Goal: Task Accomplishment & Management: Manage account settings

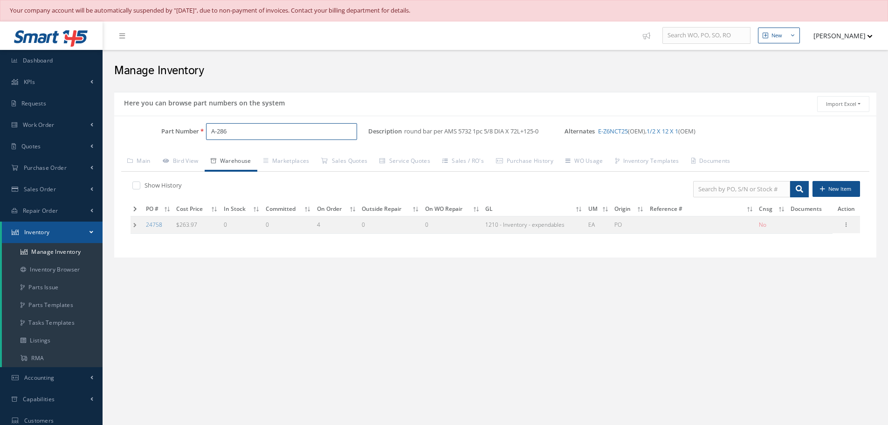
click at [272, 125] on input "A-286" at bounding box center [281, 131] width 151 height 17
type input "A"
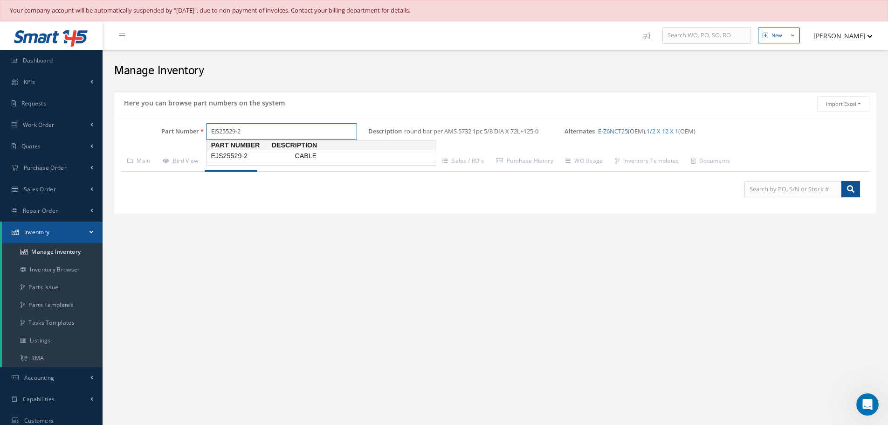
click at [231, 154] on span "EJS25529-2" at bounding box center [251, 156] width 84 height 10
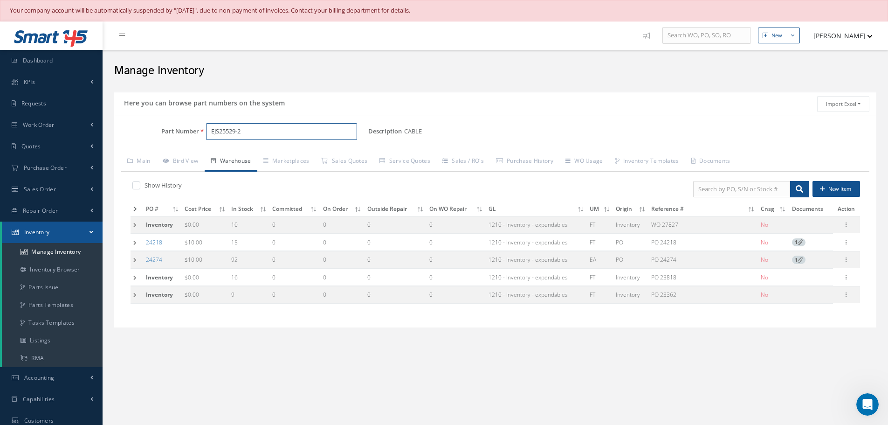
type input "EJS25529-2"
click at [137, 259] on td at bounding box center [137, 259] width 13 height 17
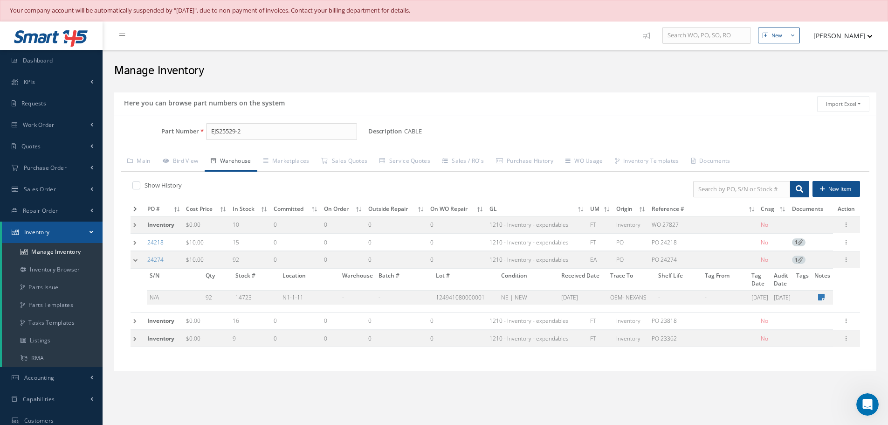
click at [136, 226] on td at bounding box center [138, 224] width 14 height 17
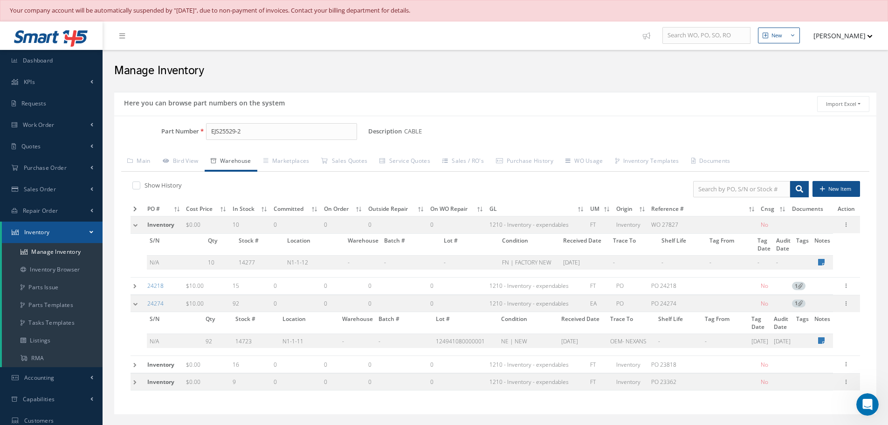
click at [135, 221] on td at bounding box center [138, 224] width 14 height 17
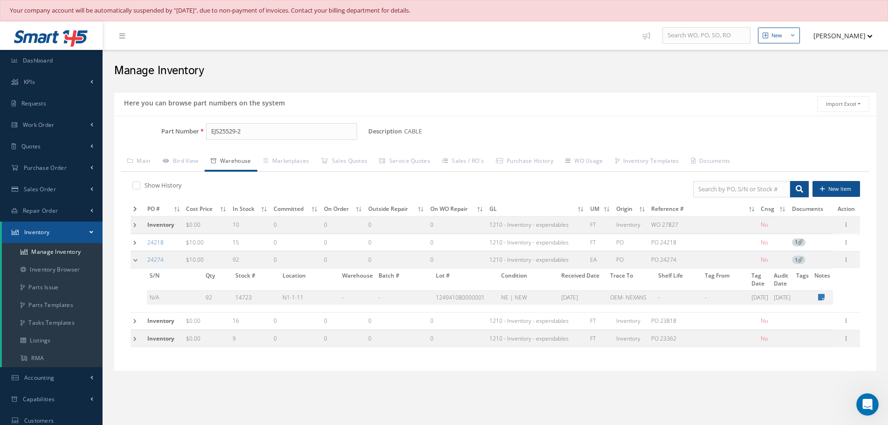
click at [136, 222] on td at bounding box center [138, 224] width 14 height 17
click at [134, 243] on td at bounding box center [138, 242] width 14 height 17
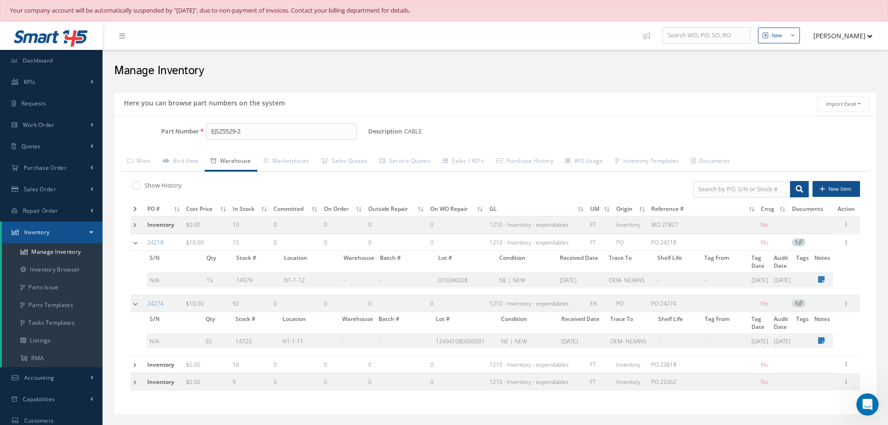
click at [136, 243] on td at bounding box center [138, 242] width 14 height 17
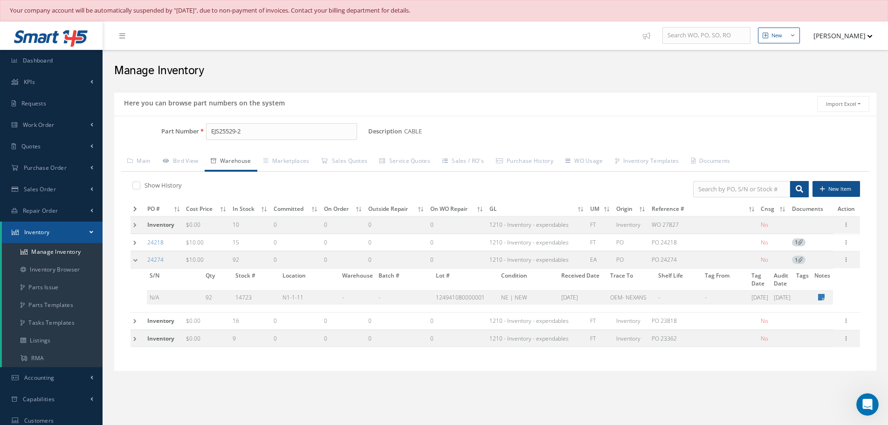
click at [137, 261] on td at bounding box center [138, 259] width 14 height 17
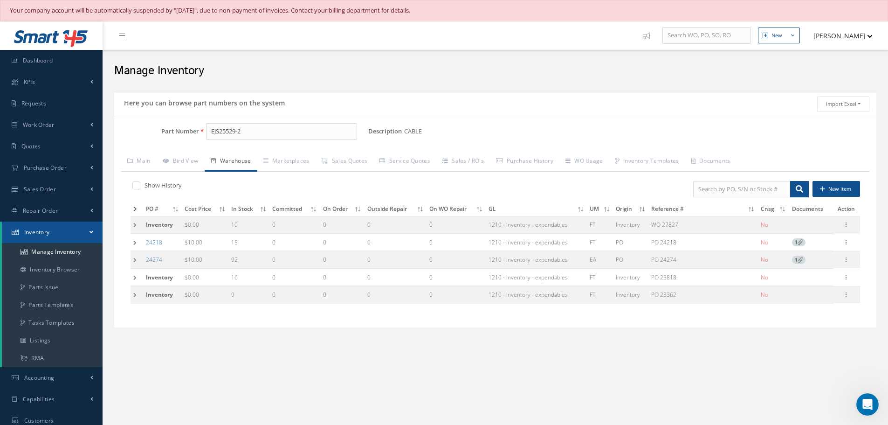
click at [135, 263] on td at bounding box center [137, 259] width 13 height 17
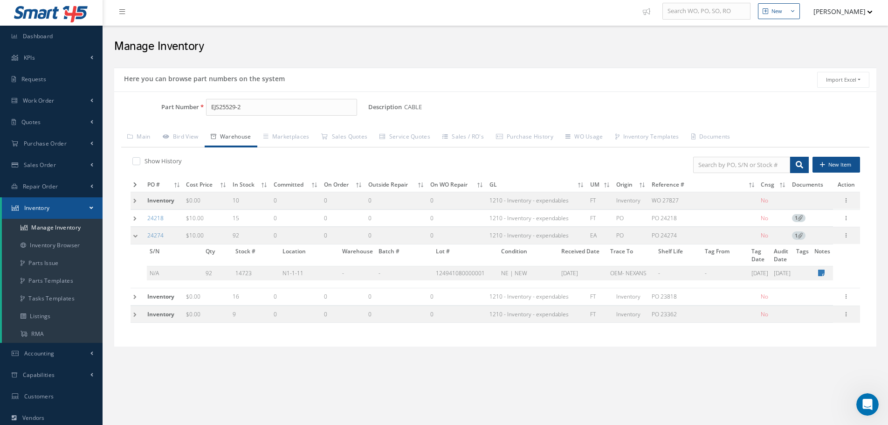
scroll to position [47, 0]
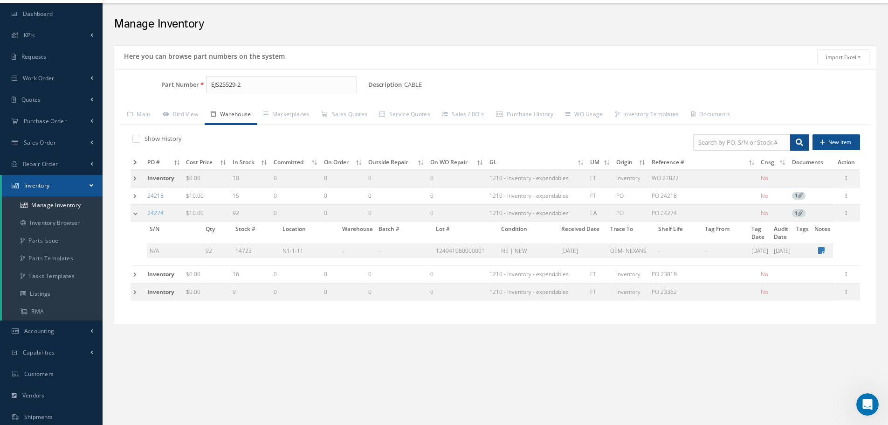
click at [136, 266] on td at bounding box center [138, 274] width 14 height 17
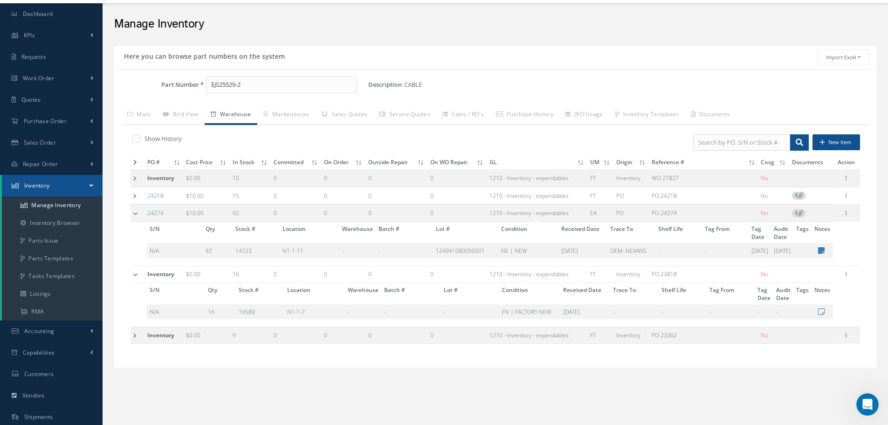
click at [137, 326] on td at bounding box center [138, 334] width 14 height 17
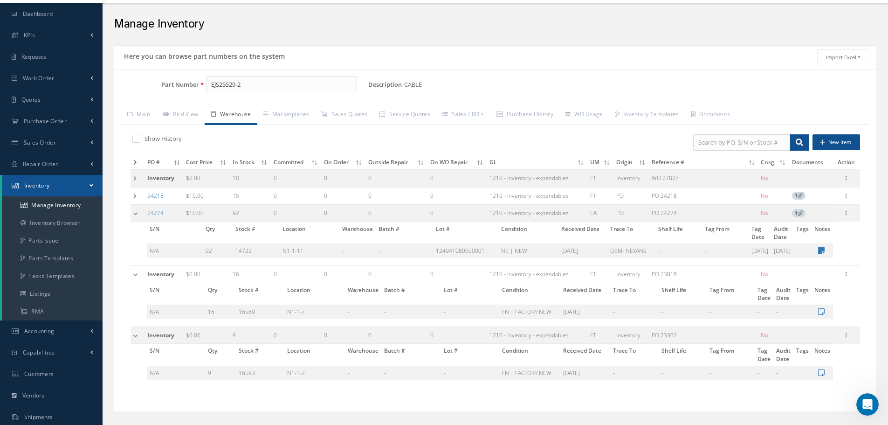
click at [134, 214] on td at bounding box center [138, 213] width 14 height 17
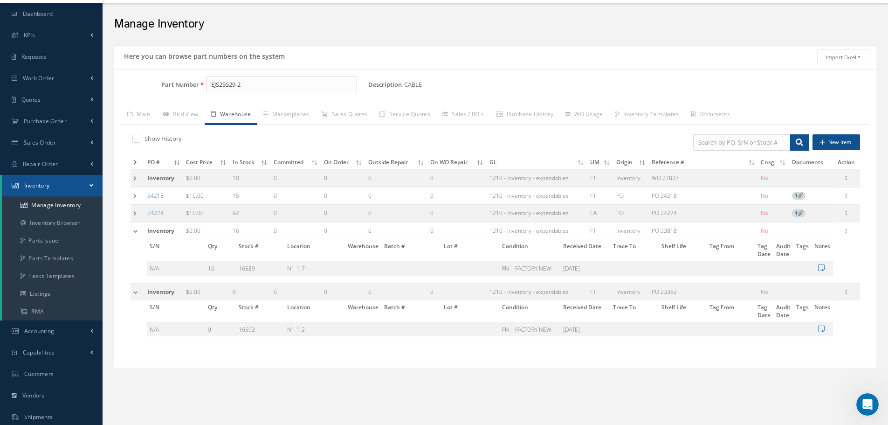
click at [136, 232] on td at bounding box center [138, 230] width 14 height 17
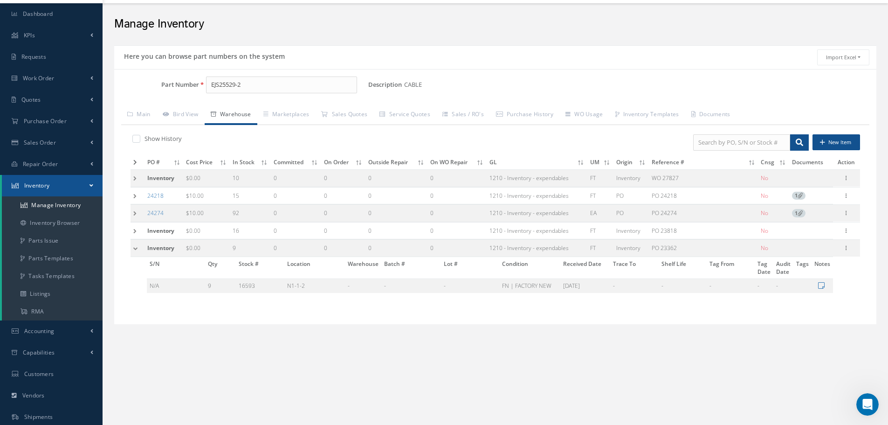
click at [136, 248] on td at bounding box center [138, 248] width 14 height 17
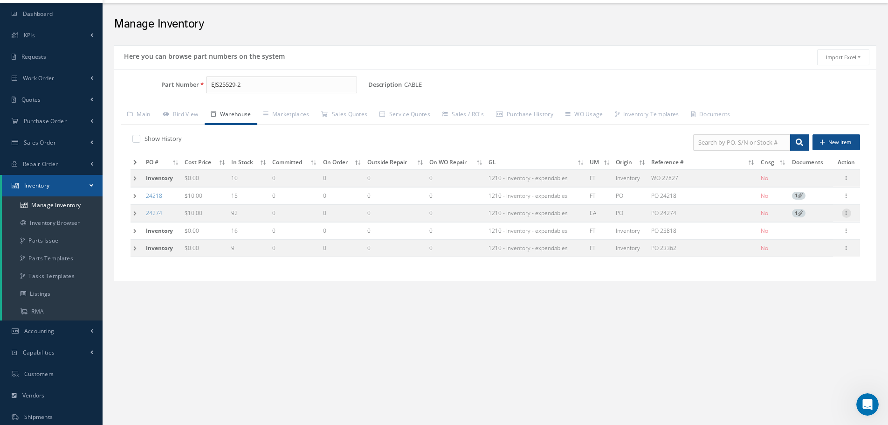
click at [848, 213] on icon at bounding box center [846, 211] width 9 height 7
click at [808, 221] on link "Edit" at bounding box center [804, 219] width 74 height 12
type input "10.00"
type input "03/17/2025"
type input "PO 24274"
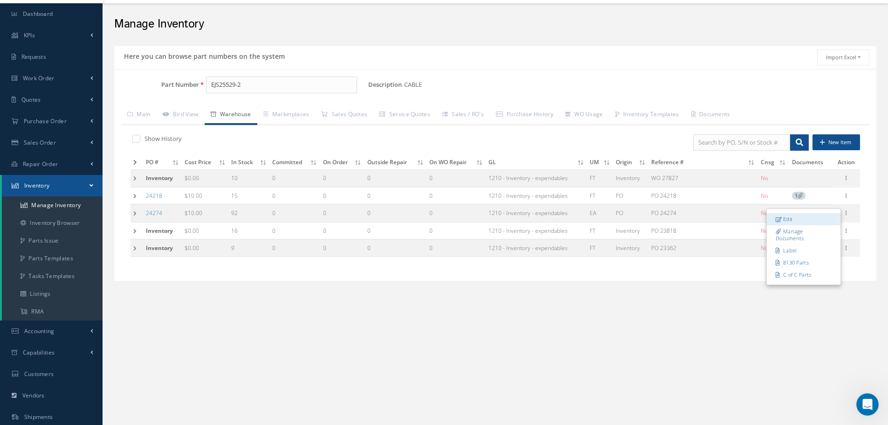
type input "03/17/2025"
type input "92"
type input "N1-1-11"
type input "OEM- NEXANS"
type input "124941080000001"
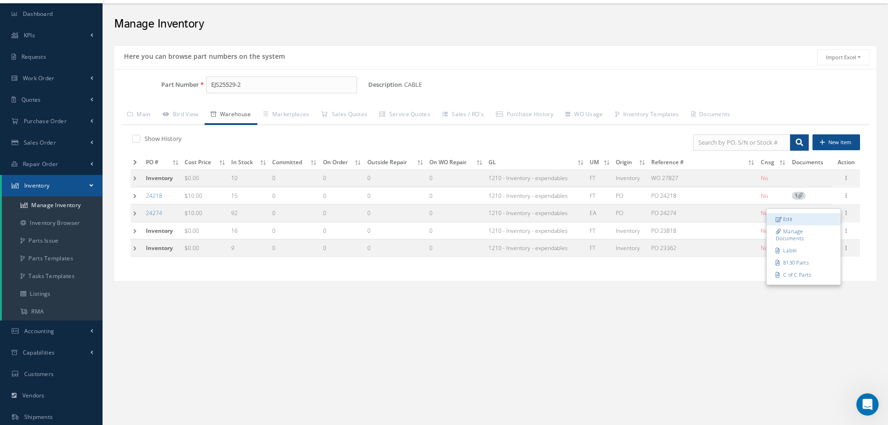
type input "08/17/2025"
type input "[DATE]"
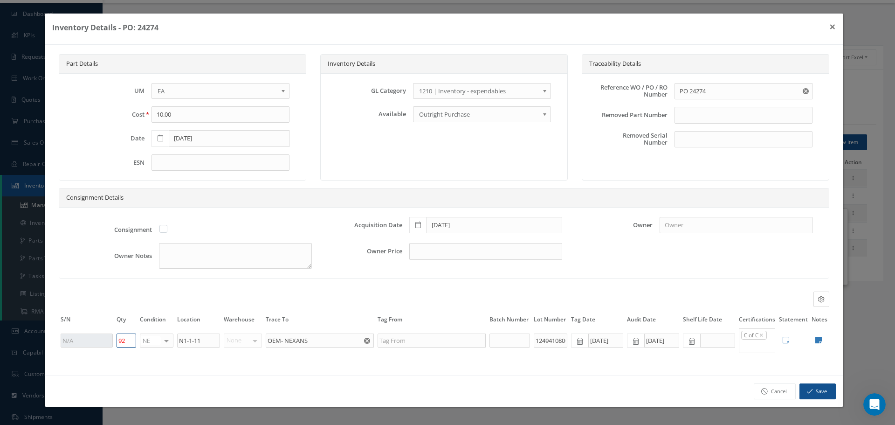
click at [131, 341] on input "92" at bounding box center [127, 340] width 20 height 14
type input "9"
type input "100"
click at [818, 389] on button "Save" at bounding box center [817, 391] width 36 height 16
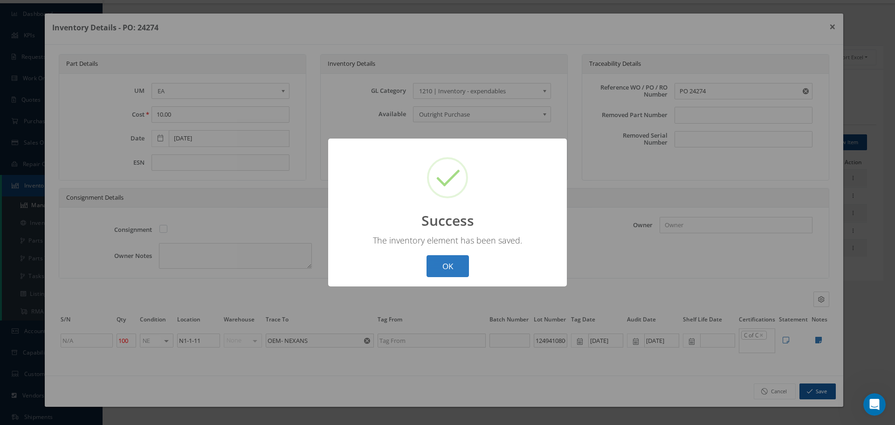
click at [448, 270] on button "OK" at bounding box center [447, 266] width 42 height 22
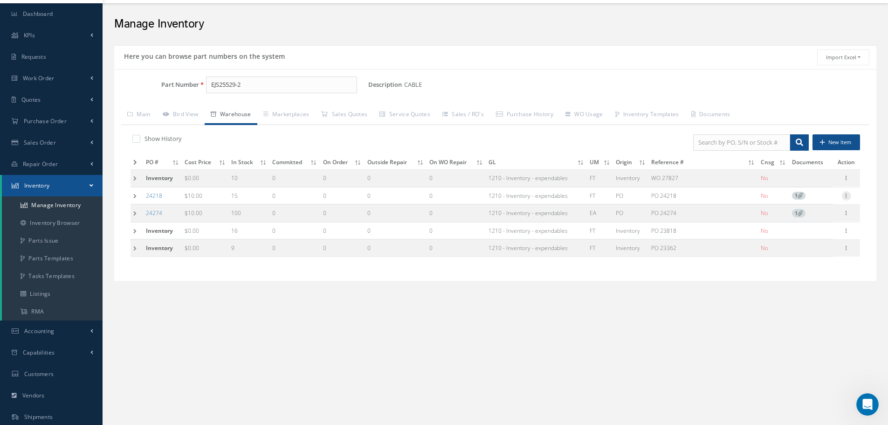
click at [846, 196] on icon at bounding box center [846, 194] width 9 height 7
click at [790, 198] on link "Edit" at bounding box center [804, 202] width 74 height 12
type input "03/04/2025"
type input "PO 24218"
type input "03/05/2025"
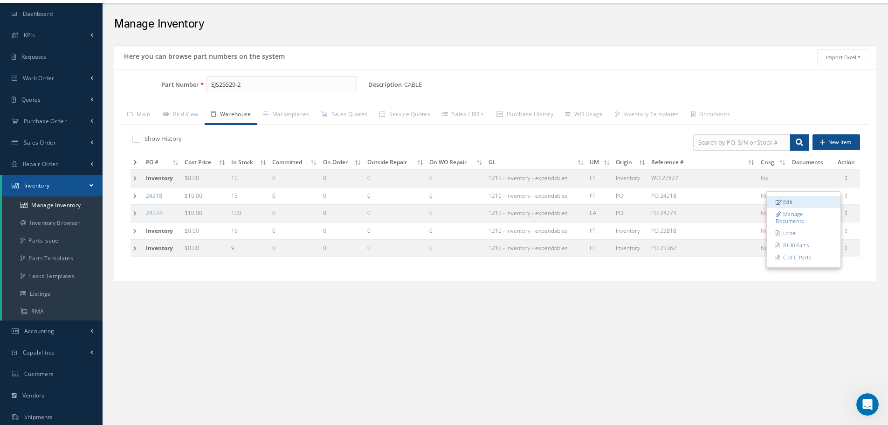
type input "15"
type input "N1-1-12"
type input "010396028"
type input "03/05/2025"
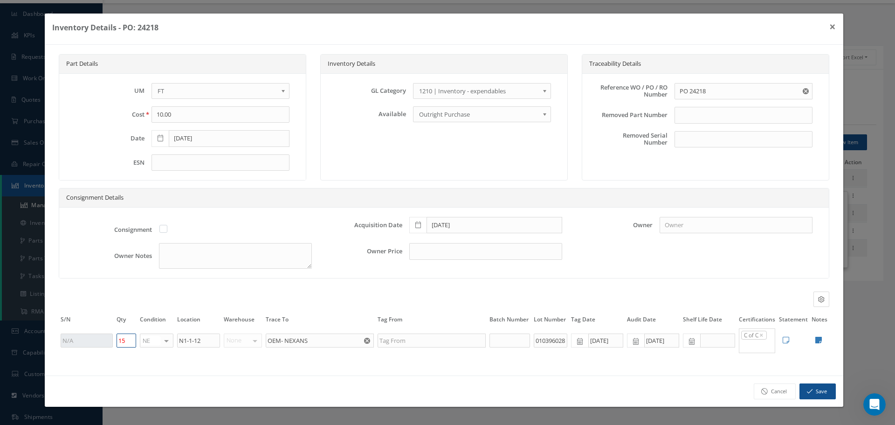
click at [126, 343] on input "15" at bounding box center [127, 340] width 20 height 14
type input "1"
type input "0"
click at [821, 389] on button "Save" at bounding box center [817, 391] width 36 height 16
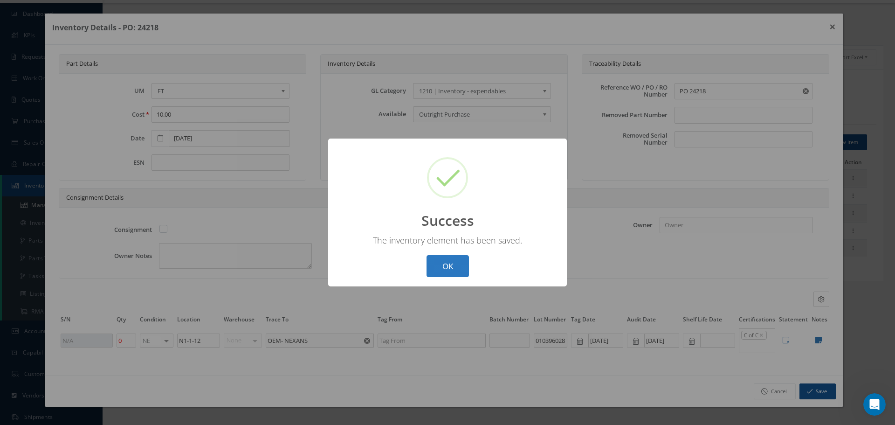
click at [450, 262] on button "OK" at bounding box center [447, 266] width 42 height 22
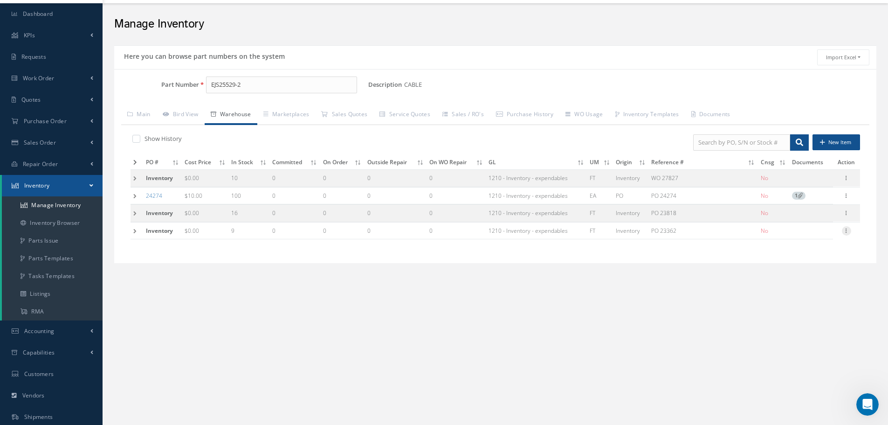
click at [848, 232] on icon at bounding box center [846, 229] width 9 height 7
click at [811, 236] on link "Edit" at bounding box center [804, 237] width 74 height 12
type input "0.00"
type input "01/29/2024"
type input "PO 23362"
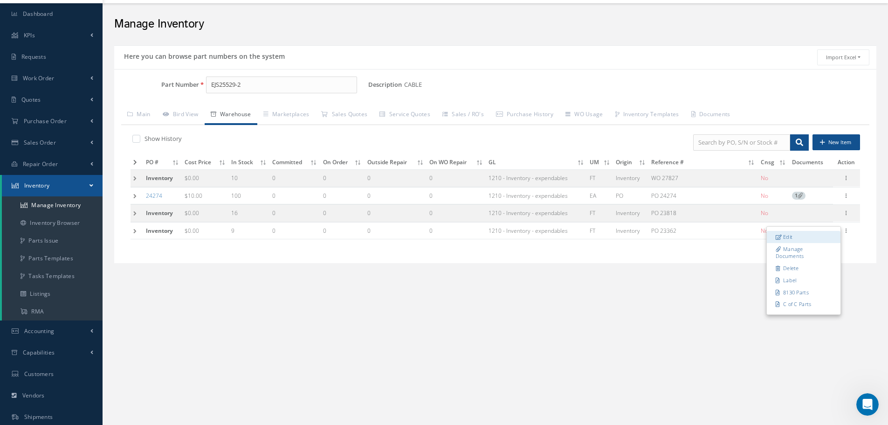
type input "01/29/2024"
type input "9"
type input "N1-1-2"
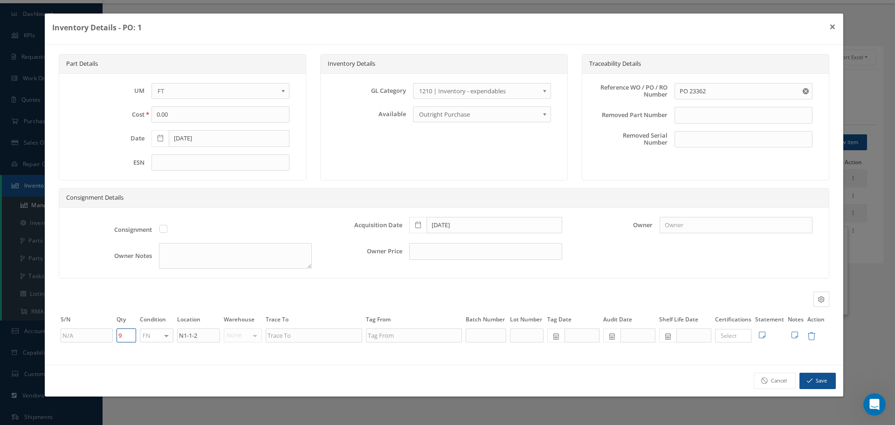
click at [130, 331] on input "9" at bounding box center [127, 335] width 20 height 14
type input "0"
click at [815, 380] on button "Save" at bounding box center [817, 380] width 36 height 16
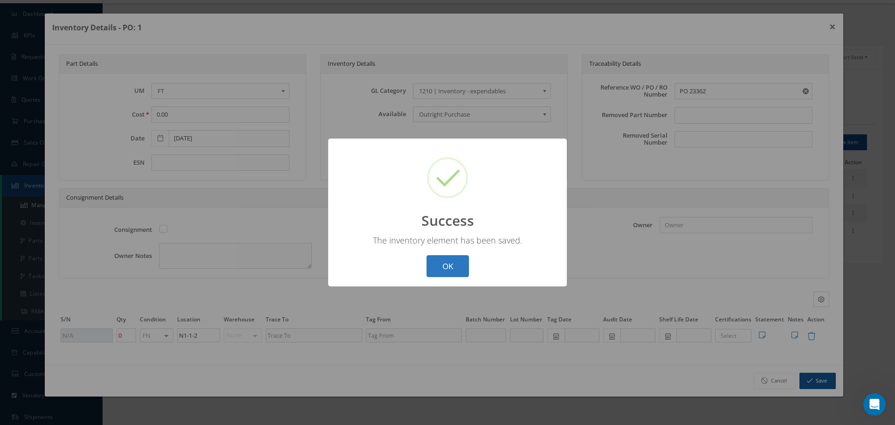
click at [464, 270] on button "OK" at bounding box center [447, 266] width 42 height 22
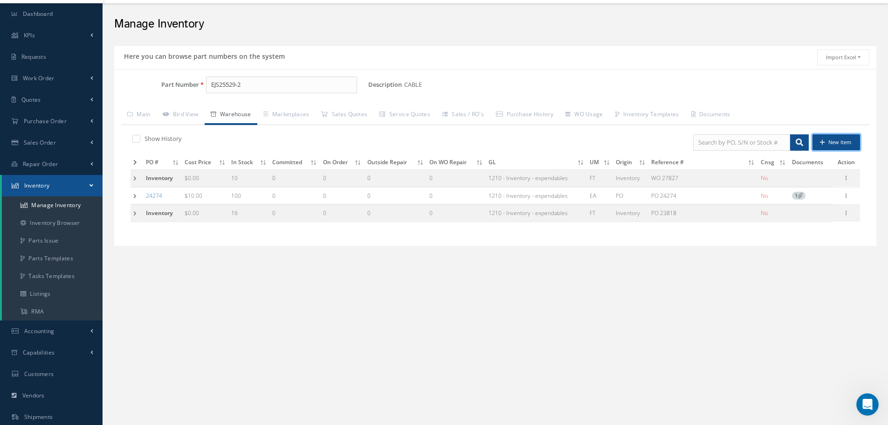
click at [834, 141] on button "New Item" at bounding box center [836, 142] width 48 height 16
type input "[DATE]"
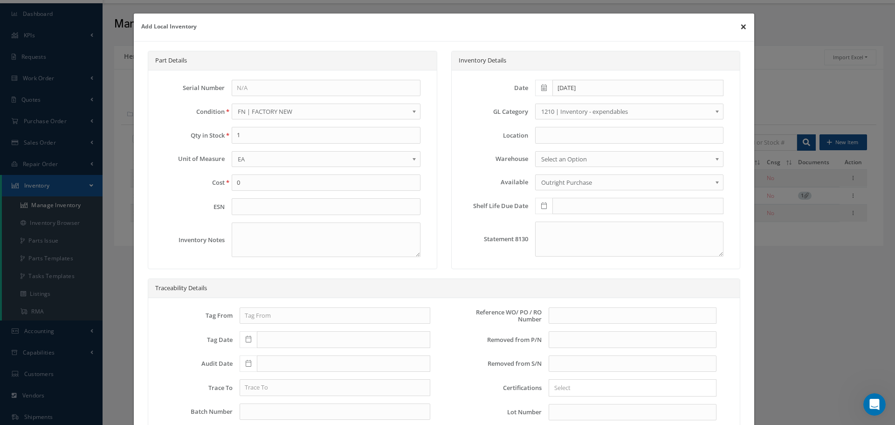
click at [740, 24] on button "×" at bounding box center [743, 27] width 21 height 26
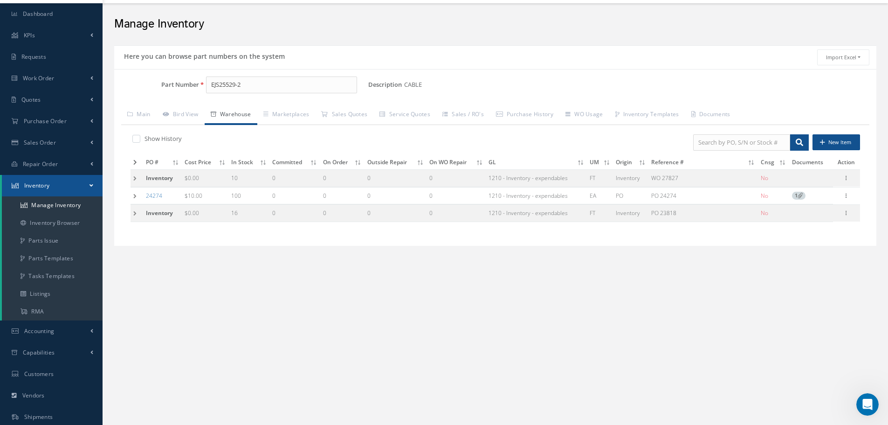
click at [140, 141] on label at bounding box center [141, 138] width 2 height 8
click at [138, 141] on input "checkbox" at bounding box center [135, 139] width 6 height 6
checkbox input "true"
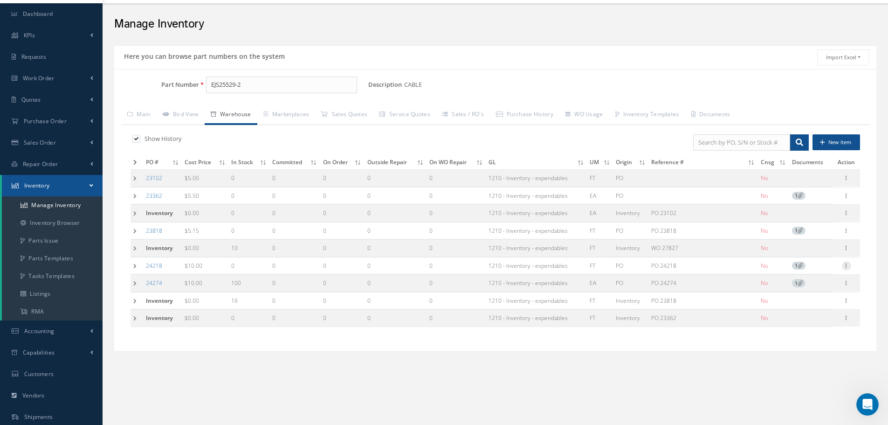
click at [846, 268] on icon at bounding box center [846, 264] width 9 height 7
click at [814, 274] on link "Edit" at bounding box center [804, 272] width 74 height 12
type input "10.00"
type input "03/04/2025"
type input "PO 24218"
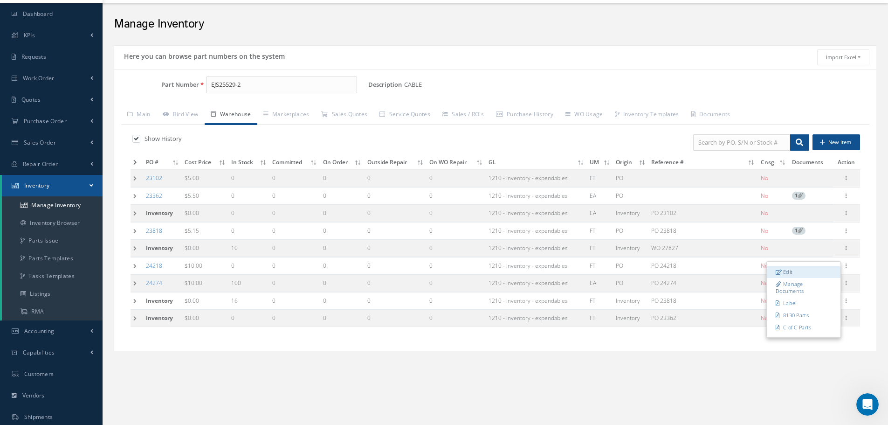
type input "03/05/2025"
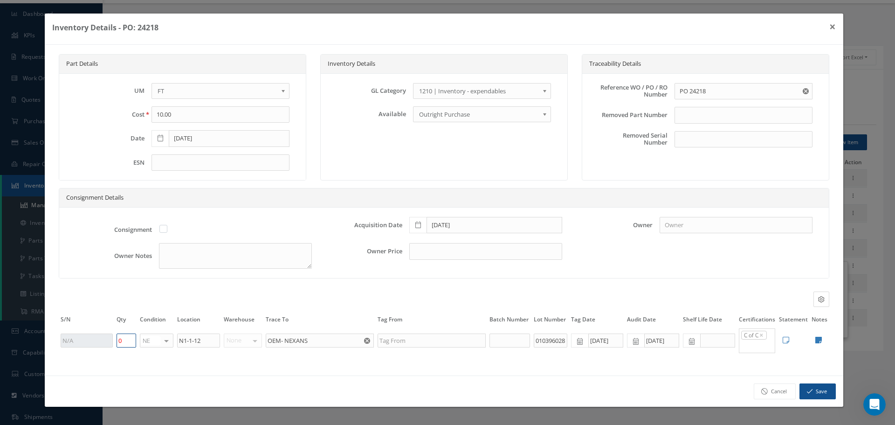
click at [126, 340] on input "0" at bounding box center [127, 340] width 20 height 14
type input "15"
click at [816, 388] on button "Save" at bounding box center [817, 391] width 36 height 16
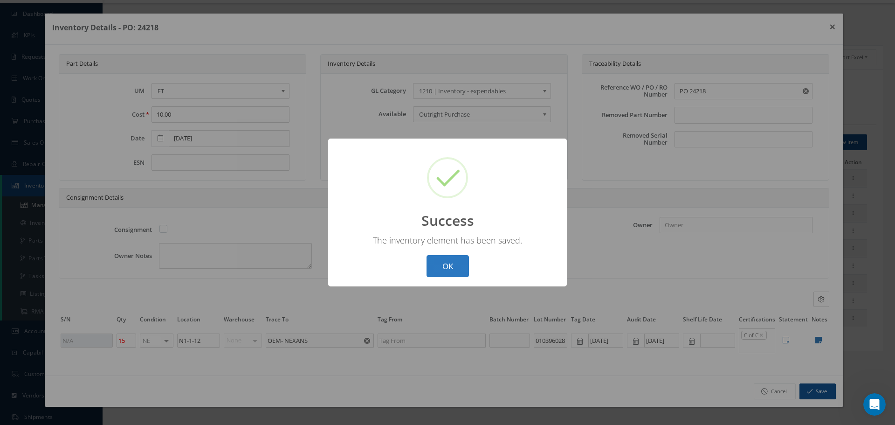
click at [448, 268] on button "OK" at bounding box center [447, 266] width 42 height 22
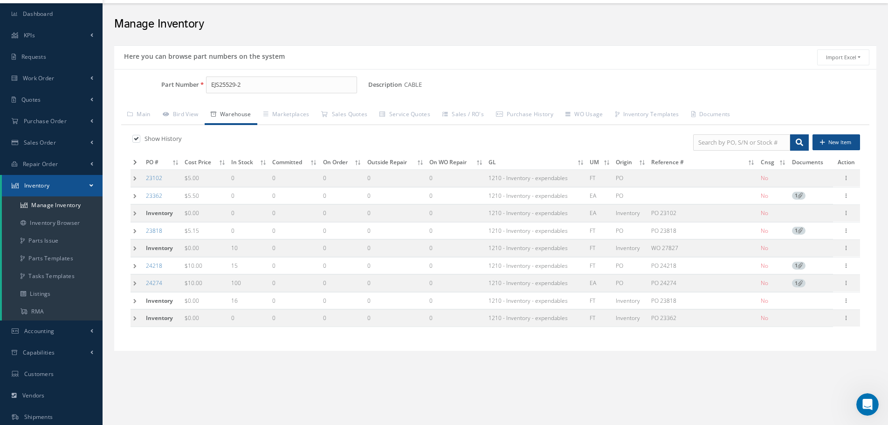
click at [140, 137] on label at bounding box center [141, 138] width 2 height 8
click at [136, 137] on input "checkbox" at bounding box center [135, 139] width 6 height 6
checkbox input "false"
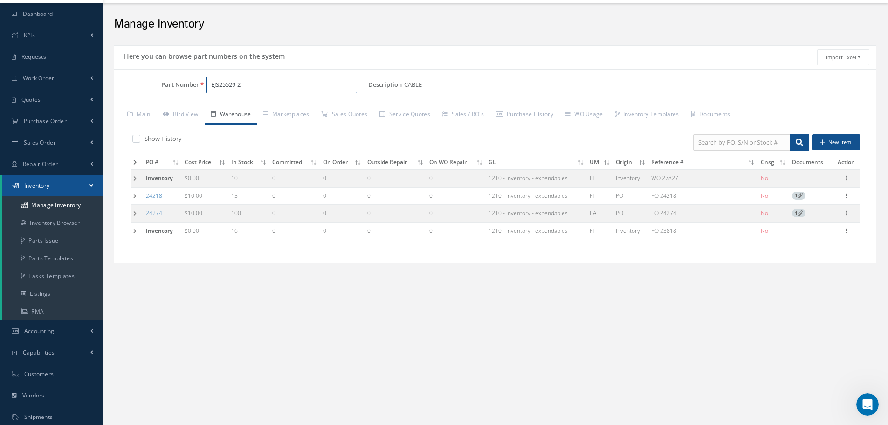
click at [266, 81] on input "EJS25529-2" at bounding box center [281, 84] width 151 height 17
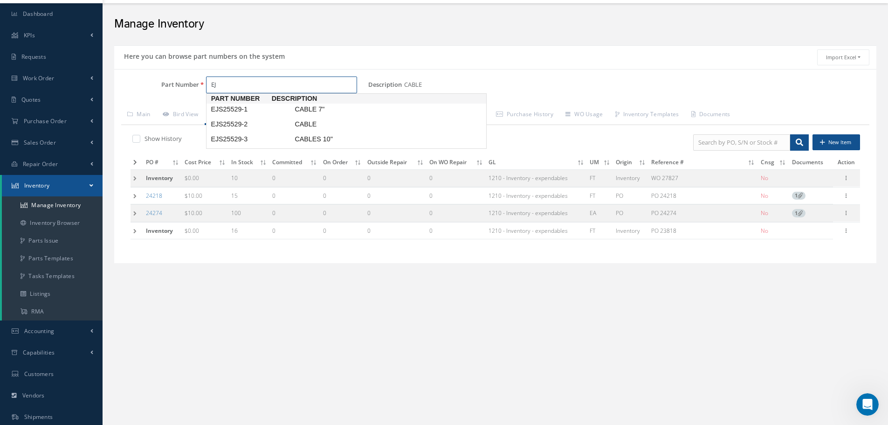
type input "E"
click at [232, 124] on span "RTS71445" at bounding box center [251, 124] width 84 height 10
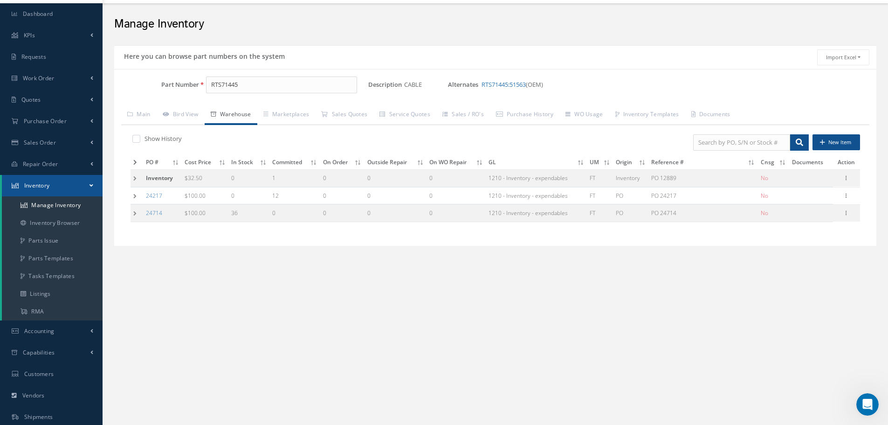
click at [131, 214] on td at bounding box center [137, 213] width 13 height 17
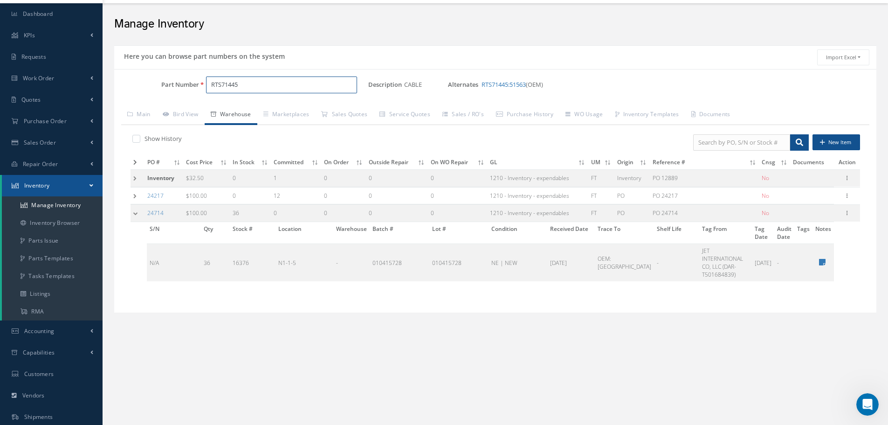
click at [241, 83] on input "RTS71445" at bounding box center [281, 84] width 151 height 17
type input "R"
drag, startPoint x: 242, startPoint y: 111, endPoint x: 242, endPoint y: 122, distance: 10.3
click at [242, 122] on body "Your company account will be automatically suspended by "September 15, 2025", d…" at bounding box center [444, 165] width 888 height 425
click at [235, 112] on span "EJS26012-1" at bounding box center [251, 109] width 84 height 10
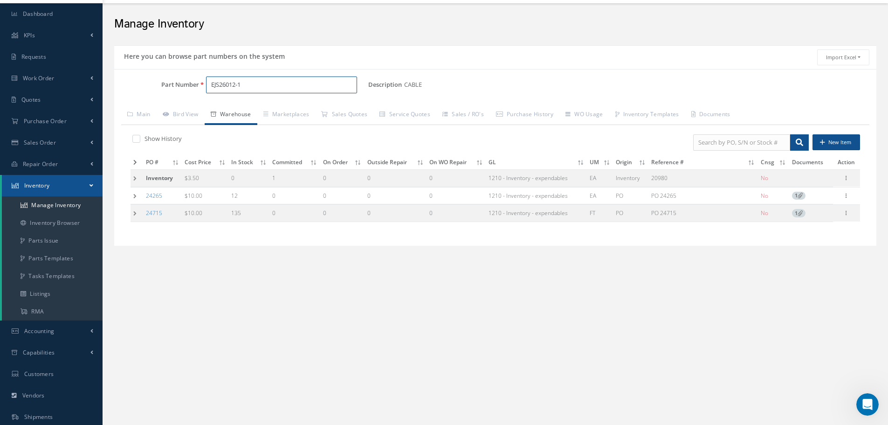
type input "EJS26012-1"
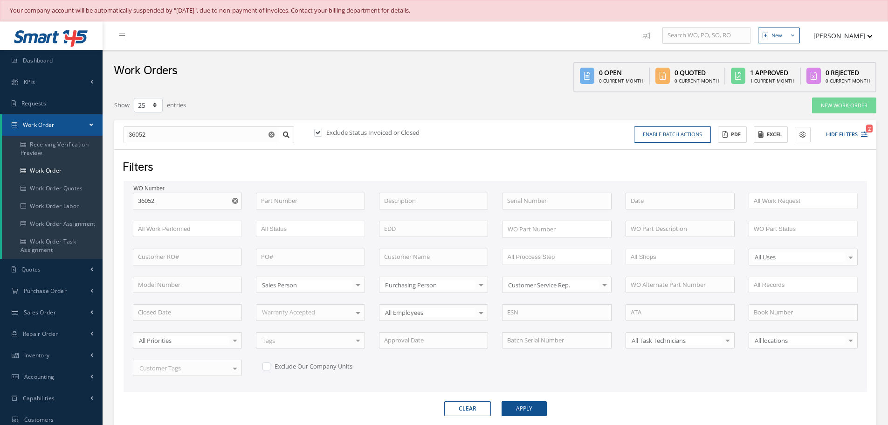
select select "25"
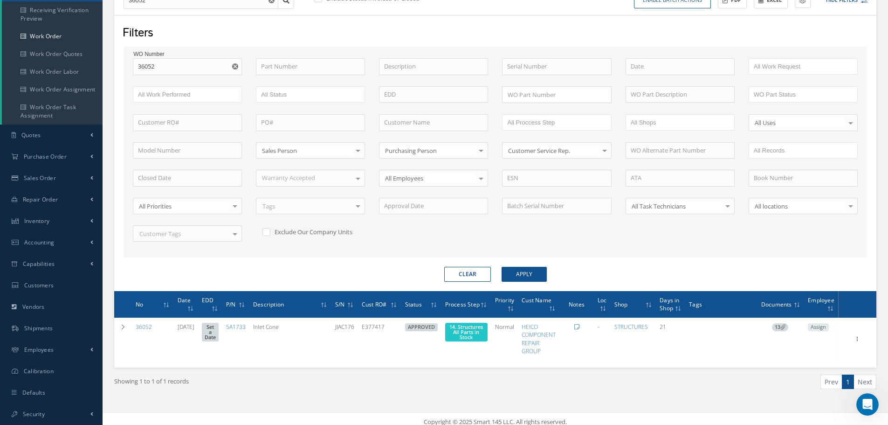
scroll to position [1, 0]
click at [155, 68] on input "36052" at bounding box center [187, 66] width 109 height 17
type input "3605"
type input "360"
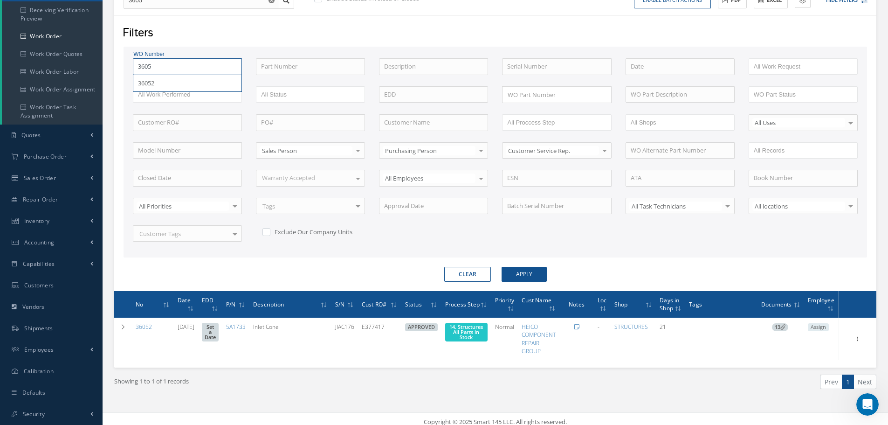
type input "360"
type input "36"
type input "3"
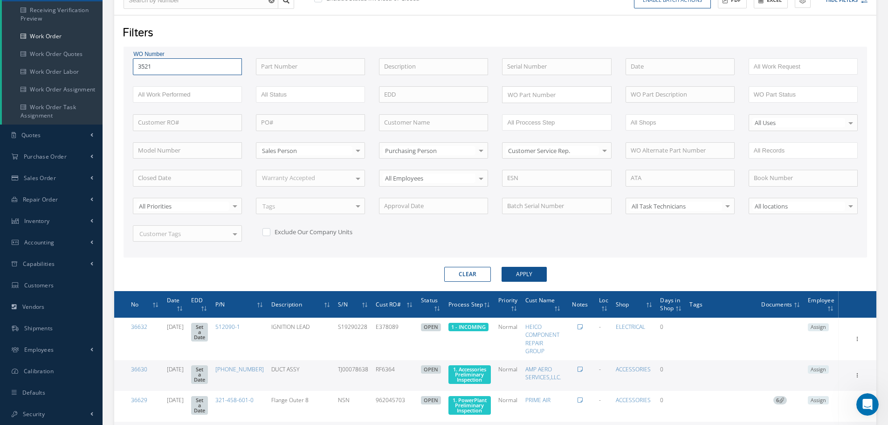
type input "35215"
click at [502, 267] on button "Apply" at bounding box center [524, 274] width 45 height 15
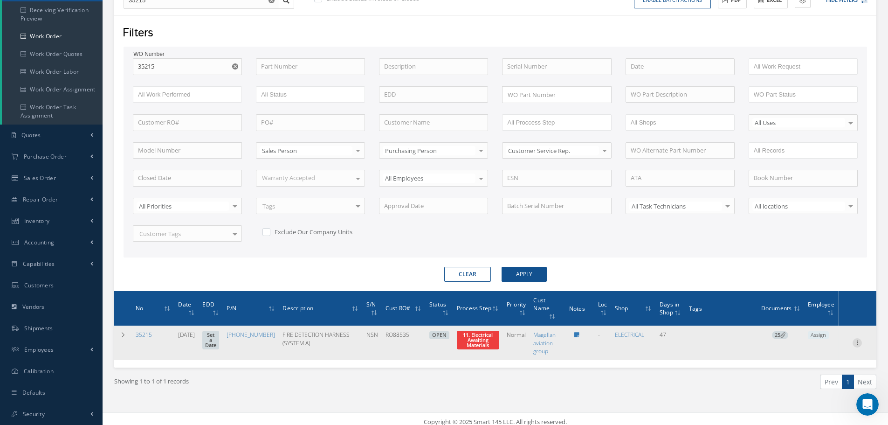
click at [855, 341] on icon at bounding box center [856, 341] width 9 height 7
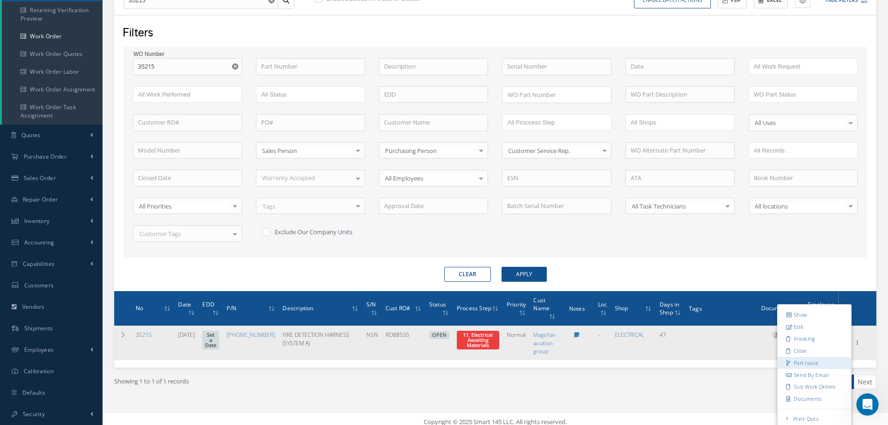
click at [806, 362] on link "Part Issue" at bounding box center [814, 363] width 74 height 12
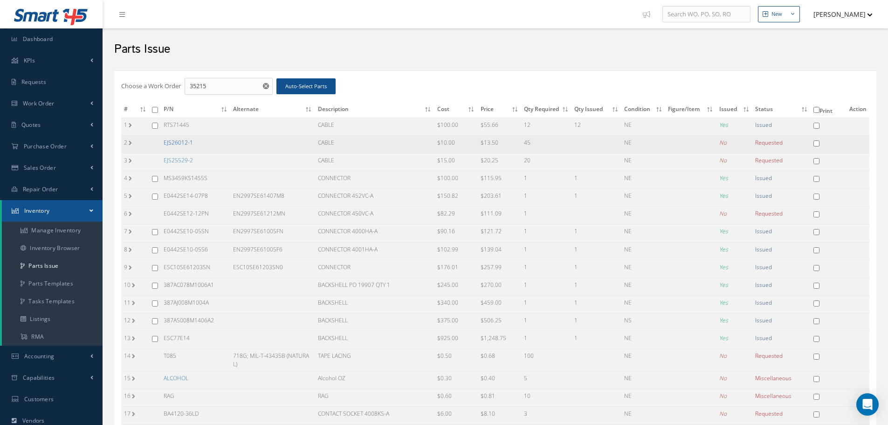
click at [177, 143] on link "EJS26012-1" at bounding box center [178, 142] width 29 height 8
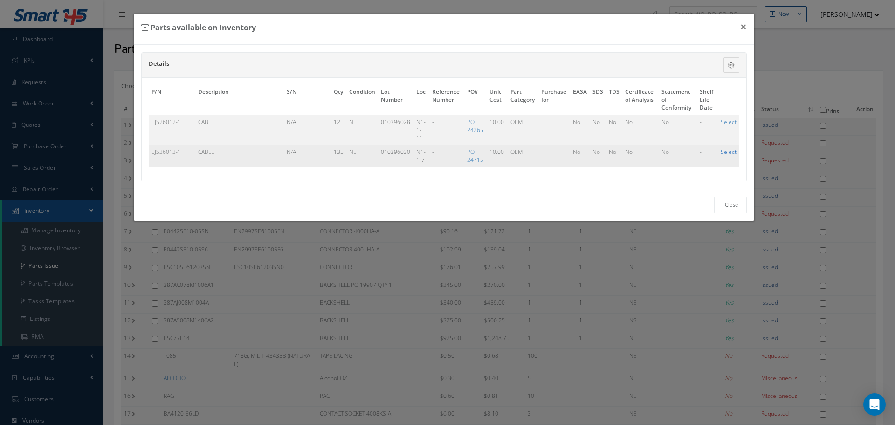
click at [730, 151] on link "Select" at bounding box center [729, 152] width 16 height 8
checkbox input "true"
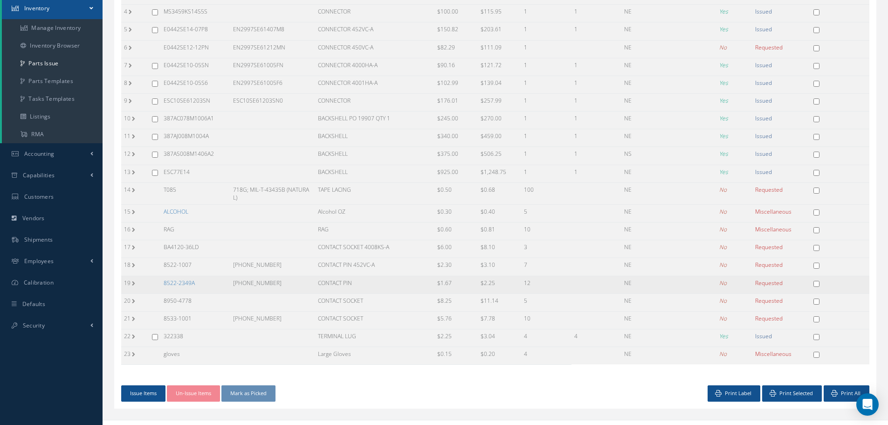
scroll to position [216, 0]
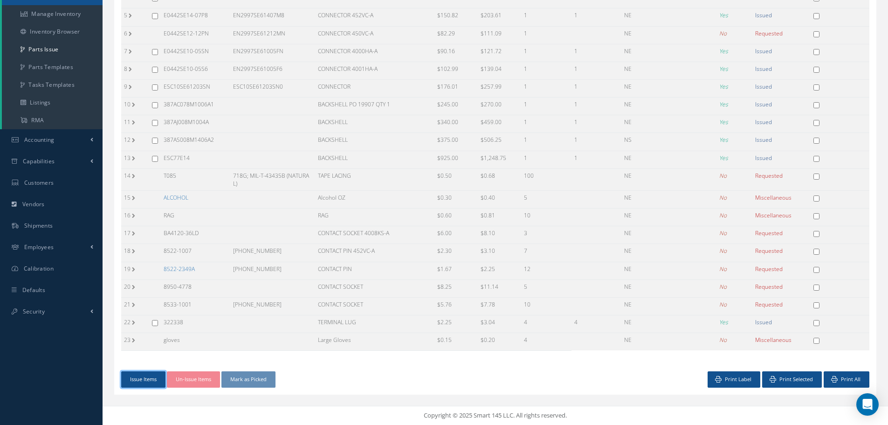
click at [149, 376] on button "Issue Items" at bounding box center [143, 379] width 44 height 16
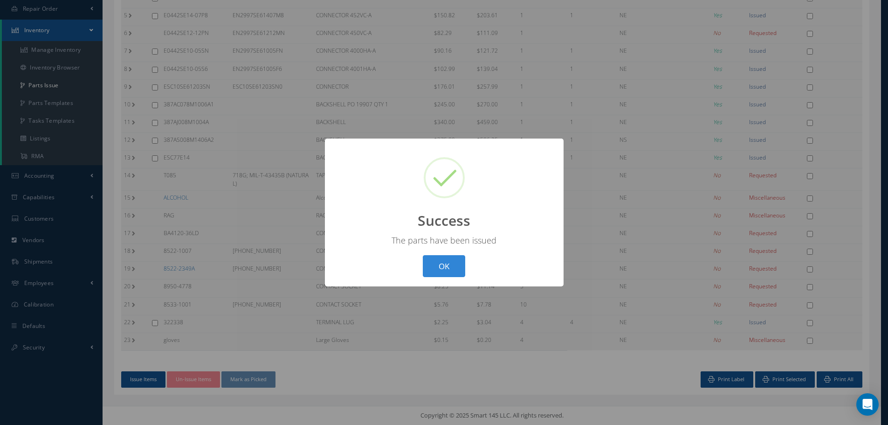
scroll to position [176, 0]
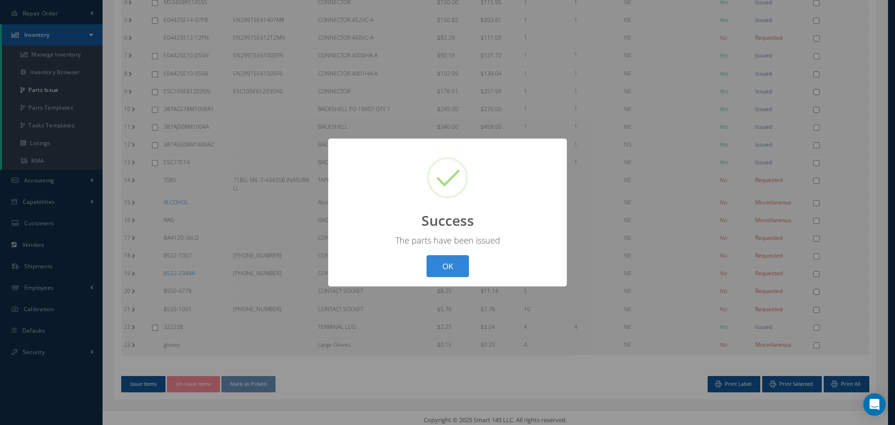
click at [444, 262] on button "OK" at bounding box center [447, 266] width 42 height 22
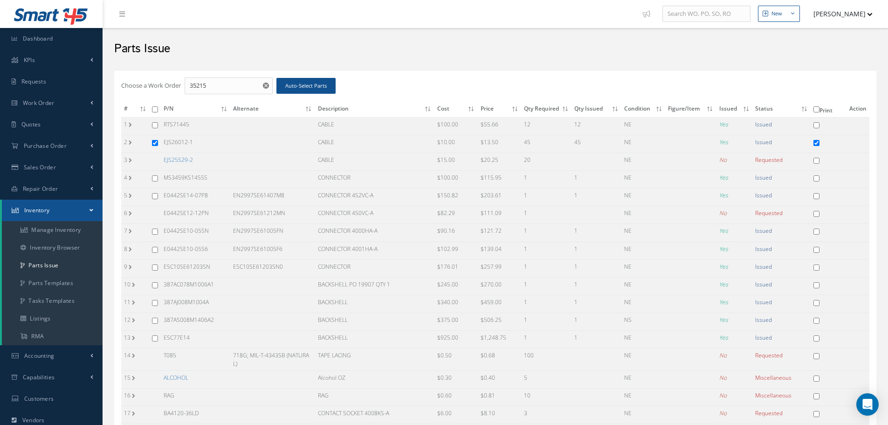
scroll to position [0, 0]
click at [219, 89] on input "35215" at bounding box center [229, 86] width 88 height 17
type input "35216"
checkbox input "false"
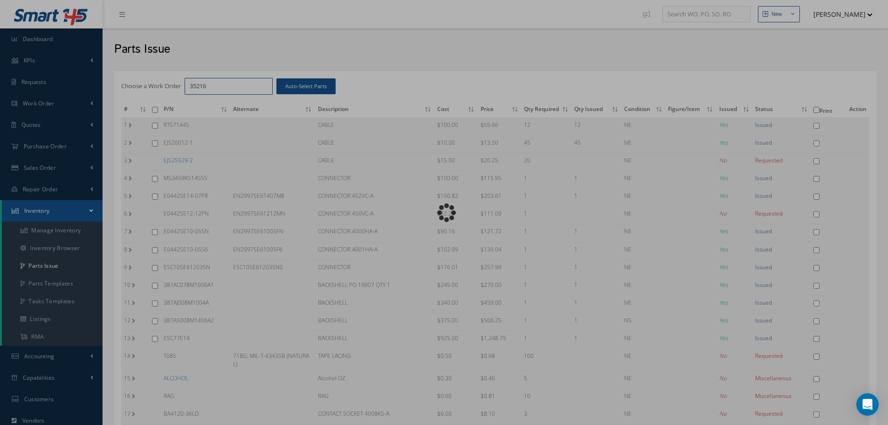
checkbox input "false"
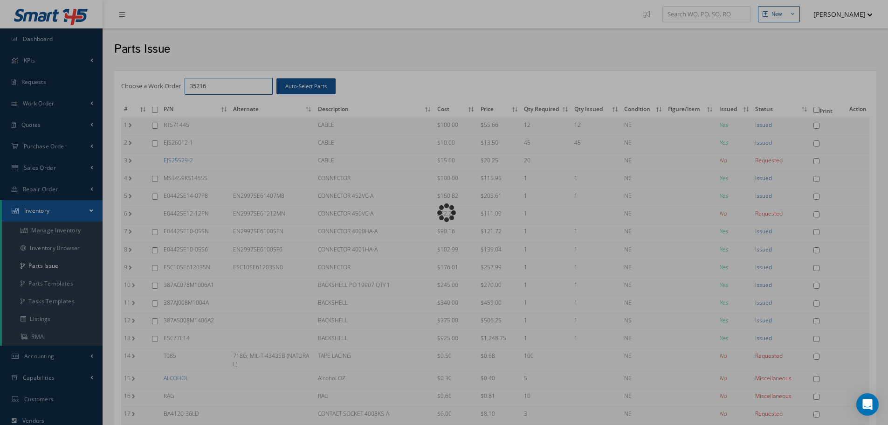
checkbox input "false"
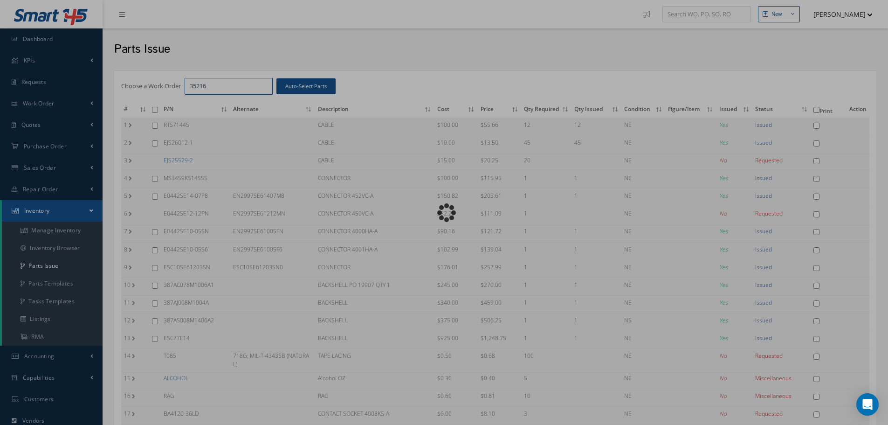
checkbox input "false"
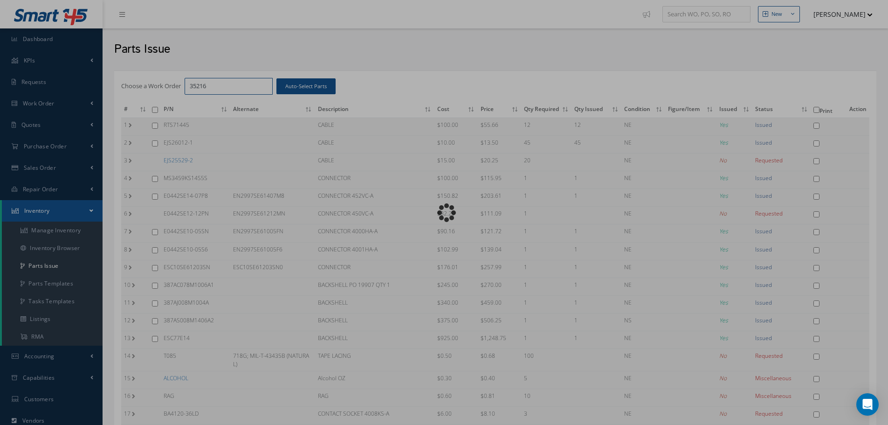
checkbox input "false"
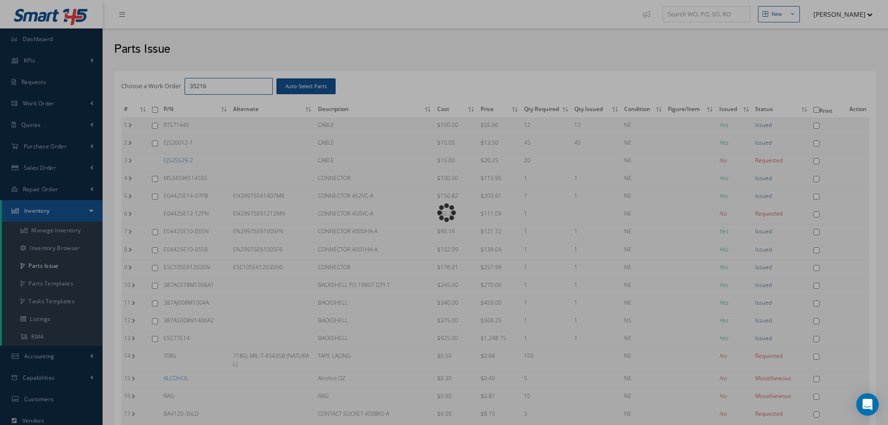
checkbox input "false"
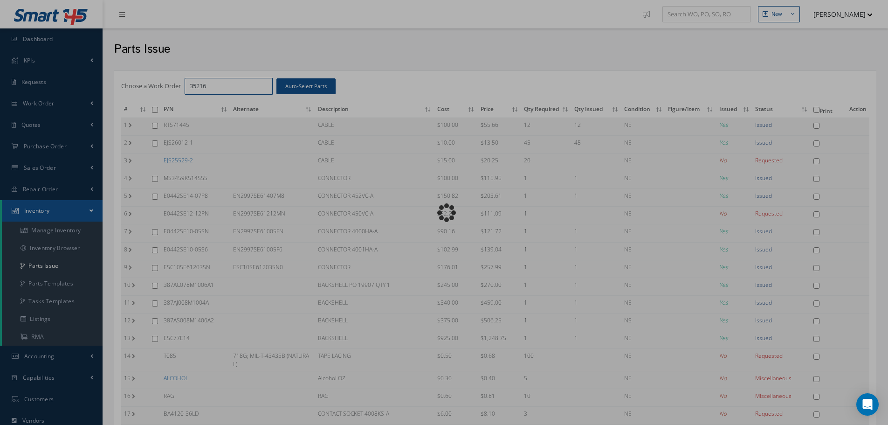
checkbox input "false"
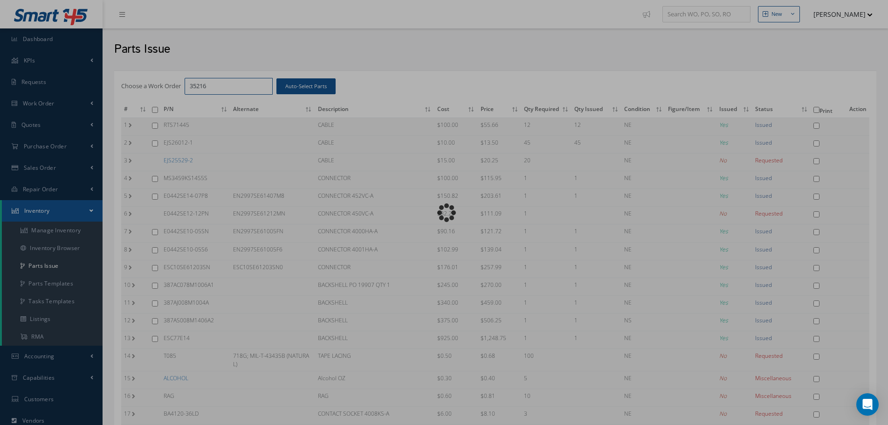
checkbox input "false"
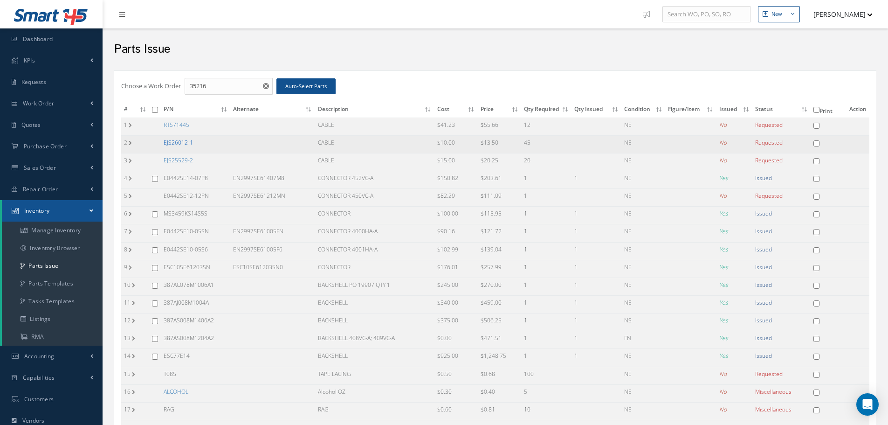
click at [183, 145] on link "EJS26012-1" at bounding box center [178, 142] width 29 height 8
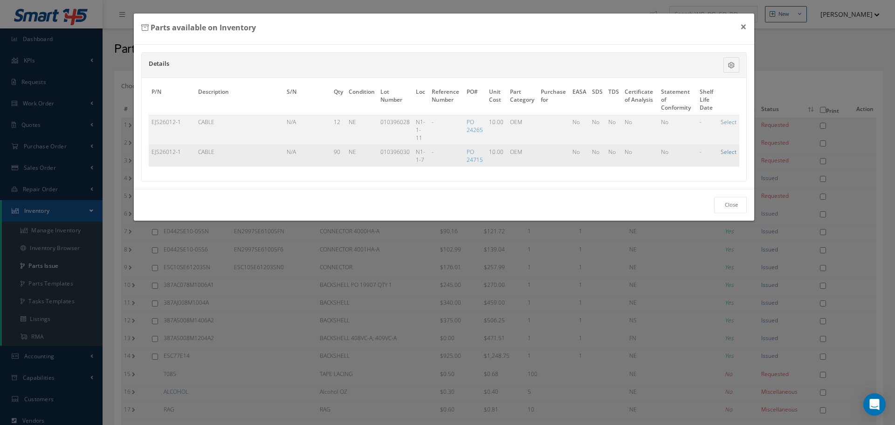
click at [728, 151] on link "Select" at bounding box center [729, 152] width 16 height 8
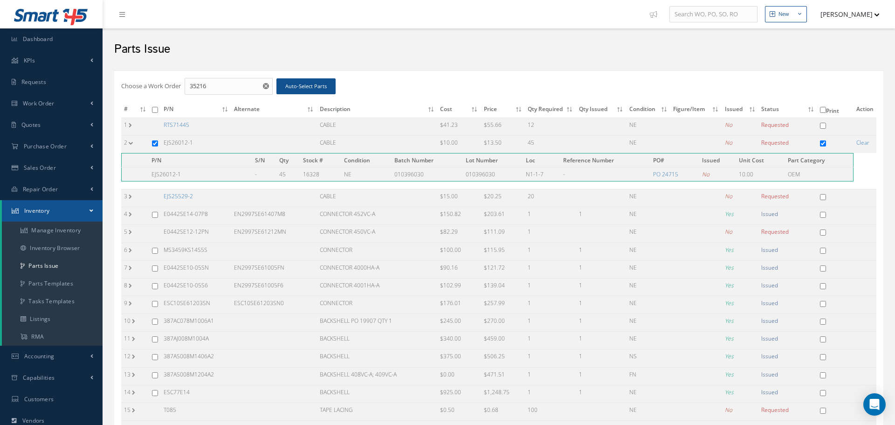
checkbox input "true"
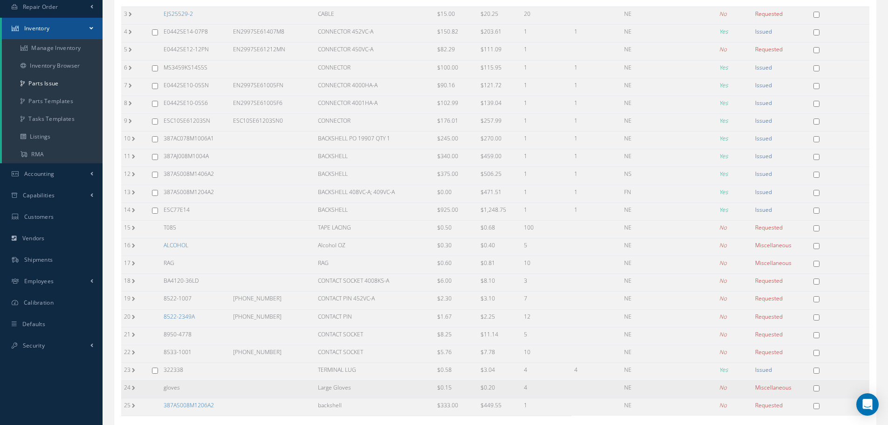
scroll to position [247, 0]
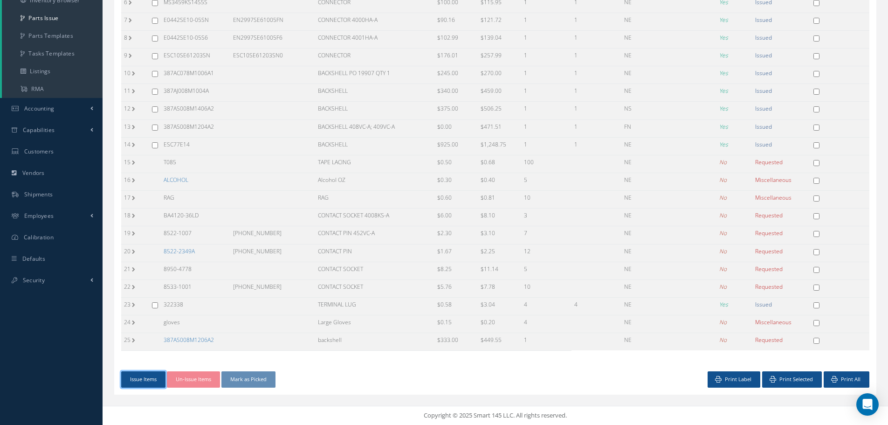
click at [150, 379] on button "Issue Items" at bounding box center [143, 379] width 44 height 16
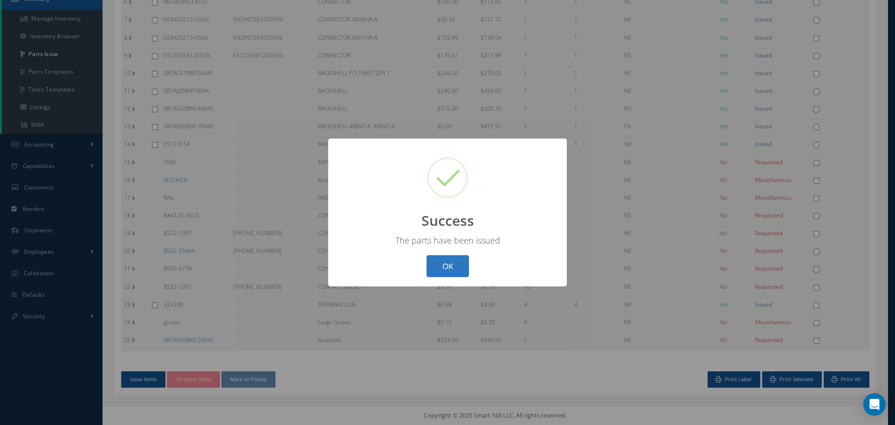
click at [451, 271] on button "OK" at bounding box center [447, 266] width 42 height 22
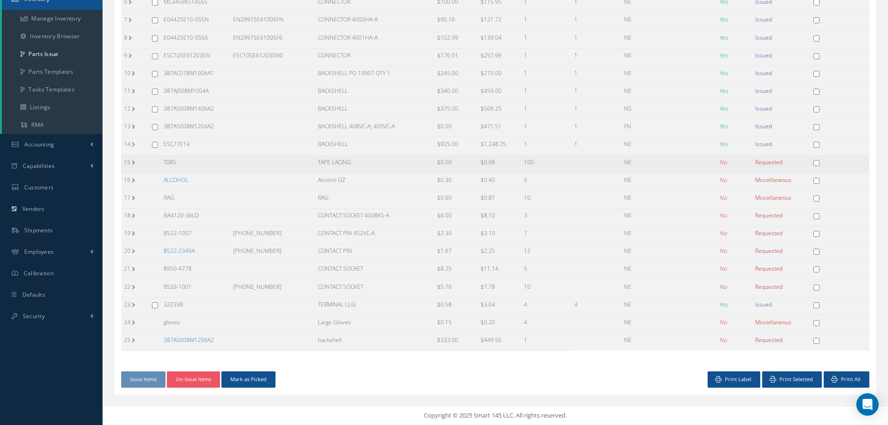
scroll to position [0, 0]
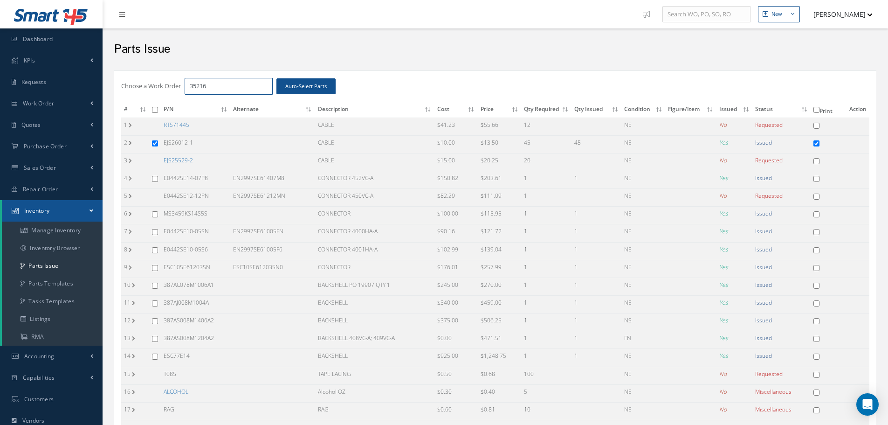
click at [225, 90] on input "35216" at bounding box center [229, 86] width 88 height 17
type input "35217"
checkbox input "false"
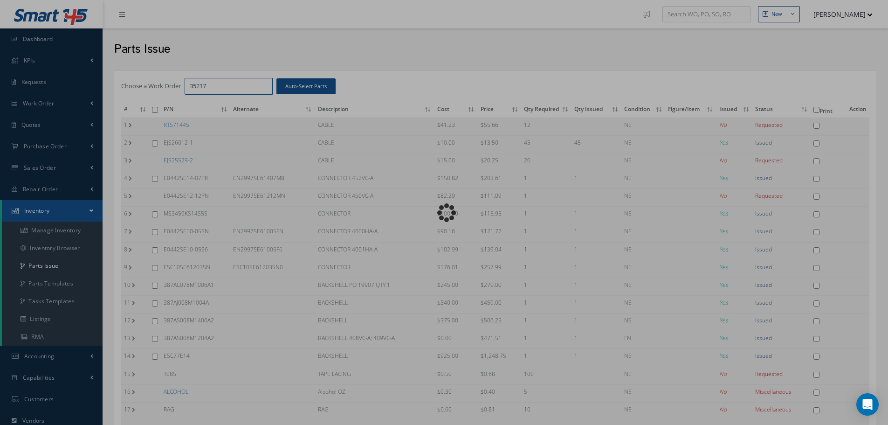
checkbox input "false"
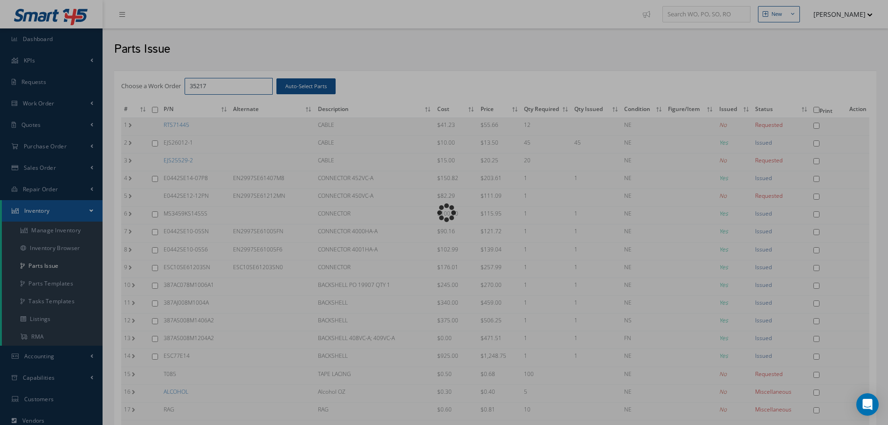
checkbox input "false"
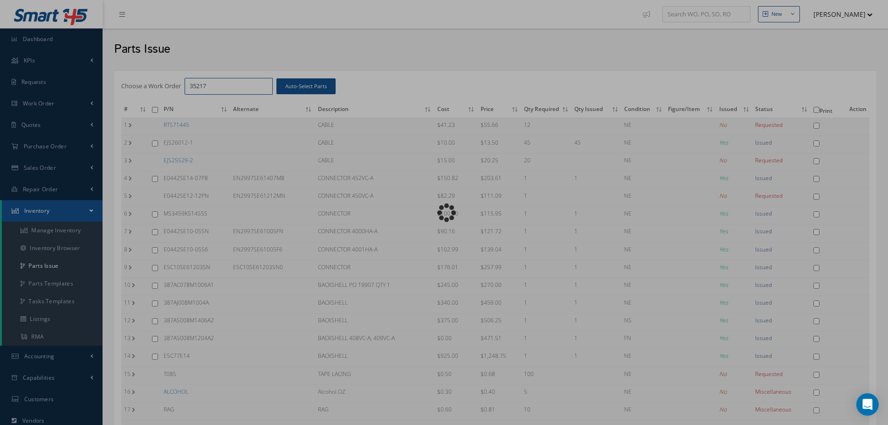
checkbox input "false"
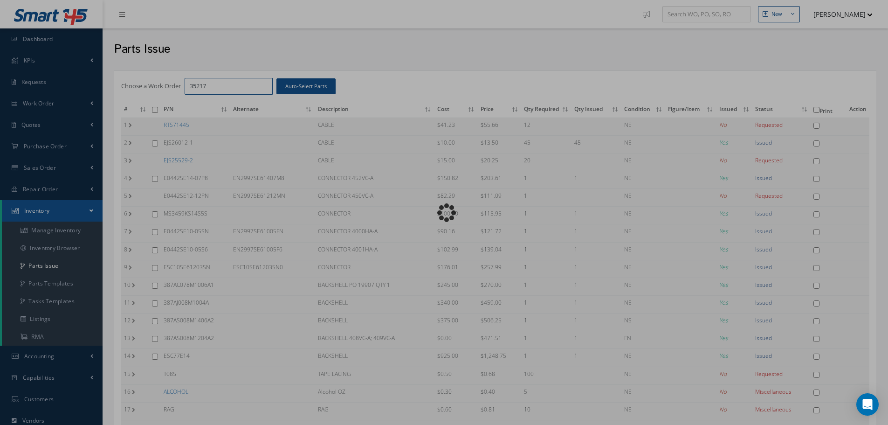
checkbox input "false"
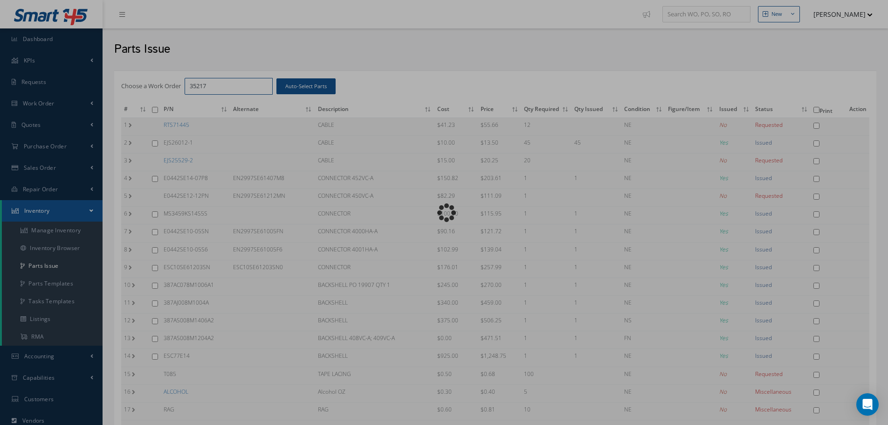
checkbox input "false"
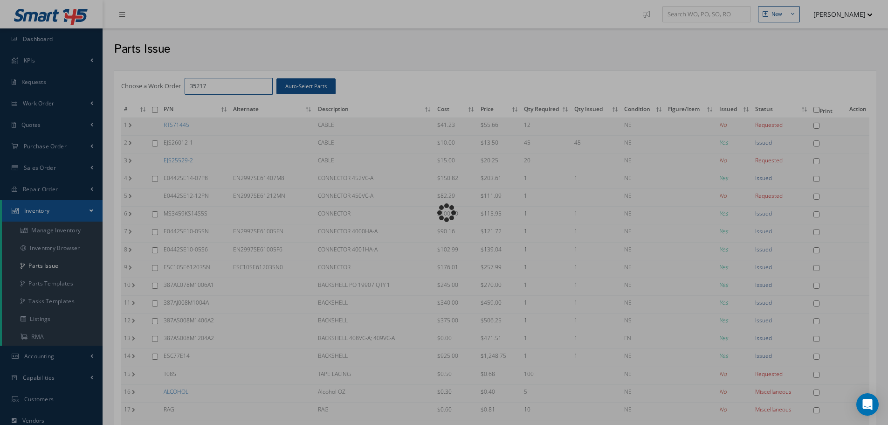
checkbox input "false"
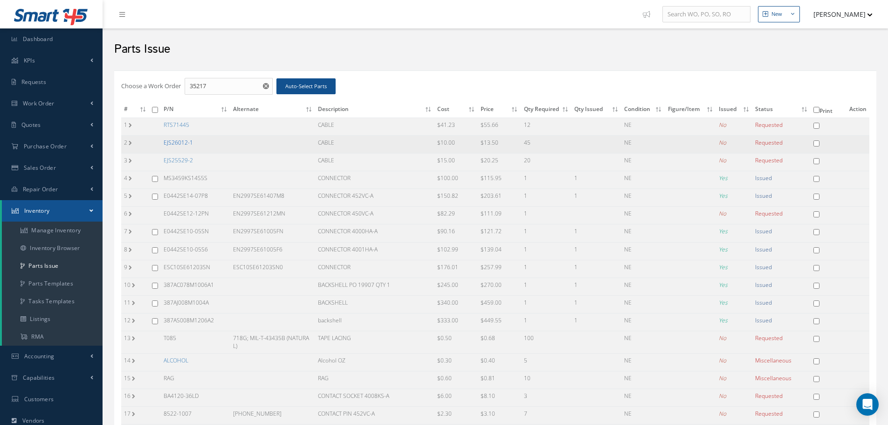
click at [178, 141] on link "EJS26012-1" at bounding box center [178, 142] width 29 height 8
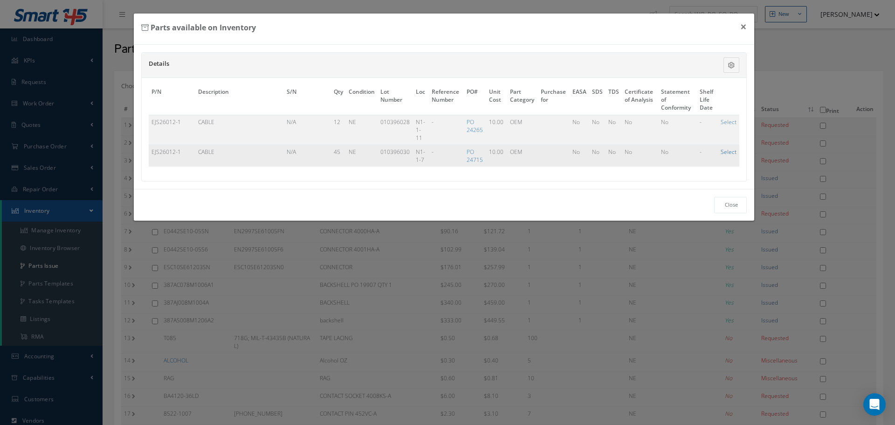
click at [732, 150] on link "Select" at bounding box center [729, 152] width 16 height 8
checkbox input "true"
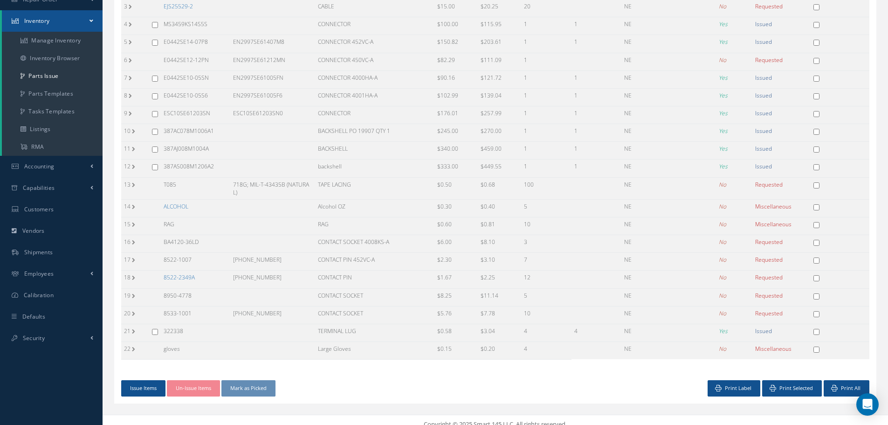
scroll to position [199, 0]
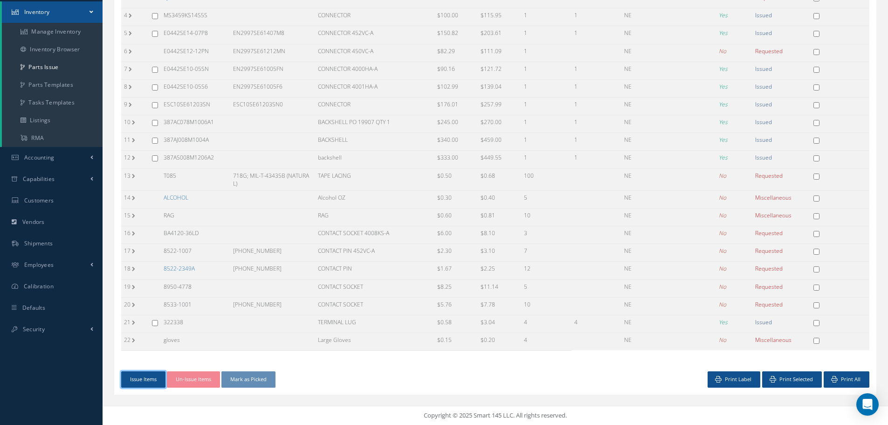
click at [149, 380] on button "Issue Items" at bounding box center [143, 379] width 44 height 16
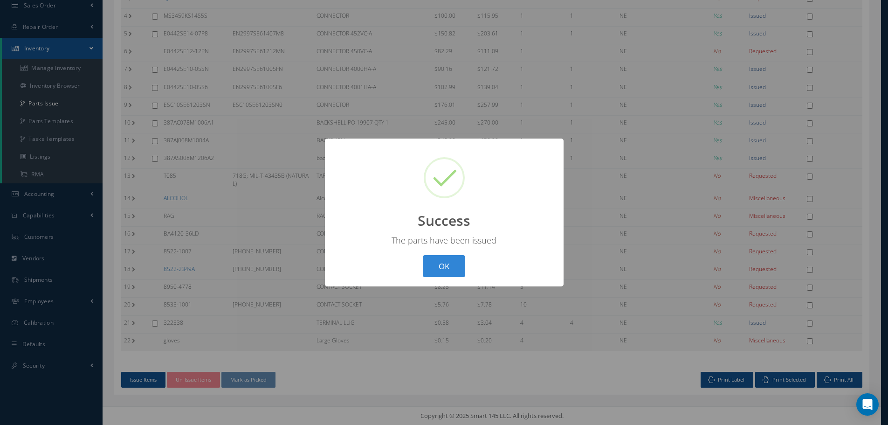
scroll to position [158, 0]
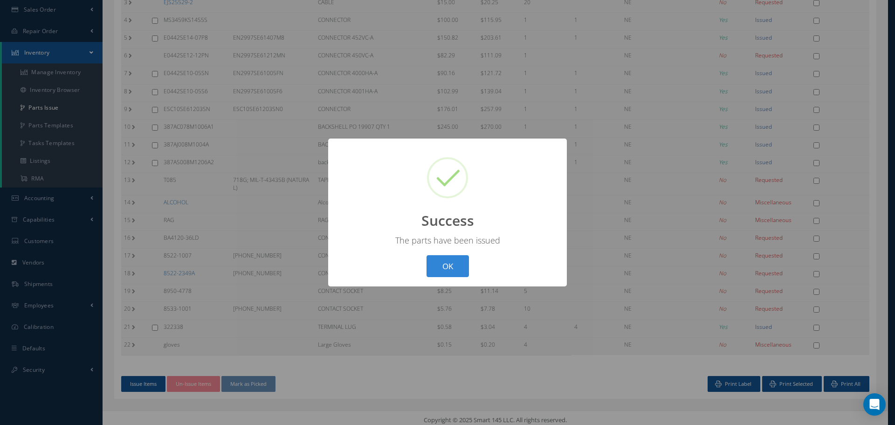
click at [447, 268] on button "OK" at bounding box center [447, 266] width 42 height 22
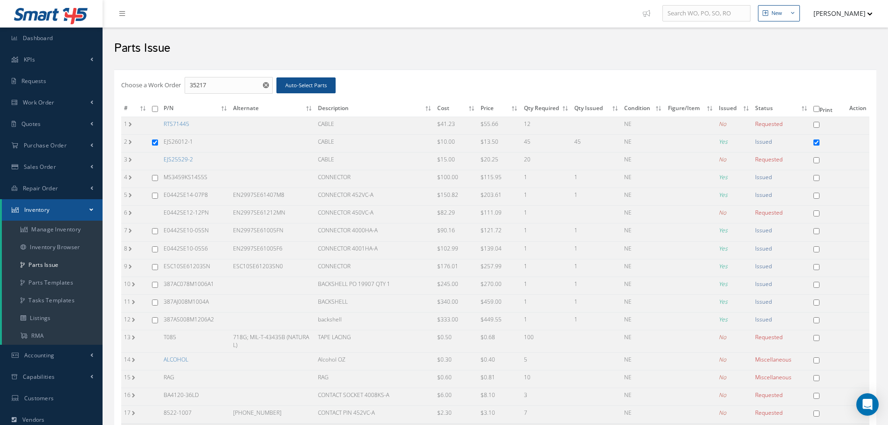
scroll to position [0, 0]
click at [216, 83] on input "35217" at bounding box center [229, 86] width 88 height 17
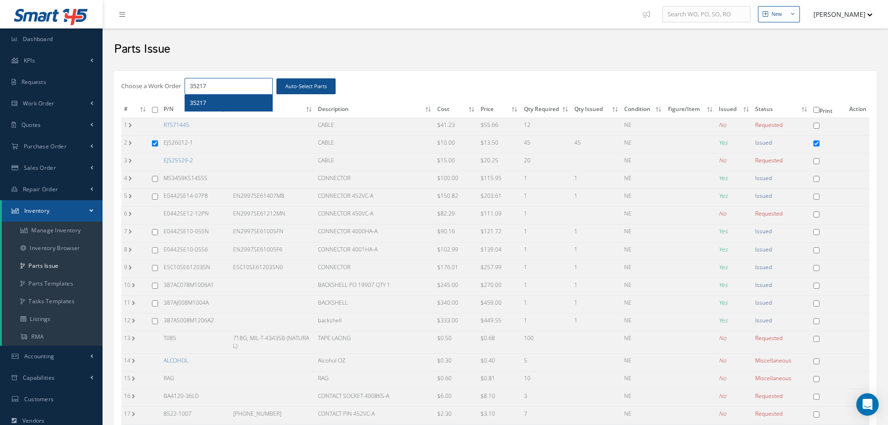
click at [221, 88] on input "35217" at bounding box center [229, 86] width 88 height 17
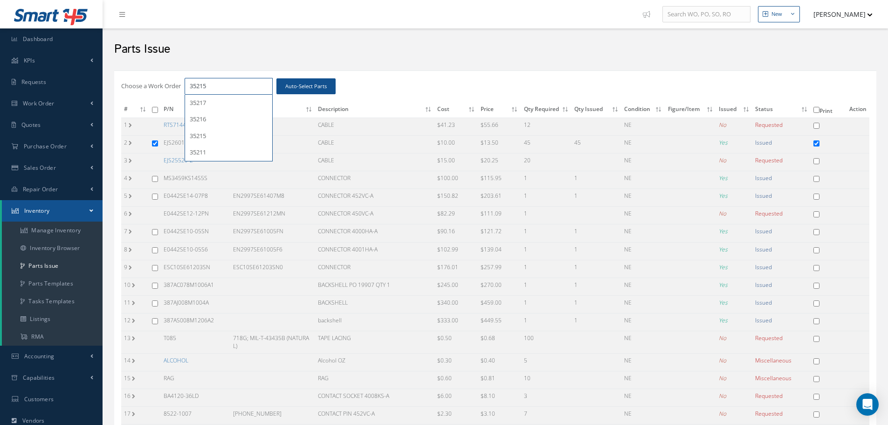
type input "35215"
checkbox input "false"
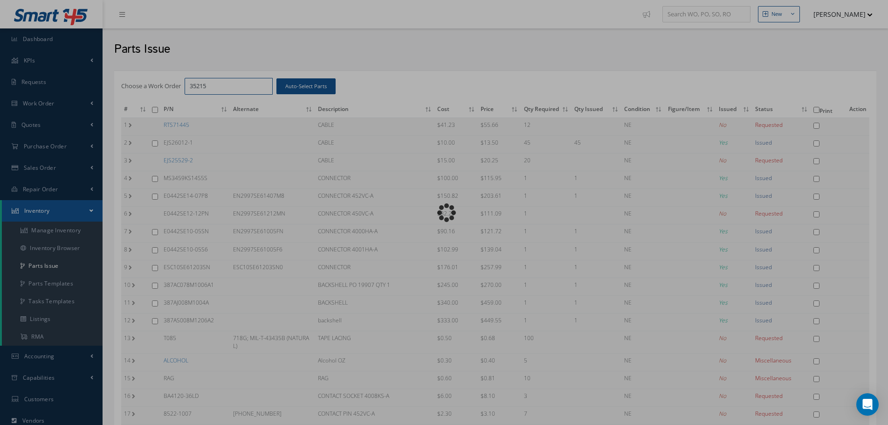
checkbox input "false"
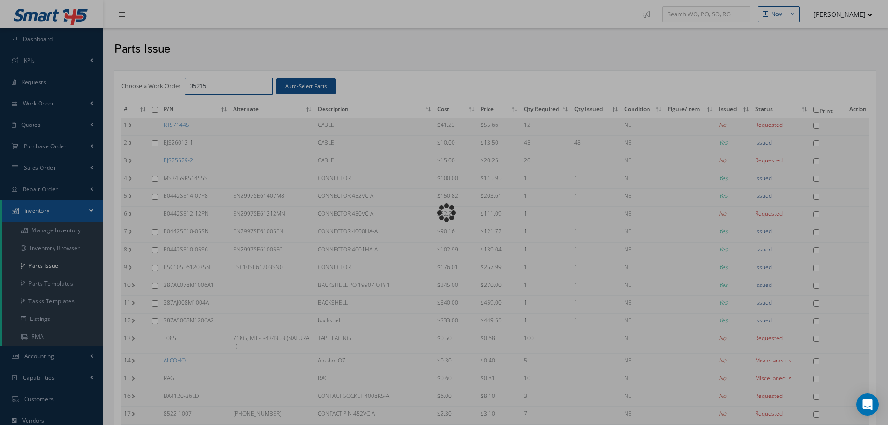
checkbox input "false"
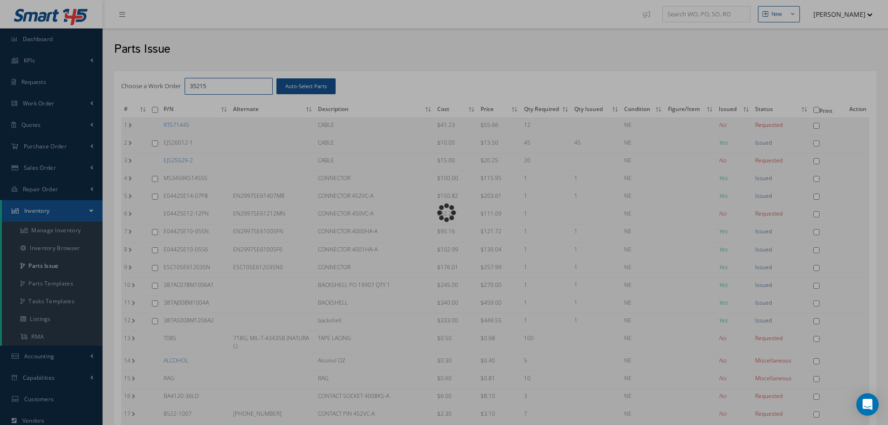
checkbox input "false"
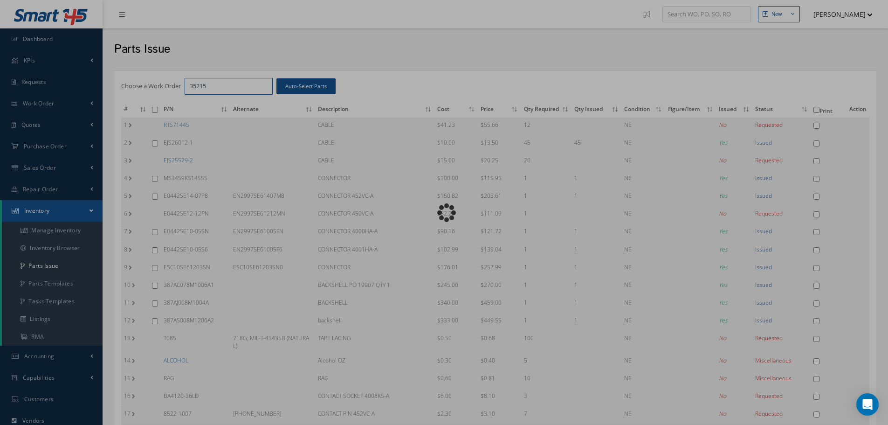
checkbox input "false"
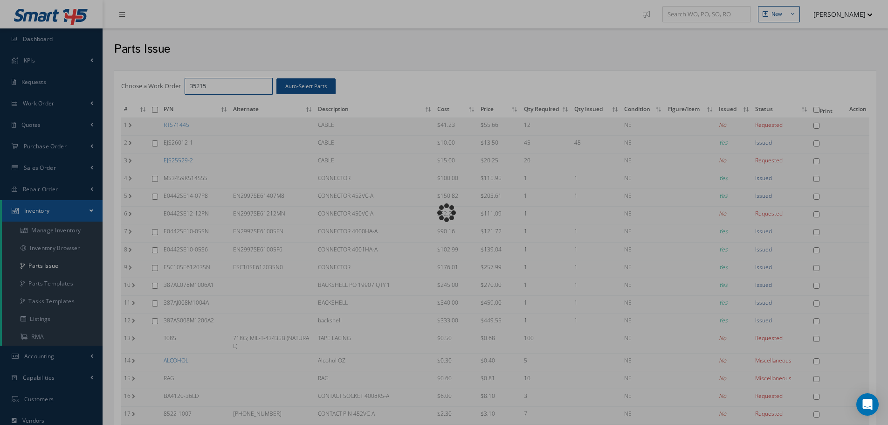
checkbox input "false"
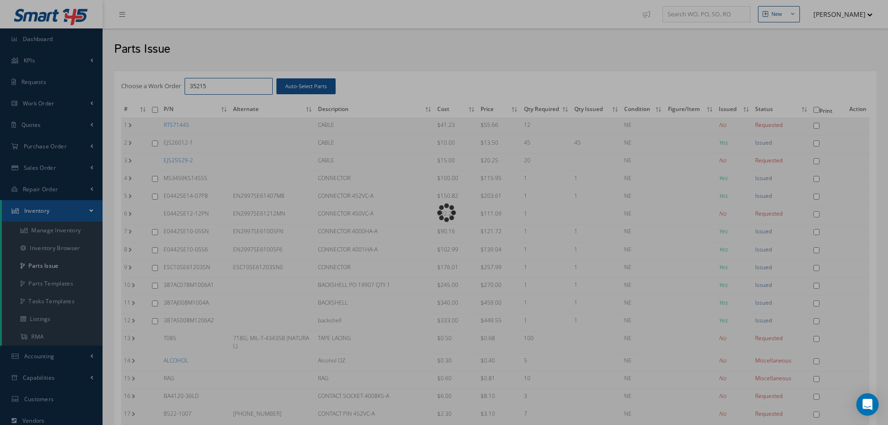
checkbox input "false"
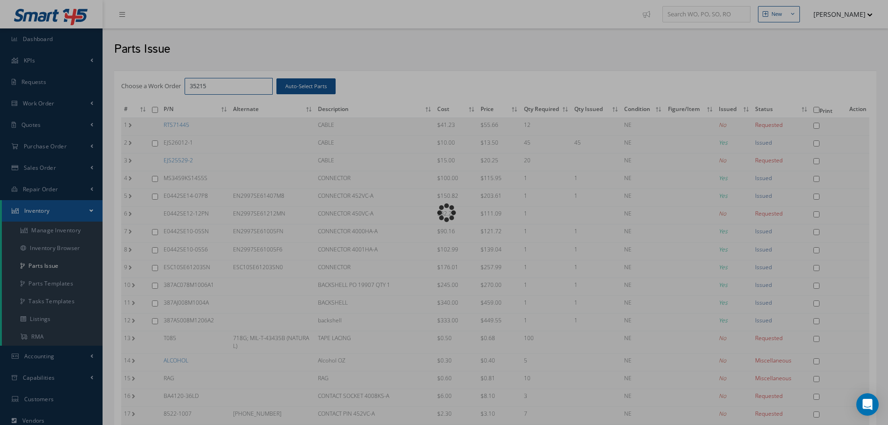
checkbox input "false"
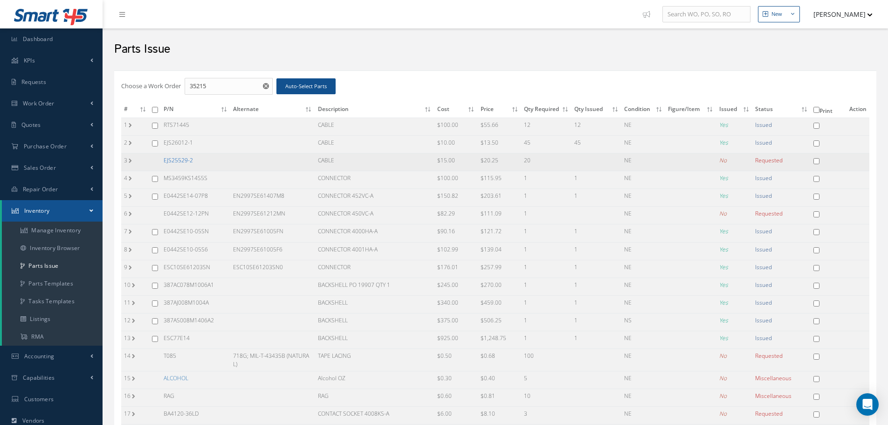
click at [173, 162] on link "EJS25529-2" at bounding box center [178, 160] width 29 height 8
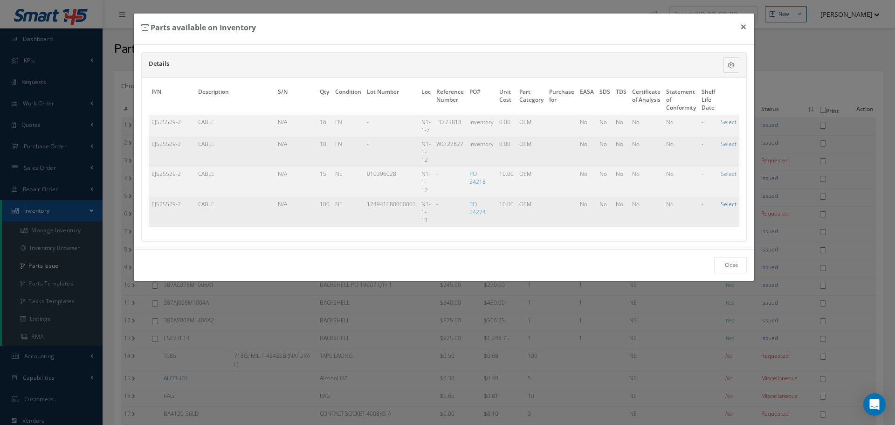
click at [730, 206] on link "Select" at bounding box center [729, 204] width 16 height 8
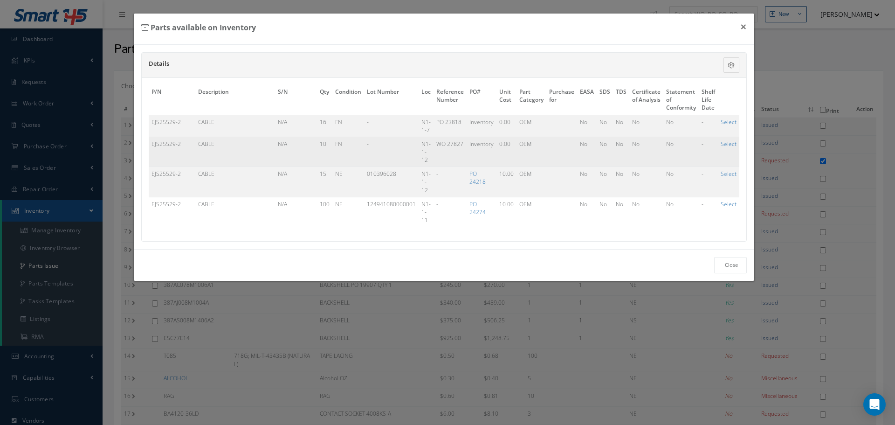
checkbox input "true"
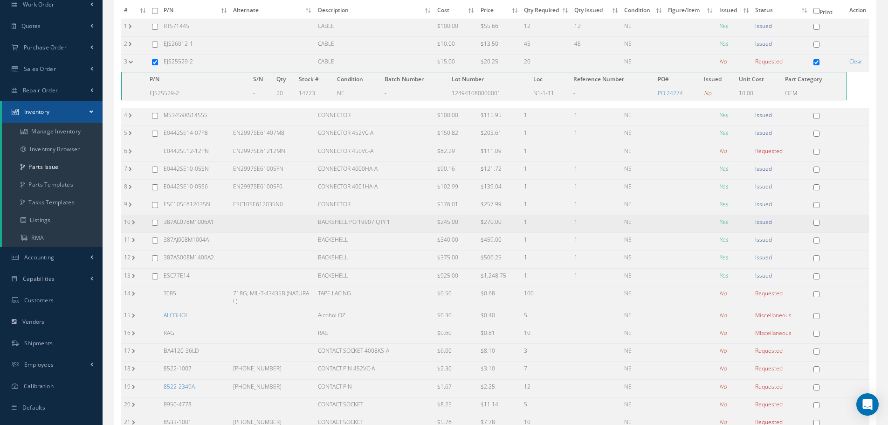
scroll to position [216, 0]
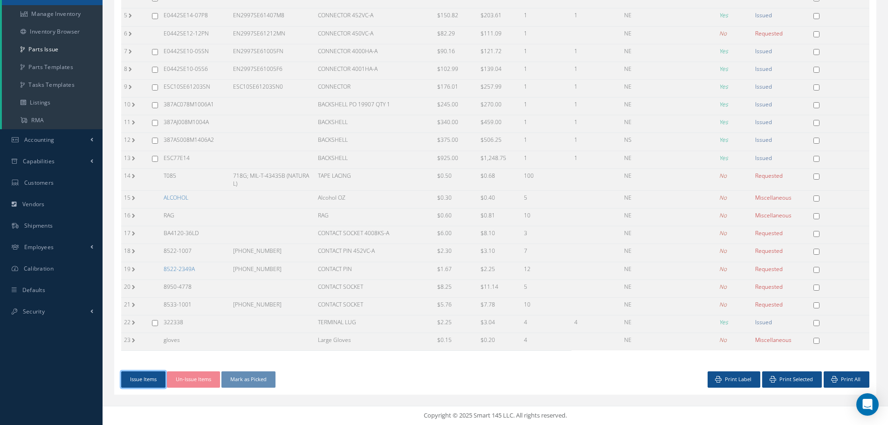
click at [147, 378] on button "Issue Items" at bounding box center [143, 379] width 44 height 16
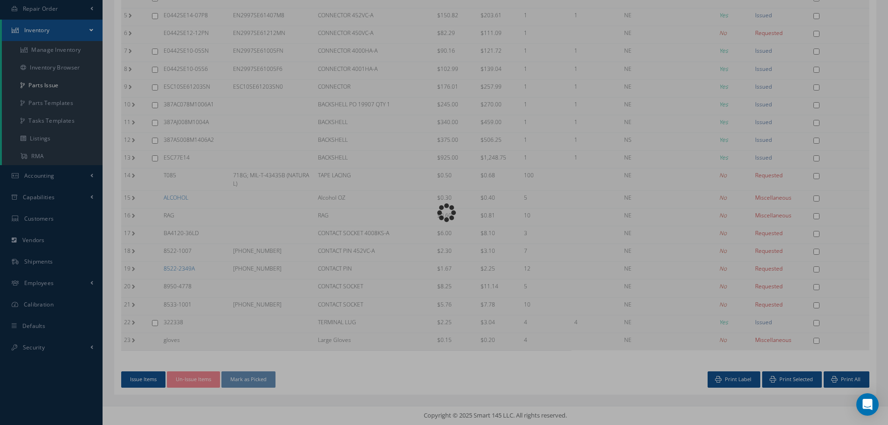
scroll to position [176, 0]
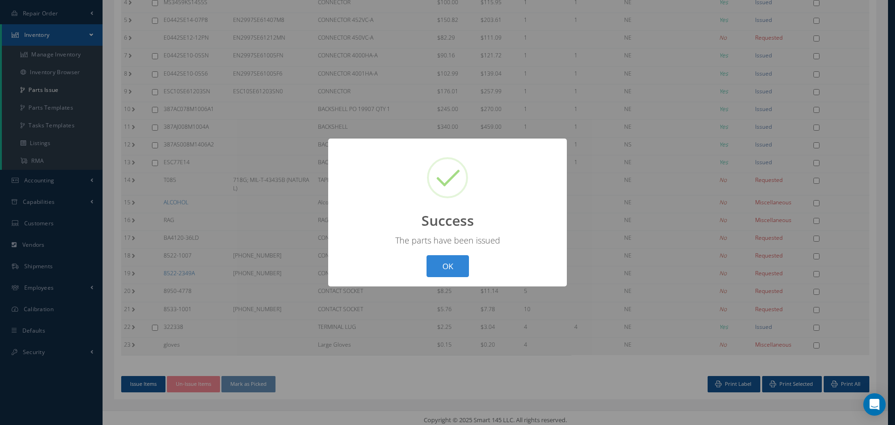
click at [444, 265] on button "OK" at bounding box center [447, 266] width 42 height 22
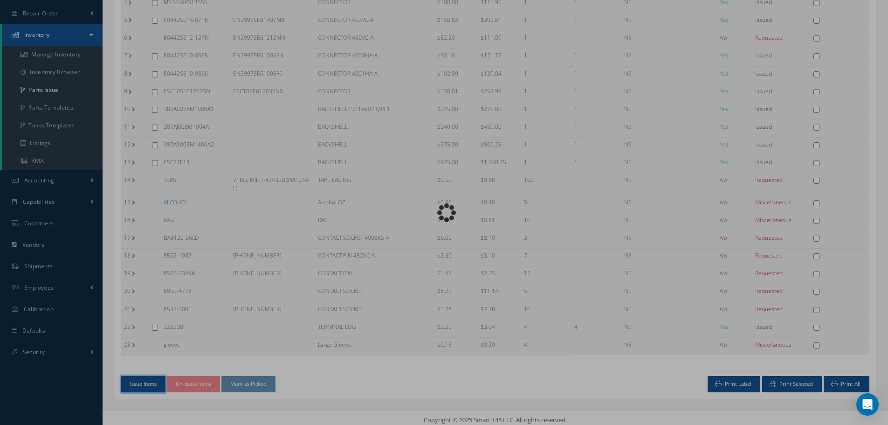
scroll to position [0, 0]
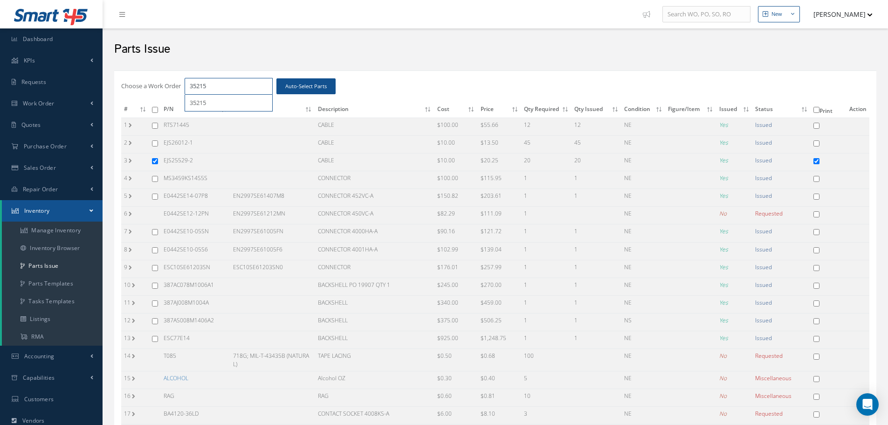
click at [229, 87] on input "35215" at bounding box center [229, 86] width 88 height 17
type input "35216"
checkbox input "false"
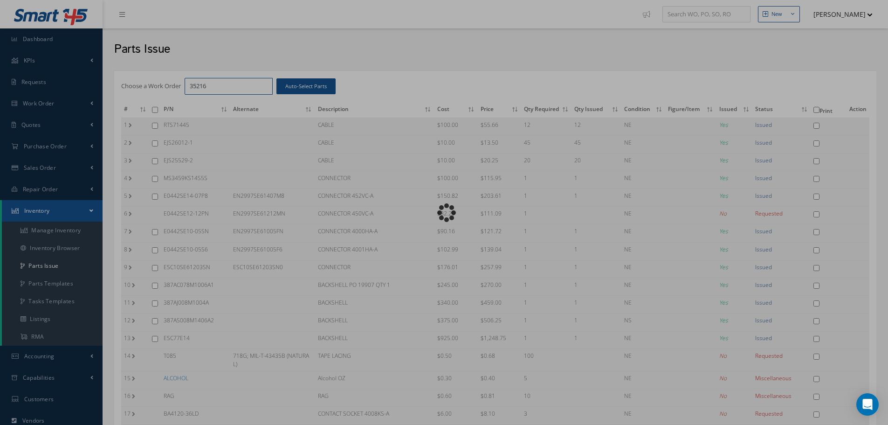
checkbox input "false"
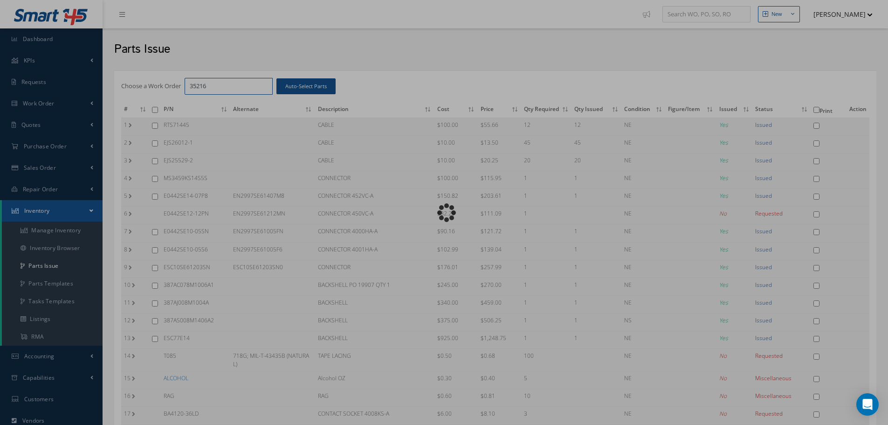
checkbox input "false"
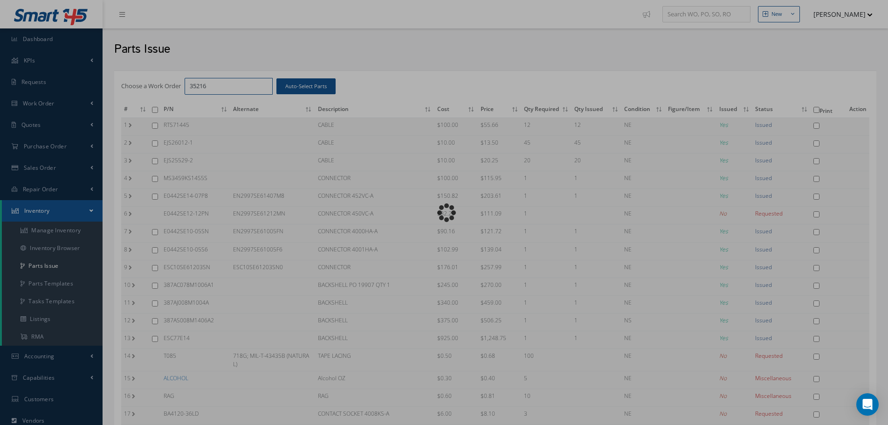
checkbox input "false"
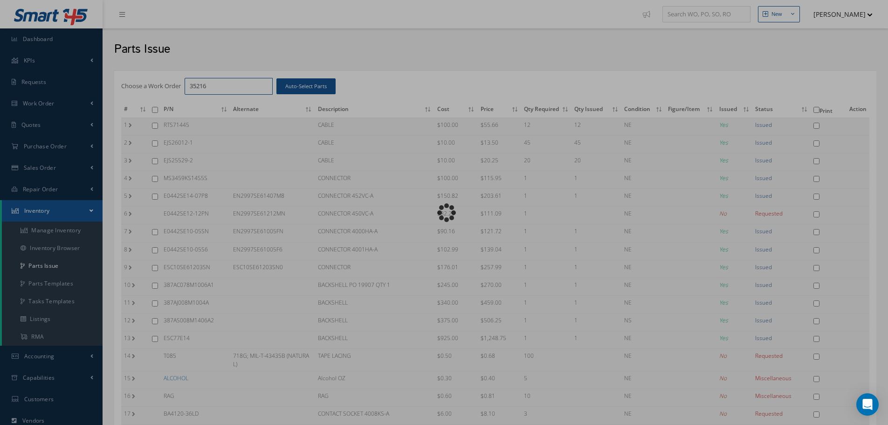
checkbox input "false"
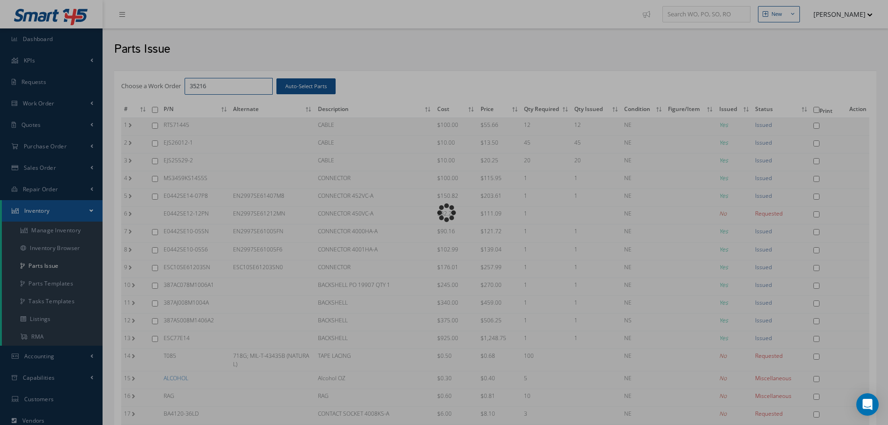
checkbox input "false"
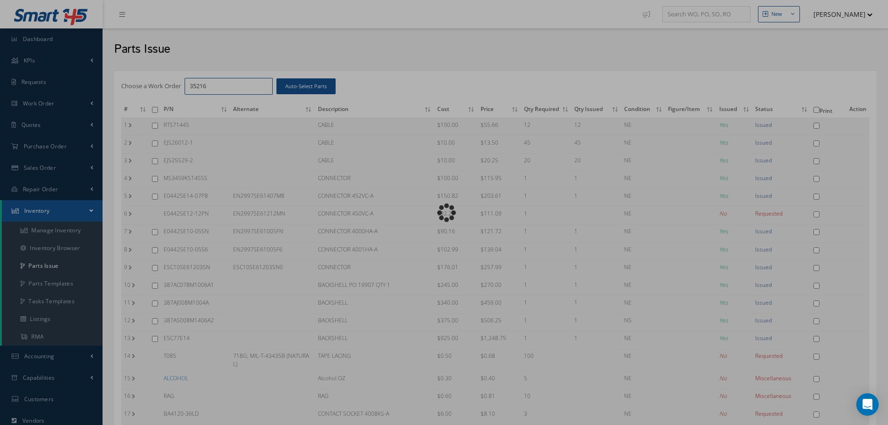
checkbox input "false"
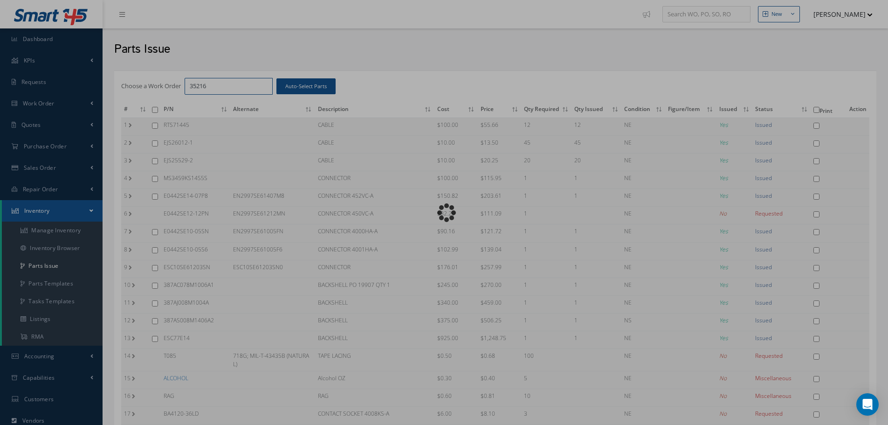
checkbox input "false"
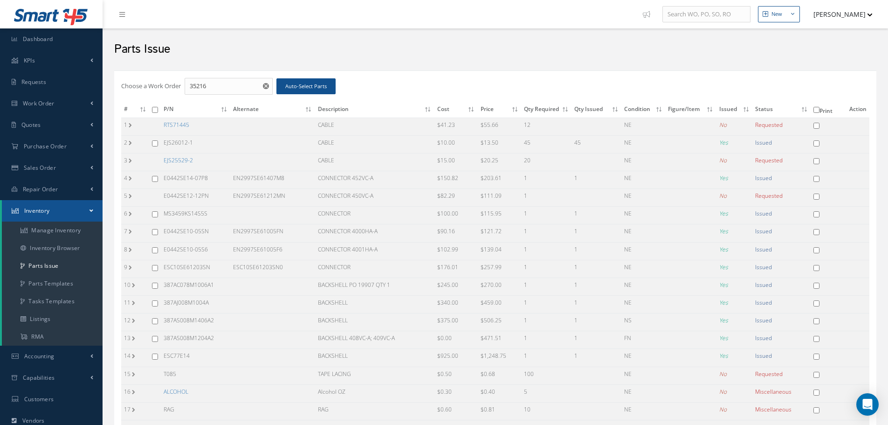
click at [172, 159] on link "EJS25529-2" at bounding box center [178, 160] width 29 height 8
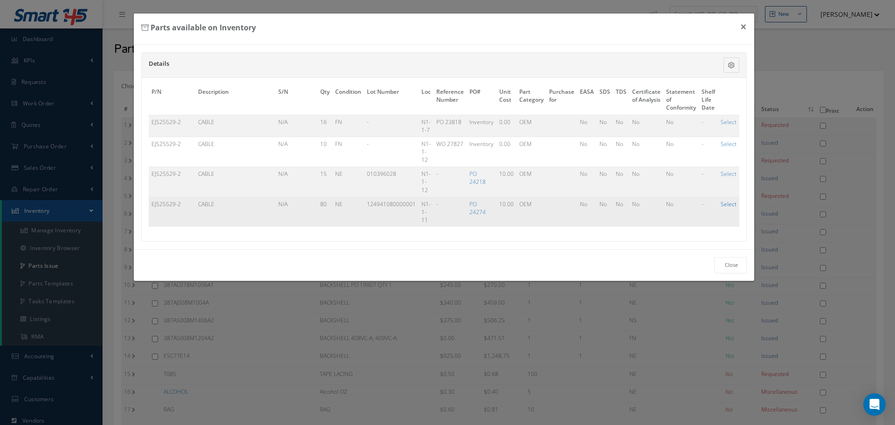
click at [732, 203] on link "Select" at bounding box center [729, 204] width 16 height 8
checkbox input "true"
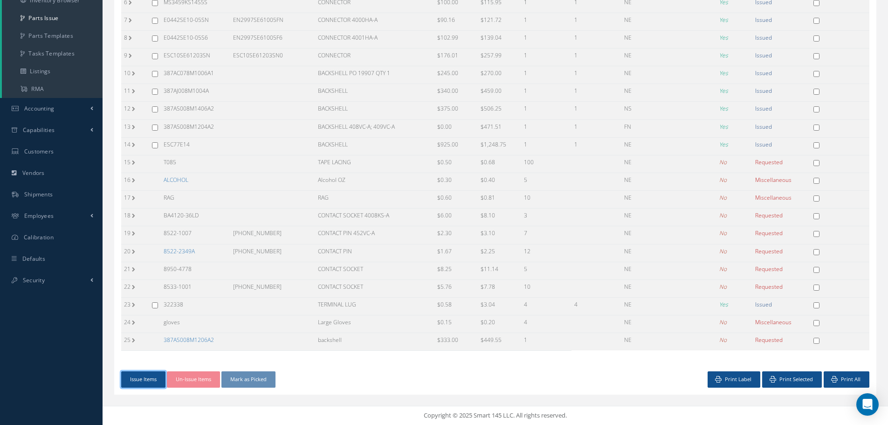
click at [150, 378] on button "Issue Items" at bounding box center [143, 379] width 44 height 16
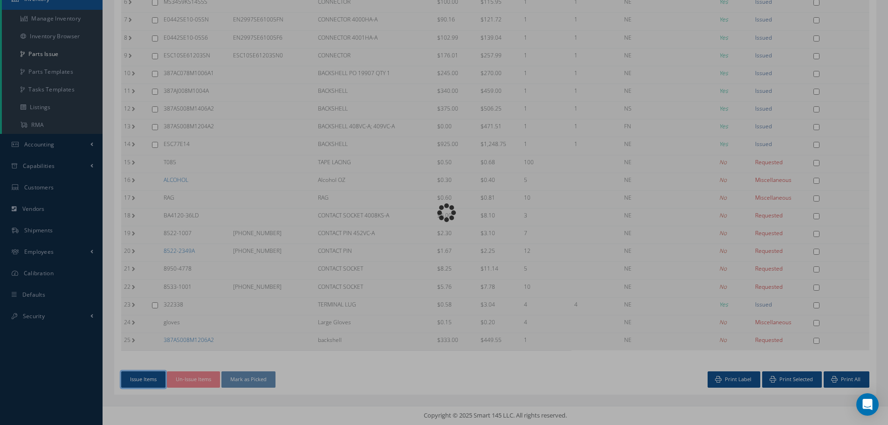
scroll to position [212, 0]
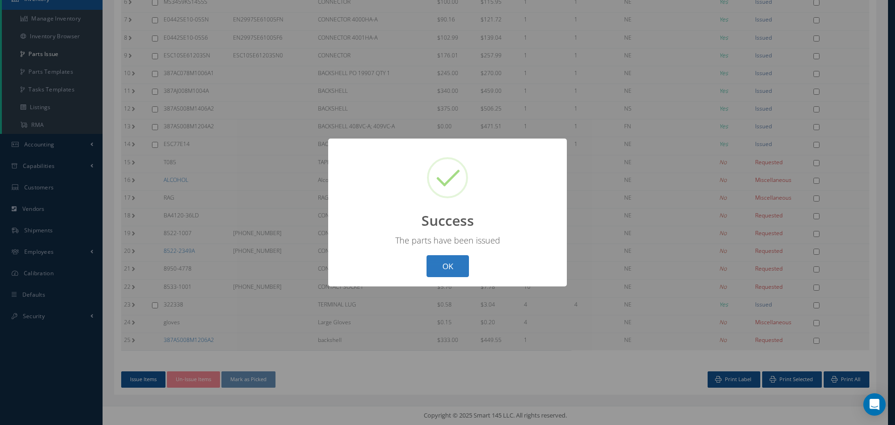
click at [448, 264] on button "OK" at bounding box center [447, 266] width 42 height 22
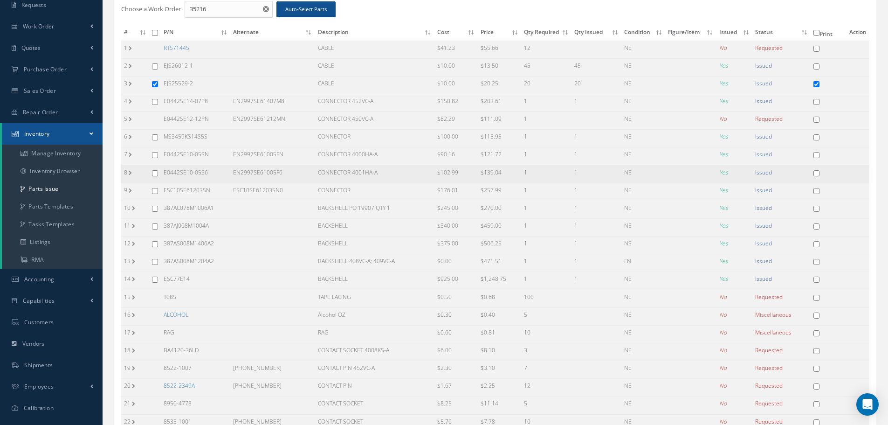
scroll to position [0, 0]
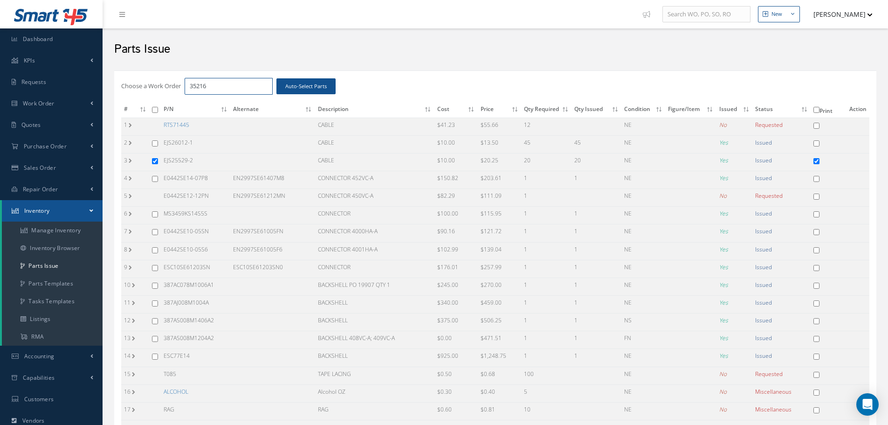
click at [220, 89] on input "35216" at bounding box center [229, 86] width 88 height 17
type input "35217"
checkbox input "false"
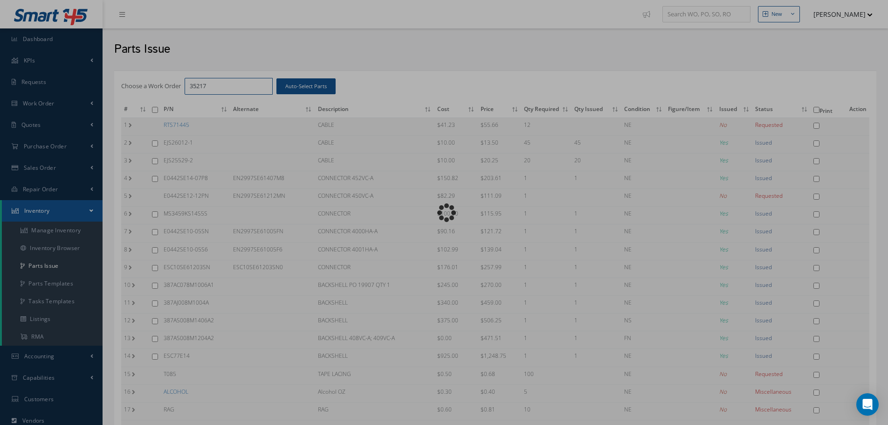
checkbox input "false"
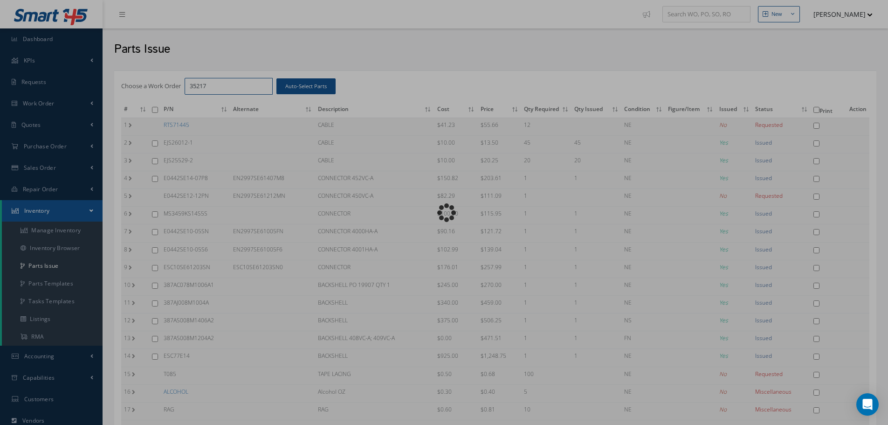
checkbox input "false"
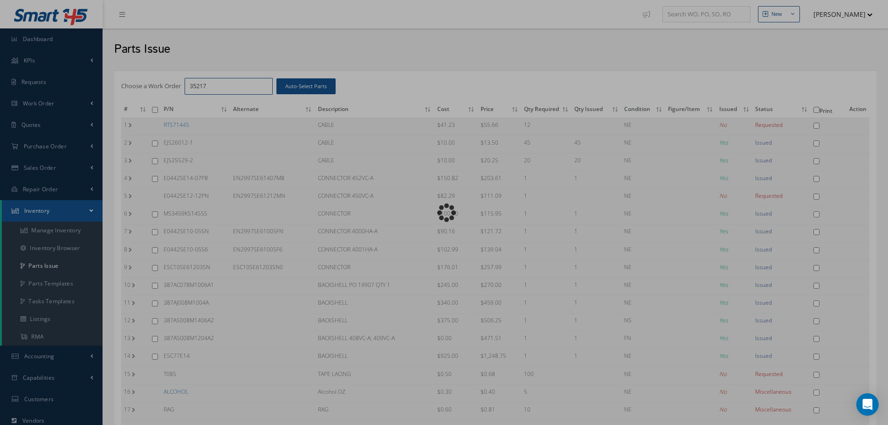
checkbox input "false"
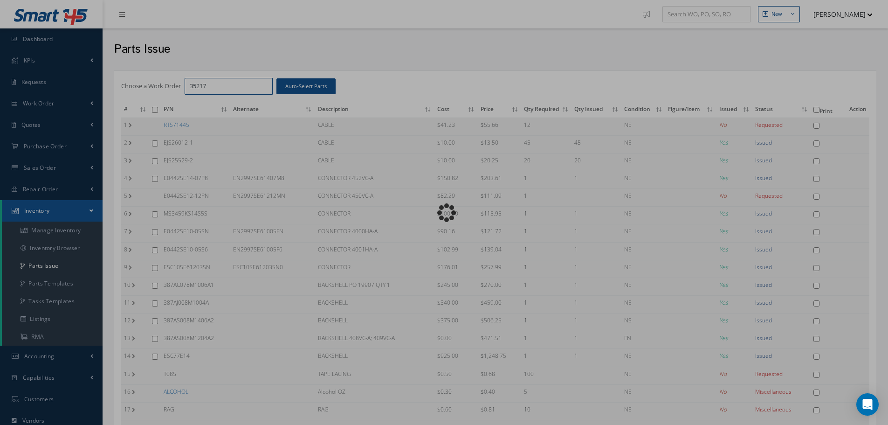
checkbox input "false"
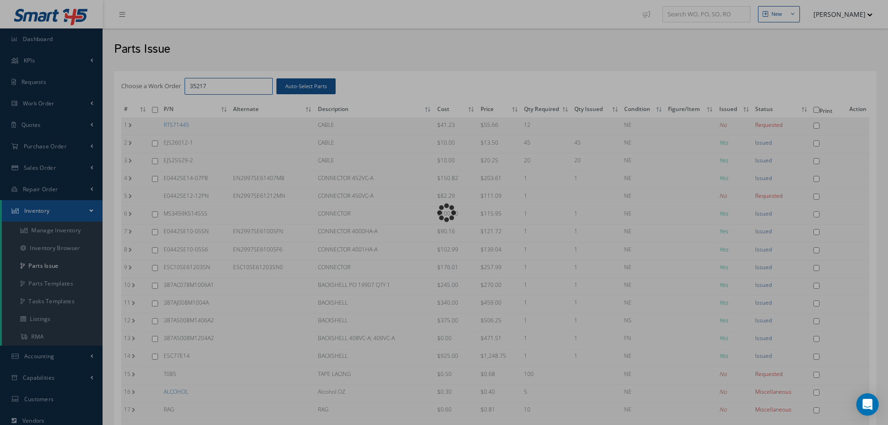
checkbox input "false"
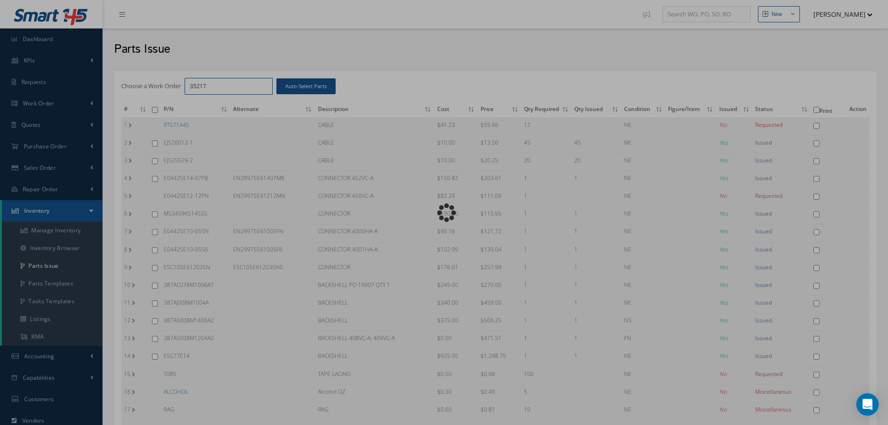
checkbox input "false"
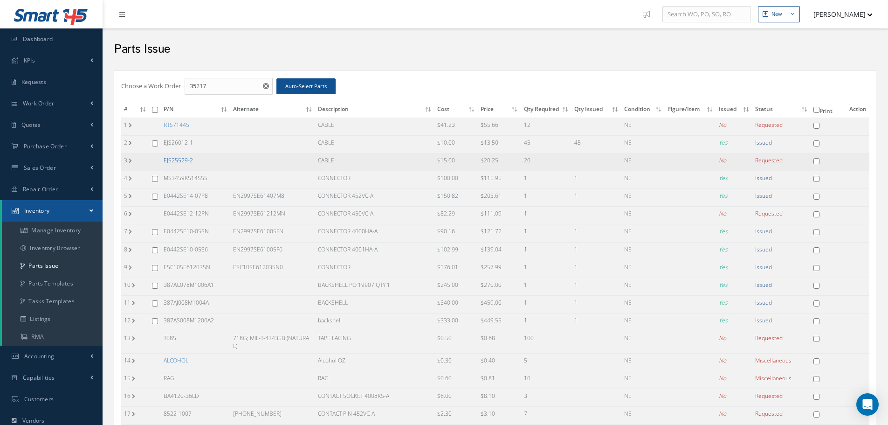
click at [174, 161] on link "EJS25529-2" at bounding box center [178, 160] width 29 height 8
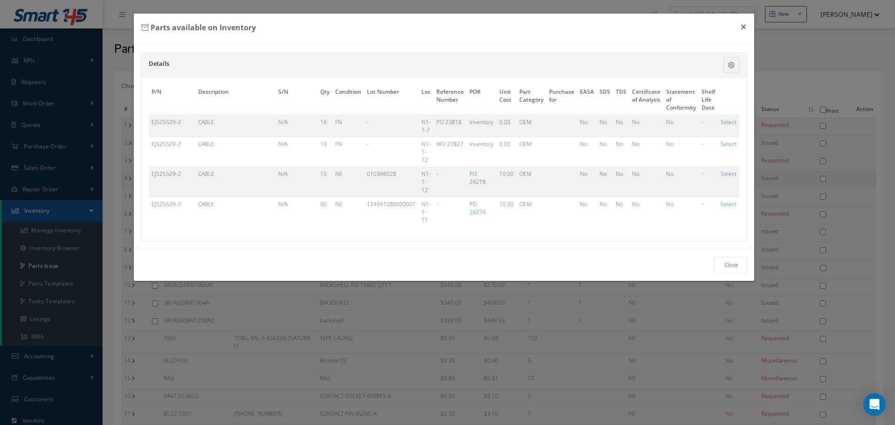
click at [730, 207] on link "Select" at bounding box center [729, 204] width 16 height 8
checkbox input "true"
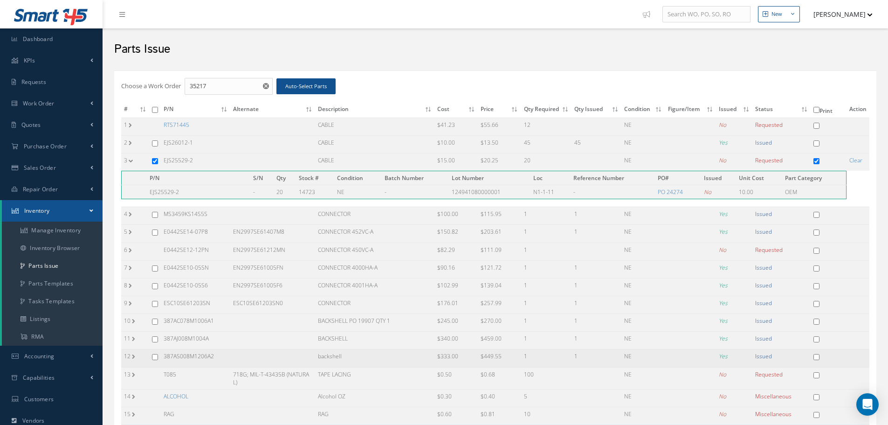
scroll to position [199, 0]
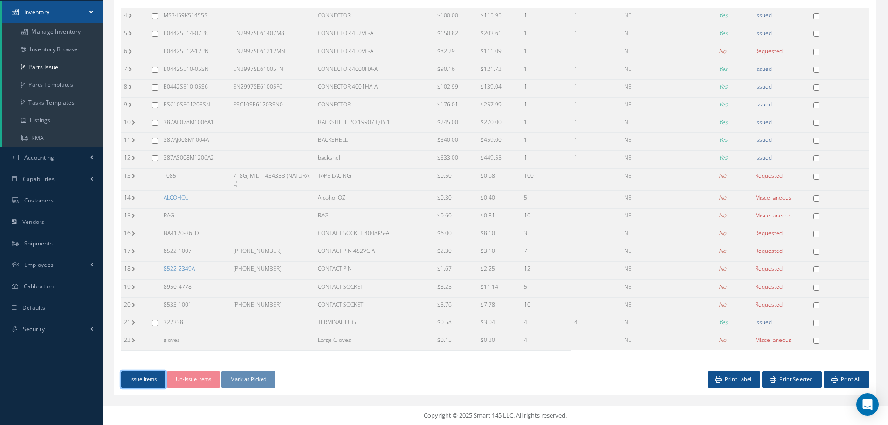
click at [141, 379] on button "Issue Items" at bounding box center [143, 379] width 44 height 16
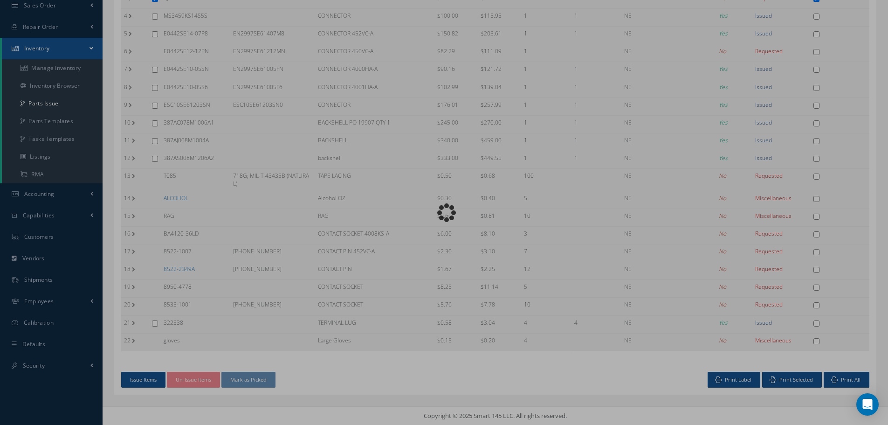
scroll to position [158, 0]
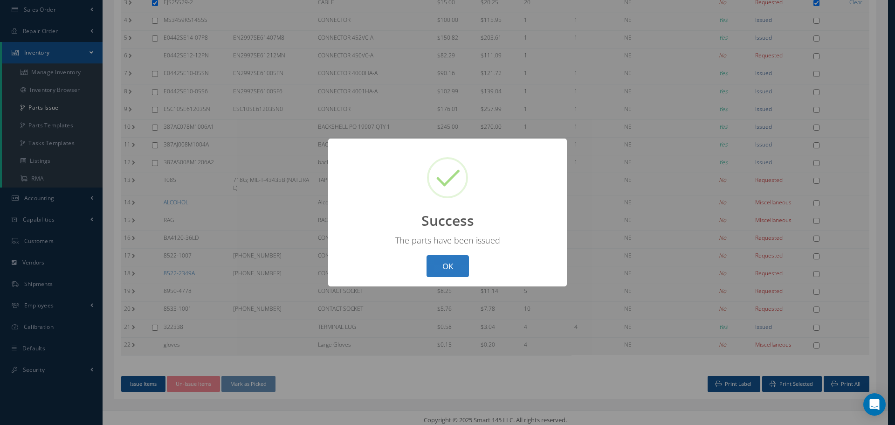
click at [451, 266] on button "OK" at bounding box center [447, 266] width 42 height 22
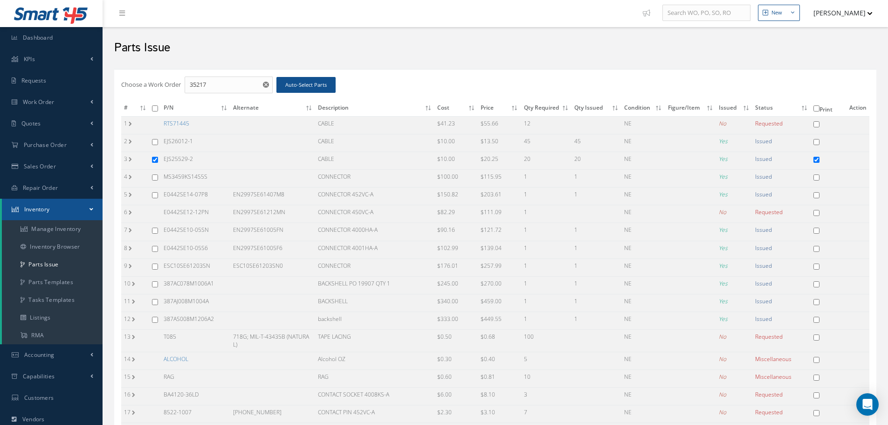
scroll to position [0, 0]
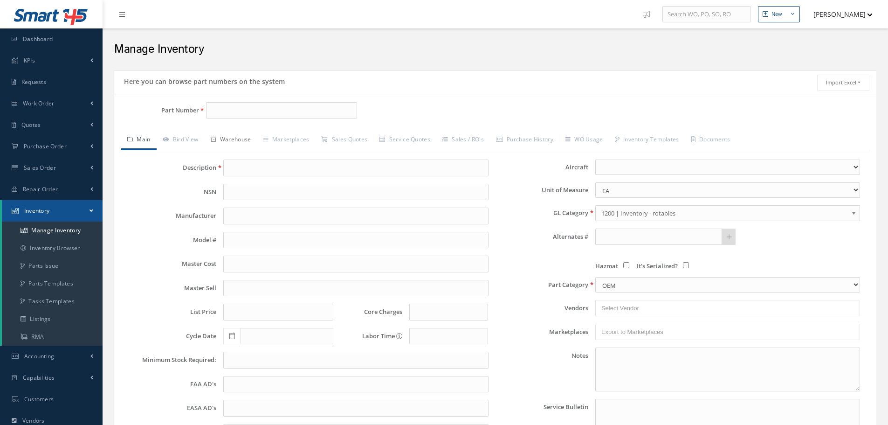
scroll to position [25, 0]
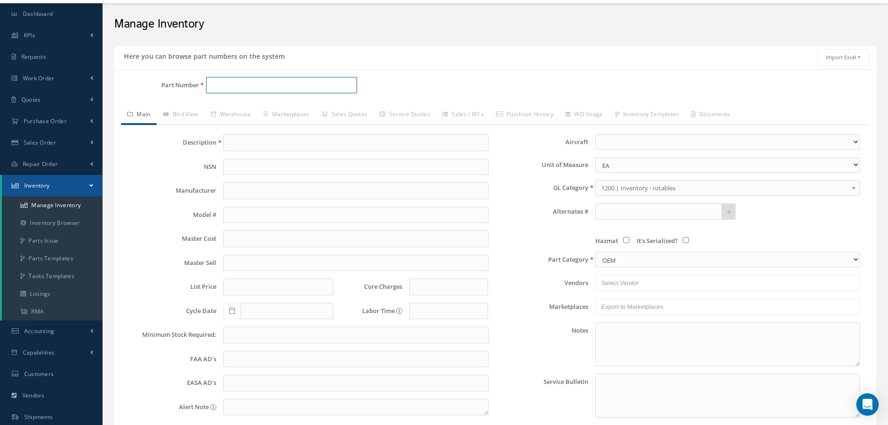
click at [223, 84] on input "Part Number" at bounding box center [281, 85] width 151 height 17
type input "EJS26012-1"
type input "CABLE"
type input "3.58"
type input "0.00"
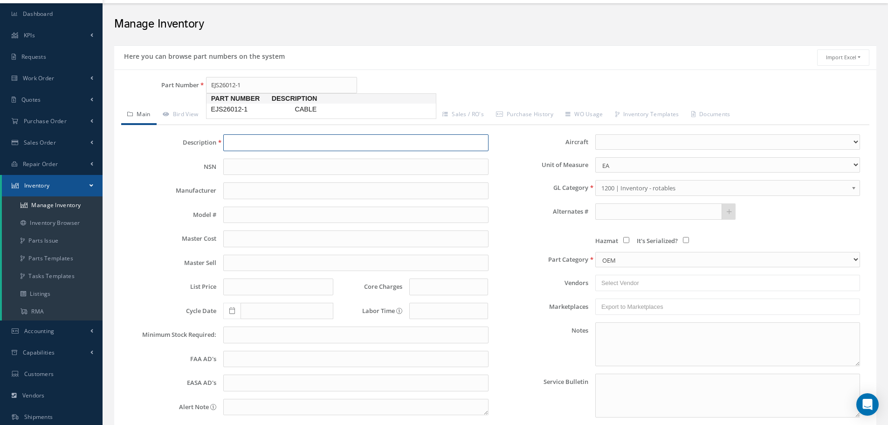
select select "2"
click at [242, 112] on link "Warehouse" at bounding box center [231, 115] width 53 height 20
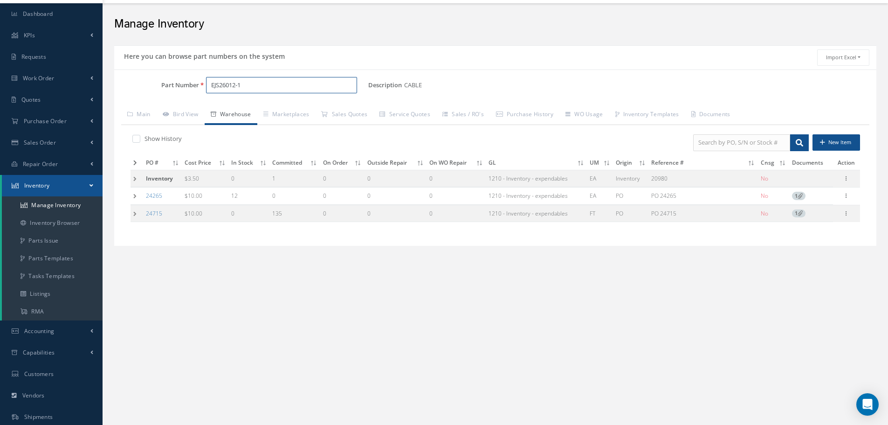
click at [246, 86] on input "EJS26012-1" at bounding box center [281, 85] width 151 height 17
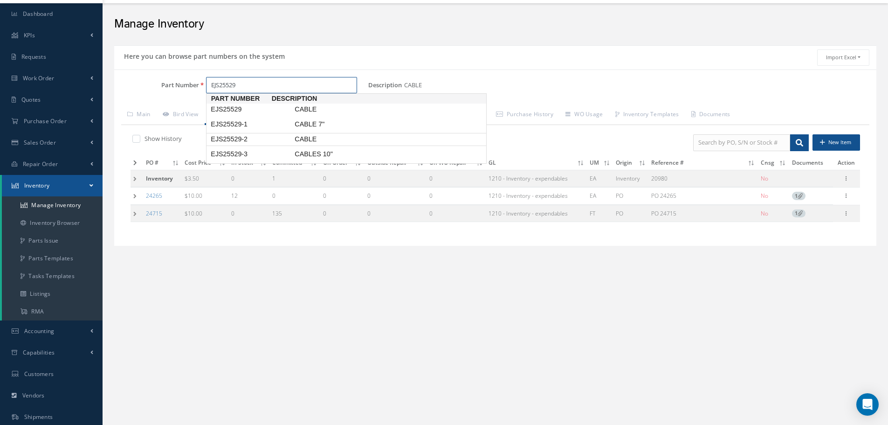
click at [240, 141] on span "EJS25529-2" at bounding box center [251, 139] width 84 height 10
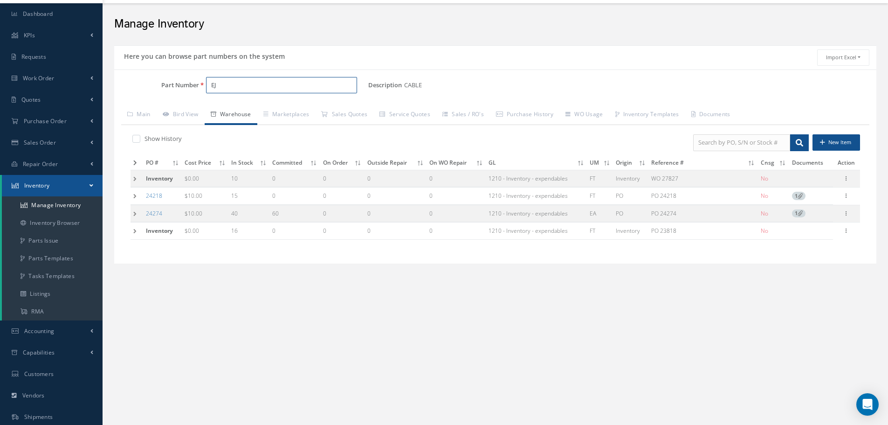
type input "E"
click at [229, 124] on span "RTS71445" at bounding box center [251, 124] width 84 height 10
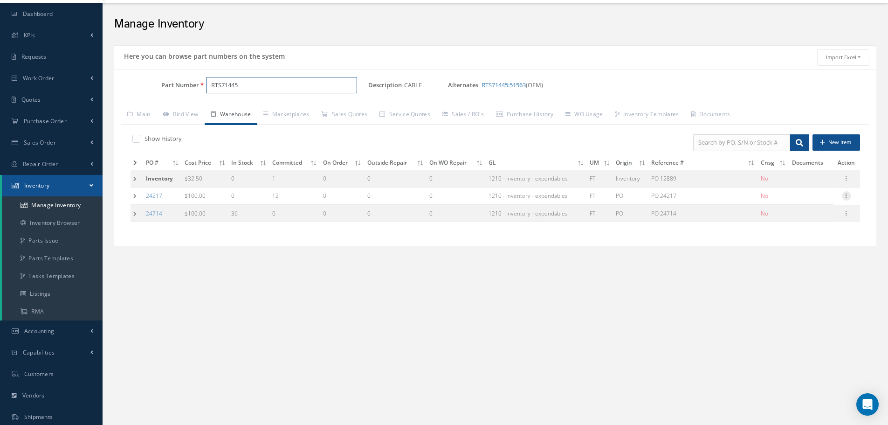
type input "RTS71445"
click at [845, 197] on icon at bounding box center [846, 194] width 9 height 7
click at [809, 198] on link "Edit" at bounding box center [804, 202] width 74 height 12
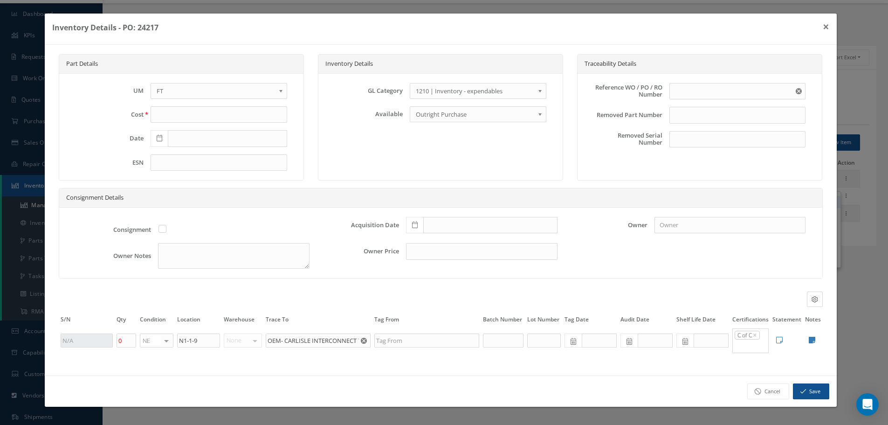
type input "100.00"
type input "PO 24217"
type input "03/17/2025"
click at [129, 345] on input "0" at bounding box center [127, 340] width 20 height 14
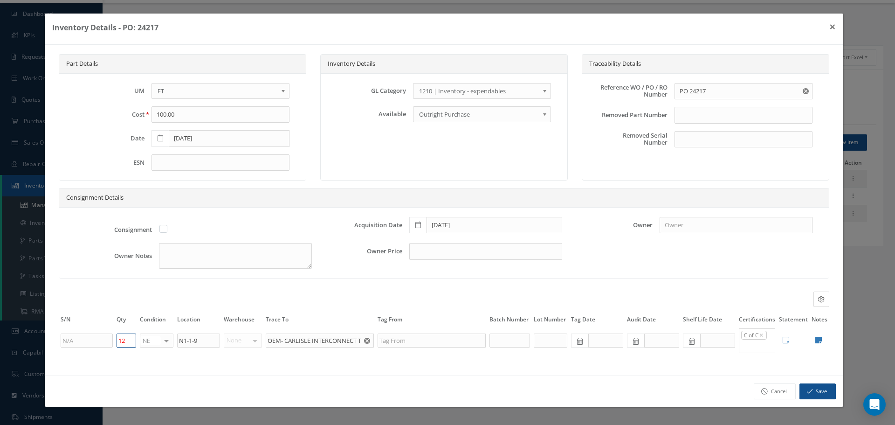
type input "1"
type input "12"
click at [823, 388] on button "Save" at bounding box center [817, 391] width 36 height 16
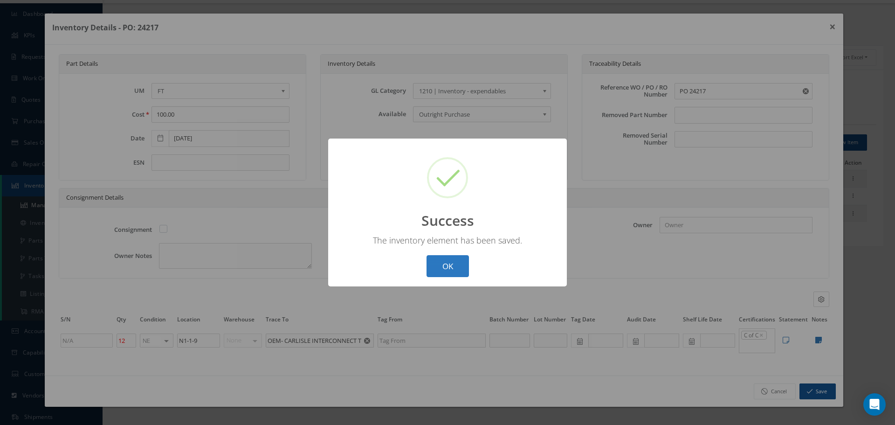
click at [454, 262] on button "OK" at bounding box center [447, 266] width 42 height 22
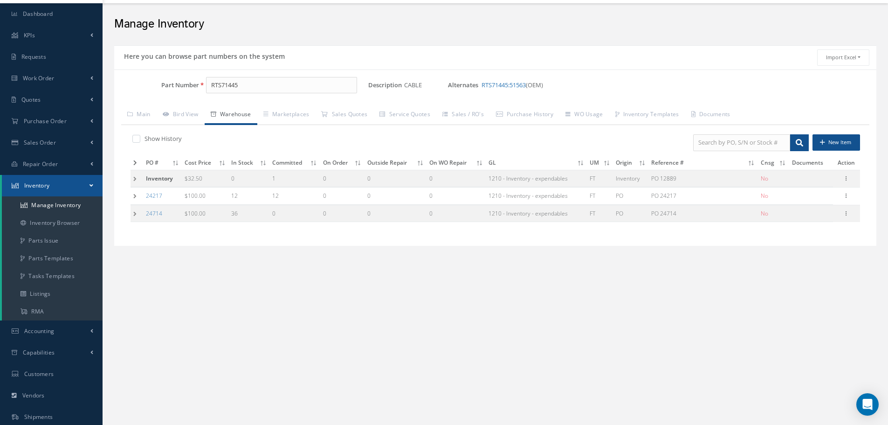
click at [133, 214] on td at bounding box center [137, 213] width 13 height 17
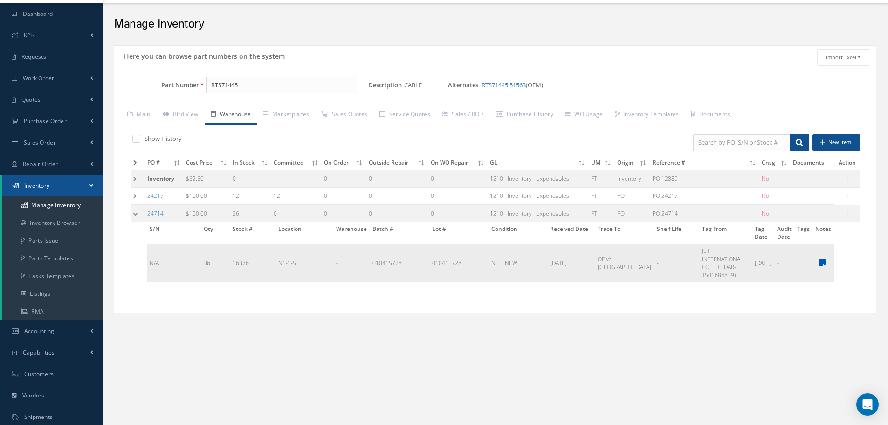
click at [819, 261] on icon at bounding box center [822, 262] width 7 height 7
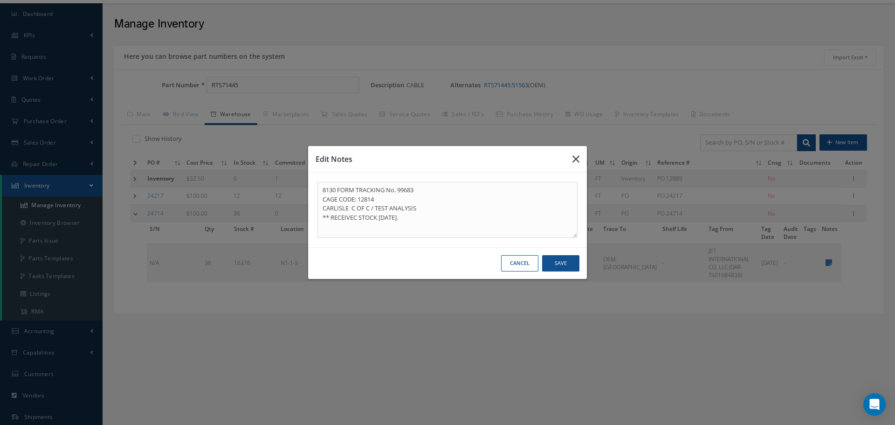
click at [580, 154] on button "button" at bounding box center [576, 159] width 22 height 26
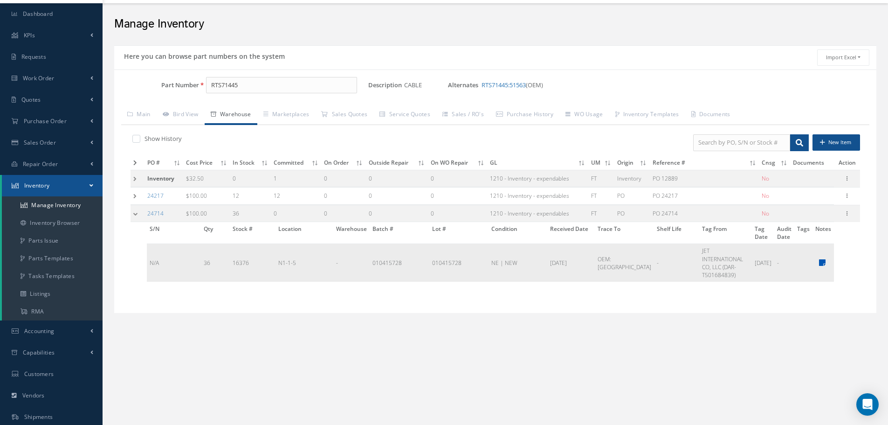
click at [821, 264] on icon at bounding box center [822, 262] width 7 height 7
type textarea "8130 FORM TRACKING No. 99683 CAGE CODE: 12814 CARLISLE C OF C / TEST ANALYSIS *…"
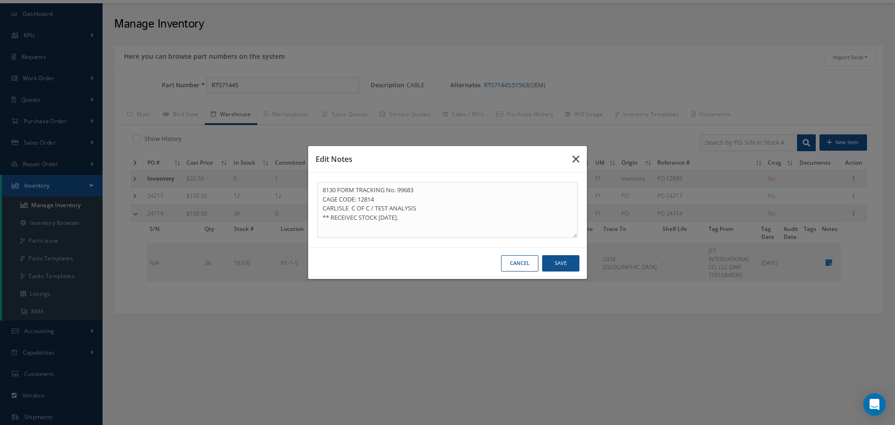
click at [574, 156] on icon "button" at bounding box center [575, 158] width 7 height 11
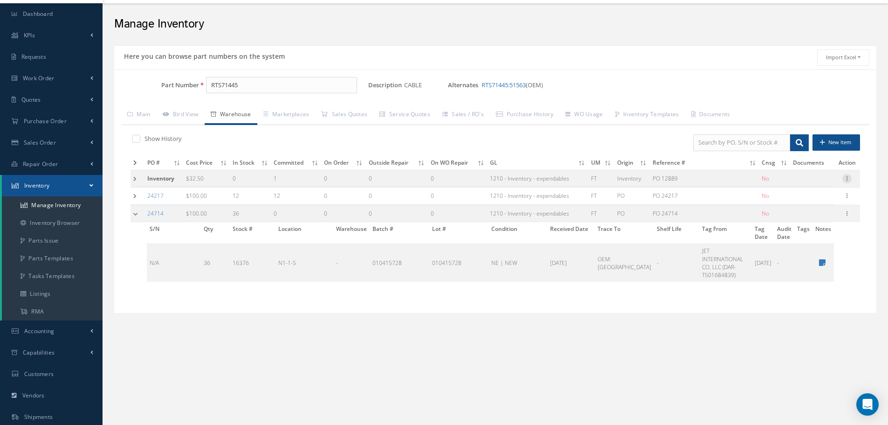
click at [846, 179] on icon at bounding box center [846, 177] width 9 height 7
click at [820, 183] on link "Edit" at bounding box center [804, 185] width 74 height 12
type input "32.50"
type input "PO 12889"
checkbox input "false"
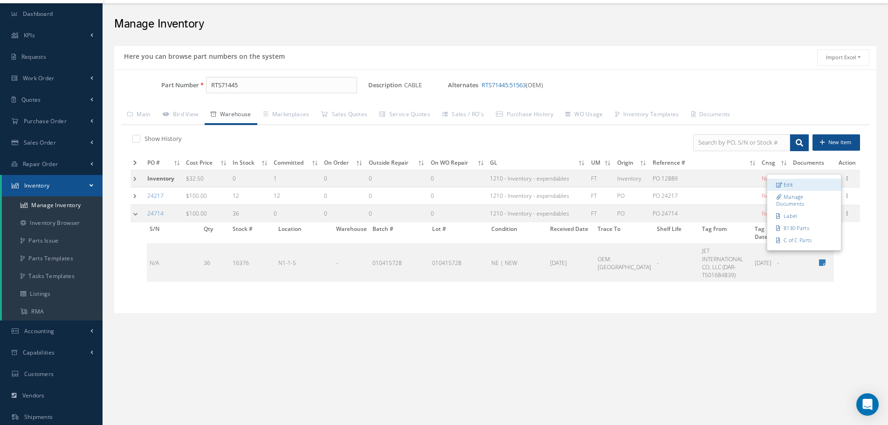
type input "02/07/2014"
type input "0"
type input "N1-1-18"
type input "BOMBARDIER-null"
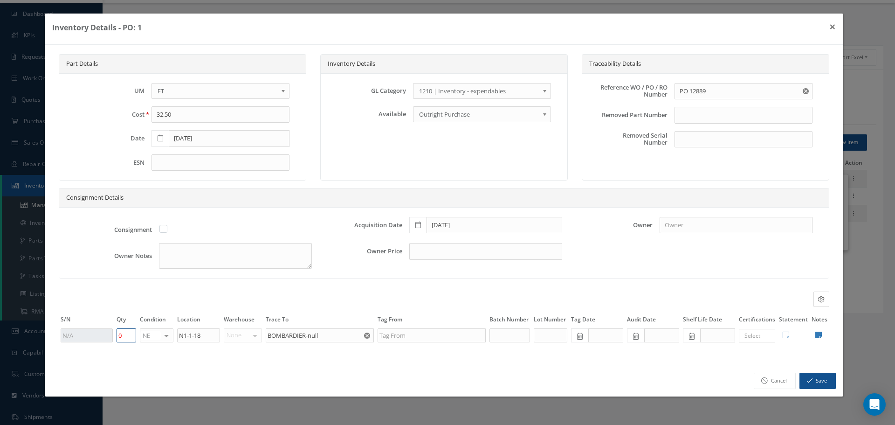
click at [129, 337] on input "0" at bounding box center [127, 335] width 20 height 14
type input "1"
type input "6"
click at [816, 384] on button "Save" at bounding box center [817, 380] width 36 height 16
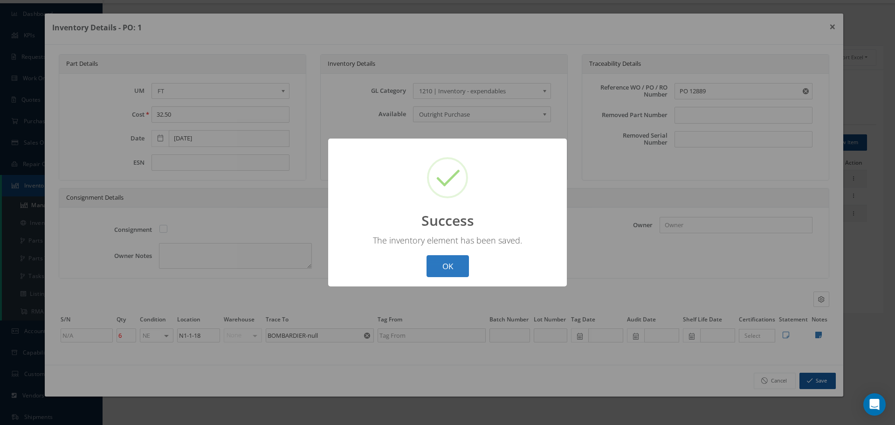
click at [440, 266] on button "OK" at bounding box center [447, 266] width 42 height 22
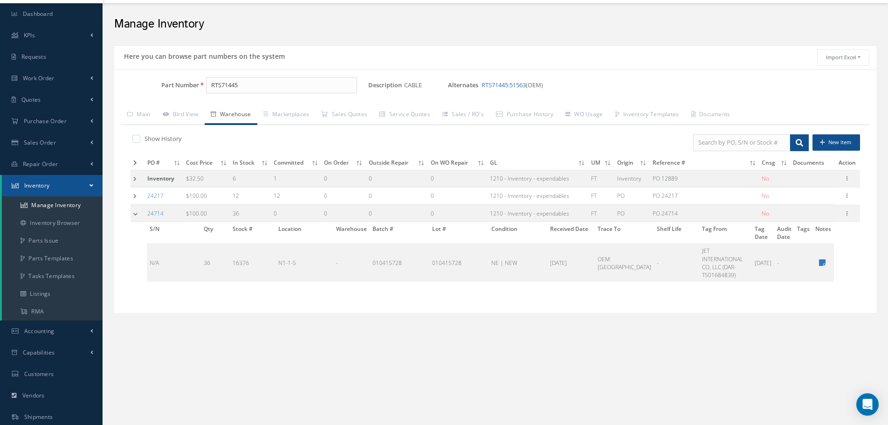
click at [134, 218] on td at bounding box center [138, 213] width 14 height 17
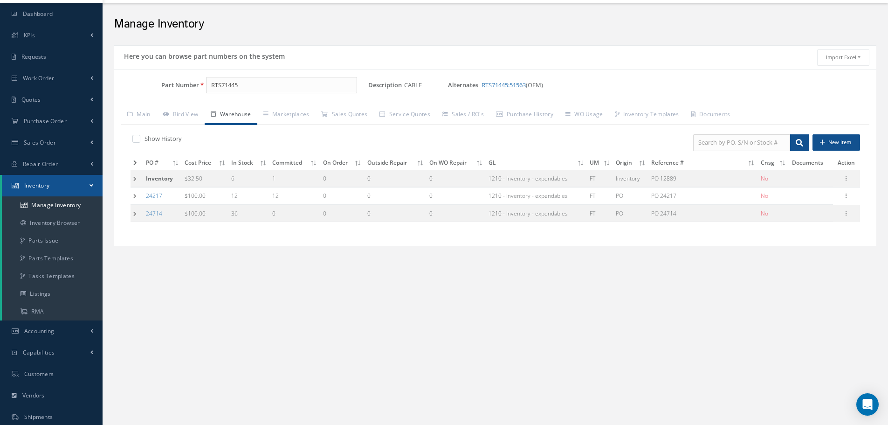
click at [134, 209] on td at bounding box center [137, 213] width 13 height 17
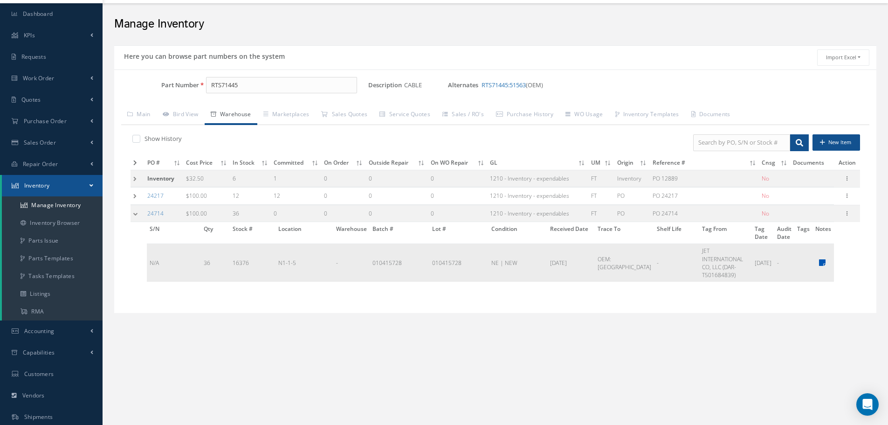
click at [820, 261] on icon at bounding box center [822, 262] width 7 height 7
type textarea "8130 FORM TRACKING No. 99683 CAGE CODE: 12814 CARLISLE C OF C / TEST ANALYSIS *…"
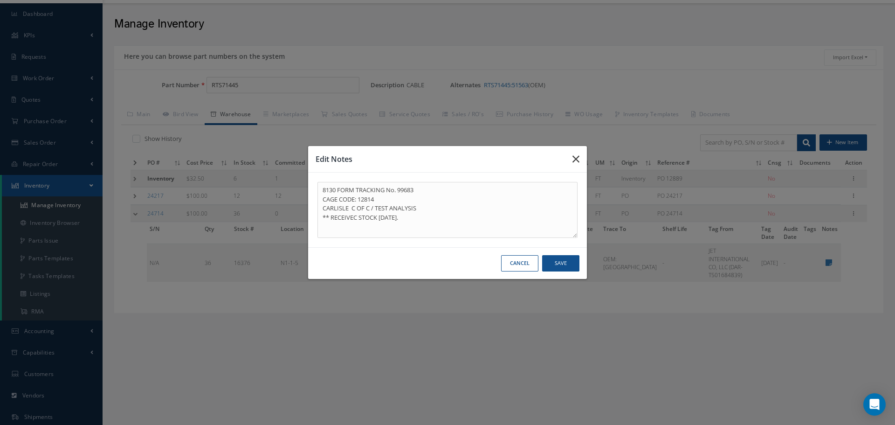
click at [573, 158] on icon "button" at bounding box center [575, 158] width 7 height 11
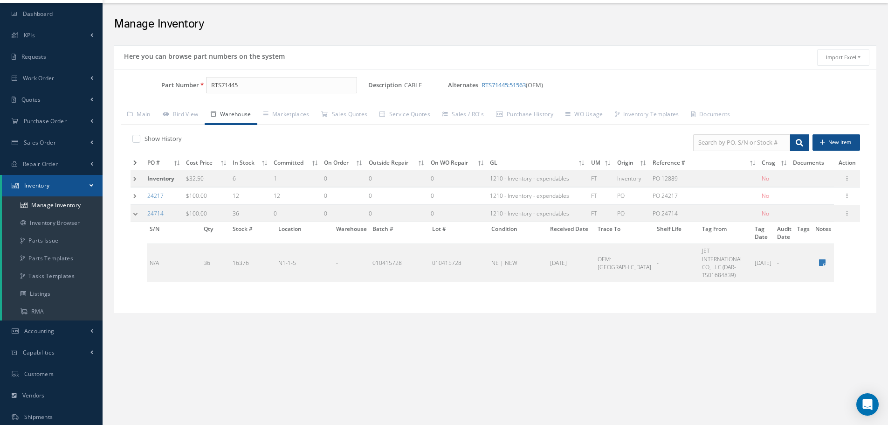
click at [134, 215] on td at bounding box center [138, 213] width 14 height 17
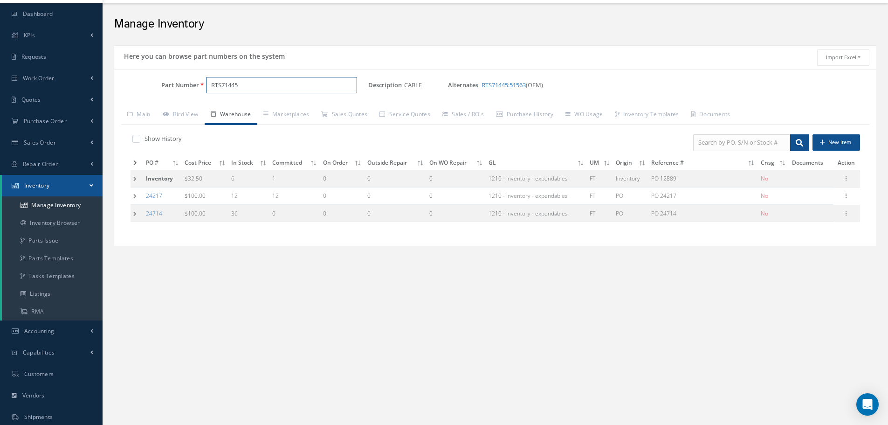
click at [255, 90] on input "RTS71445" at bounding box center [281, 85] width 151 height 17
type input "R"
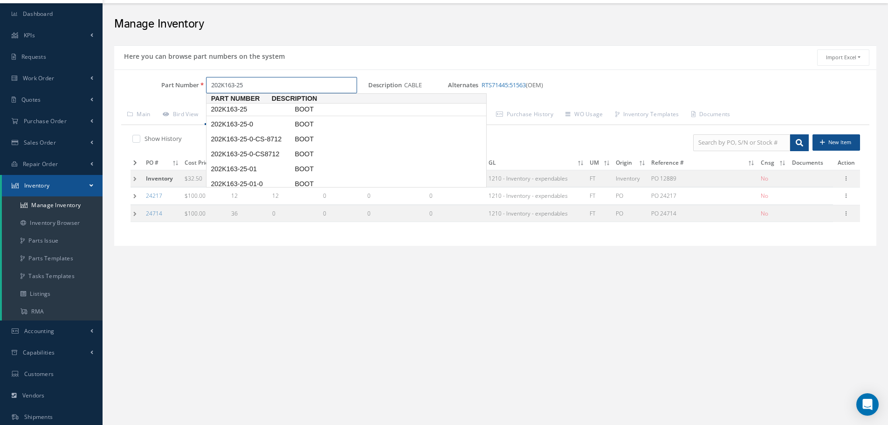
click at [230, 113] on span "202K163-25" at bounding box center [251, 109] width 84 height 10
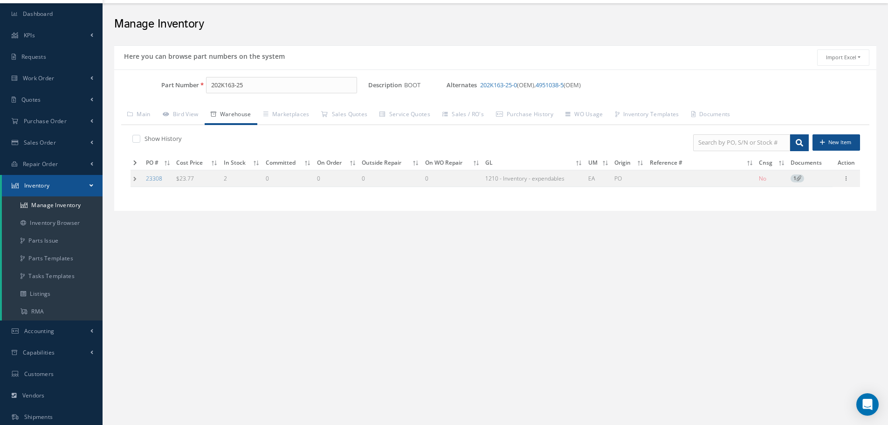
click at [137, 177] on td at bounding box center [137, 178] width 13 height 17
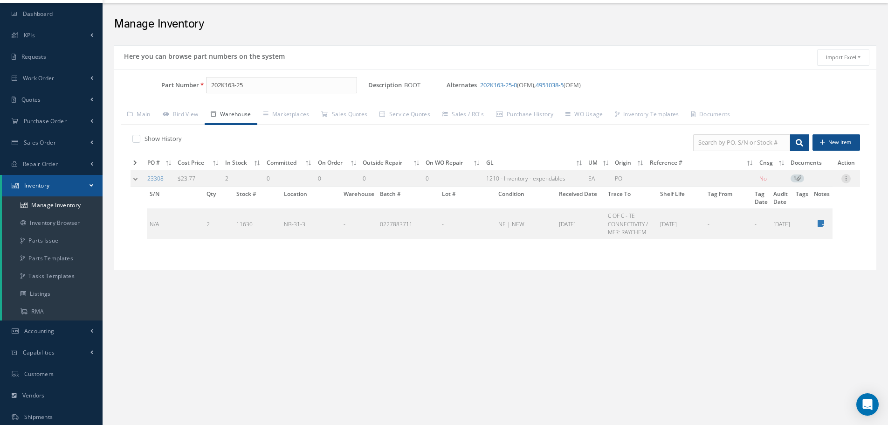
click at [848, 179] on icon at bounding box center [845, 177] width 9 height 7
click at [794, 216] on link "Label" at bounding box center [803, 216] width 74 height 12
click at [136, 178] on td at bounding box center [138, 178] width 14 height 17
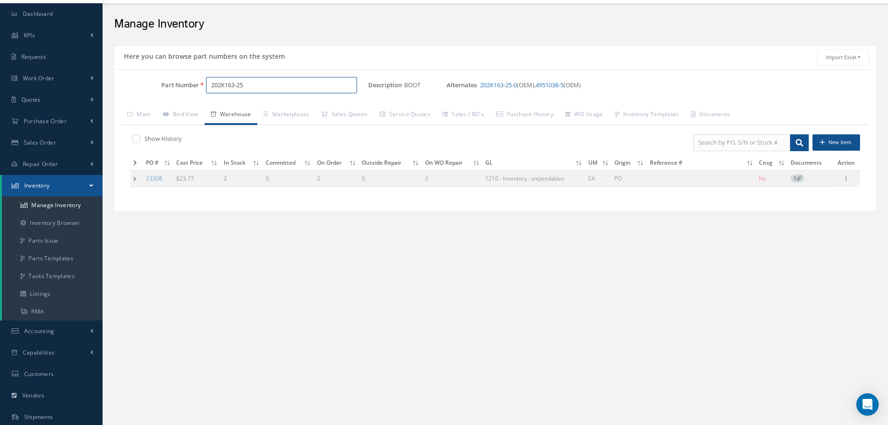
click at [264, 83] on input "202K163-25" at bounding box center [281, 85] width 151 height 17
type input "2"
click at [227, 109] on span "RTS71445" at bounding box center [251, 109] width 84 height 10
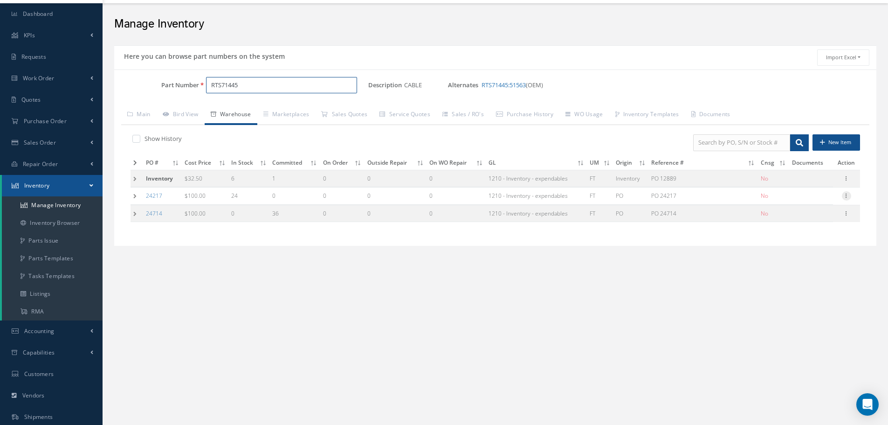
type input "RTS71445"
click at [847, 195] on icon at bounding box center [846, 194] width 9 height 7
click at [817, 199] on link "Edit" at bounding box center [804, 202] width 74 height 12
type input "100.00"
type input "PO 24217"
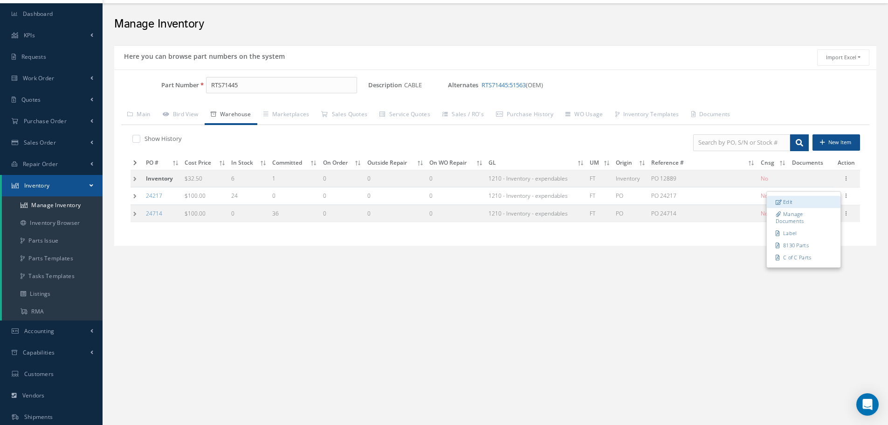
type input "03/17/2025"
type input "24"
type input "N1-1-9"
type input "OEM- CARLISLE INTERCONNECT TECHNOLOGIES"
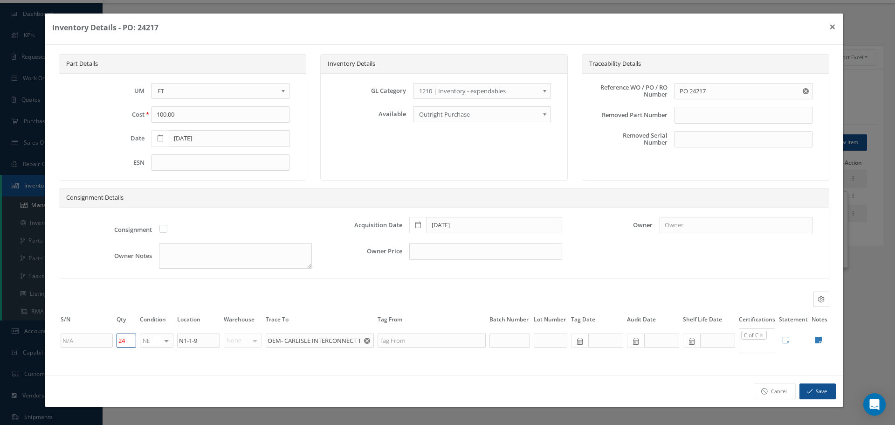
click at [126, 340] on input "24" at bounding box center [127, 340] width 20 height 14
type input "2"
type input "12"
click at [817, 393] on button "Save" at bounding box center [817, 391] width 36 height 16
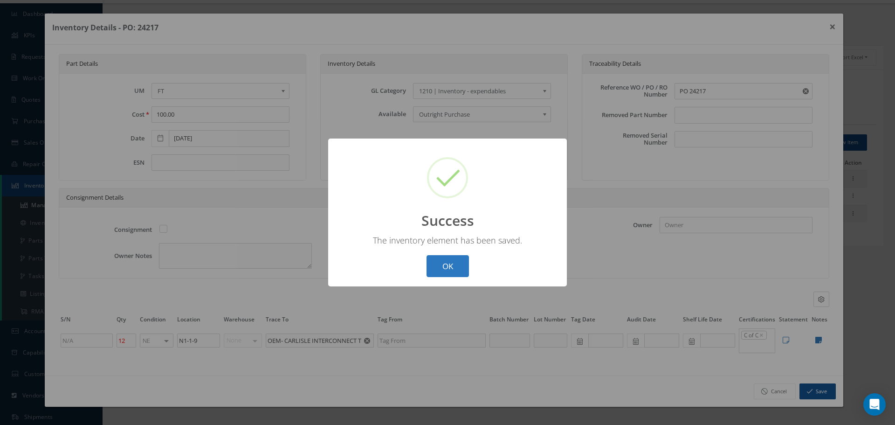
click at [440, 261] on button "OK" at bounding box center [447, 266] width 42 height 22
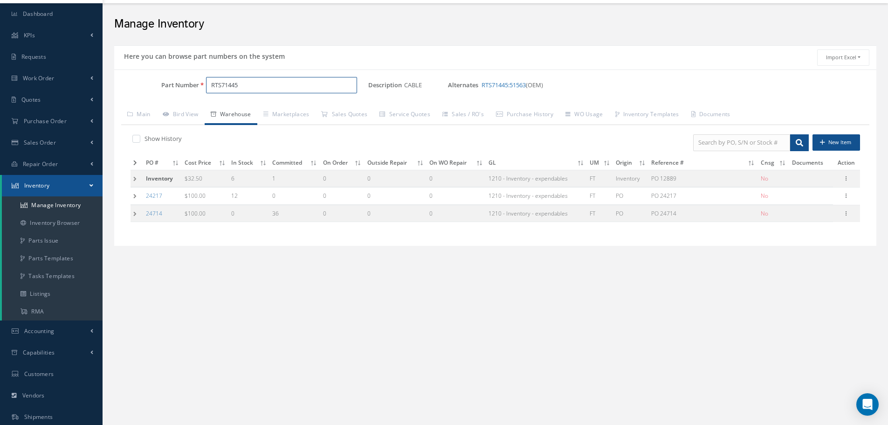
click at [266, 84] on input "RTS71445" at bounding box center [281, 85] width 151 height 17
type input "R"
click at [244, 110] on span "314A2517-5" at bounding box center [251, 109] width 84 height 10
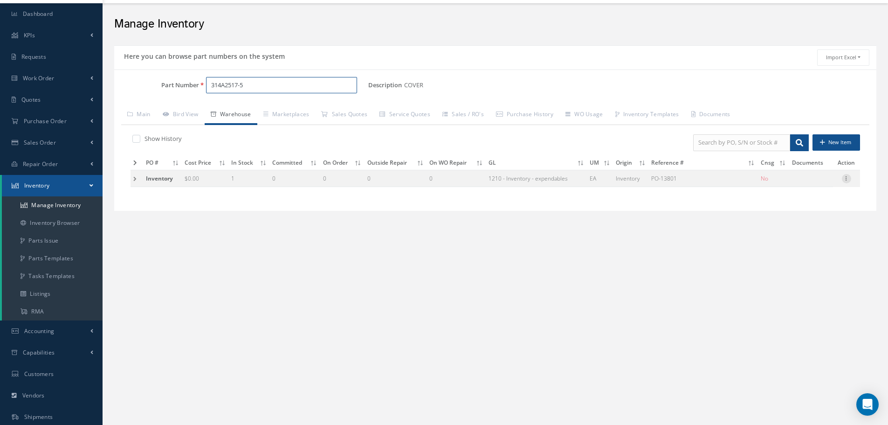
type input "314A2517-5"
click at [851, 177] on icon at bounding box center [846, 177] width 9 height 7
click at [810, 186] on link "Edit" at bounding box center [804, 185] width 74 height 12
type input "0.00"
type input "PO-13801"
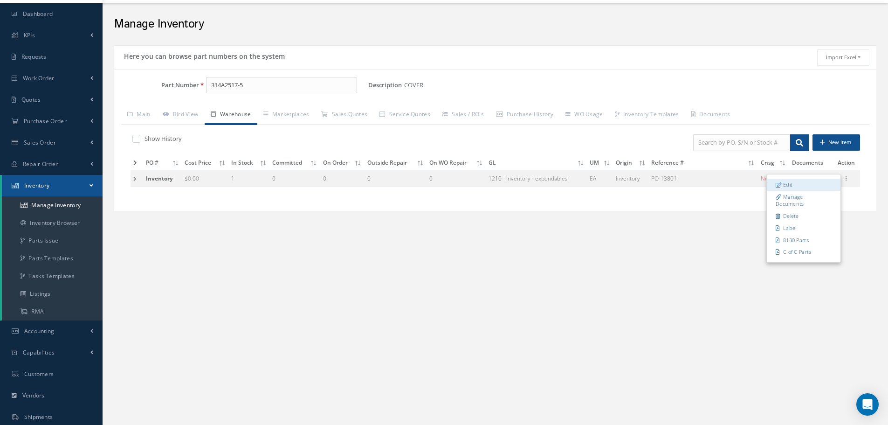
type input "09/15/2025"
type input "1"
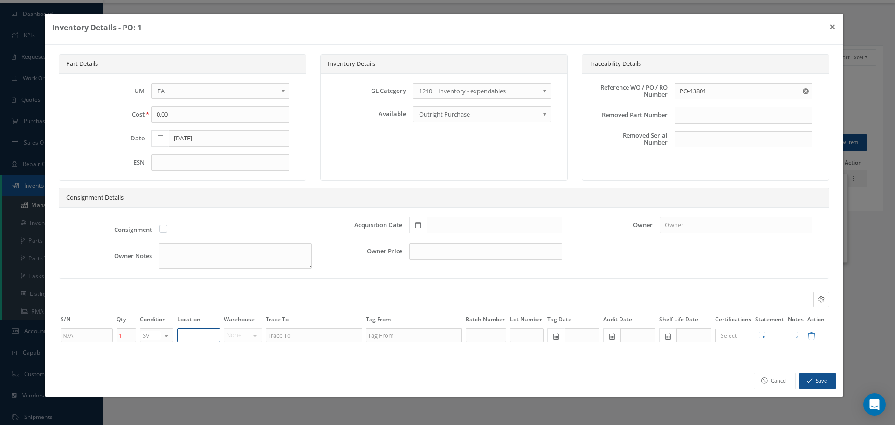
click at [186, 334] on input "text" at bounding box center [198, 335] width 43 height 14
type input "RN8-1-73"
click at [417, 225] on icon at bounding box center [418, 224] width 6 height 7
click at [431, 152] on td "15" at bounding box center [430, 155] width 14 height 14
type input "09/15/2025"
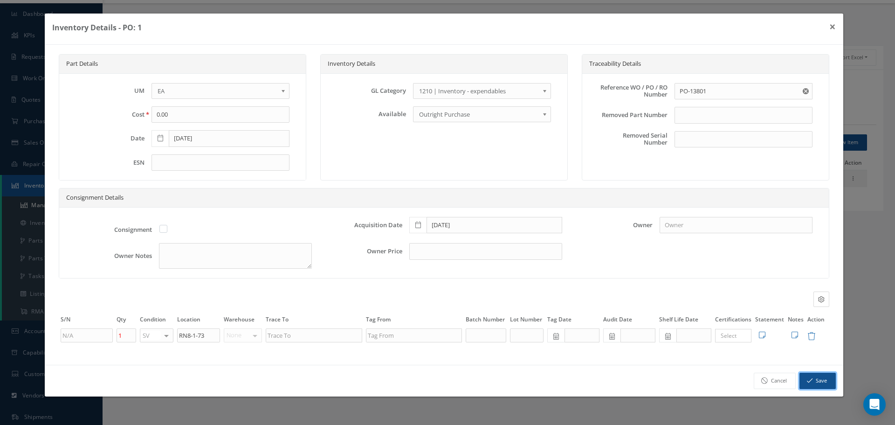
click at [824, 374] on button "Save" at bounding box center [817, 380] width 36 height 16
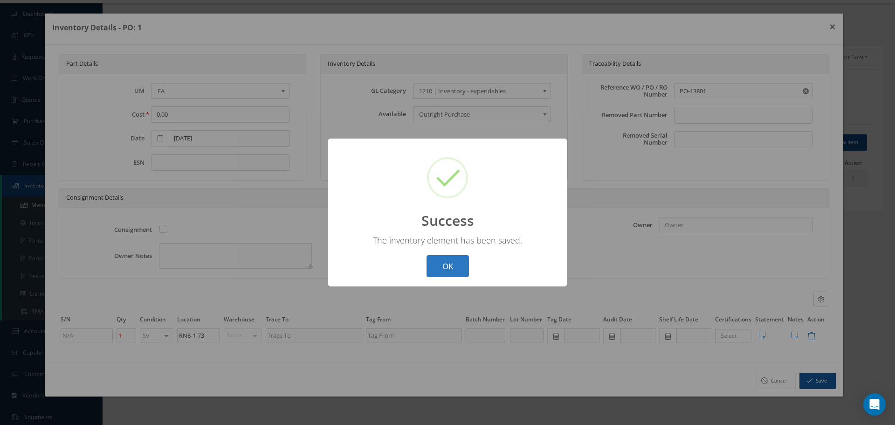
click at [455, 265] on button "OK" at bounding box center [447, 266] width 42 height 22
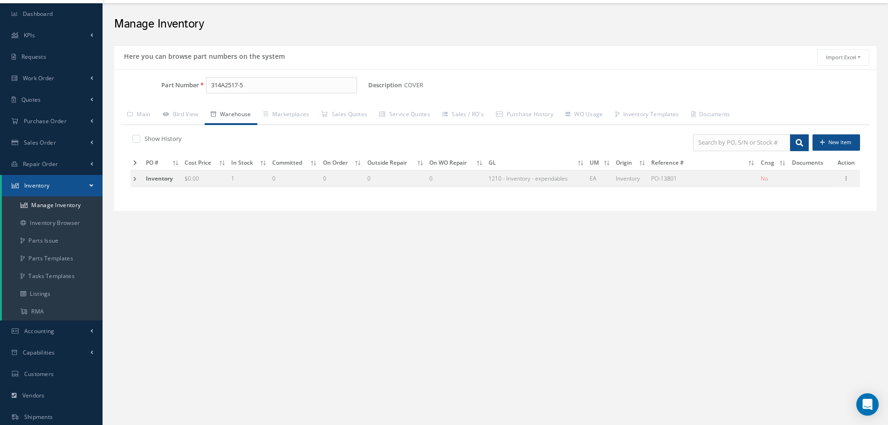
click at [134, 178] on td at bounding box center [137, 178] width 13 height 17
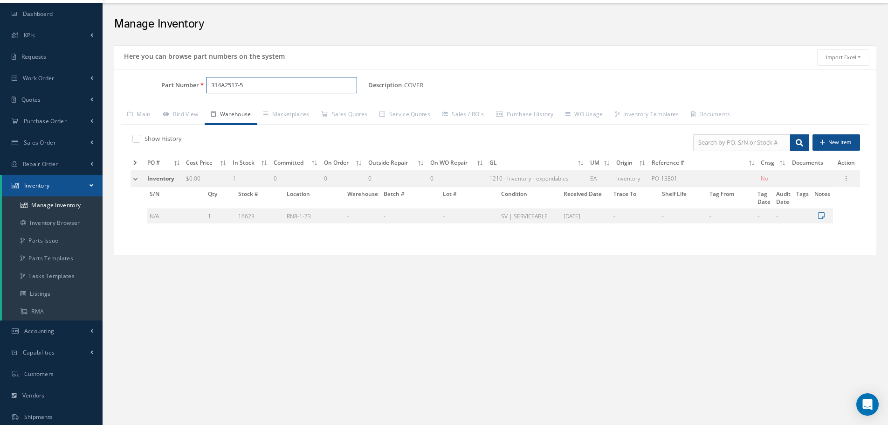
click at [221, 87] on input "314A2517-5" at bounding box center [281, 85] width 151 height 17
click at [239, 84] on input "315A2517-5" at bounding box center [281, 85] width 151 height 17
click at [245, 85] on input "315A2515-5" at bounding box center [281, 85] width 151 height 17
click at [240, 111] on span "315A2515-1" at bounding box center [251, 109] width 84 height 10
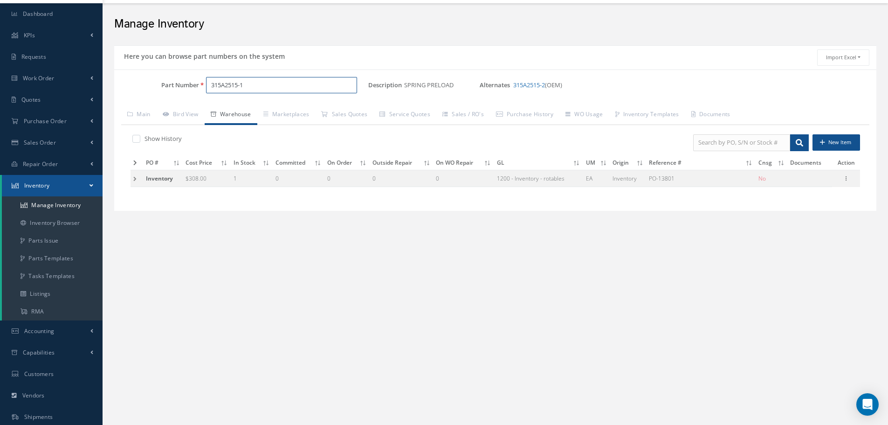
click at [226, 84] on input "315A2515-1" at bounding box center [281, 85] width 151 height 17
click at [247, 84] on input "3152515-1" at bounding box center [281, 85] width 151 height 17
click at [220, 110] on span "3152514-2" at bounding box center [251, 109] width 84 height 10
type input "3152514-2"
click at [135, 175] on td at bounding box center [137, 178] width 13 height 17
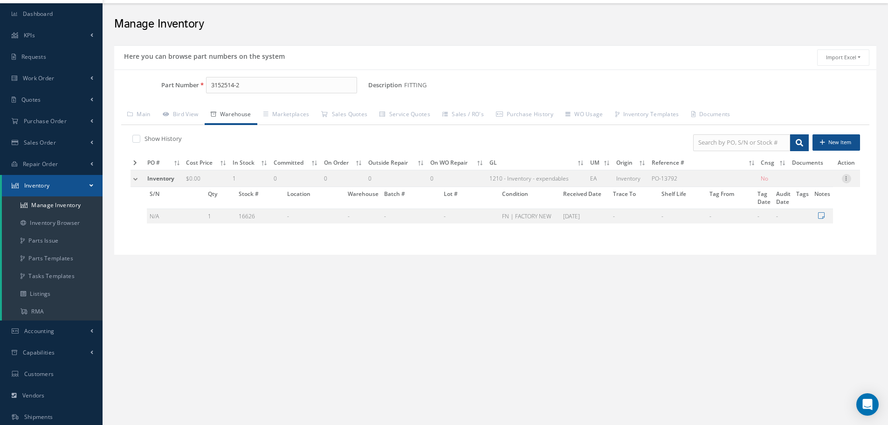
click at [847, 179] on icon at bounding box center [846, 177] width 9 height 7
click at [799, 185] on link "Edit" at bounding box center [804, 185] width 74 height 12
type input "PO-13792"
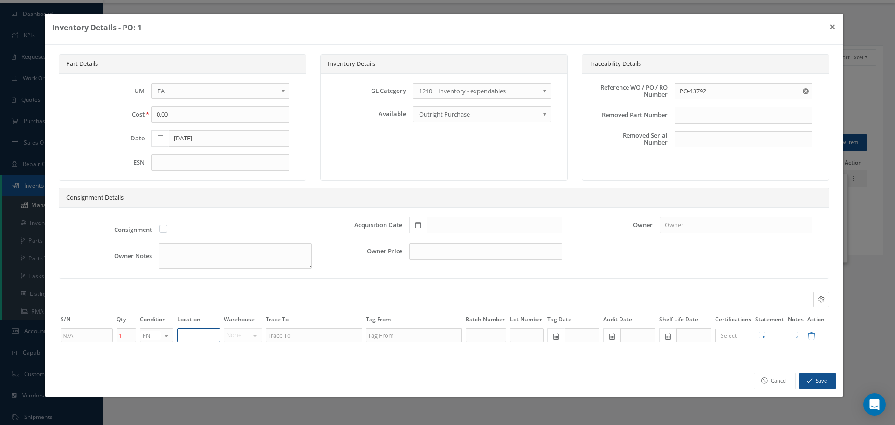
click at [196, 335] on input "text" at bounding box center [198, 335] width 43 height 14
type input "RN8-1-73"
click at [817, 378] on button "Save" at bounding box center [817, 380] width 36 height 16
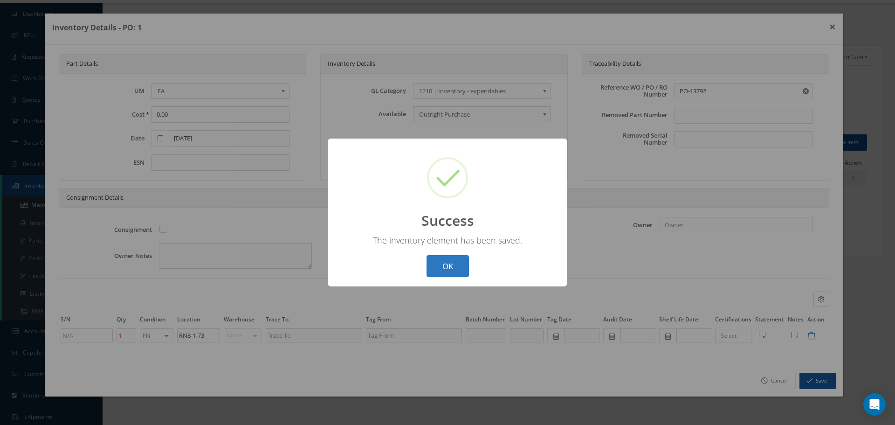
click at [458, 277] on div "? ! i Success × The inventory element has been saved. OK Cancel" at bounding box center [447, 212] width 239 height 148
click at [454, 266] on button "OK" at bounding box center [447, 266] width 42 height 22
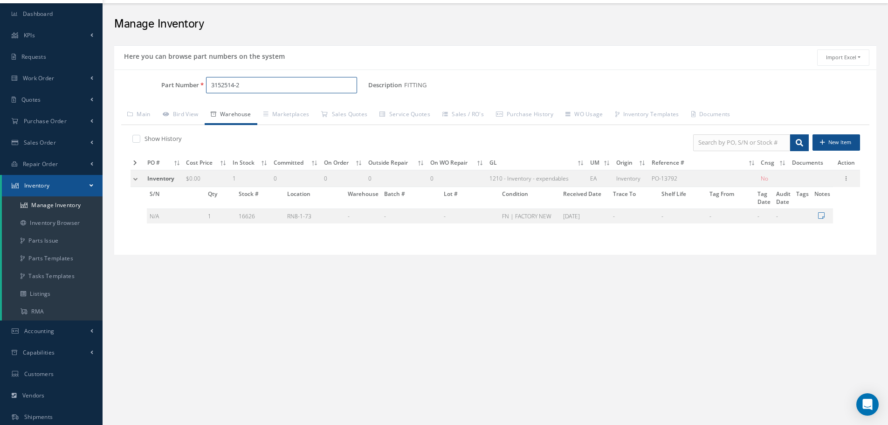
click at [245, 86] on input "3152514-2" at bounding box center [281, 85] width 151 height 17
click at [221, 84] on input "3152514" at bounding box center [281, 85] width 151 height 17
click at [241, 85] on input "315A2514" at bounding box center [281, 85] width 151 height 17
click at [228, 108] on span "315A2515-1" at bounding box center [251, 109] width 84 height 10
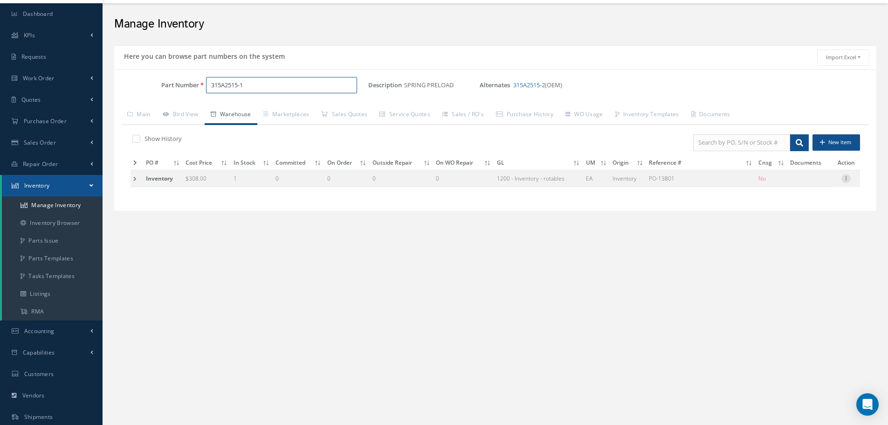
type input "315A2515-1"
click at [849, 179] on icon at bounding box center [845, 177] width 9 height 7
click at [823, 182] on link "Edit" at bounding box center [803, 185] width 74 height 12
type input "308.00"
type input "PO-13801"
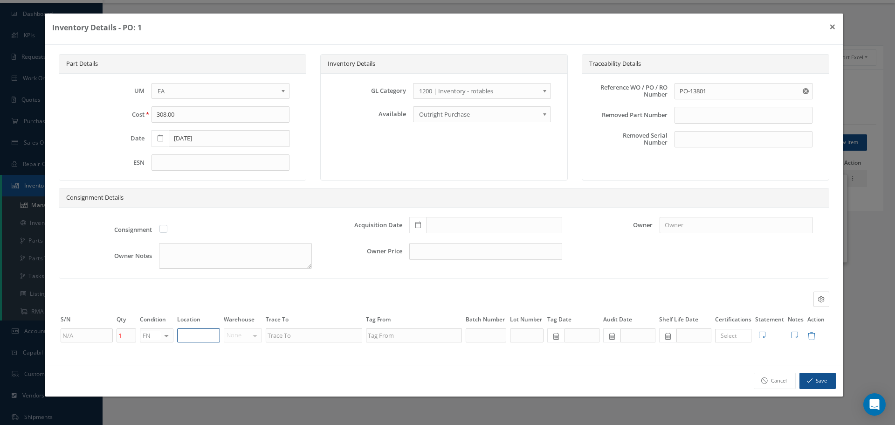
click at [199, 331] on input "text" at bounding box center [198, 335] width 43 height 14
type input "RN8-1-73"
click at [823, 376] on button "Save" at bounding box center [817, 380] width 36 height 16
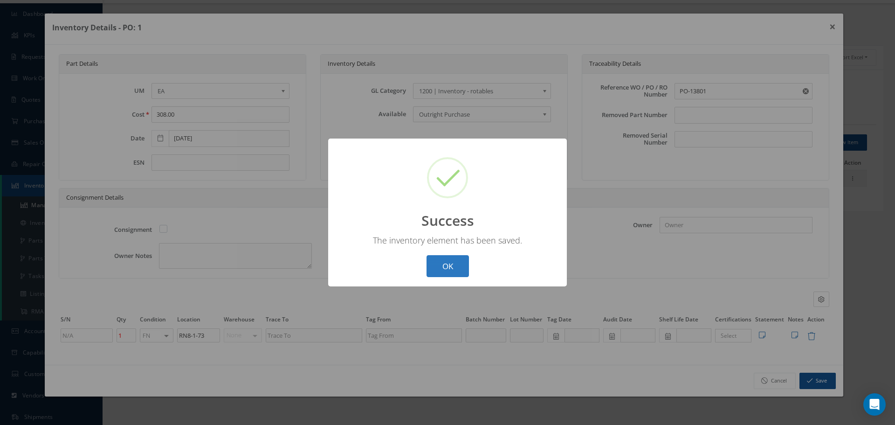
click at [461, 263] on button "OK" at bounding box center [447, 266] width 42 height 22
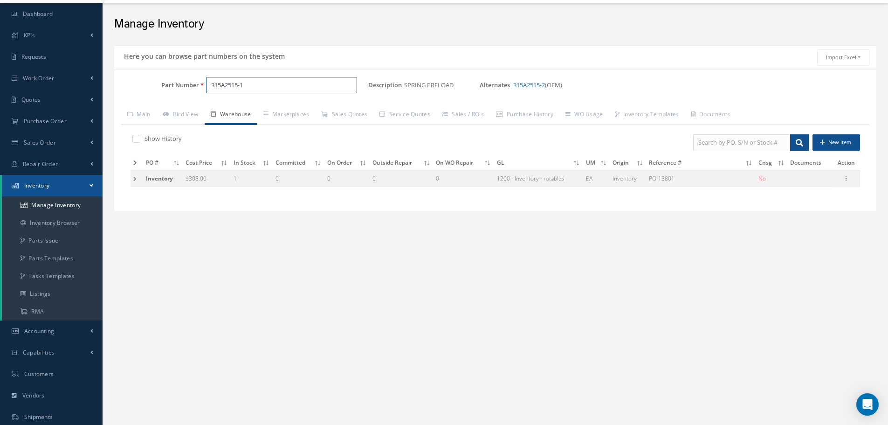
click at [221, 85] on input "315A2515-1" at bounding box center [281, 85] width 151 height 17
click at [239, 85] on input "314A2515-1" at bounding box center [281, 85] width 151 height 17
click at [257, 84] on input "314A2517-1" at bounding box center [281, 85] width 151 height 17
click at [235, 103] on span "Part Number" at bounding box center [238, 99] width 65 height 10
click at [237, 110] on span "314A2517-5" at bounding box center [251, 109] width 84 height 10
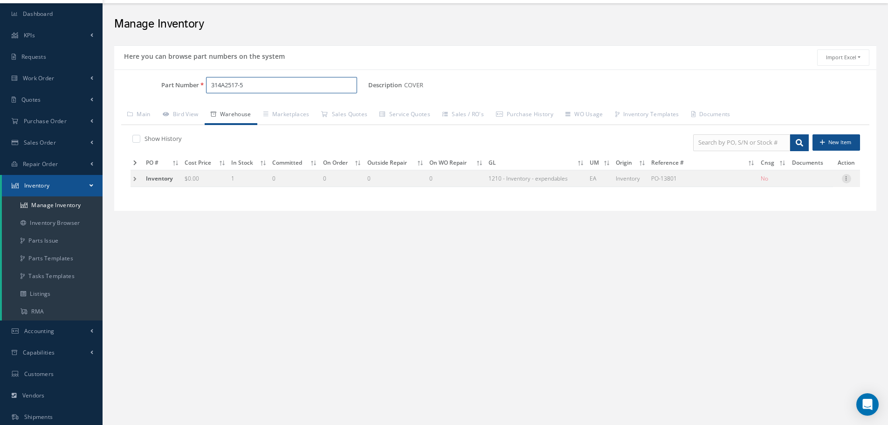
type input "314A2517-5"
click at [847, 178] on icon at bounding box center [846, 177] width 9 height 7
click at [815, 181] on link "Edit" at bounding box center [804, 185] width 74 height 12
type input "0.00"
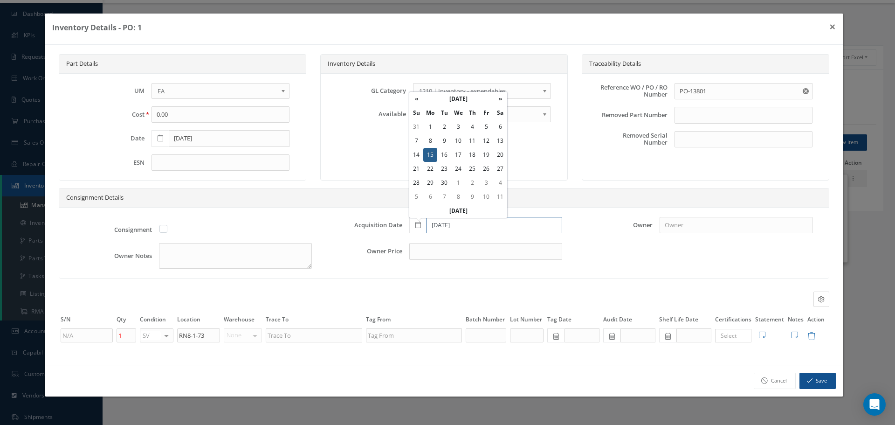
click at [466, 223] on input "[DATE]" at bounding box center [494, 225] width 136 height 17
type input "0"
click at [553, 174] on div "Inventory Details GL Category 1200 | Inventory - rotables 1205 | Inventory - Ta…" at bounding box center [443, 117] width 247 height 126
click at [823, 379] on button "Save" at bounding box center [817, 380] width 36 height 16
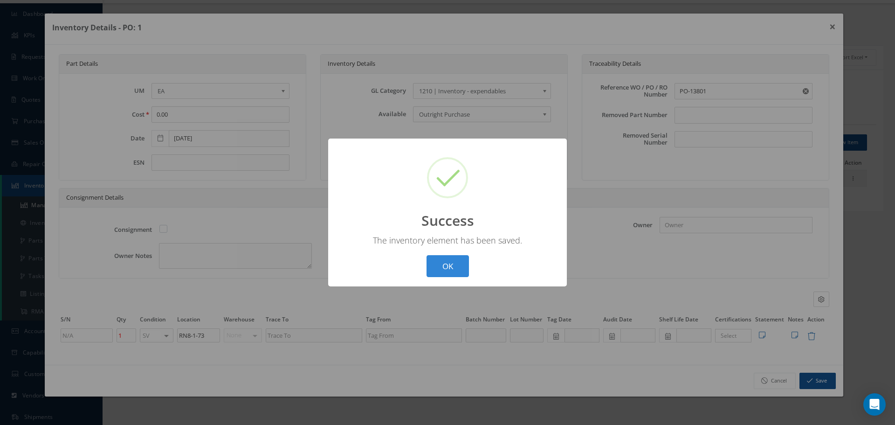
click at [468, 266] on button "OK" at bounding box center [447, 266] width 42 height 22
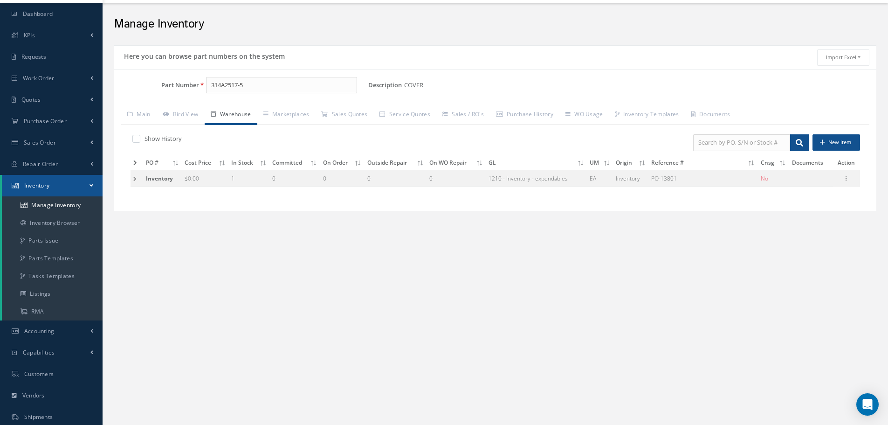
click at [134, 177] on td at bounding box center [137, 178] width 13 height 17
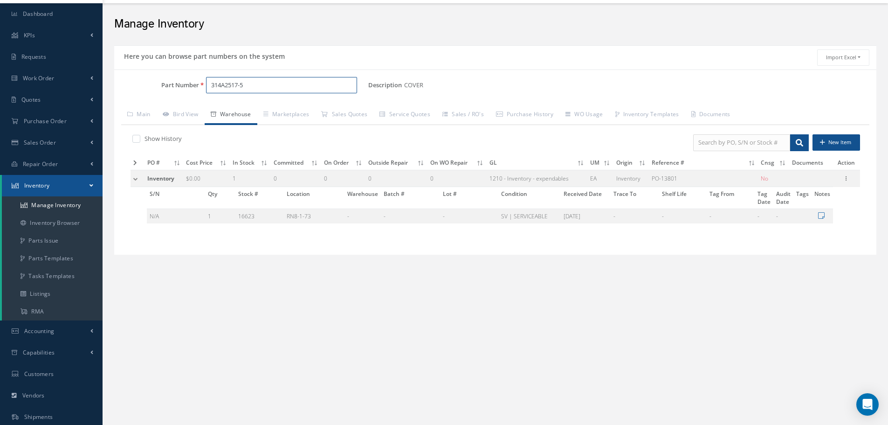
click at [282, 89] on input "314A2517-5" at bounding box center [281, 85] width 151 height 17
type input "3"
click at [251, 111] on span "340-002-004-6" at bounding box center [251, 109] width 84 height 10
type input "340-002-004-6"
click at [846, 229] on icon at bounding box center [846, 229] width 9 height 7
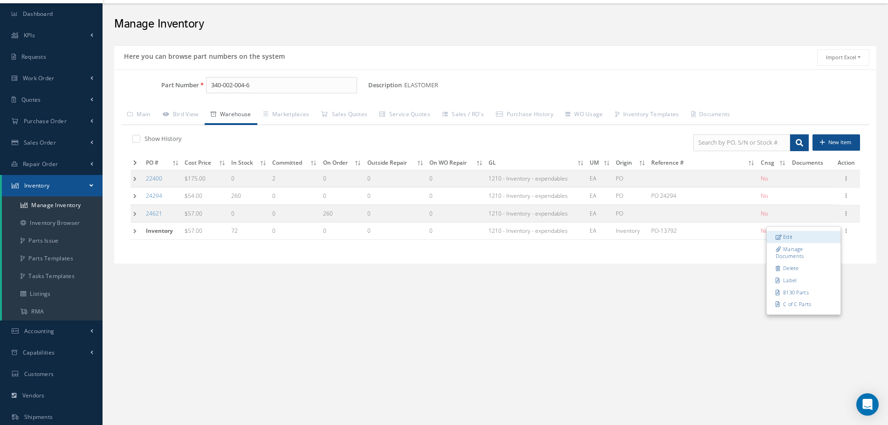
click at [812, 235] on link "Edit" at bounding box center [804, 237] width 74 height 12
type input "57.00"
type input "PO-13792"
type input "72"
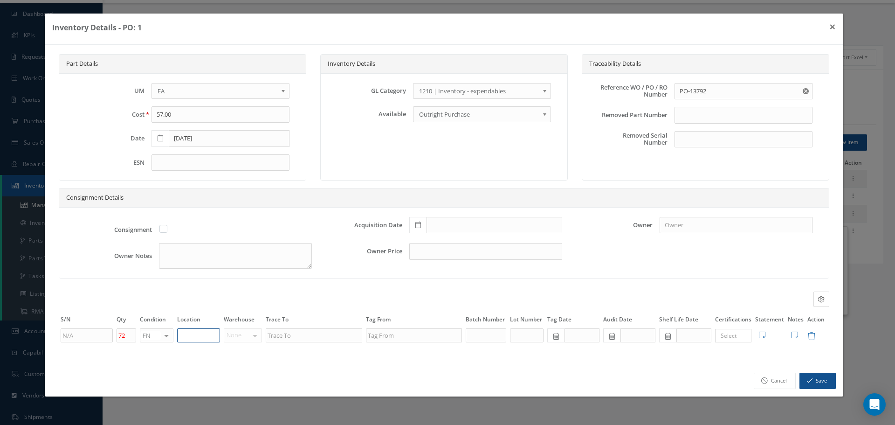
click at [183, 334] on input "text" at bounding box center [198, 335] width 43 height 14
type input "S"
click at [813, 375] on button "Save" at bounding box center [817, 380] width 36 height 16
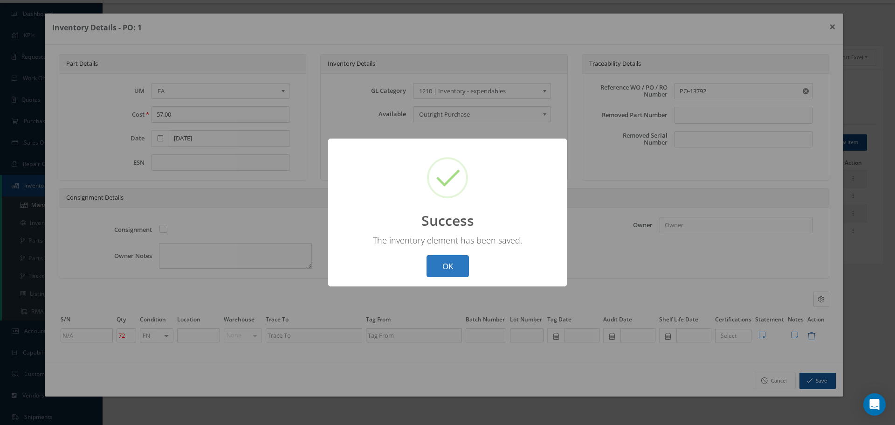
click at [455, 269] on button "OK" at bounding box center [447, 266] width 42 height 22
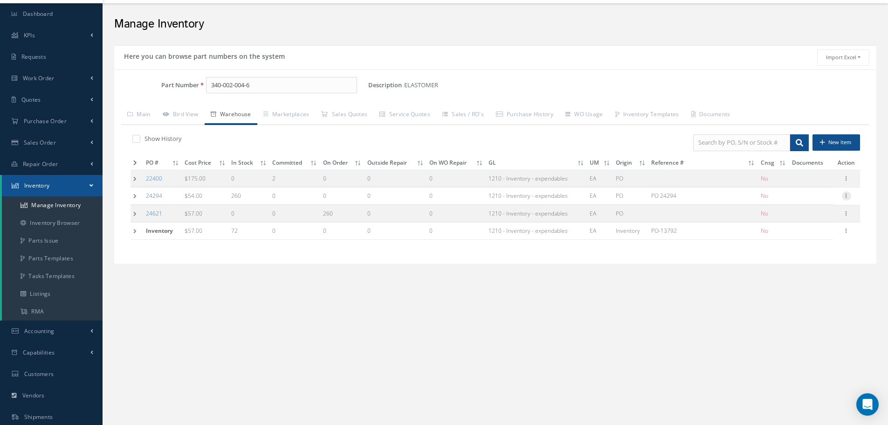
click at [847, 195] on icon at bounding box center [846, 194] width 9 height 7
click at [807, 200] on link "Edit" at bounding box center [804, 202] width 74 height 12
type input "54.00"
type input "PO 24294"
type input "04/10/2025"
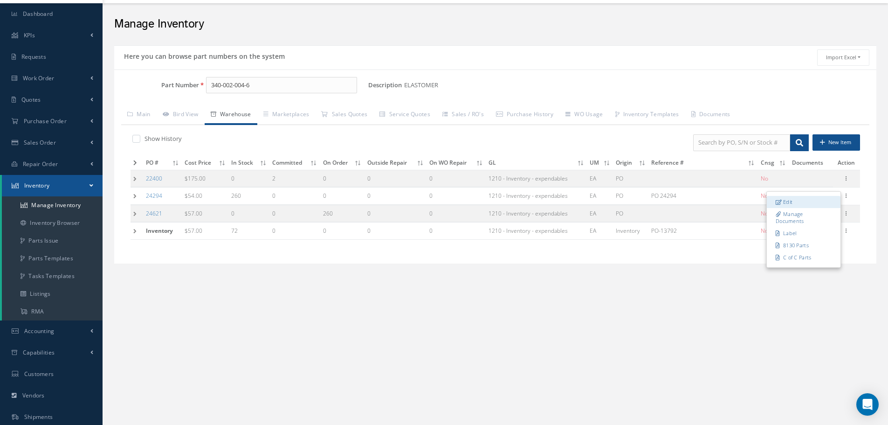
type input "04/10/2025"
type input "260"
type input "STOCKROOM"
type input "OEM- GENERAL ELECTRIC COMPANY"
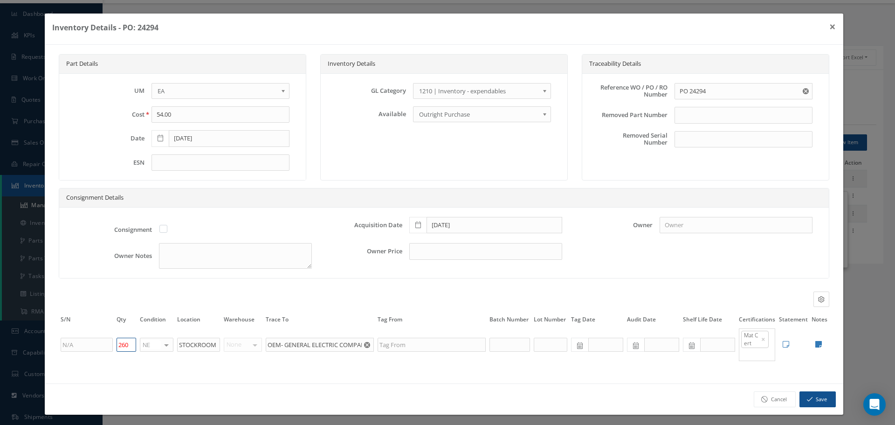
click at [125, 344] on input "260" at bounding box center [127, 344] width 20 height 14
type input "0"
click at [813, 400] on button "Save" at bounding box center [817, 399] width 36 height 16
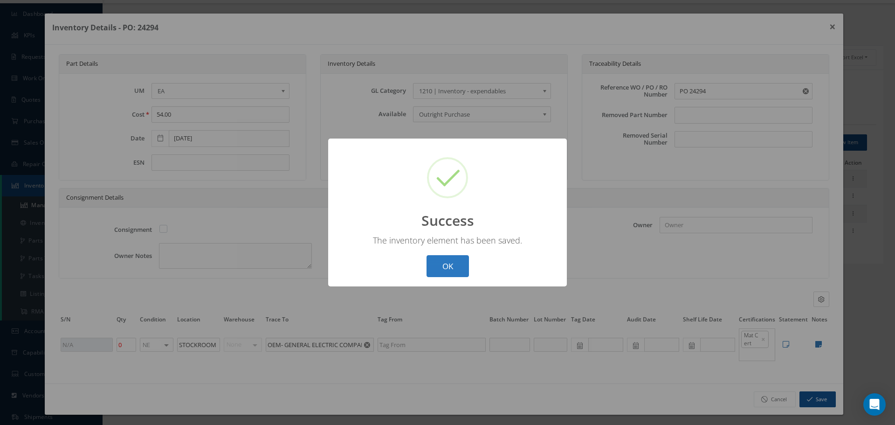
click at [441, 263] on button "OK" at bounding box center [447, 266] width 42 height 22
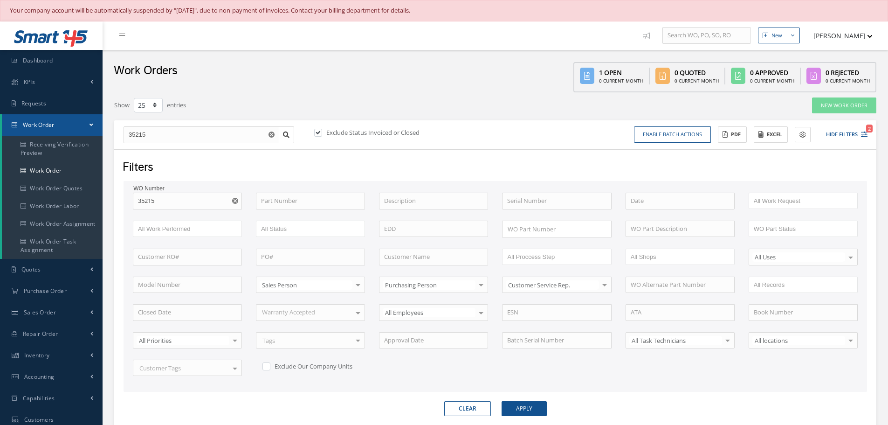
select select "25"
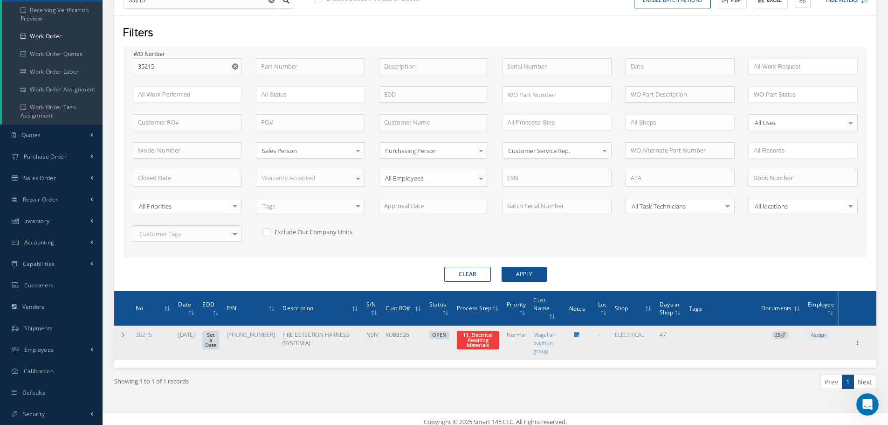
scroll to position [1, 0]
click at [860, 344] on icon at bounding box center [856, 341] width 9 height 7
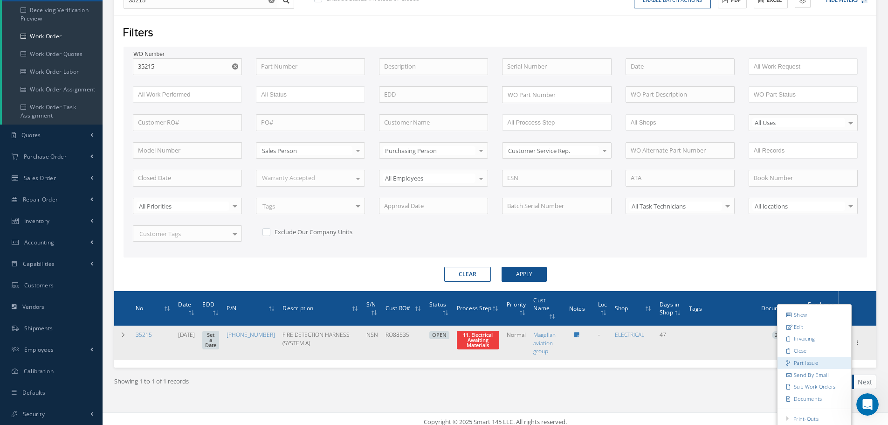
click at [814, 364] on link "Part Issue" at bounding box center [814, 363] width 74 height 12
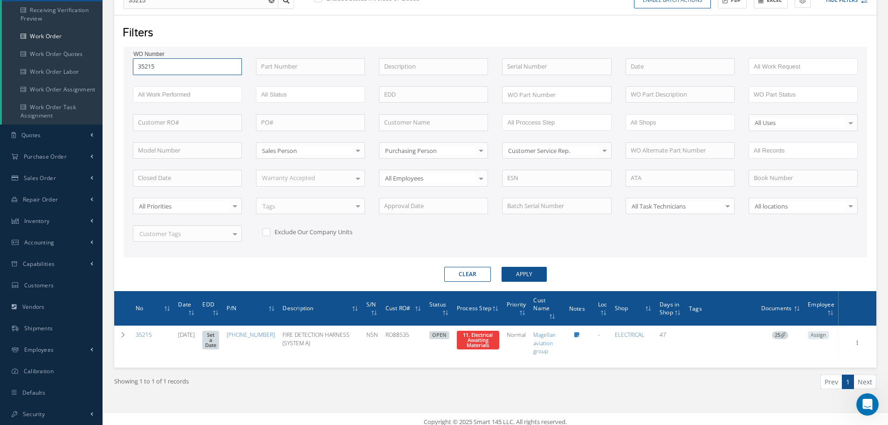
click at [175, 66] on input "35215" at bounding box center [187, 66] width 109 height 17
type input "3521"
type input "35216"
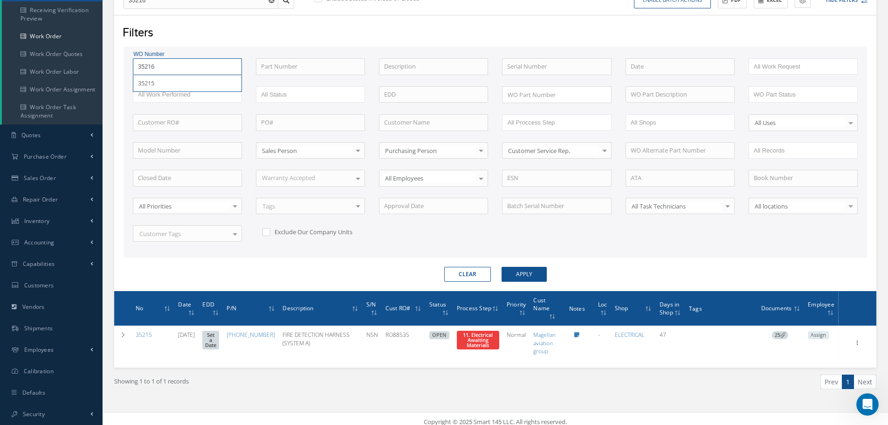
click at [502, 267] on button "Apply" at bounding box center [524, 274] width 45 height 15
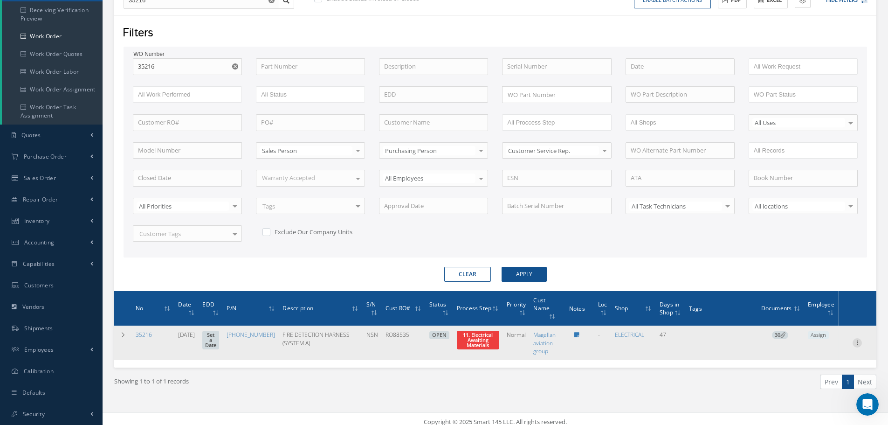
click at [859, 344] on icon at bounding box center [856, 341] width 9 height 7
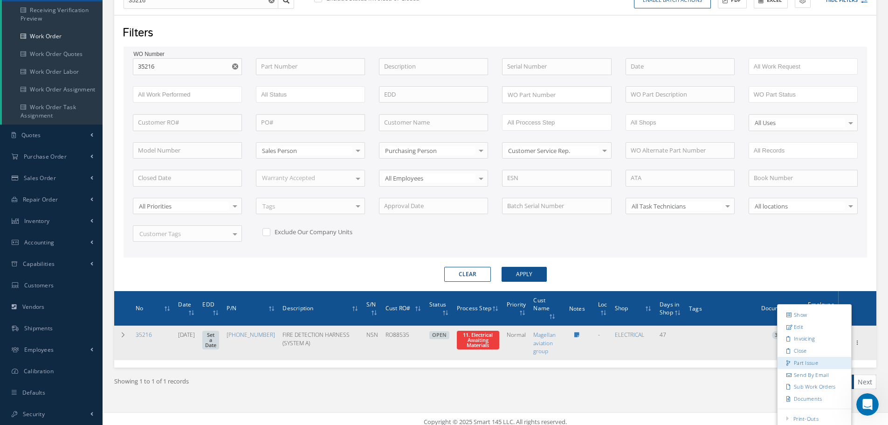
click at [819, 364] on link "Part Issue" at bounding box center [814, 363] width 74 height 12
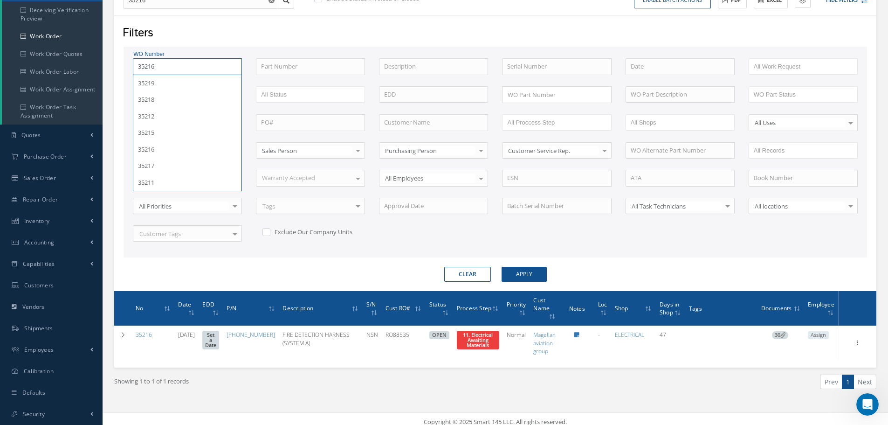
click at [179, 74] on input "35216" at bounding box center [187, 66] width 109 height 17
type input "3521"
type input "352"
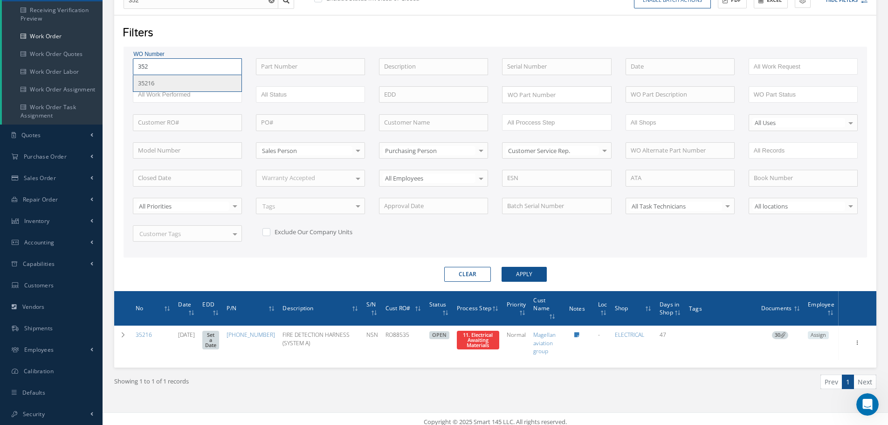
type input "35"
type input "3"
type input "33"
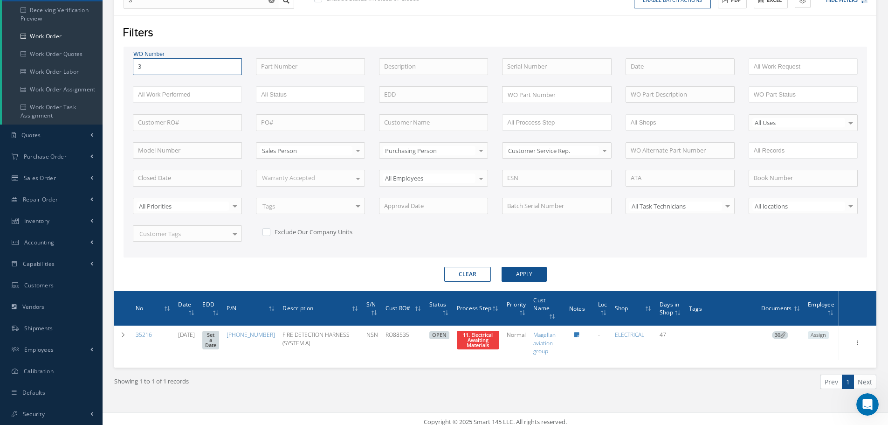
type input "33"
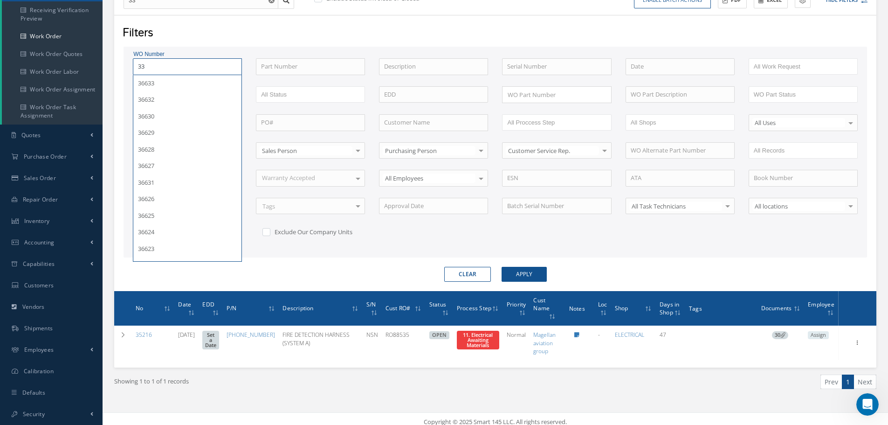
type input "335"
type input "3353"
type input "33536"
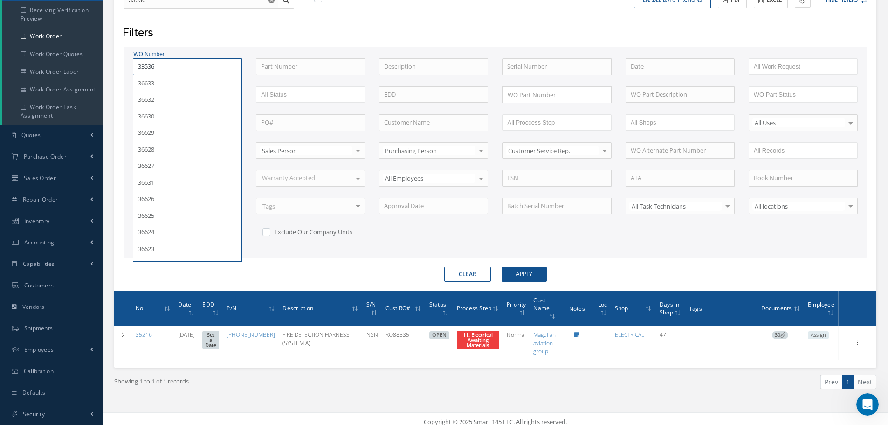
type input "33536"
click at [502, 267] on button "Apply" at bounding box center [524, 274] width 45 height 15
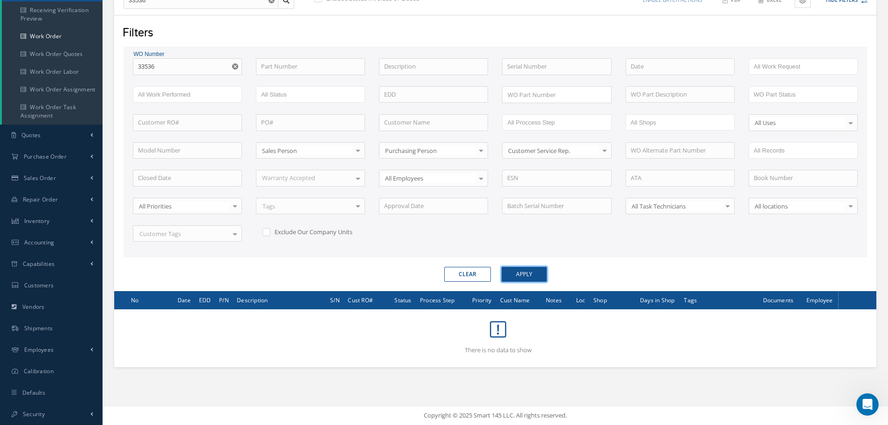
click at [526, 274] on button "Apply" at bounding box center [524, 274] width 45 height 15
click at [234, 66] on use "Reset" at bounding box center [235, 66] width 6 height 6
click at [234, 66] on input "33536" at bounding box center [187, 66] width 109 height 17
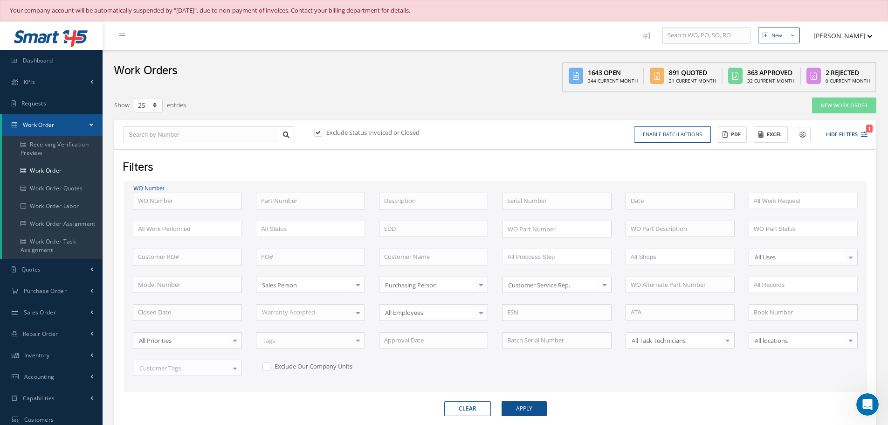
click at [322, 130] on label at bounding box center [323, 132] width 2 height 8
click at [317, 131] on input "checkbox" at bounding box center [317, 134] width 6 height 6
checkbox input "false"
click at [172, 202] on input "text" at bounding box center [187, 200] width 109 height 17
type input "3"
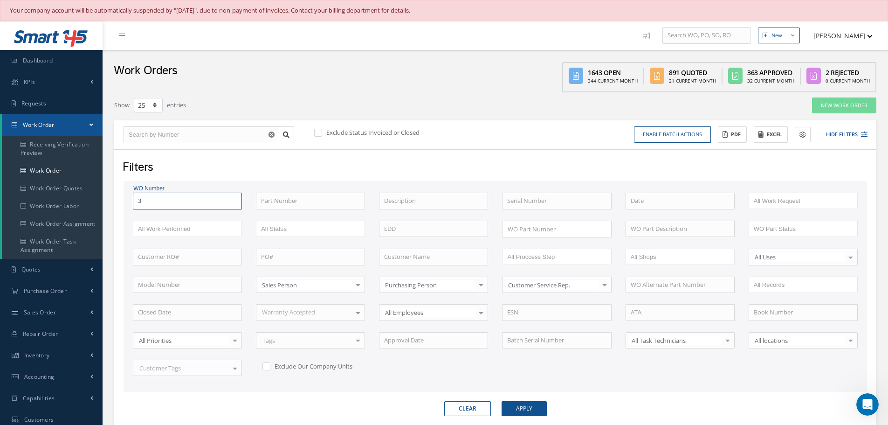
type input "3"
type input "33"
type input "335"
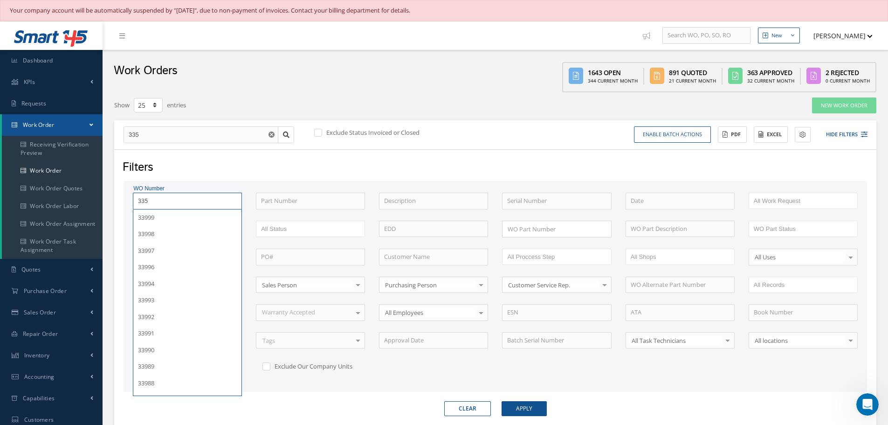
type input "3353"
type input "33536"
click at [502, 401] on button "Apply" at bounding box center [524, 408] width 45 height 15
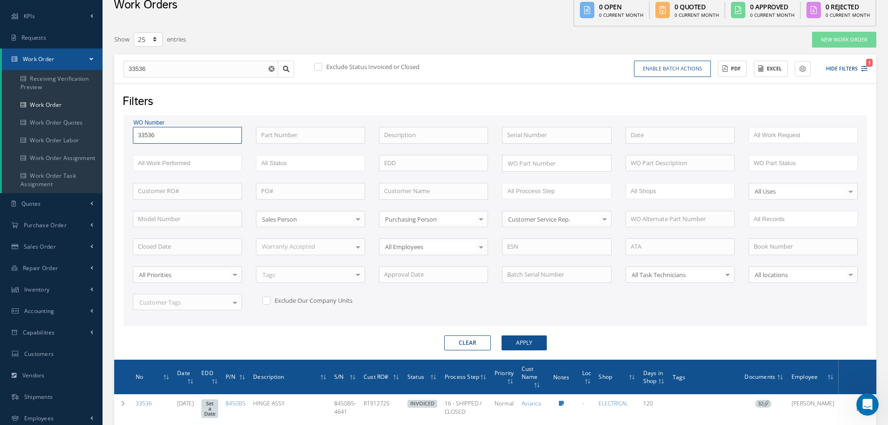
scroll to position [135, 0]
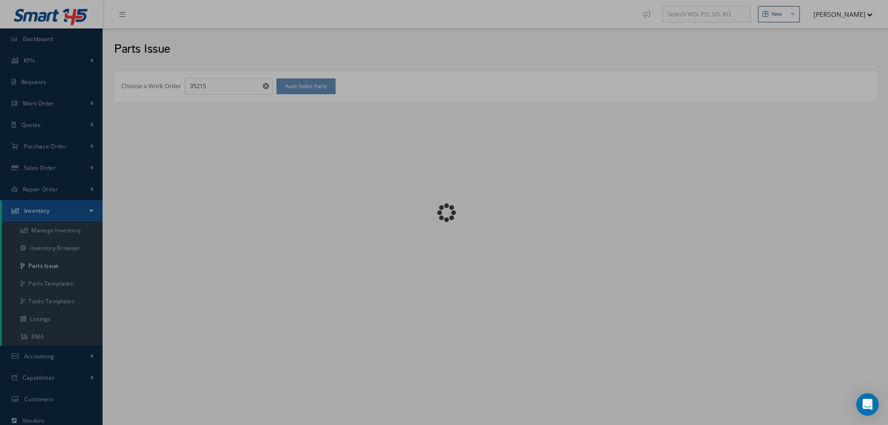
checkbox input "false"
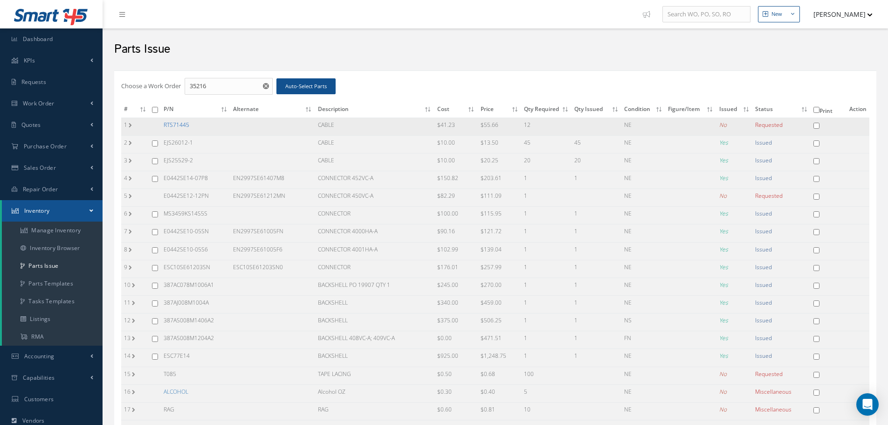
click at [173, 125] on link "RTS71445" at bounding box center [177, 125] width 26 height 8
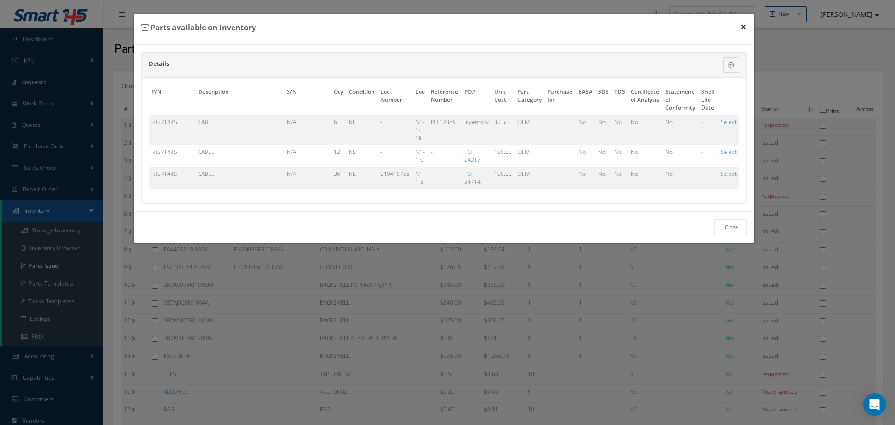
click at [743, 23] on button "×" at bounding box center [743, 27] width 21 height 26
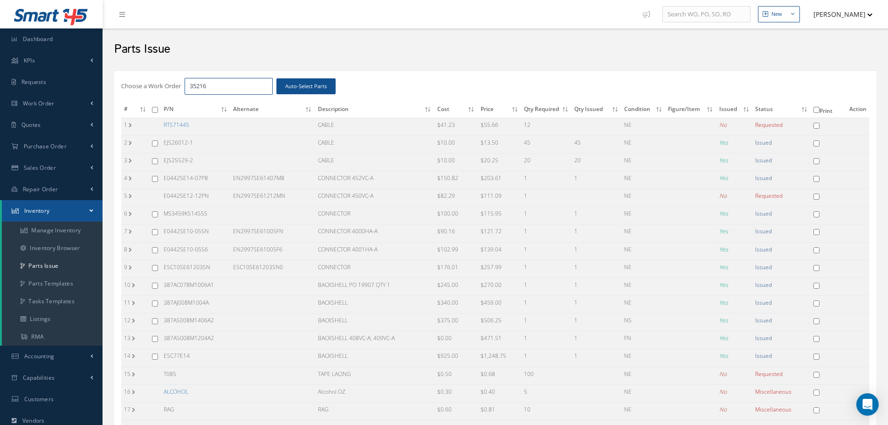
click at [216, 88] on input "35216" at bounding box center [229, 86] width 88 height 17
type input "35215"
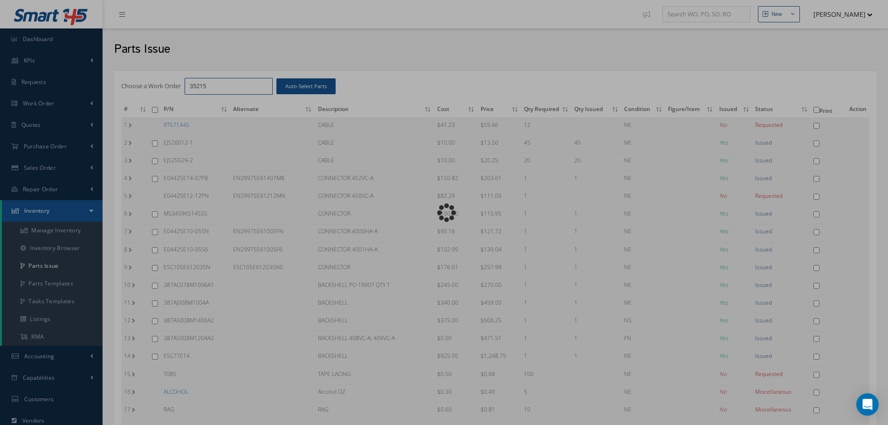
checkbox input "false"
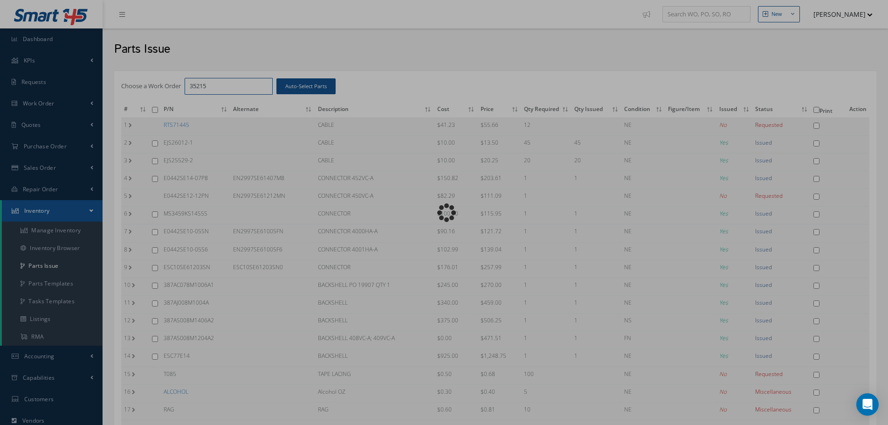
checkbox input "false"
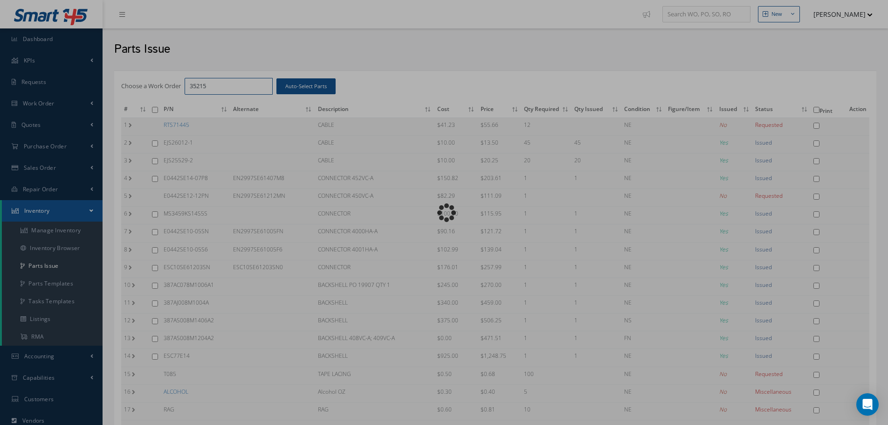
checkbox input "false"
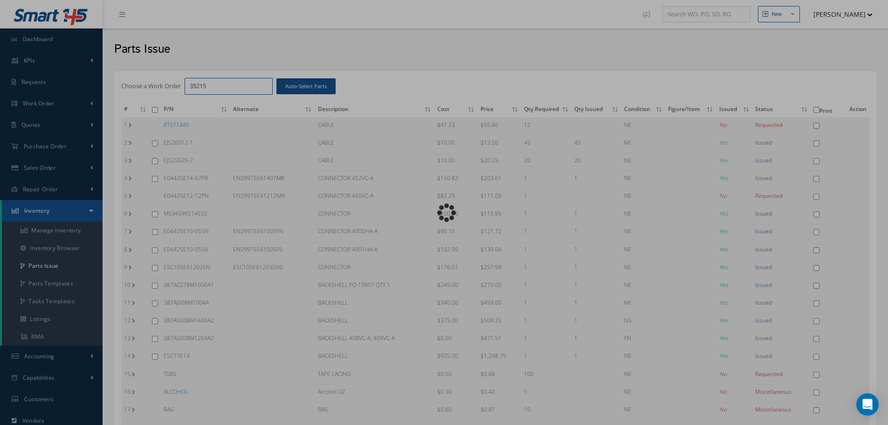
checkbox input "false"
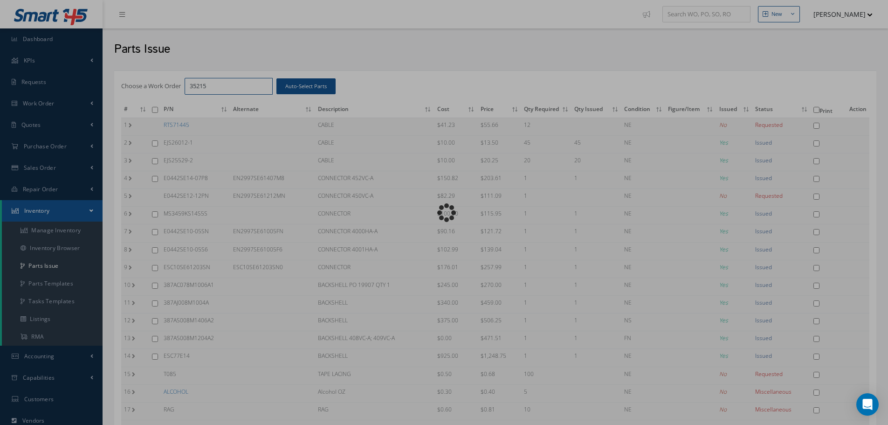
checkbox input "false"
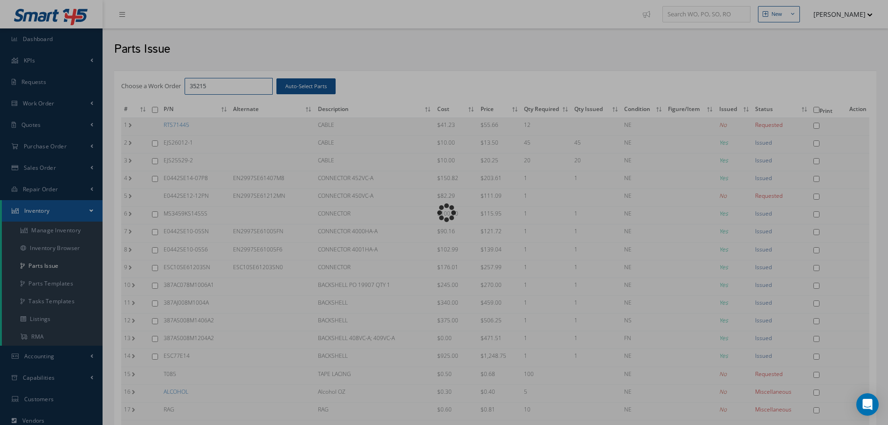
checkbox input "false"
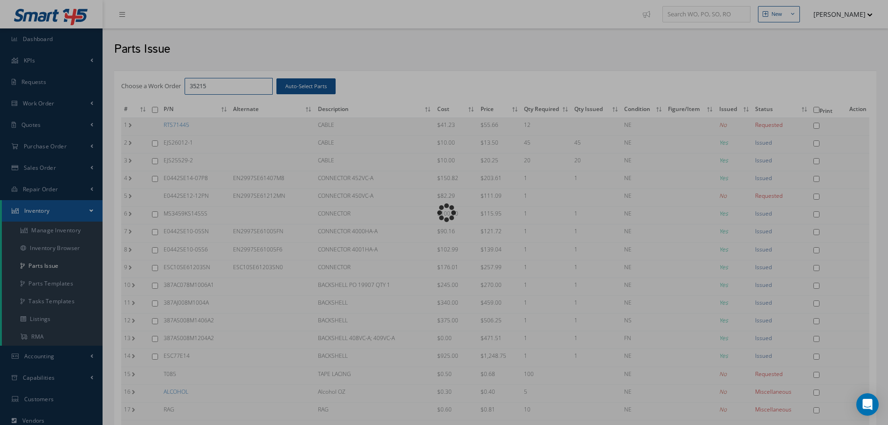
checkbox input "false"
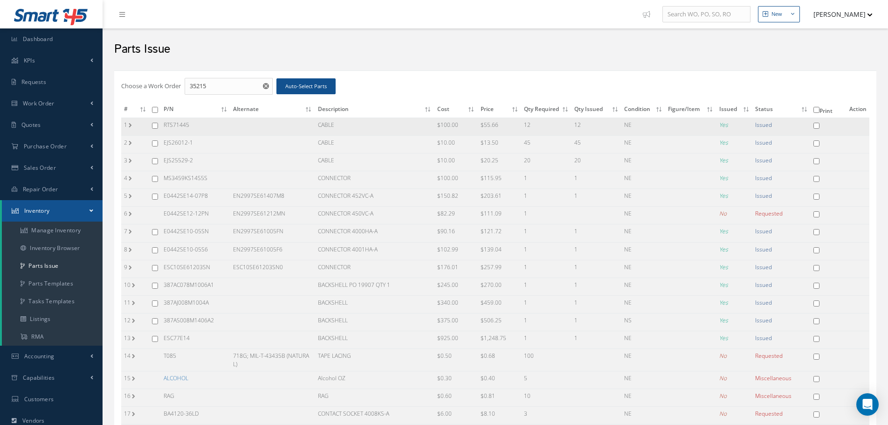
click at [154, 125] on input "checkbox" at bounding box center [155, 126] width 6 height 6
checkbox input "true"
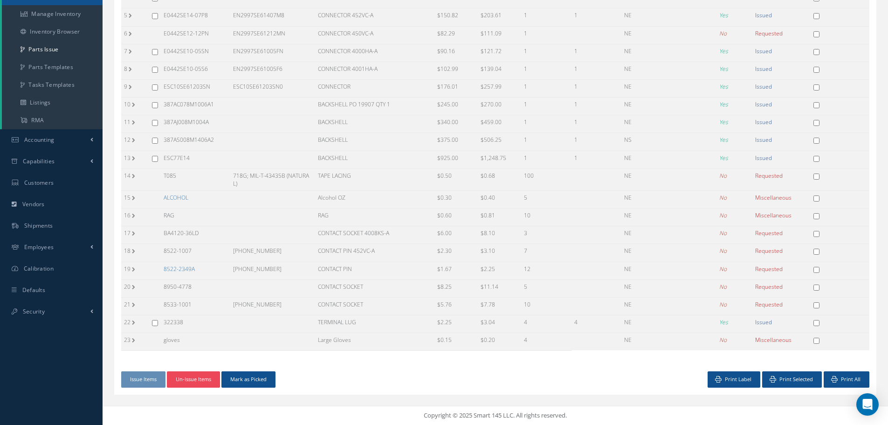
click at [188, 379] on button "Un-Issue Items" at bounding box center [193, 379] width 53 height 16
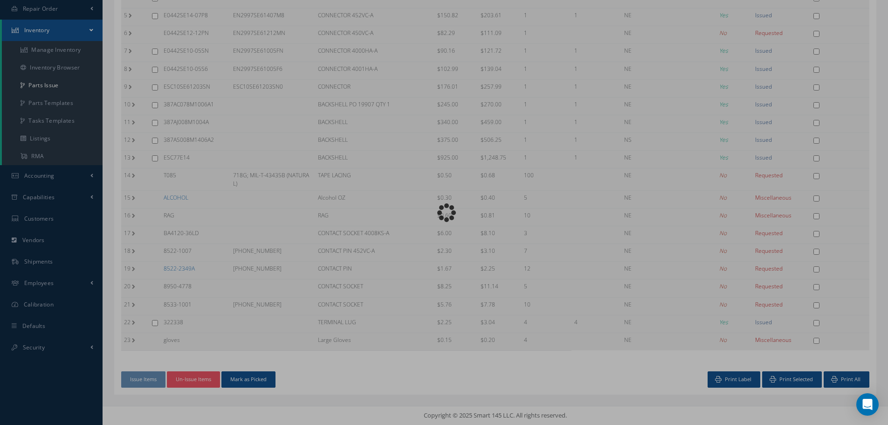
scroll to position [176, 0]
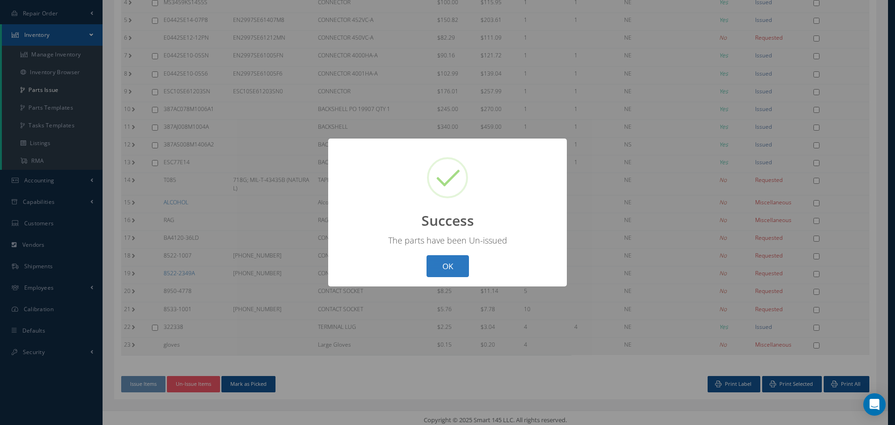
click at [447, 265] on button "OK" at bounding box center [447, 266] width 42 height 22
checkbox input "false"
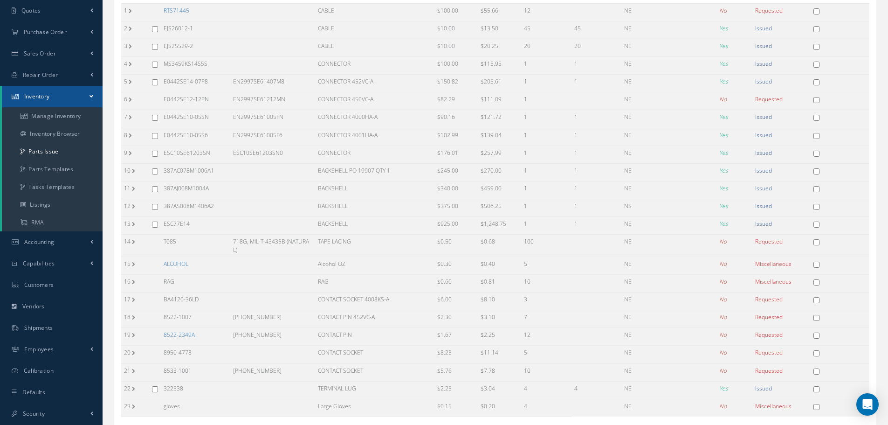
scroll to position [0, 0]
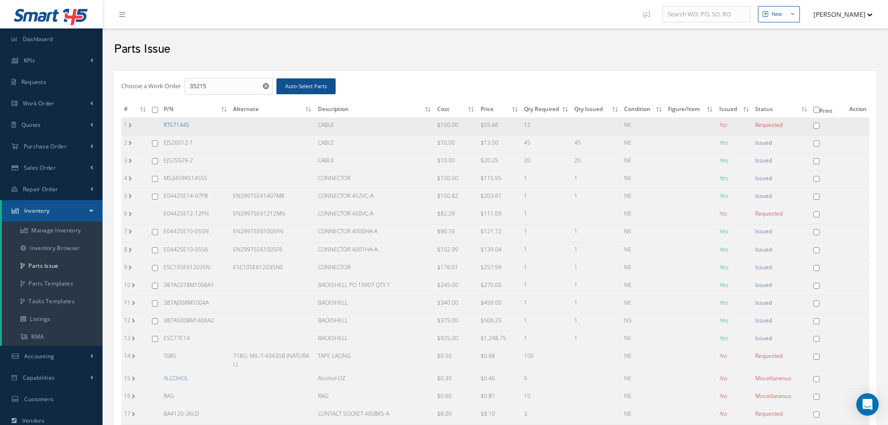
click at [178, 127] on link "RTS71445" at bounding box center [177, 125] width 26 height 8
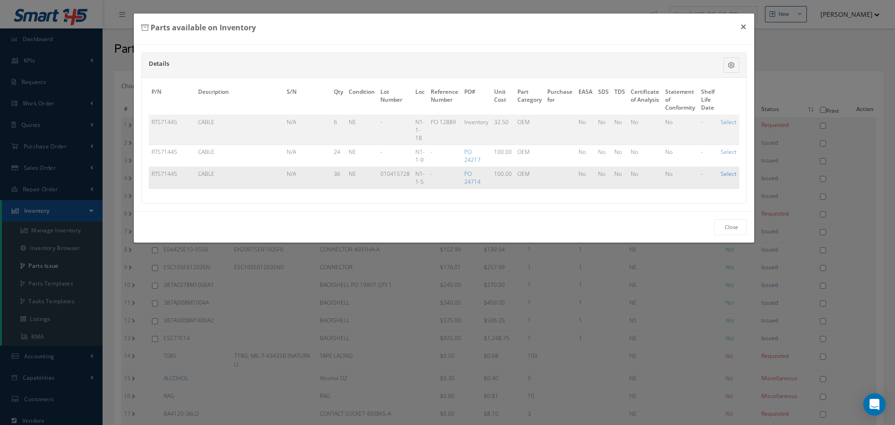
click at [728, 175] on link "Select" at bounding box center [729, 174] width 16 height 8
checkbox input "true"
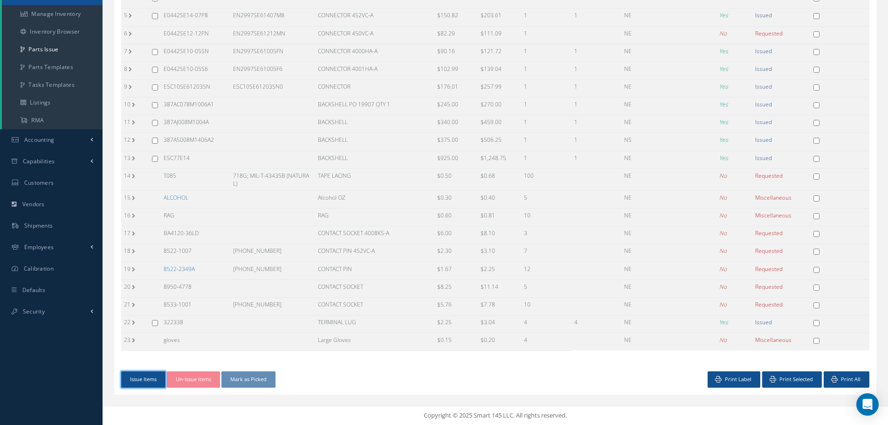
click at [157, 378] on button "Issue Items" at bounding box center [143, 379] width 44 height 16
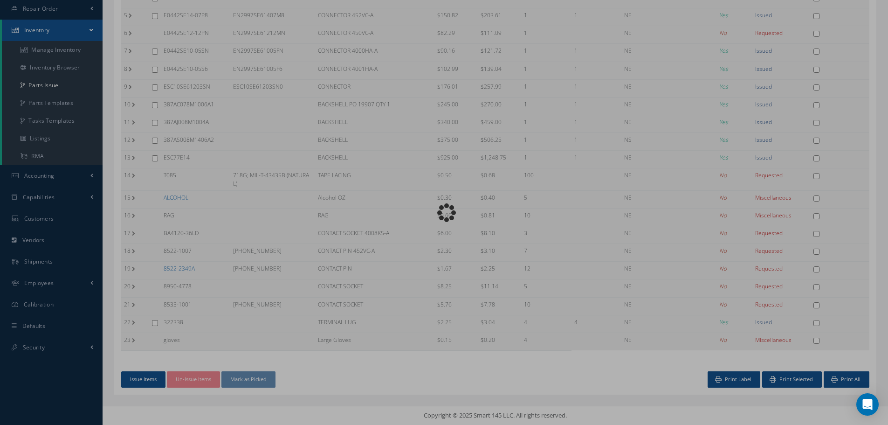
scroll to position [176, 0]
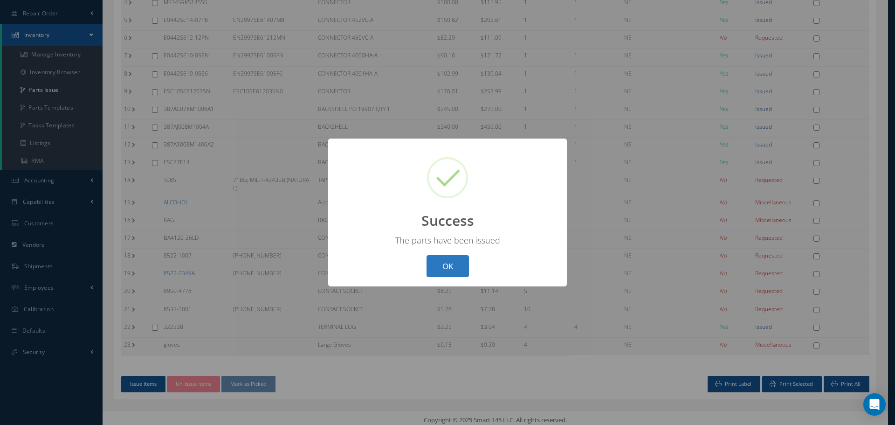
click at [449, 264] on button "OK" at bounding box center [447, 266] width 42 height 22
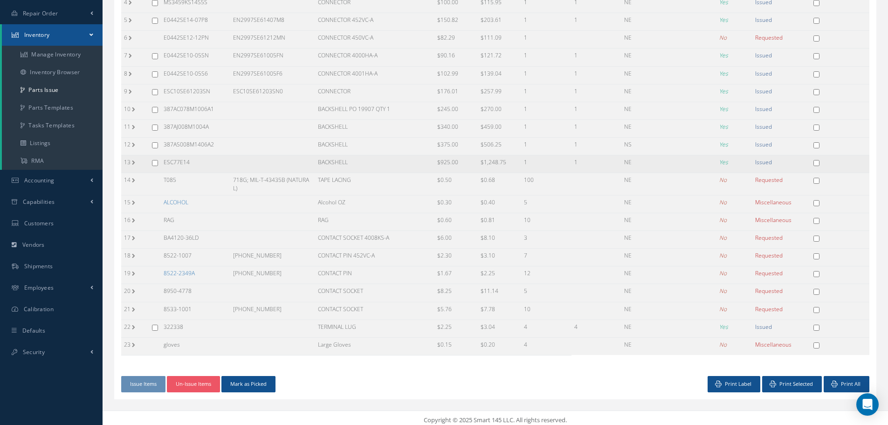
scroll to position [0, 0]
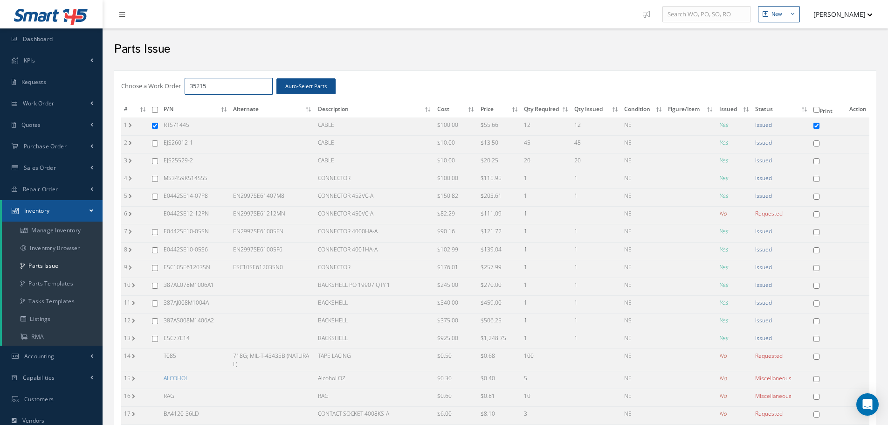
click at [210, 89] on input "35215" at bounding box center [229, 86] width 88 height 17
type input "35216"
checkbox input "false"
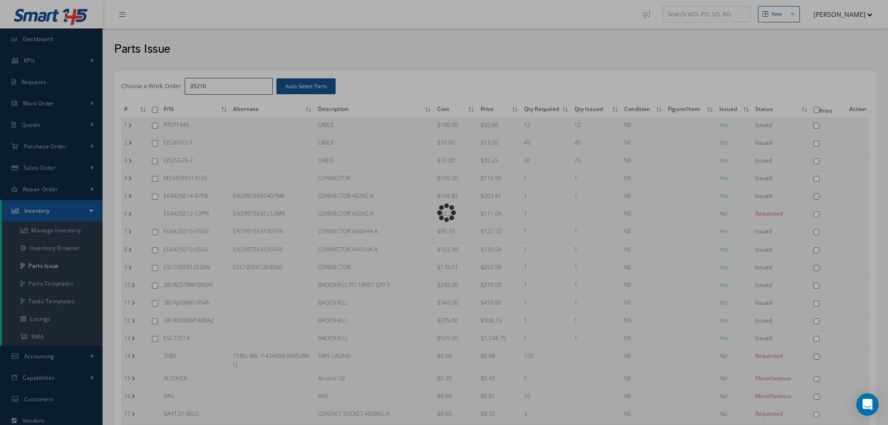
checkbox input "false"
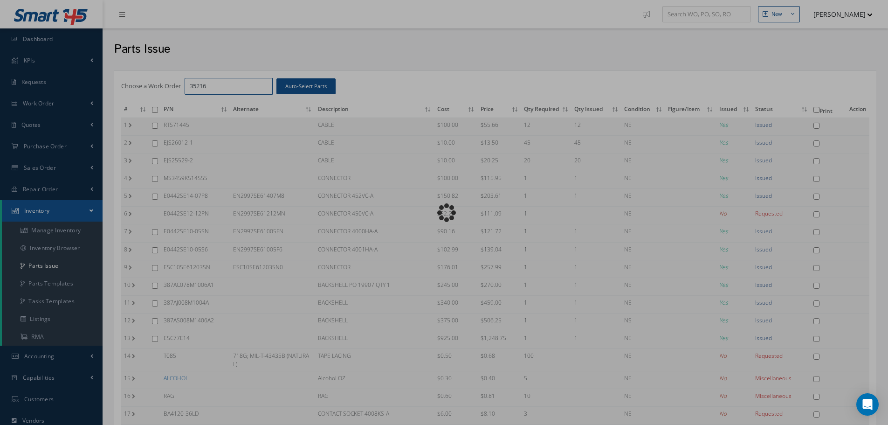
checkbox input "false"
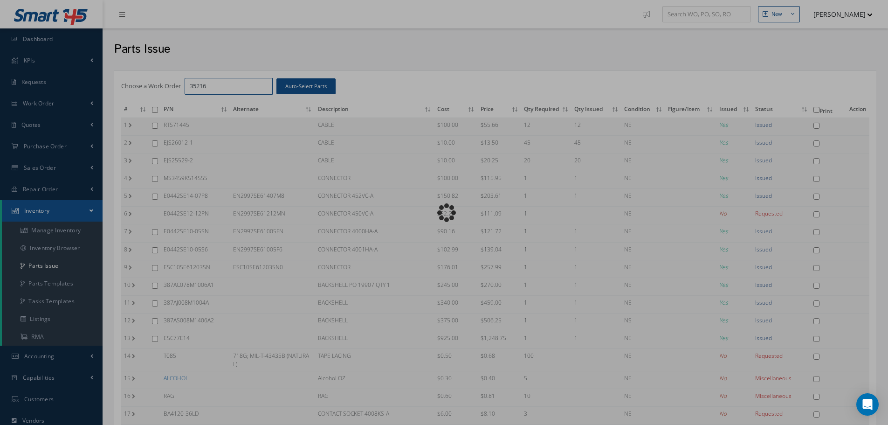
checkbox input "false"
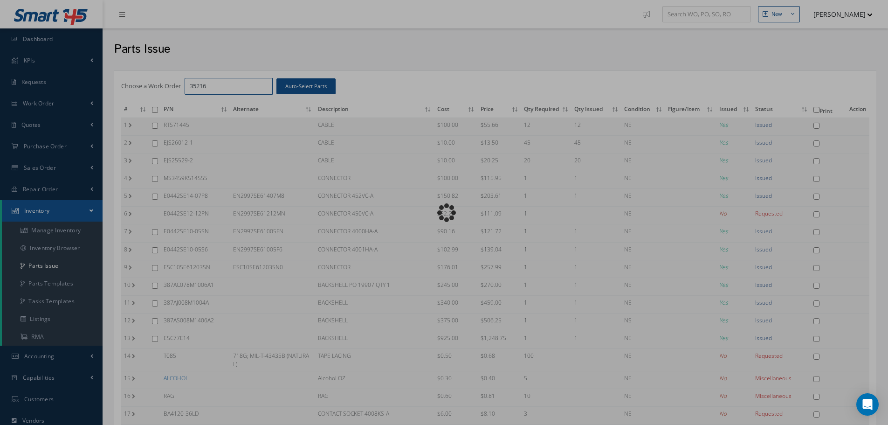
checkbox input "false"
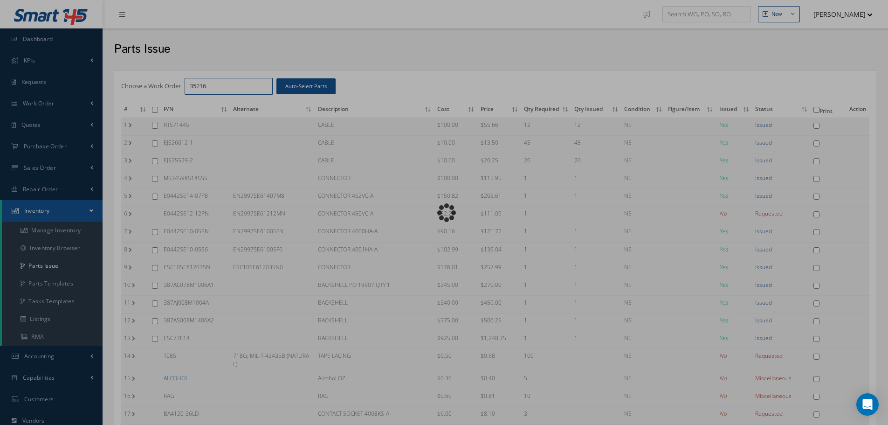
checkbox input "false"
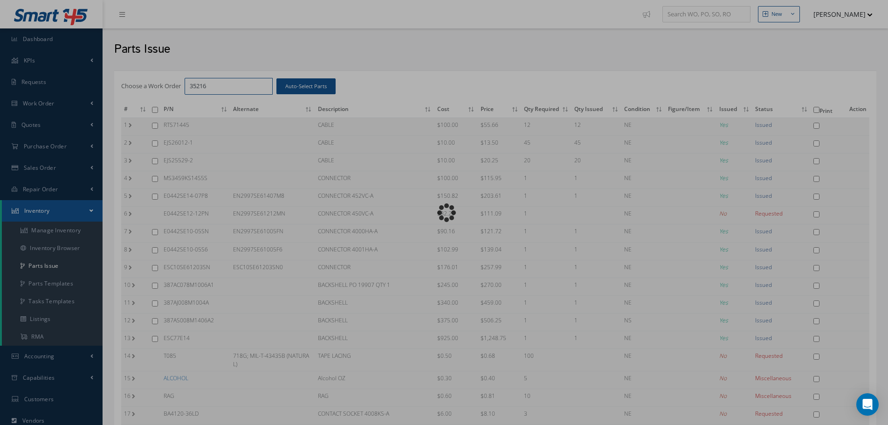
checkbox input "false"
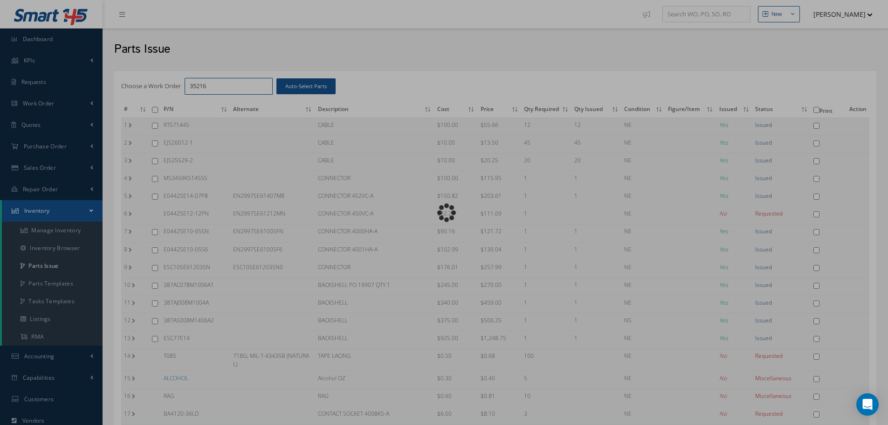
checkbox input "false"
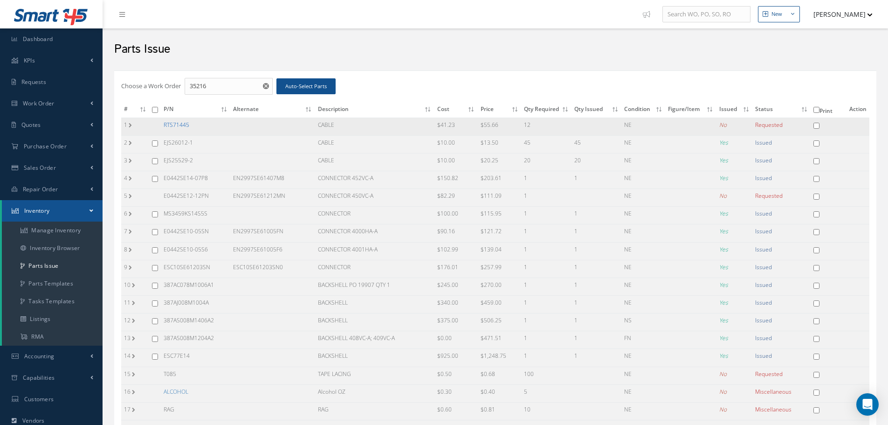
click at [179, 124] on link "RTS71445" at bounding box center [177, 125] width 26 height 8
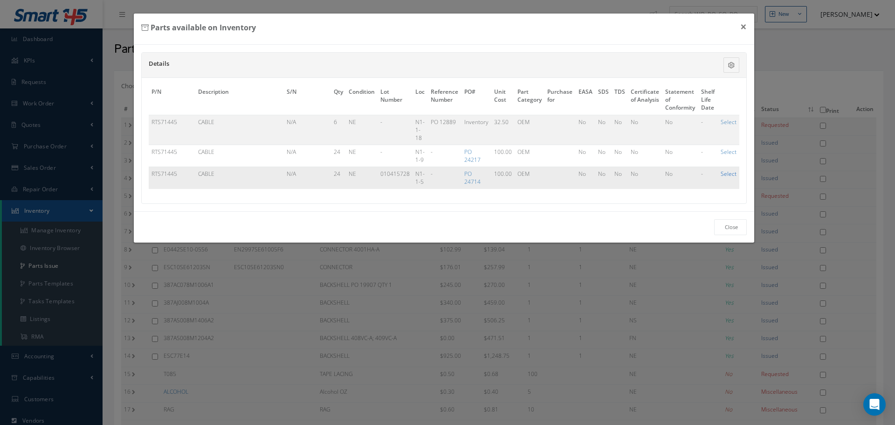
click at [733, 172] on link "Select" at bounding box center [729, 174] width 16 height 8
checkbox input "true"
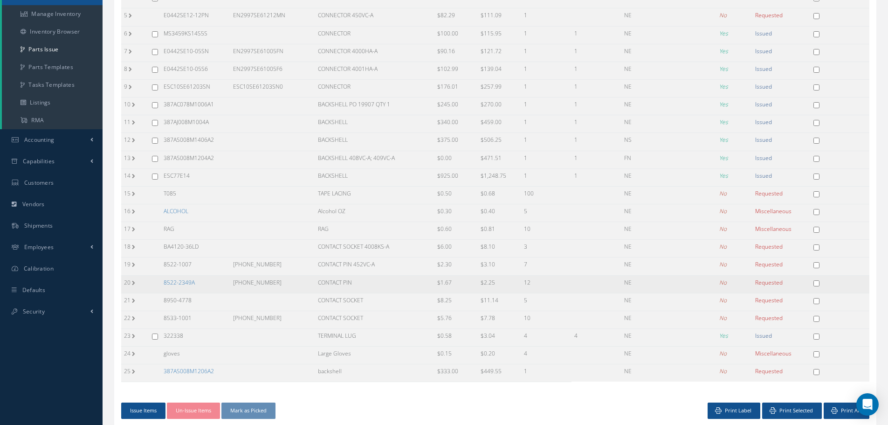
scroll to position [247, 0]
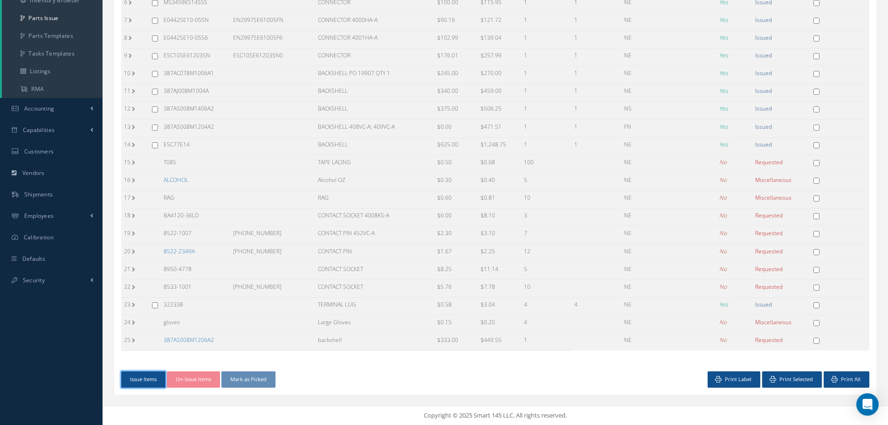
click at [140, 381] on button "Issue Items" at bounding box center [143, 379] width 44 height 16
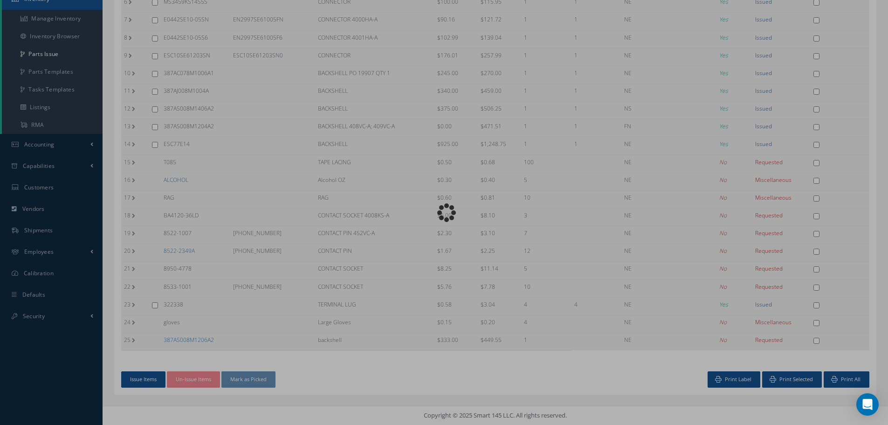
click at [444, 213] on div "Loading…" at bounding box center [444, 213] width 0 height 0
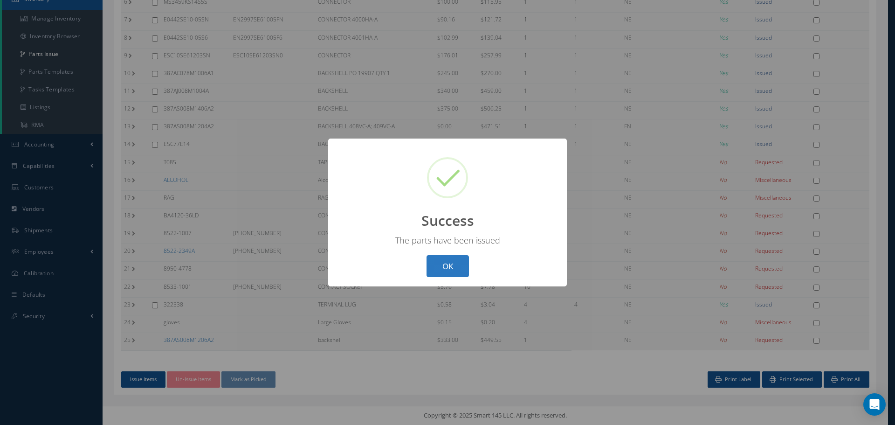
click at [446, 269] on button "OK" at bounding box center [447, 266] width 42 height 22
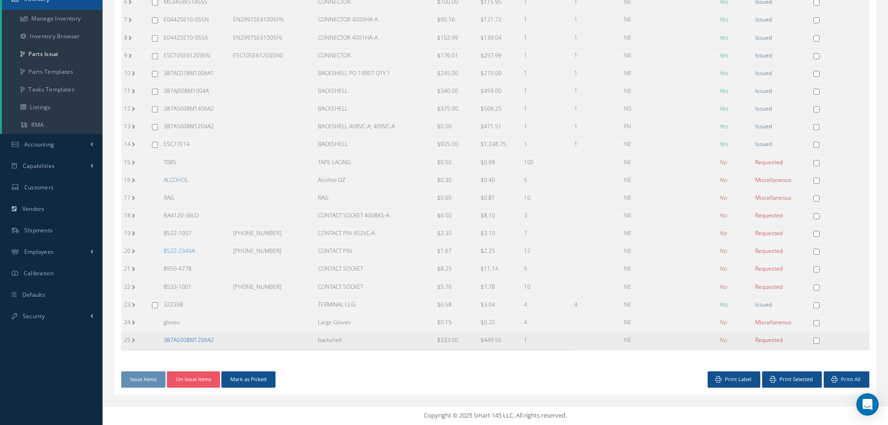
click at [195, 341] on link "387AS008M1206A2" at bounding box center [189, 340] width 50 height 8
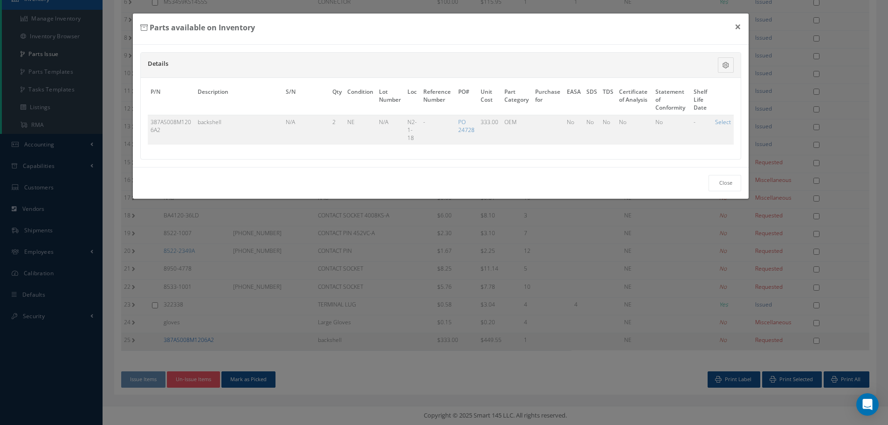
click at [195, 341] on div "Parts available on Inventory × Details Description S/N Qty Condition Batch Numb…" at bounding box center [444, 212] width 888 height 425
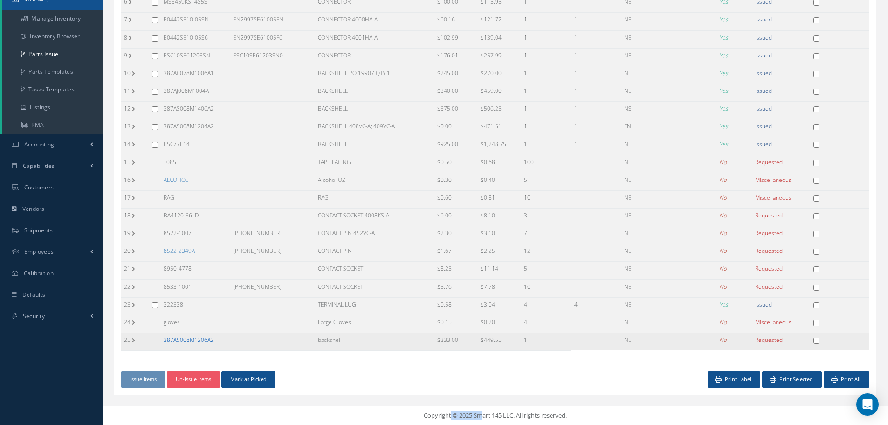
click at [195, 340] on link "387AS008M1206A2" at bounding box center [189, 340] width 50 height 8
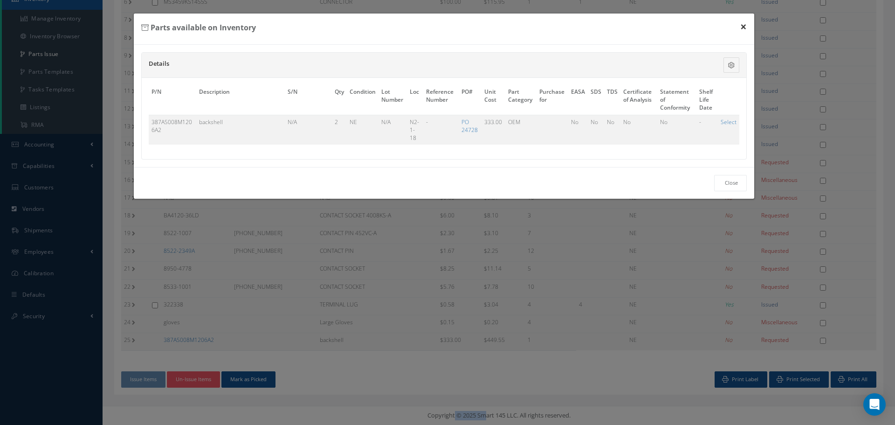
click at [744, 27] on button "×" at bounding box center [743, 27] width 21 height 26
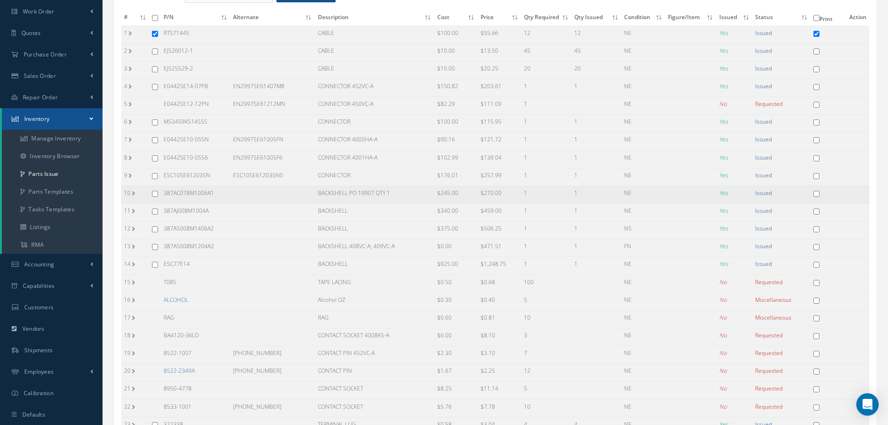
scroll to position [72, 0]
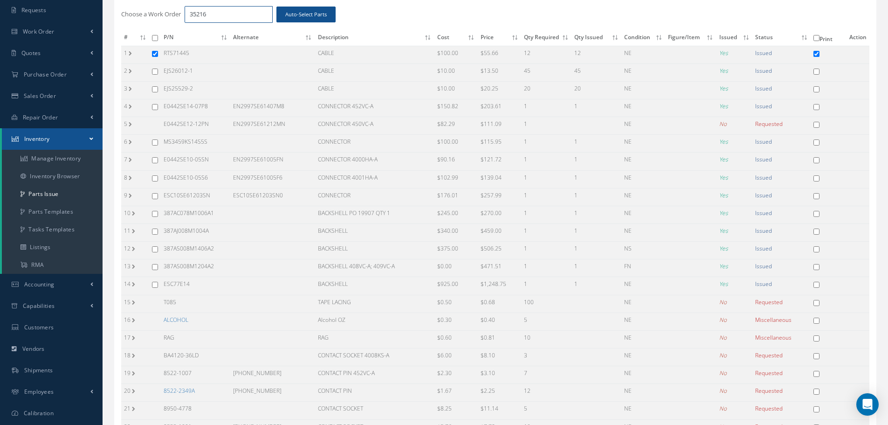
click at [220, 14] on input "35216" at bounding box center [229, 14] width 88 height 17
type input "35217"
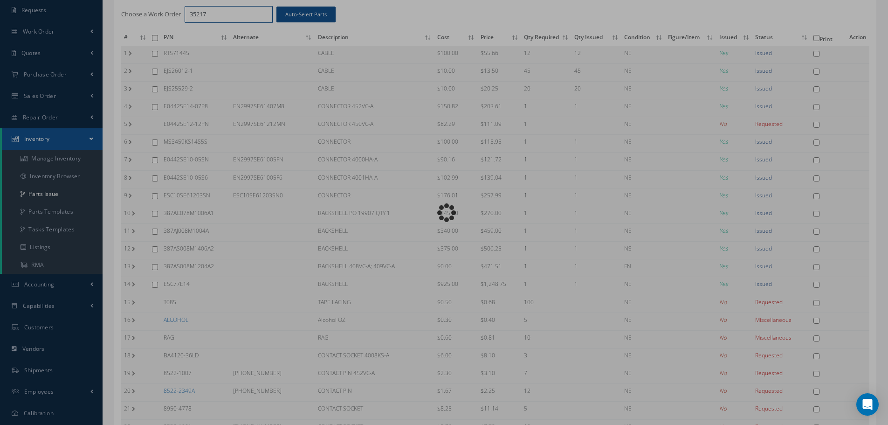
checkbox input "false"
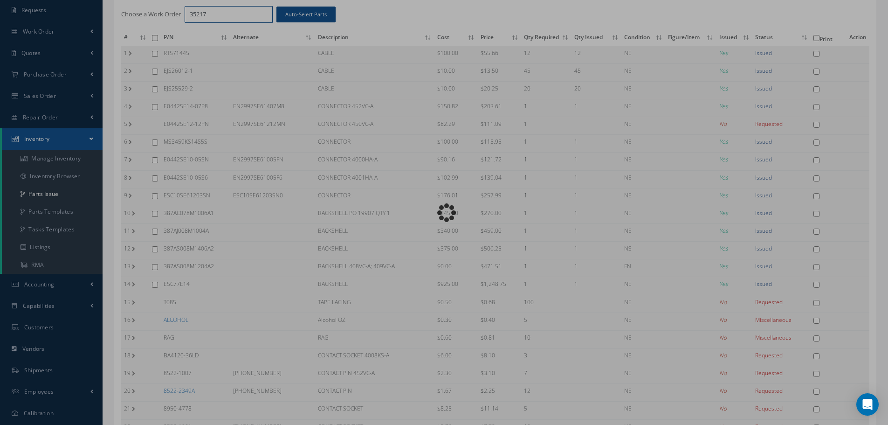
checkbox input "false"
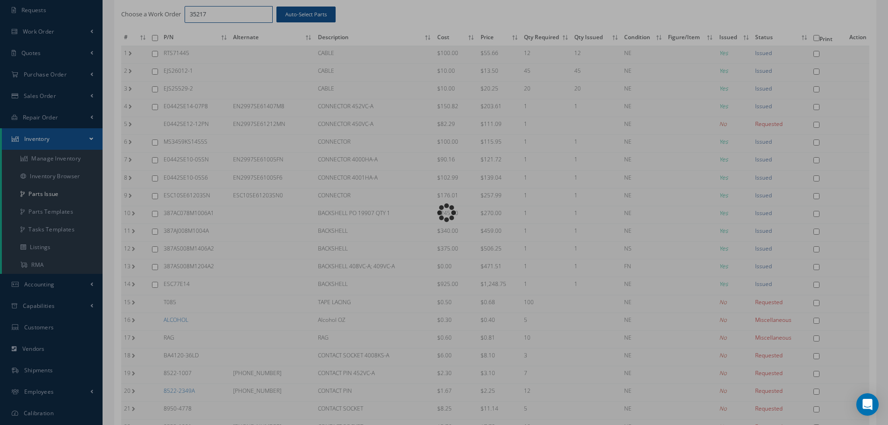
checkbox input "false"
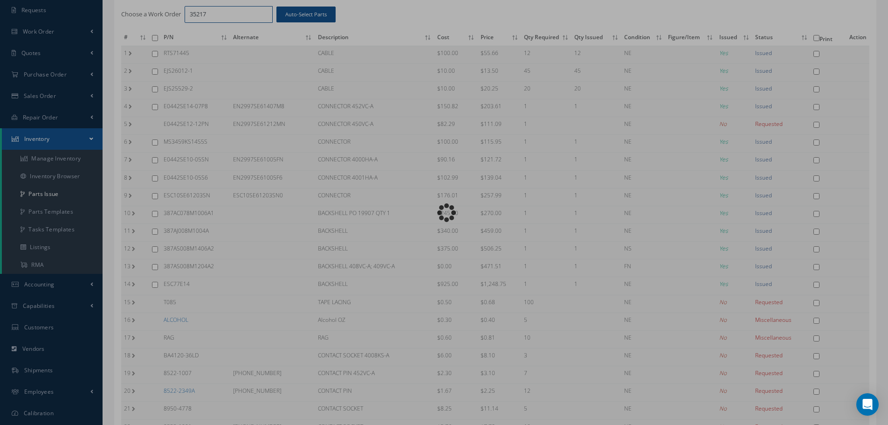
checkbox input "false"
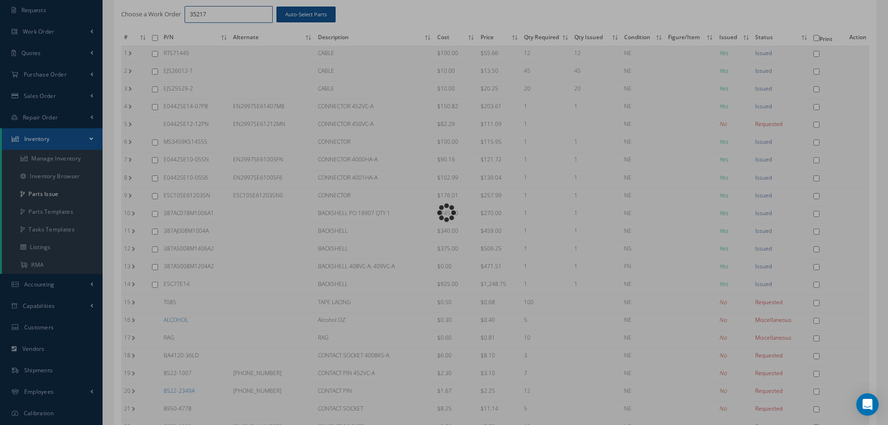
checkbox input "false"
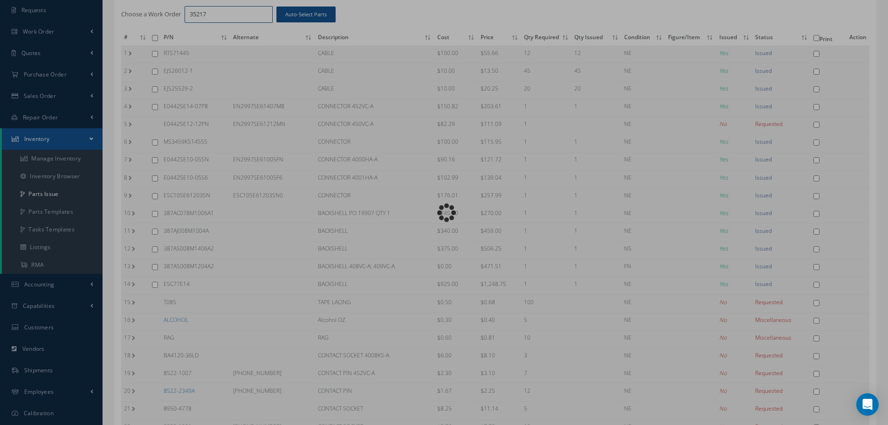
checkbox input "false"
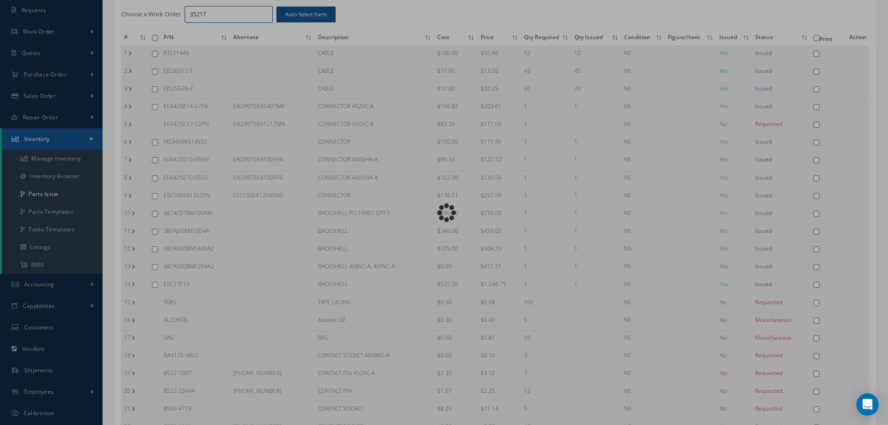
checkbox input "false"
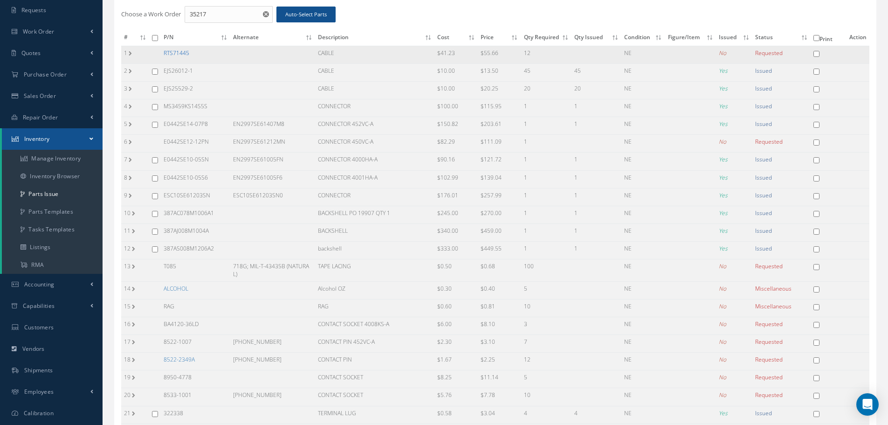
click at [166, 50] on link "RTS71445" at bounding box center [177, 53] width 26 height 8
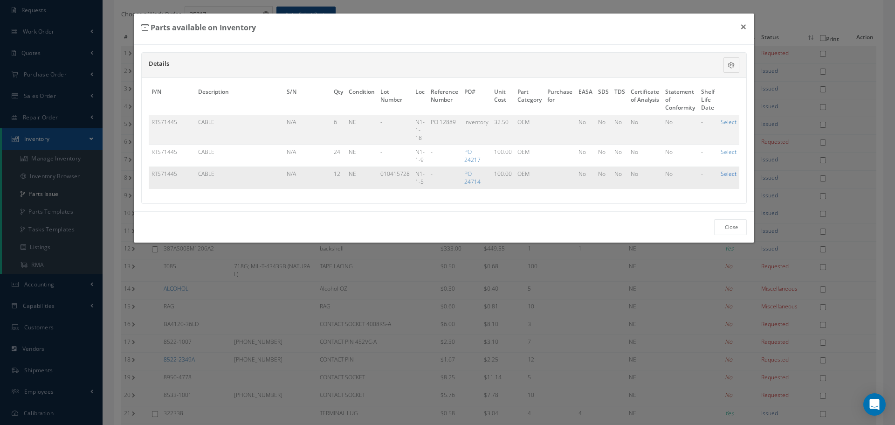
click at [731, 174] on link "Select" at bounding box center [729, 174] width 16 height 8
checkbox input "true"
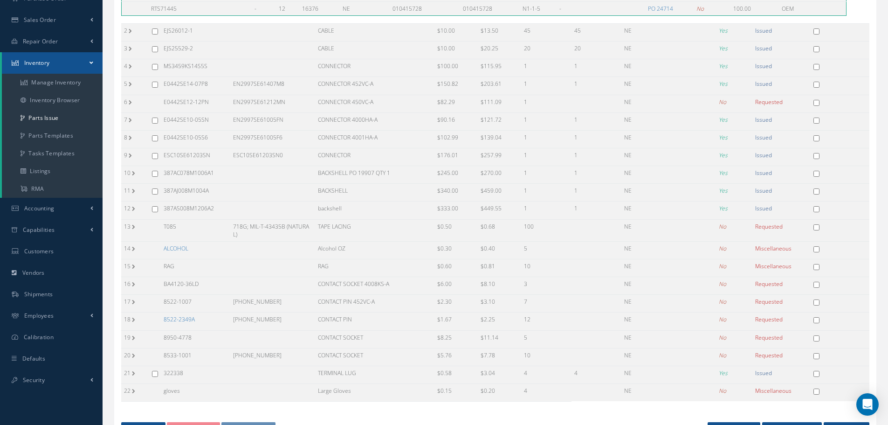
scroll to position [199, 0]
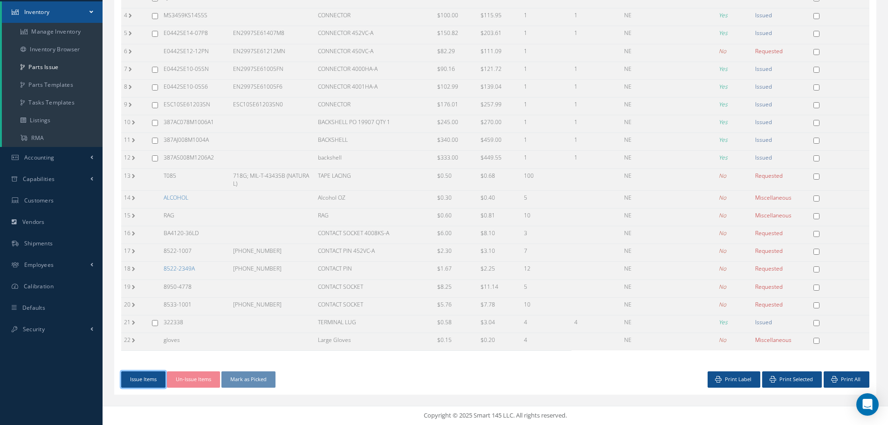
click at [151, 381] on button "Issue Items" at bounding box center [143, 379] width 44 height 16
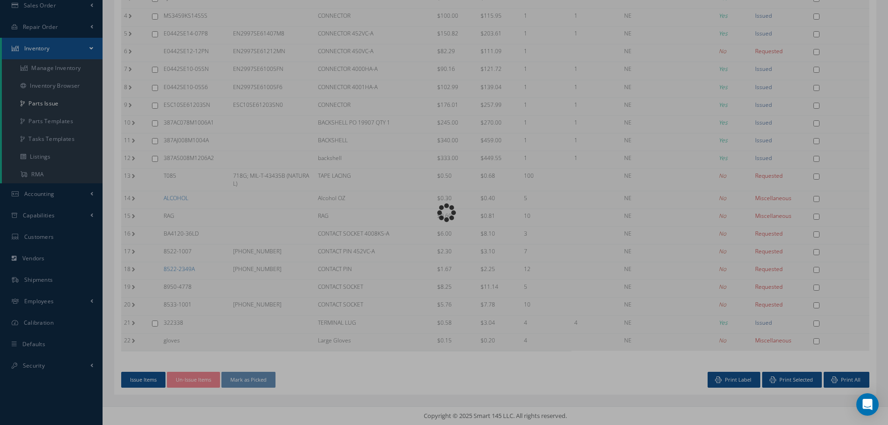
scroll to position [158, 0]
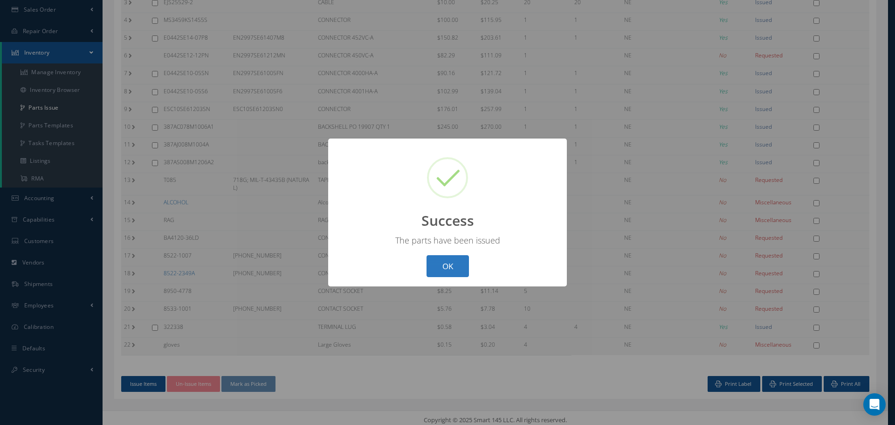
click at [451, 270] on button "OK" at bounding box center [447, 266] width 42 height 22
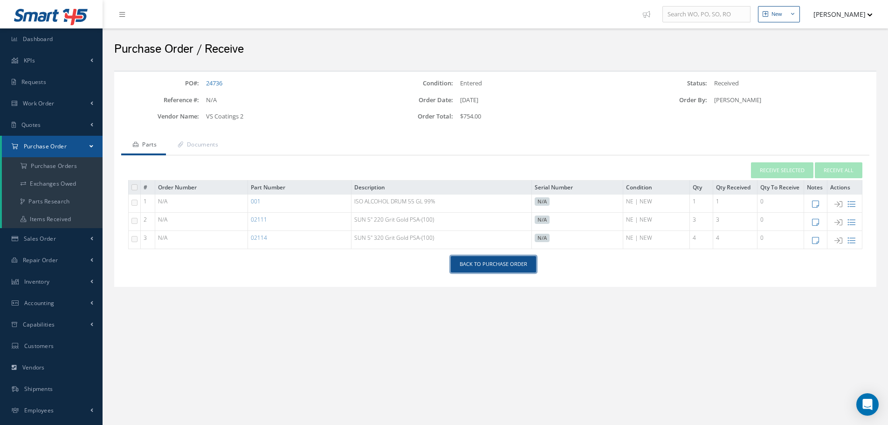
click at [511, 260] on link "Back to Purchase Order" at bounding box center [493, 264] width 85 height 16
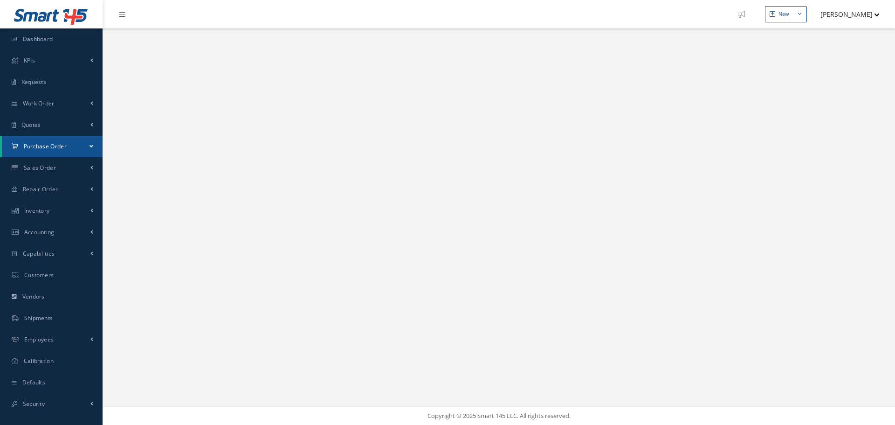
select select "25"
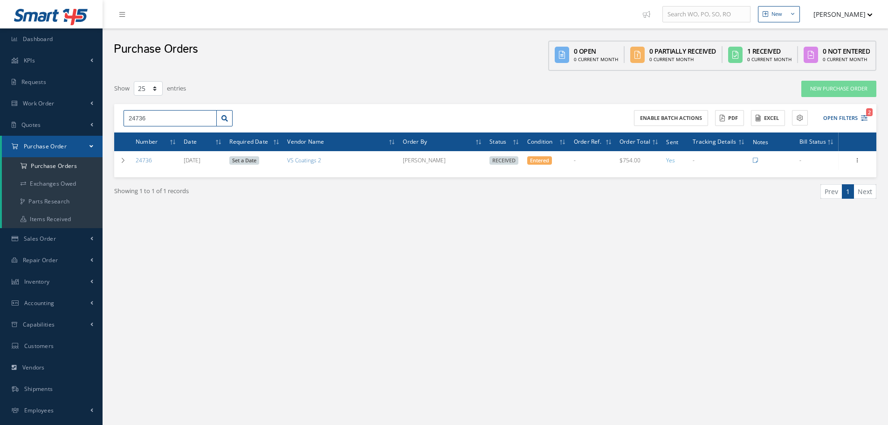
click at [152, 114] on input "24736" at bounding box center [170, 118] width 93 height 17
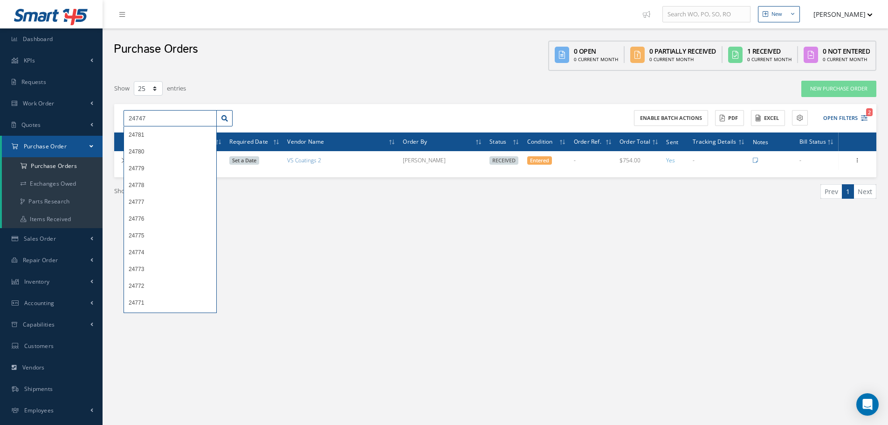
type input "24747"
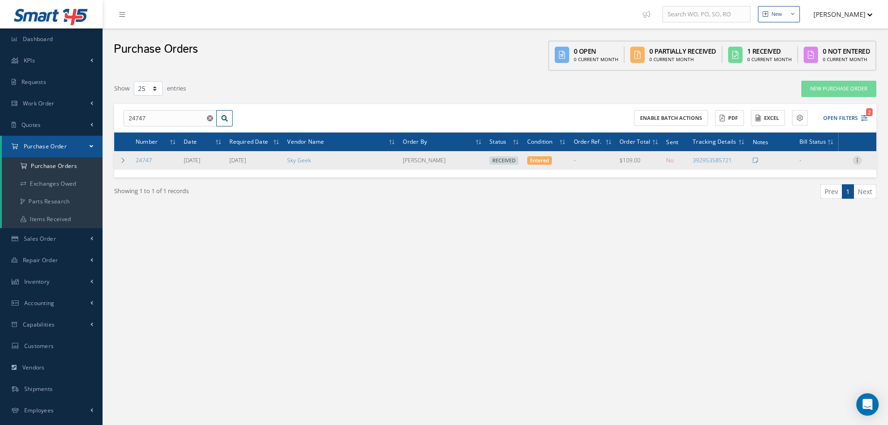
click at [859, 162] on icon at bounding box center [856, 159] width 9 height 7
click at [838, 165] on link "Receiving Details" at bounding box center [814, 166] width 74 height 12
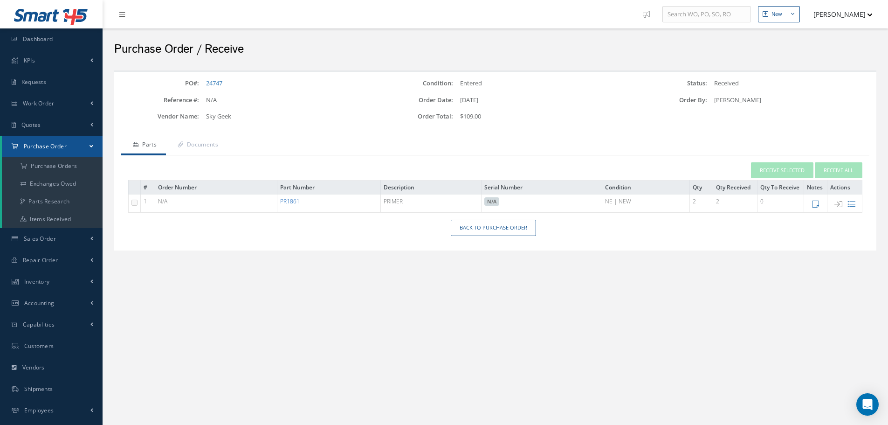
click at [298, 205] on link "PR1861" at bounding box center [290, 201] width 20 height 8
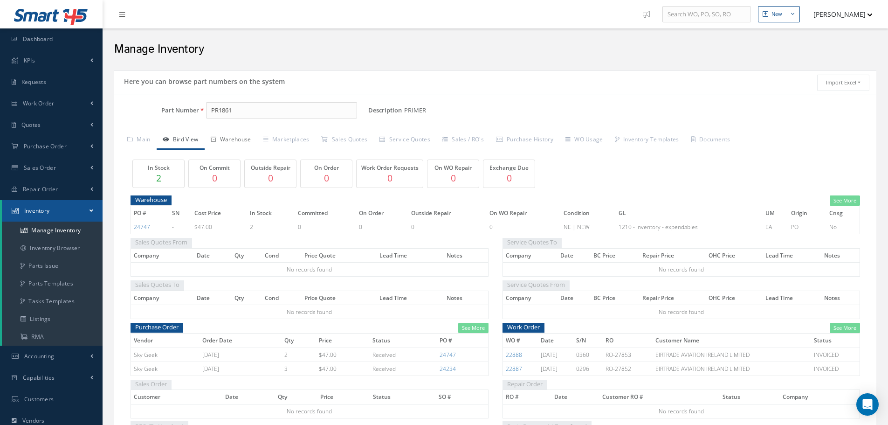
click at [248, 140] on link "Warehouse" at bounding box center [231, 141] width 53 height 20
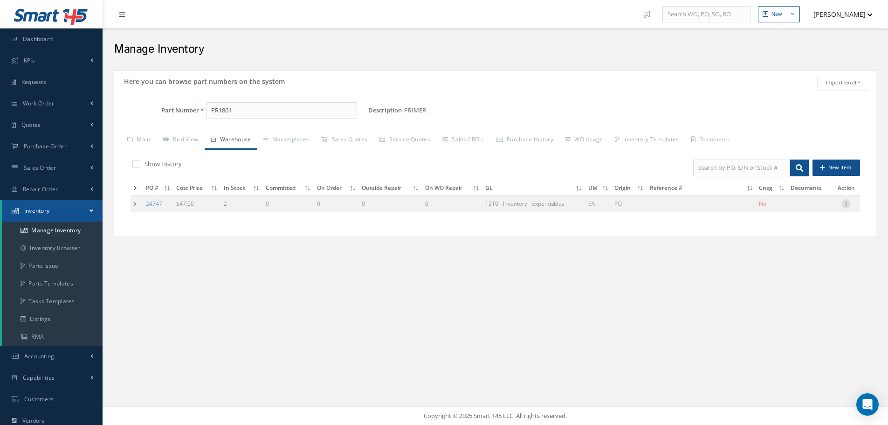
click at [847, 204] on icon at bounding box center [845, 202] width 9 height 7
click at [816, 206] on link "Edit" at bounding box center [803, 210] width 74 height 12
type input "47.00"
type input "[DATE]"
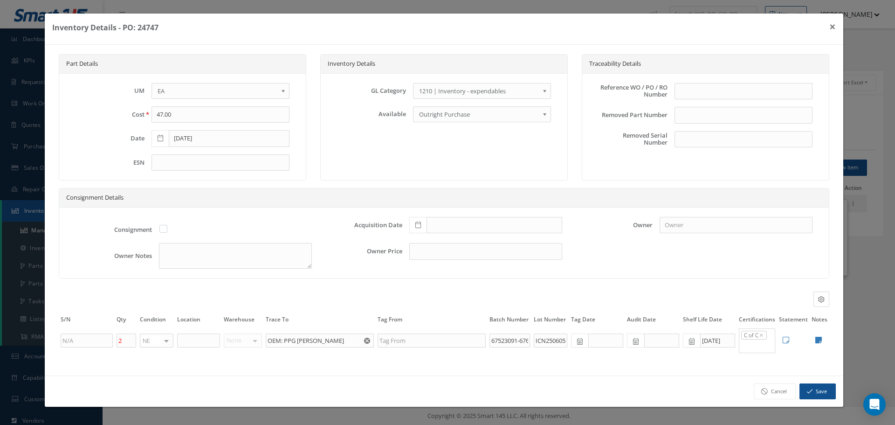
click at [419, 222] on icon at bounding box center [418, 224] width 6 height 7
click at [471, 140] on td "11" at bounding box center [472, 141] width 14 height 14
type input "[DATE]"
click at [685, 95] on input "text" at bounding box center [743, 91] width 138 height 17
type input "PO 24747"
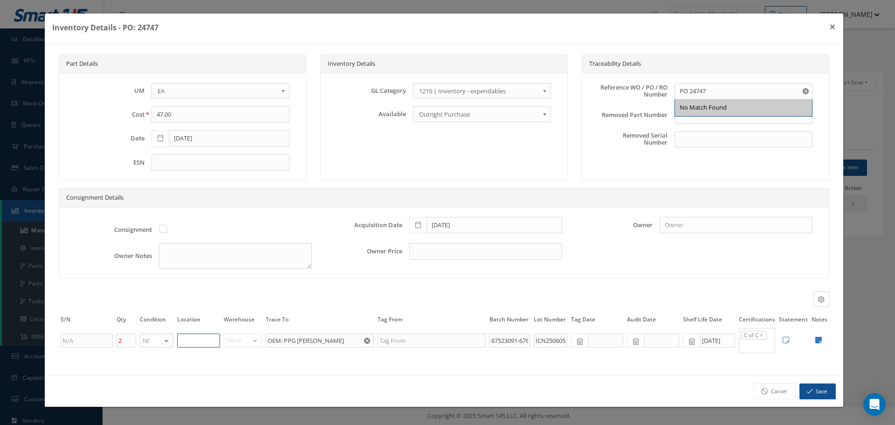
click at [195, 343] on input "text" at bounding box center [198, 340] width 43 height 14
click at [194, 343] on input "text" at bounding box center [198, 340] width 43 height 14
type input "YELLOW-1"
click at [819, 342] on icon at bounding box center [818, 339] width 7 height 7
type textarea "PPG COC UN1219"
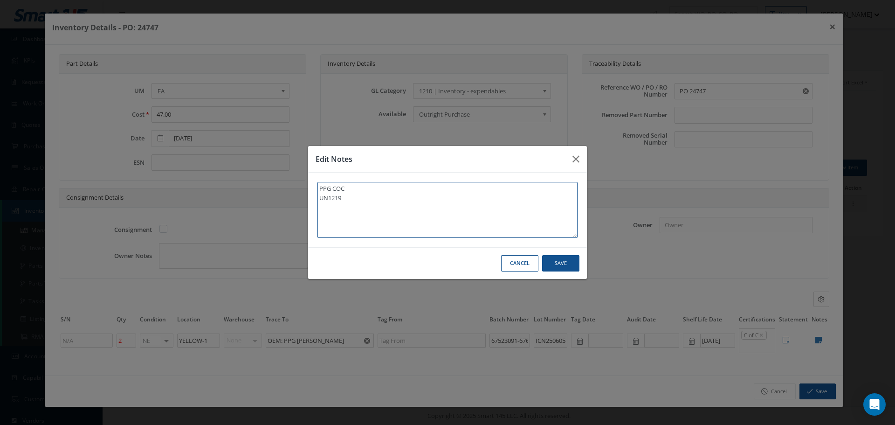
click at [344, 204] on textarea "PPG COC UN1219" at bounding box center [447, 210] width 260 height 56
type textarea "PPG COC UN1219"
type textarea "PPG COC UN1219 *"
type textarea "PPG COC UN1219 **"
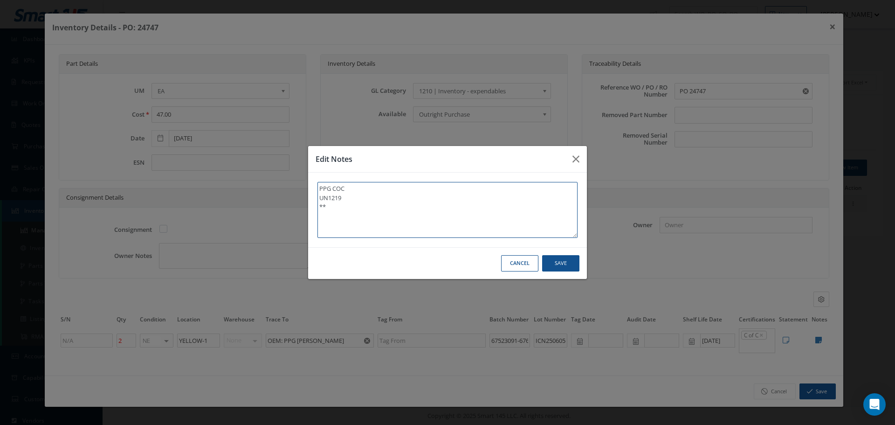
type textarea "PPG COC UN1219 **"
type textarea "PPG COC UN1219 ** R"
type textarea "PPG COC UN1219 ** RE"
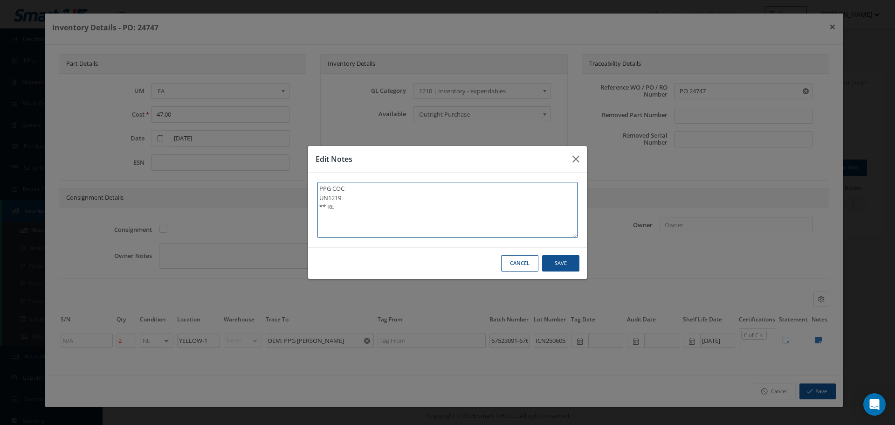
type textarea "PPG COC UN1219 ** REC"
type textarea "PPG COC UN1219 ** RECE"
type textarea "PPG COC UN1219 ** RECEI"
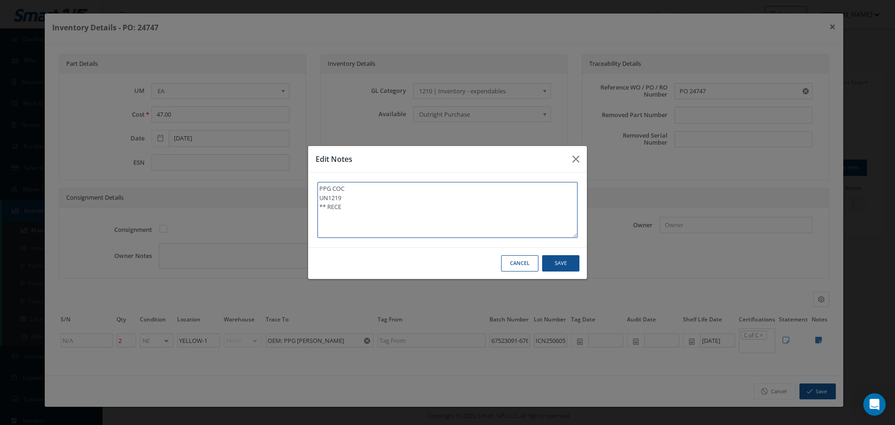
type textarea "PPG COC UN1219 ** RECEI"
type textarea "PPG COC UN1219 ** RECEIV"
type textarea "PPG COC UN1219 ** RECEIVE"
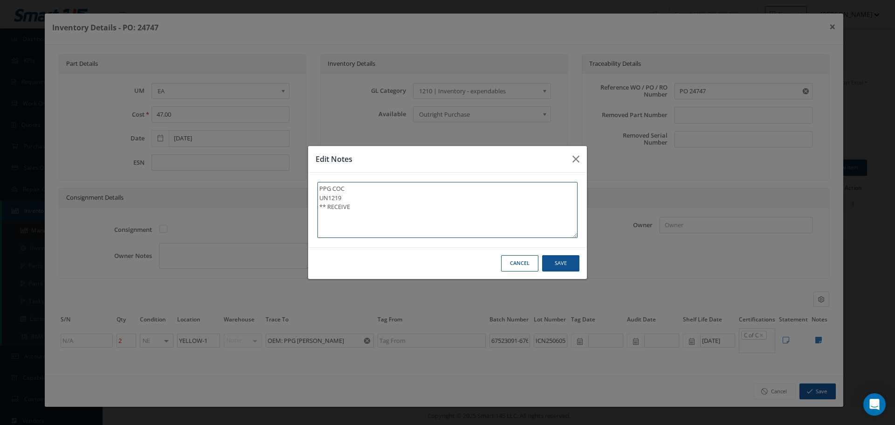
type textarea "PPG COC UN1219 ** RECEIVED"
type textarea "PPG COC UN1219 ** RECEIVED S"
type textarea "PPG COC UN1219 ** RECEIVED ST"
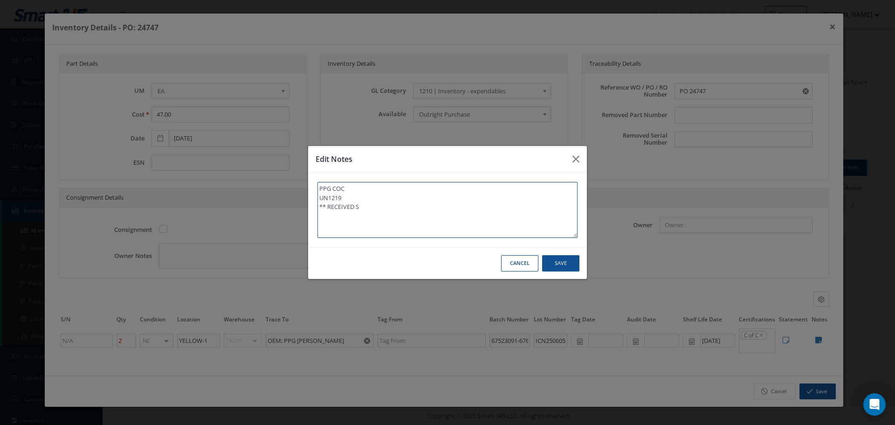
type textarea "PPG COC UN1219 ** RECEIVED ST"
type textarea "PPG COC UN1219 ** RECEIVED STO"
type textarea "PPG COC UN1219 ** RECEIVED STOC"
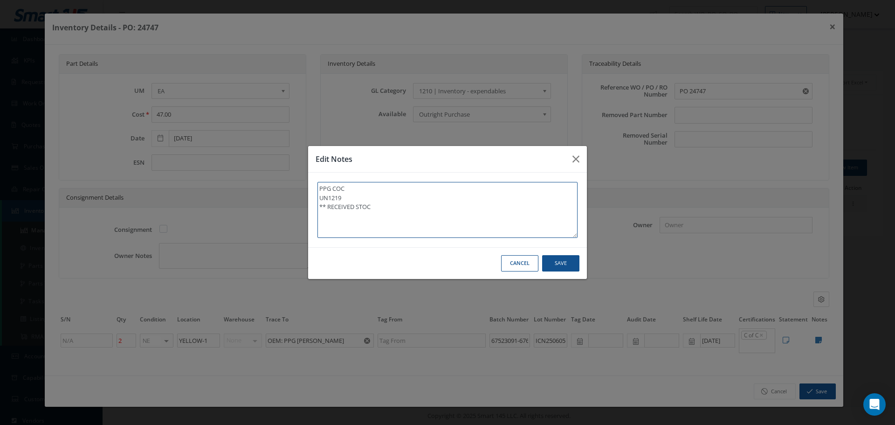
type textarea "PPG COC UN1219 ** RECEIVED STOCK"
type textarea "PPG COC UN1219 ** RECEIVED STOCK 0"
type textarea "PPG COC UN1219 ** RECEIVED STOCK 09"
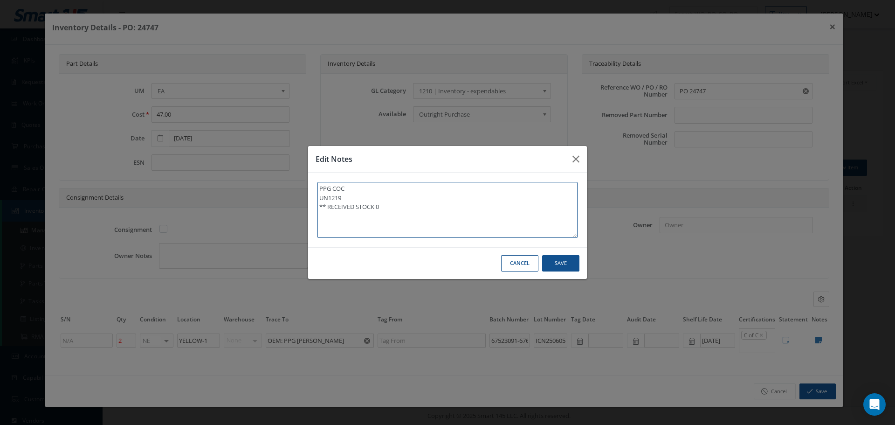
type textarea "PPG COC UN1219 ** RECEIVED STOCK 09"
type textarea "PPG COC UN1219 ** RECEIVED STOCK 09/"
click at [406, 208] on textarea "PPG COC UN1219 ** RECEIVED STOCK 09/" at bounding box center [447, 210] width 260 height 56
type textarea "PPG COC UN1219 ** RECEIVED STOCK 09/1"
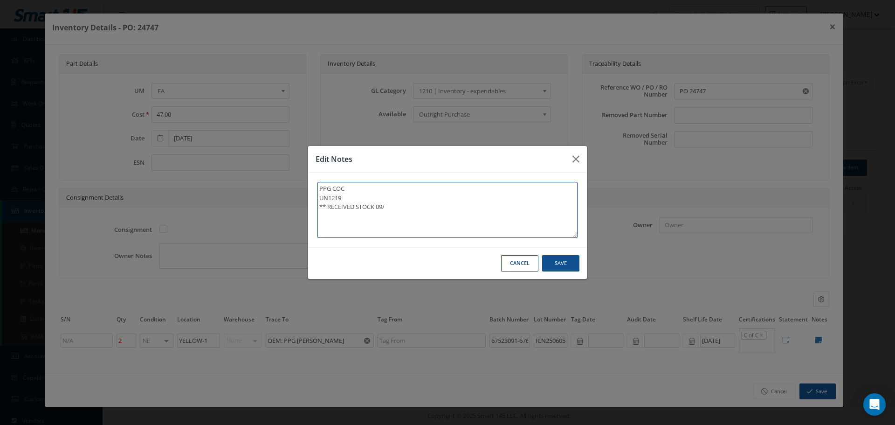
type textarea "PPG COC UN1219 ** RECEIVED STOCK 09/1"
type textarea "PPG COC UN1219 ** RECEIVED STOCK 09/11"
type textarea "PPG COC UN1219 ** RECEIVED STOCK 09/11/"
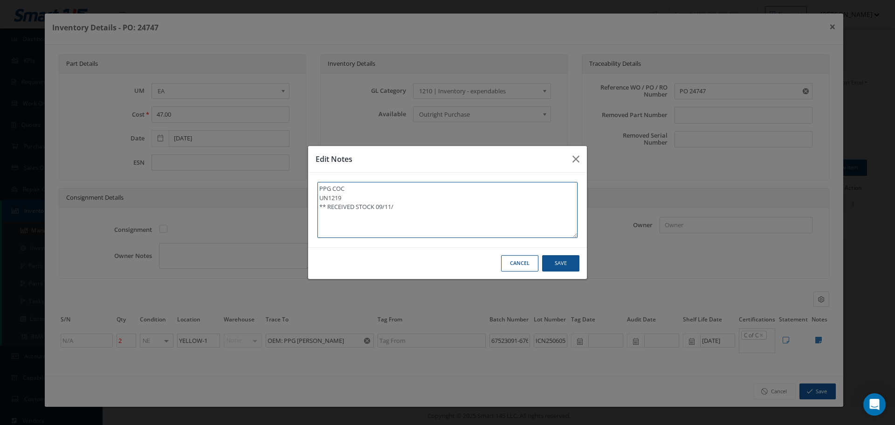
type textarea "PPG COC UN1219 ** RECEIVED STOCK 09/11/2"
type textarea "PPG COC UN1219 ** RECEIVED STOCK 09/11/20"
type textarea "PPG COC UN1219 ** RECEIVED STOCK 09/11/202"
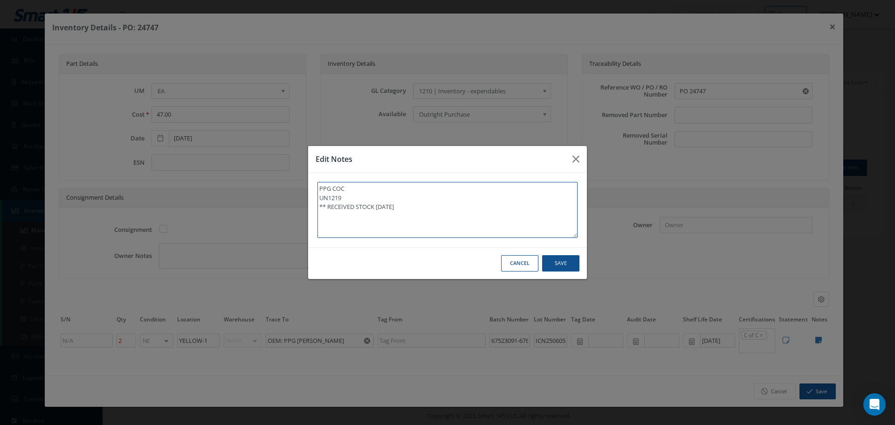
type textarea "PPG COC UN1219 ** RECEIVED STOCK 09/11/202"
type textarea "PPG COC UN1219 ** RECEIVED STOCK 09/11/2025"
type textarea "PPG COC UN1219 ** RECEIVED STOCK 09/11/2025."
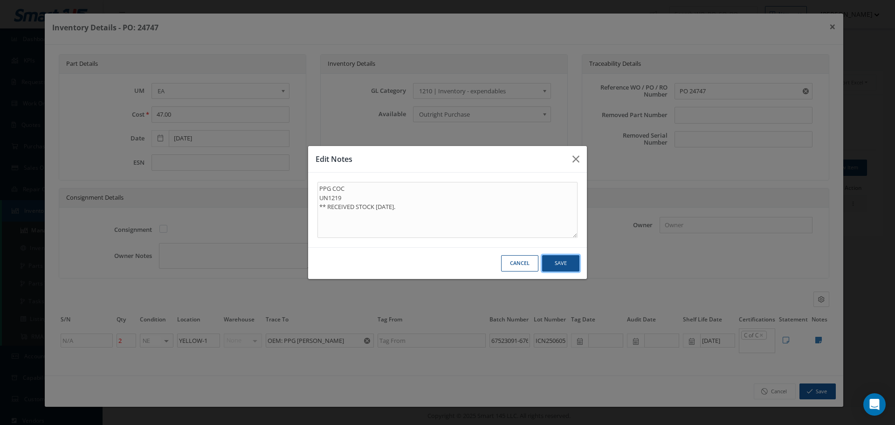
click at [568, 265] on button "Save" at bounding box center [560, 263] width 37 height 16
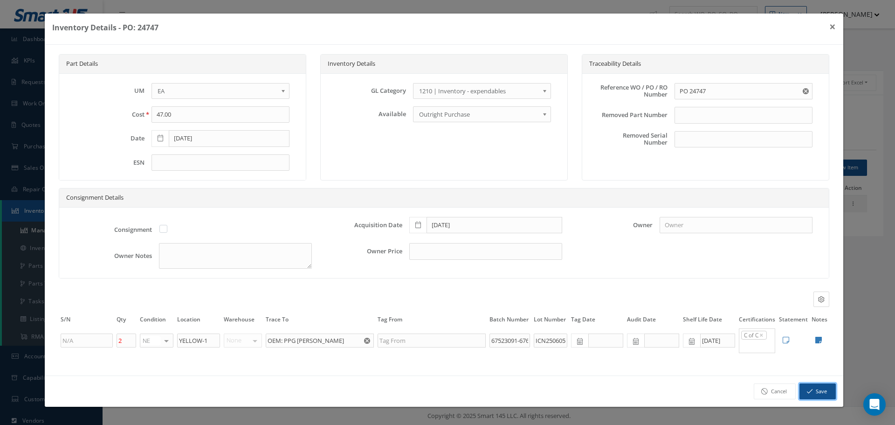
click at [813, 393] on button "Save" at bounding box center [817, 391] width 36 height 16
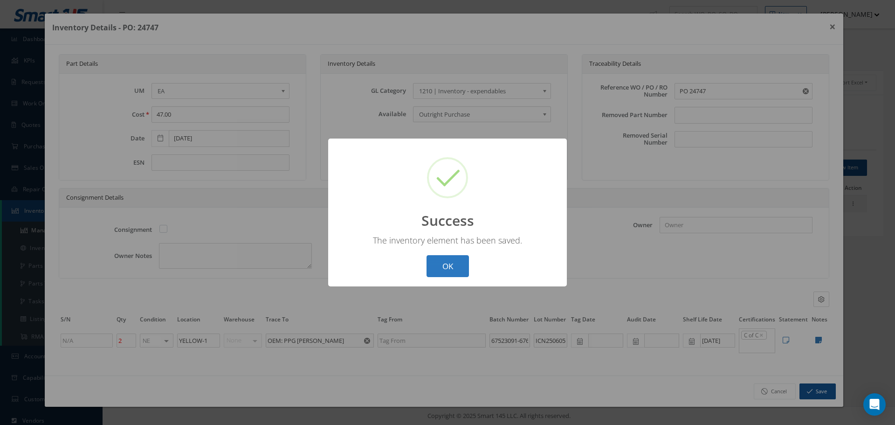
click at [444, 262] on button "OK" at bounding box center [447, 266] width 42 height 22
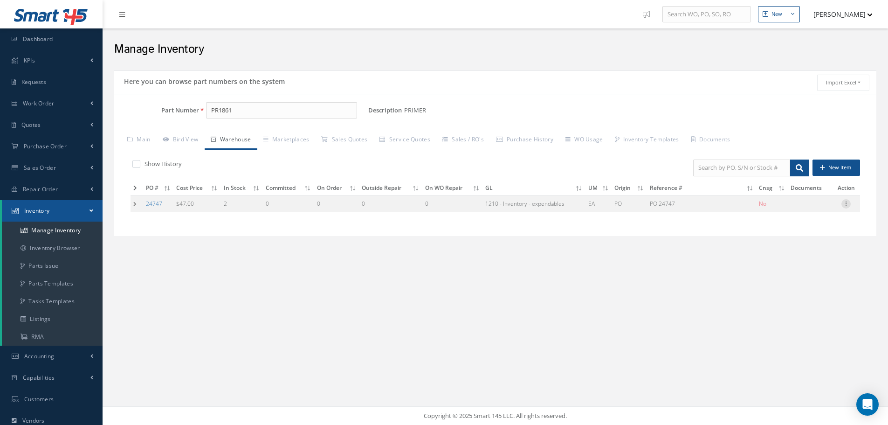
click at [846, 202] on icon at bounding box center [845, 202] width 9 height 7
click at [792, 241] on link "Label" at bounding box center [803, 241] width 74 height 12
click at [134, 203] on td at bounding box center [137, 203] width 13 height 17
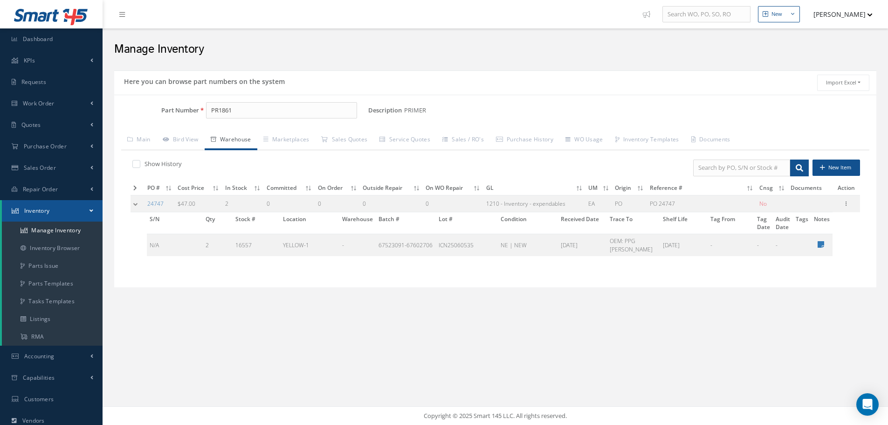
click at [134, 203] on td at bounding box center [138, 203] width 14 height 17
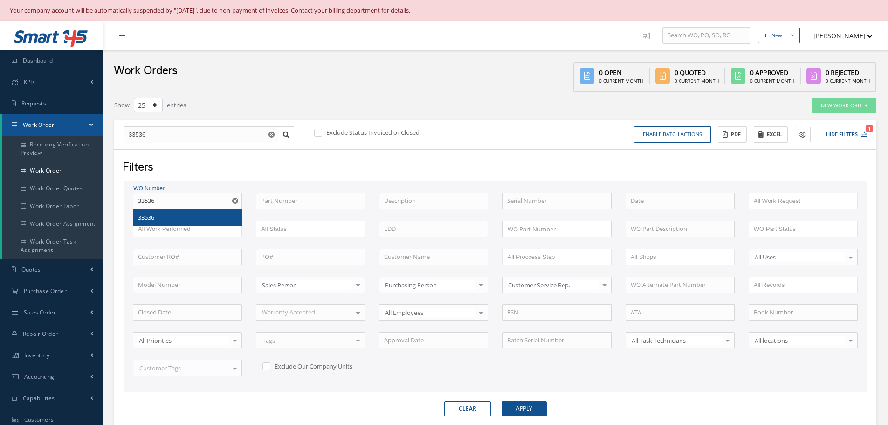
select select "25"
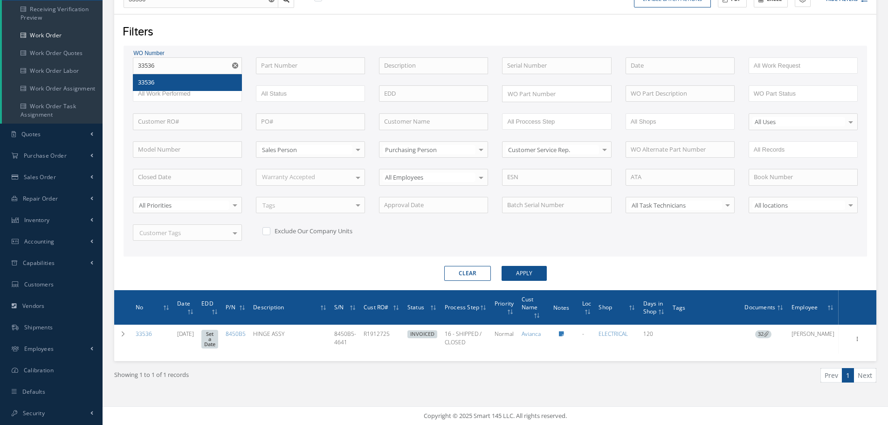
click at [175, 67] on input "33536" at bounding box center [187, 65] width 109 height 17
type input "3353"
type input "335"
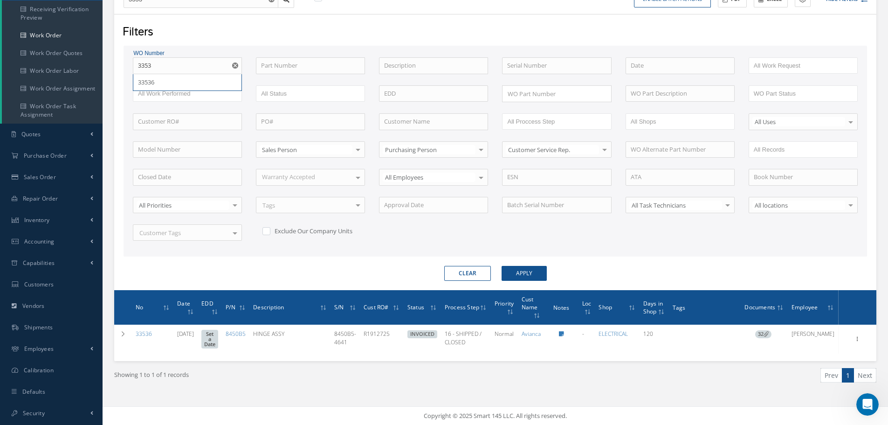
type input "335"
type input "33"
type input "3"
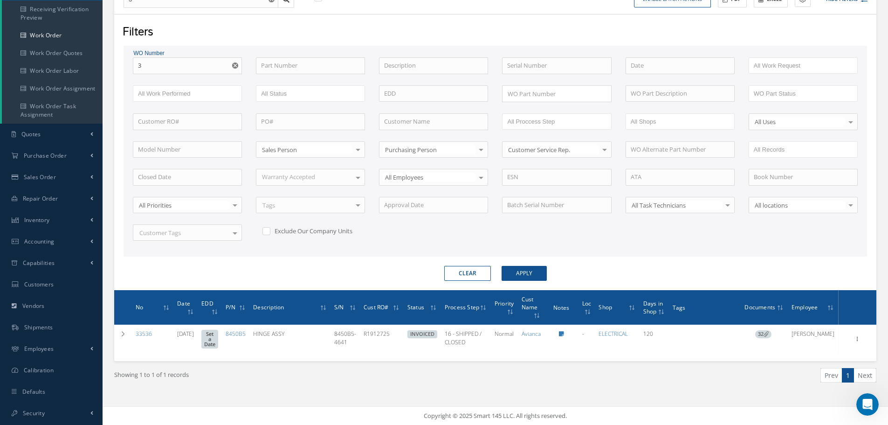
scroll to position [134, 0]
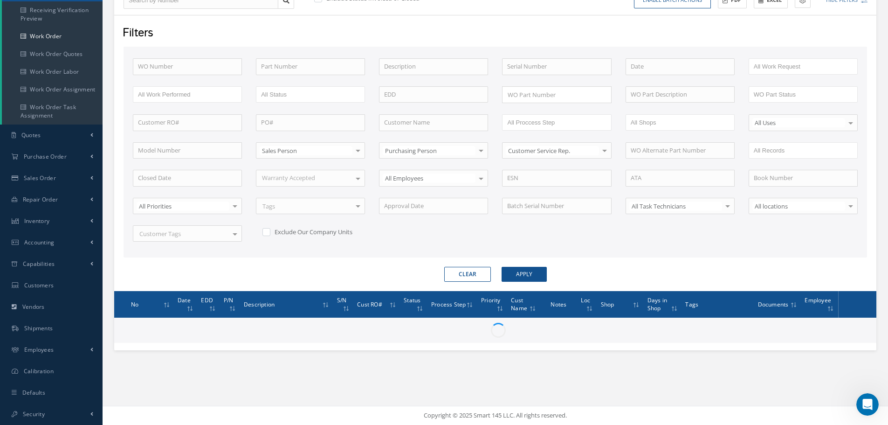
type input "3"
type input "35"
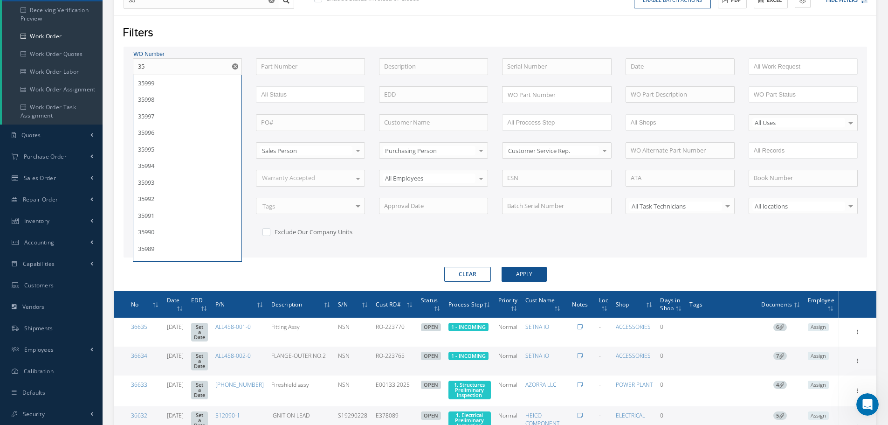
scroll to position [135, 0]
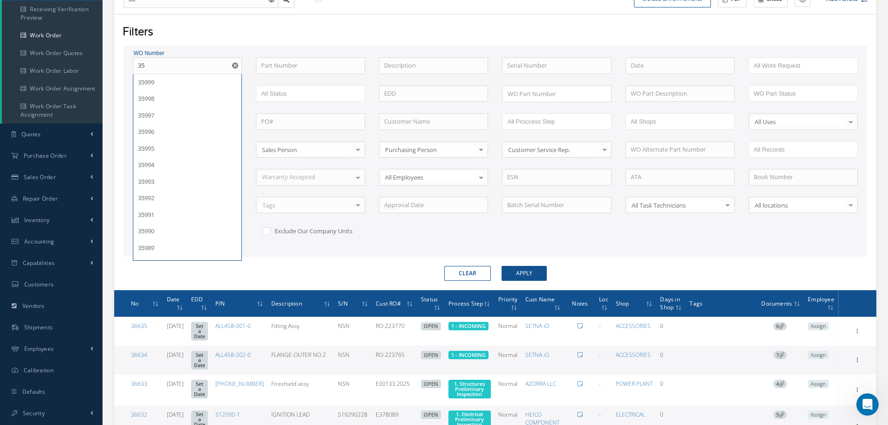
type input "352"
type input "3521"
type input "35216"
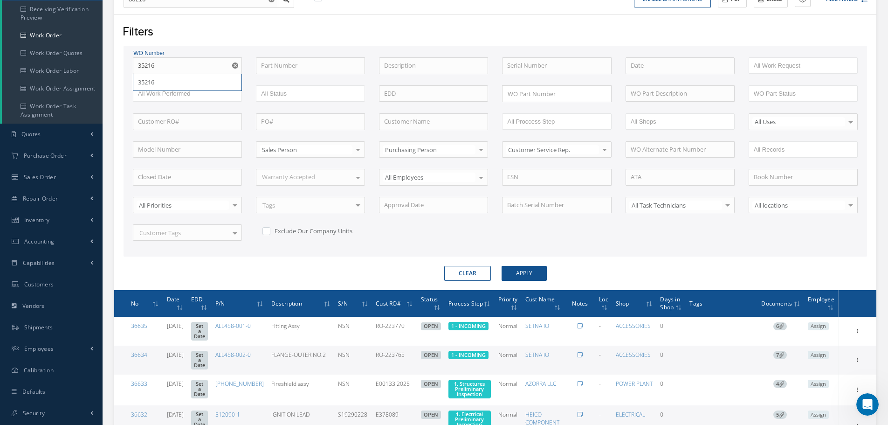
type input "35216"
click at [502, 266] on button "Apply" at bounding box center [524, 273] width 45 height 15
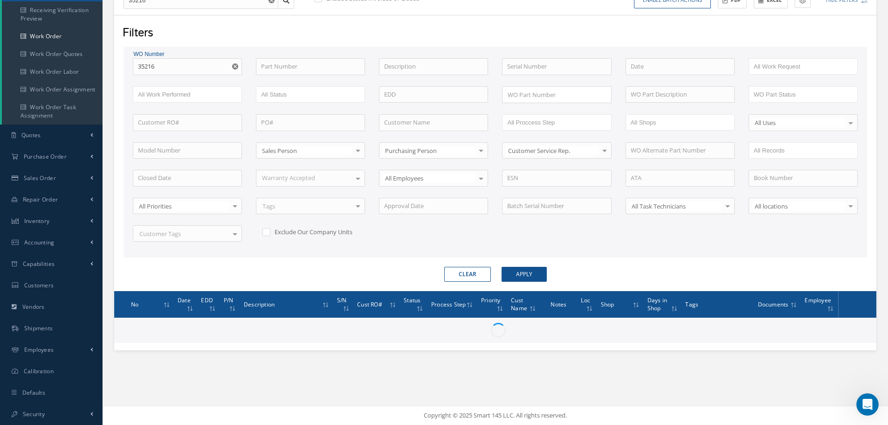
scroll to position [135, 0]
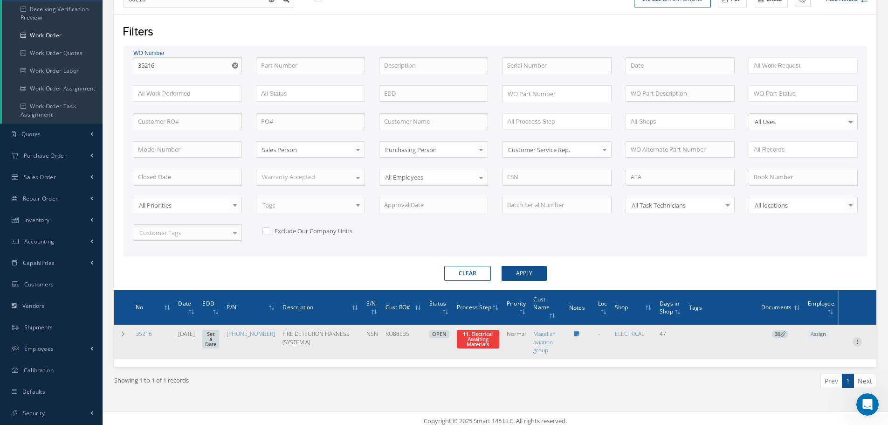
click at [859, 342] on icon at bounding box center [856, 340] width 9 height 7
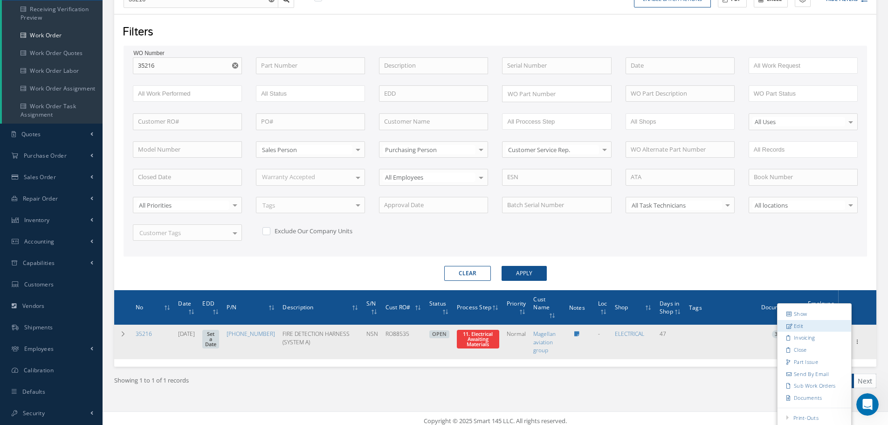
click at [807, 327] on link "Edit" at bounding box center [814, 326] width 74 height 12
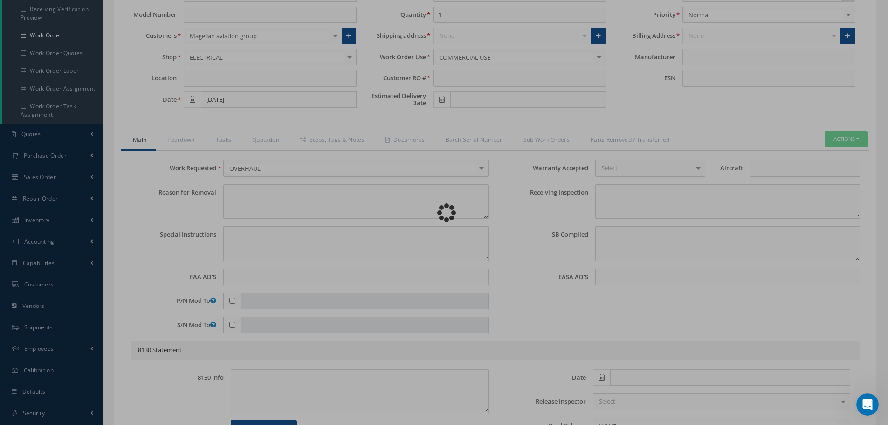
type input "[PHONE_NUMBER]"
type input "[DATE]"
type input "FIRE DETECTION HARNESS (SYSTEM A)"
type input "RO88535"
type input "NSN"
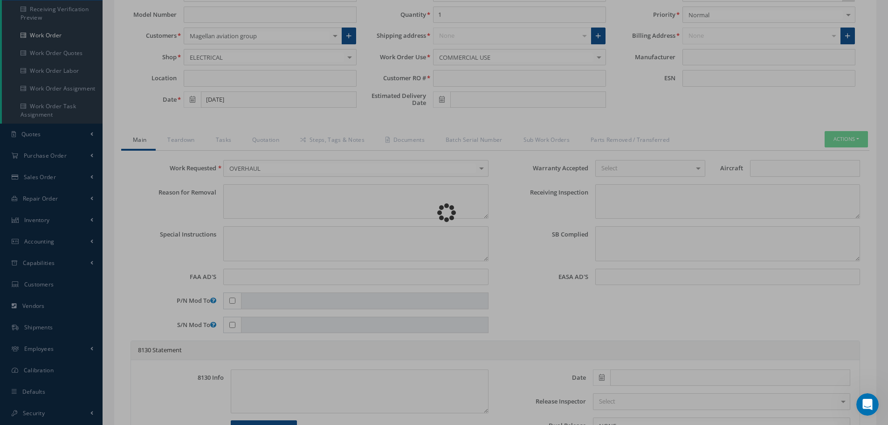
type input "V10567"
type textarea "NONE"
type textarea "PLEASE SEE R.O. FOR DETAILS/ INSPECT AND CLEAN TO RELEASE IN OVERHAUL"
type textarea "NO VISUAL DAMAGE"
type textarea "None performed"
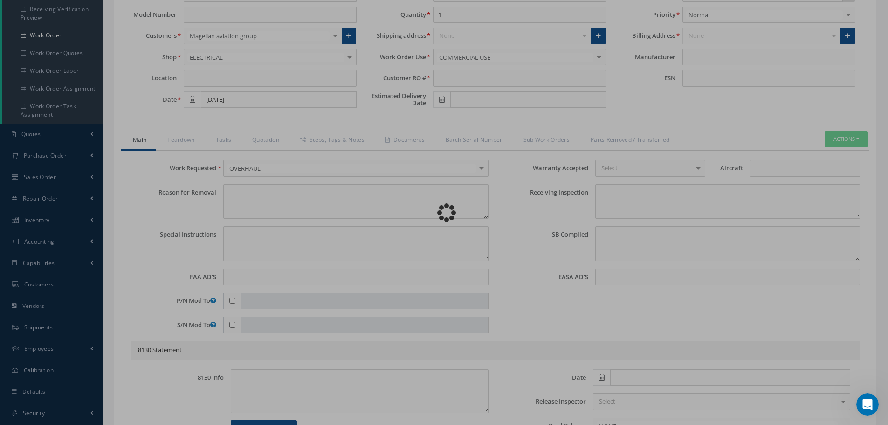
type textarea "Article was xxxxx in reference with the following Technical Standard : IAE CMM …"
type textarea "Article has been approved to return to service."
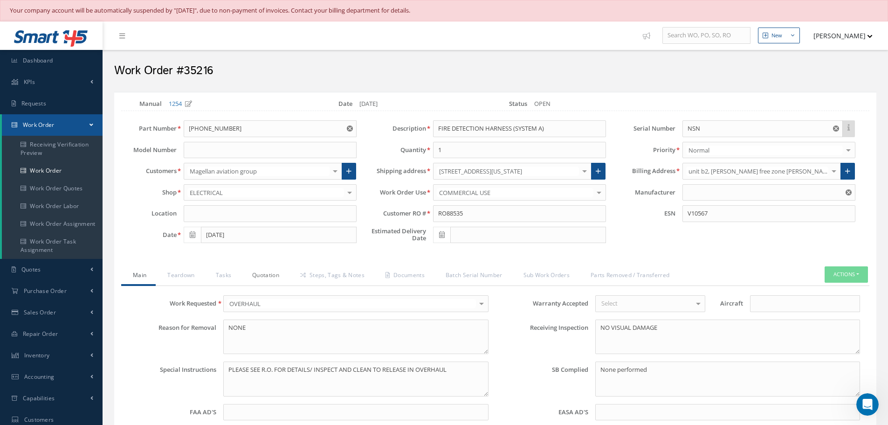
type input "IAE"
click at [269, 280] on link "Quotation" at bounding box center [264, 276] width 48 height 20
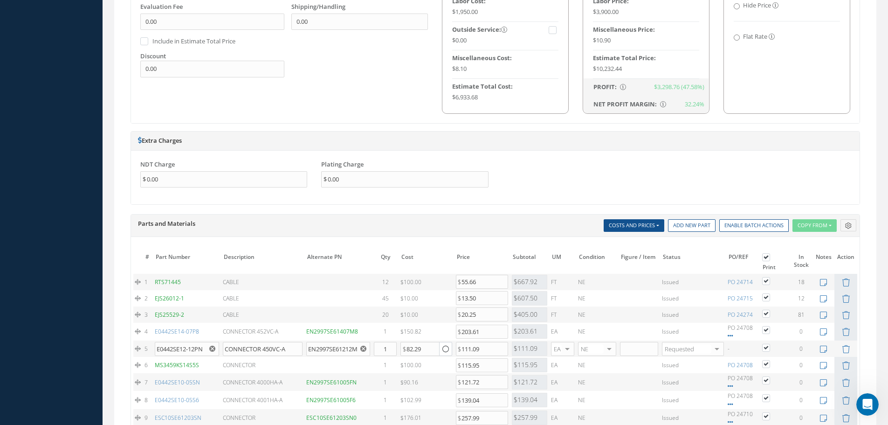
scroll to position [699, 0]
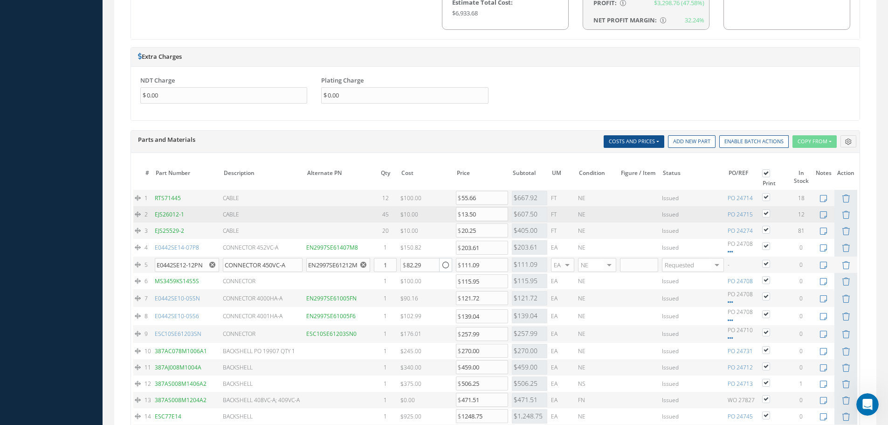
click at [393, 213] on td "45" at bounding box center [385, 214] width 27 height 16
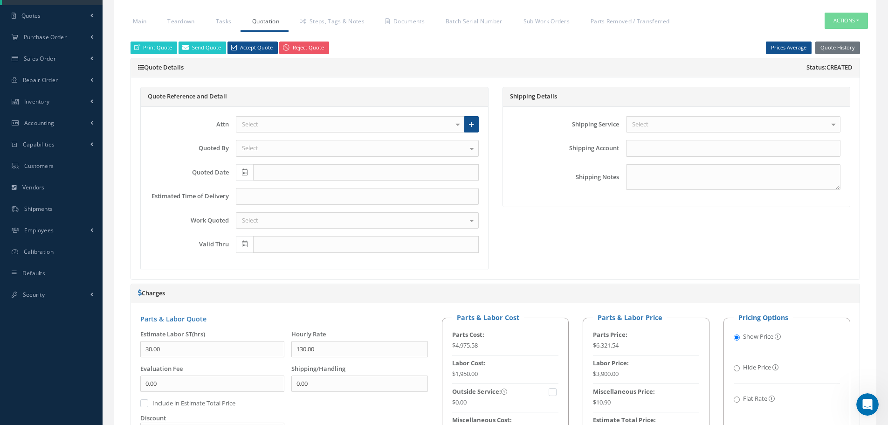
scroll to position [233, 0]
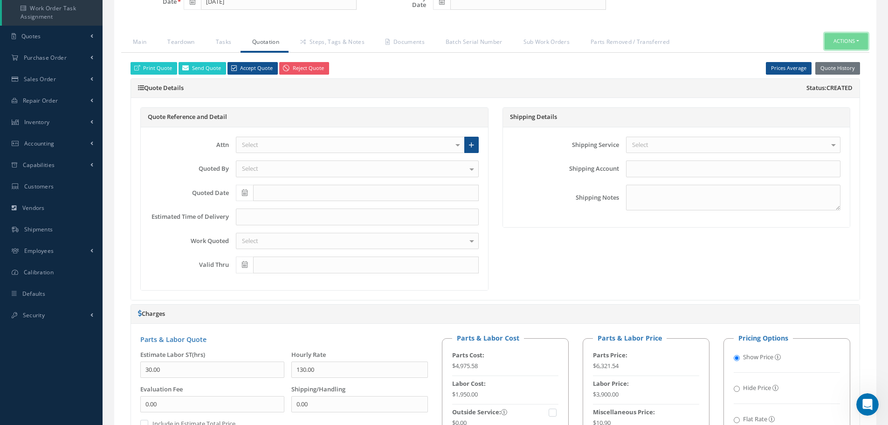
click at [859, 42] on button "Actions" at bounding box center [846, 41] width 43 height 16
click at [833, 82] on link "Part Issue" at bounding box center [832, 82] width 75 height 13
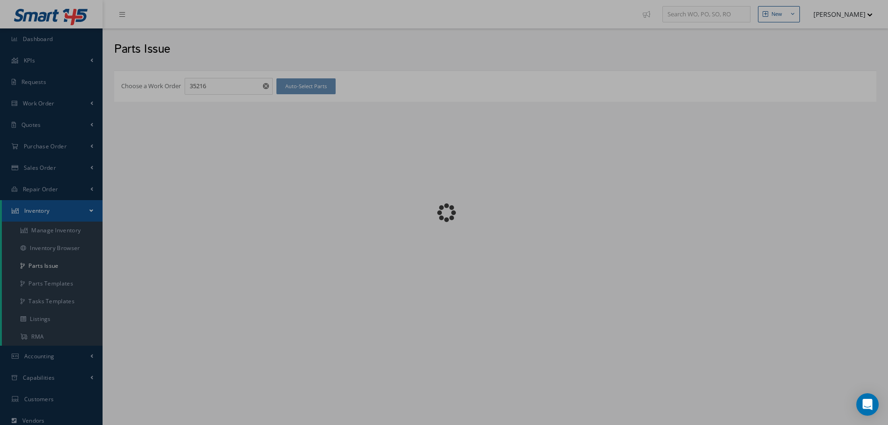
checkbox input "false"
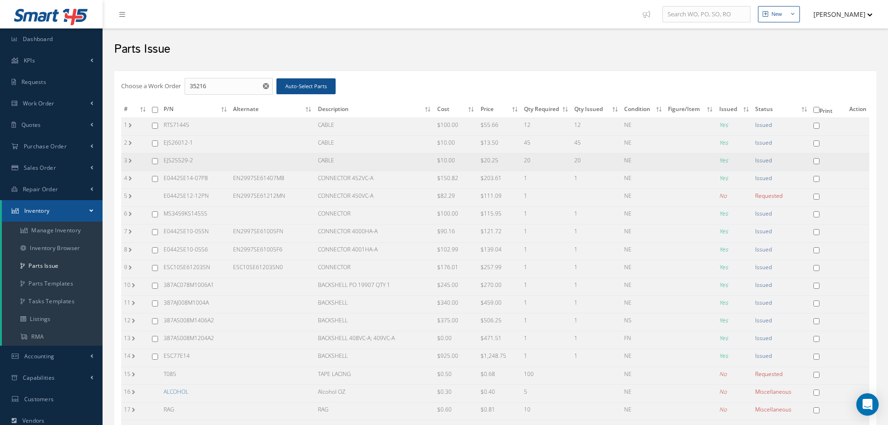
click at [155, 158] on input "checkbox" at bounding box center [155, 161] width 6 height 6
checkbox input "true"
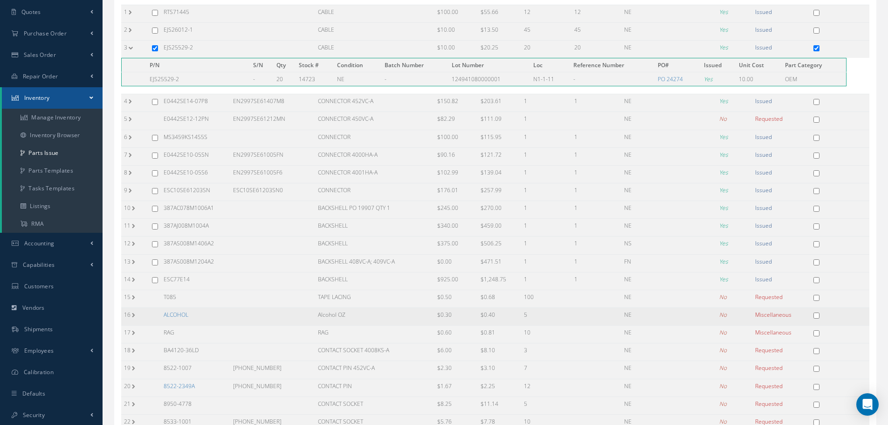
scroll to position [247, 0]
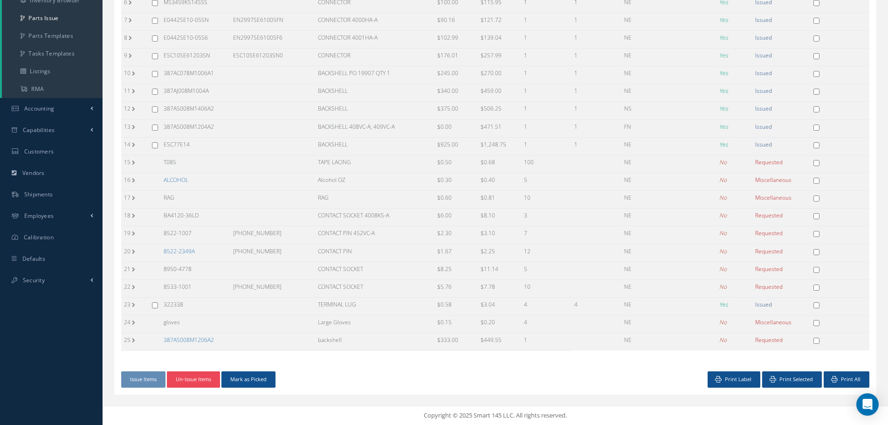
click at [200, 380] on button "Un-Issue Items" at bounding box center [193, 379] width 53 height 16
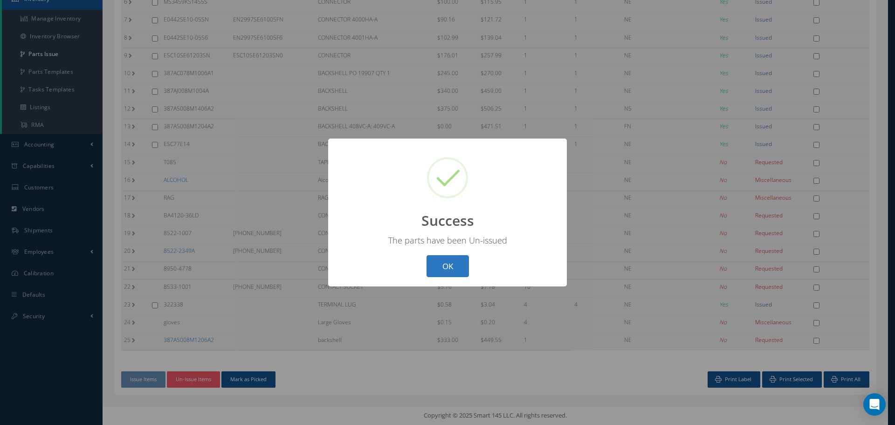
click at [442, 265] on button "OK" at bounding box center [447, 266] width 42 height 22
checkbox input "false"
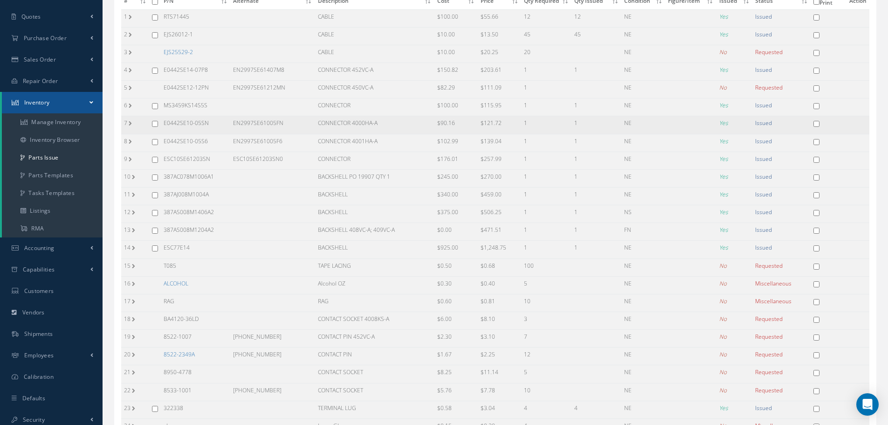
scroll to position [0, 0]
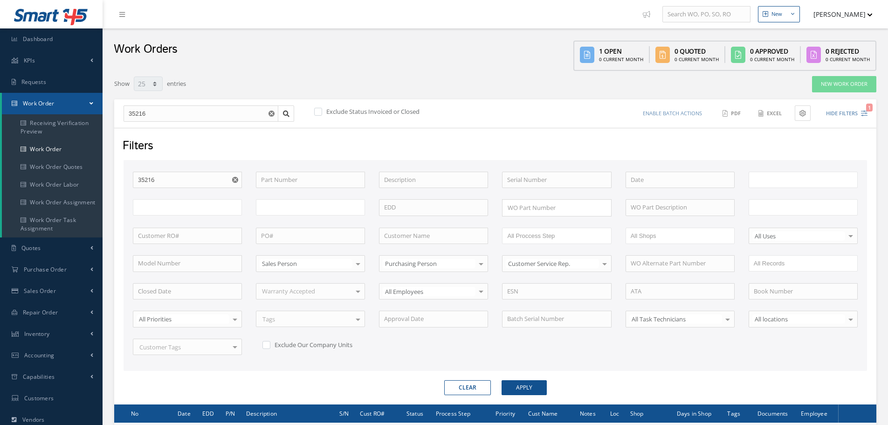
select select "25"
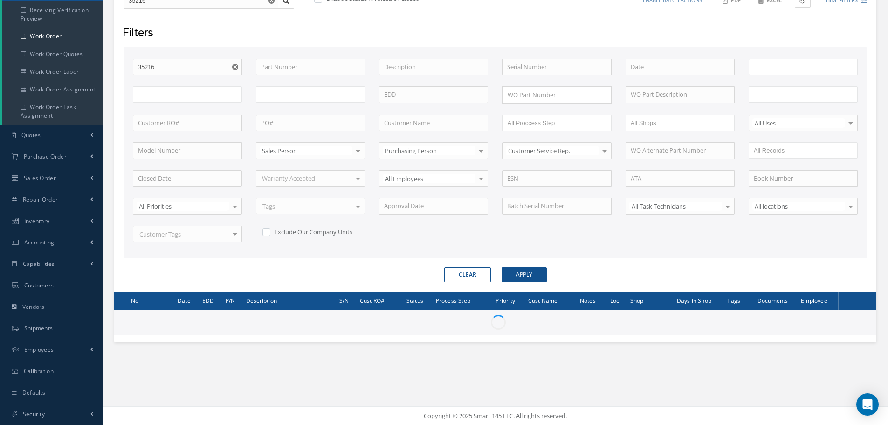
scroll to position [113, 0]
type input "All Work Request"
type input "All Work Performed"
type input "All Status"
type input "WO Part Status"
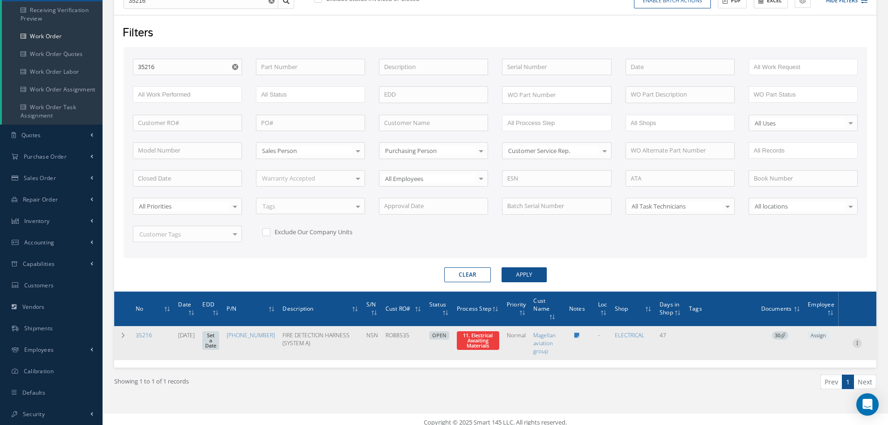
click at [859, 341] on icon at bounding box center [856, 341] width 9 height 7
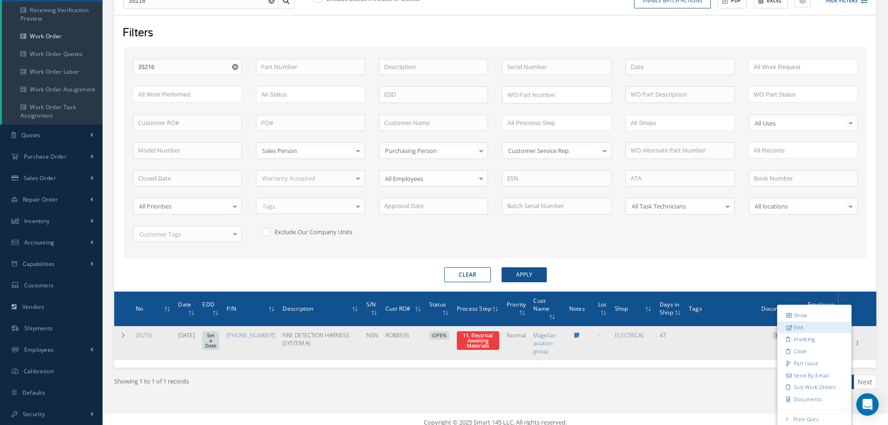
click at [815, 327] on link "Edit" at bounding box center [814, 327] width 74 height 12
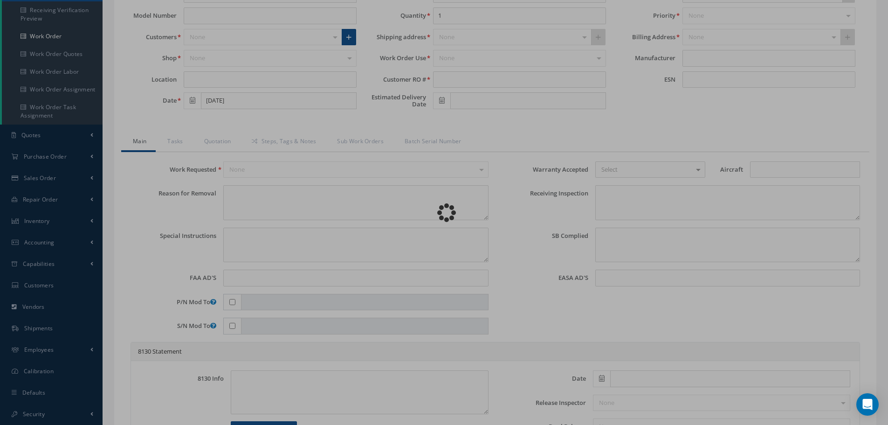
type input "745-5967-517"
type input "07/30/2025"
type input "FIRE DETECTION HARNESS (SYSTEM A)"
type input "RO88535"
type input "NSN"
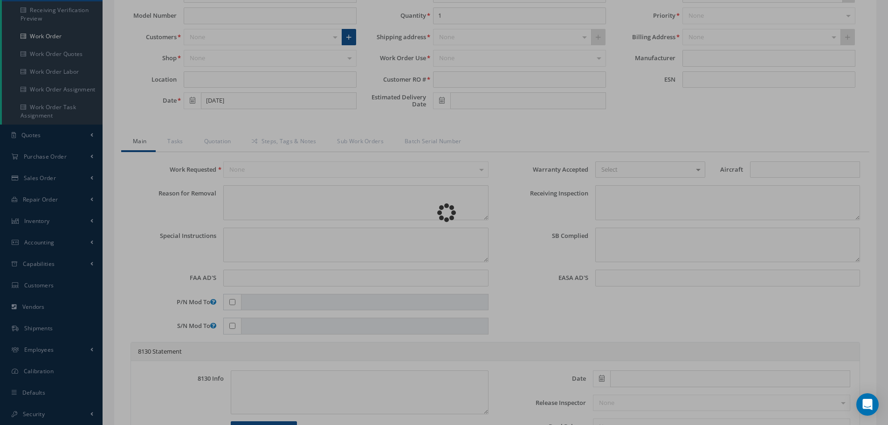
type input "V10567"
type textarea "NONE"
type textarea "PLEASE SEE R.O. FOR DETAILS/ INSPECT AND CLEAN TO RELEASE IN OVERHAUL"
type textarea "NO VISUAL DAMAGE"
type textarea "None performed"
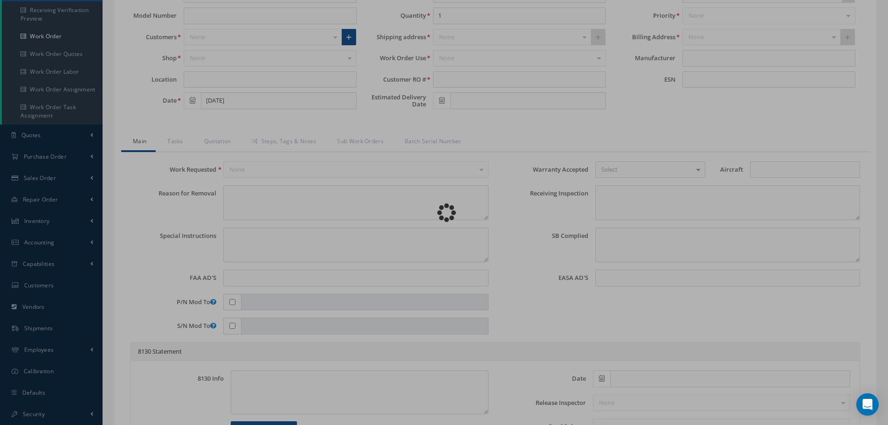
type textarea "Article was xxxxx in reference with the following Technical Standard : IAE CMM …"
type textarea "Article has been approved to return to service."
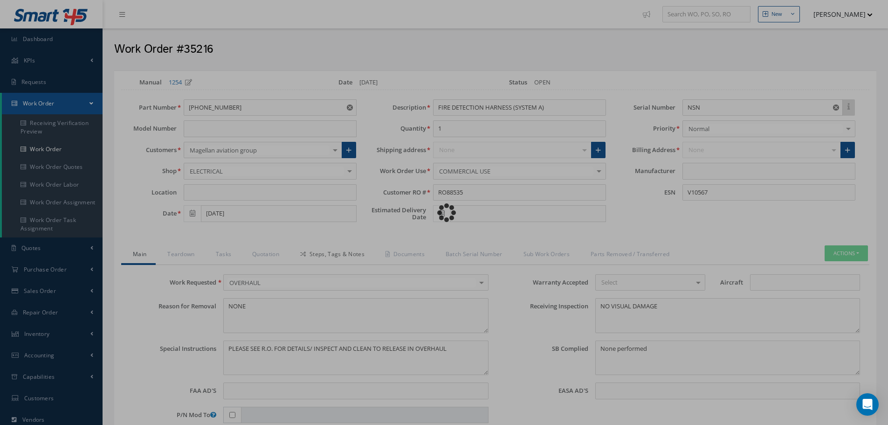
type input "IAE"
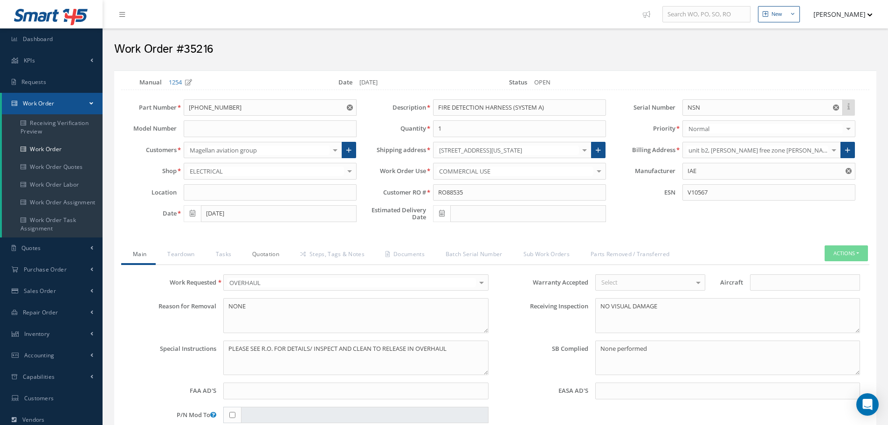
click at [275, 254] on link "Quotation" at bounding box center [264, 255] width 48 height 20
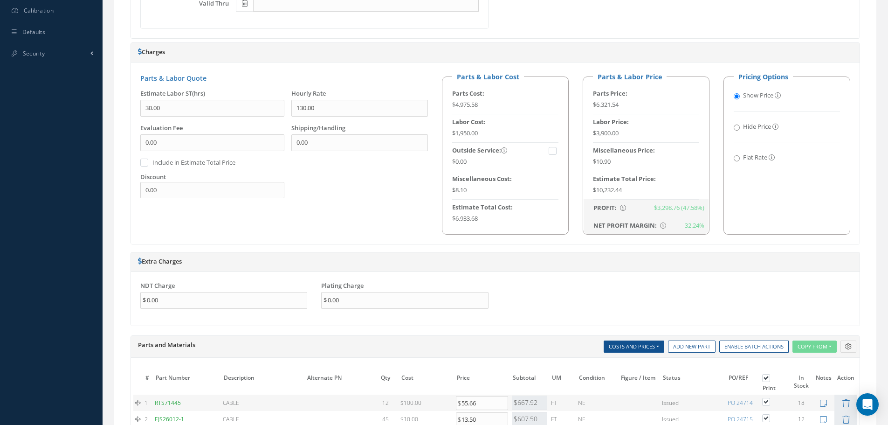
scroll to position [653, 0]
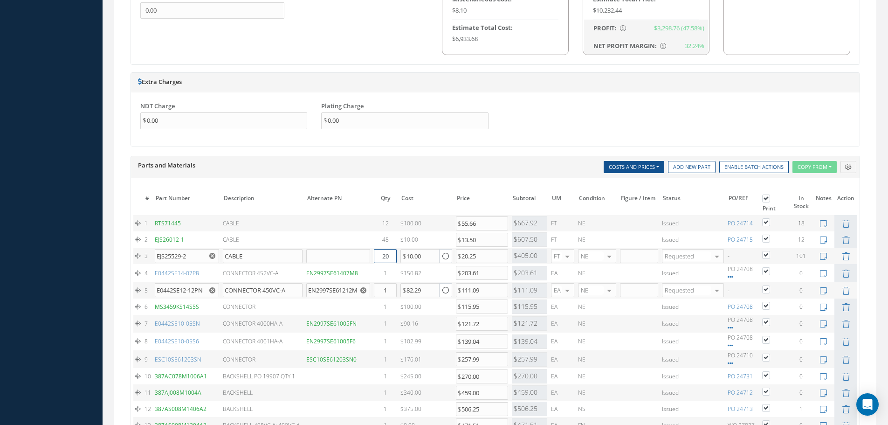
click at [384, 256] on input "20" at bounding box center [385, 256] width 23 height 14
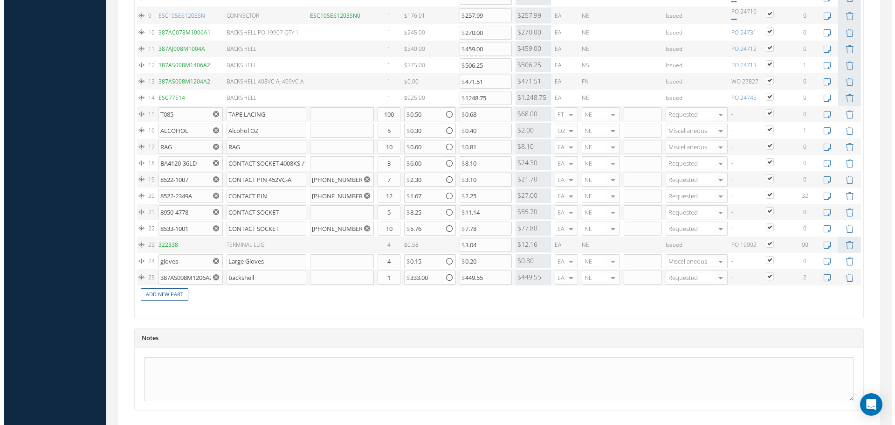
scroll to position [1066, 0]
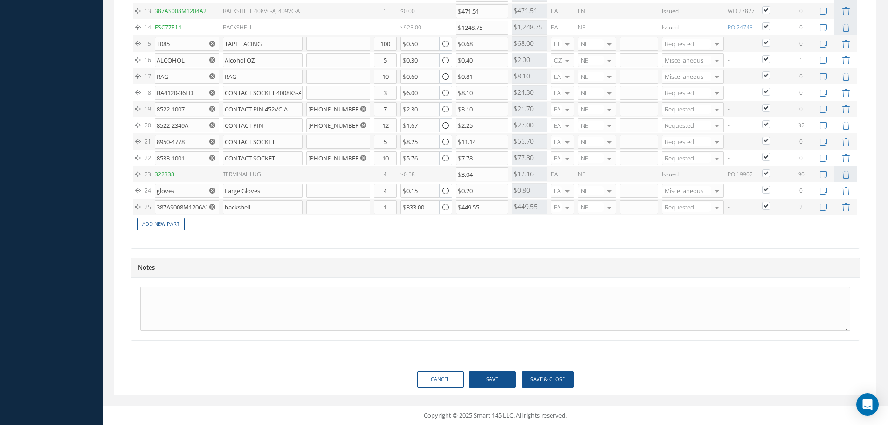
type input "10"
click at [543, 378] on button "Save & Close" at bounding box center [548, 379] width 52 height 16
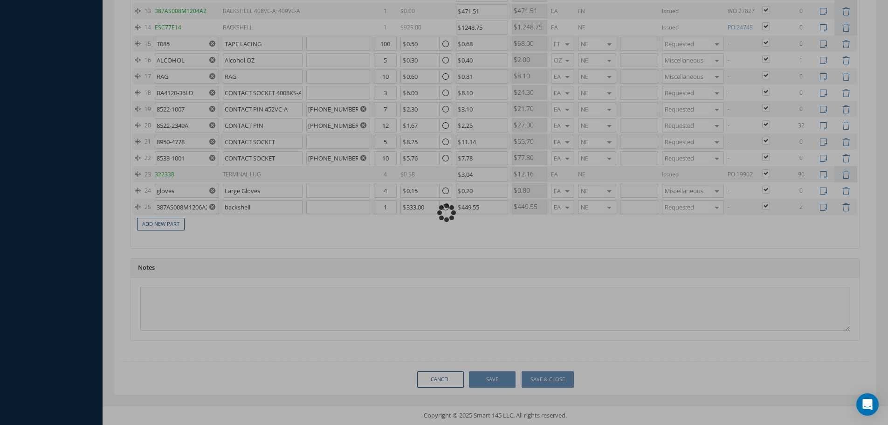
type input "IAE"
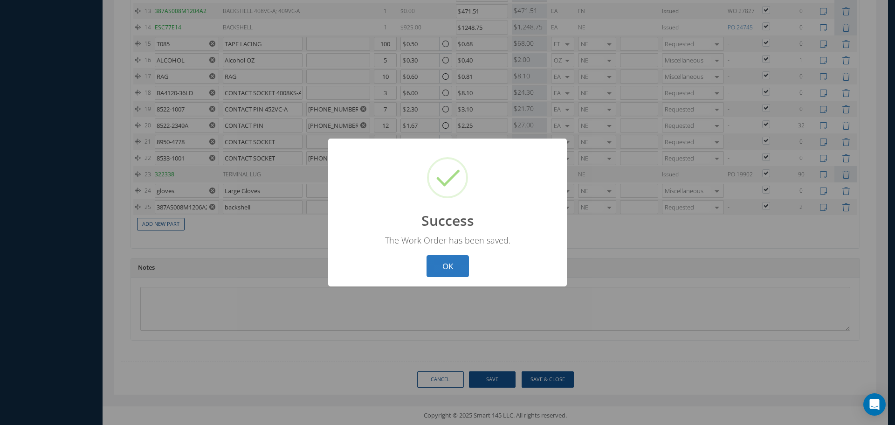
click at [450, 262] on button "OK" at bounding box center [447, 266] width 42 height 22
select select "25"
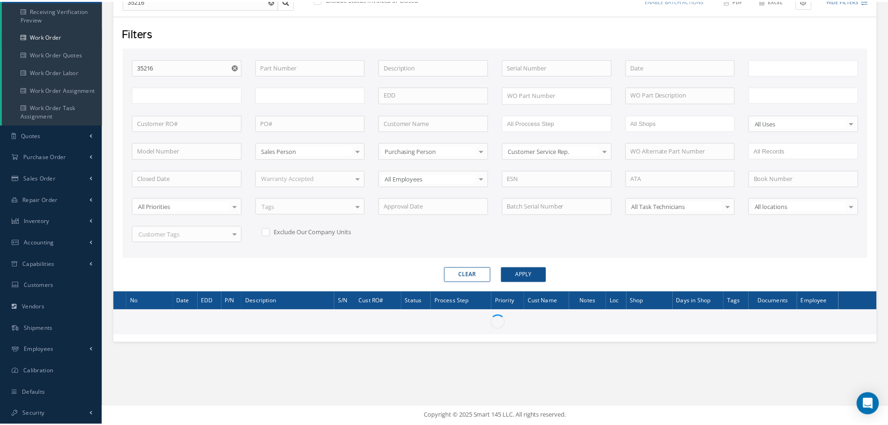
scroll to position [113, 0]
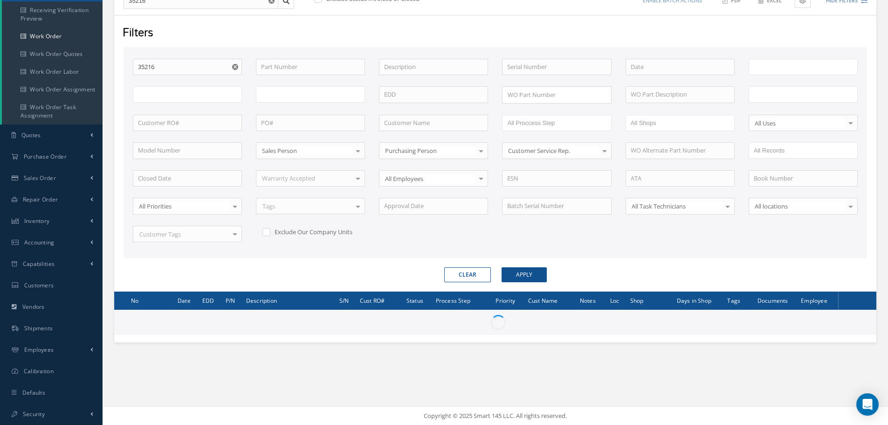
type input "All Work Request"
type input "All Work Performed"
type input "All Status"
type input "WO Part Status"
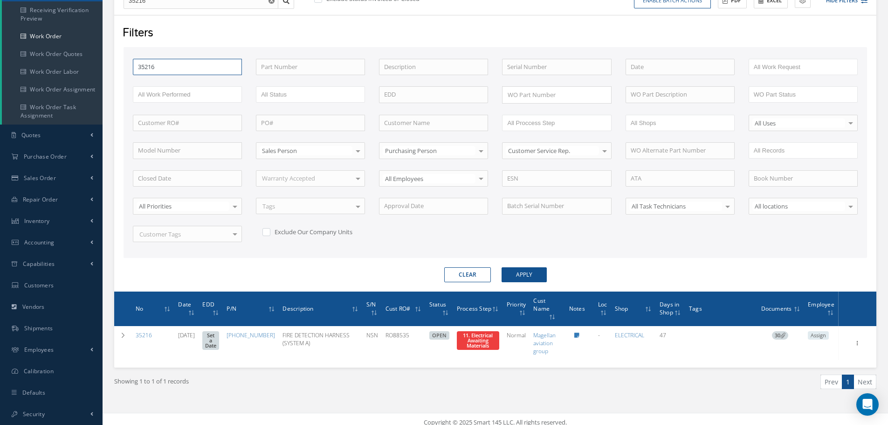
click at [178, 65] on input "35216" at bounding box center [187, 67] width 109 height 17
type input "3521"
type input "35215"
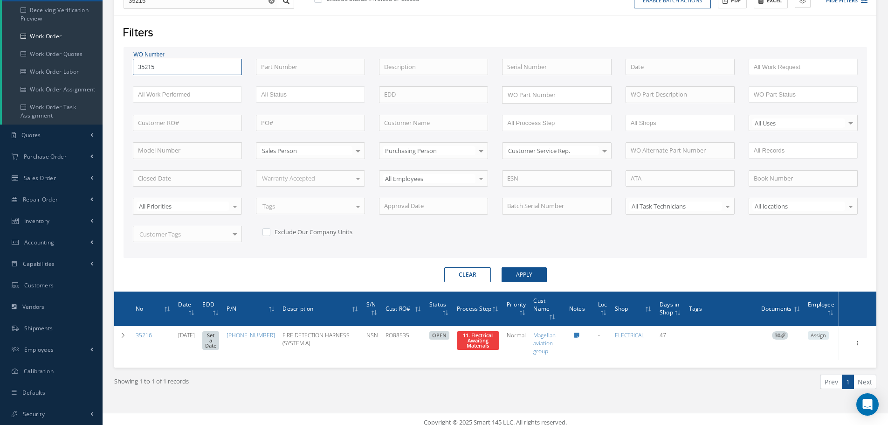
click at [502, 267] on button "Apply" at bounding box center [524, 274] width 45 height 15
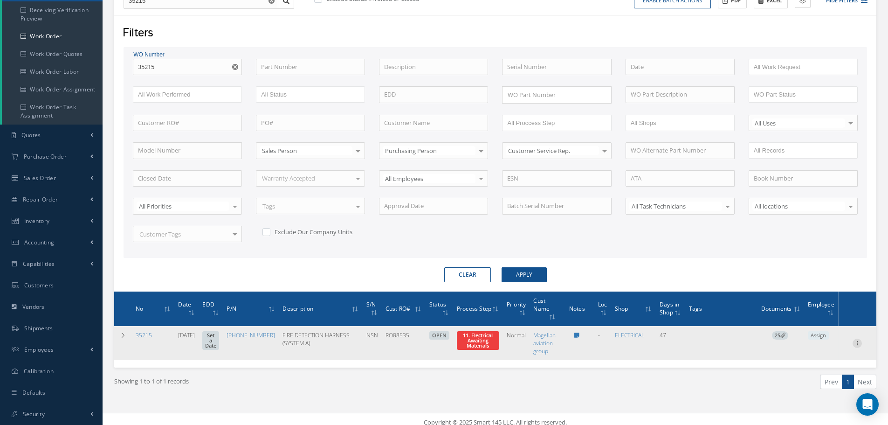
click at [855, 341] on icon at bounding box center [856, 341] width 9 height 7
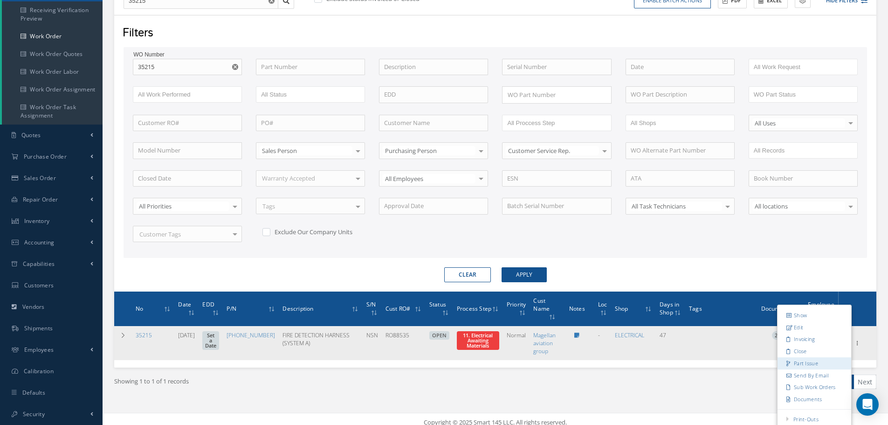
click at [815, 360] on link "Part Issue" at bounding box center [814, 363] width 74 height 12
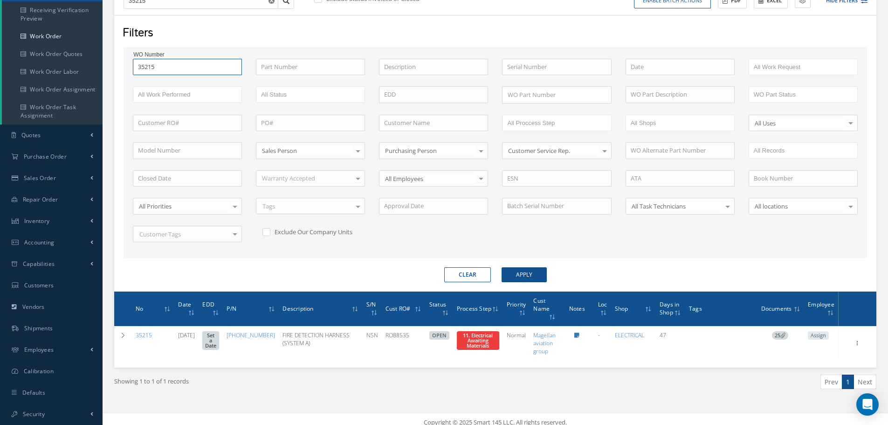
click at [176, 70] on input "35215" at bounding box center [187, 67] width 109 height 17
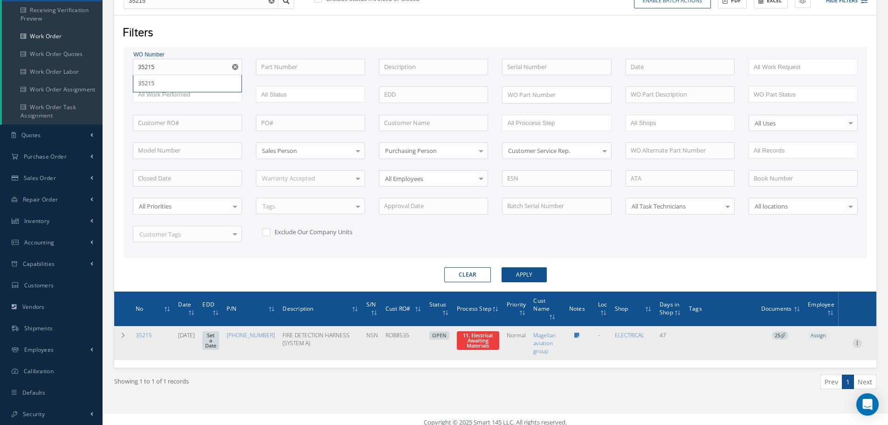
click at [860, 342] on icon at bounding box center [856, 341] width 9 height 7
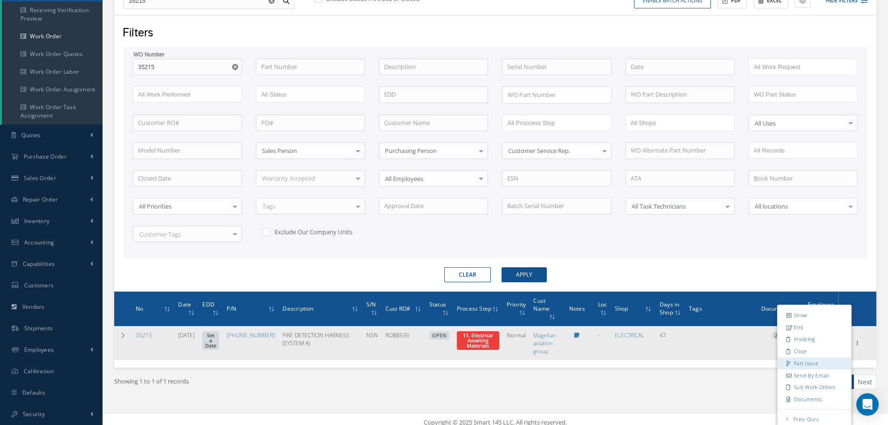
click at [812, 362] on link "Part Issue" at bounding box center [814, 363] width 74 height 12
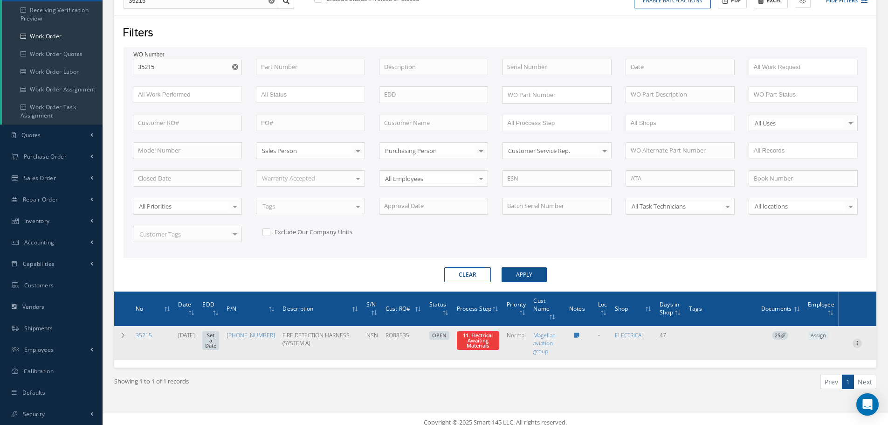
click at [858, 341] on icon at bounding box center [856, 341] width 9 height 7
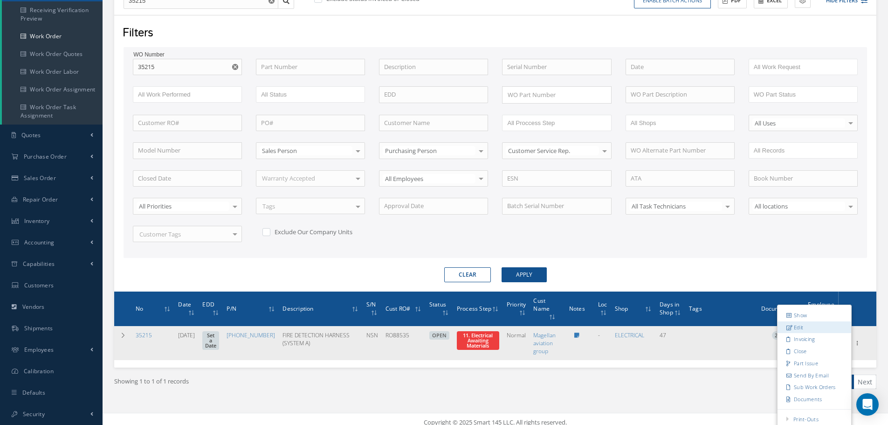
click at [802, 325] on link "Edit" at bounding box center [814, 327] width 74 height 12
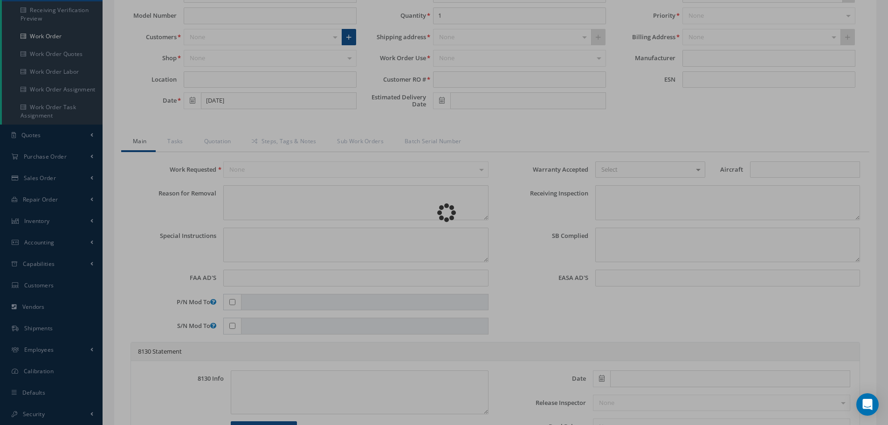
type input "[PHONE_NUMBER]"
type input "[DATE]"
type input "FIRE DETECTION HARNESS (SYSTEM A)"
type input "RO88535"
type input "NSN"
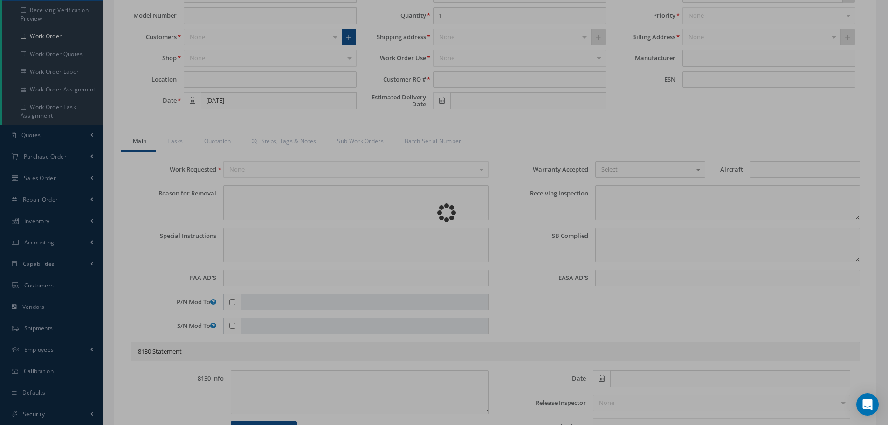
type input "V11639"
type textarea "NONE"
type textarea "PLEASE SEE R.O. FOR DETAILS/ INSPECT AND CLEAN TO RELEASE IN OVERHAUL CONDITION"
type textarea "NO VISUAL DAMAGE"
type textarea "None performed"
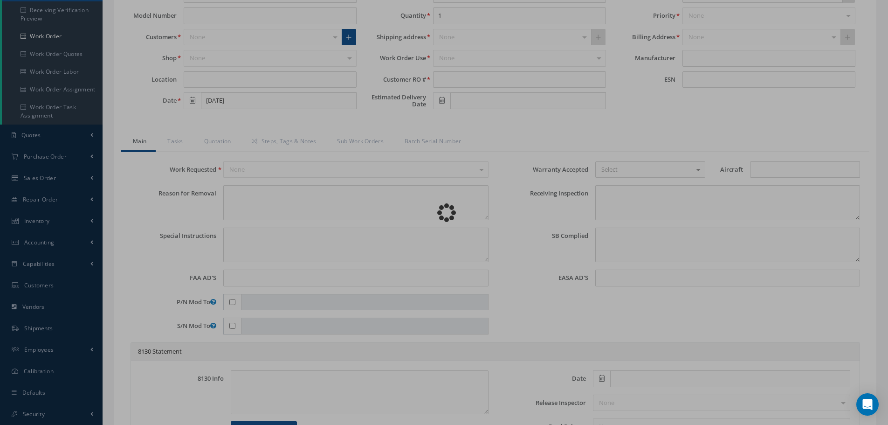
type textarea "Article was xxxxx in reference with the following Technical Standard : IAE CMM …"
type textarea "Article has been approved to return to service."
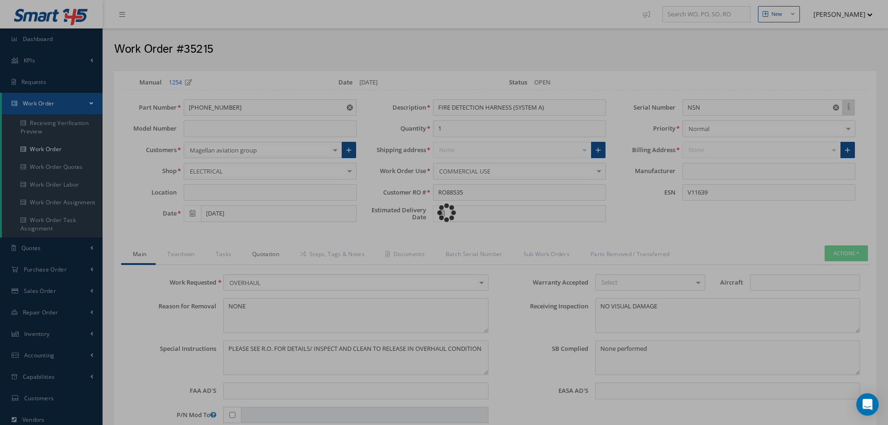
type input "IAE"
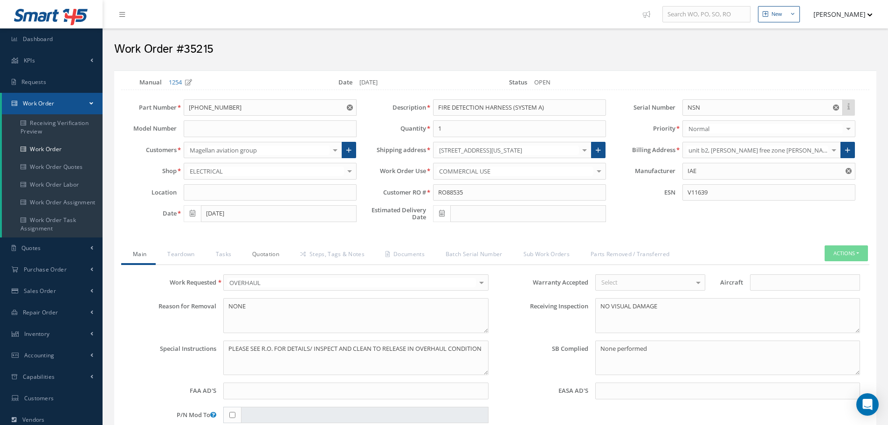
click at [265, 256] on link "Quotation" at bounding box center [264, 255] width 48 height 20
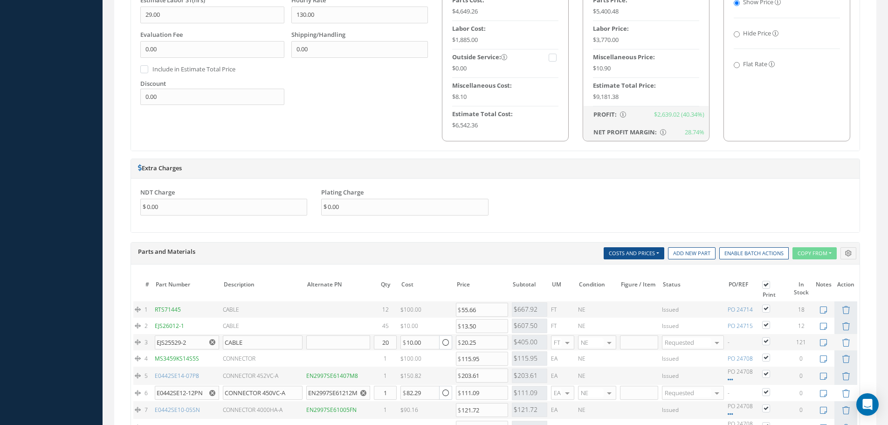
scroll to position [699, 0]
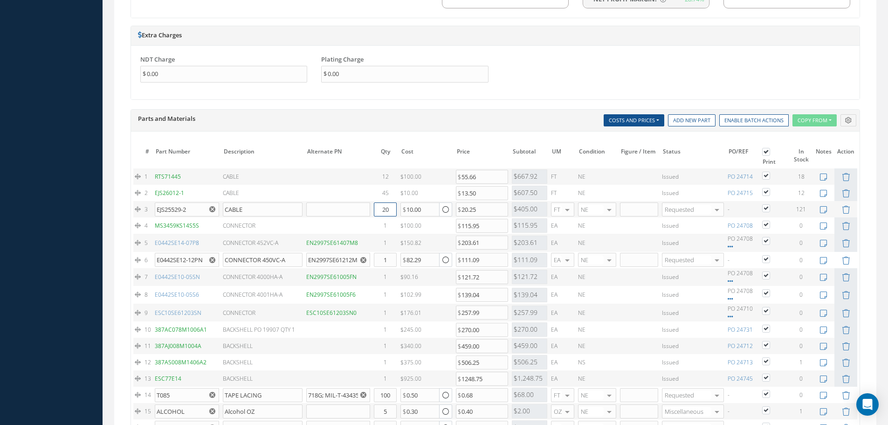
click at [390, 209] on input "20" at bounding box center [385, 209] width 23 height 14
type input "2"
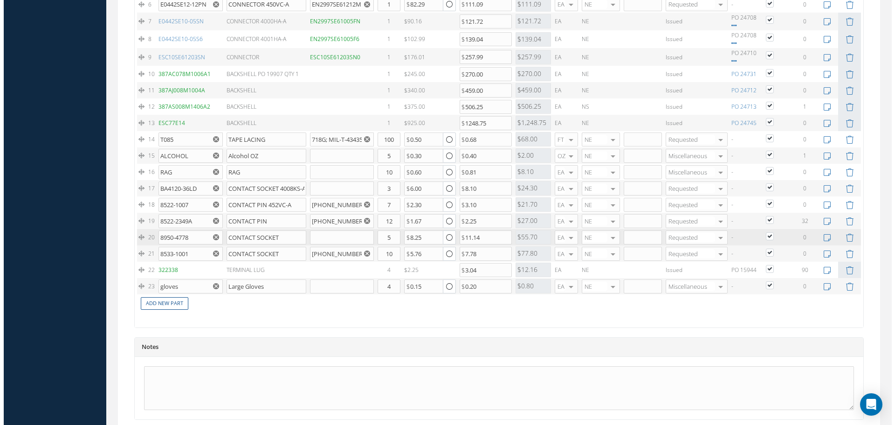
scroll to position [1034, 0]
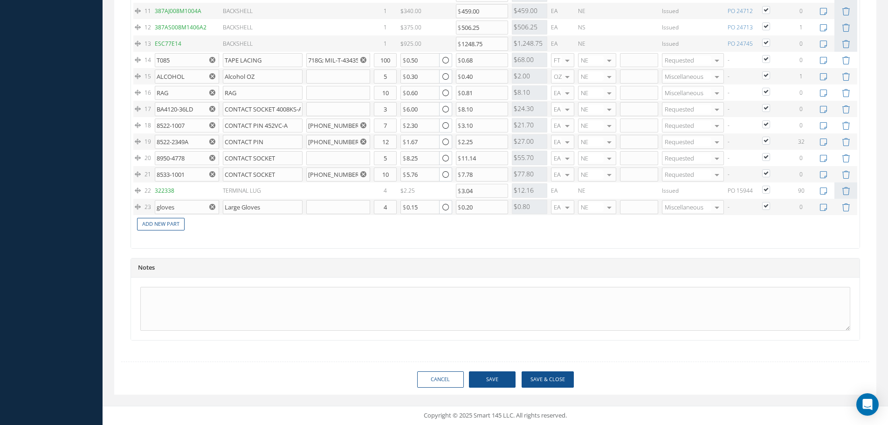
type input "10"
click at [540, 380] on button "Save & Close" at bounding box center [548, 379] width 52 height 16
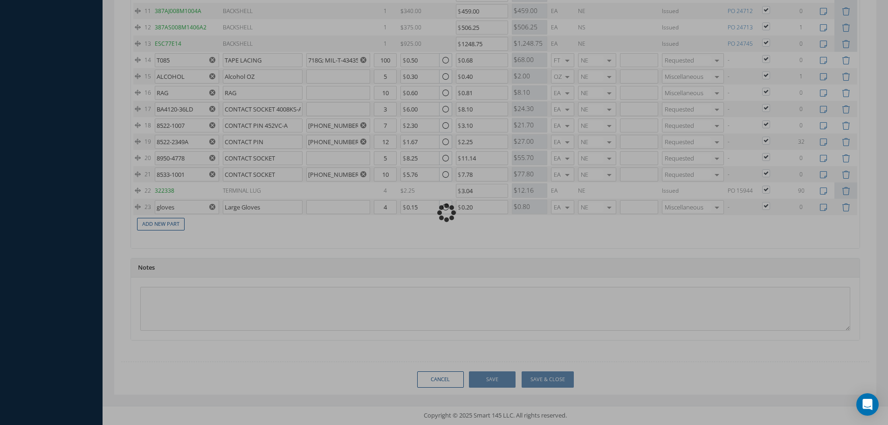
type input "IAE"
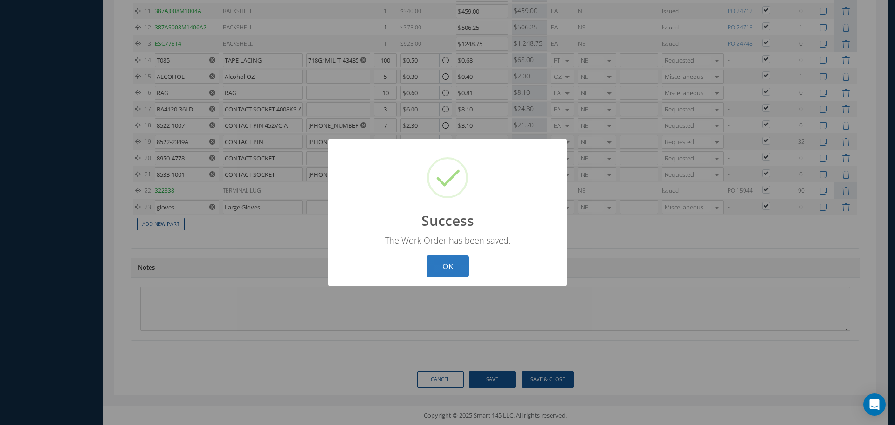
click at [441, 261] on button "OK" at bounding box center [447, 266] width 42 height 22
select select "25"
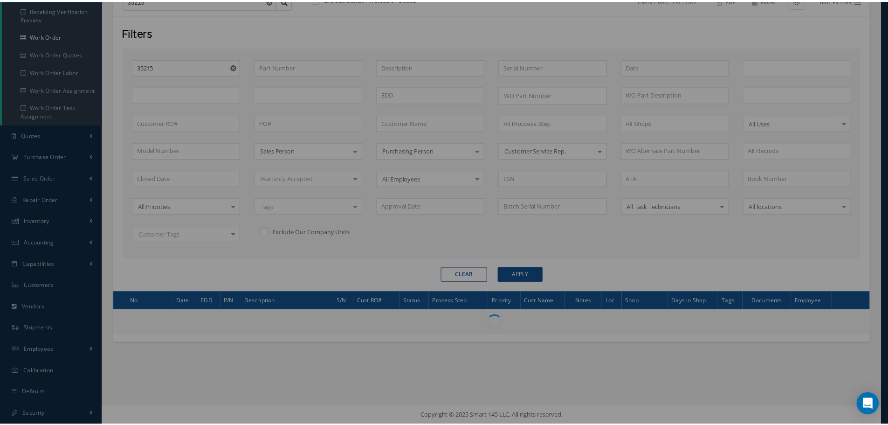
scroll to position [113, 0]
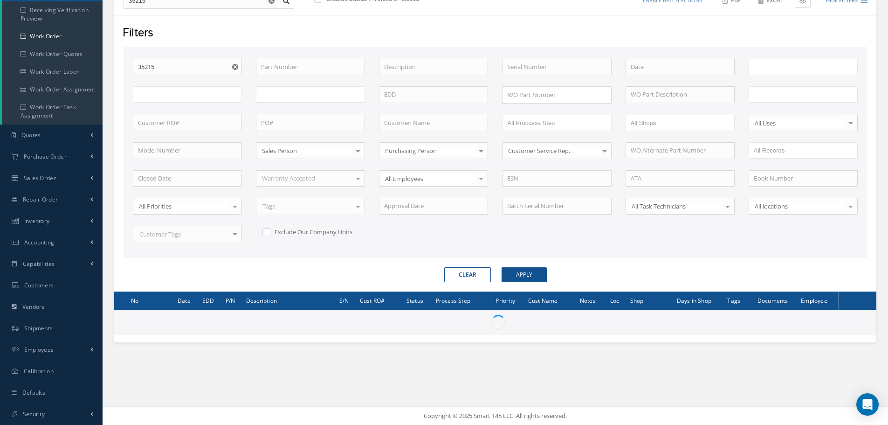
type input "All Work Request"
type input "All Work Performed"
type input "All Status"
type input "WO Part Status"
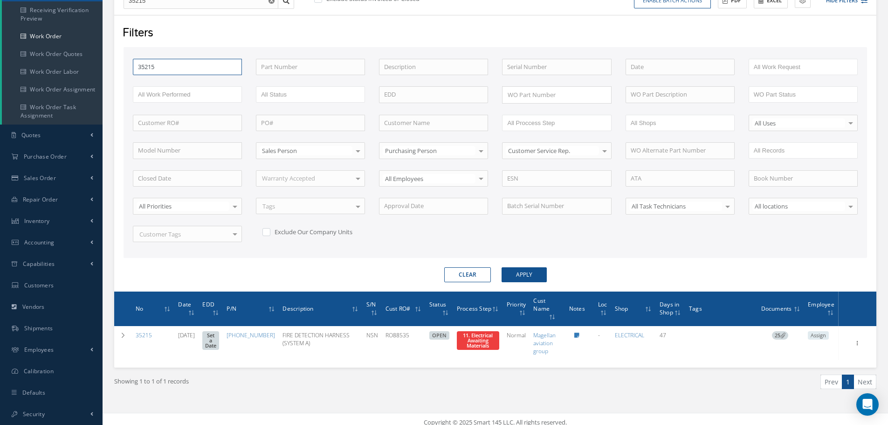
click at [178, 62] on input "35215" at bounding box center [187, 67] width 109 height 17
type input "3521"
type input "35217"
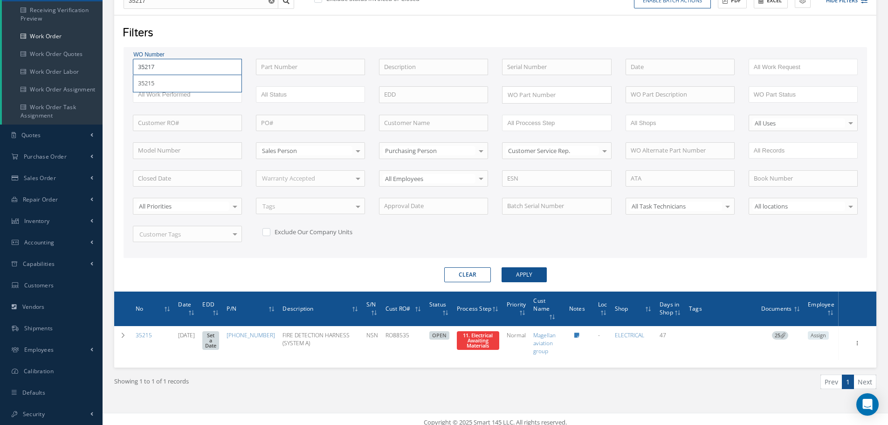
click at [502, 267] on button "Apply" at bounding box center [524, 274] width 45 height 15
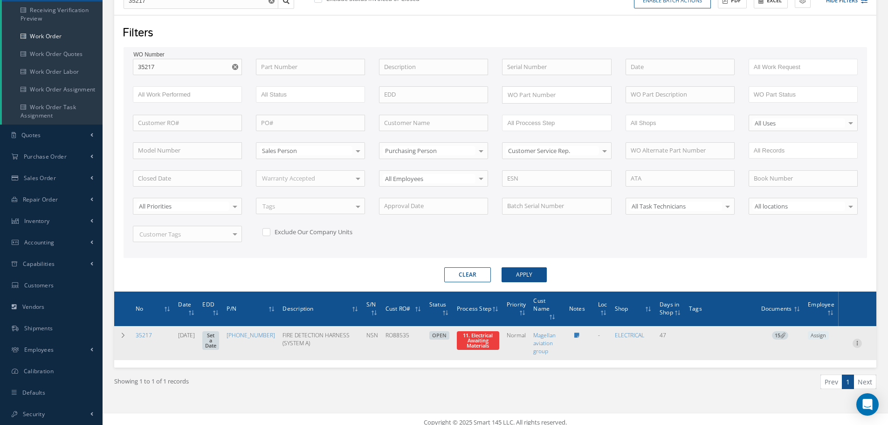
click at [853, 340] on icon at bounding box center [856, 341] width 9 height 7
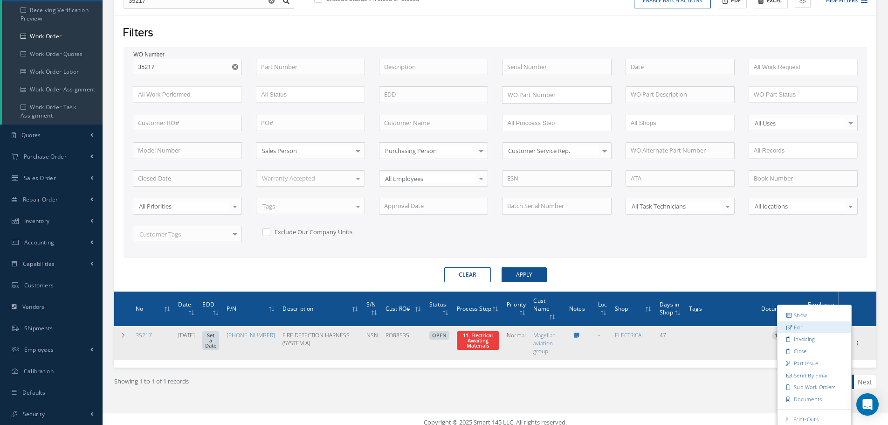
click at [813, 326] on link "Edit" at bounding box center [814, 327] width 74 height 12
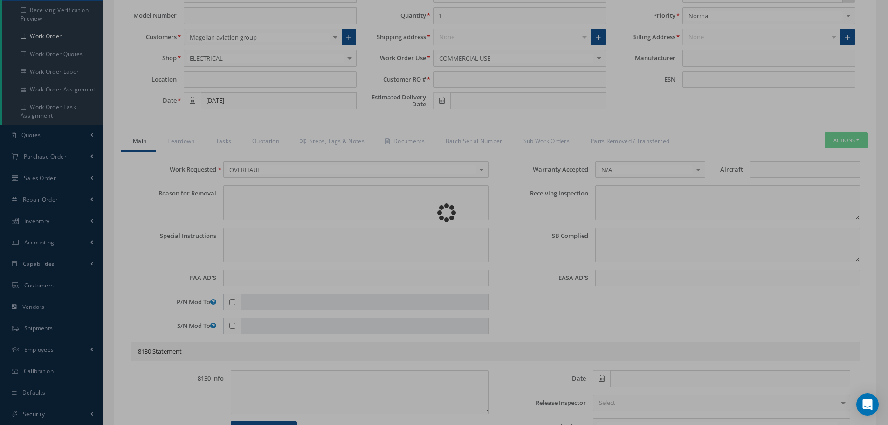
type input "[PHONE_NUMBER]"
type input "[DATE]"
type input "FIRE DETECTION HARNESS (SYSTEM A)"
type input "RO88535"
type input "NSN"
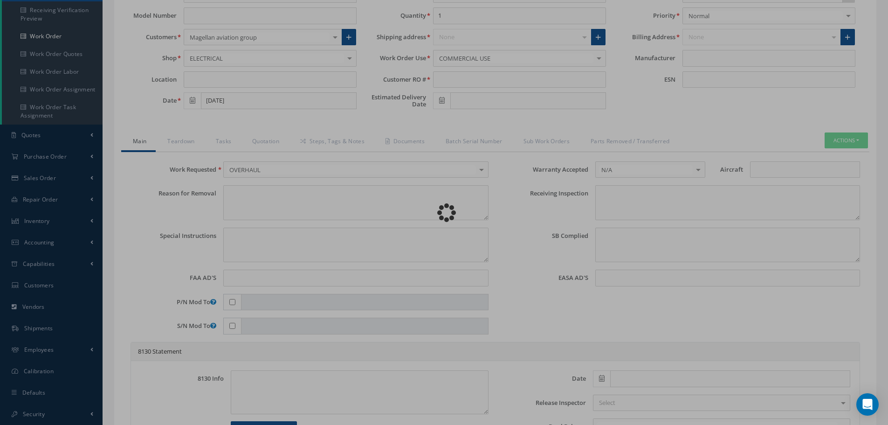
type input "V15761"
type textarea "NONE"
type textarea "PLEASE SEE R.O. FOR DETAILS"
type textarea "NO VISUAL DAMAGE"
type textarea "None performed"
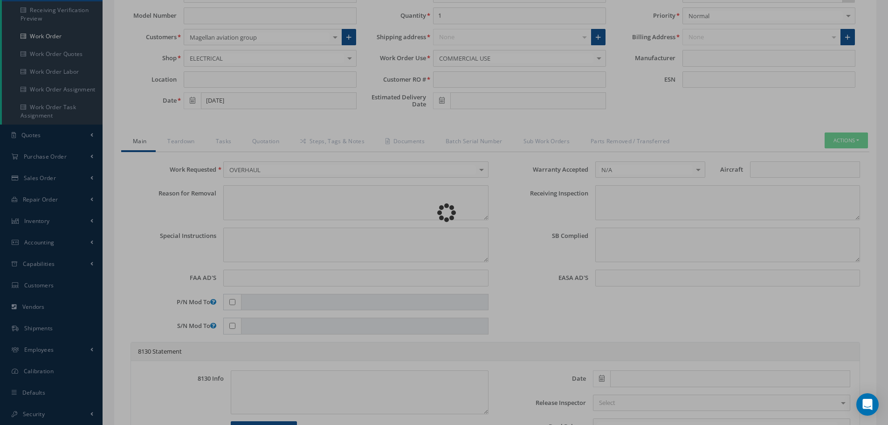
type textarea "Article was xxxxx in reference with the following Technical Standard : IAE CMM …"
type textarea "Article has been approved to return to service."
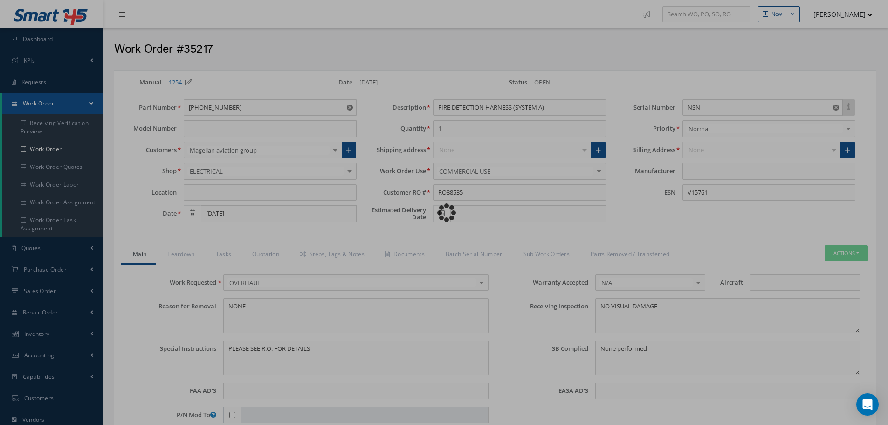
type input "IAE"
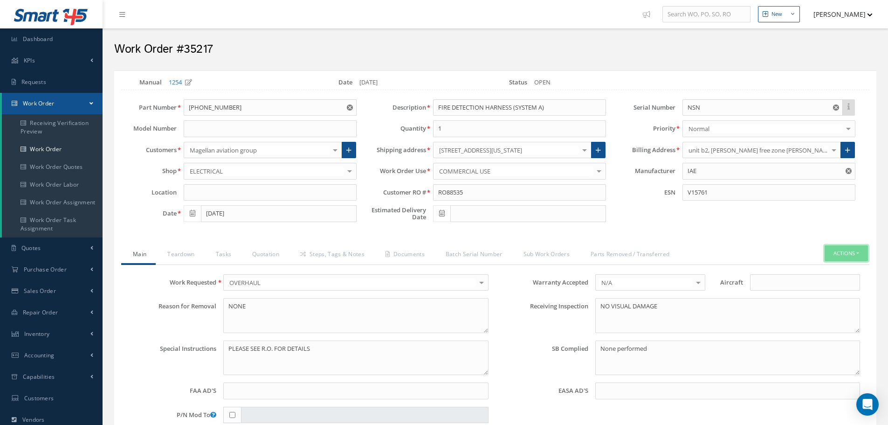
click at [857, 252] on button "Actions" at bounding box center [846, 253] width 43 height 16
click at [837, 292] on link "Part Issue" at bounding box center [832, 294] width 75 height 13
click at [270, 254] on link "Quotation" at bounding box center [264, 255] width 48 height 20
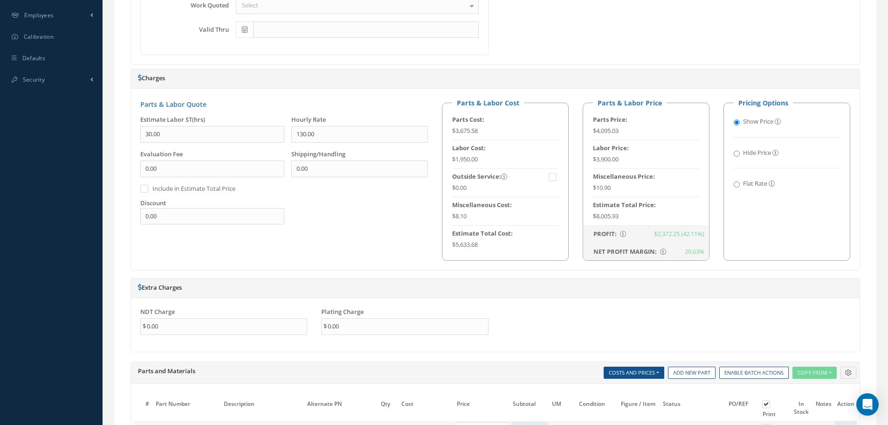
scroll to position [280, 0]
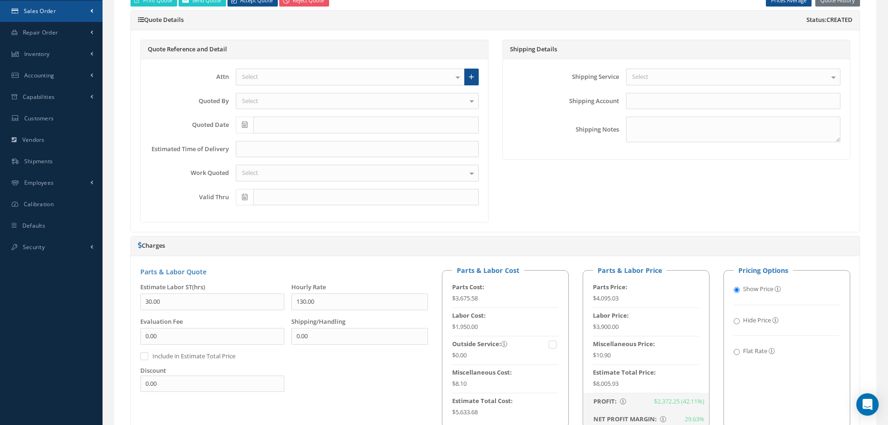
select select "25"
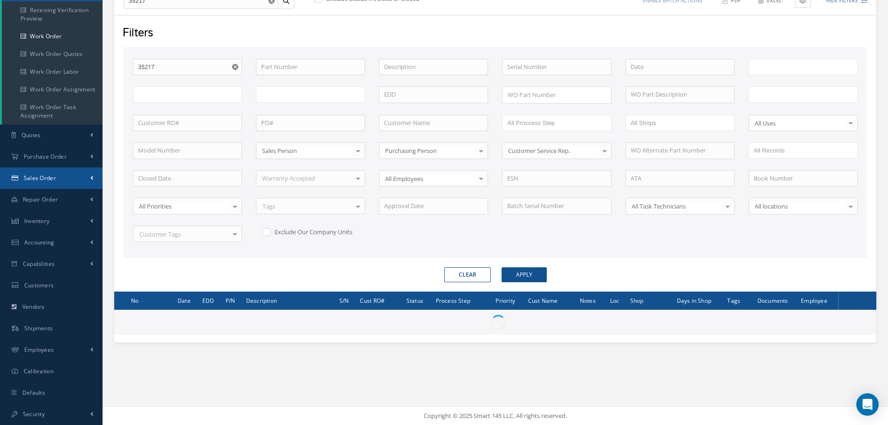
scroll to position [113, 0]
type input "All Work Request"
type input "All Work Performed"
type input "All Status"
type input "WO Part Status"
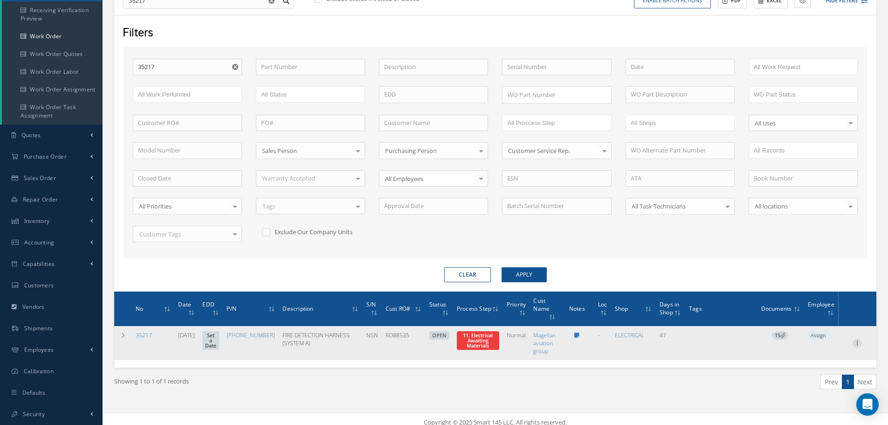
click at [859, 342] on icon at bounding box center [856, 341] width 9 height 7
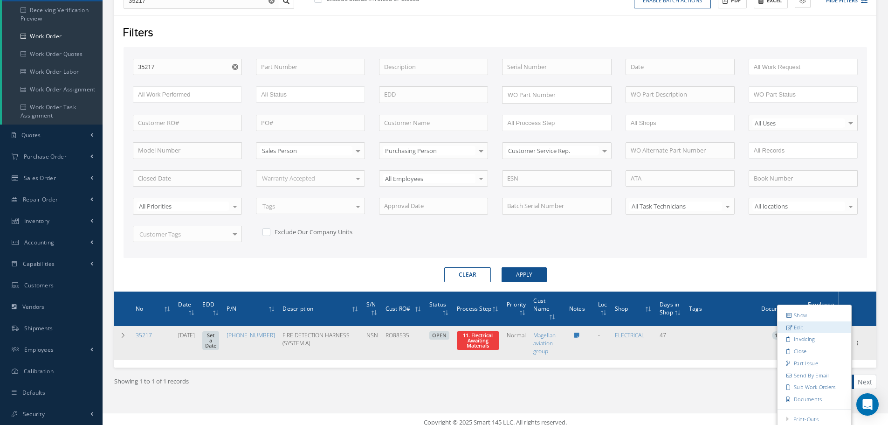
click at [797, 328] on link "Edit" at bounding box center [814, 327] width 74 height 12
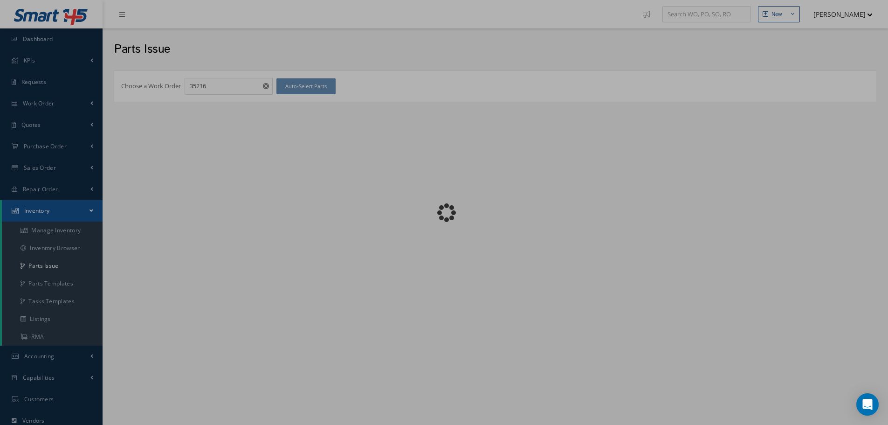
checkbox input "false"
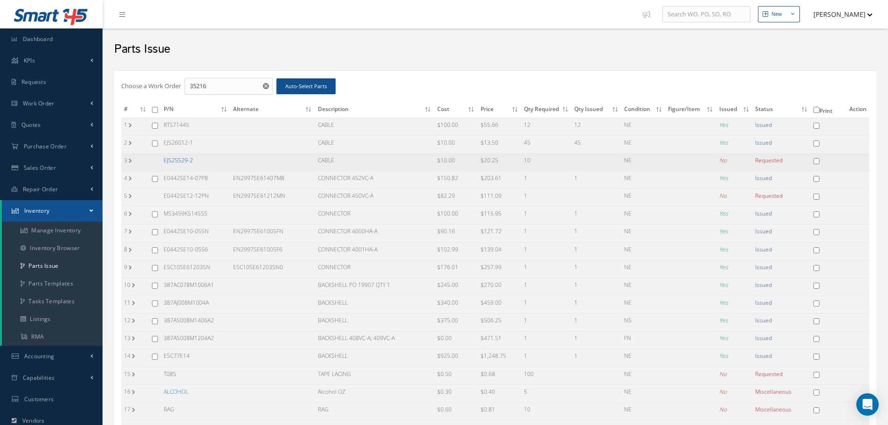
click at [177, 162] on link "EJS25529-2" at bounding box center [178, 160] width 29 height 8
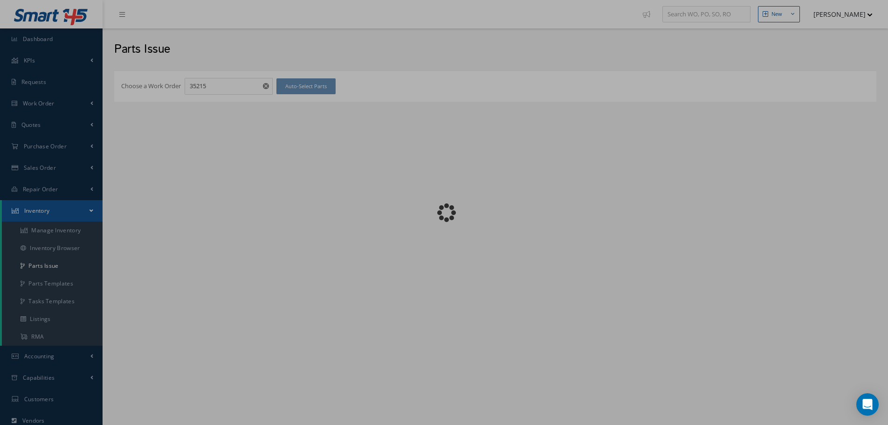
checkbox input "false"
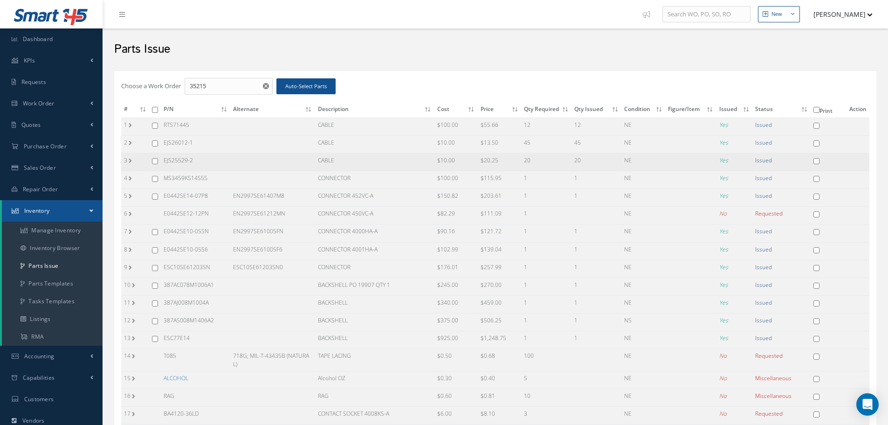
click at [158, 160] on input "checkbox" at bounding box center [155, 161] width 6 height 6
checkbox input "true"
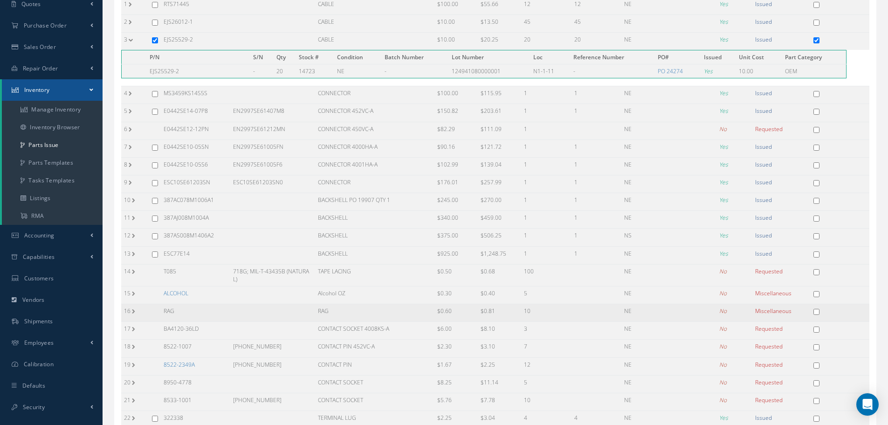
scroll to position [216, 0]
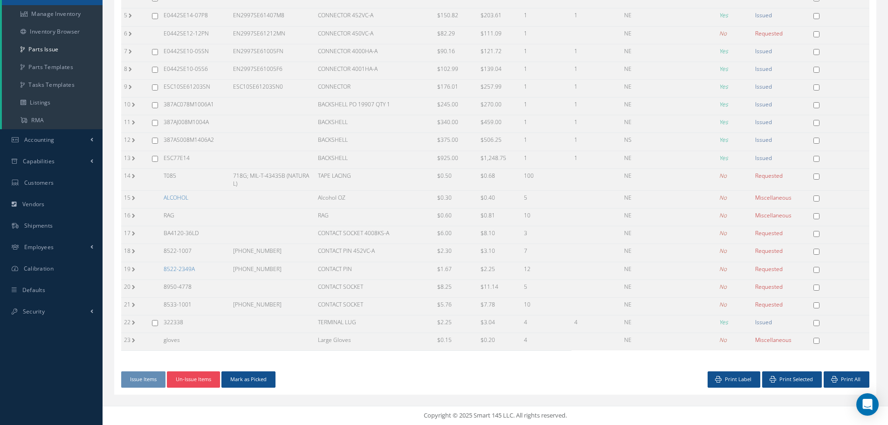
click at [194, 379] on button "Un-Issue Items" at bounding box center [193, 379] width 53 height 16
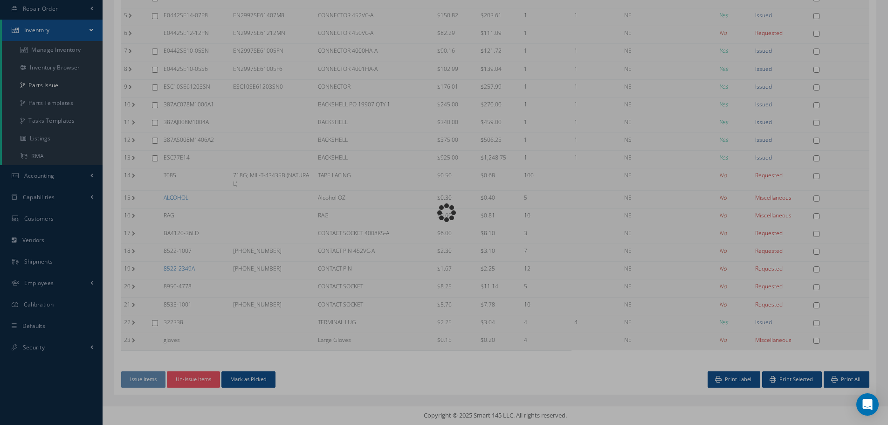
scroll to position [176, 0]
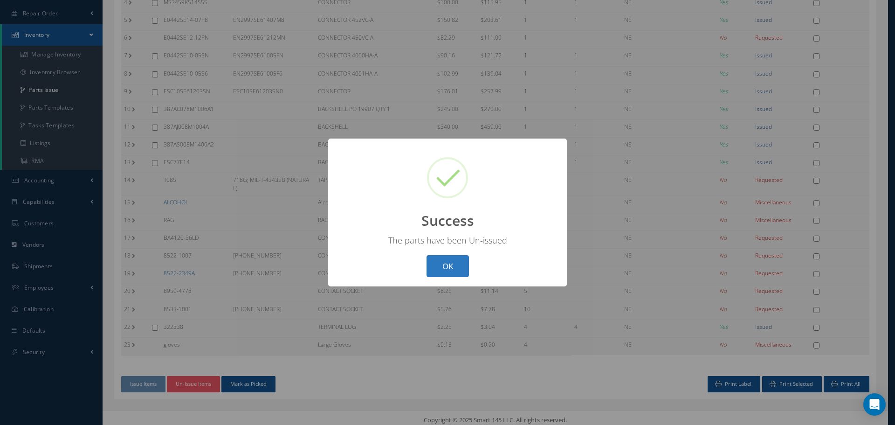
click at [449, 265] on button "OK" at bounding box center [447, 266] width 42 height 22
checkbox input "false"
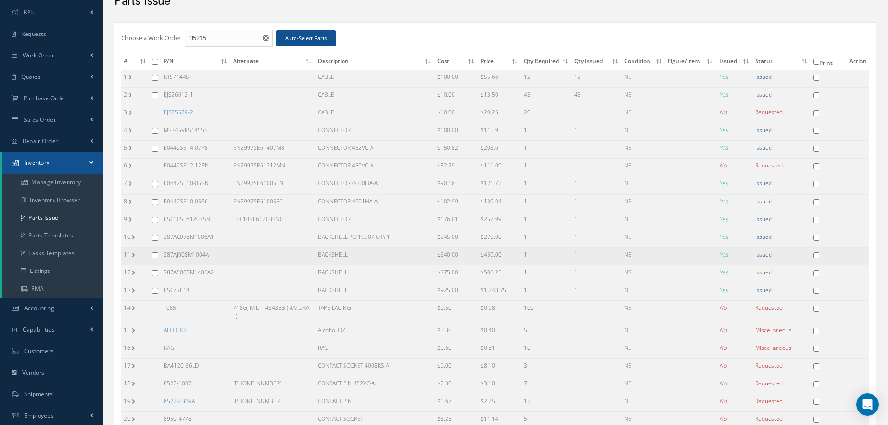
scroll to position [36, 0]
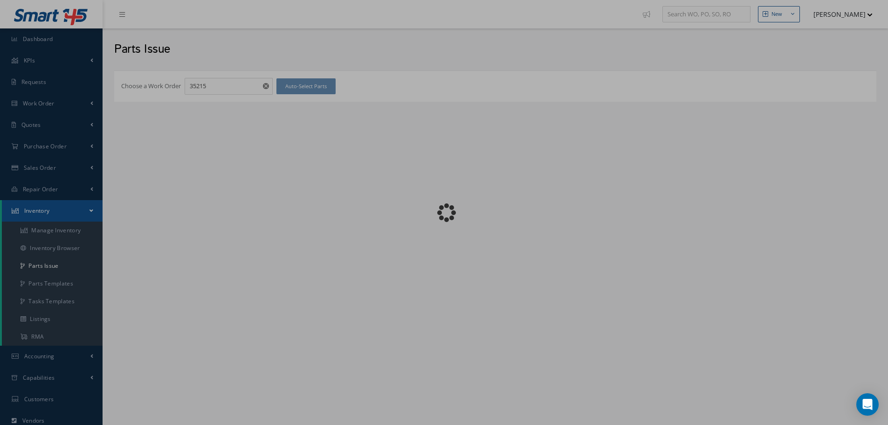
checkbox input "false"
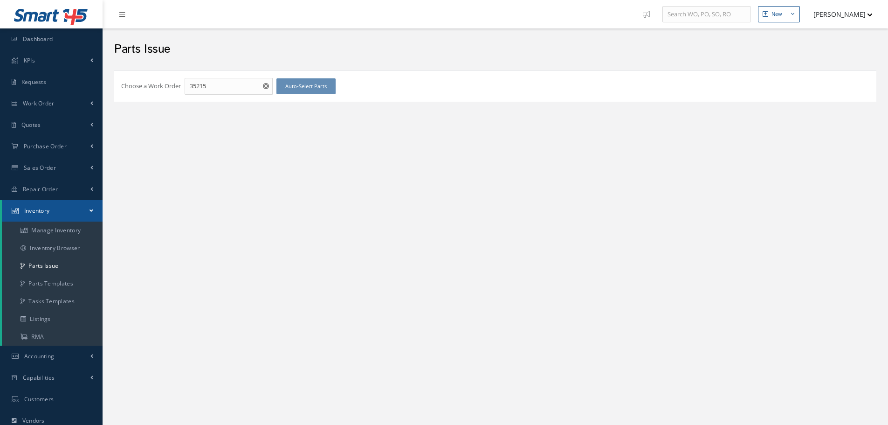
scroll to position [36, 0]
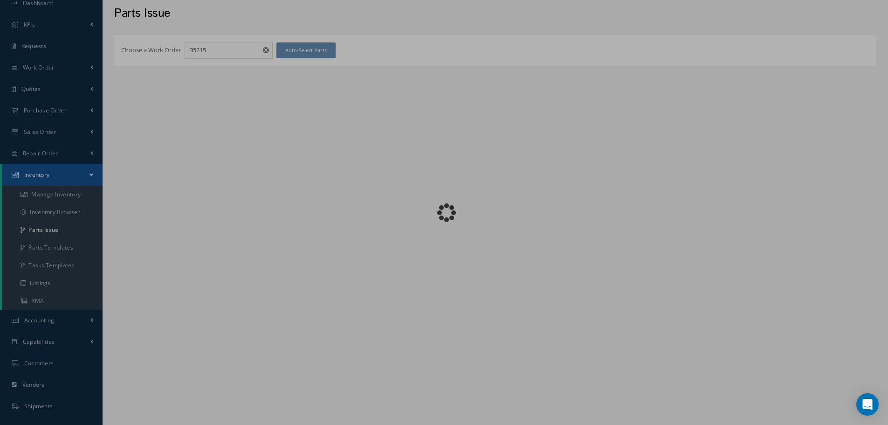
checkbox input "false"
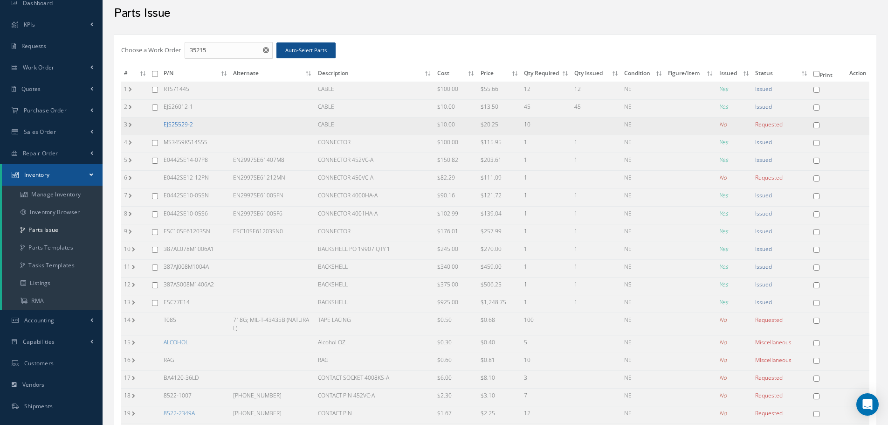
click at [187, 123] on link "EJS25529-2" at bounding box center [178, 124] width 29 height 8
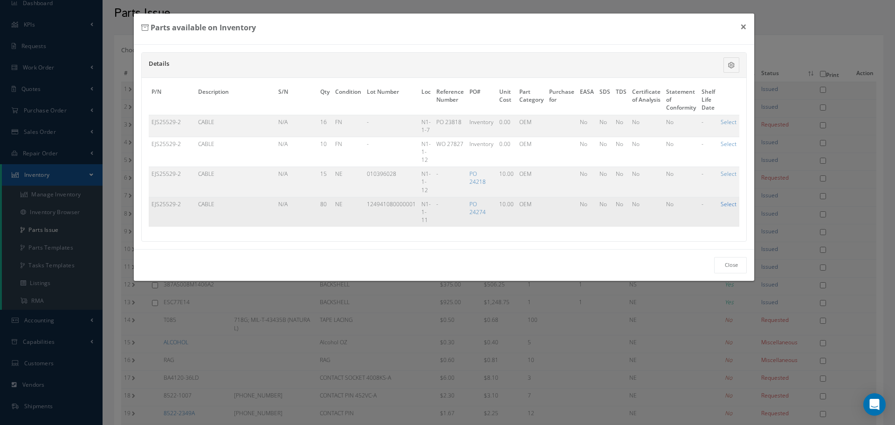
click at [730, 203] on link "Select" at bounding box center [729, 204] width 16 height 8
checkbox input "true"
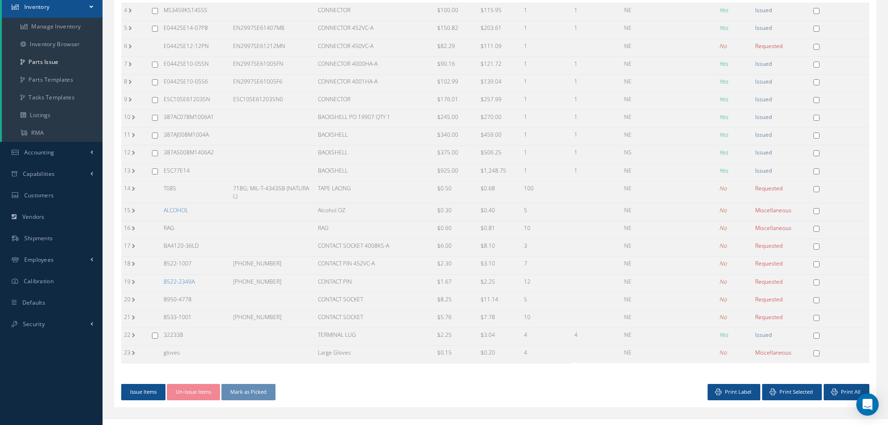
scroll to position [216, 0]
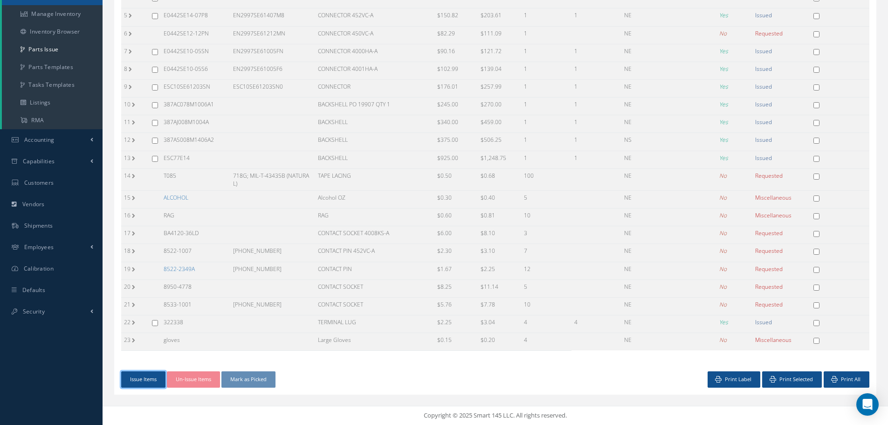
click at [144, 378] on button "Issue Items" at bounding box center [143, 379] width 44 height 16
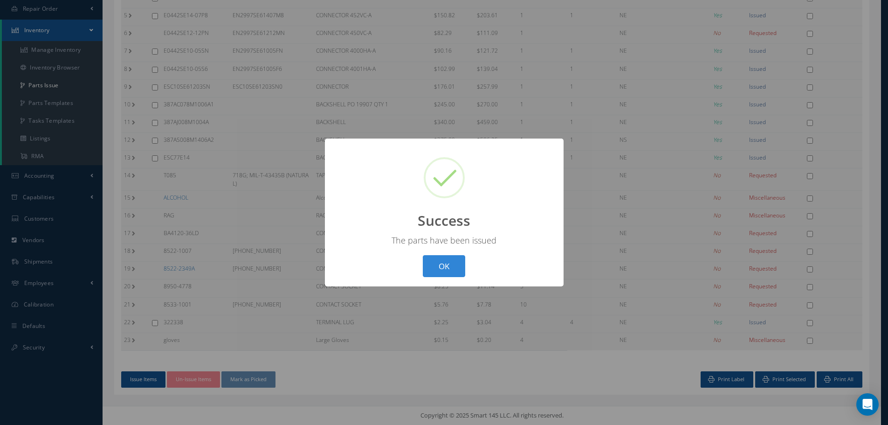
scroll to position [176, 0]
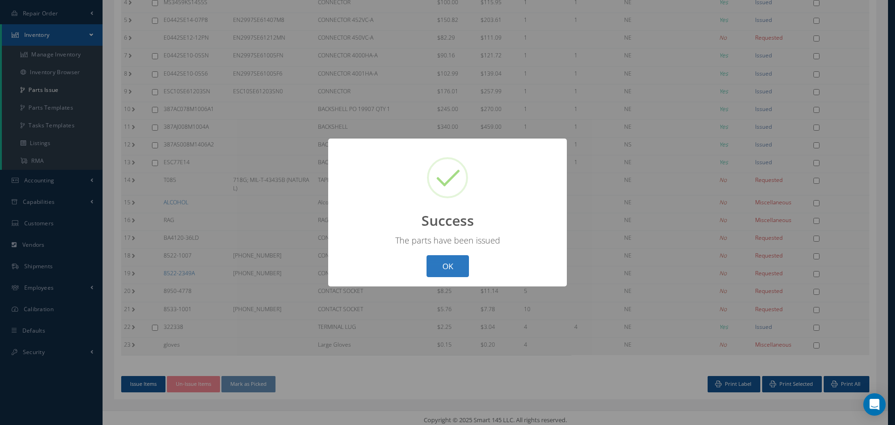
click at [450, 260] on button "OK" at bounding box center [447, 266] width 42 height 22
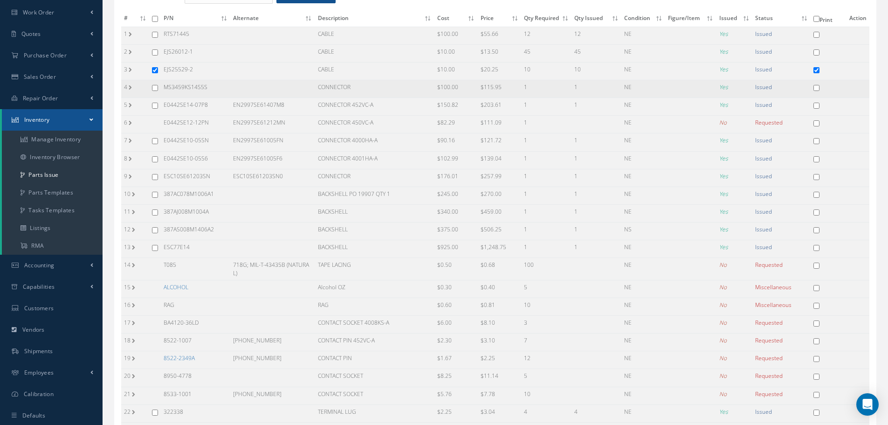
scroll to position [0, 0]
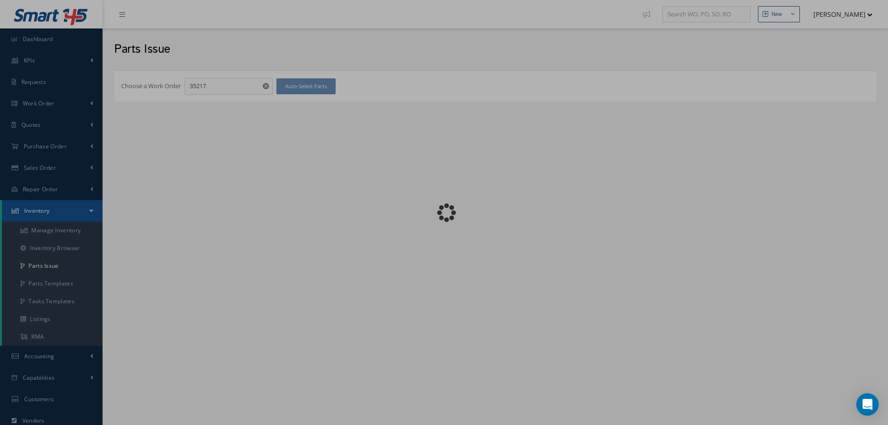
checkbox input "false"
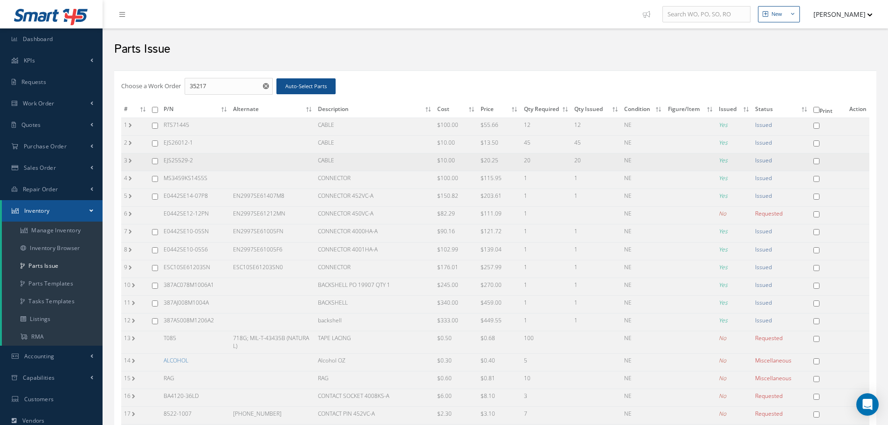
click at [155, 160] on input "checkbox" at bounding box center [155, 161] width 6 height 6
checkbox input "true"
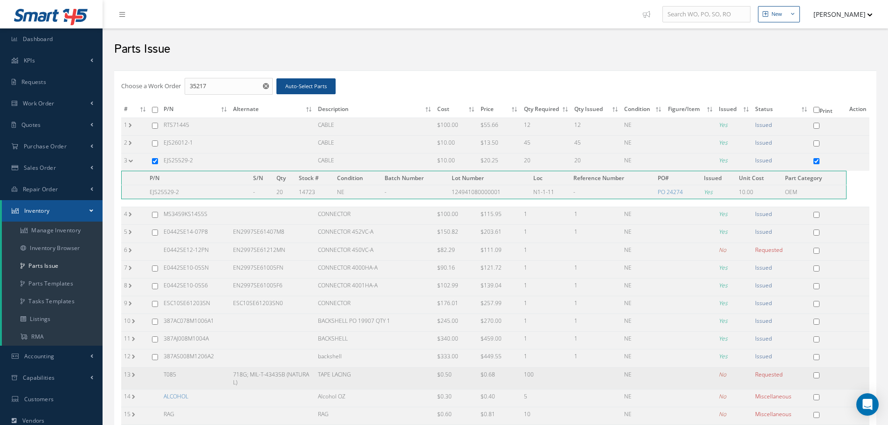
scroll to position [199, 0]
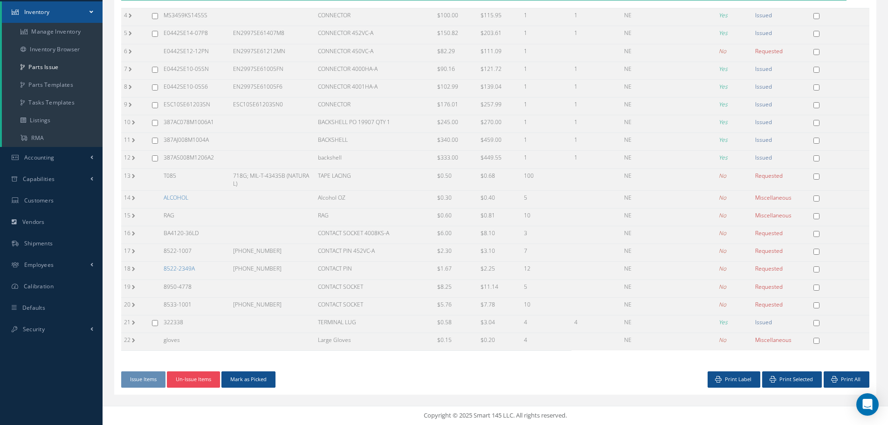
click at [191, 380] on button "Un-Issue Items" at bounding box center [193, 379] width 53 height 16
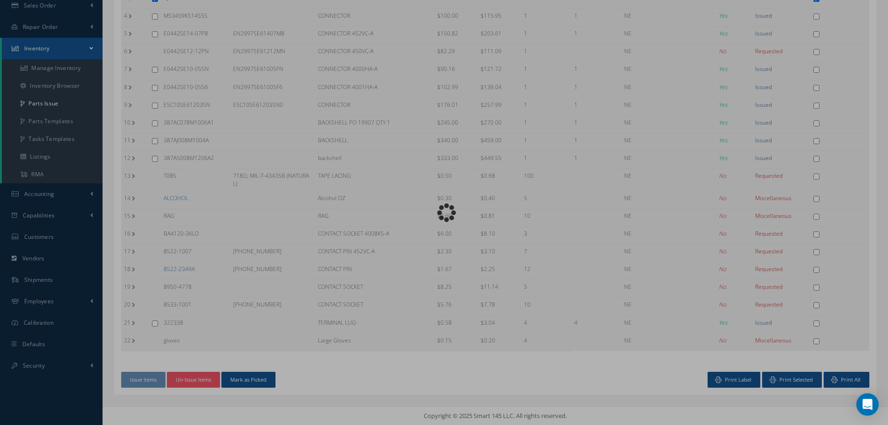
scroll to position [158, 0]
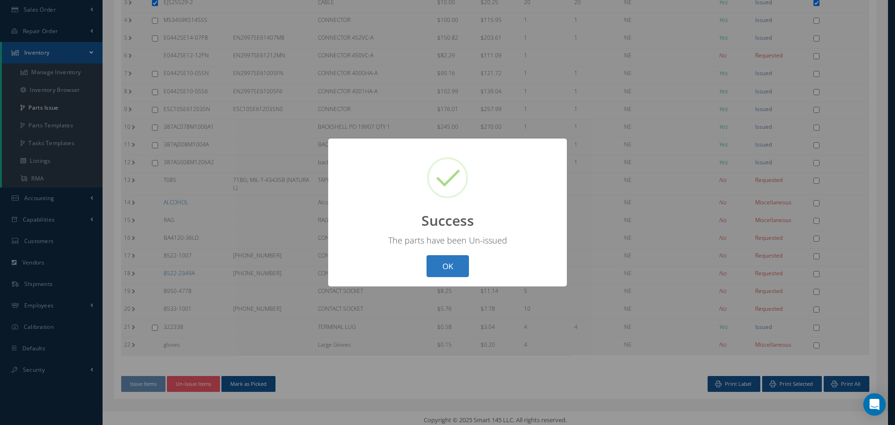
click at [441, 263] on button "OK" at bounding box center [447, 266] width 42 height 22
checkbox input "false"
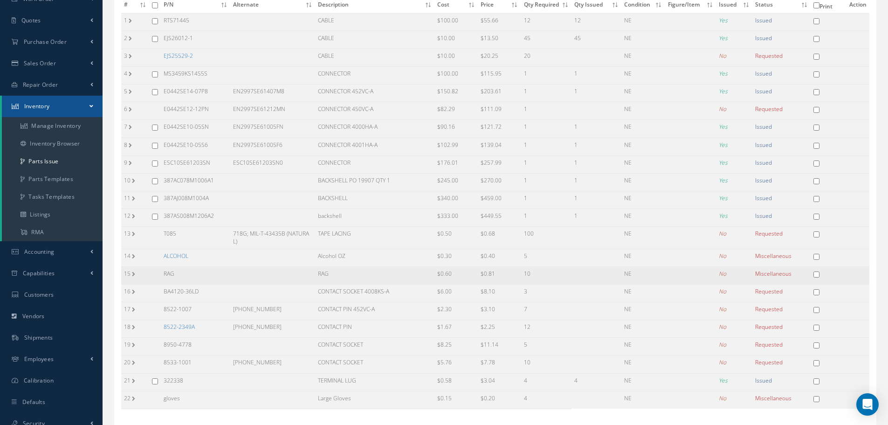
scroll to position [0, 0]
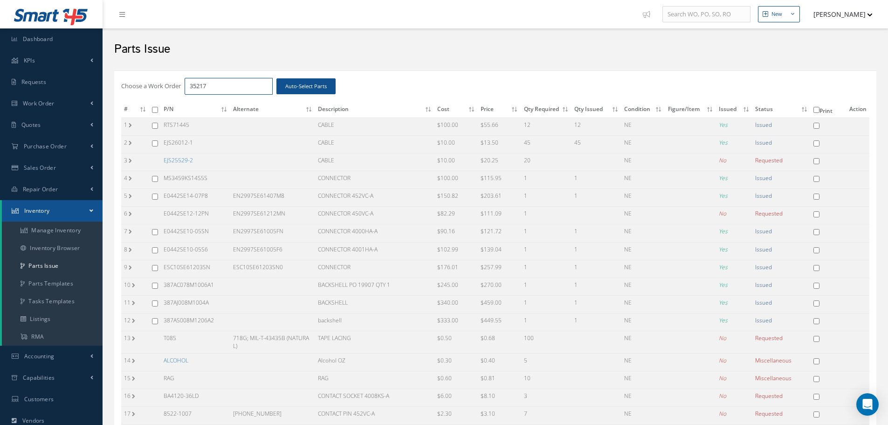
click at [220, 85] on input "35217" at bounding box center [229, 86] width 88 height 17
type input "35215"
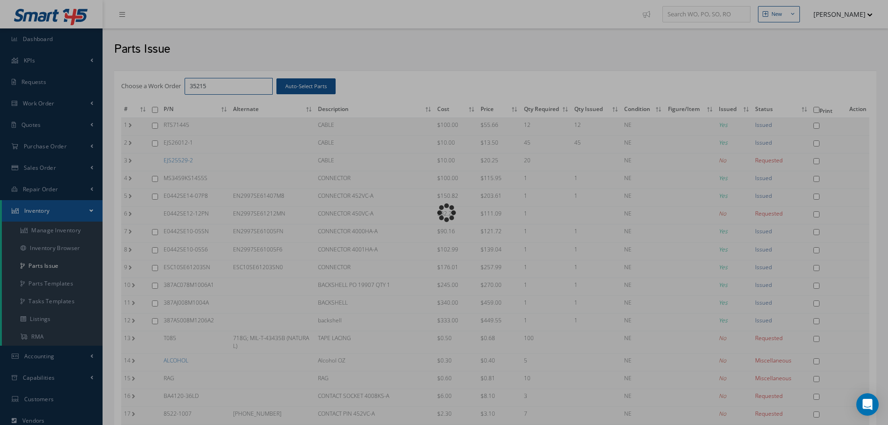
checkbox input "false"
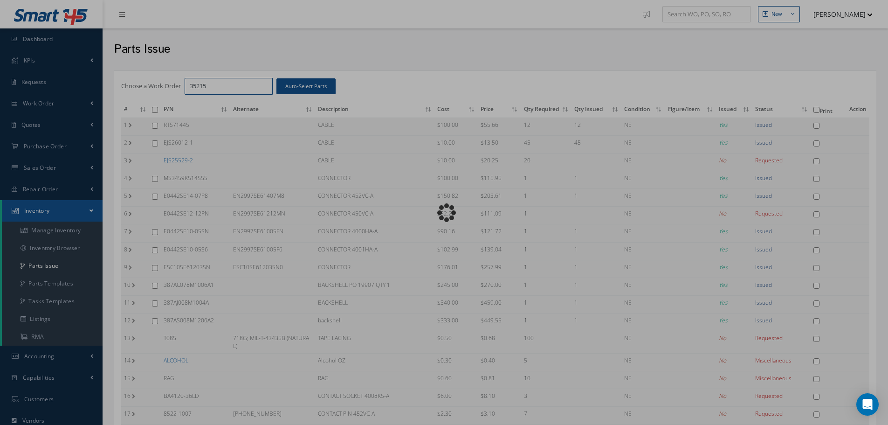
checkbox input "false"
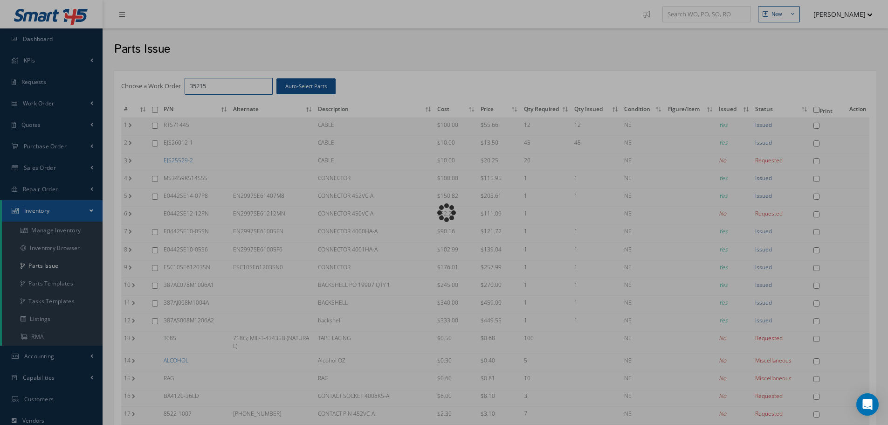
checkbox input "false"
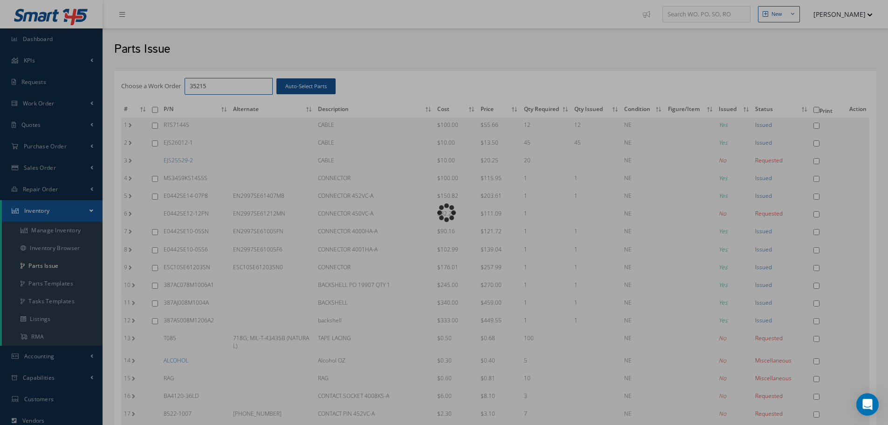
checkbox input "false"
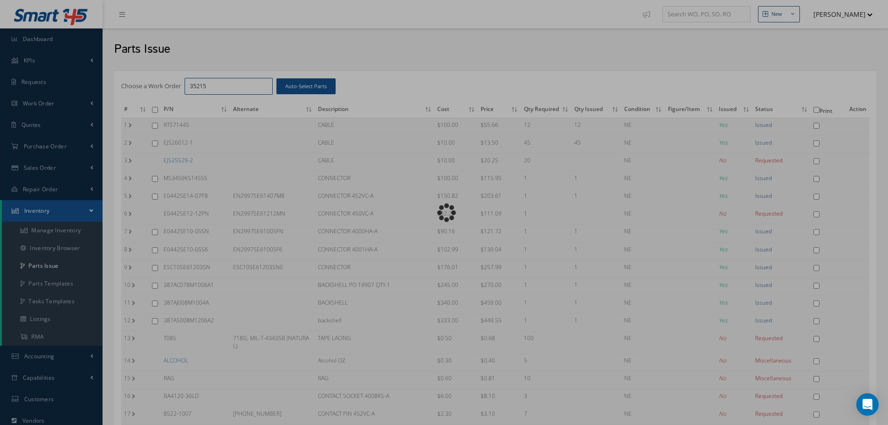
checkbox input "false"
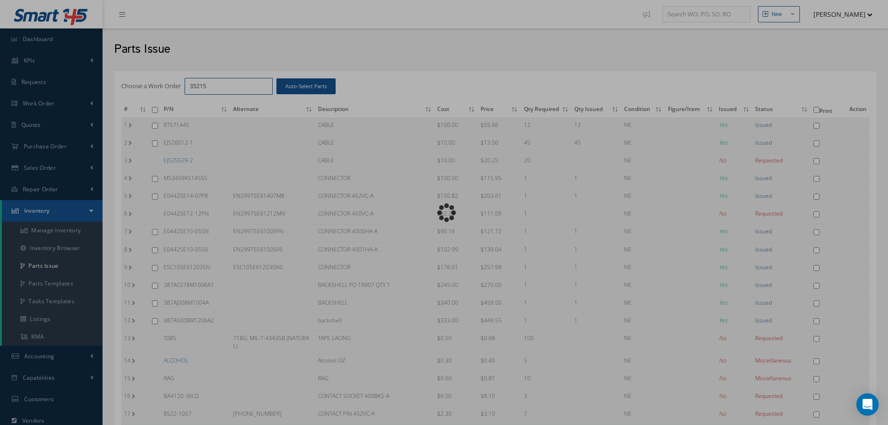
checkbox input "false"
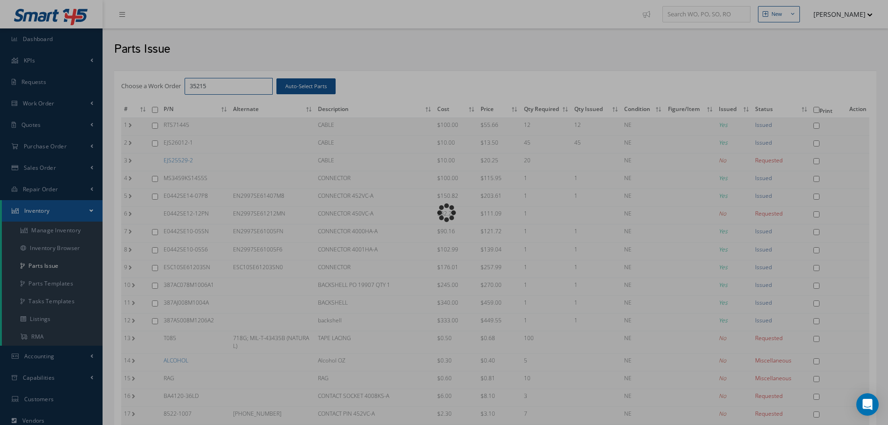
checkbox input "false"
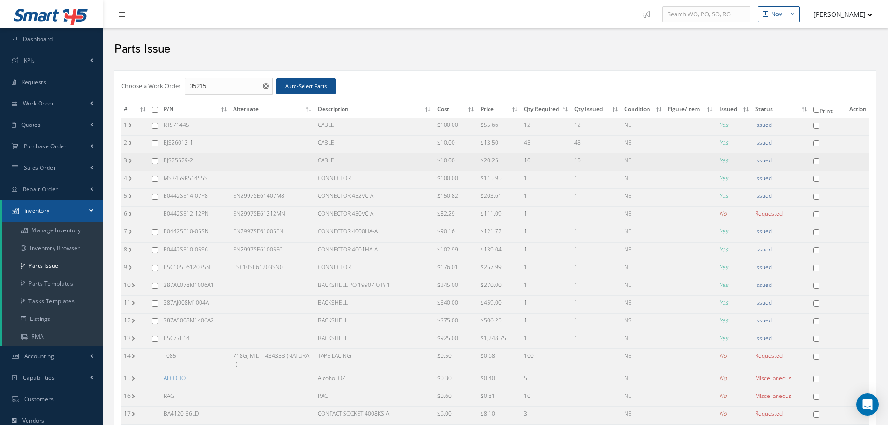
click at [155, 161] on input "checkbox" at bounding box center [155, 161] width 6 height 6
checkbox input "true"
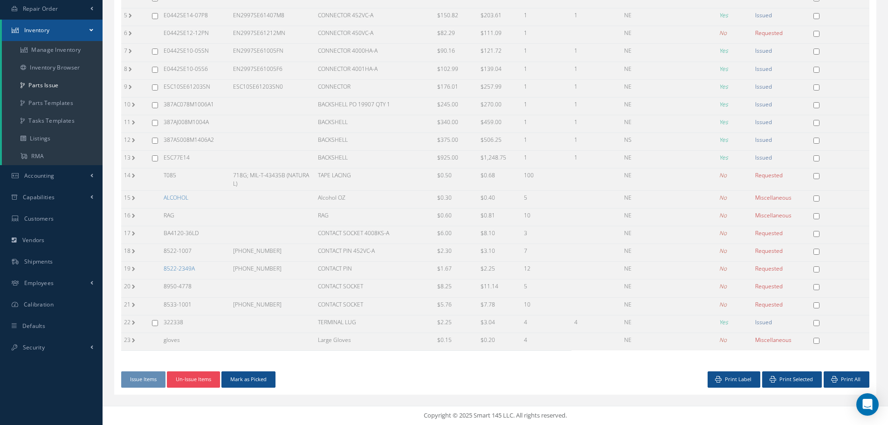
click at [191, 379] on button "Un-Issue Items" at bounding box center [193, 379] width 53 height 16
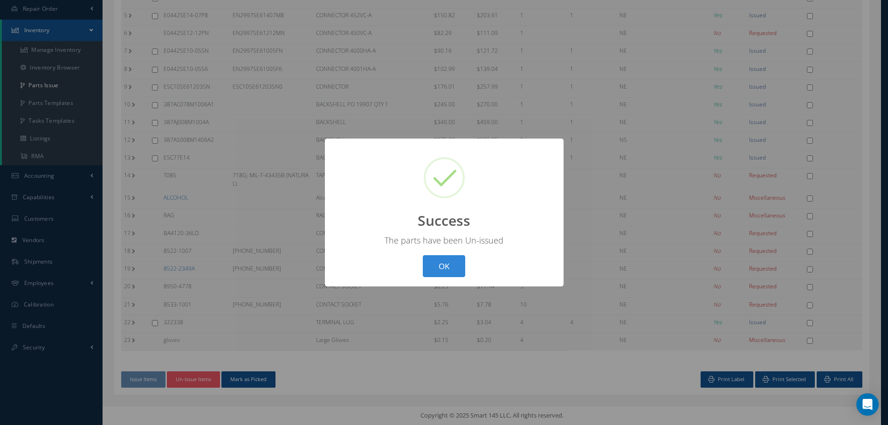
scroll to position [176, 0]
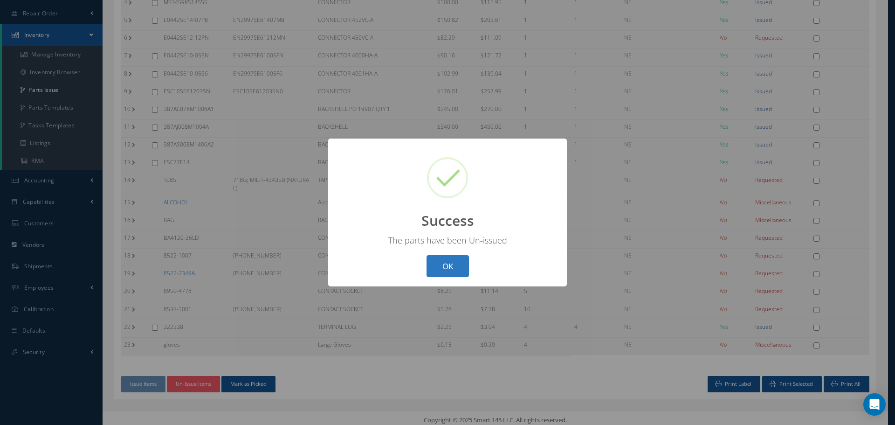
click at [454, 259] on button "OK" at bounding box center [447, 266] width 42 height 22
checkbox input "false"
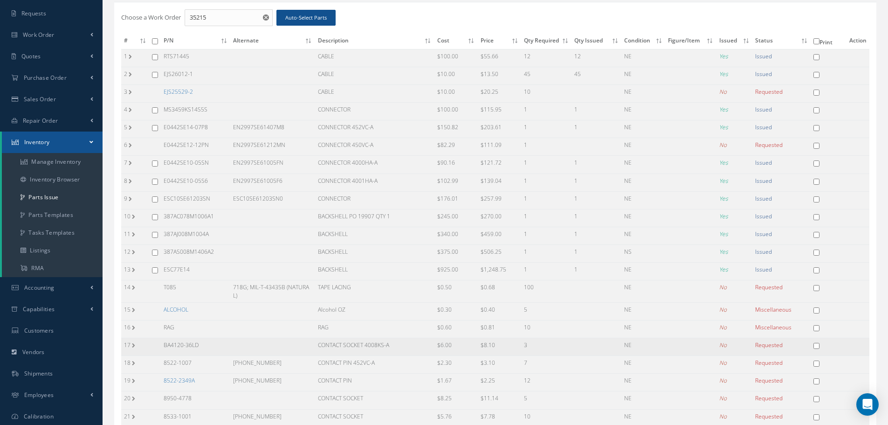
scroll to position [36, 0]
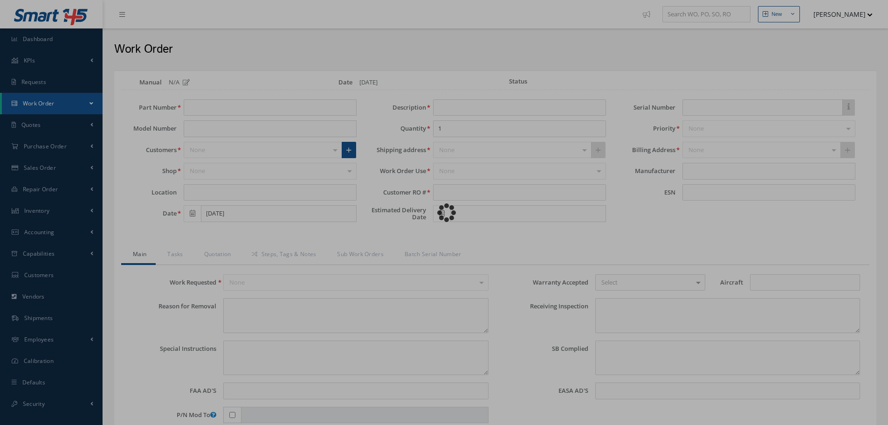
scroll to position [113, 0]
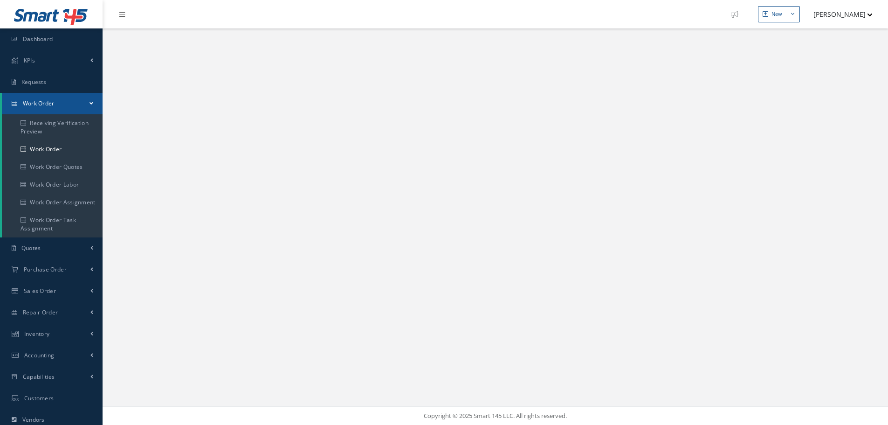
scroll to position [113, 0]
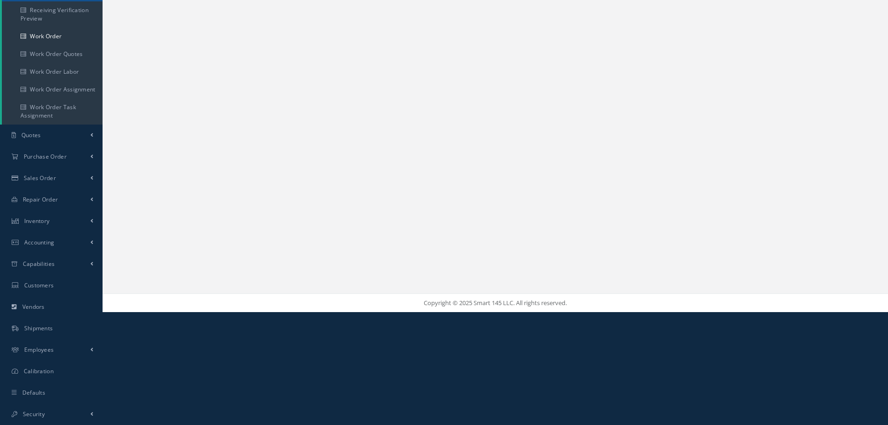
select select "25"
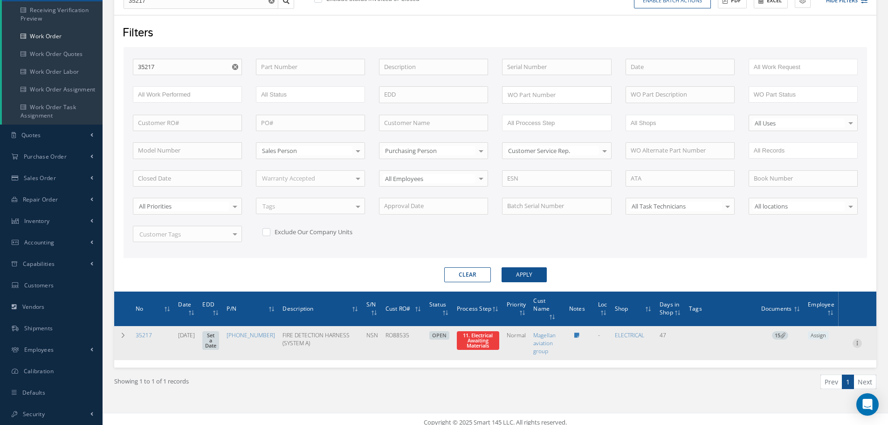
click at [858, 342] on icon at bounding box center [856, 341] width 9 height 7
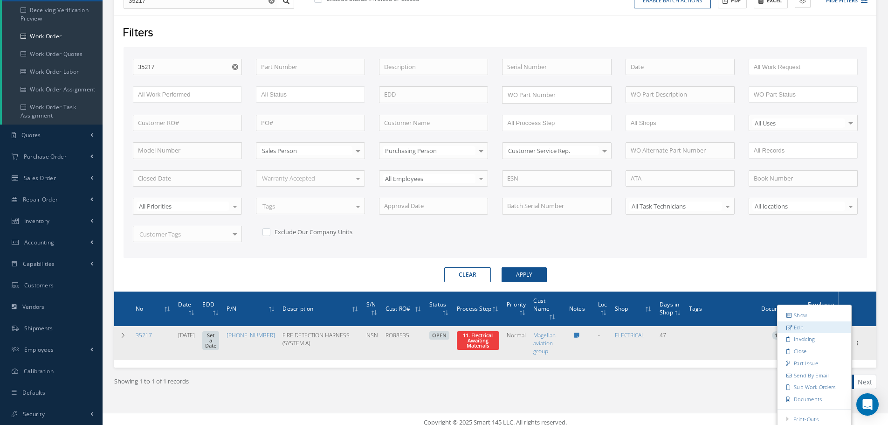
click at [811, 327] on link "Edit" at bounding box center [814, 327] width 74 height 12
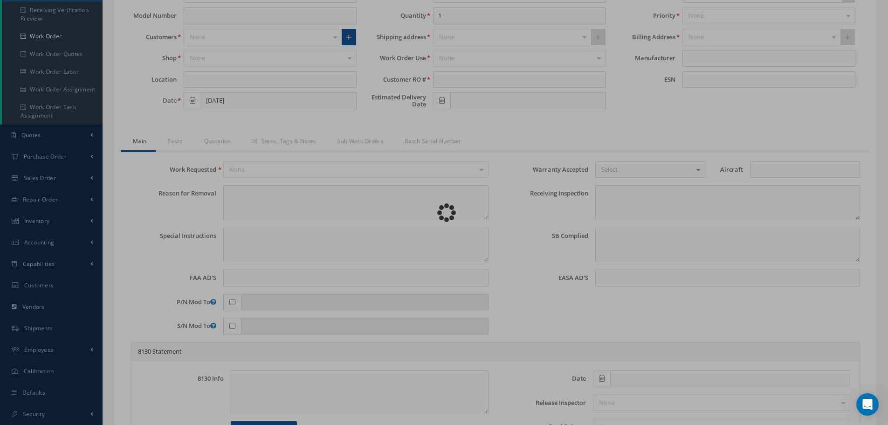
type input "[PHONE_NUMBER]"
type input "[DATE]"
type input "FIRE DETECTION HARNESS (SYSTEM A)"
type input "RO88535"
type input "NSN"
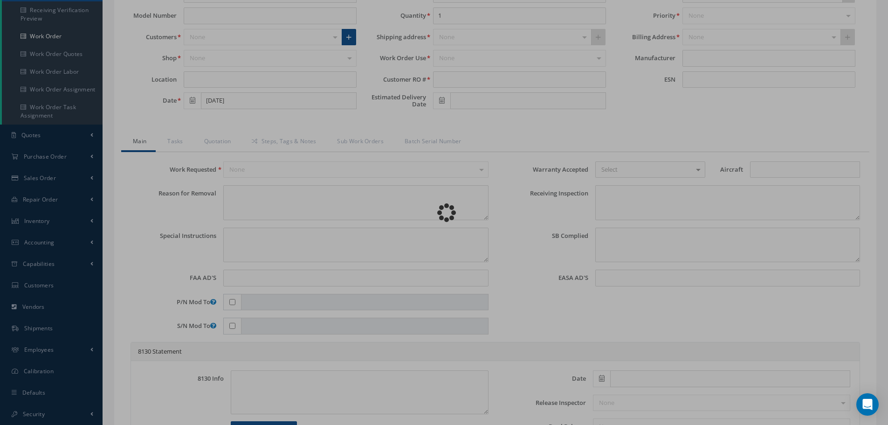
type input "V15761"
type textarea "NONE"
type textarea "PLEASE SEE R.O. FOR DETAILS"
type textarea "NO VISUAL DAMAGE"
type textarea "None performed"
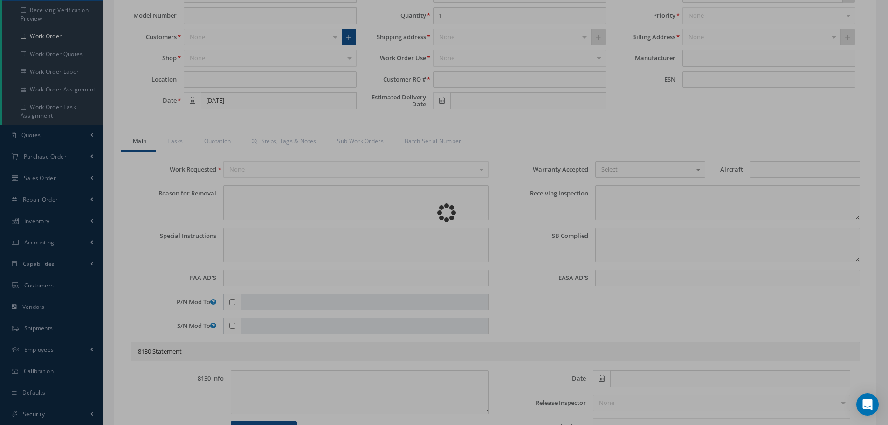
type textarea "Article was xxxxx in reference with the following Technical Standard : IAE CMM …"
type textarea "Article has been approved to return to service."
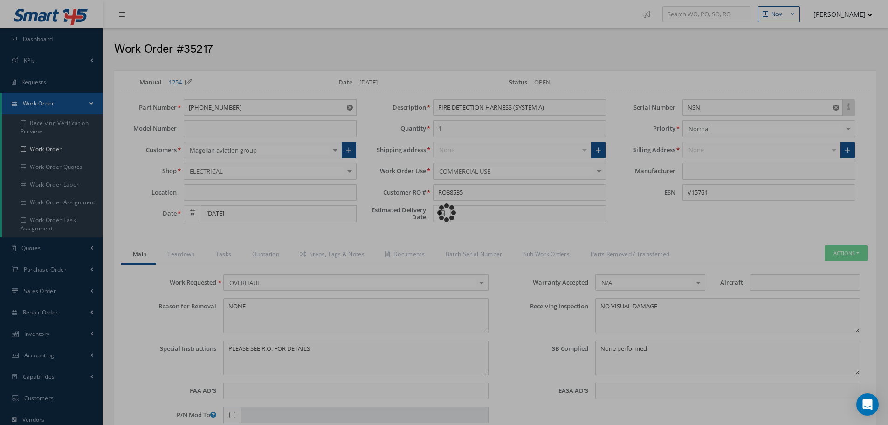
type input "IAE"
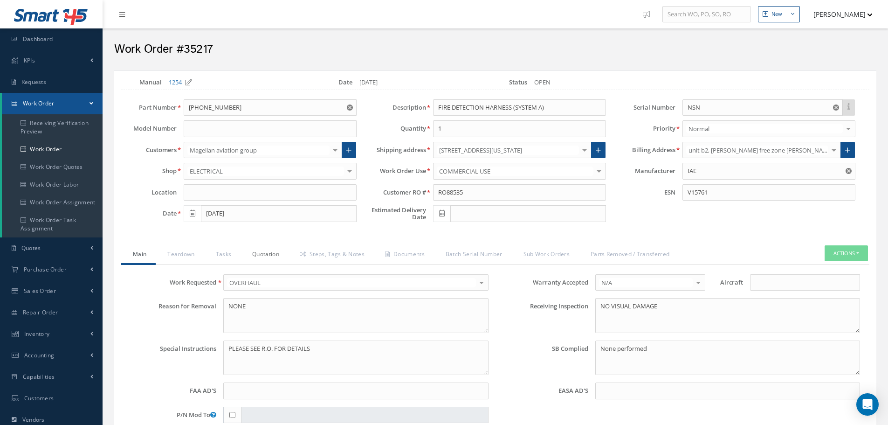
click at [266, 255] on link "Quotation" at bounding box center [264, 255] width 48 height 20
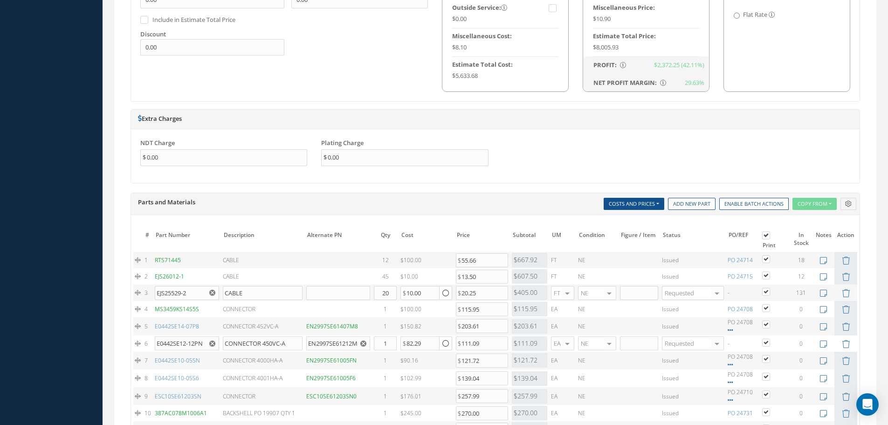
scroll to position [746, 0]
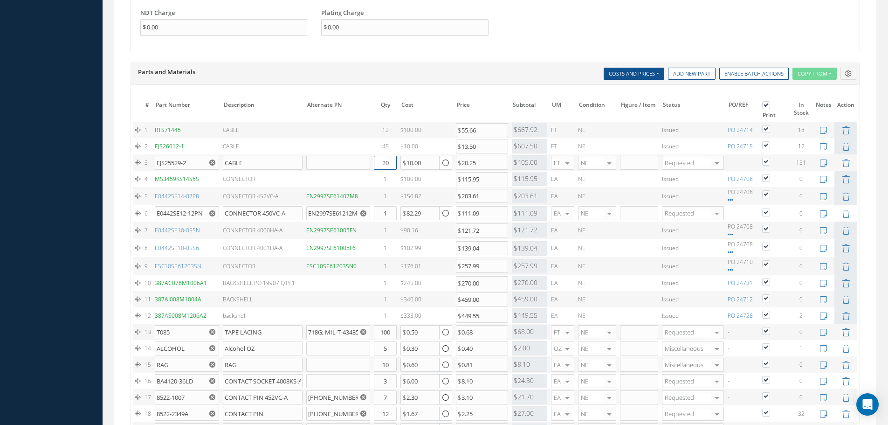
click at [390, 163] on input "20" at bounding box center [385, 163] width 23 height 14
type input "2"
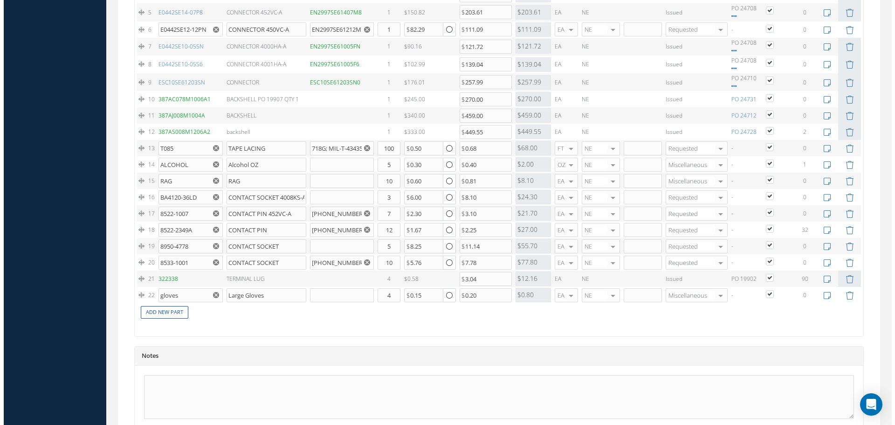
scroll to position [1017, 0]
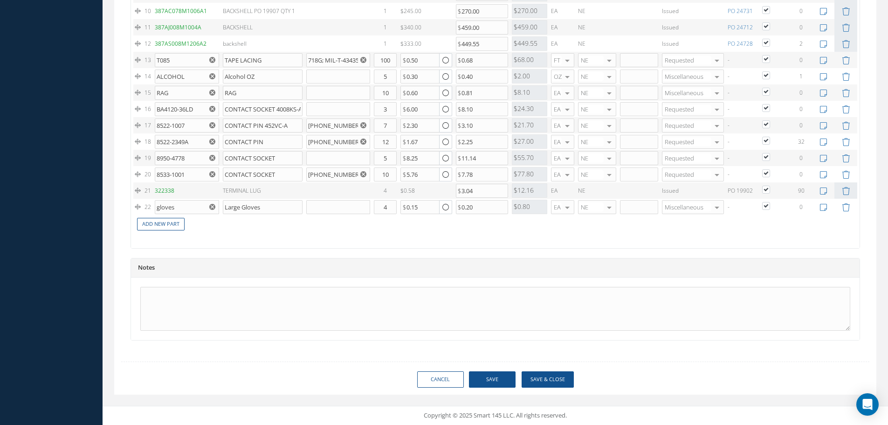
type input "10"
click at [530, 377] on button "Save & Close" at bounding box center [548, 379] width 52 height 16
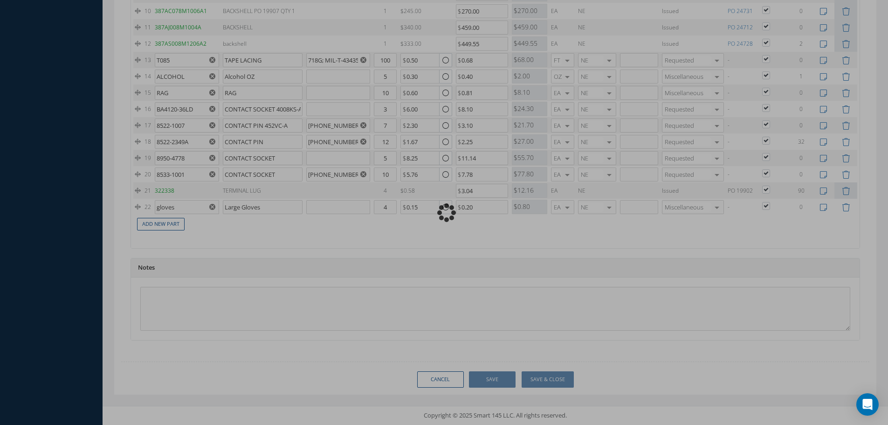
type input "IAE"
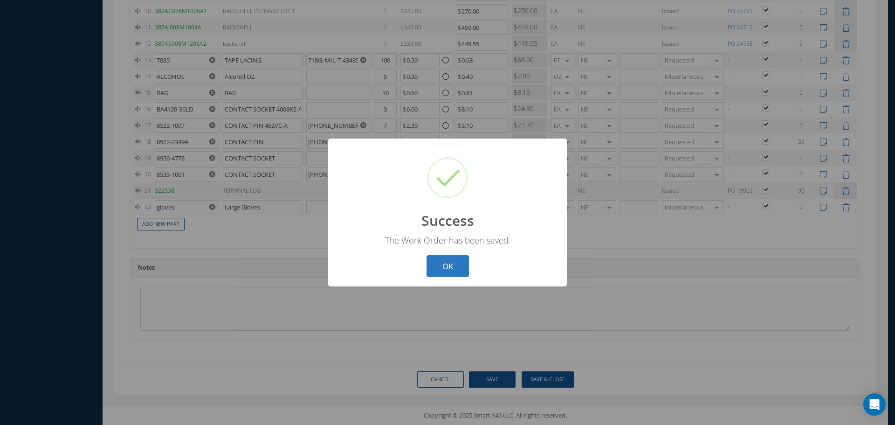
click at [443, 264] on button "OK" at bounding box center [447, 266] width 42 height 22
select select "25"
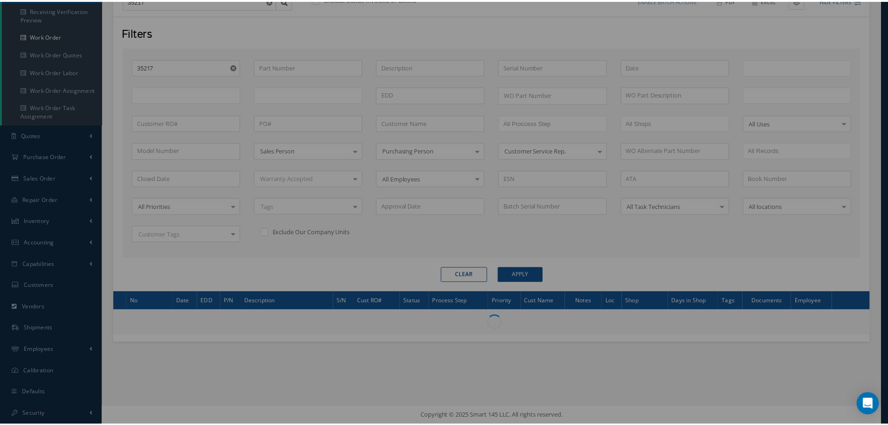
scroll to position [113, 0]
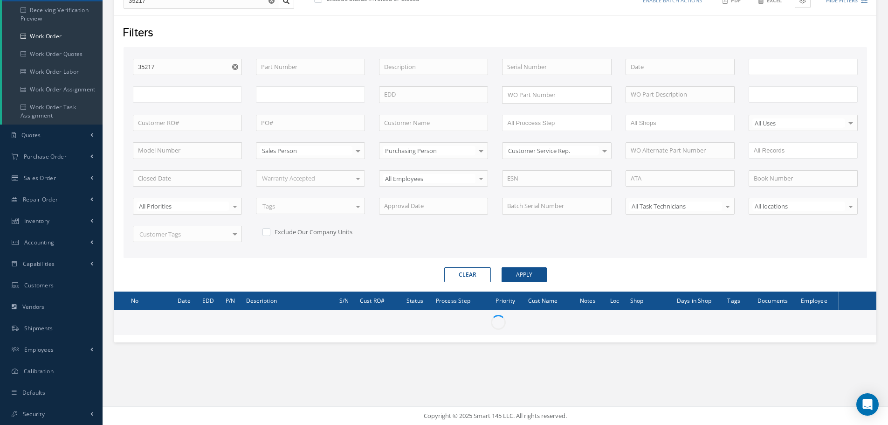
type input "All Work Request"
type input "All Work Performed"
type input "All Status"
type input "WO Part Status"
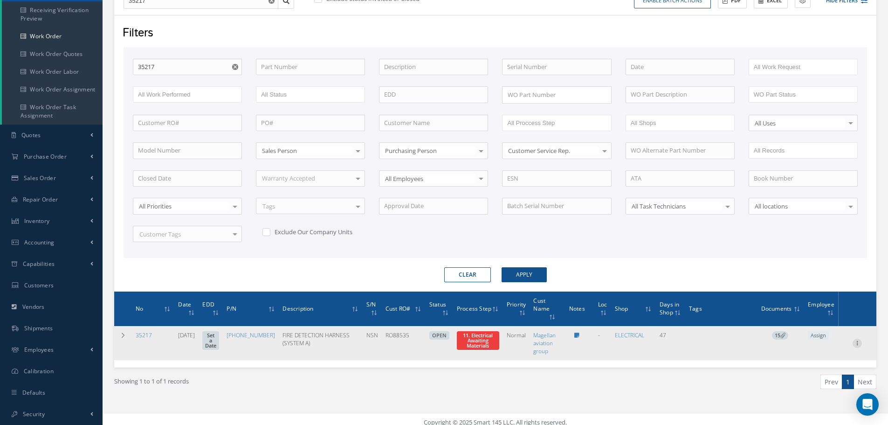
click at [861, 342] on icon at bounding box center [856, 341] width 9 height 7
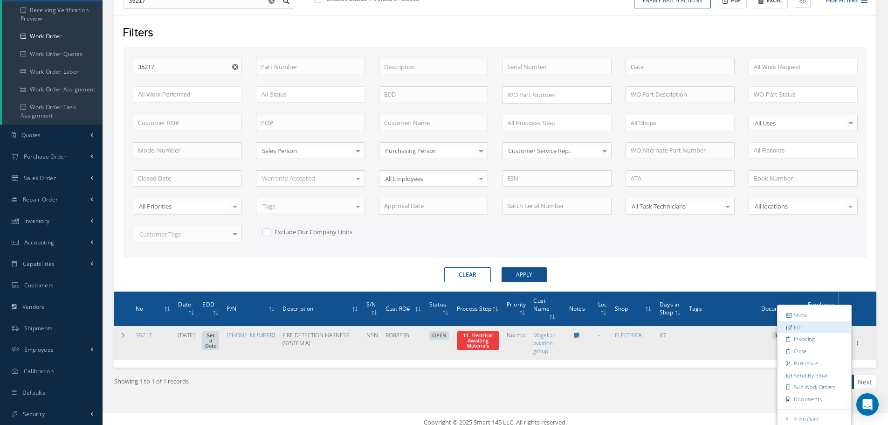
click at [808, 325] on link "Edit" at bounding box center [814, 327] width 74 height 12
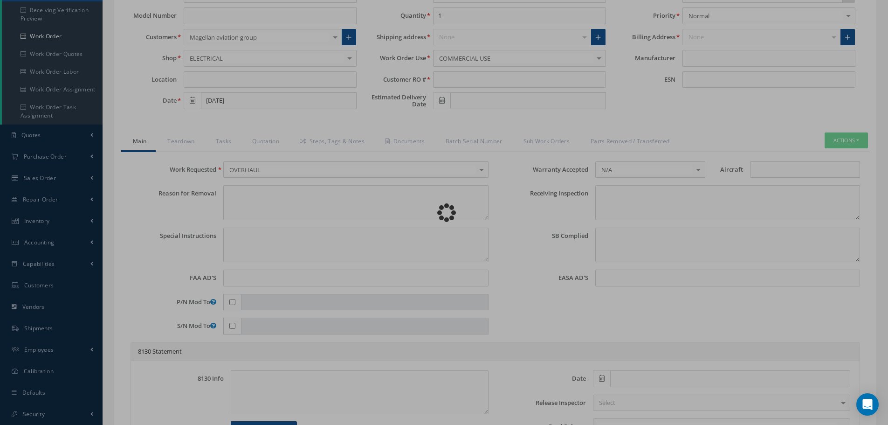
type input "745-5967-517"
type input "07/30/2025"
type input "FIRE DETECTION HARNESS (SYSTEM A)"
type input "RO88535"
type input "NSN"
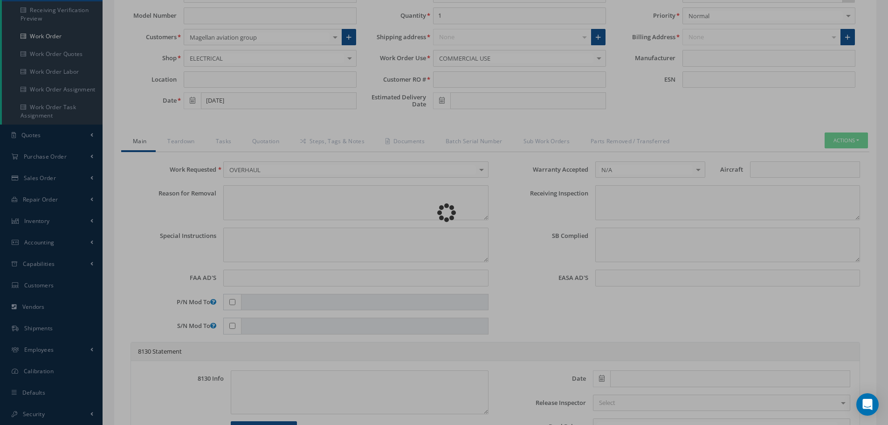
type input "V15761"
type textarea "NONE"
type textarea "PLEASE SEE R.O. FOR DETAILS"
type textarea "NO VISUAL DAMAGE"
type textarea "None performed"
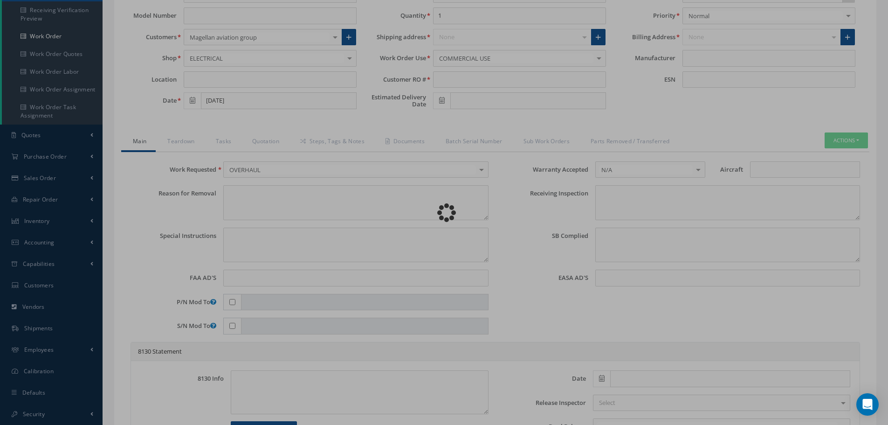
type textarea "Article was xxxxx in reference with the following Technical Standard : IAE CMM …"
type textarea "Article has been approved to return to service."
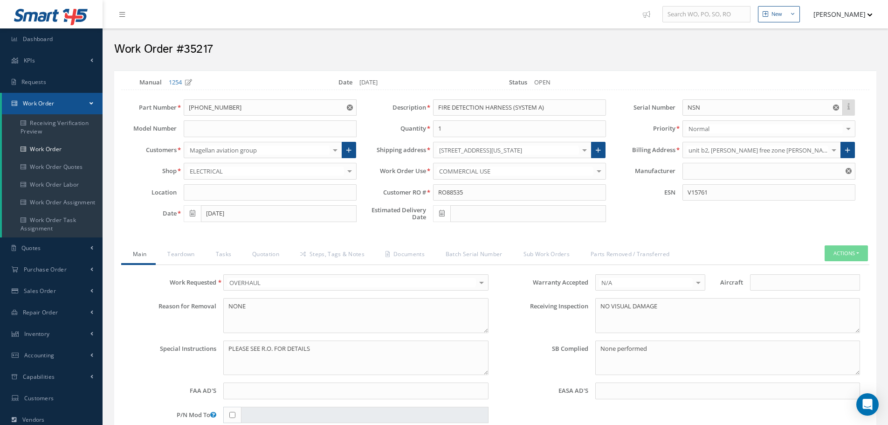
type input "IAE"
click at [266, 258] on link "Quotation" at bounding box center [264, 255] width 48 height 20
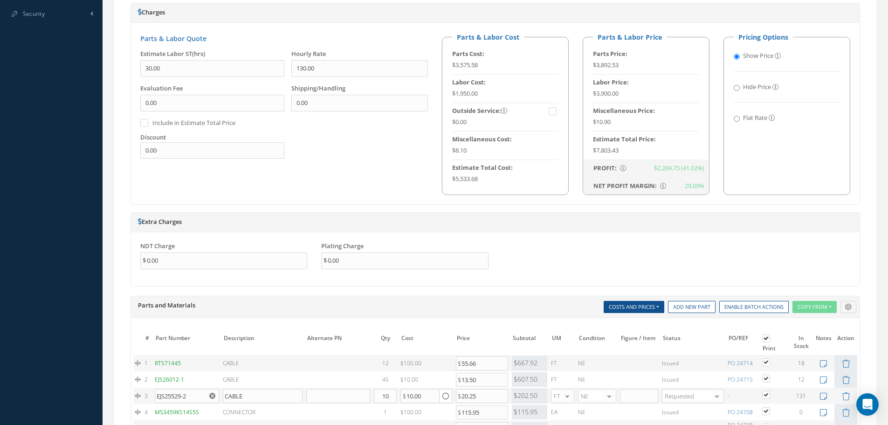
scroll to position [746, 0]
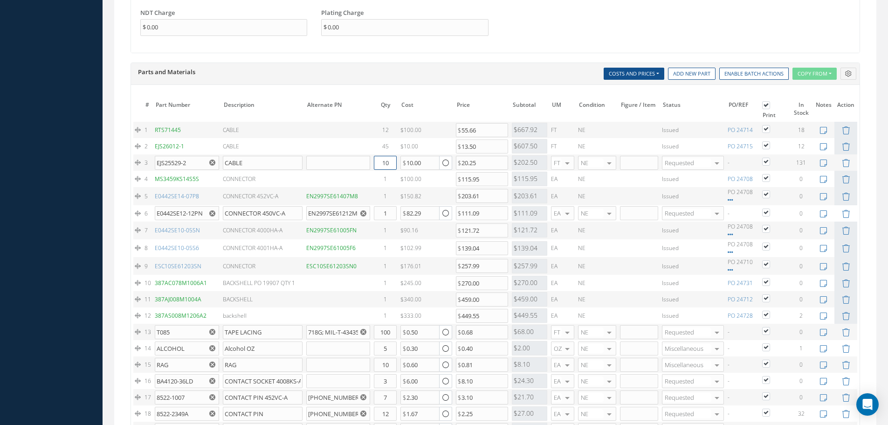
click at [384, 161] on input "10" at bounding box center [385, 163] width 23 height 14
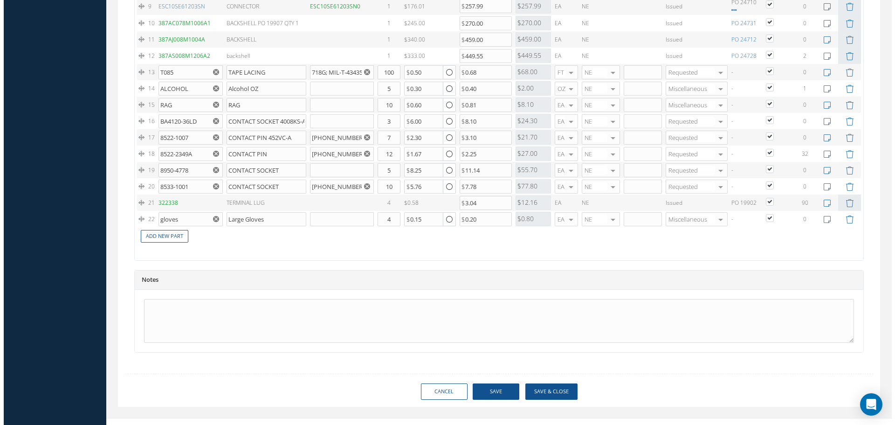
scroll to position [1017, 0]
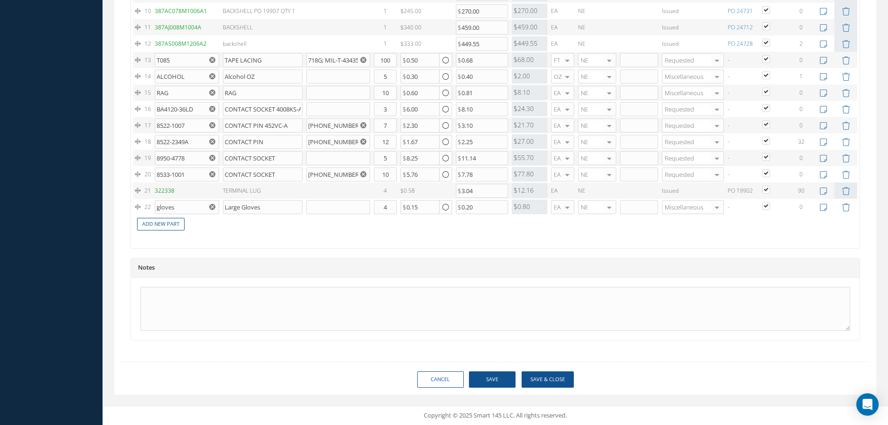
type input "20"
click at [547, 382] on button "Save & Close" at bounding box center [548, 379] width 52 height 16
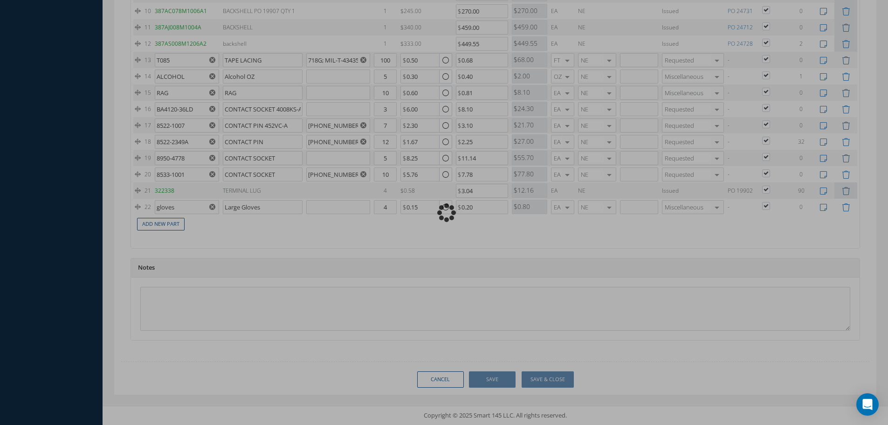
type input "IAE"
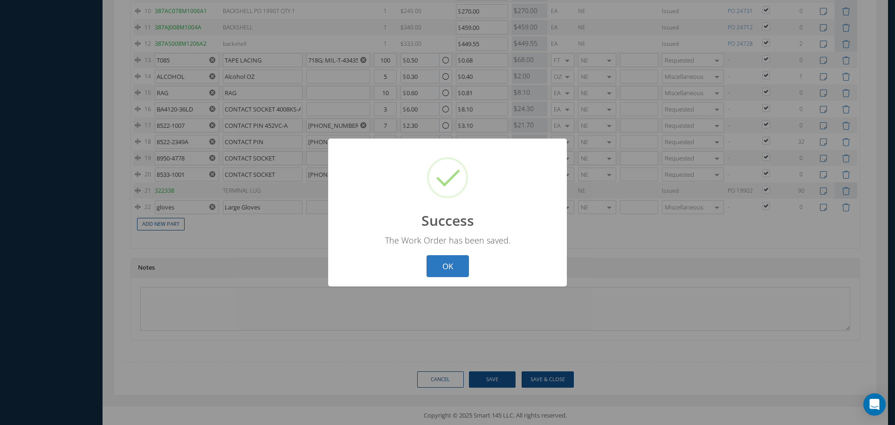
click at [449, 263] on button "OK" at bounding box center [447, 266] width 42 height 22
select select "25"
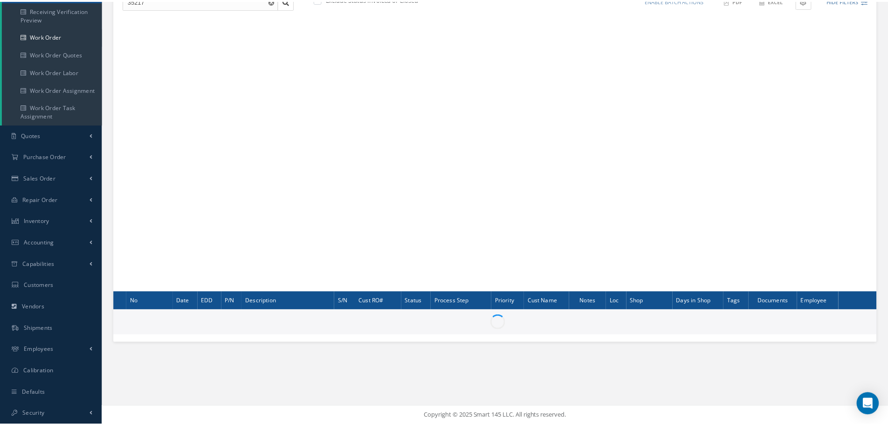
scroll to position [113, 0]
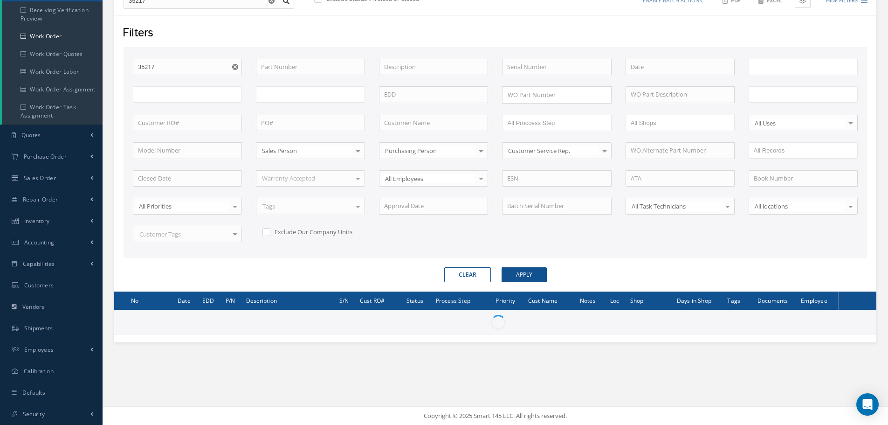
type input "All Work Request"
type input "All Work Performed"
type input "All Status"
type input "WO Part Status"
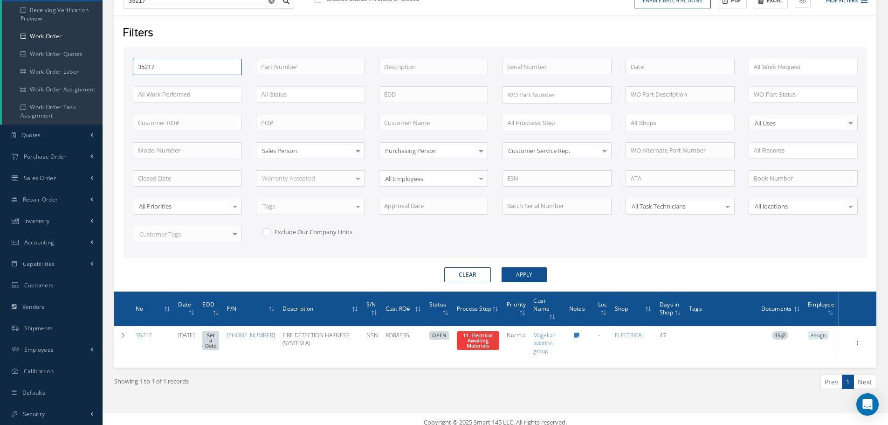
click at [170, 68] on input "35217" at bounding box center [187, 67] width 109 height 17
type input "3521"
type input "35216"
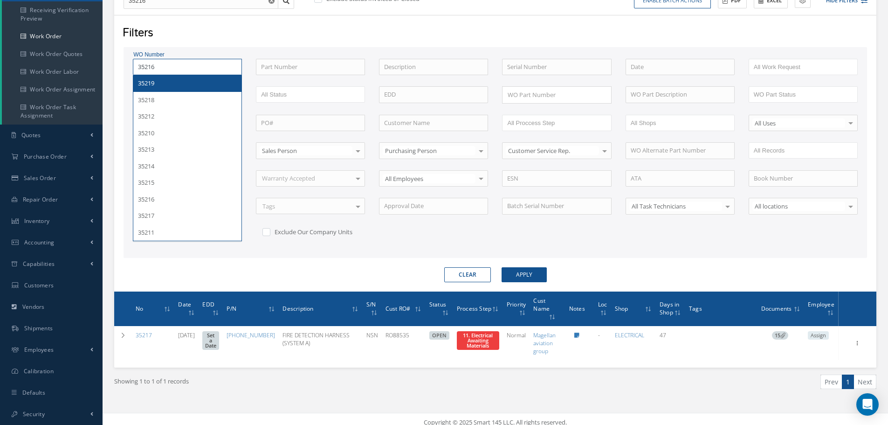
type input "35216"
click at [502, 267] on button "Apply" at bounding box center [524, 274] width 45 height 15
type input "35219"
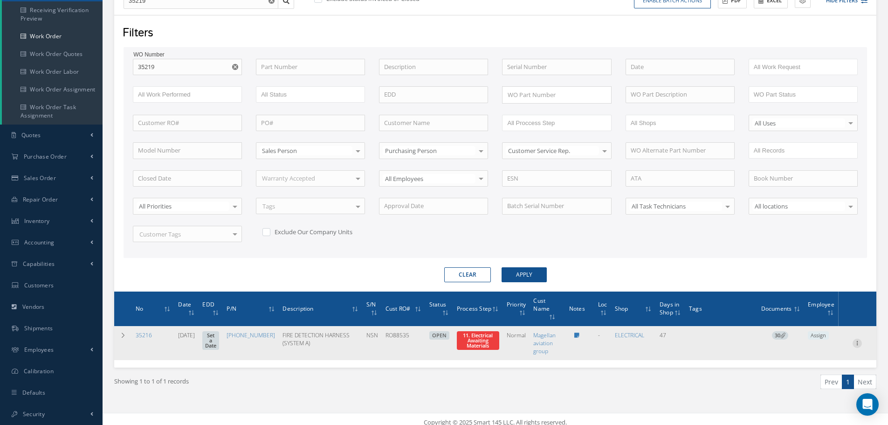
click at [857, 344] on icon at bounding box center [856, 341] width 9 height 7
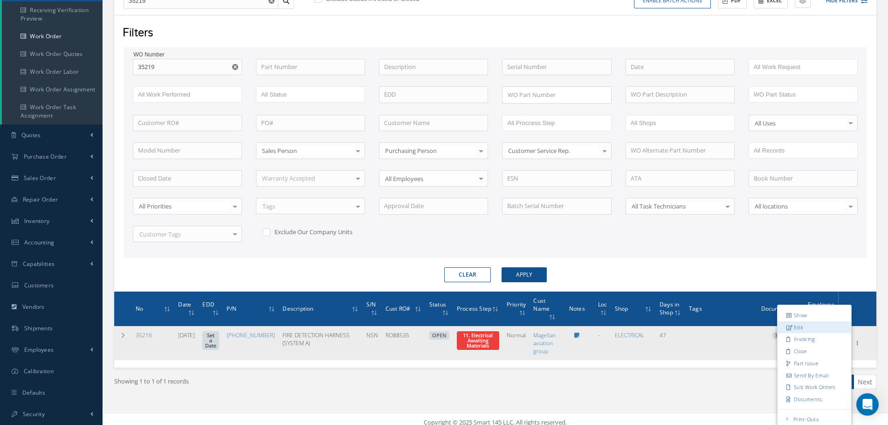
click at [805, 329] on link "Edit" at bounding box center [814, 327] width 74 height 12
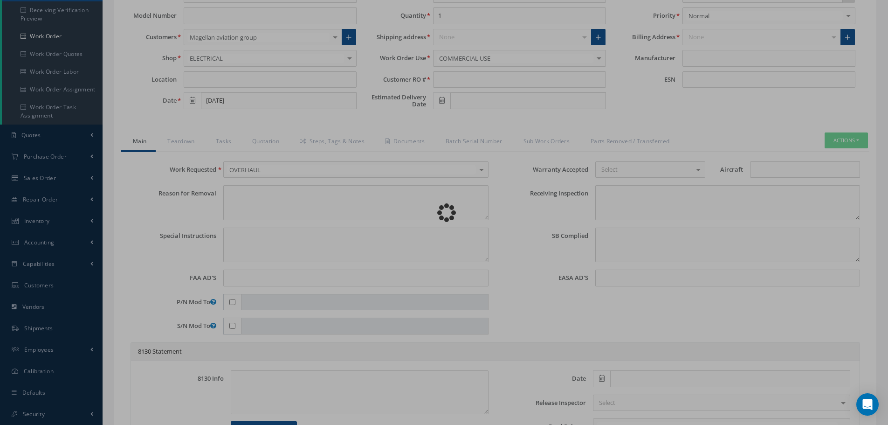
type input "745-5967-517"
type input "07/30/2025"
type input "FIRE DETECTION HARNESS (SYSTEM A)"
type input "RO88535"
type input "NSN"
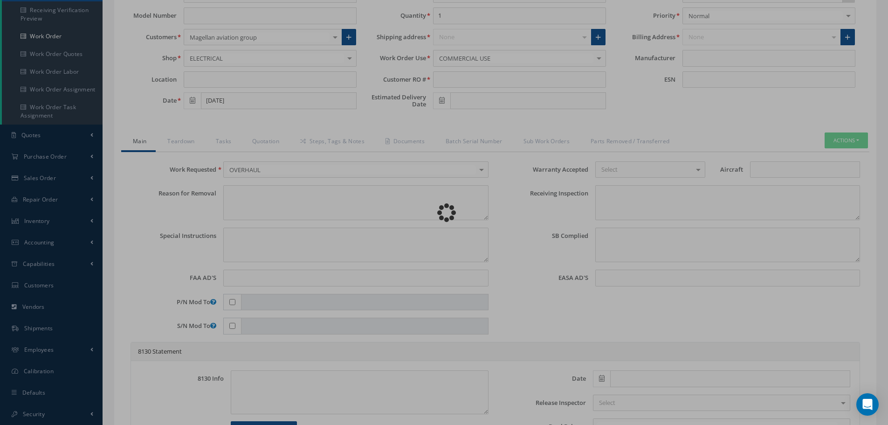
type input "V10567"
type textarea "NONE"
type textarea "PLEASE SEE R.O. FOR DETAILS/ INSPECT AND CLEAN TO RELEASE IN OVERHAUL"
type textarea "NO VISUAL DAMAGE"
type textarea "None performed"
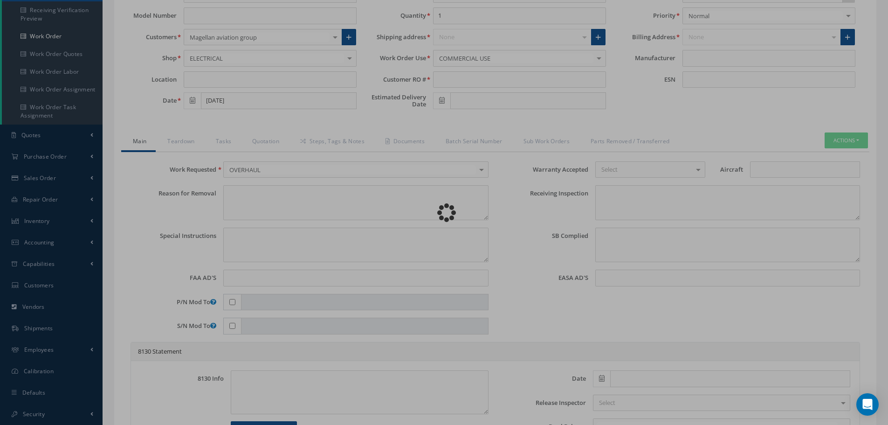
type textarea "Article was xxxxx in reference with the following Technical Standard : IAE CMM …"
type textarea "Article has been approved to return to service."
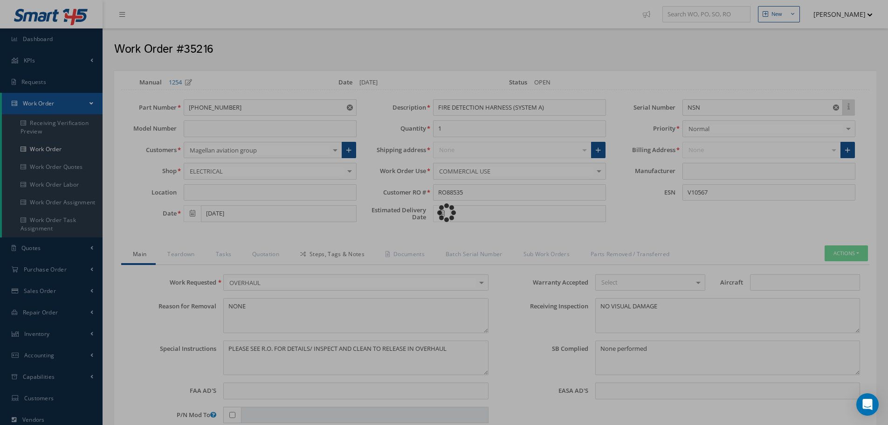
type input "IAE"
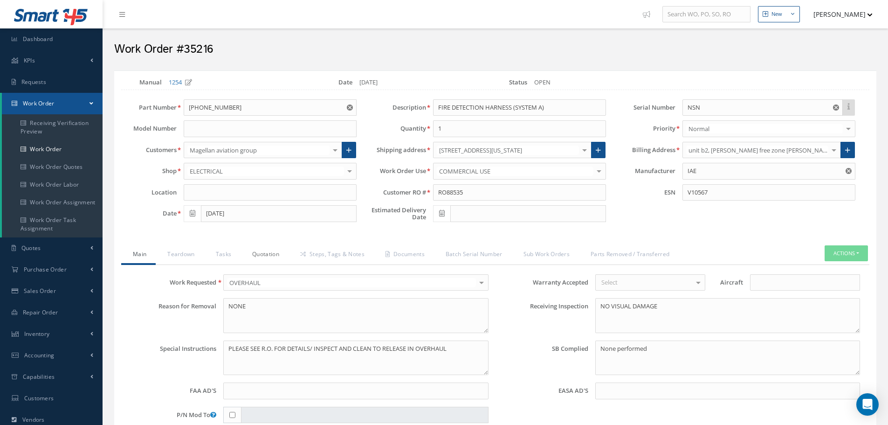
click at [259, 253] on link "Quotation" at bounding box center [264, 255] width 48 height 20
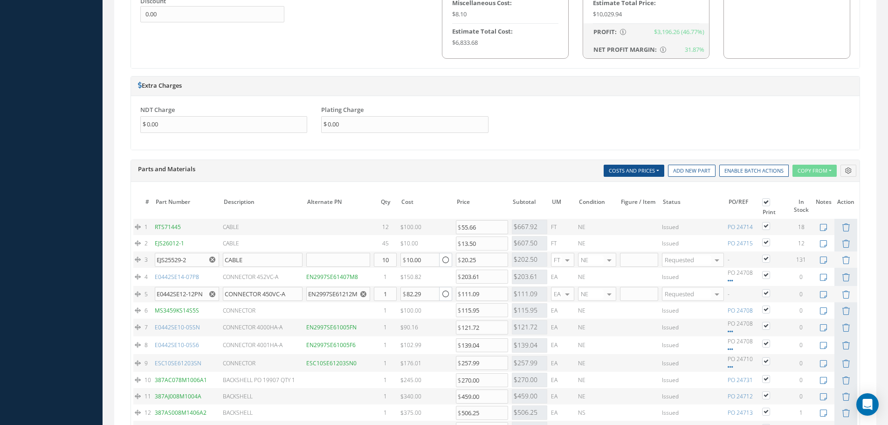
scroll to position [746, 0]
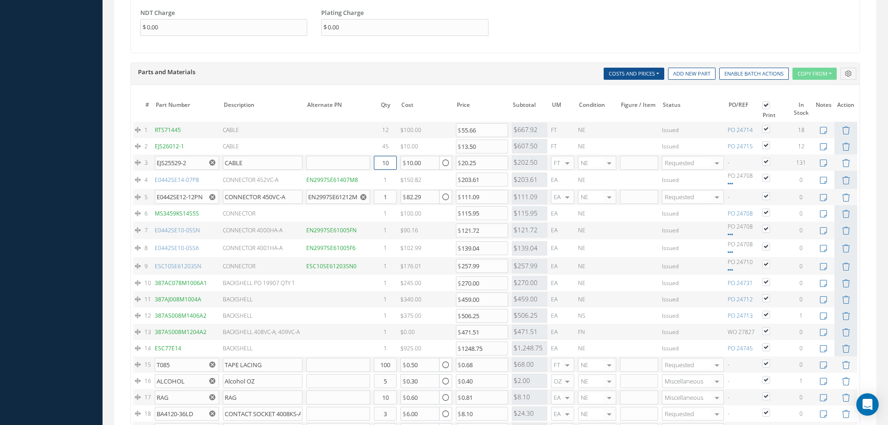
click at [391, 165] on input "10" at bounding box center [385, 163] width 23 height 14
type input "1"
type input "2"
type input "1"
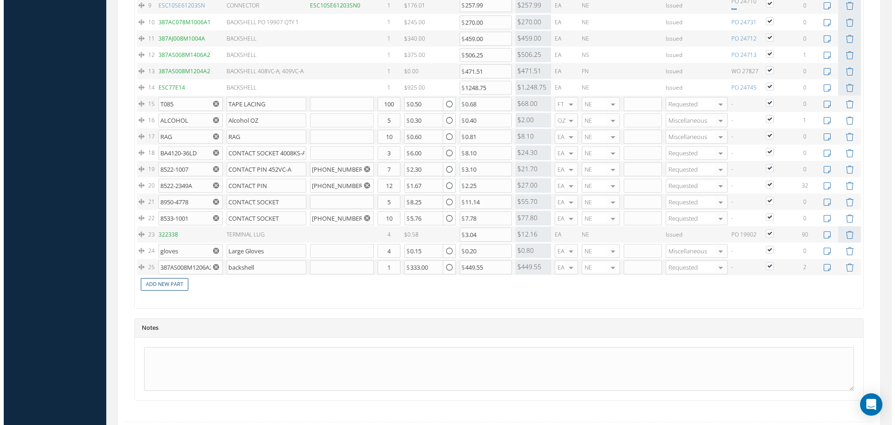
scroll to position [1066, 0]
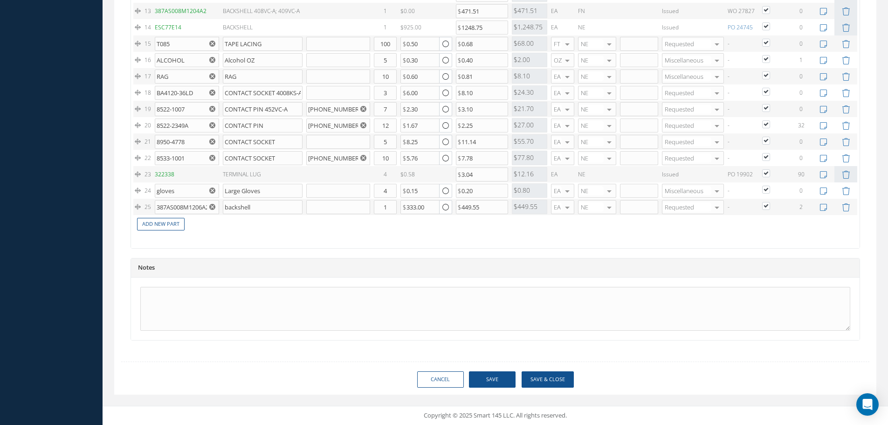
type input "20"
click at [552, 380] on button "Save & Close" at bounding box center [548, 379] width 52 height 16
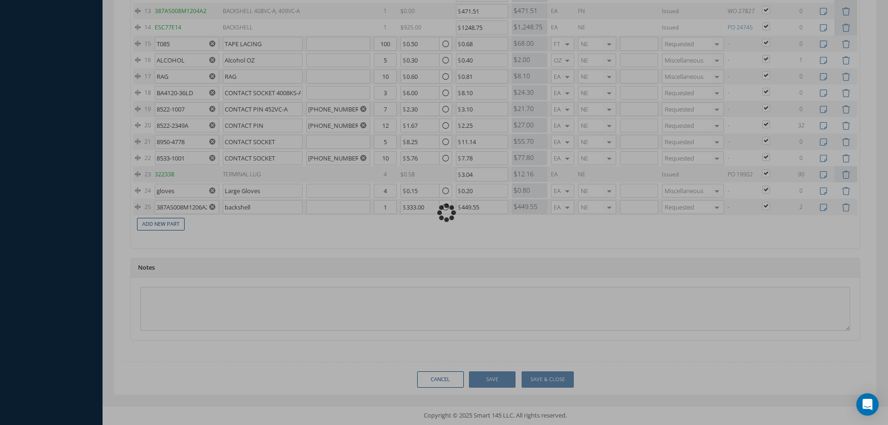
type input "IAE"
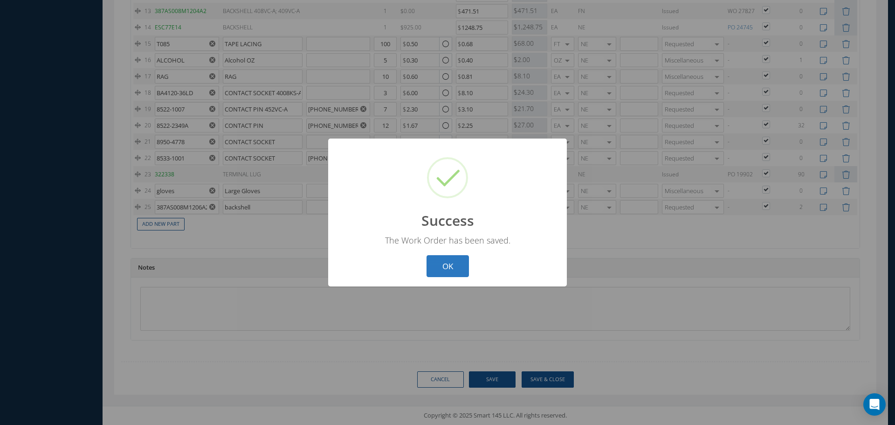
click at [449, 263] on button "OK" at bounding box center [447, 266] width 42 height 22
select select "25"
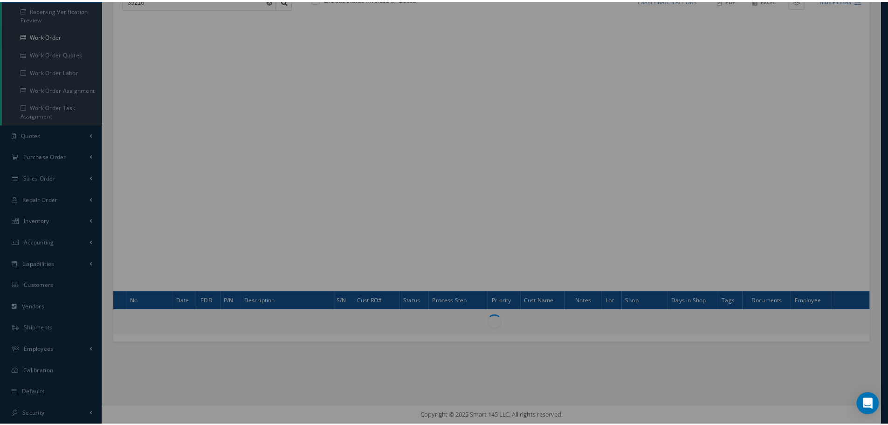
scroll to position [113, 0]
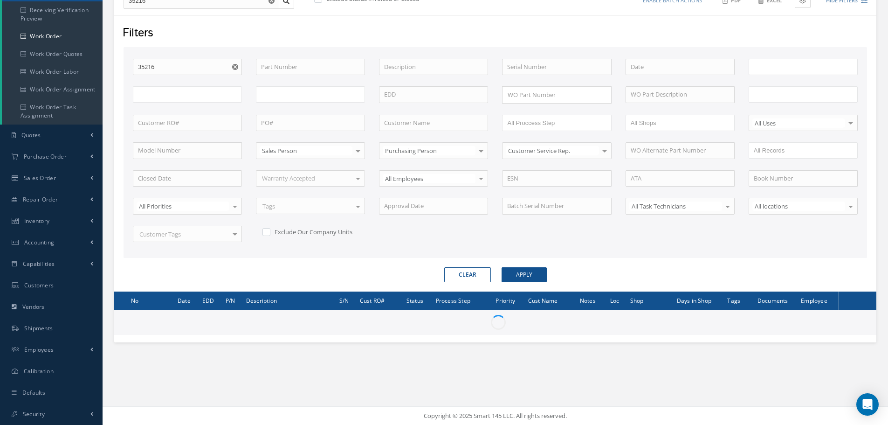
type input "All Work Request"
type input "All Work Performed"
type input "All Status"
type input "WO Part Status"
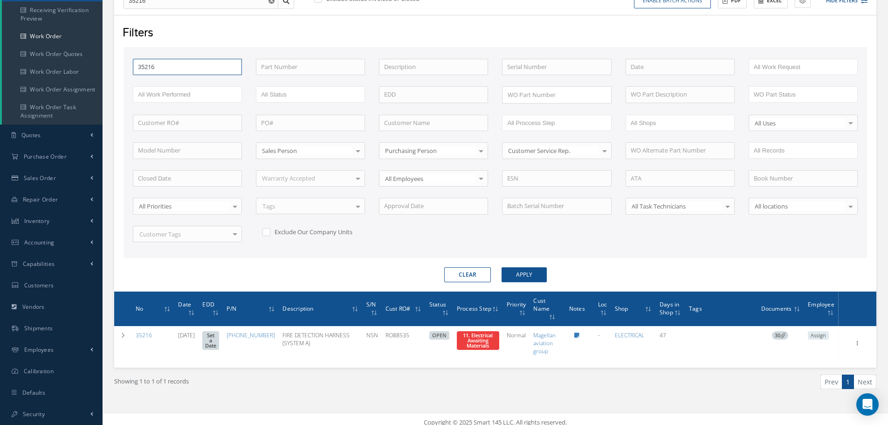
click at [173, 69] on input "35216" at bounding box center [187, 67] width 109 height 17
type input "3521"
type input "35215"
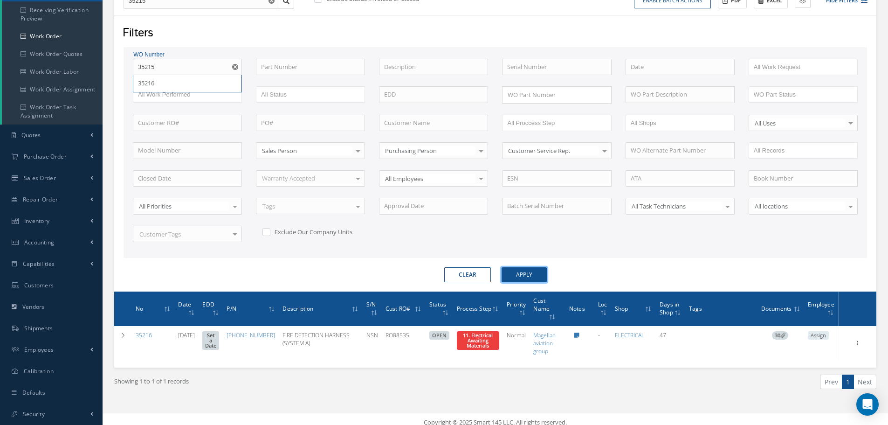
click at [528, 274] on button "Apply" at bounding box center [524, 274] width 45 height 15
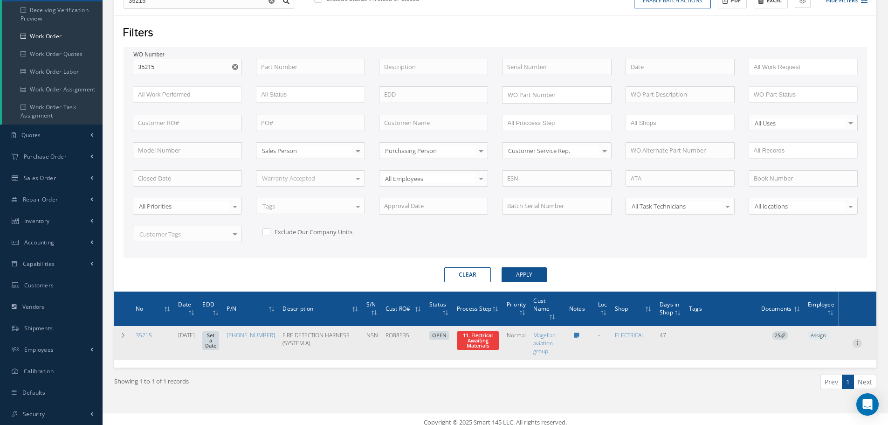
click at [860, 342] on icon at bounding box center [856, 341] width 9 height 7
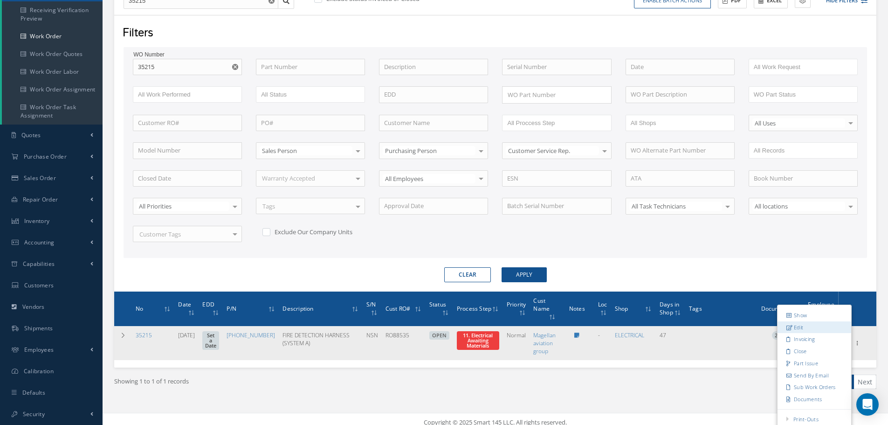
click at [808, 328] on link "Edit" at bounding box center [814, 327] width 74 height 12
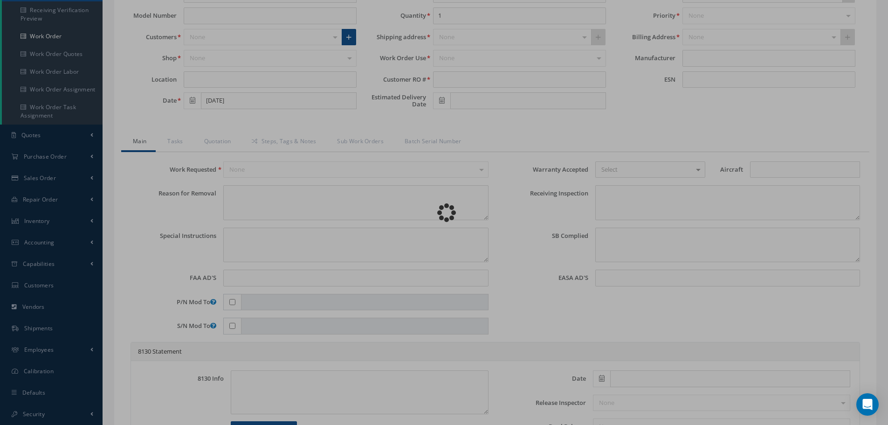
type input "745-5967-517"
type input "07/30/2025"
type input "FIRE DETECTION HARNESS (SYSTEM A)"
type input "RO88535"
type input "NSN"
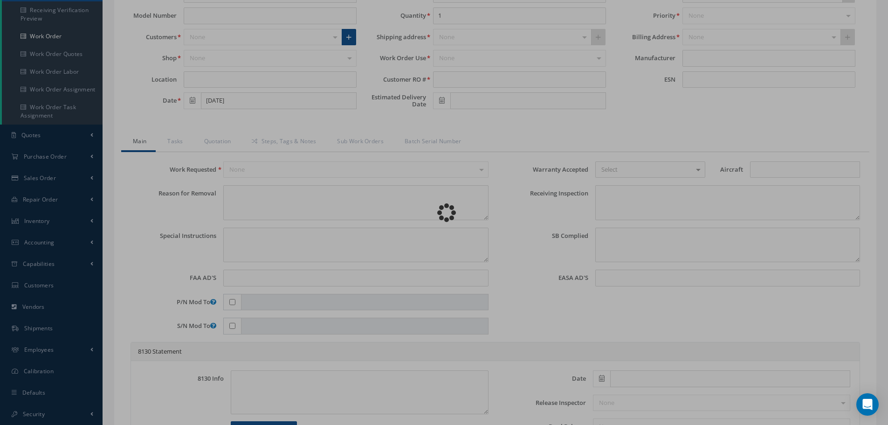
type input "V11639"
type textarea "NONE"
type textarea "PLEASE SEE R.O. FOR DETAILS/ INSPECT AND CLEAN TO RELEASE IN OVERHAUL CONDITION"
type textarea "NO VISUAL DAMAGE"
type textarea "None performed"
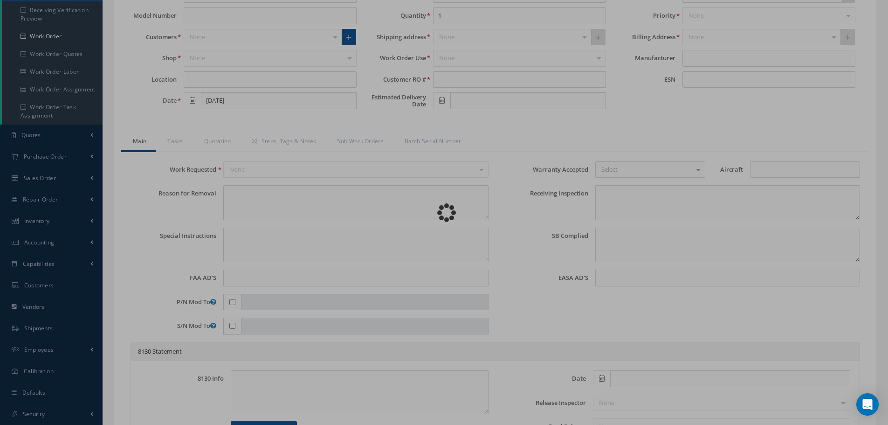
type textarea "Article was xxxxx in reference with the following Technical Standard : IAE CMM …"
type textarea "Article has been approved to return to service."
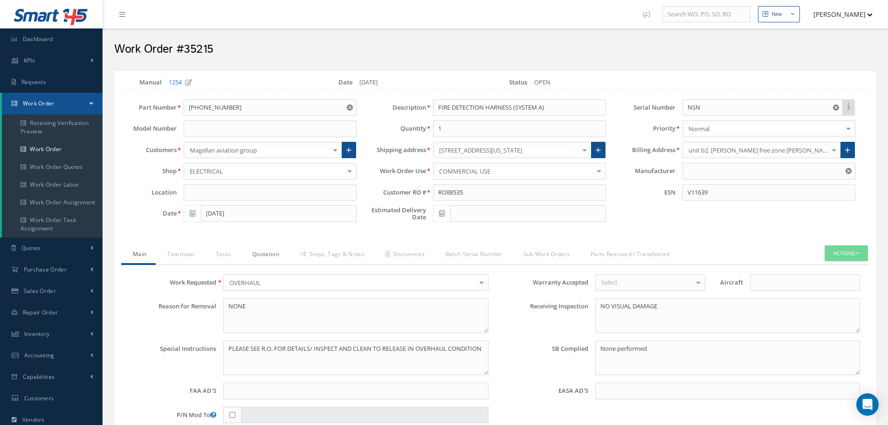
type input "IAE"
click at [270, 253] on link "Quotation" at bounding box center [264, 255] width 48 height 20
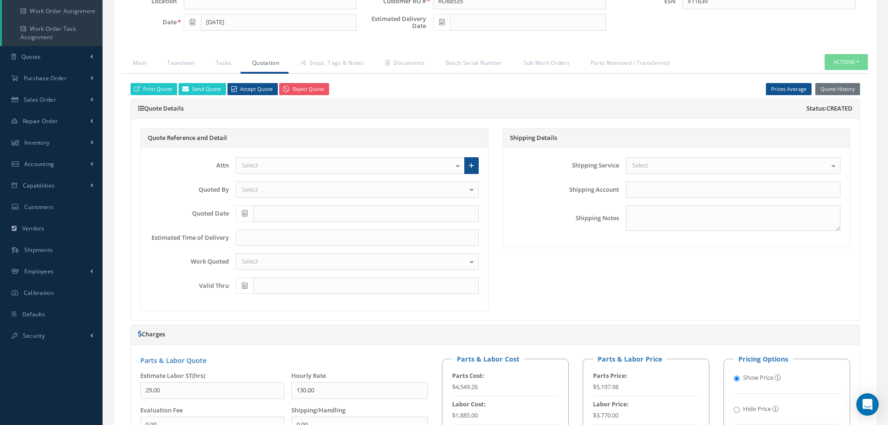
scroll to position [186, 0]
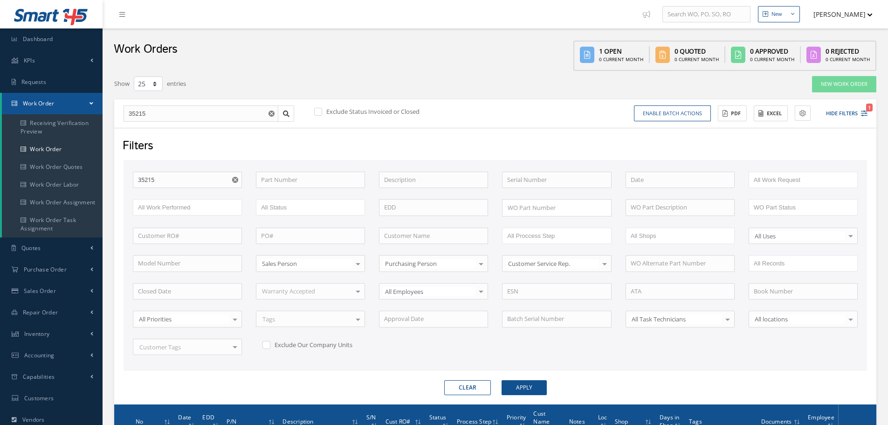
select select "25"
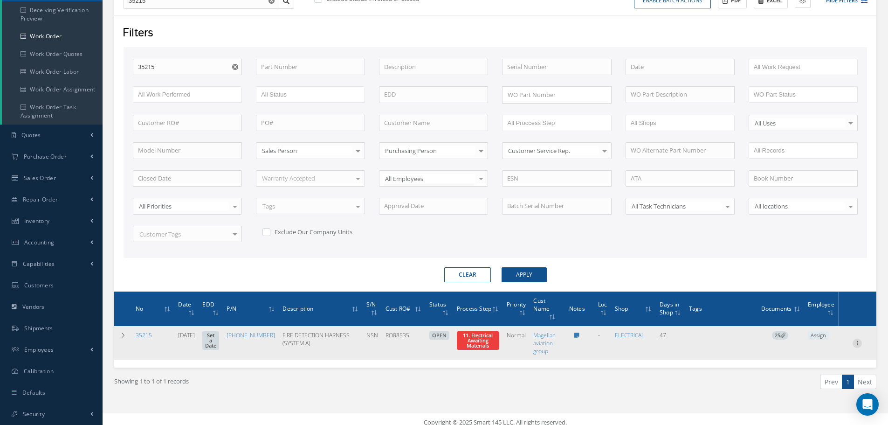
click at [857, 343] on icon at bounding box center [856, 341] width 9 height 7
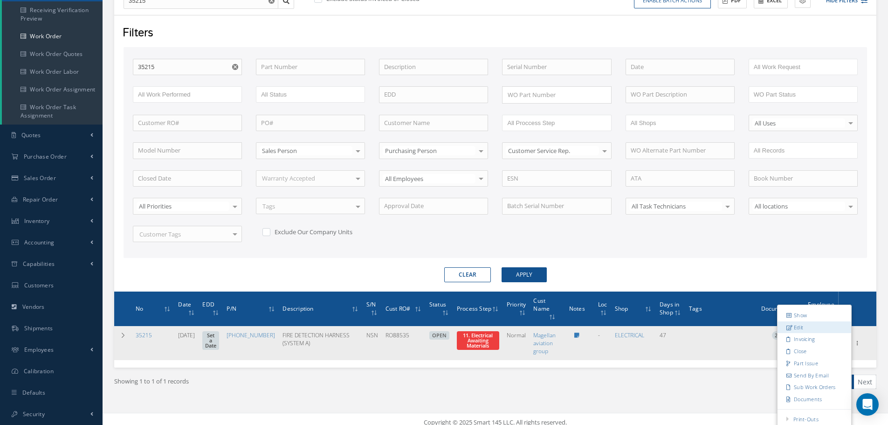
click at [810, 328] on link "Edit" at bounding box center [814, 327] width 74 height 12
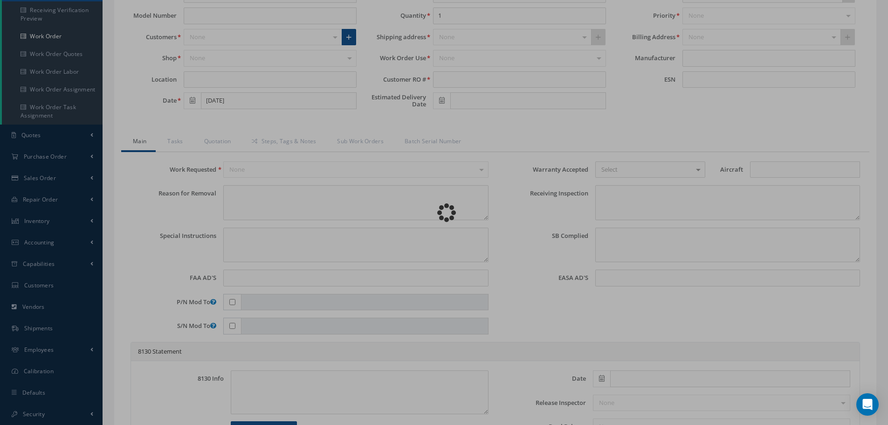
type input "[PHONE_NUMBER]"
type input "[DATE]"
type input "FIRE DETECTION HARNESS (SYSTEM A)"
type input "RO88535"
type input "NSN"
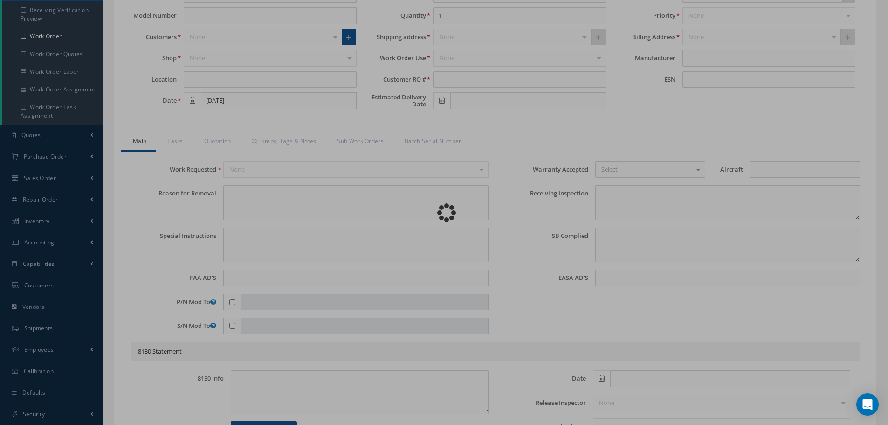
type input "V11639"
type textarea "NONE"
type textarea "PLEASE SEE R.O. FOR DETAILS/ INSPECT AND CLEAN TO RELEASE IN OVERHAUL CONDITION"
type textarea "NO VISUAL DAMAGE"
type textarea "None performed"
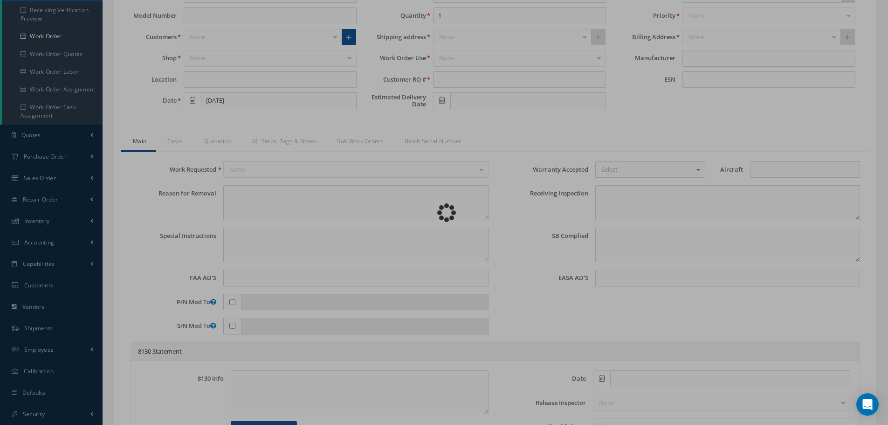
type textarea "Article was xxxxx in reference with the following Technical Standard : IAE CMM …"
type textarea "Article has been approved to return to service."
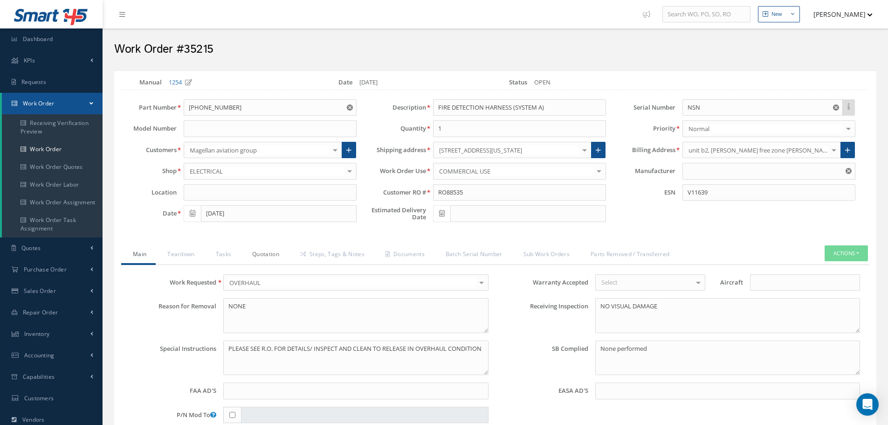
type input "IAE"
click at [267, 254] on link "Quotation" at bounding box center [264, 255] width 48 height 20
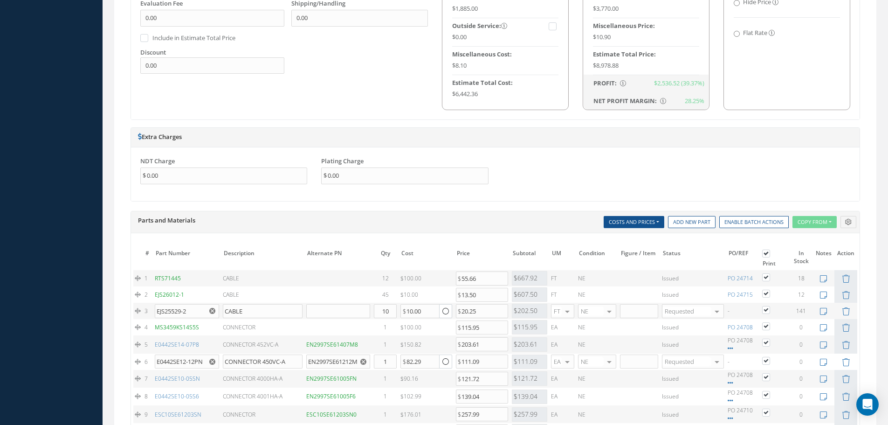
scroll to position [699, 0]
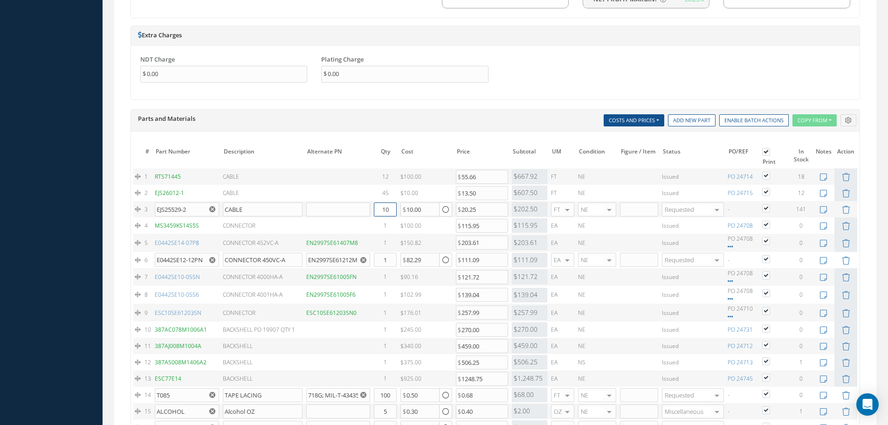
click at [384, 210] on input "10" at bounding box center [385, 209] width 23 height 14
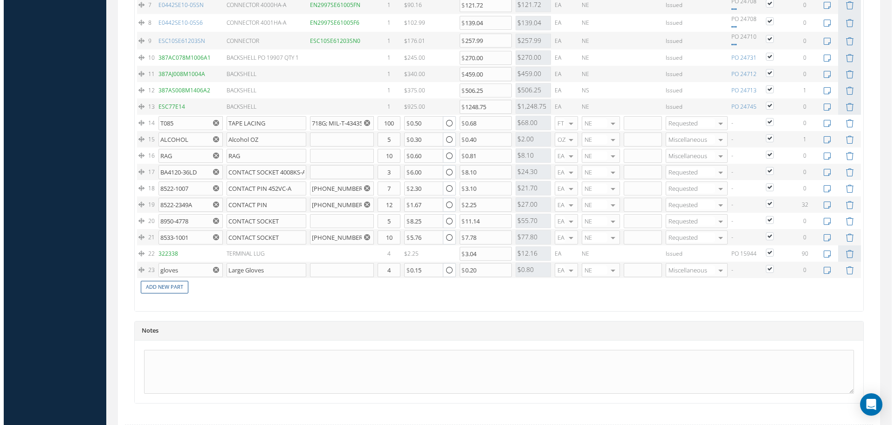
scroll to position [1034, 0]
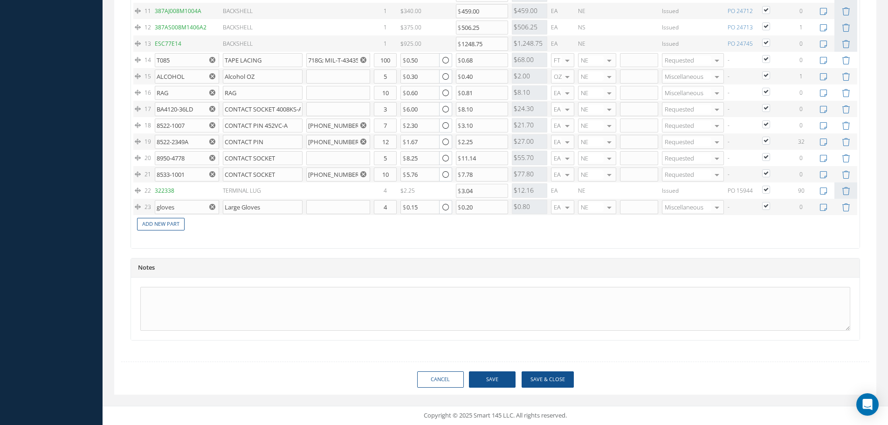
type input "20"
click at [544, 379] on button "Save & Close" at bounding box center [548, 379] width 52 height 16
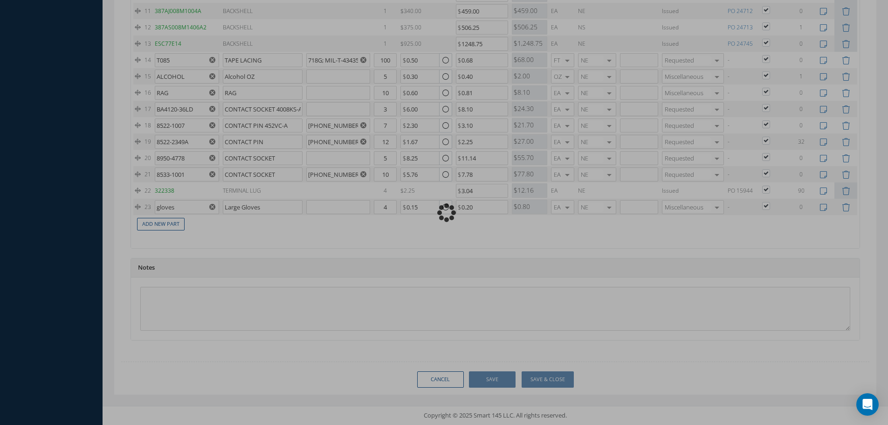
type input "IAE"
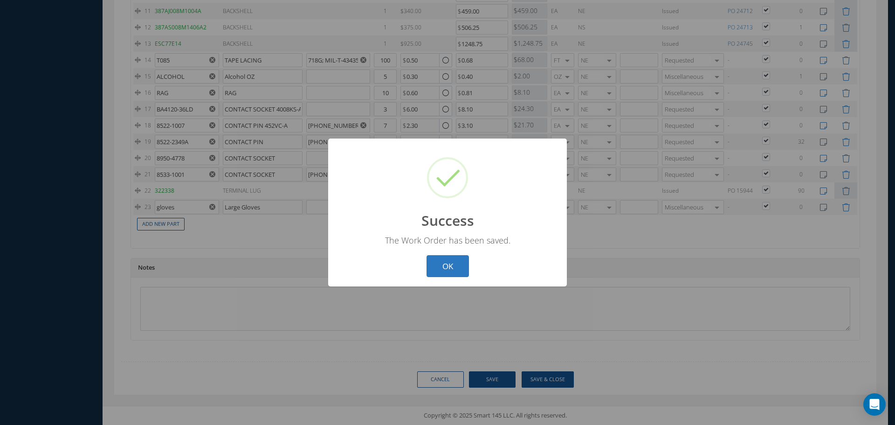
click at [447, 266] on button "OK" at bounding box center [447, 266] width 42 height 22
select select "25"
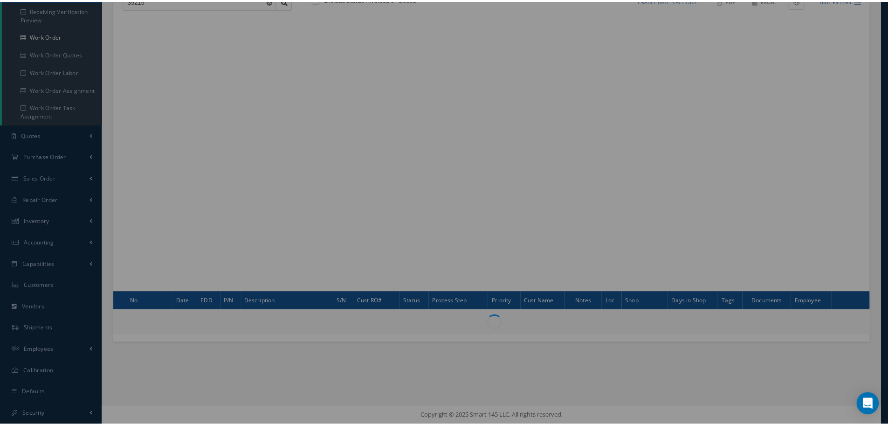
scroll to position [113, 0]
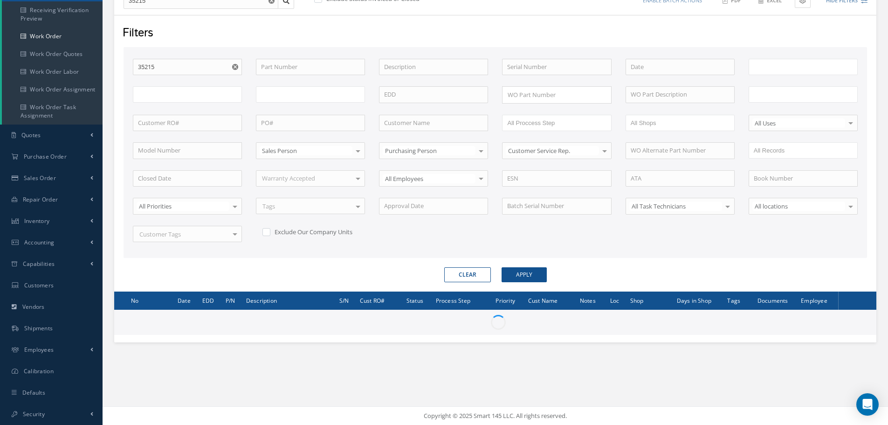
type input "All Work Request"
type input "All Work Performed"
type input "All Status"
type input "WO Part Status"
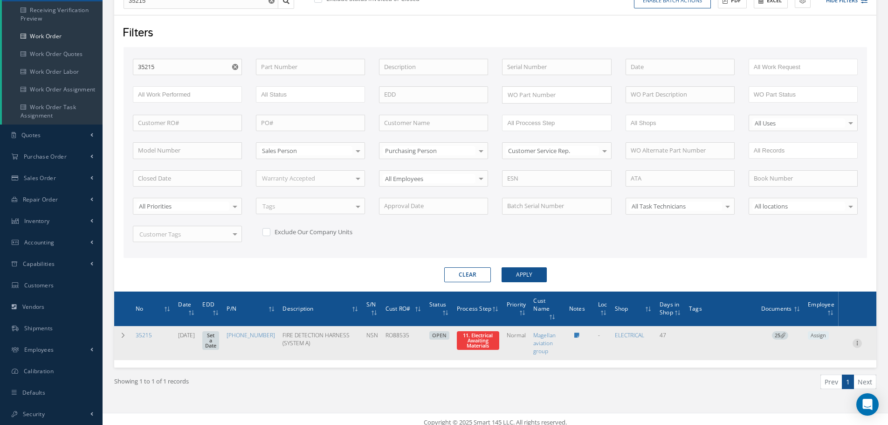
click at [858, 343] on icon at bounding box center [856, 341] width 9 height 7
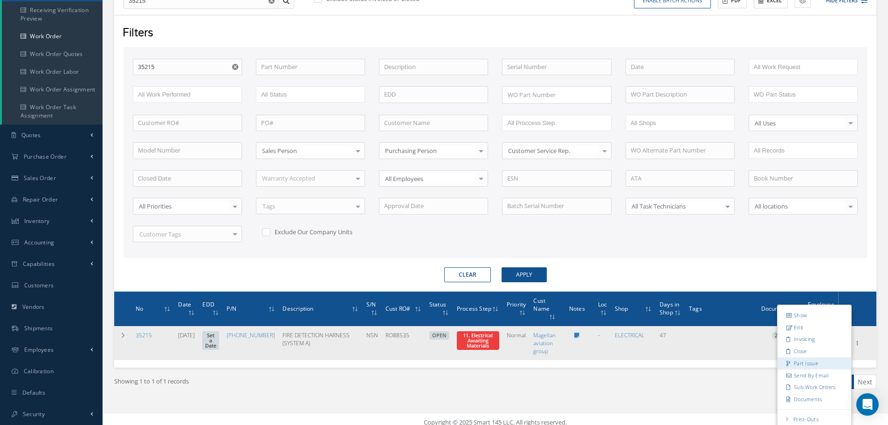
click at [798, 362] on link "Part Issue" at bounding box center [814, 363] width 74 height 12
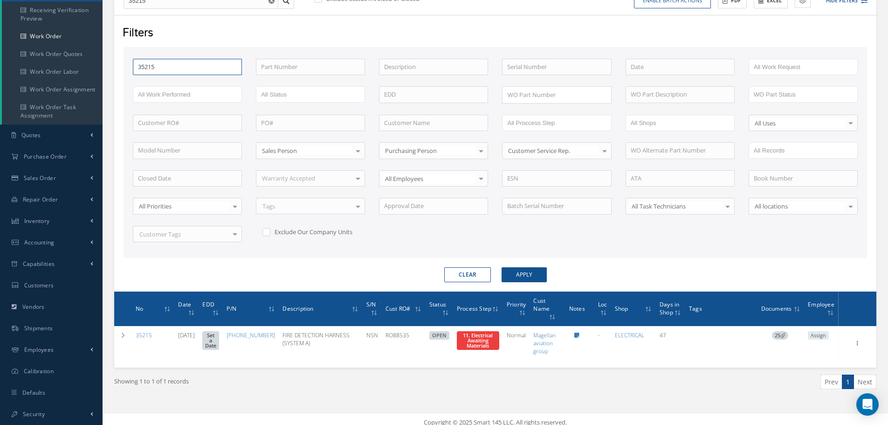
click at [171, 74] on input "35215" at bounding box center [187, 67] width 109 height 17
type input "3521"
type input "352"
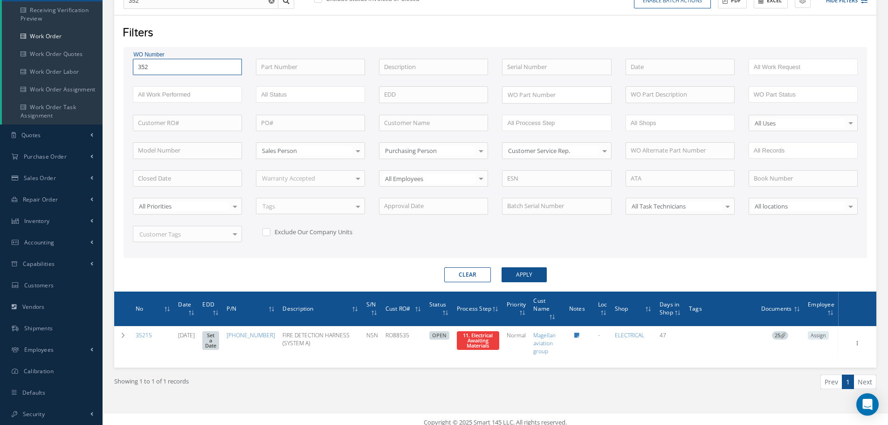
type input "35"
type input "3"
type input "34"
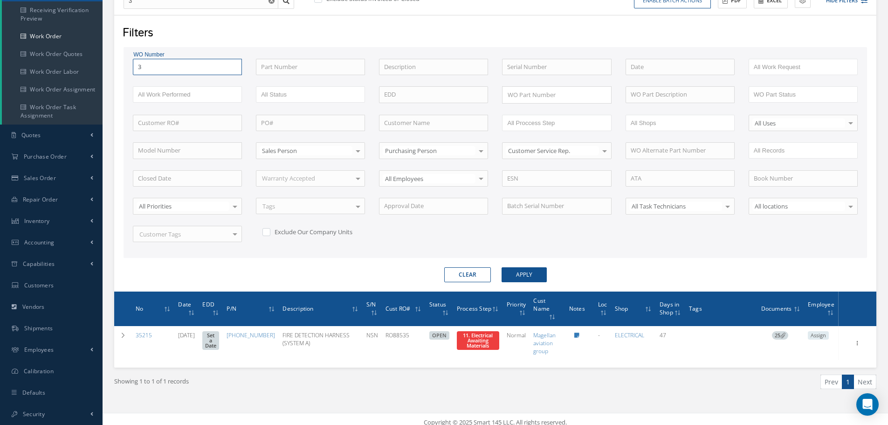
type input "34"
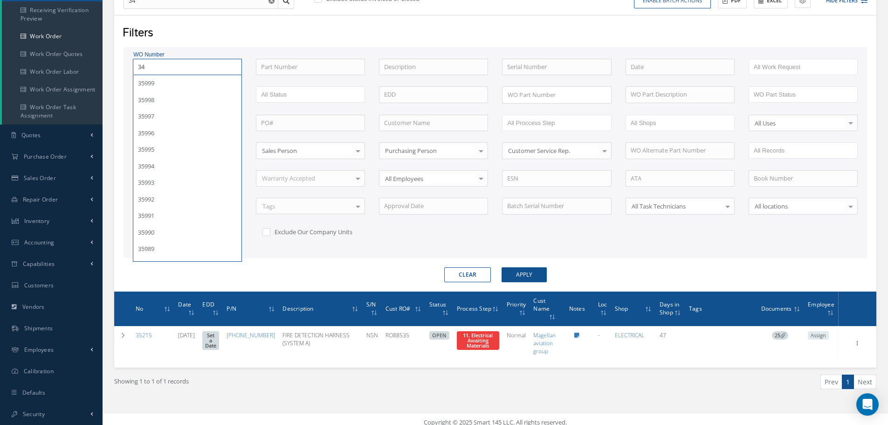
type input "340"
type input "3401"
type input "34013"
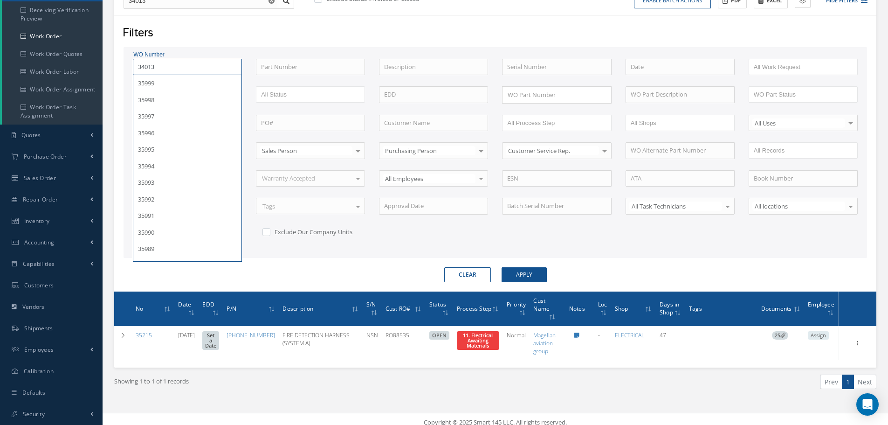
type input "34013"
click at [502, 267] on button "Apply" at bounding box center [524, 274] width 45 height 15
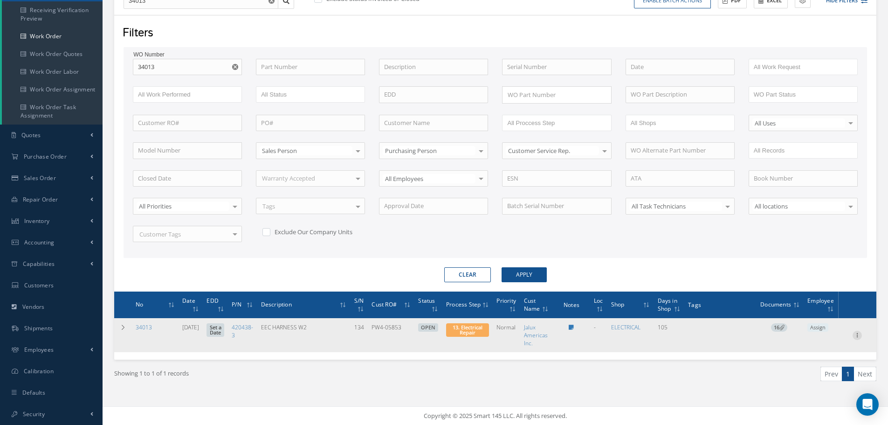
click at [859, 335] on icon at bounding box center [856, 333] width 9 height 7
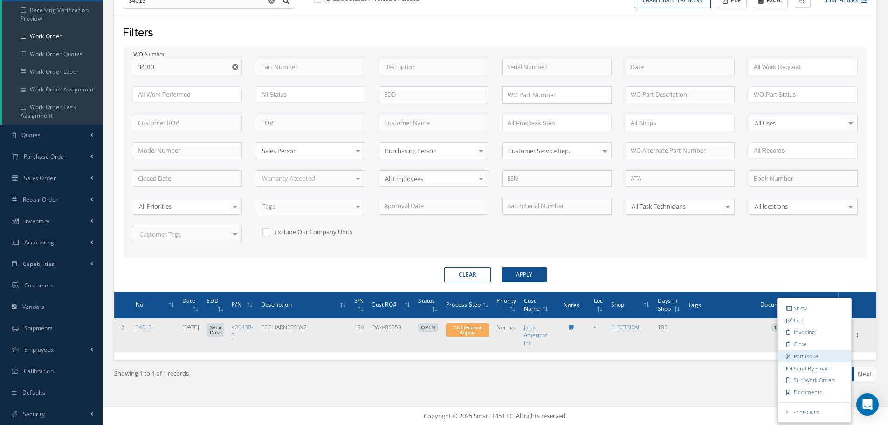
click at [812, 354] on link "Part Issue" at bounding box center [814, 356] width 74 height 12
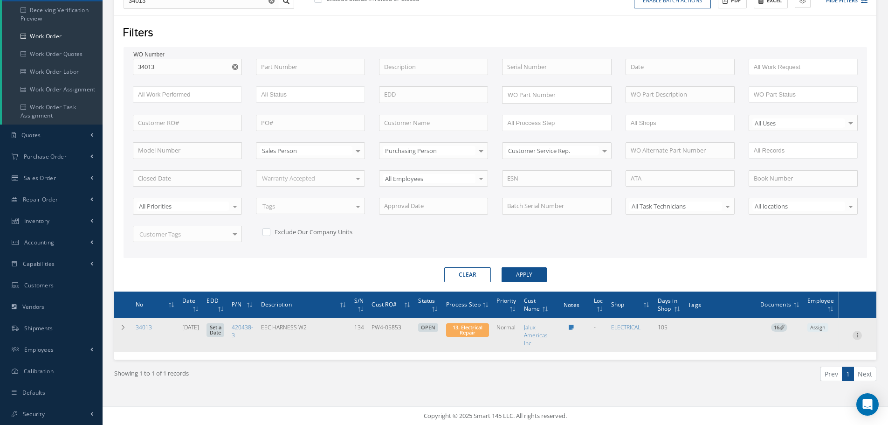
click at [859, 333] on icon at bounding box center [856, 333] width 9 height 7
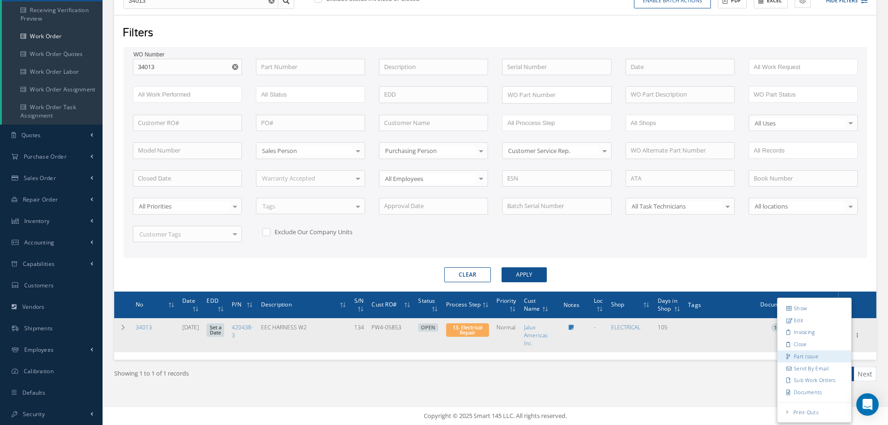
click at [811, 357] on link "Part Issue" at bounding box center [814, 356] width 74 height 12
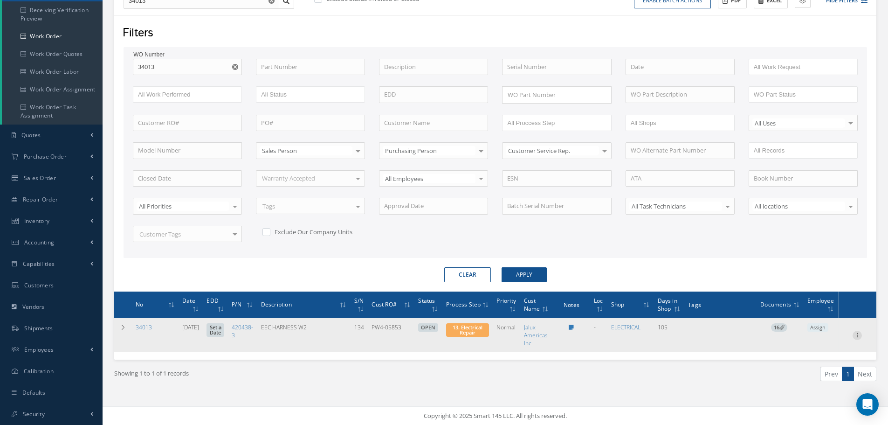
click at [857, 333] on icon at bounding box center [856, 333] width 9 height 7
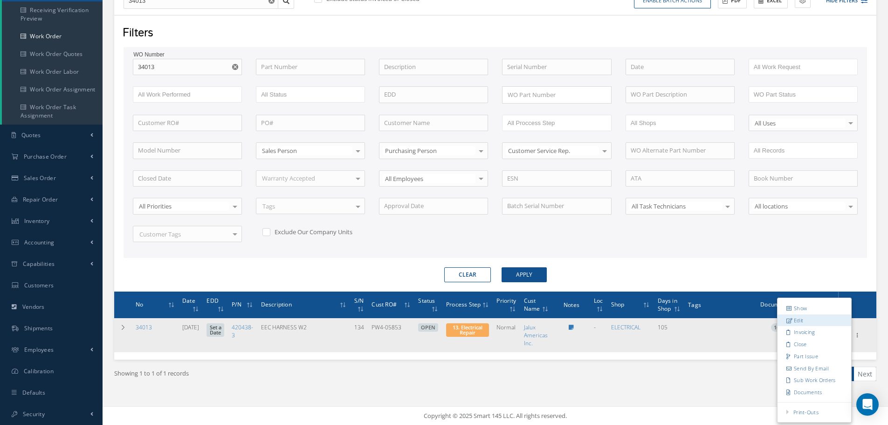
click at [805, 320] on link "Edit" at bounding box center [814, 320] width 74 height 12
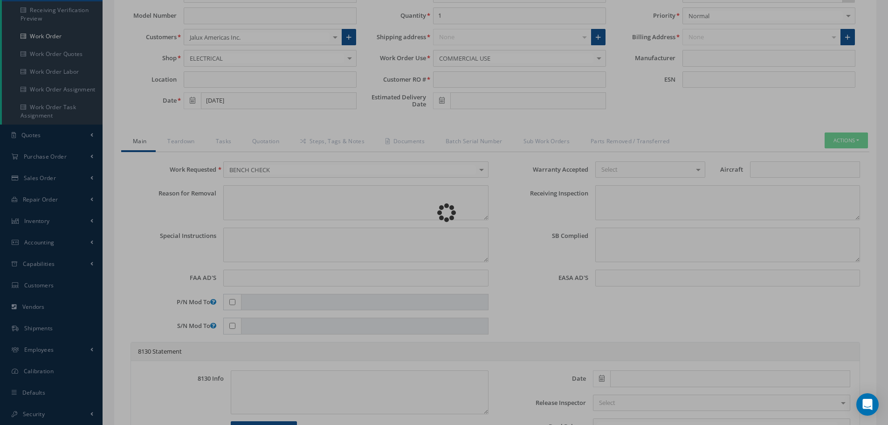
type input "420438-3"
type input "06/02/2025"
type input "EEC HARNESS W2"
type input "PW4-05853"
type input "134"
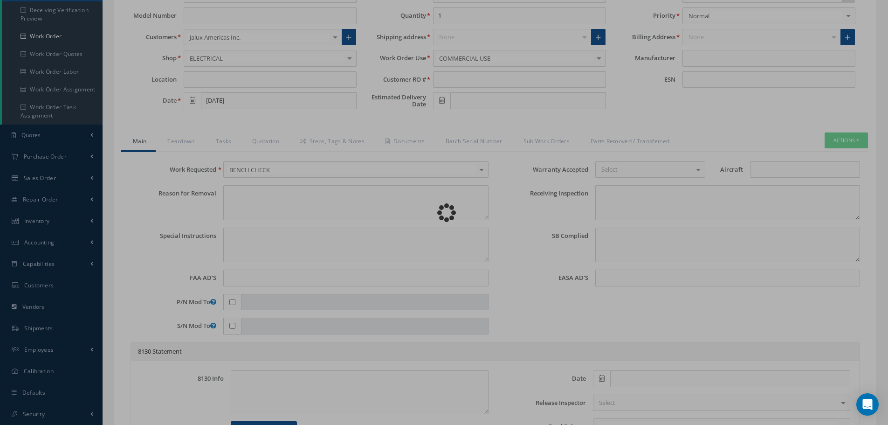
type input "P727472"
type textarea "NONE"
type textarea "PLEASE SEE R.O. FOR DETAILS"
type textarea "NO VISUAL DAMAGE"
type textarea "None performed"
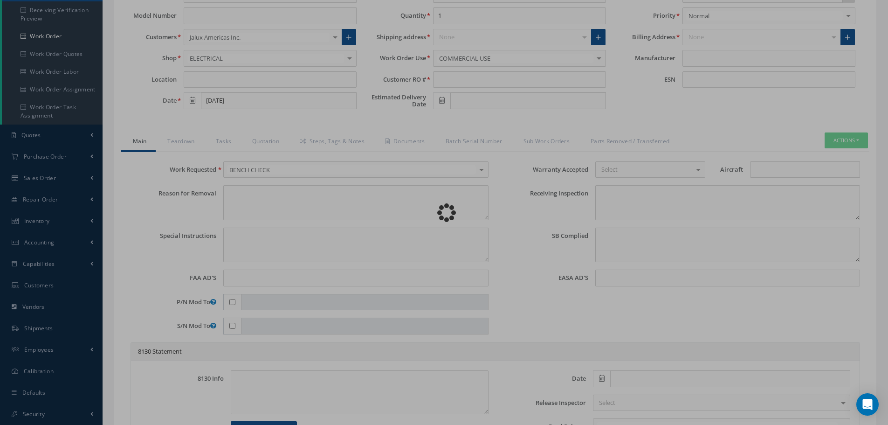
type textarea "Article was xxxxx in reference with the following Technical Standard : UNISON C…"
type textarea "Article has been approved to return to service."
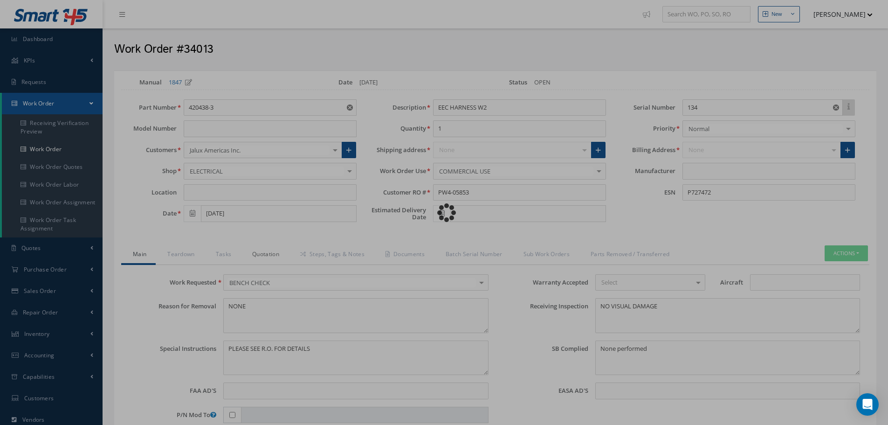
type input "UNISON"
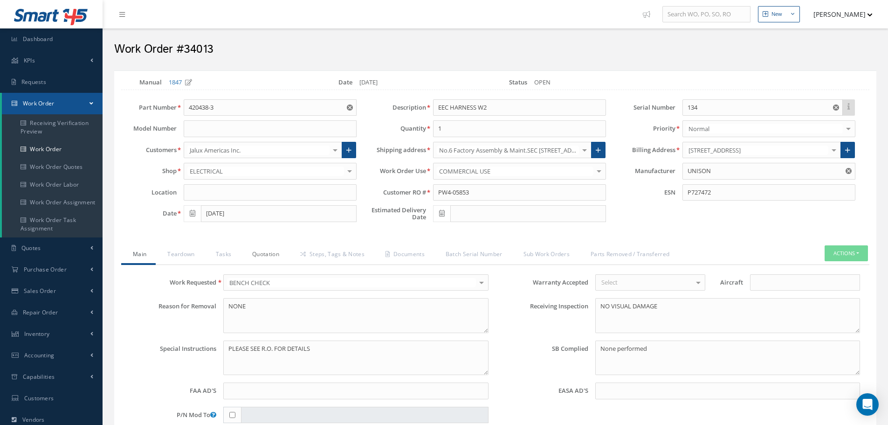
click at [273, 253] on link "Quotation" at bounding box center [264, 255] width 48 height 20
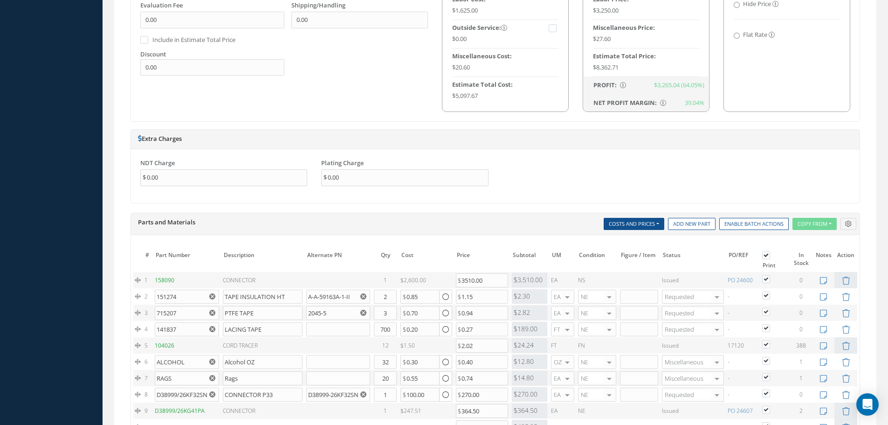
scroll to position [699, 0]
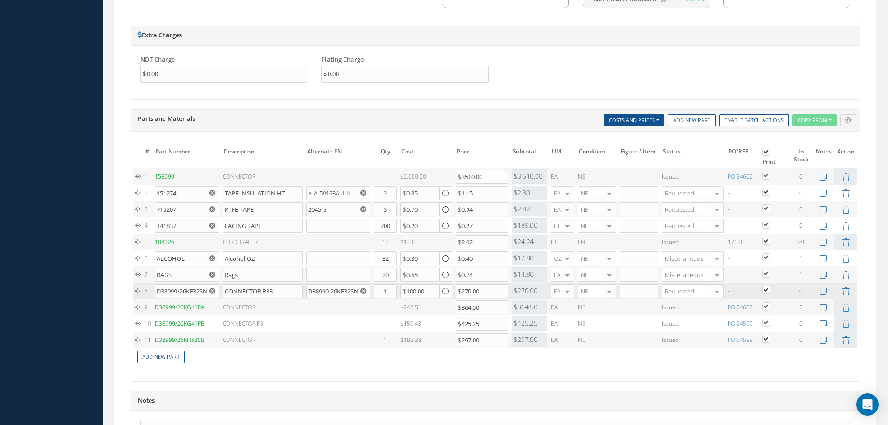
click at [363, 290] on use "Reset" at bounding box center [363, 291] width 6 height 6
click at [318, 292] on input "text" at bounding box center [338, 291] width 64 height 14
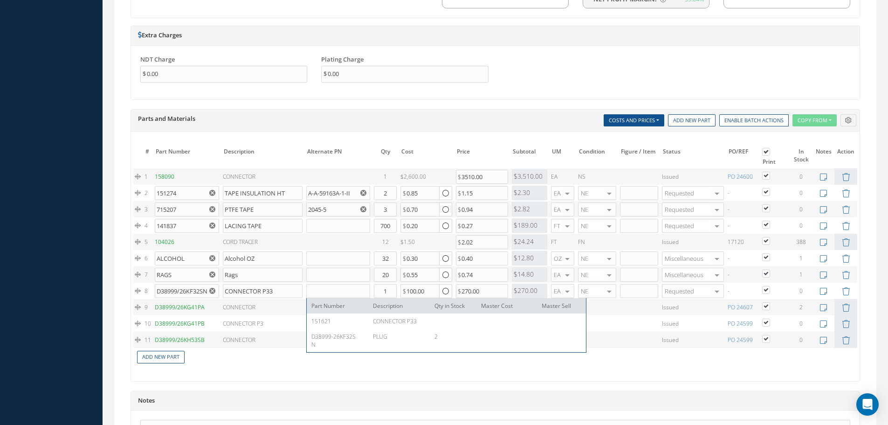
click at [289, 363] on td "Add New Part" at bounding box center [461, 356] width 656 height 16
paste input "D38999/26KG41PA"
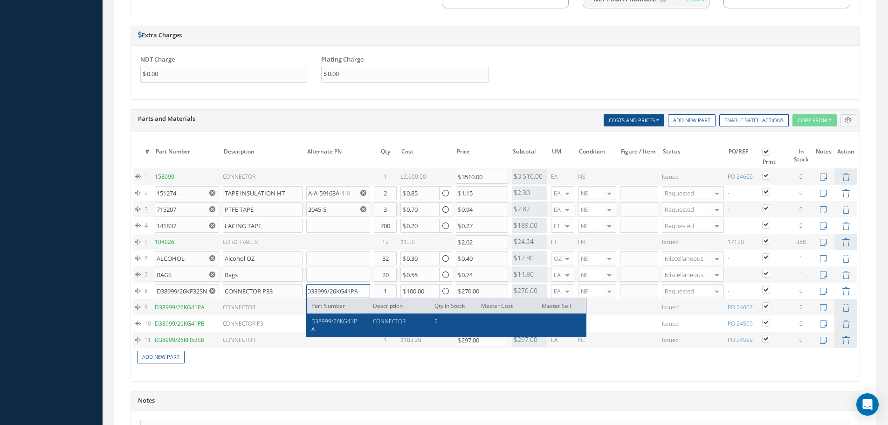
type input "D38999/26KG41PA"
click at [654, 354] on td "Add New Part" at bounding box center [461, 356] width 656 height 16
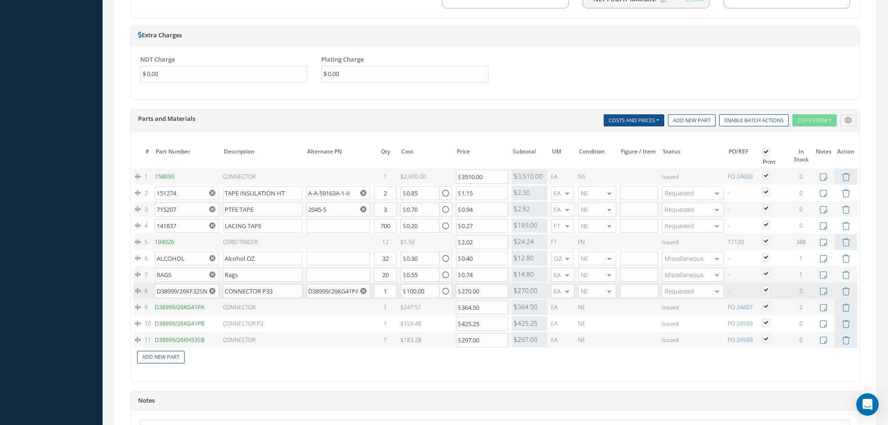
click at [363, 291] on icon "Reset" at bounding box center [363, 291] width 6 height 6
click at [330, 295] on input "text" at bounding box center [338, 291] width 64 height 14
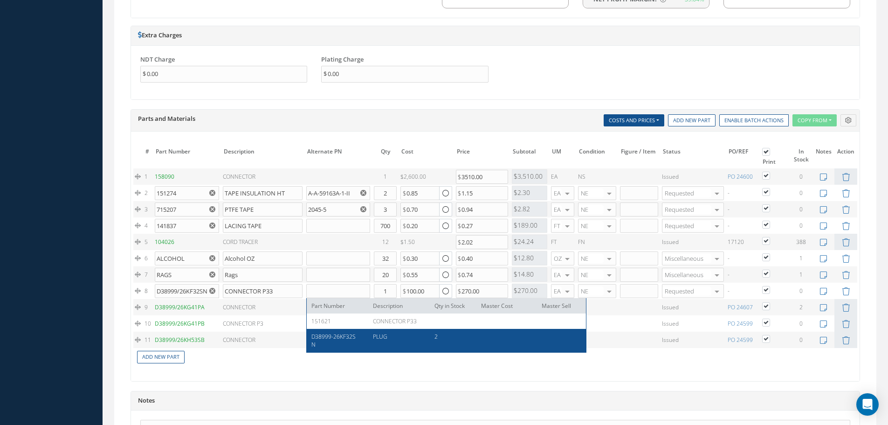
click at [325, 337] on span "D38999-26KF32SN" at bounding box center [333, 340] width 44 height 16
type input "D38999-26KF32SN"
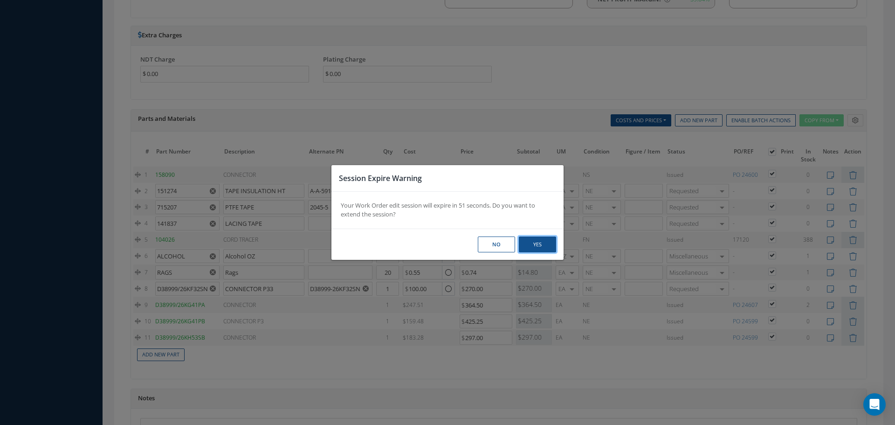
click at [537, 247] on button "Yes" at bounding box center [537, 244] width 37 height 16
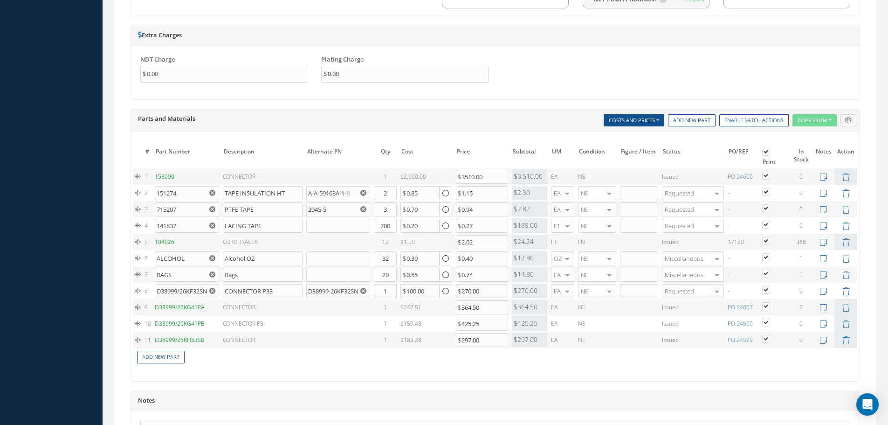
select select "25"
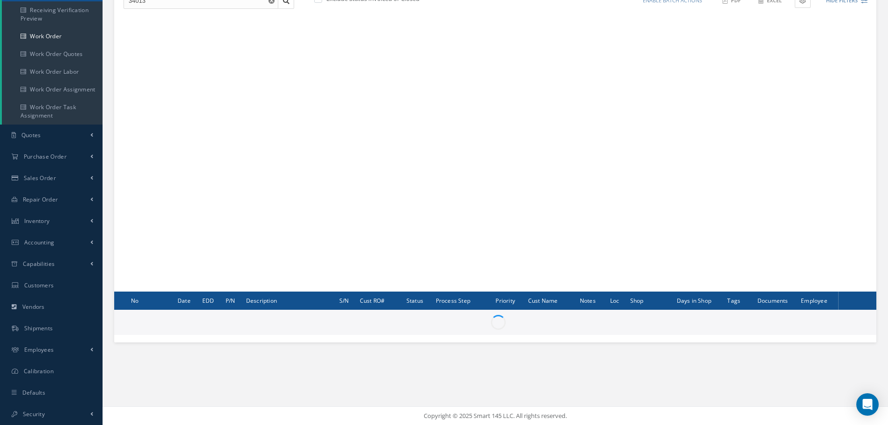
scroll to position [113, 0]
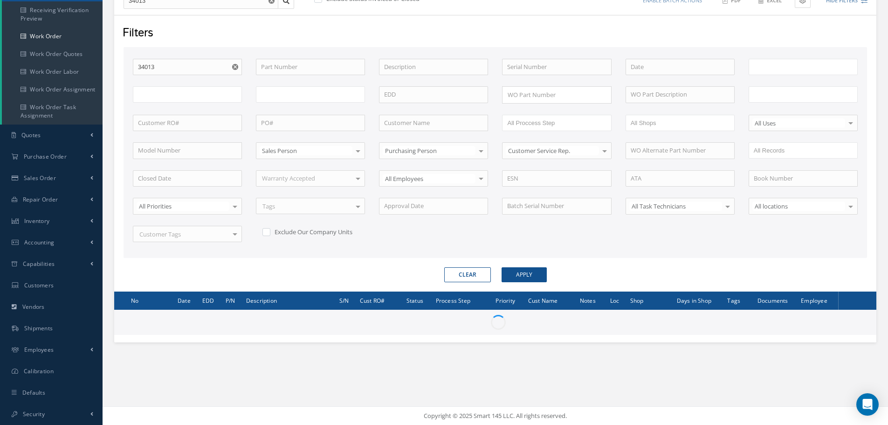
type input "All Work Request"
type input "All Work Performed"
type input "All Status"
type input "WO Part Status"
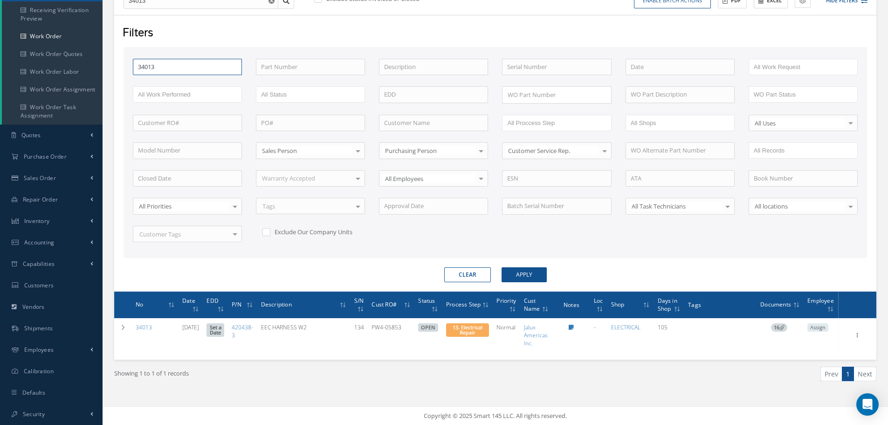
click at [168, 65] on input "34013" at bounding box center [187, 67] width 109 height 17
type input "3401"
type input "340"
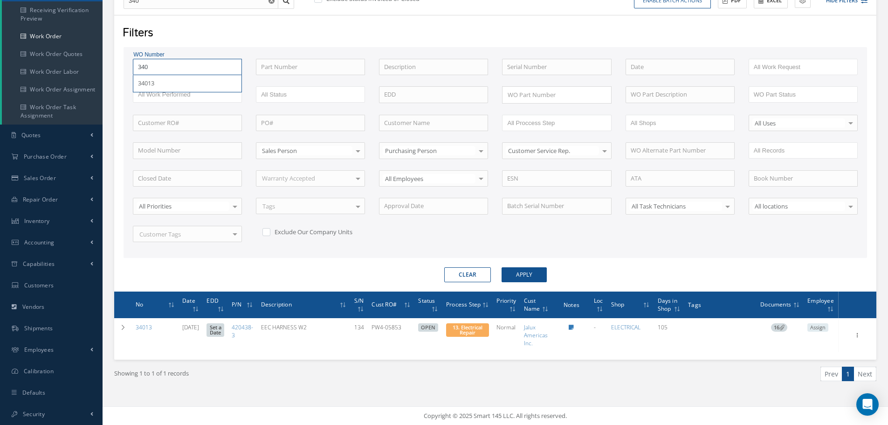
type input "34"
type input "3"
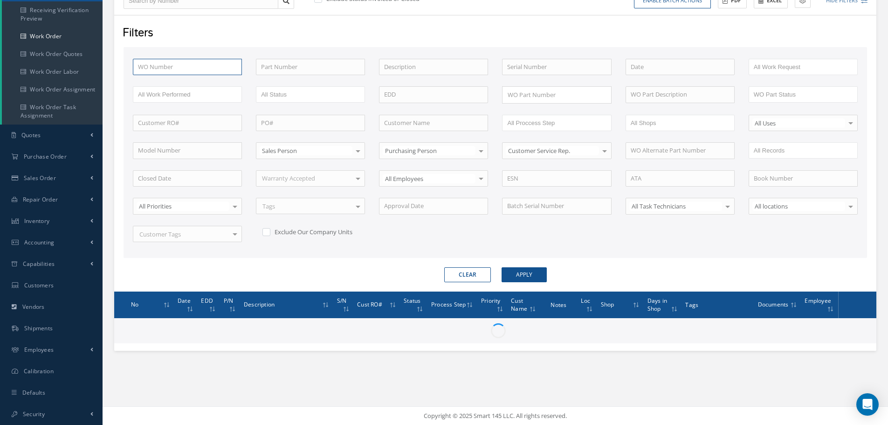
type input "3"
type input "36"
type input "363"
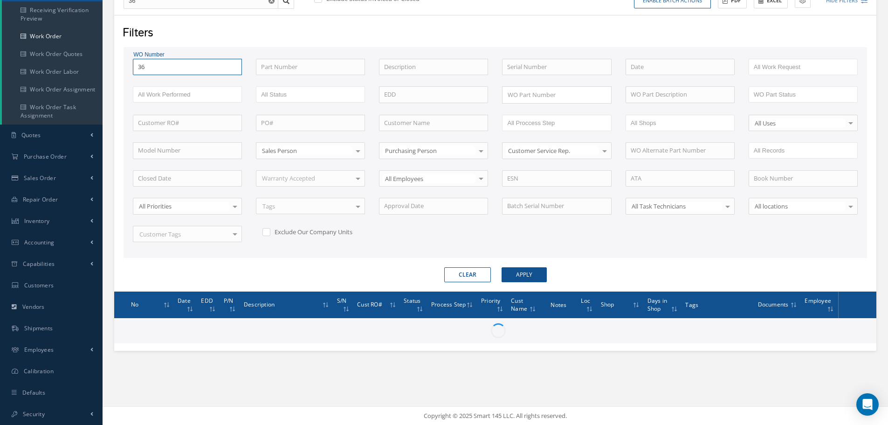
type input "363"
type input "3631"
type input "36318"
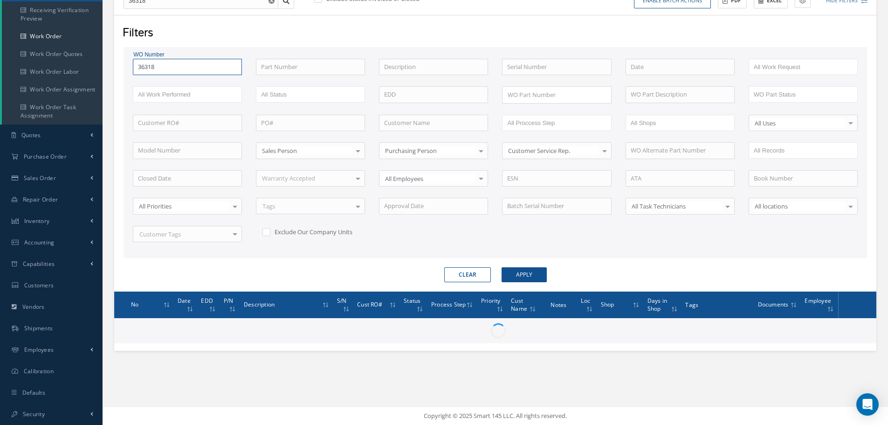
click at [502, 267] on button "Apply" at bounding box center [524, 274] width 45 height 15
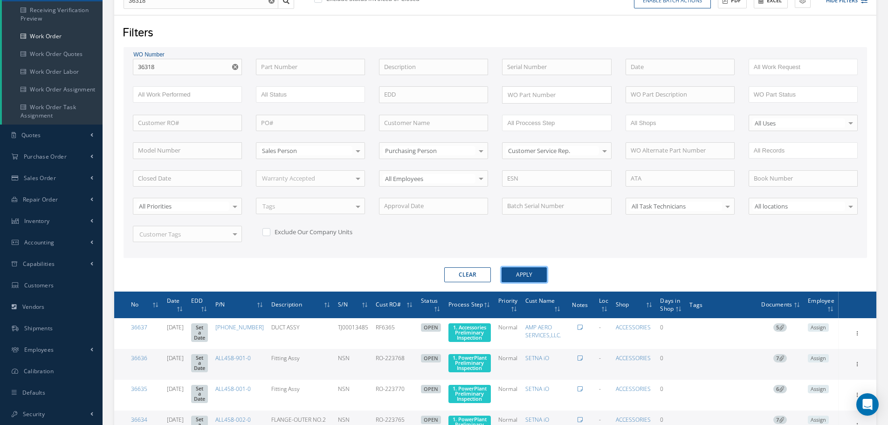
click at [523, 277] on button "Apply" at bounding box center [524, 274] width 45 height 15
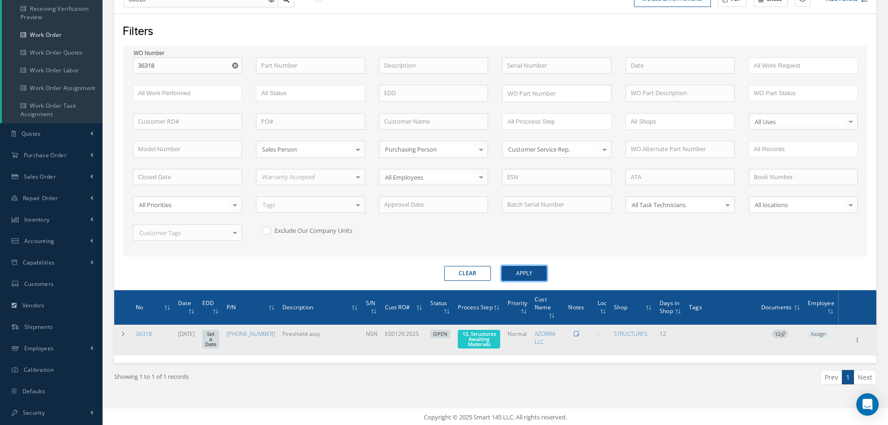
scroll to position [119, 0]
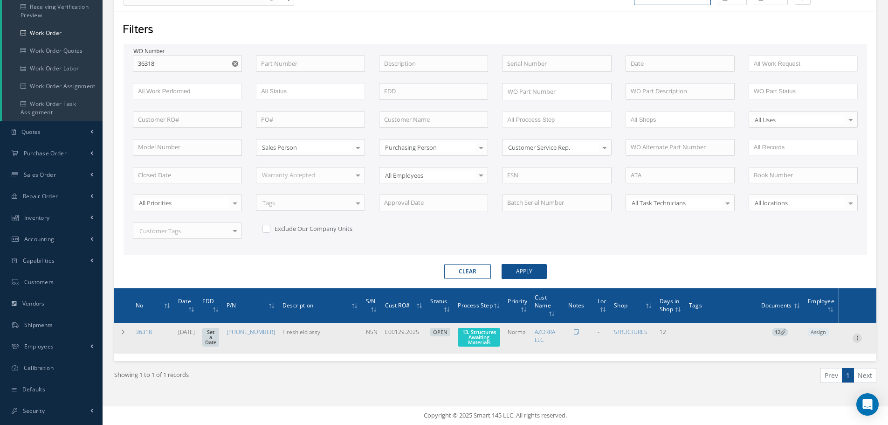
click at [858, 337] on icon at bounding box center [856, 336] width 9 height 7
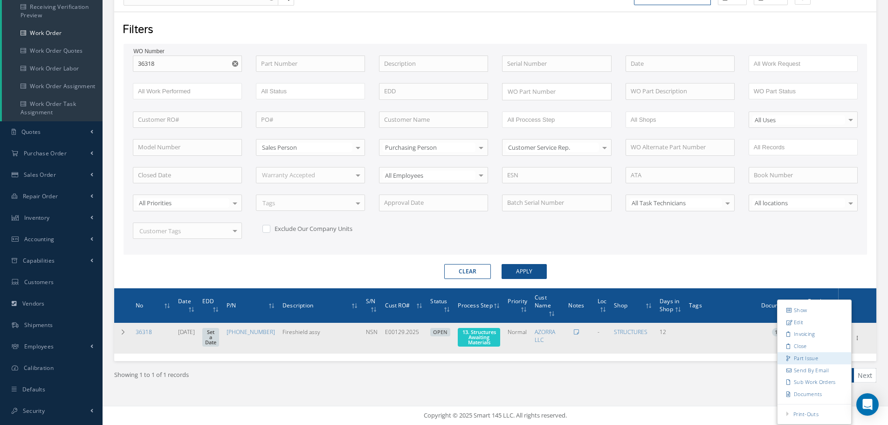
click at [809, 357] on link "Part Issue" at bounding box center [814, 358] width 74 height 12
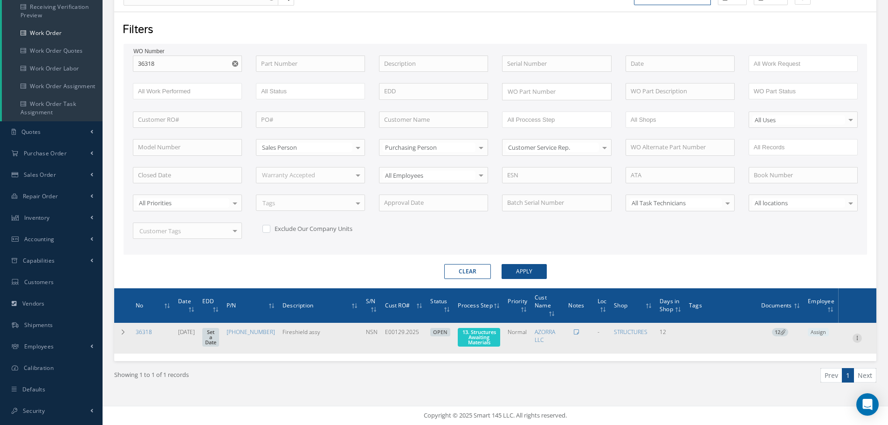
click at [858, 335] on icon at bounding box center [856, 336] width 9 height 7
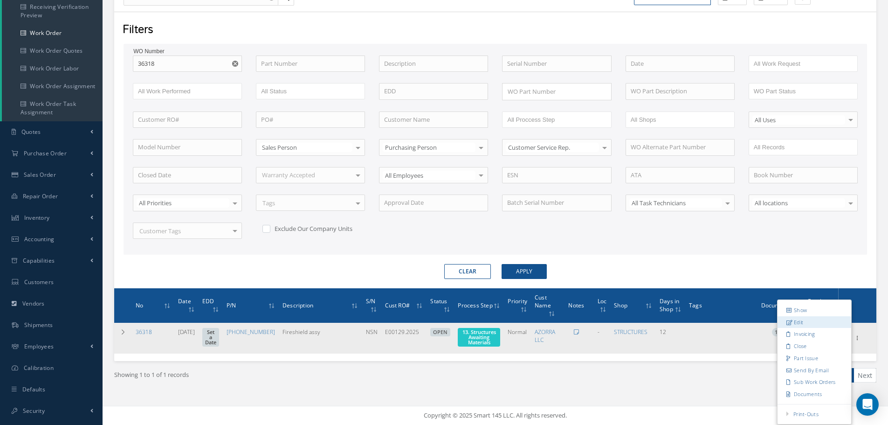
click at [809, 320] on link "Edit" at bounding box center [814, 322] width 74 height 12
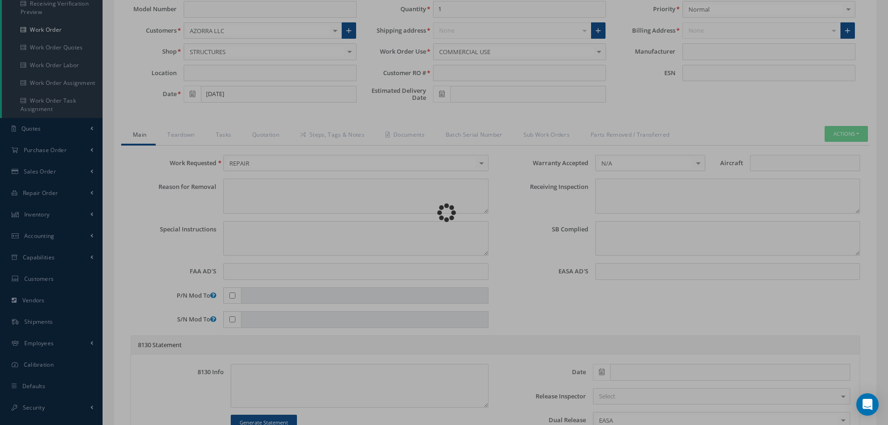
type input "341-3007-505"
type input "09/03/2025"
type input "Fireshield assy"
type input "E00129.2025"
type input "NSN"
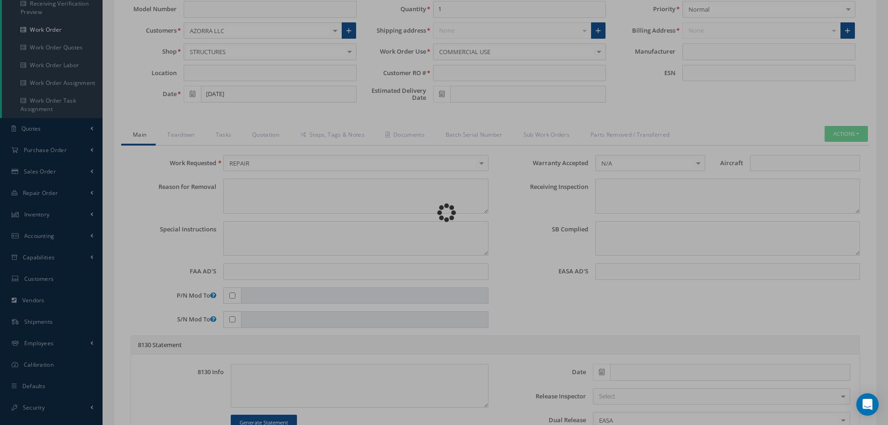
type input "994124"
type textarea "NONE"
type textarea "PLEASE SEE R.O. FOR DETAILS"
type textarea "NO VISUAL DAMAGE"
type textarea "None performed"
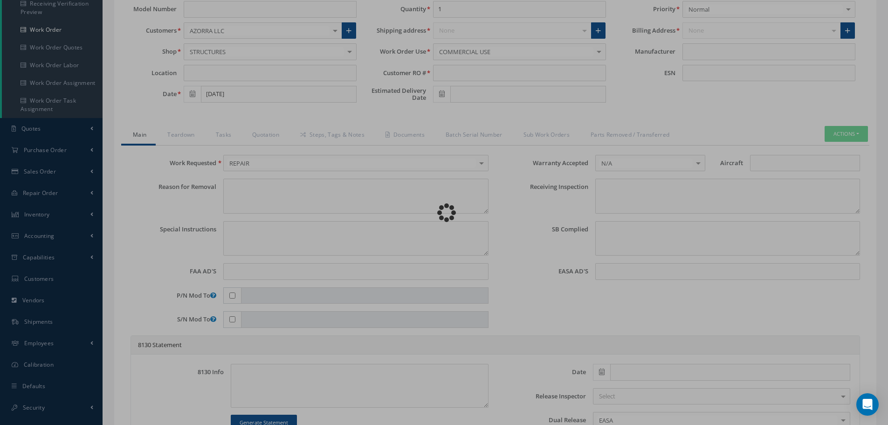
type textarea "Article was xxxxx in reference with the following Technical Standard : GOODRICH…"
type textarea "Article has been approved to return to service."
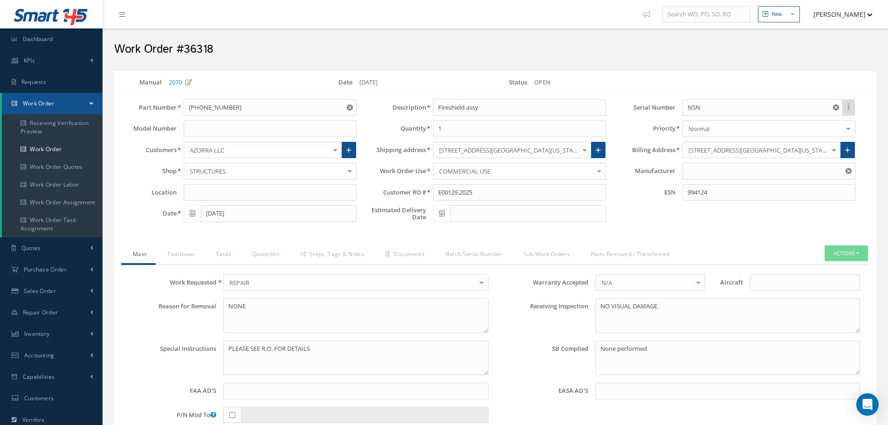
type input "GOODRICH"
click at [272, 254] on link "Quotation" at bounding box center [264, 255] width 48 height 20
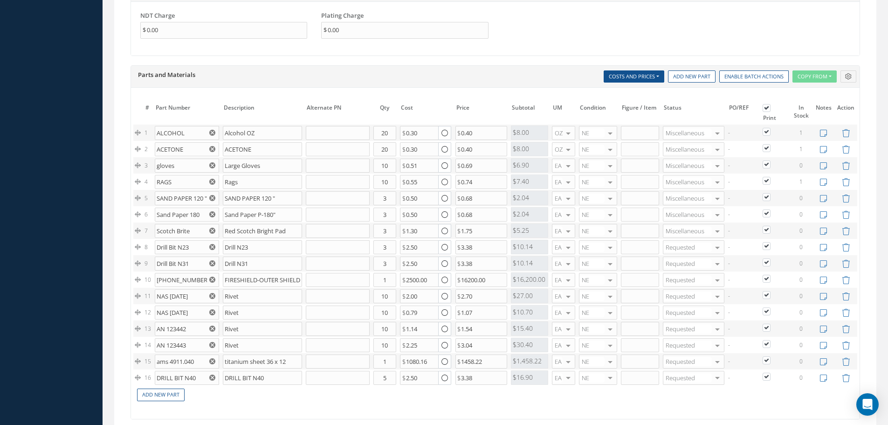
scroll to position [746, 0]
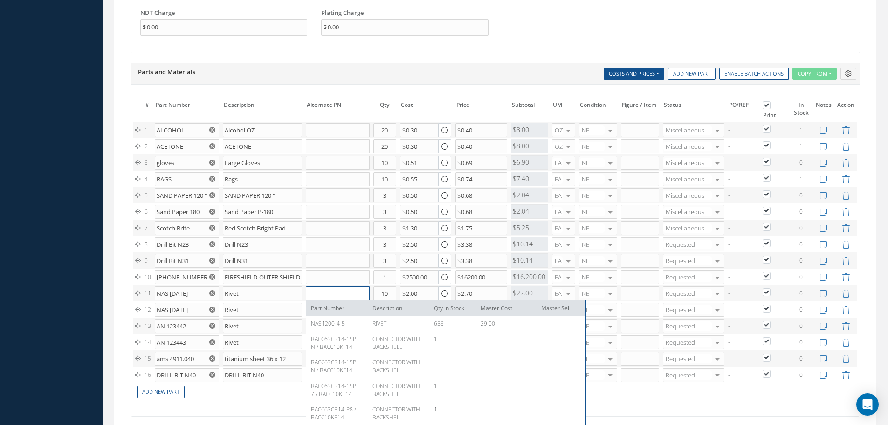
click at [312, 297] on input "text" at bounding box center [338, 293] width 64 height 14
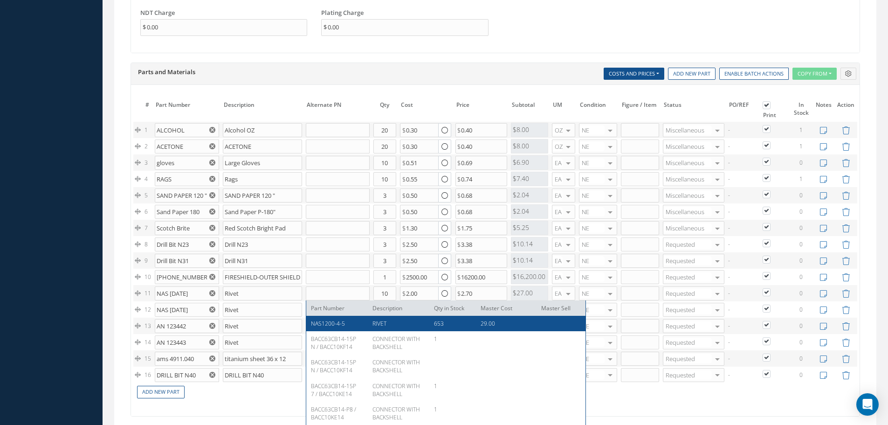
click at [331, 320] on span "NAS1200-4-5" at bounding box center [328, 323] width 34 height 8
type input "NAS1200-4-5"
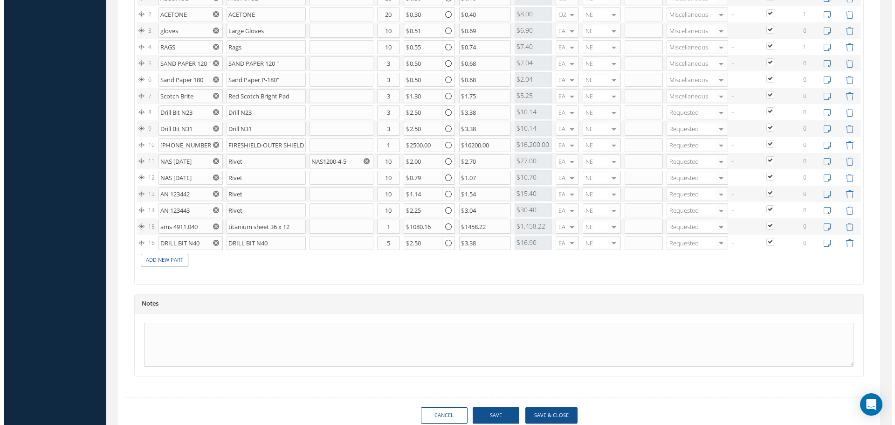
scroll to position [914, 0]
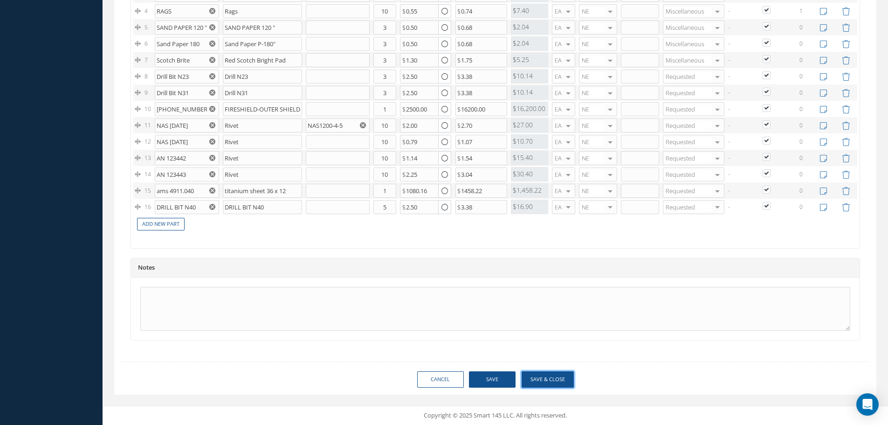
click at [549, 379] on button "Save & Close" at bounding box center [548, 379] width 52 height 16
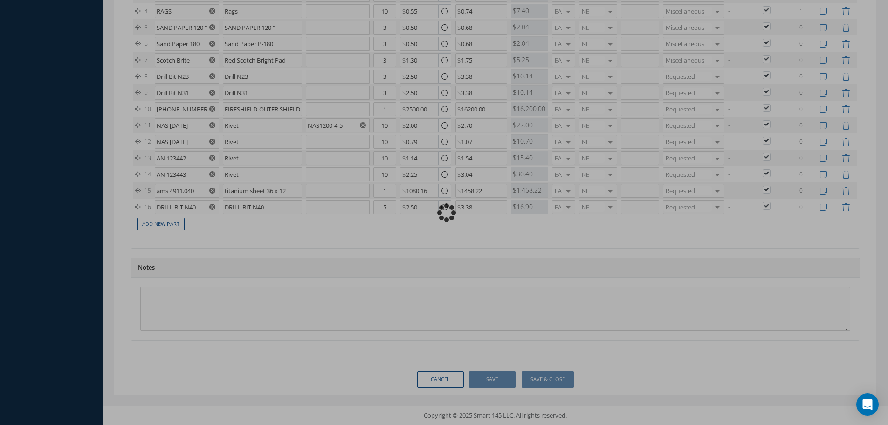
type input "GOODRICH"
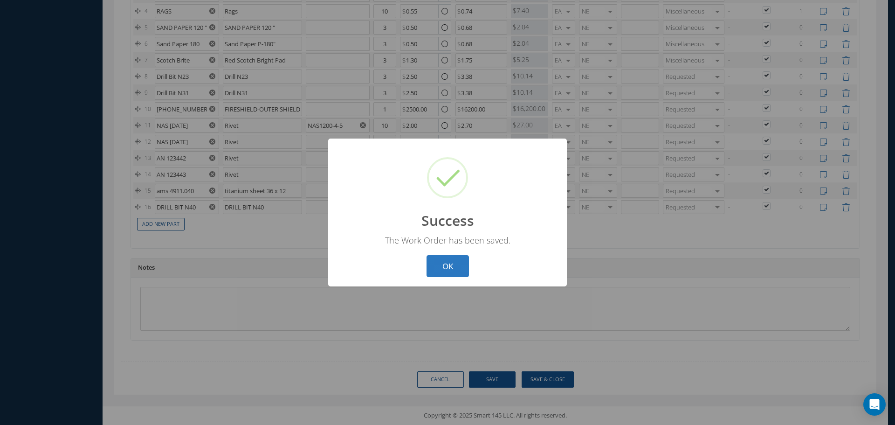
click at [451, 263] on button "OK" at bounding box center [447, 266] width 42 height 22
select select "25"
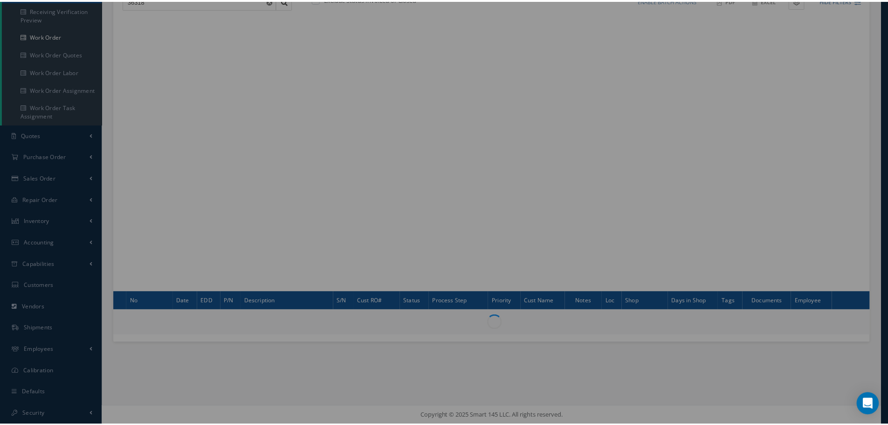
scroll to position [113, 0]
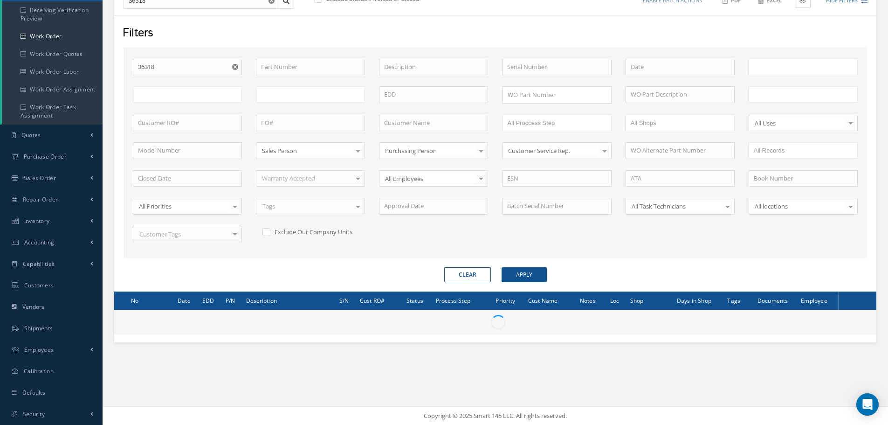
type input "All Work Request"
type input "All Work Performed"
type input "All Status"
type input "WO Part Status"
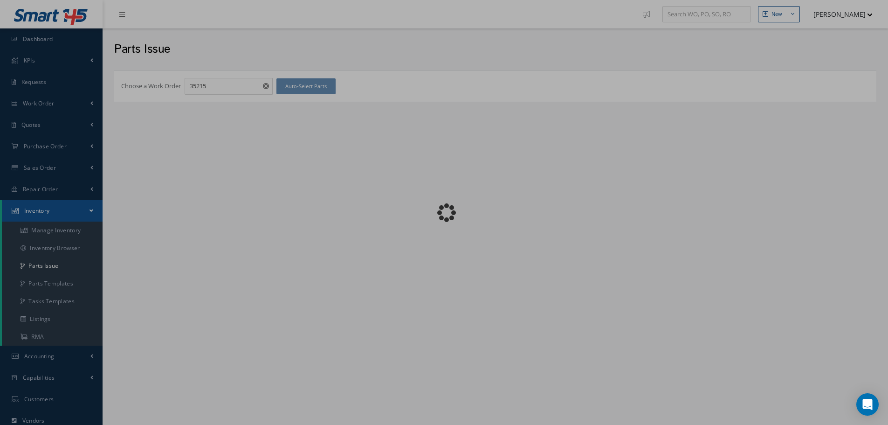
checkbox input "false"
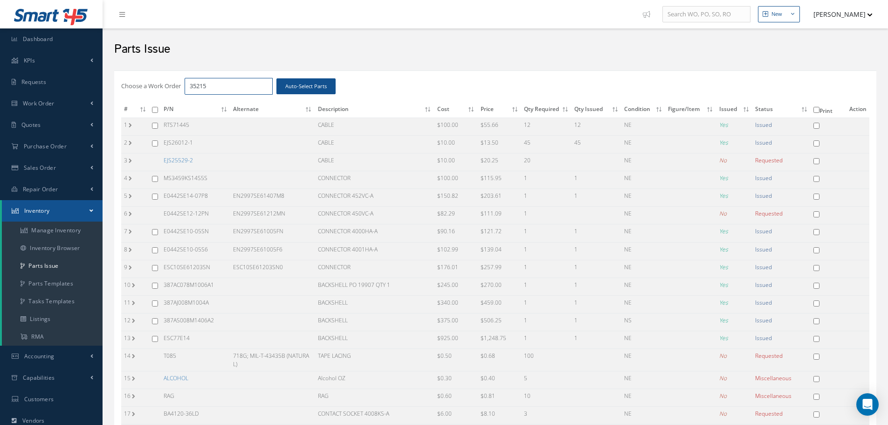
click at [214, 84] on input "35215" at bounding box center [229, 86] width 88 height 17
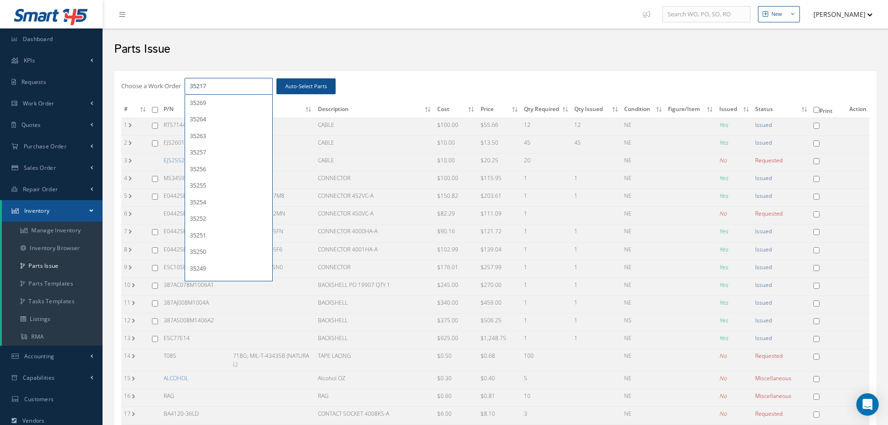
type input "35217"
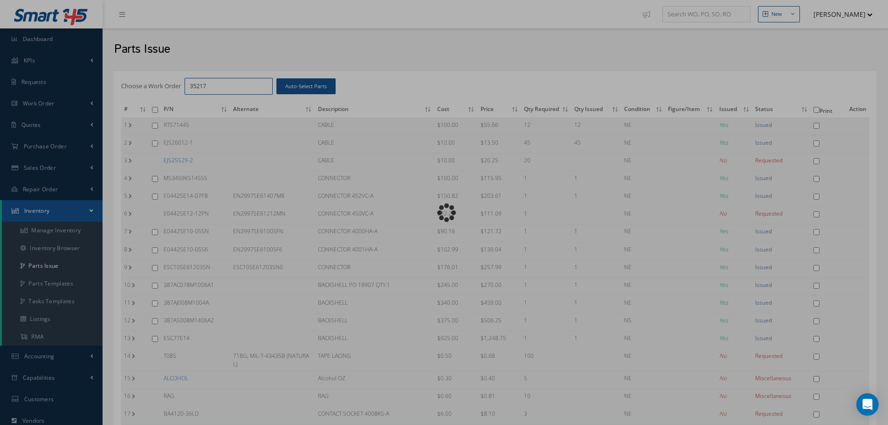
checkbox input "false"
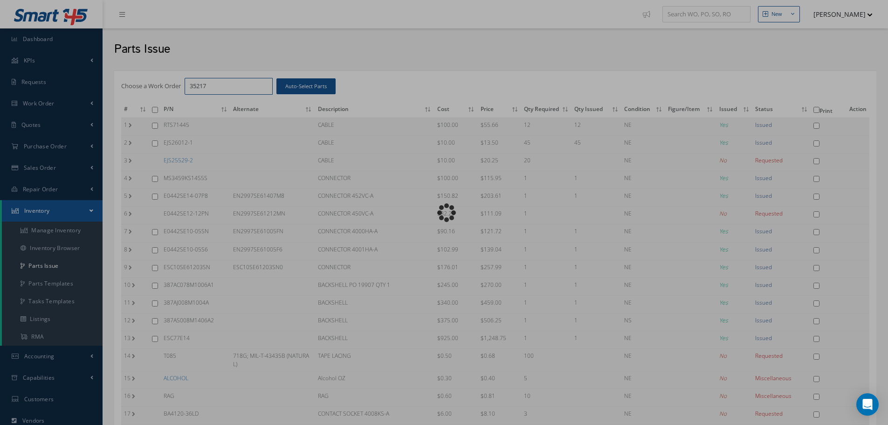
checkbox input "false"
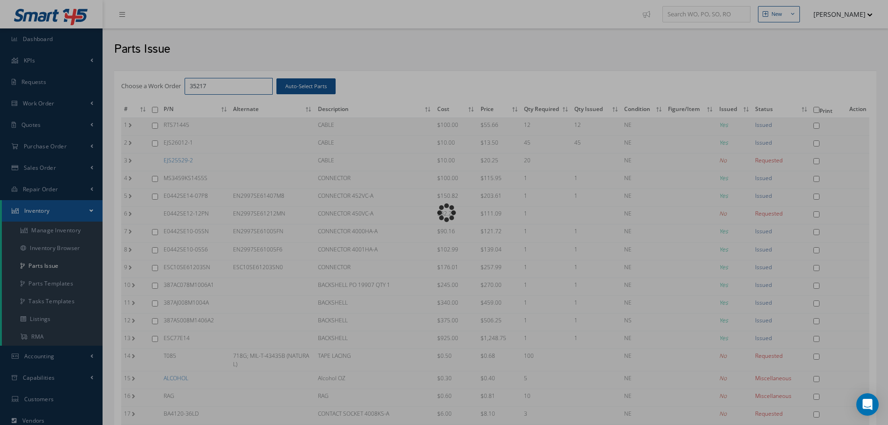
checkbox input "false"
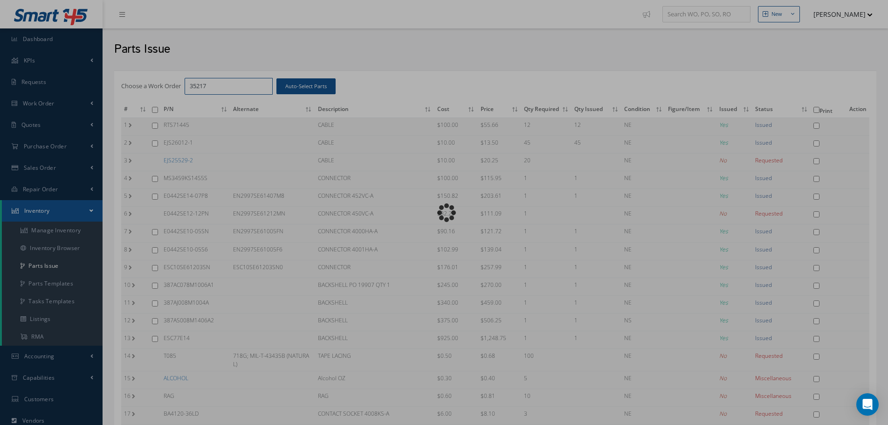
checkbox input "false"
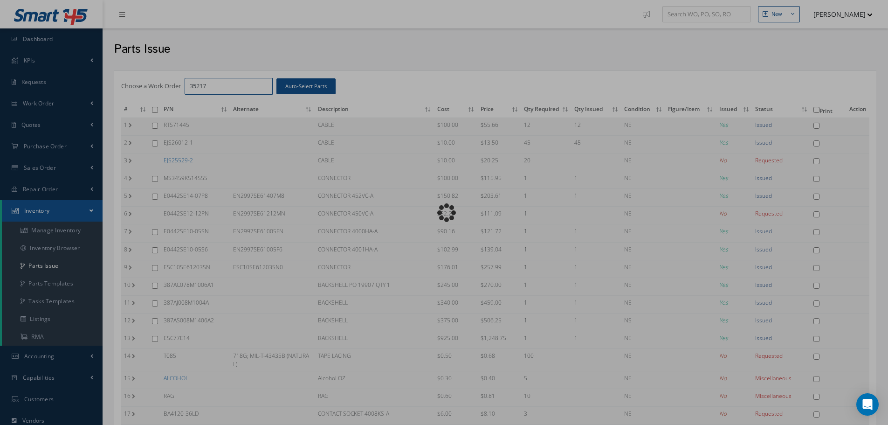
checkbox input "false"
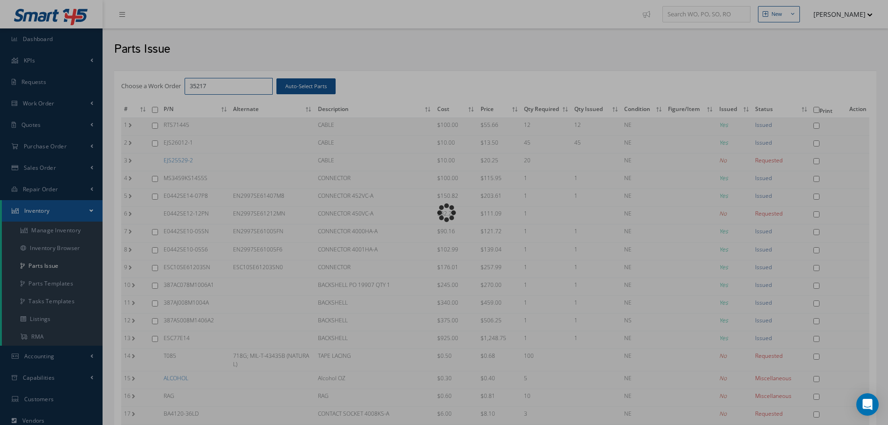
checkbox input "false"
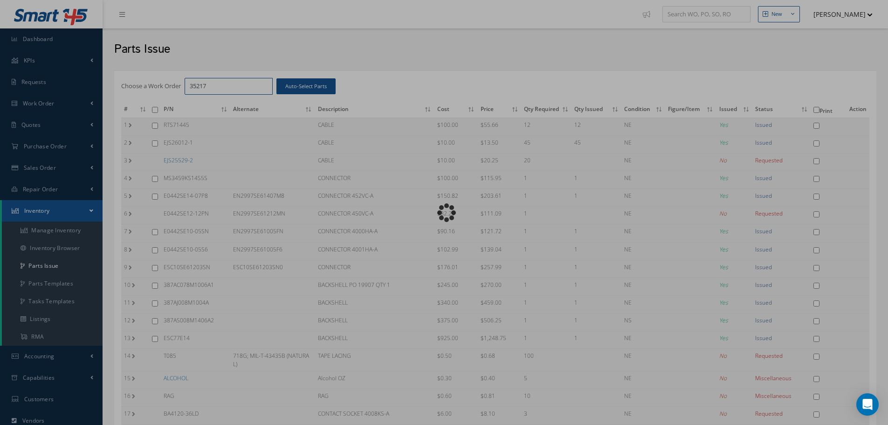
checkbox input "false"
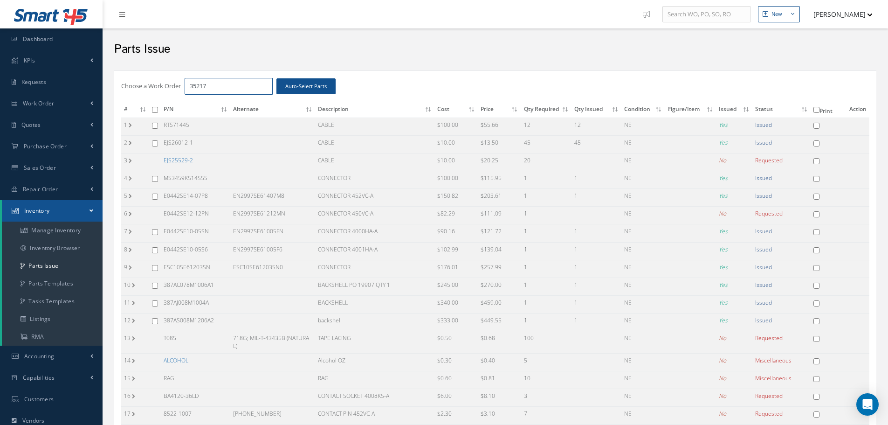
click at [224, 88] on input "35217" at bounding box center [229, 86] width 88 height 17
type input "35216"
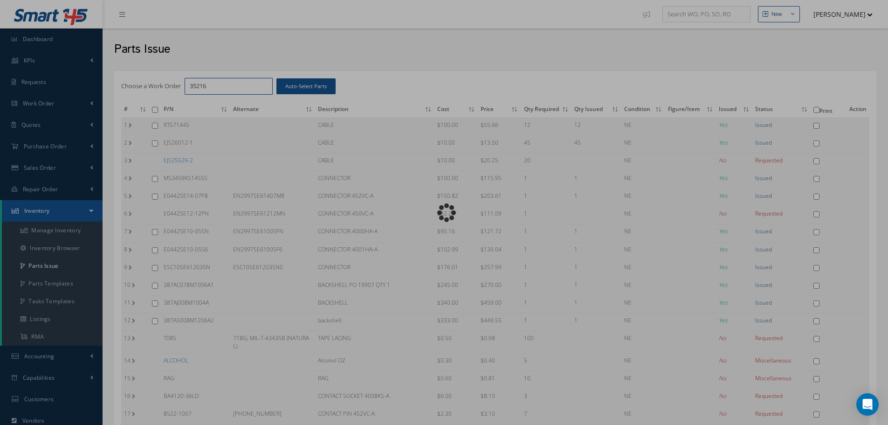
checkbox input "false"
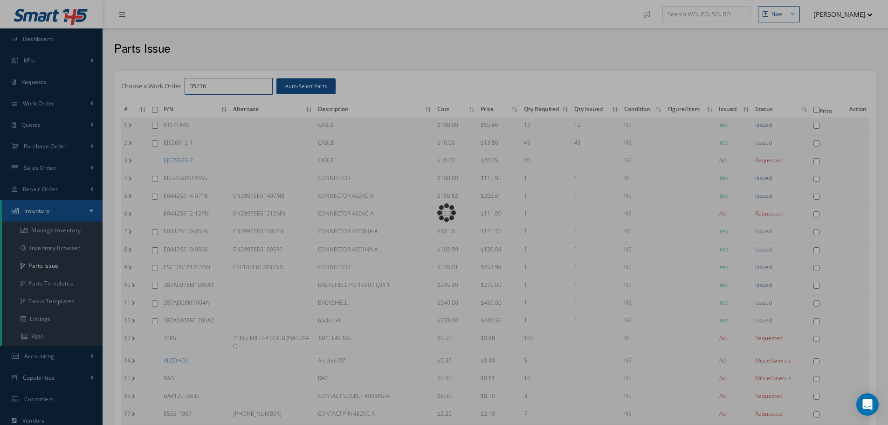
checkbox input "false"
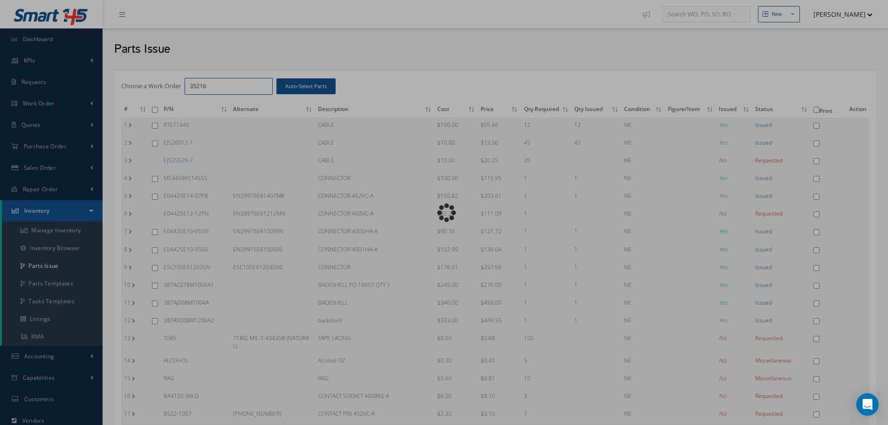
checkbox input "false"
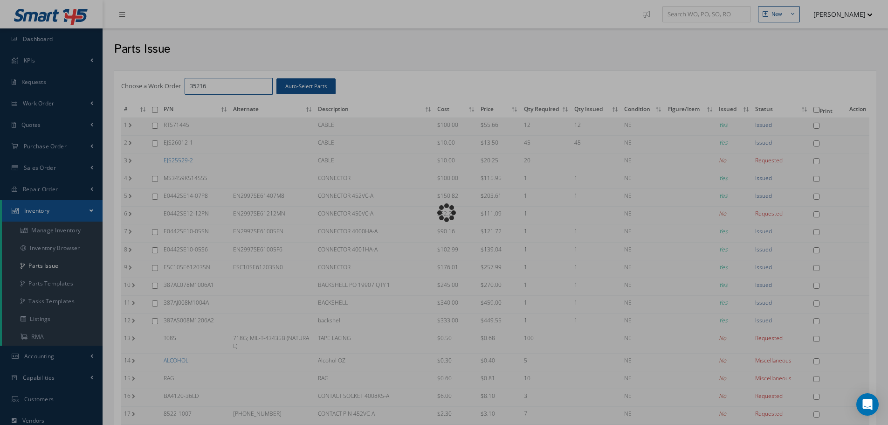
checkbox input "false"
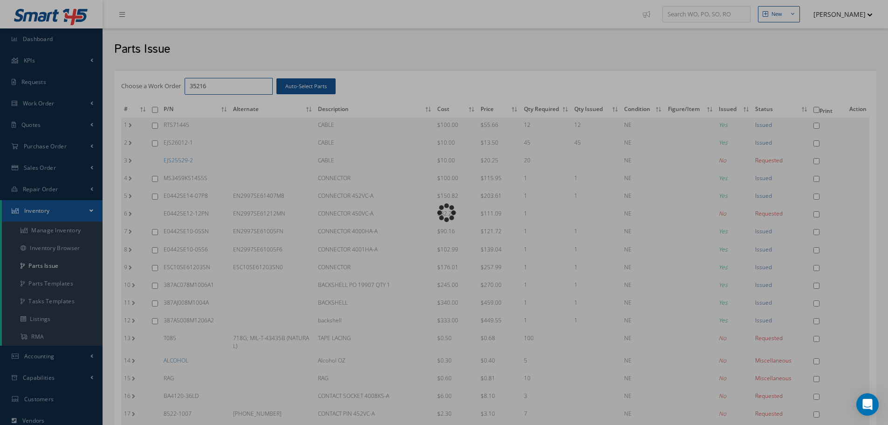
checkbox input "false"
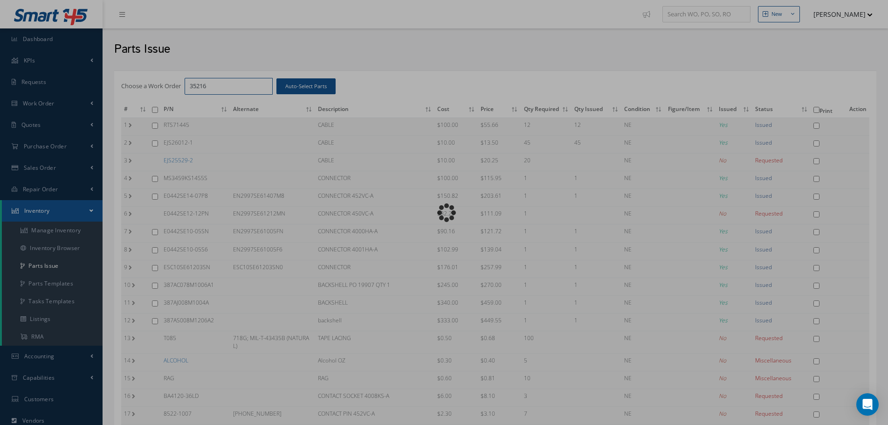
checkbox input "false"
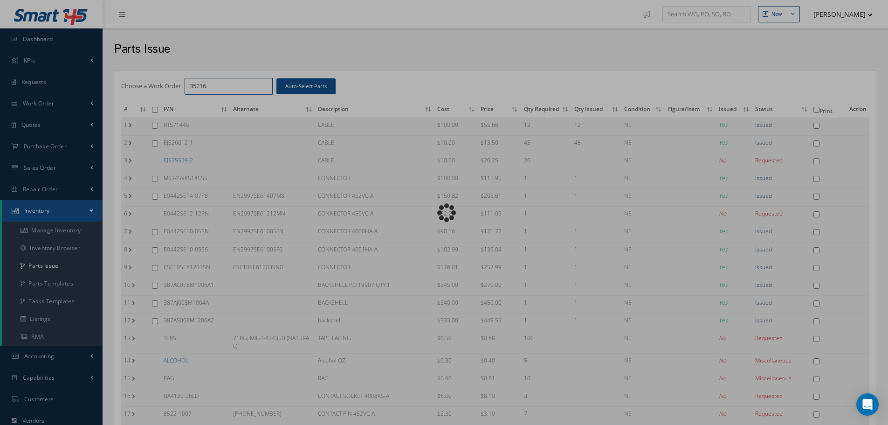
checkbox input "false"
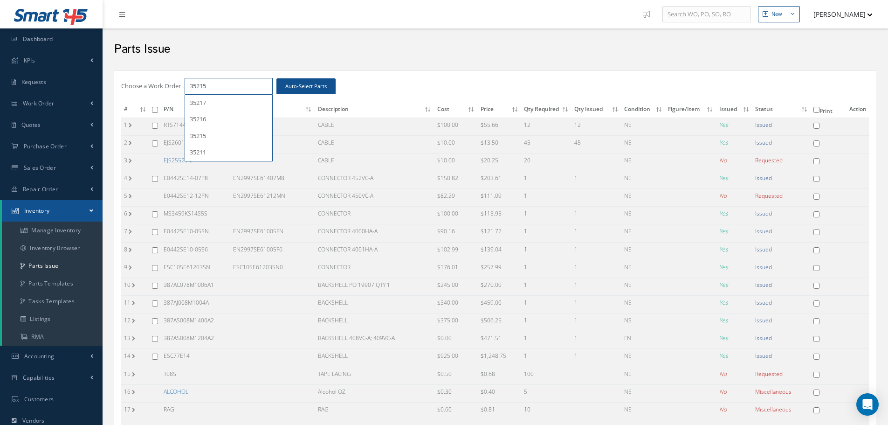
type input "35215"
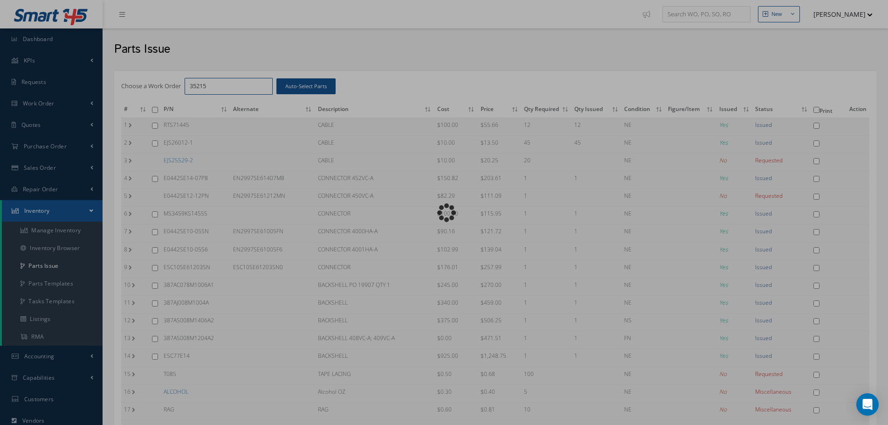
checkbox input "false"
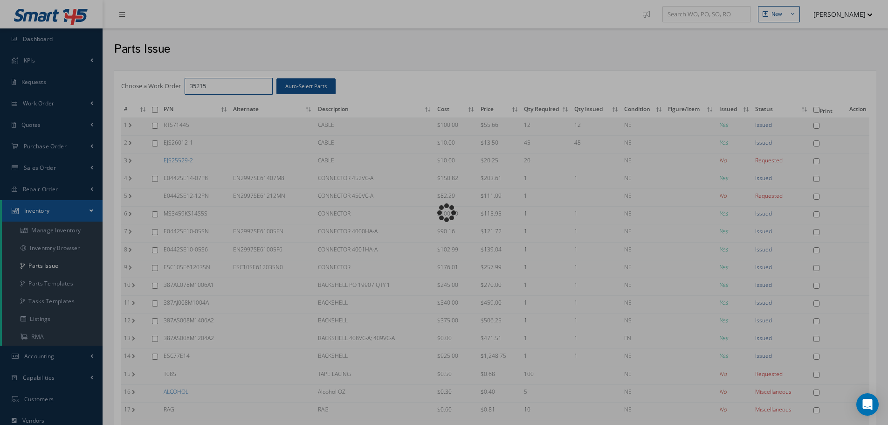
checkbox input "false"
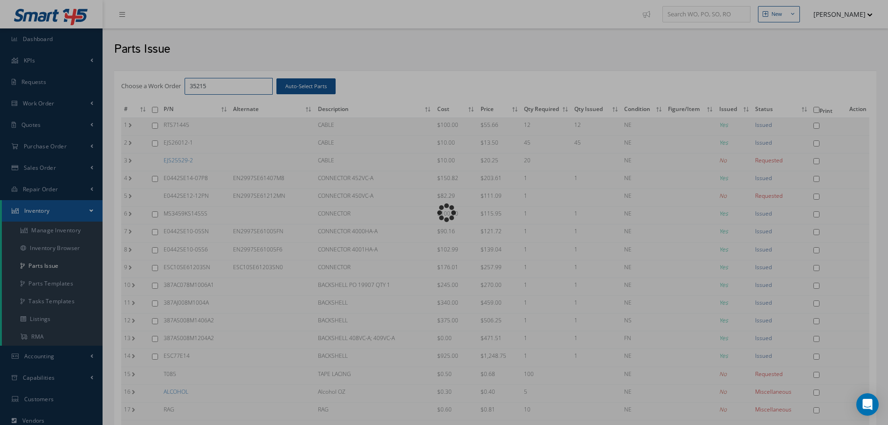
checkbox input "false"
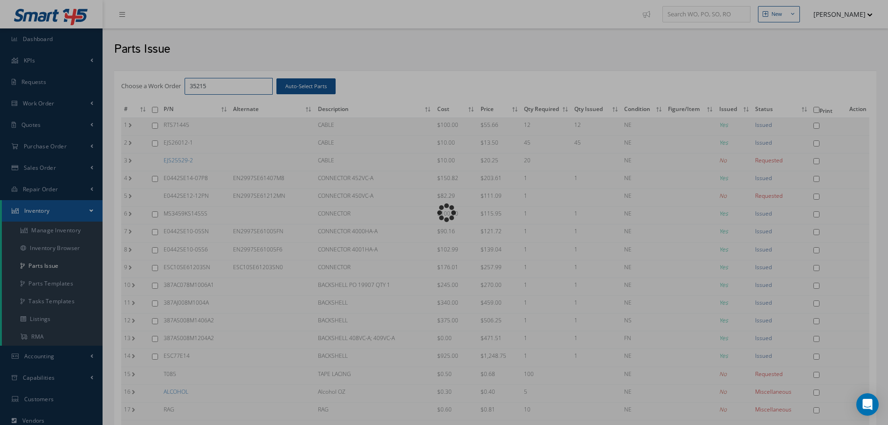
checkbox input "false"
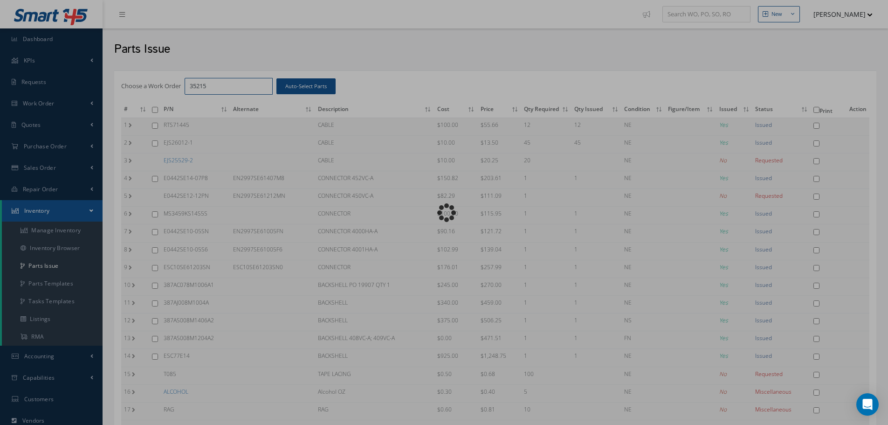
checkbox input "false"
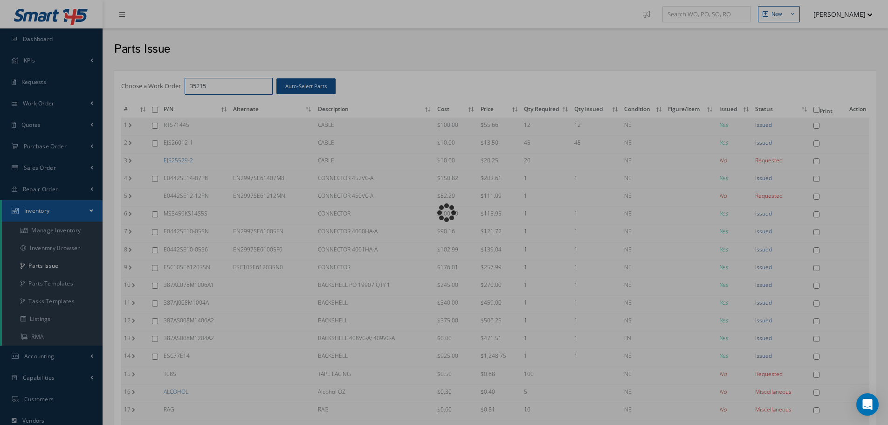
checkbox input "false"
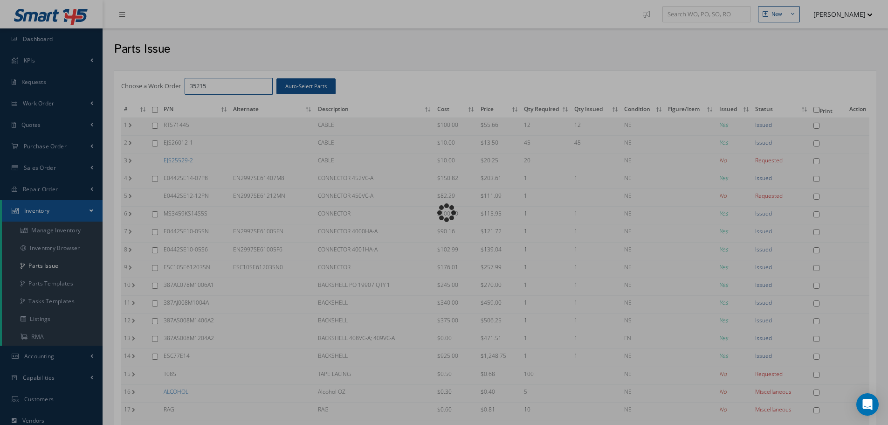
checkbox input "false"
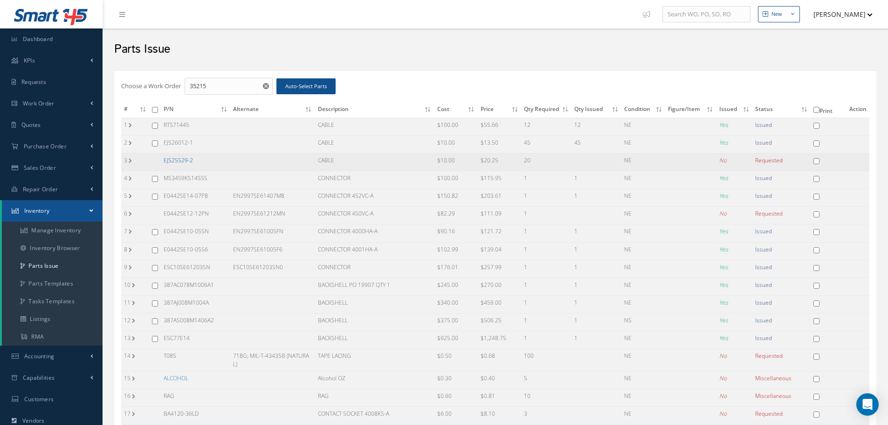
click at [177, 160] on link "EJS25529-2" at bounding box center [178, 160] width 29 height 8
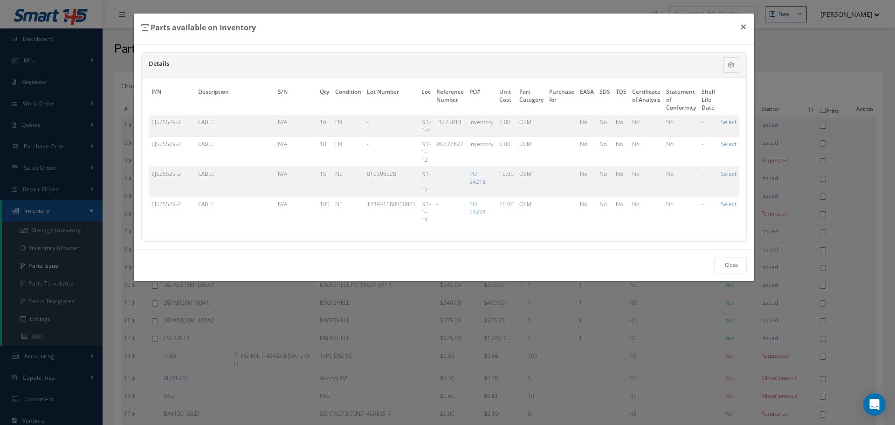
click at [726, 205] on link "Select" at bounding box center [729, 204] width 16 height 8
checkbox input "true"
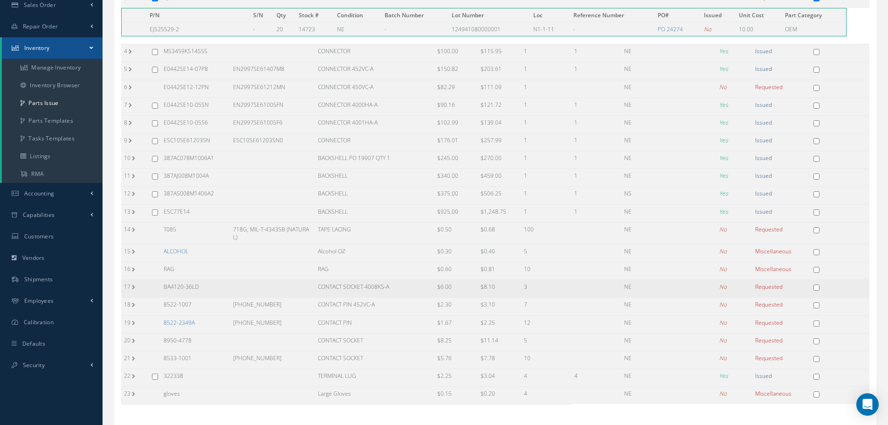
scroll to position [216, 0]
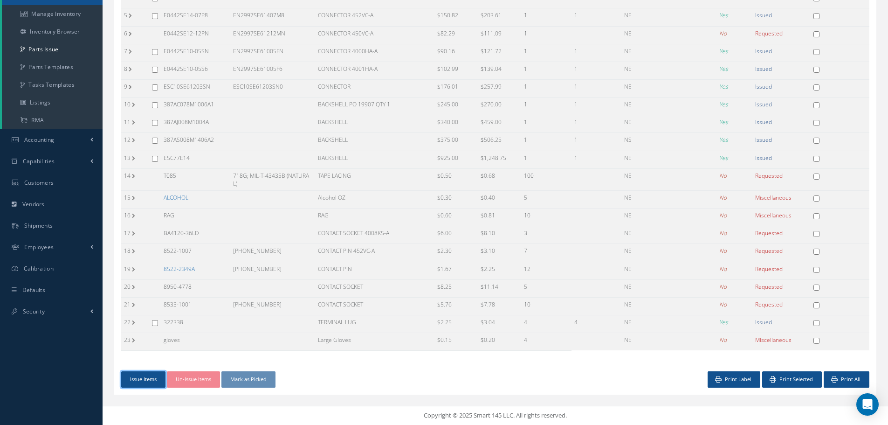
click at [137, 374] on button "Issue Items" at bounding box center [143, 379] width 44 height 16
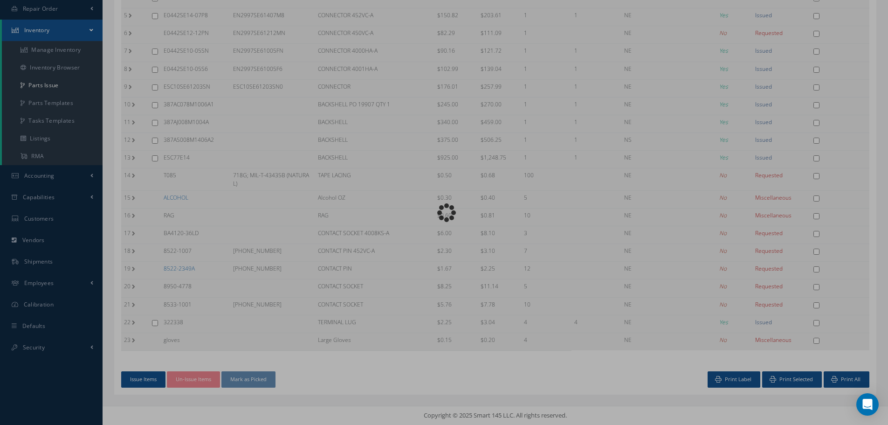
scroll to position [176, 0]
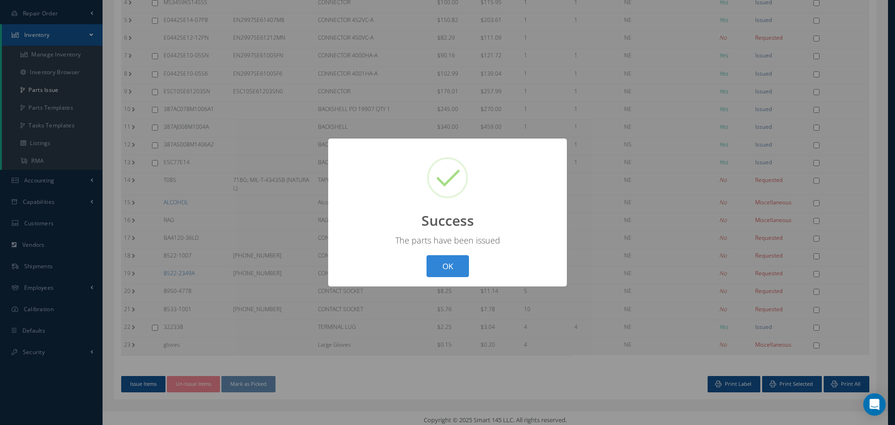
click at [442, 267] on button "OK" at bounding box center [447, 266] width 42 height 22
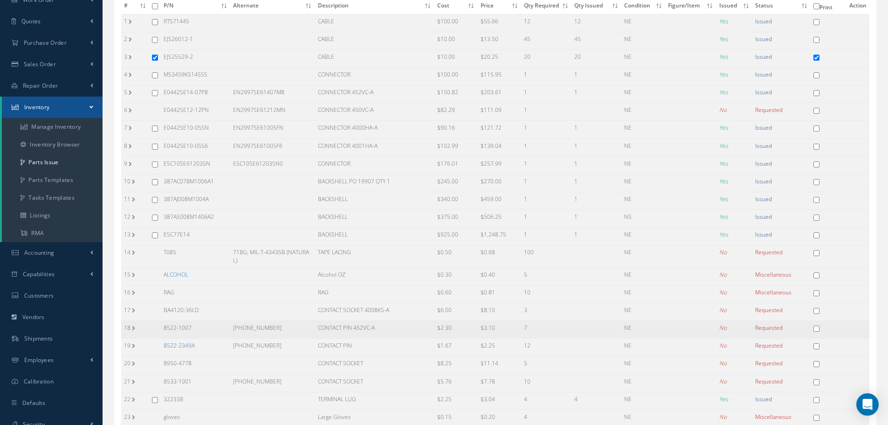
scroll to position [82, 0]
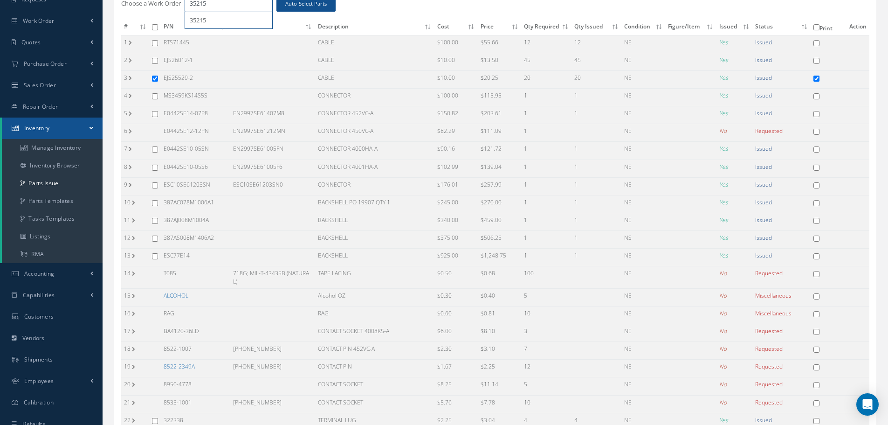
click at [214, 2] on input "35215" at bounding box center [229, 3] width 88 height 17
type input "35216"
checkbox input "false"
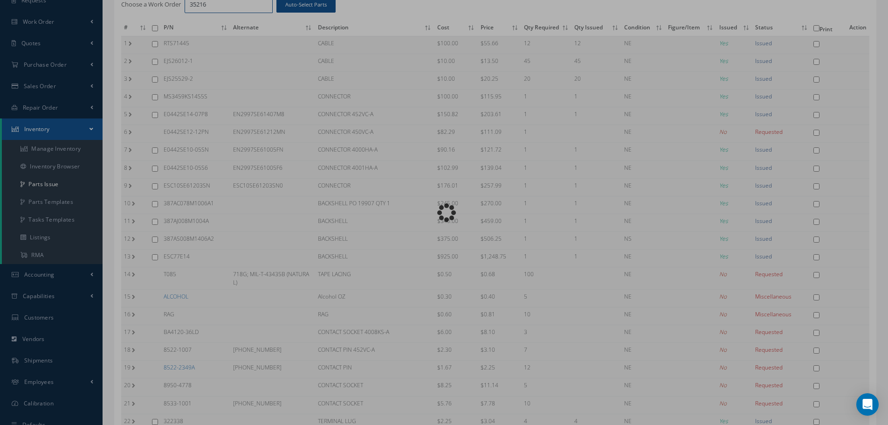
checkbox input "false"
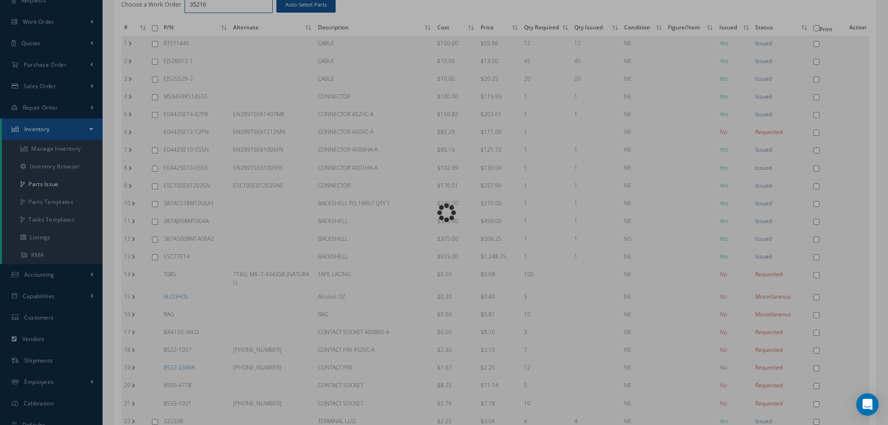
checkbox input "false"
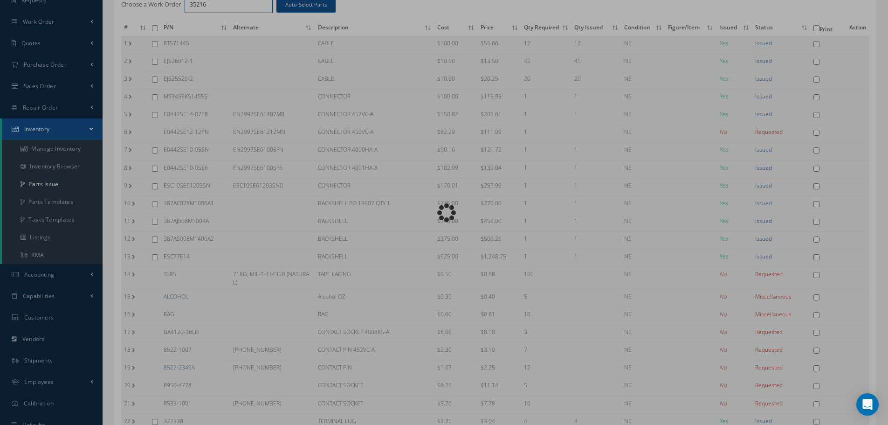
checkbox input "false"
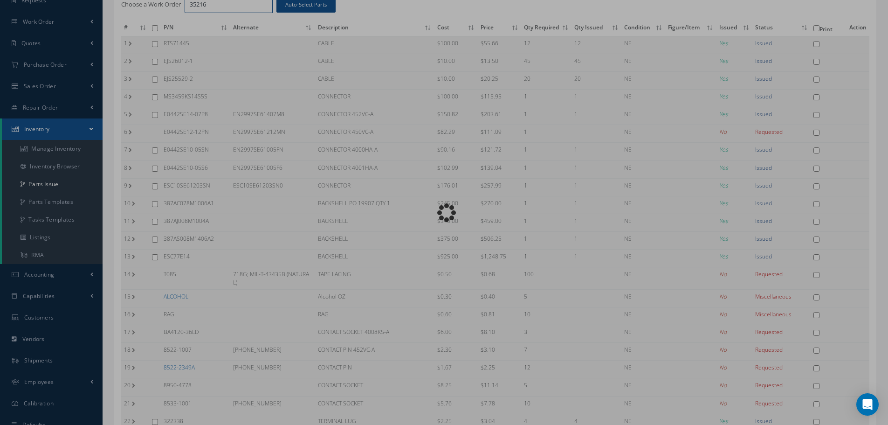
checkbox input "false"
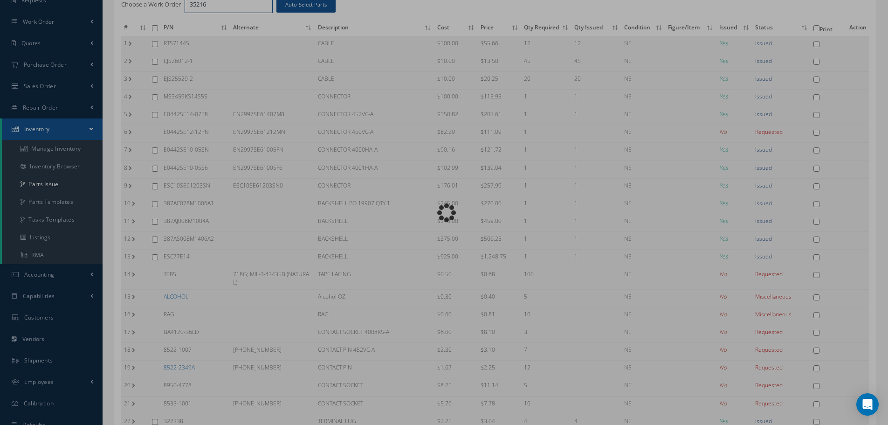
checkbox input "false"
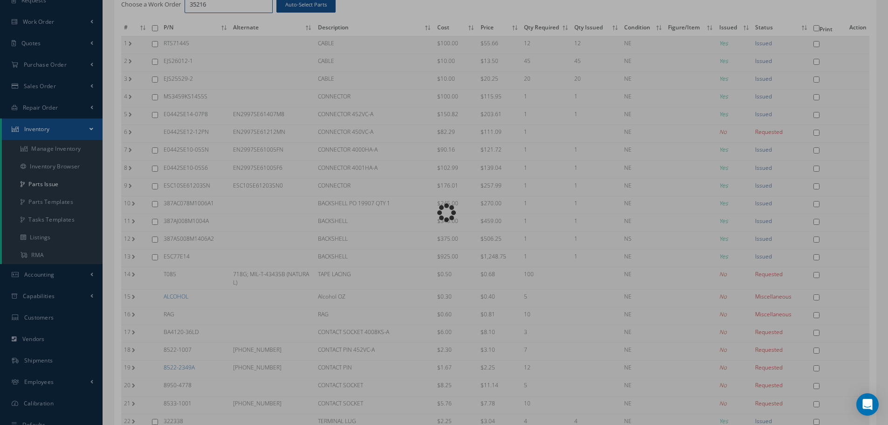
checkbox input "false"
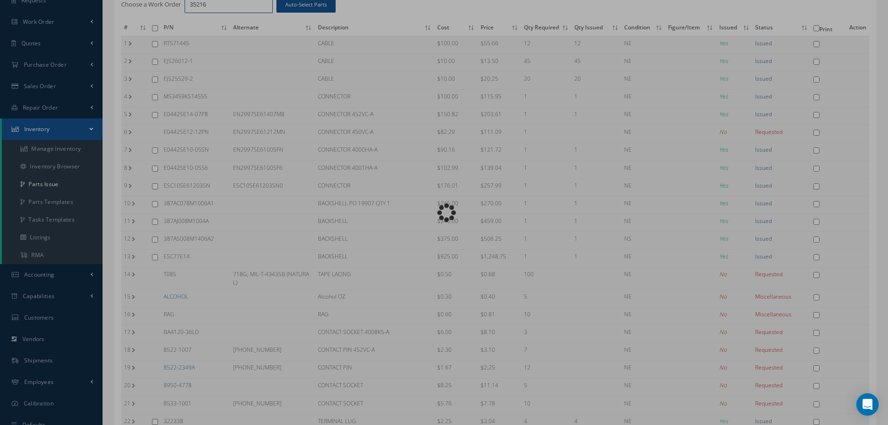
checkbox input "false"
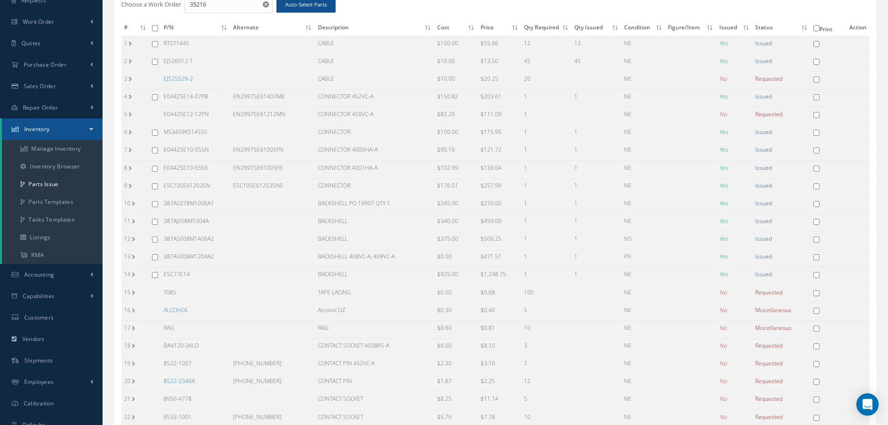
click at [177, 80] on link "EJS25529-2" at bounding box center [178, 79] width 29 height 8
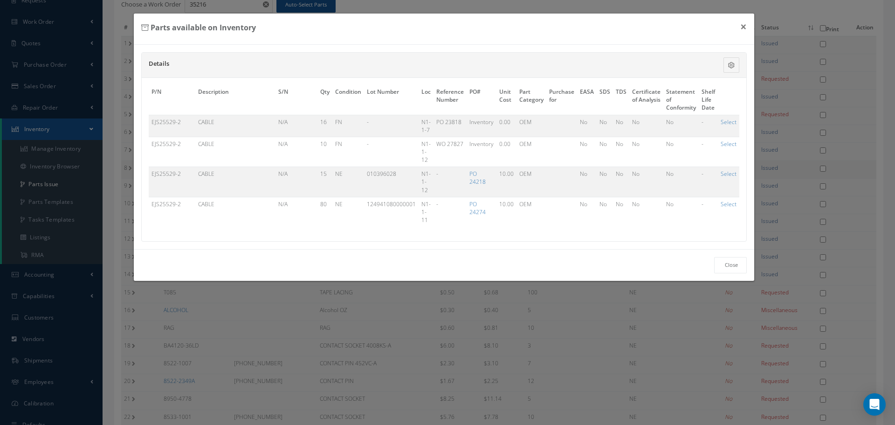
click at [726, 203] on link "Select" at bounding box center [729, 204] width 16 height 8
checkbox input "true"
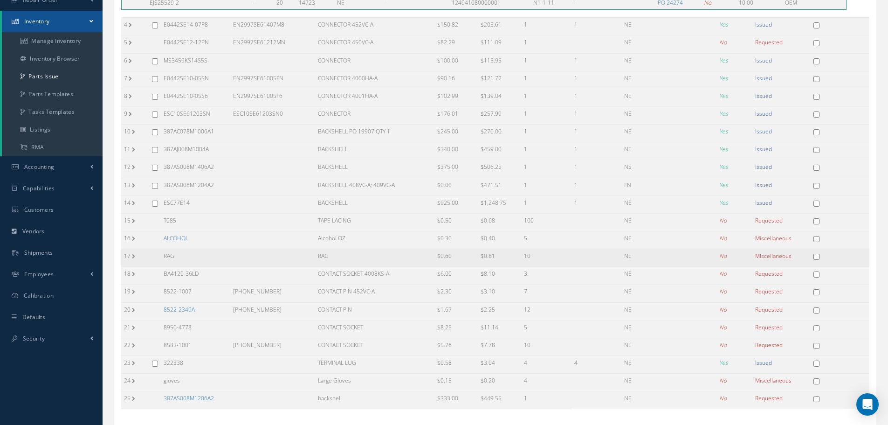
scroll to position [221, 0]
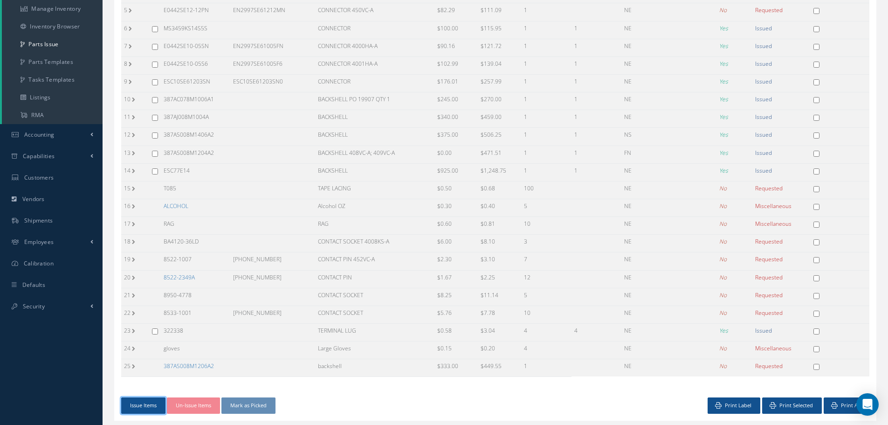
click at [143, 405] on button "Issue Items" at bounding box center [143, 405] width 44 height 16
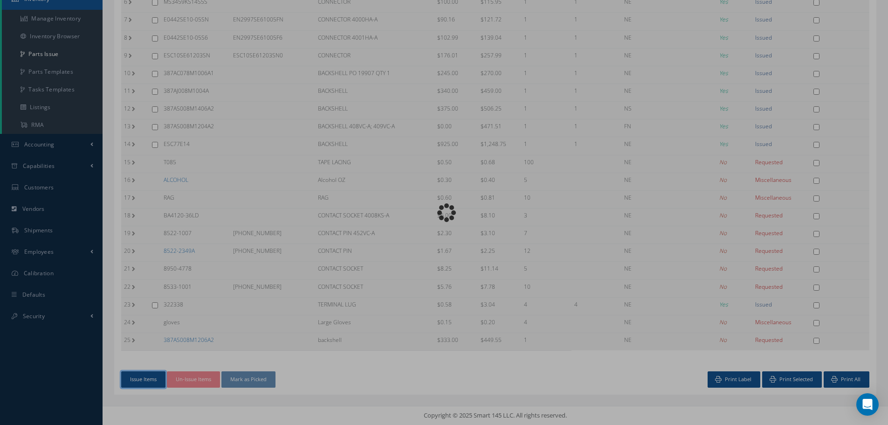
scroll to position [212, 0]
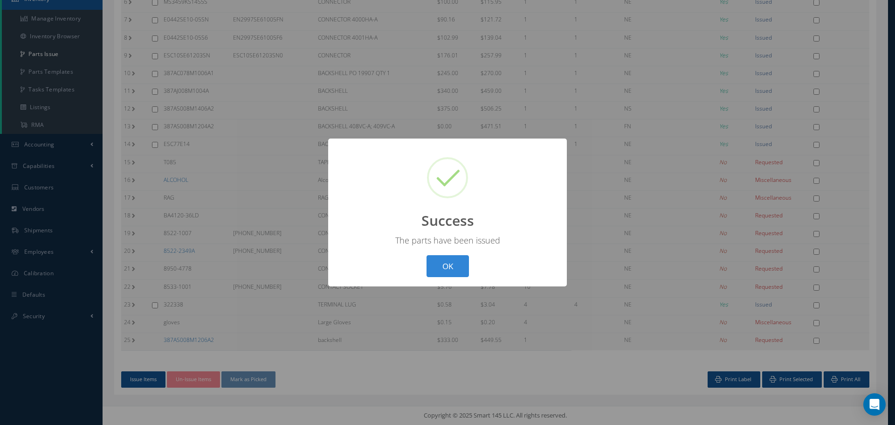
click at [444, 264] on button "OK" at bounding box center [447, 266] width 42 height 22
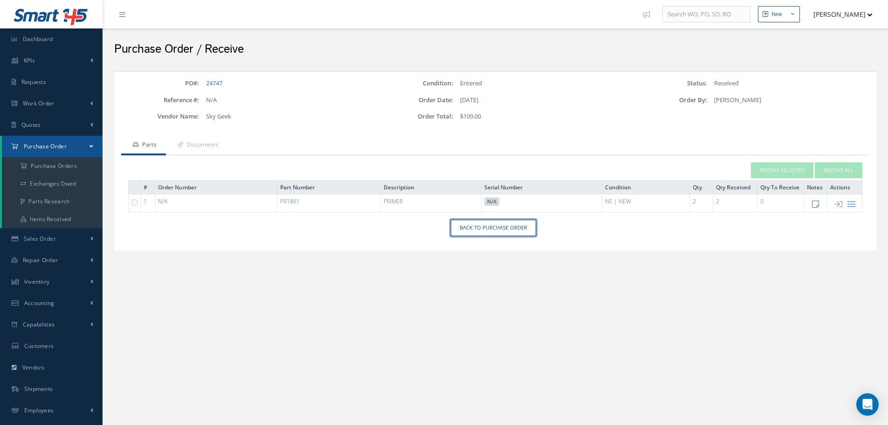
click at [496, 227] on link "Back to Purchase Order" at bounding box center [493, 228] width 85 height 16
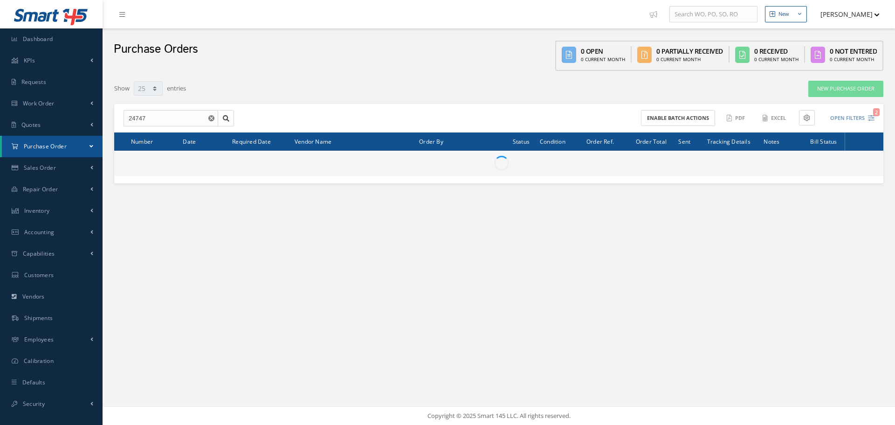
select select "25"
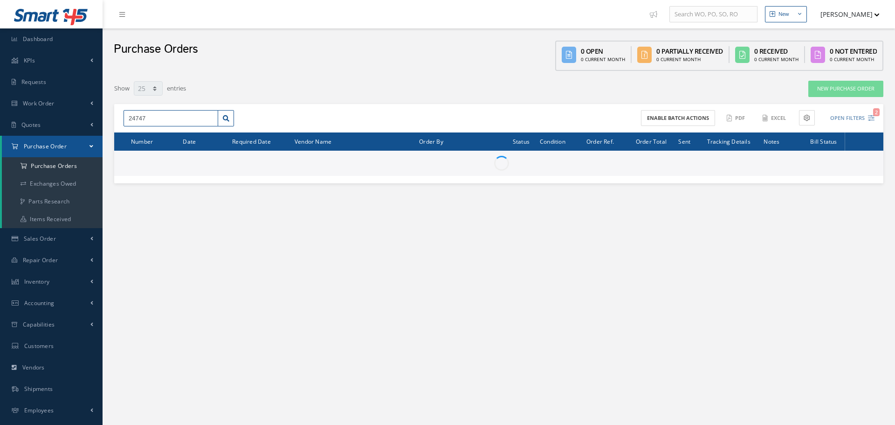
click at [158, 117] on input "24747" at bounding box center [171, 118] width 95 height 17
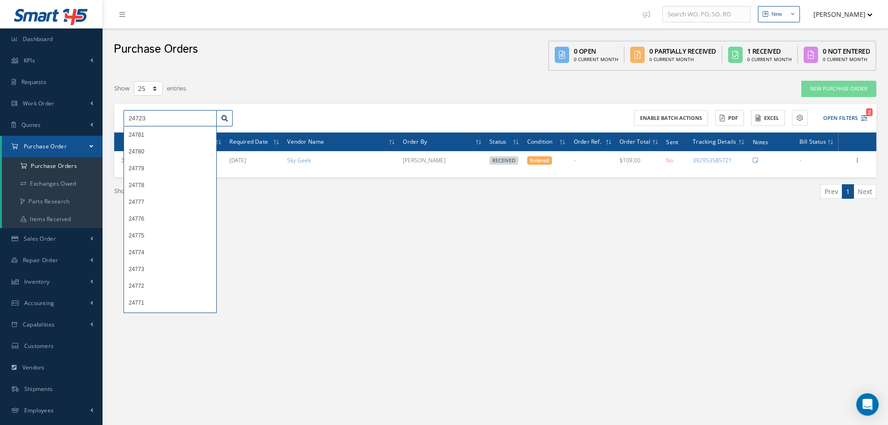
type input "24723"
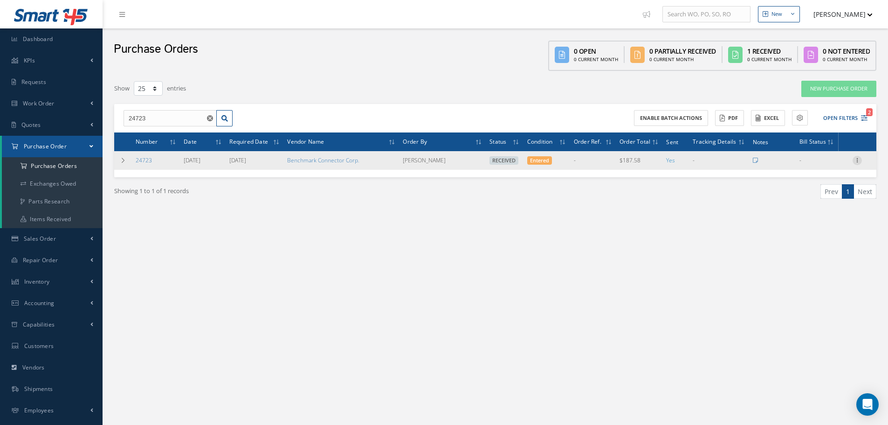
click at [859, 159] on icon at bounding box center [856, 159] width 9 height 7
click at [836, 162] on link "Receiving Details" at bounding box center [814, 166] width 74 height 12
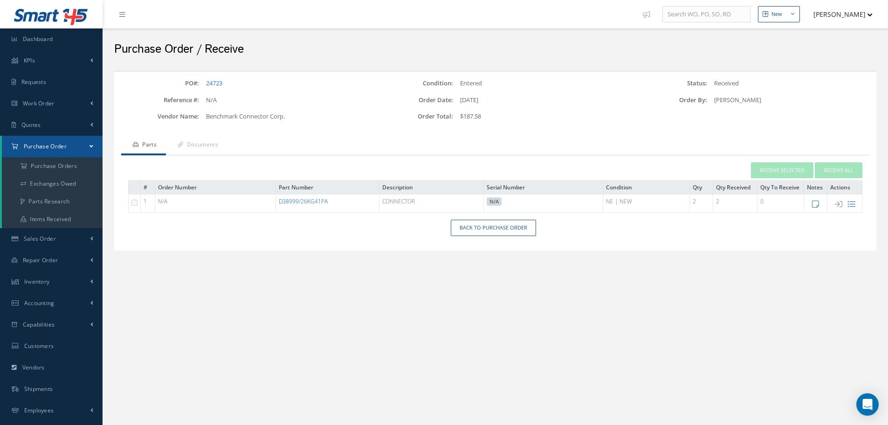
click at [313, 201] on link "D38999/26KG41PA" at bounding box center [303, 201] width 49 height 8
click at [302, 204] on link "D38999/26KG41PA" at bounding box center [303, 201] width 49 height 8
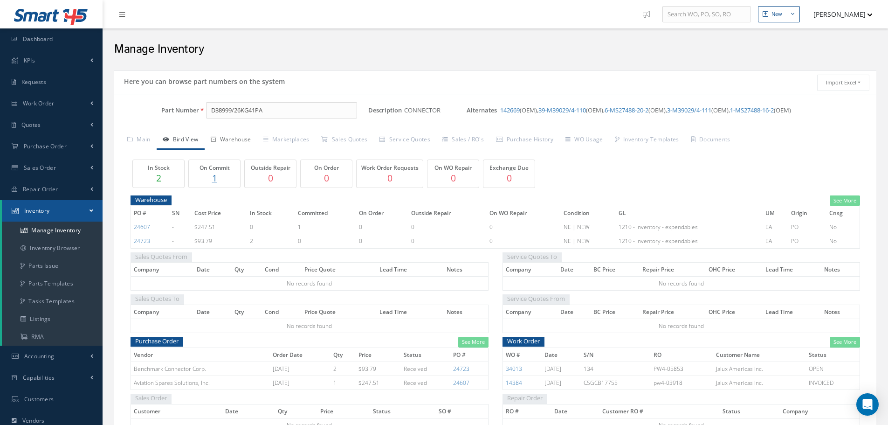
click at [243, 140] on link "Warehouse" at bounding box center [231, 141] width 53 height 20
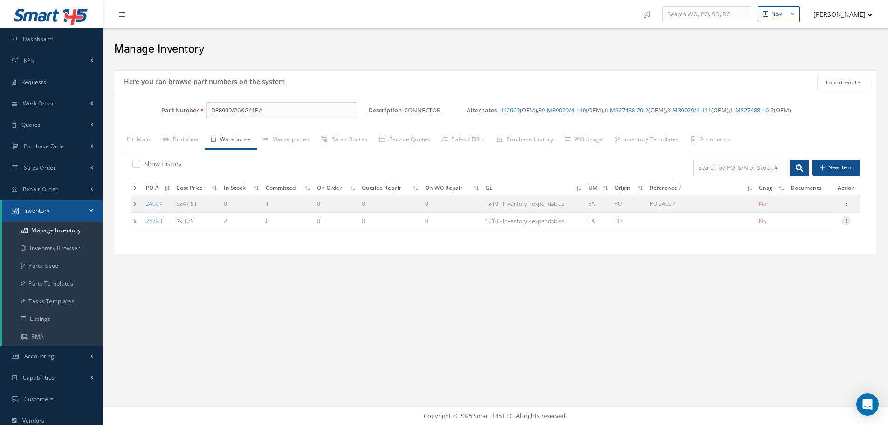
click at [850, 220] on icon at bounding box center [845, 219] width 9 height 7
click at [803, 224] on link "Edit" at bounding box center [803, 227] width 74 height 12
type input "93.79"
type input "[DATE]"
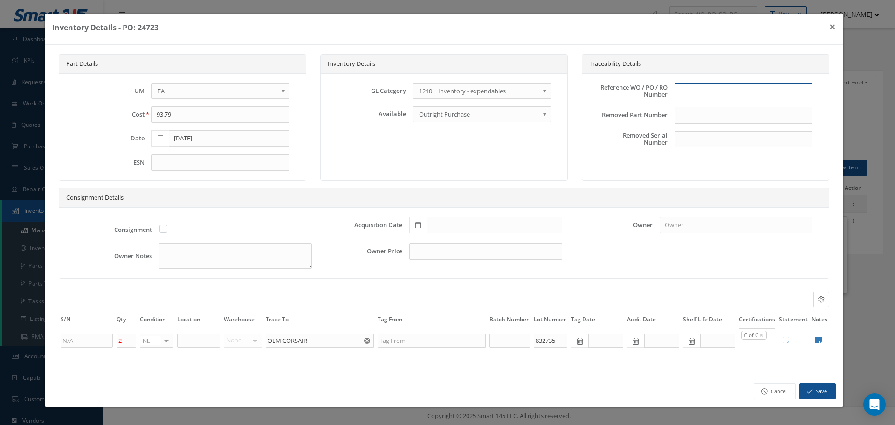
click at [686, 95] on input "text" at bounding box center [743, 91] width 138 height 17
type input "PO 24723"
click at [418, 227] on icon at bounding box center [418, 224] width 6 height 7
click at [430, 154] on td "15" at bounding box center [430, 155] width 14 height 14
type input "[DATE]"
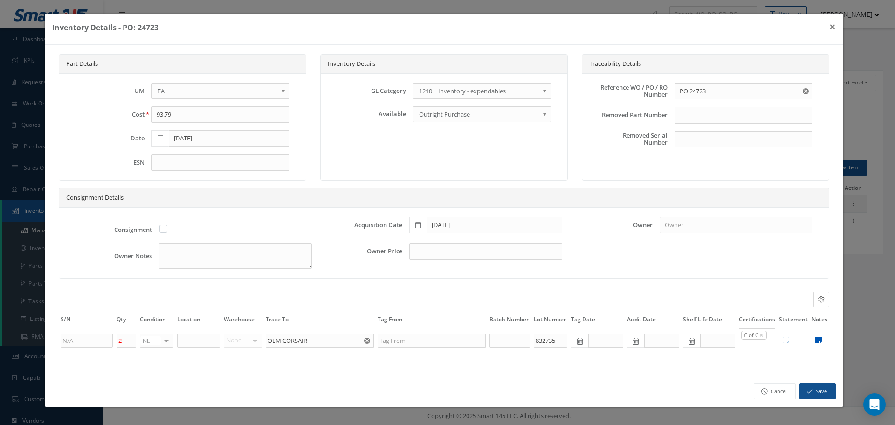
click at [820, 338] on icon at bounding box center [818, 339] width 7 height 7
type textarea "BENCHMARK COC CORSAIR COC"
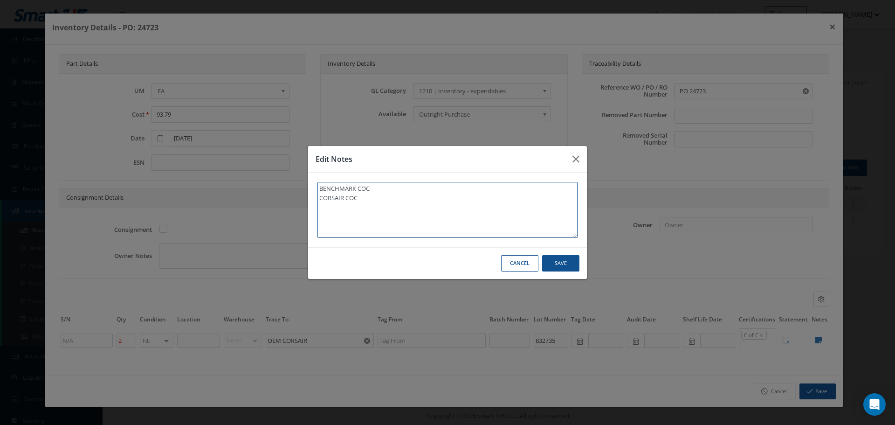
click at [374, 206] on textarea "BENCHMARK COC CORSAIR COC" at bounding box center [447, 210] width 260 height 56
type textarea "BENCHMARK COC CORSAIR COC"
type textarea "BENCHMARK COC CORSAIR COC *"
type textarea "BENCHMARK COC CORSAIR COC **"
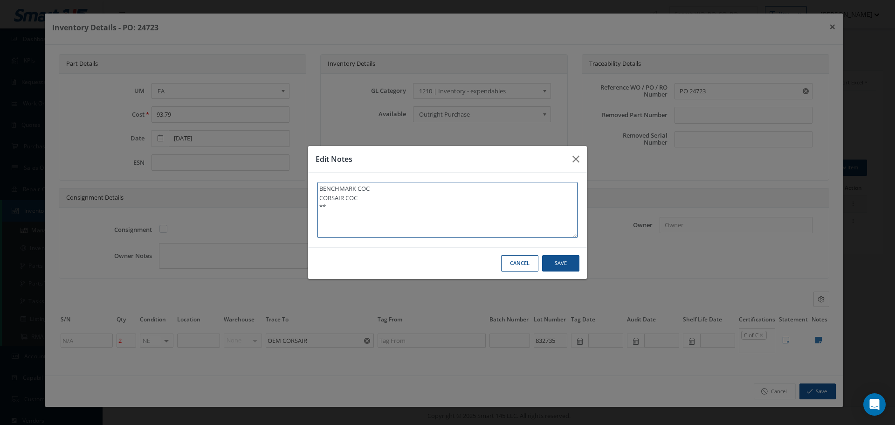
type textarea "BENCHMARK COC CORSAIR COC **"
type textarea "BENCHMARK COC CORSAIR COC ** R"
type textarea "BENCHMARK COC CORSAIR COC ** RE"
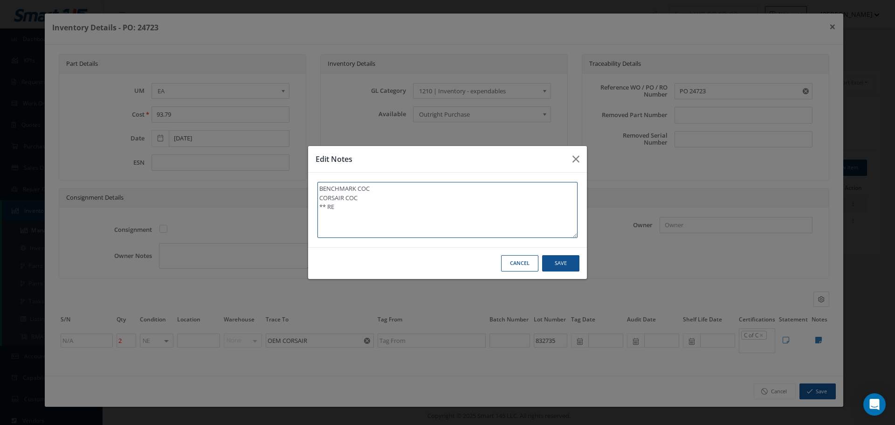
type textarea "BENCHMARK COC CORSAIR COC ** REC"
type textarea "BENCHMARK COC CORSAIR COC ** RECE"
type textarea "BENCHMARK COC CORSAIR COC ** RECEI"
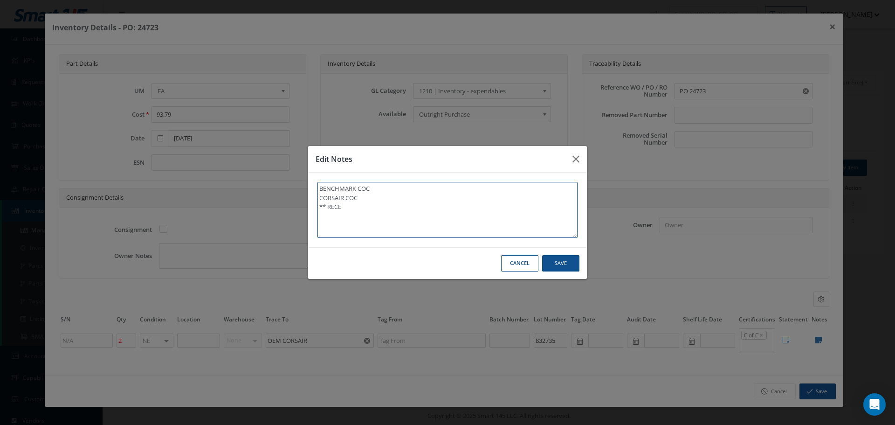
type textarea "BENCHMARK COC CORSAIR COC ** RECEI"
type textarea "BENCHMARK COC CORSAIR COC ** RECEIV"
type textarea "BENCHMARK COC CORSAIR COC ** RECEIVE"
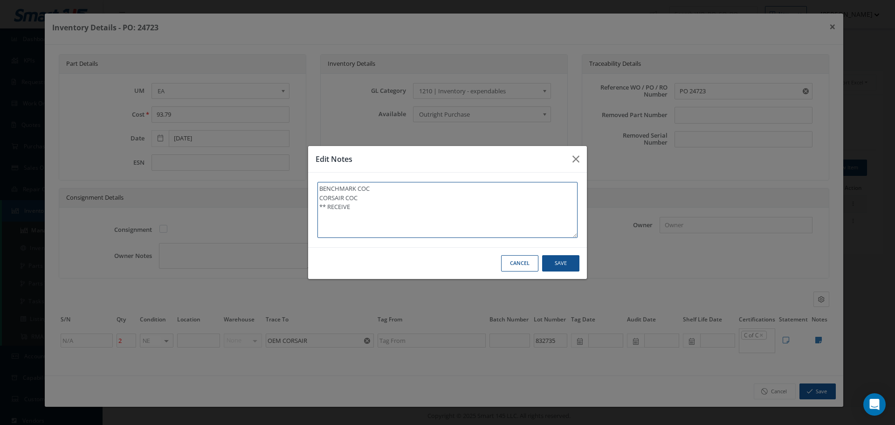
type textarea "BENCHMARK COC CORSAIR COC ** RECEIVED"
type textarea "BENCHMARK COC CORSAIR COC ** RECEIVED S"
type textarea "BENCHMARK COC CORSAIR COC ** RECEIVED ST"
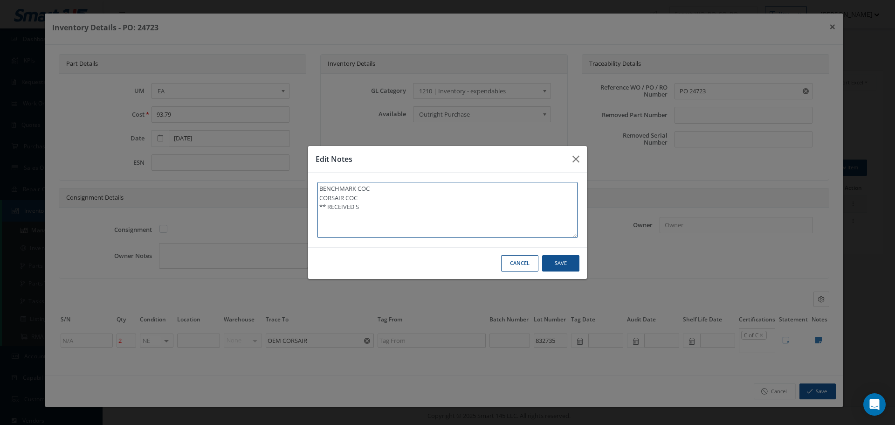
type textarea "BENCHMARK COC CORSAIR COC ** RECEIVED ST"
type textarea "BENCHMARK COC CORSAIR COC ** RECEIVED STO"
type textarea "BENCHMARK COC CORSAIR COC ** RECEIVED STOC"
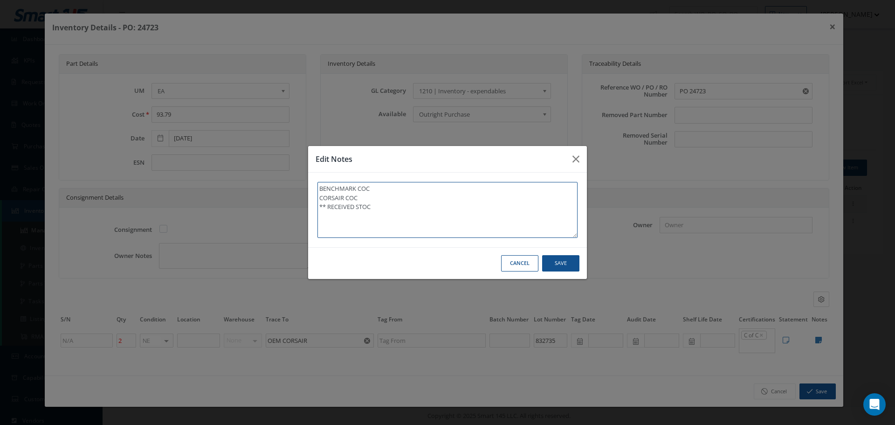
type textarea "BENCHMARK COC CORSAIR COC ** RECEIVED STOCK"
type textarea "BENCHMARK COC CORSAIR COC ** RECEIVED STOCK 0"
type textarea "BENCHMARK COC CORSAIR COC ** RECEIVED STOCK 09"
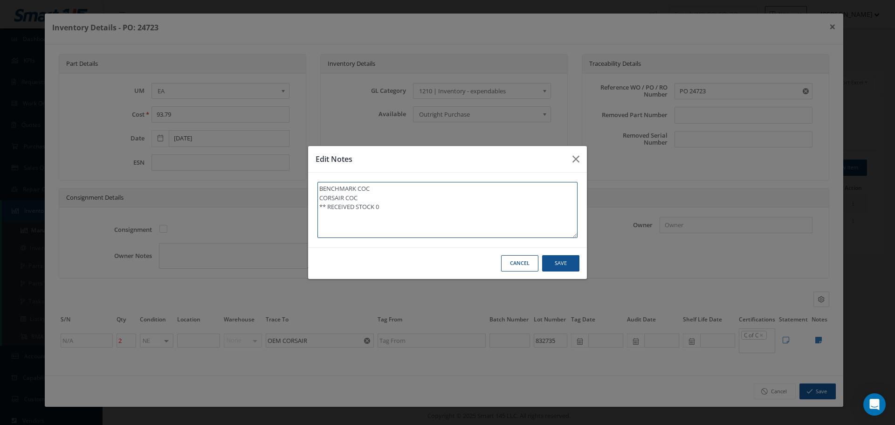
type textarea "BENCHMARK COC CORSAIR COC ** RECEIVED STOCK 09"
type textarea "BENCHMARK COC CORSAIR COC ** RECEIVED STOCK 09/"
type textarea "BENCHMARK COC CORSAIR COC ** RECEIVED STOCK 09/1"
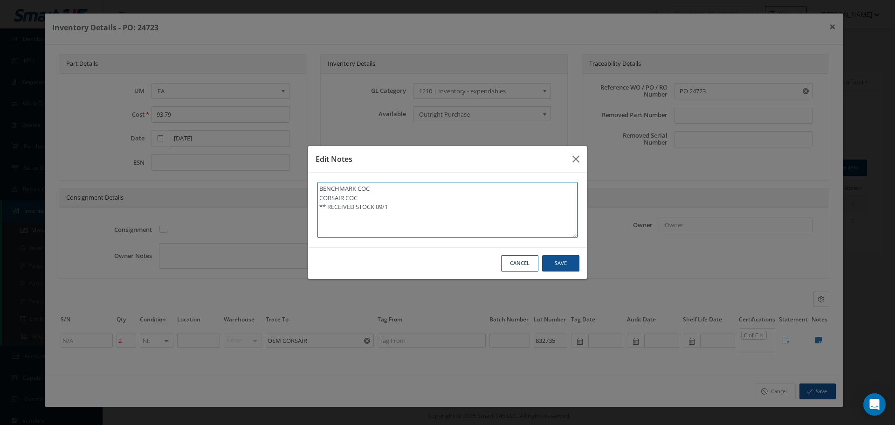
type textarea "BENCHMARK COC CORSAIR COC ** RECEIVED STOCK 09/15"
type textarea "BENCHMARK COC CORSAIR COC ** RECEIVED STOCK 09/15/"
type textarea "BENCHMARK COC CORSAIR COC ** RECEIVED STOCK 09/15/2"
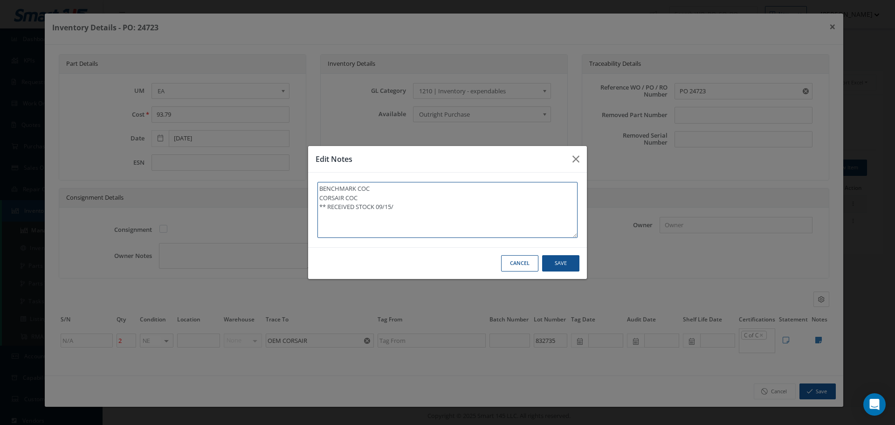
type textarea "BENCHMARK COC CORSAIR COC ** RECEIVED STOCK 09/15/2"
type textarea "BENCHMARK COC CORSAIR COC ** RECEIVED STOCK [DATE]"
type textarea "BENCHMARK COC CORSAIR COC ** RECEIVED STOCK 09/15/202"
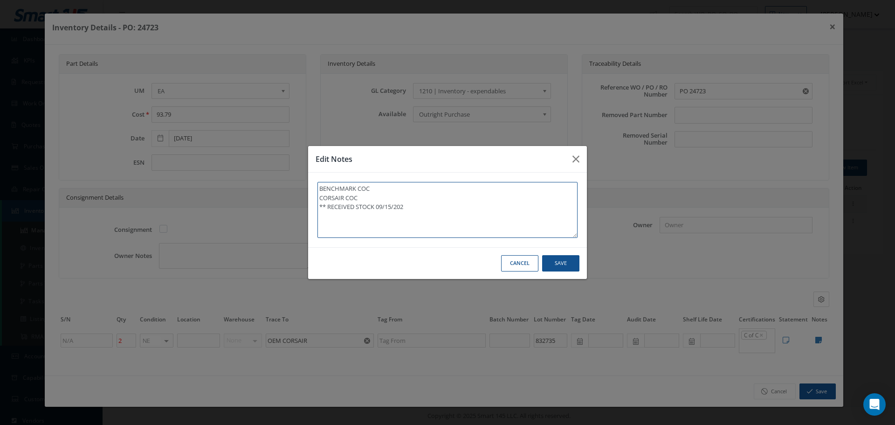
type textarea "BENCHMARK COC CORSAIR COC ** RECEIVED STOCK [DATE]"
type textarea "BENCHMARK COC CORSAIR COC ** RECEIVED STOCK [DATE]."
click at [561, 268] on button "Save" at bounding box center [560, 263] width 37 height 16
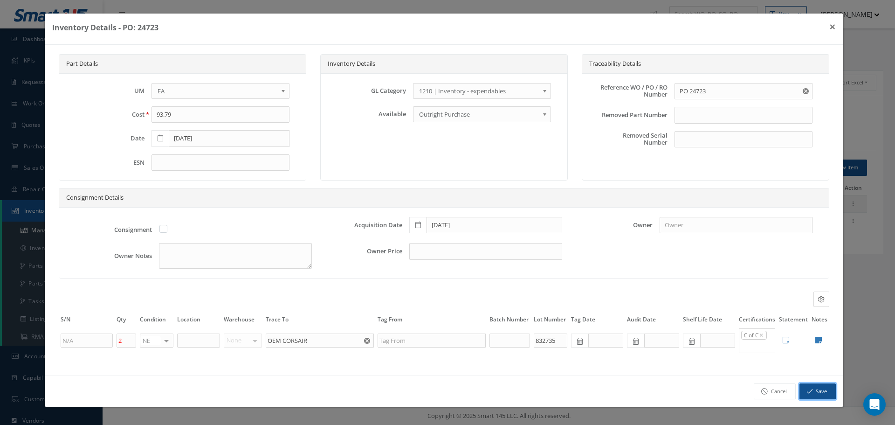
click at [818, 389] on button "Save" at bounding box center [817, 391] width 36 height 16
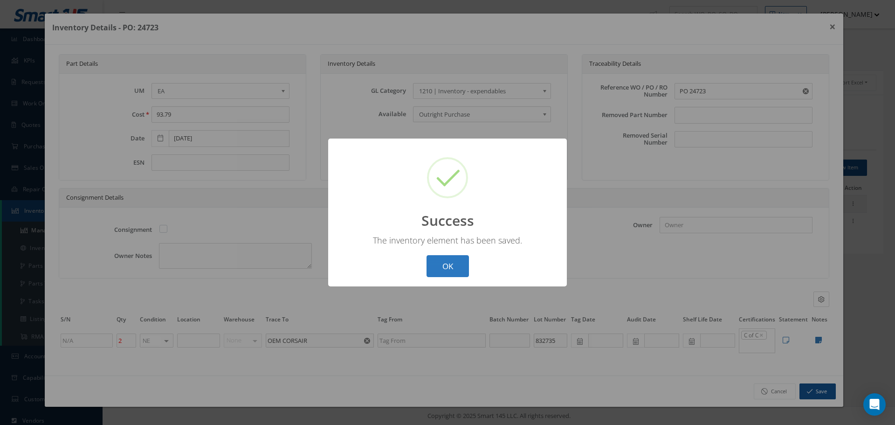
click at [443, 269] on button "OK" at bounding box center [447, 266] width 42 height 22
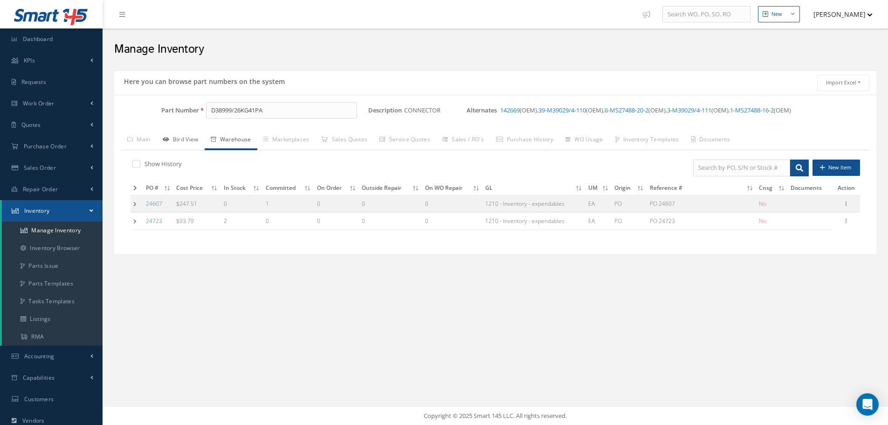
click at [179, 142] on link "Bird View" at bounding box center [181, 141] width 48 height 20
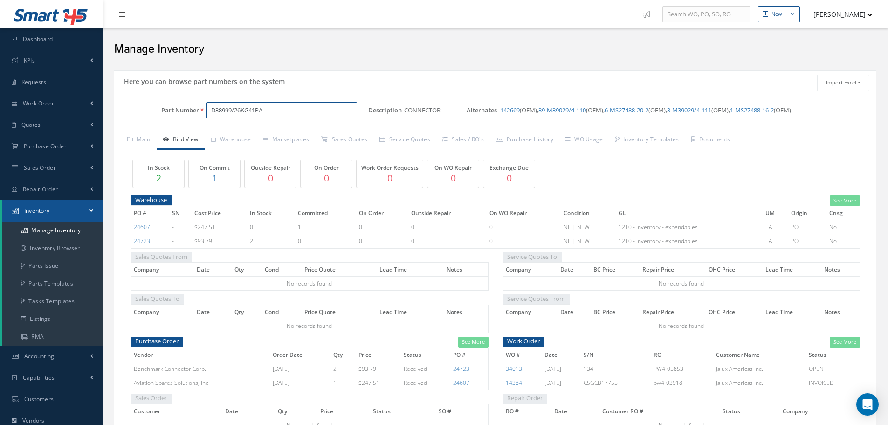
drag, startPoint x: 210, startPoint y: 107, endPoint x: 308, endPoint y: 105, distance: 97.9
click at [308, 105] on input "D38999/26KG41PA" at bounding box center [281, 110] width 151 height 17
click at [245, 139] on link "Warehouse" at bounding box center [231, 141] width 53 height 20
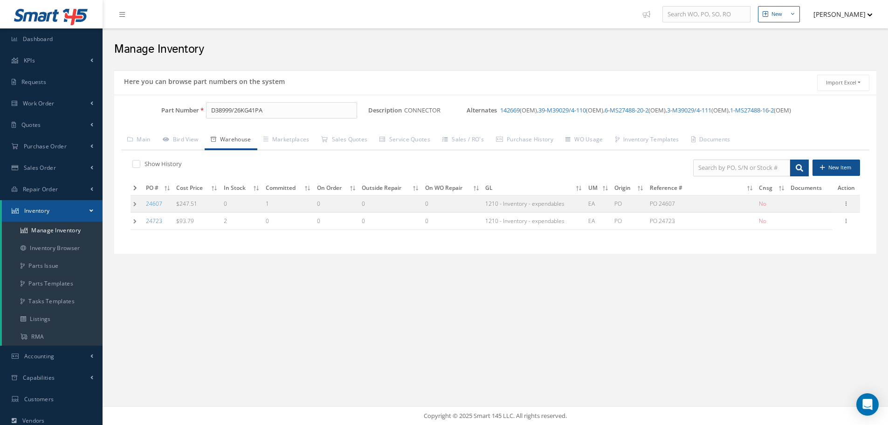
click at [134, 219] on td at bounding box center [137, 221] width 13 height 17
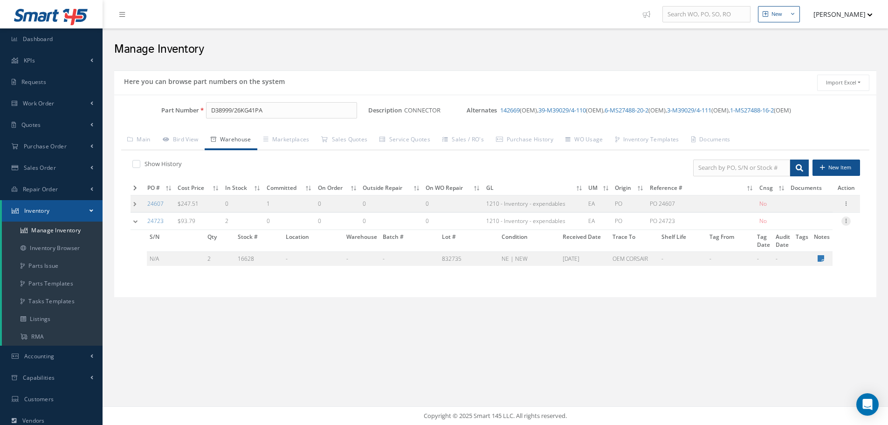
click at [848, 220] on icon at bounding box center [845, 219] width 9 height 7
click at [804, 257] on link "Label" at bounding box center [803, 258] width 74 height 12
click at [846, 221] on icon at bounding box center [845, 219] width 9 height 7
click at [810, 227] on link "Edit" at bounding box center [803, 227] width 74 height 12
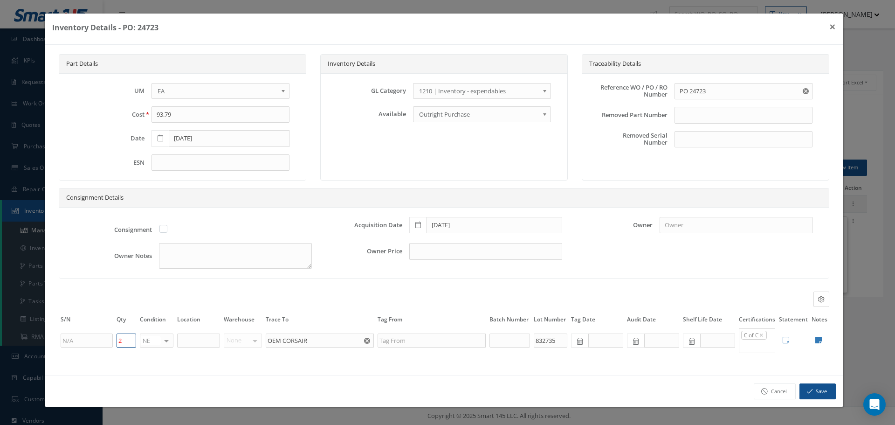
click at [128, 342] on input "2" at bounding box center [127, 340] width 20 height 14
click at [367, 285] on div "Consignment Details Consignment Acquisition Date [DATE] Owner Owner Notes Owner…" at bounding box center [444, 238] width 784 height 100
click at [187, 338] on input "text" at bounding box center [198, 340] width 43 height 14
type input "N2-1-9"
click at [815, 391] on button "Save" at bounding box center [817, 391] width 36 height 16
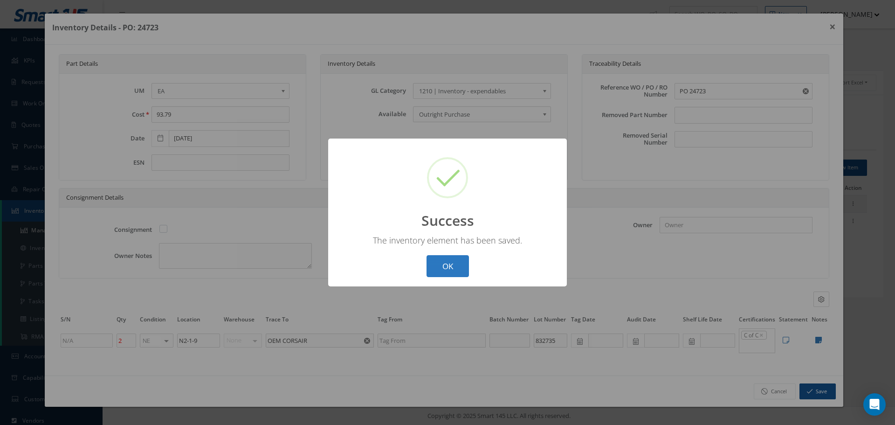
click at [451, 269] on button "OK" at bounding box center [447, 266] width 42 height 22
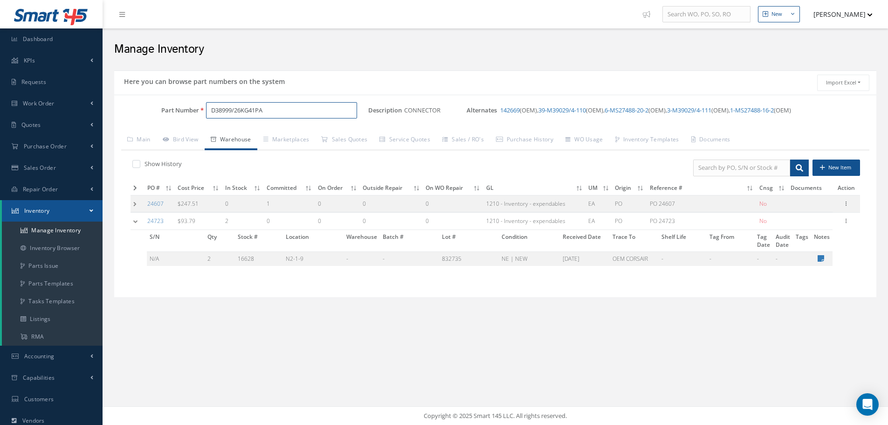
drag, startPoint x: 211, startPoint y: 112, endPoint x: 289, endPoint y: 114, distance: 78.3
click at [289, 114] on input "D38999/26KG41PA" at bounding box center [281, 110] width 151 height 17
click at [847, 224] on icon at bounding box center [845, 219] width 9 height 7
click at [792, 259] on link "Label" at bounding box center [803, 258] width 74 height 12
click at [188, 140] on link "Bird View" at bounding box center [181, 141] width 48 height 20
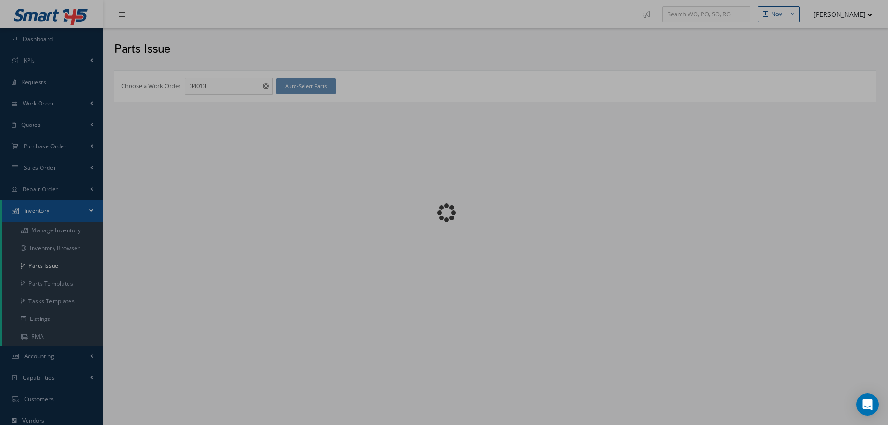
checkbox input "false"
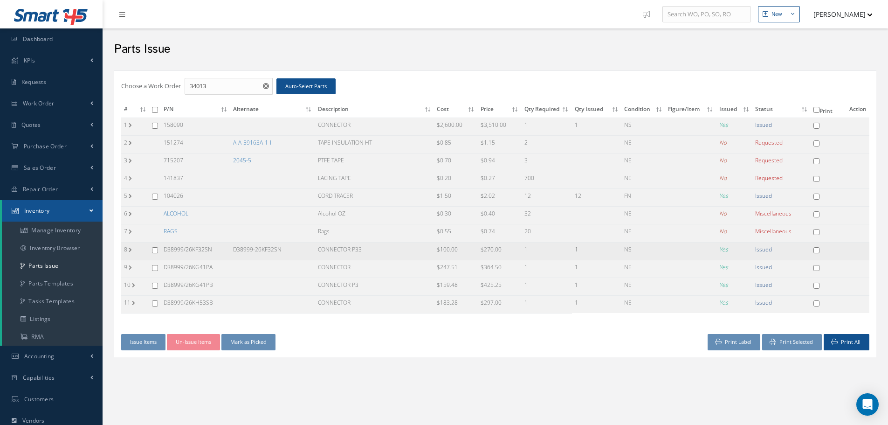
click at [156, 251] on input "checkbox" at bounding box center [155, 250] width 6 height 6
checkbox input "true"
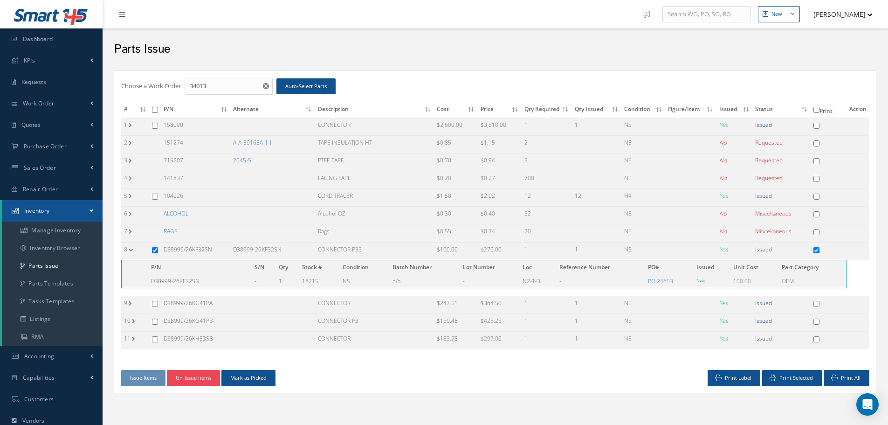
click at [181, 378] on button "Un-Issue Items" at bounding box center [193, 378] width 53 height 16
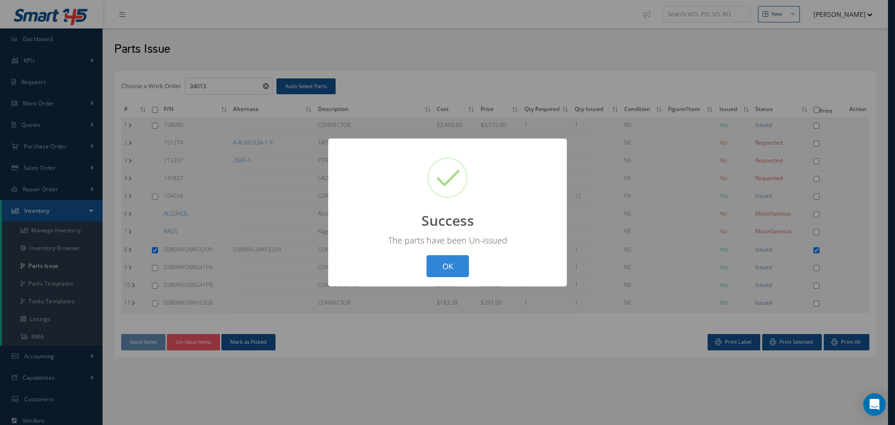
click at [444, 266] on button "OK" at bounding box center [447, 266] width 42 height 22
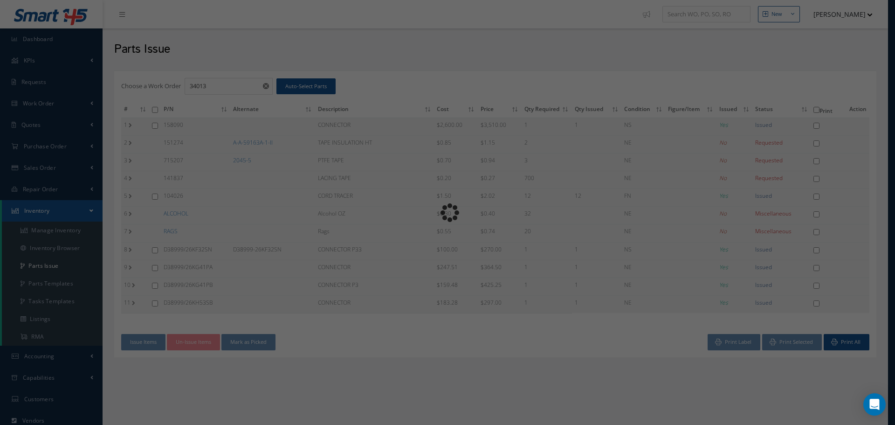
checkbox input "false"
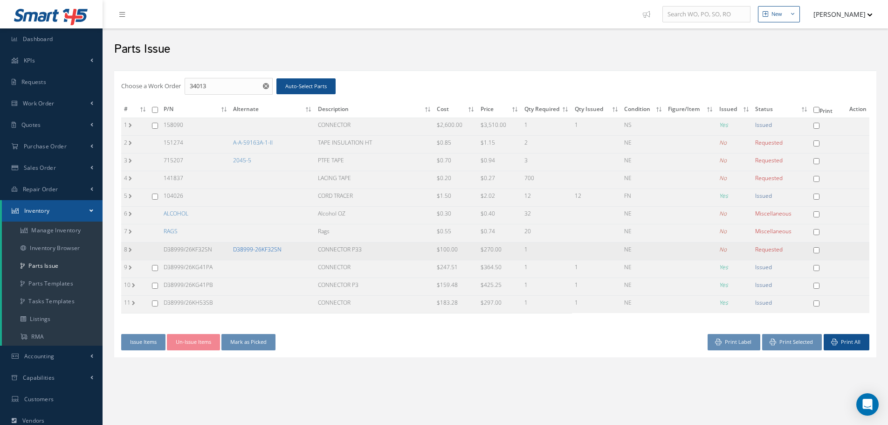
click at [270, 251] on link "D38999-26KF32SN" at bounding box center [257, 249] width 48 height 8
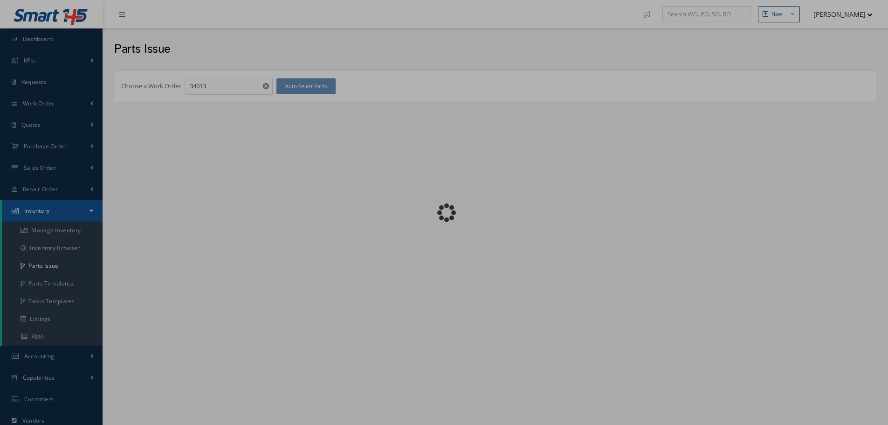
checkbox input "false"
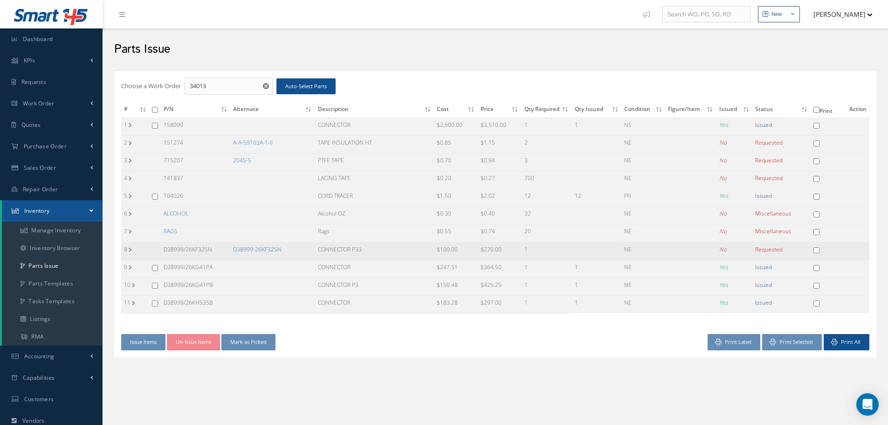
click at [190, 250] on td "D38999/26KF32SN" at bounding box center [195, 251] width 69 height 18
click at [494, 53] on h2 "Parts Issue" at bounding box center [495, 49] width 762 height 14
click at [252, 251] on link "D38999-26KF32SN" at bounding box center [257, 249] width 48 height 8
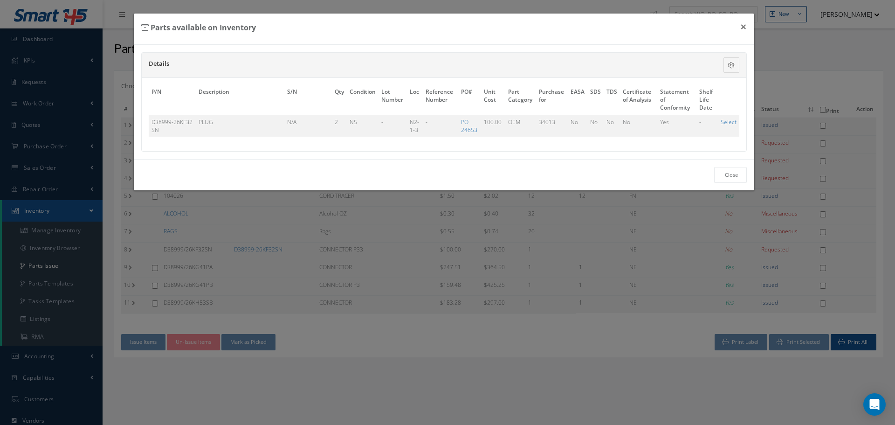
click at [264, 249] on div "Parts available on Inventory × Details Description S/N Qty Condition Batch Numb…" at bounding box center [447, 212] width 895 height 425
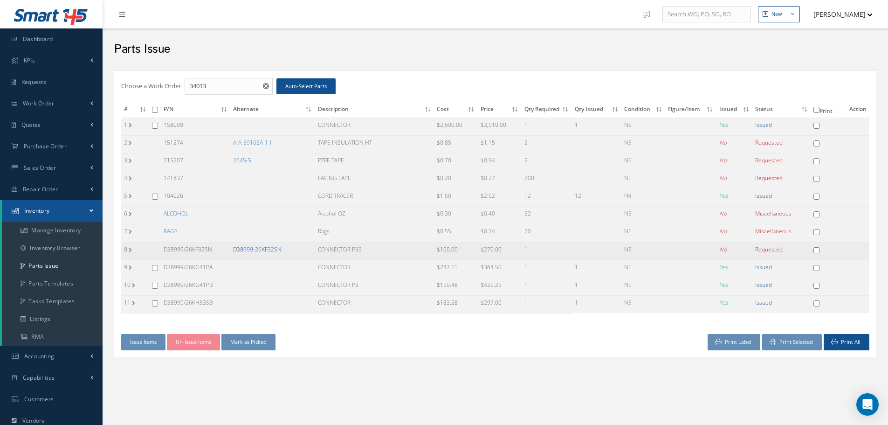
click at [261, 249] on link "D38999-26KF32SN" at bounding box center [257, 249] width 48 height 8
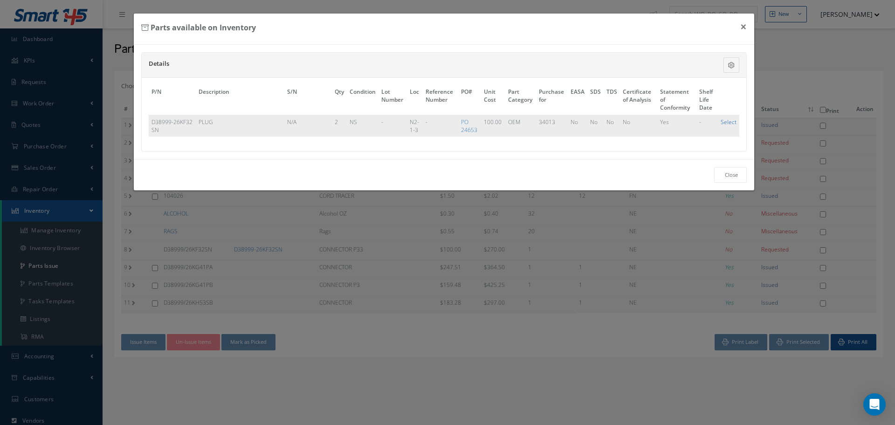
click at [735, 122] on link "Select" at bounding box center [729, 122] width 16 height 8
checkbox input "true"
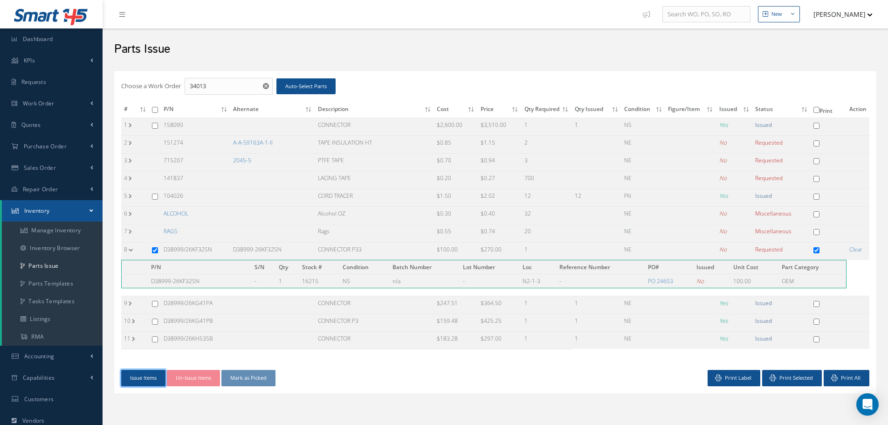
click at [149, 375] on button "Issue Items" at bounding box center [143, 378] width 44 height 16
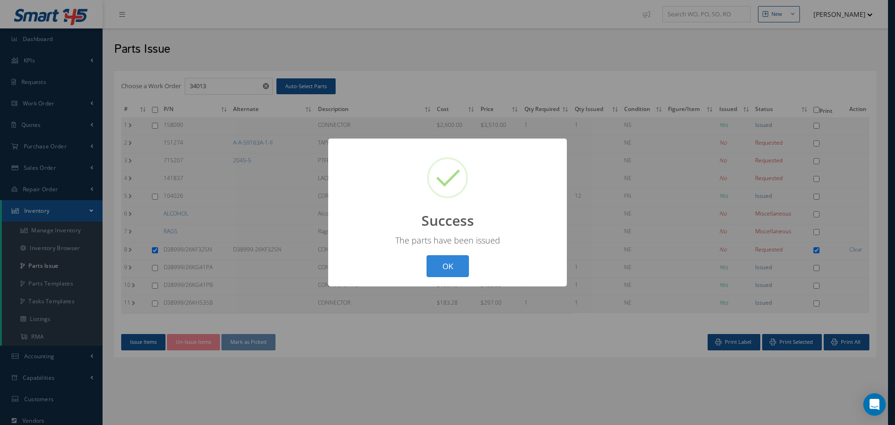
click at [438, 265] on button "OK" at bounding box center [447, 266] width 42 height 22
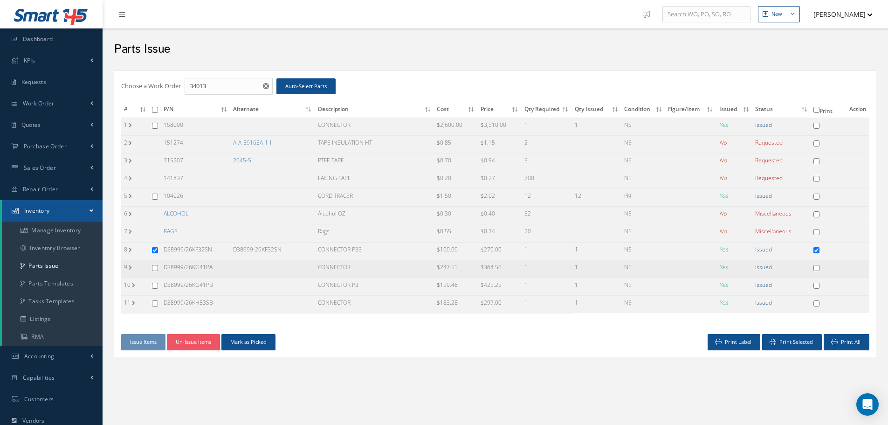
click at [155, 269] on input "checkbox" at bounding box center [155, 268] width 6 height 6
checkbox input "true"
click at [155, 251] on input "checkbox" at bounding box center [155, 250] width 6 height 6
checkbox input "false"
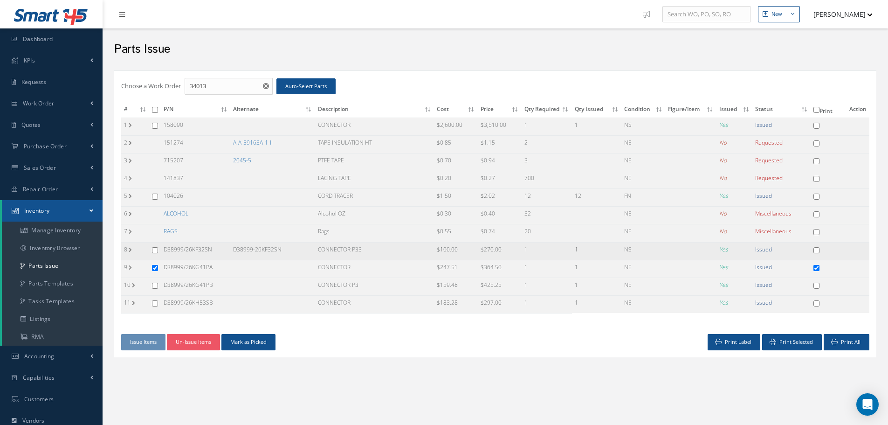
checkbox input "false"
click at [202, 341] on button "Un-Issue Items" at bounding box center [193, 342] width 53 height 16
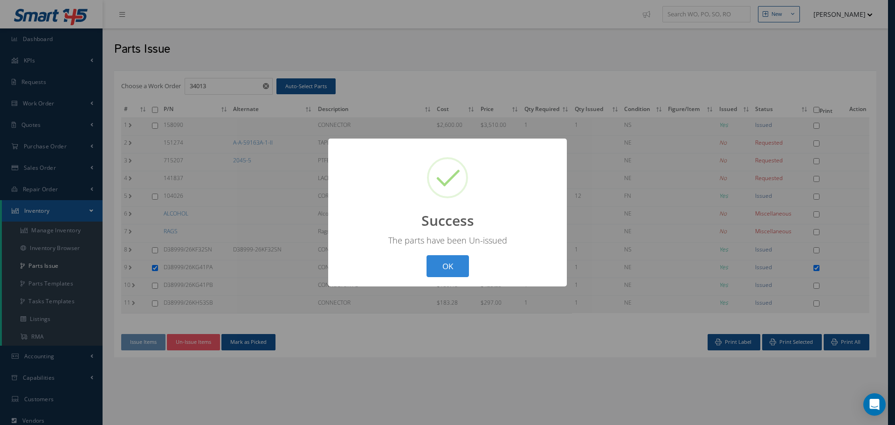
click at [450, 272] on button "OK" at bounding box center [447, 266] width 42 height 22
checkbox input "false"
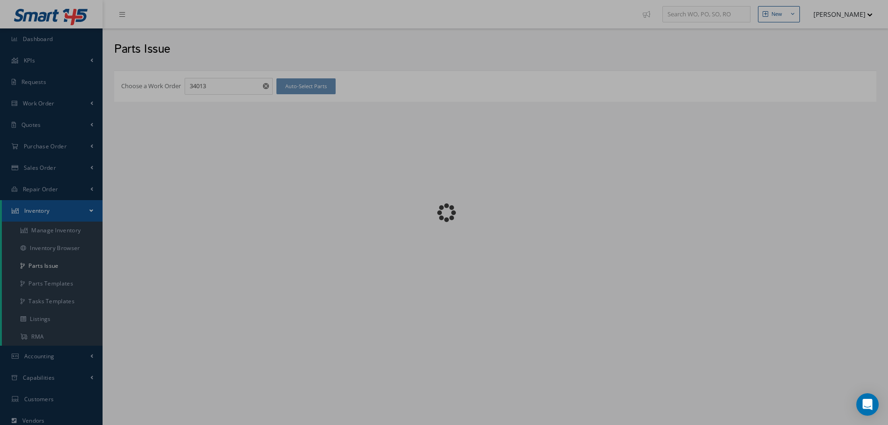
checkbox input "false"
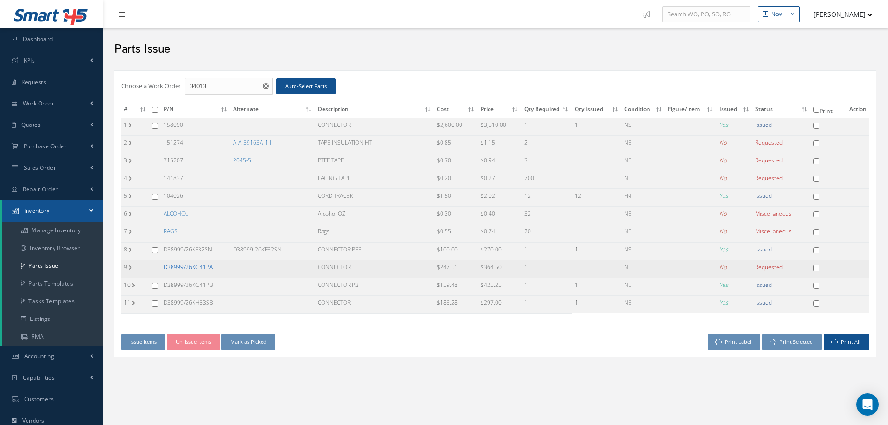
click at [191, 264] on link "D38999/26KG41PA" at bounding box center [188, 267] width 49 height 8
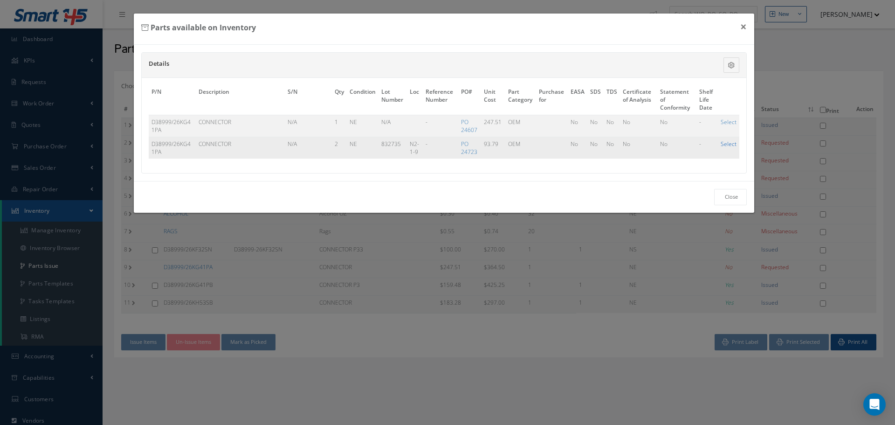
click at [732, 144] on link "Select" at bounding box center [729, 144] width 16 height 8
checkbox input "true"
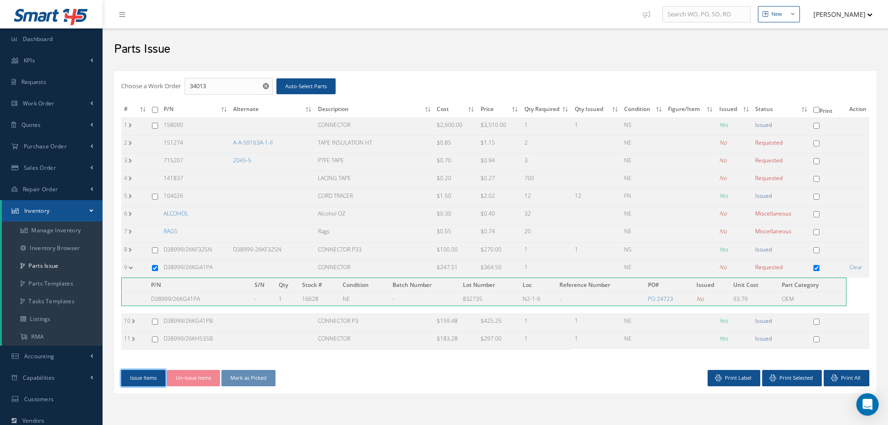
click at [148, 375] on button "Issue Items" at bounding box center [143, 378] width 44 height 16
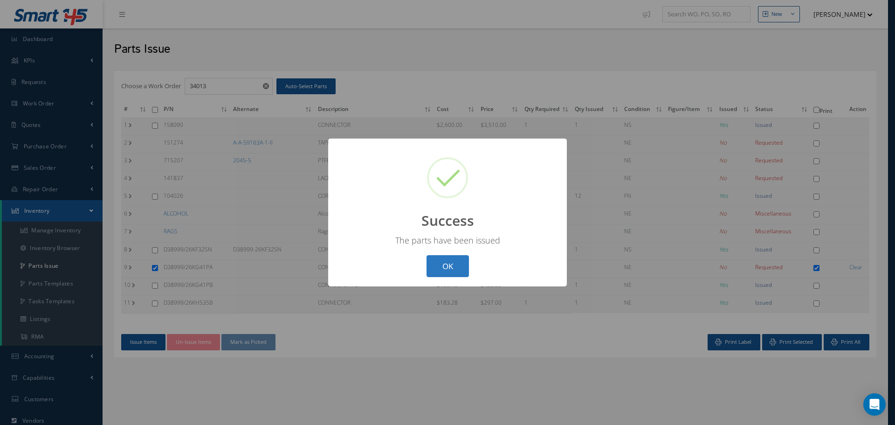
click at [449, 265] on button "OK" at bounding box center [447, 266] width 42 height 22
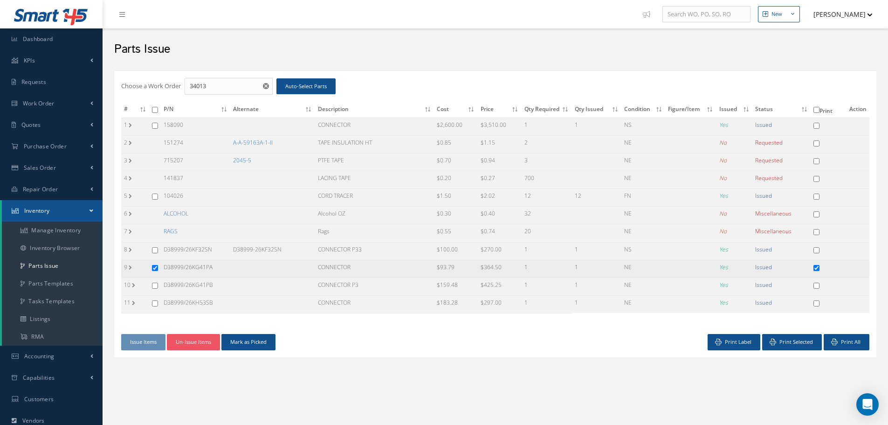
click at [156, 268] on input "checkbox" at bounding box center [155, 268] width 6 height 6
checkbox input "false"
click at [392, 377] on div "Choose a Work Order 34013 Auto-Select Parts # P/N Alternate Description Cost Pr…" at bounding box center [495, 227] width 771 height 322
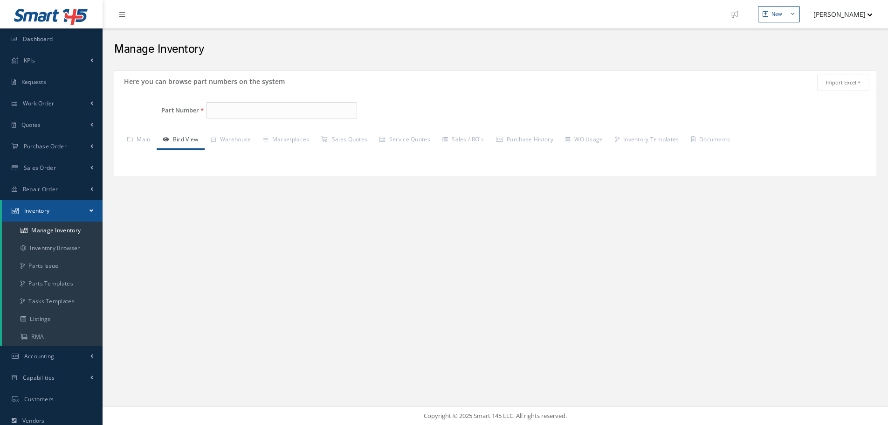
type input "D38999/26KG41PA"
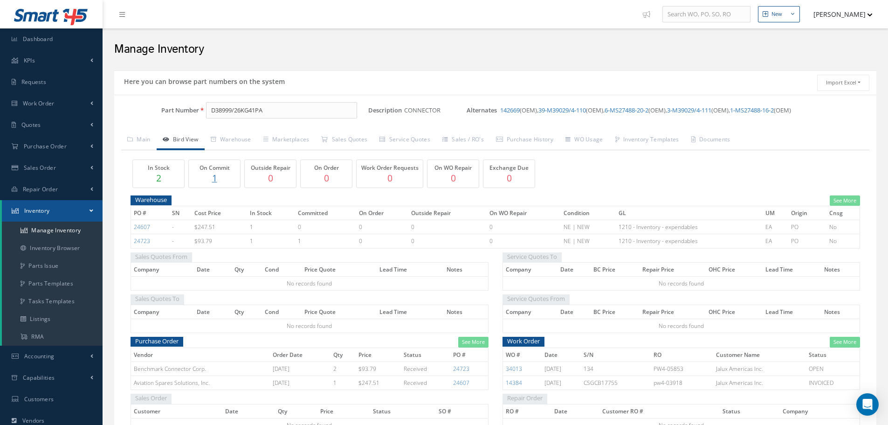
click at [216, 177] on p "1" at bounding box center [214, 178] width 47 height 14
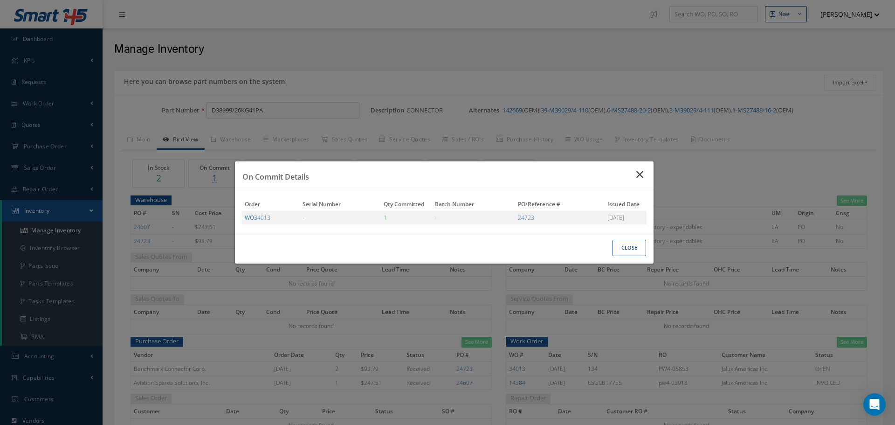
drag, startPoint x: 637, startPoint y: 172, endPoint x: 632, endPoint y: 172, distance: 4.7
click at [638, 172] on icon "Close" at bounding box center [641, 174] width 10 height 11
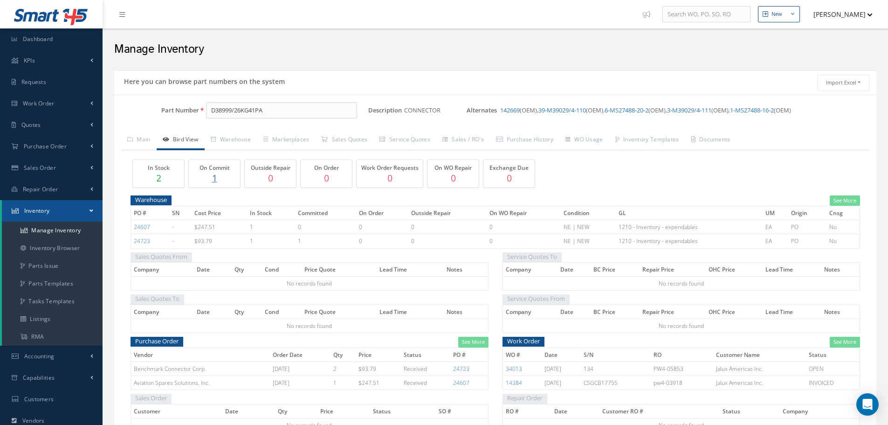
click at [175, 176] on p "2" at bounding box center [158, 178] width 47 height 14
click at [173, 178] on p "2" at bounding box center [158, 178] width 47 height 14
click at [247, 138] on link "Warehouse" at bounding box center [231, 141] width 53 height 20
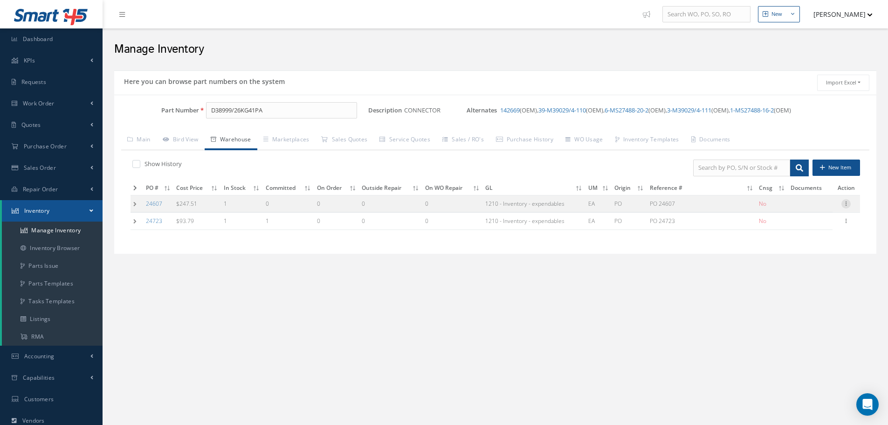
click at [847, 204] on icon at bounding box center [845, 202] width 9 height 7
click at [866, 406] on icon "Open Intercom Messenger" at bounding box center [867, 404] width 12 height 12
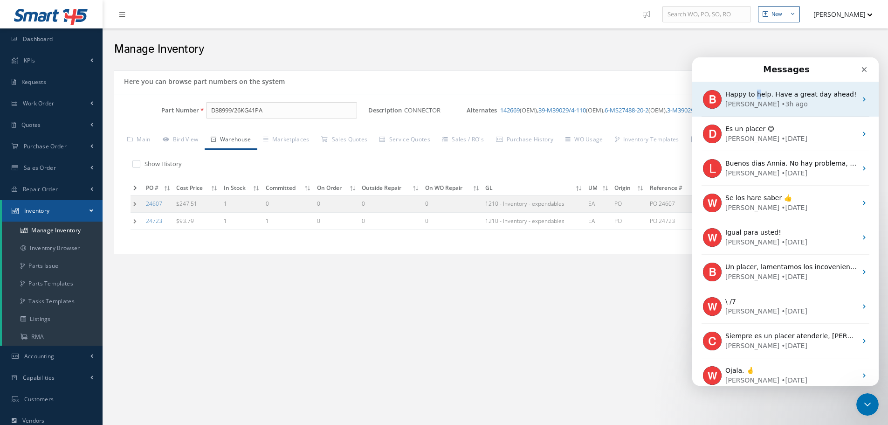
click at [756, 97] on span "Happy to help. Have a great day ahead!" at bounding box center [790, 93] width 131 height 7
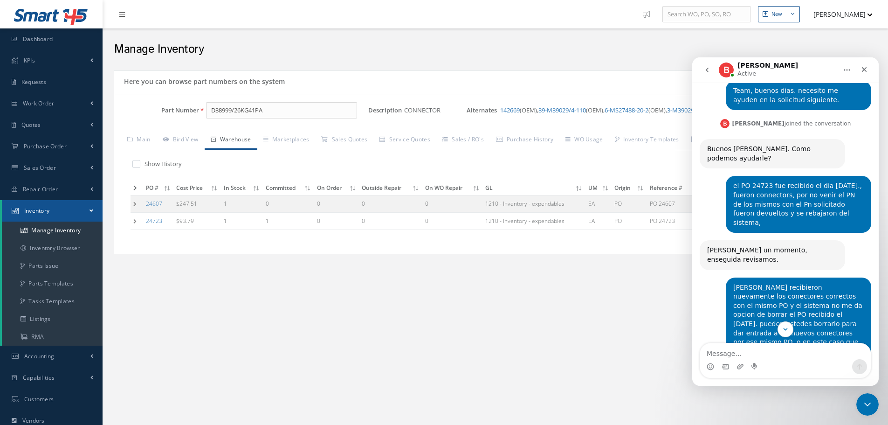
scroll to position [47, 0]
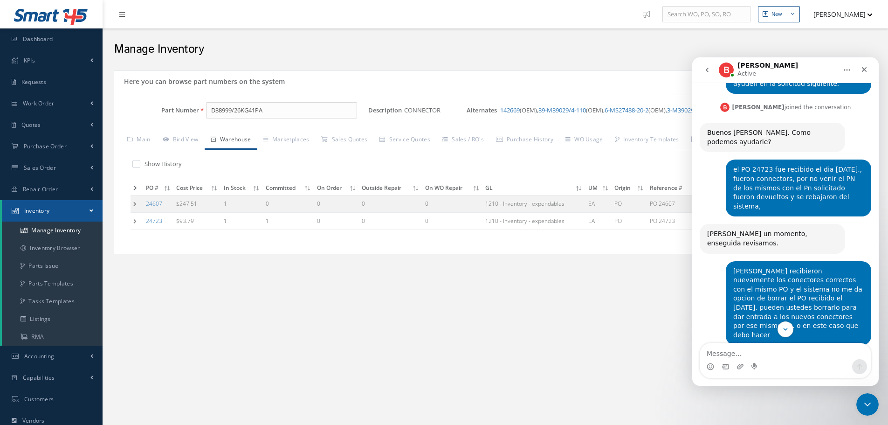
click at [582, 287] on div "New New Work Order New Purchase Order New Customer Quote New Sales Order New Re…" at bounding box center [495, 269] width 785 height 538
click at [531, 263] on div "Here you can browse part numbers on the system Import Excel to undefined Column…" at bounding box center [495, 167] width 776 height 195
click at [866, 70] on icon "Close" at bounding box center [863, 69] width 7 height 7
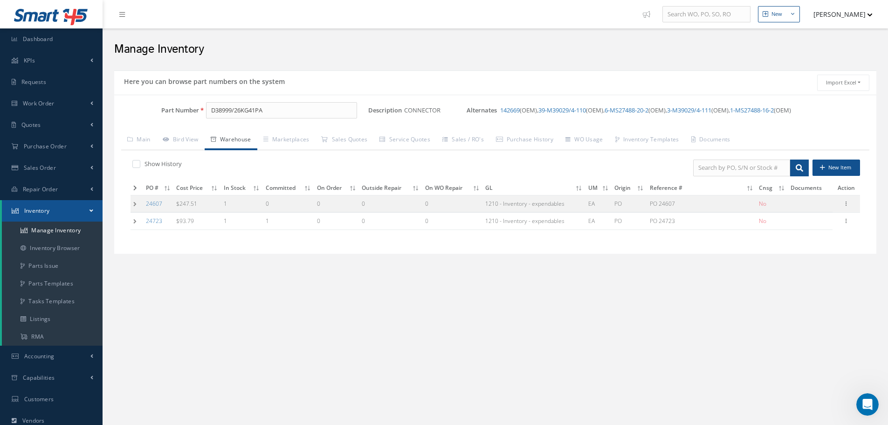
scroll to position [1156, 0]
click at [135, 203] on td at bounding box center [137, 203] width 13 height 17
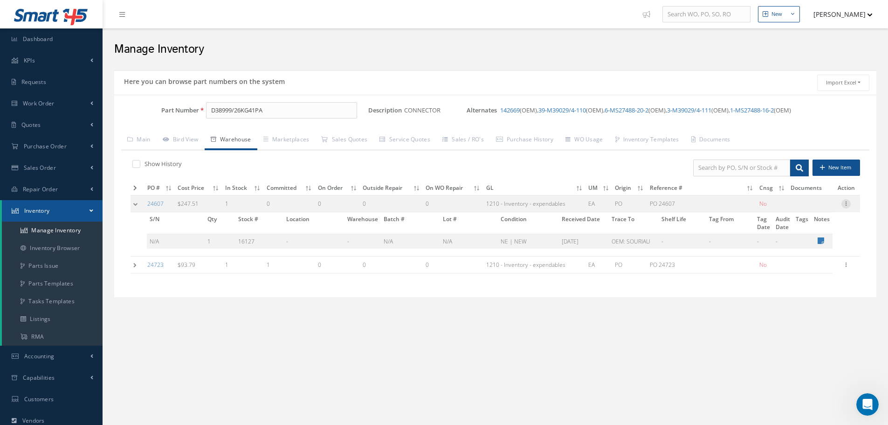
click at [846, 206] on icon at bounding box center [845, 202] width 9 height 7
click at [806, 209] on link "Edit" at bounding box center [803, 210] width 74 height 12
type input "247.51"
type input "PO 24607"
type input "07/24/2025"
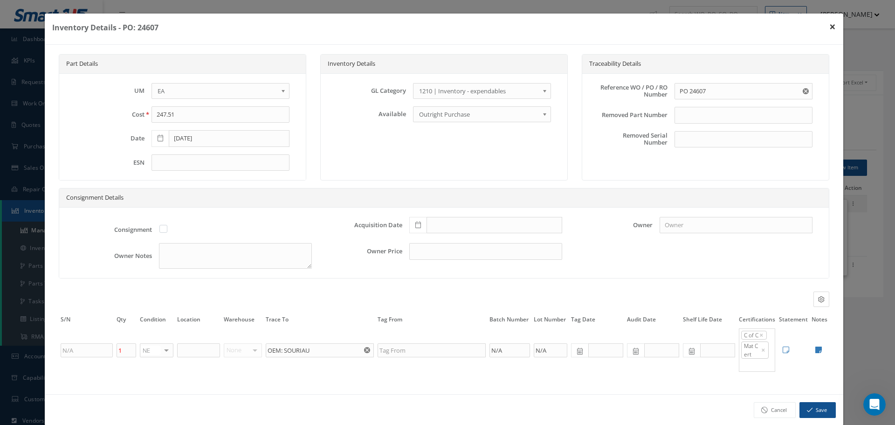
click at [827, 26] on button "×" at bounding box center [832, 27] width 21 height 26
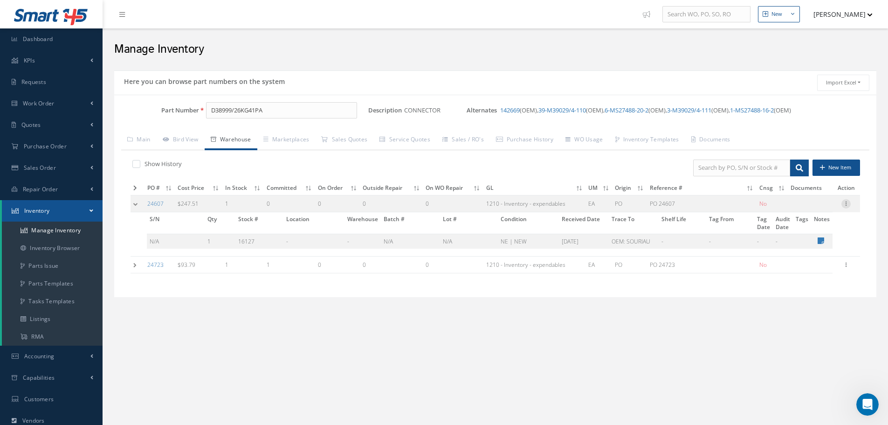
click at [846, 203] on icon at bounding box center [845, 202] width 9 height 7
click at [815, 210] on link "Edit" at bounding box center [803, 210] width 74 height 12
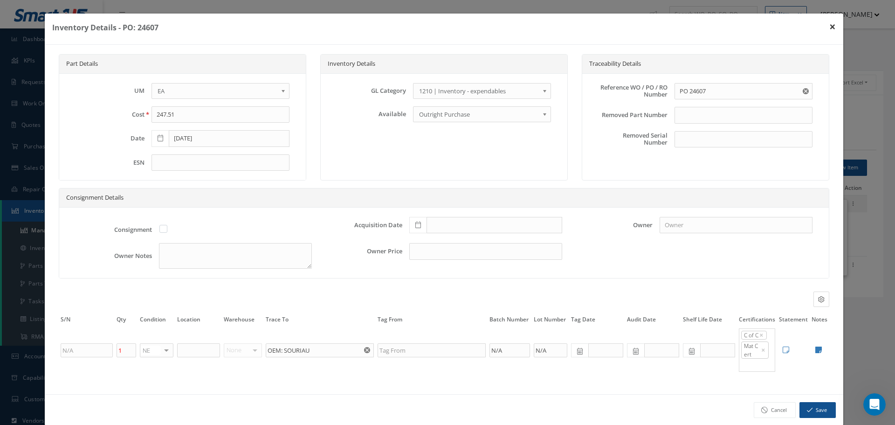
click at [825, 31] on button "×" at bounding box center [832, 27] width 21 height 26
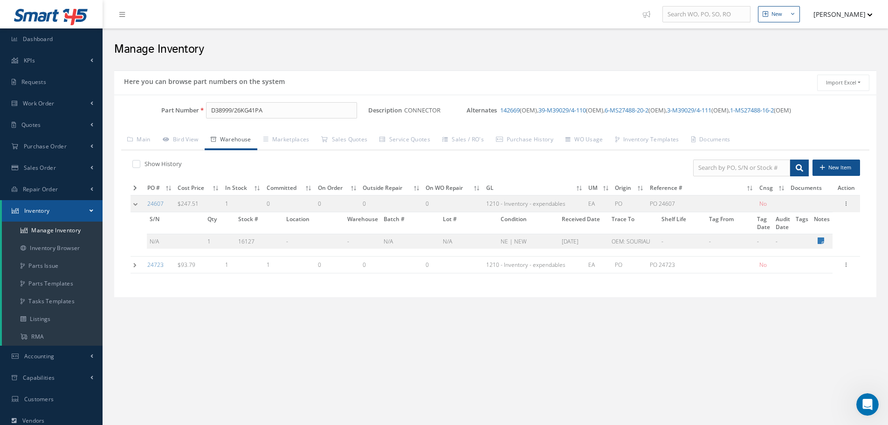
click at [136, 265] on td at bounding box center [138, 264] width 14 height 17
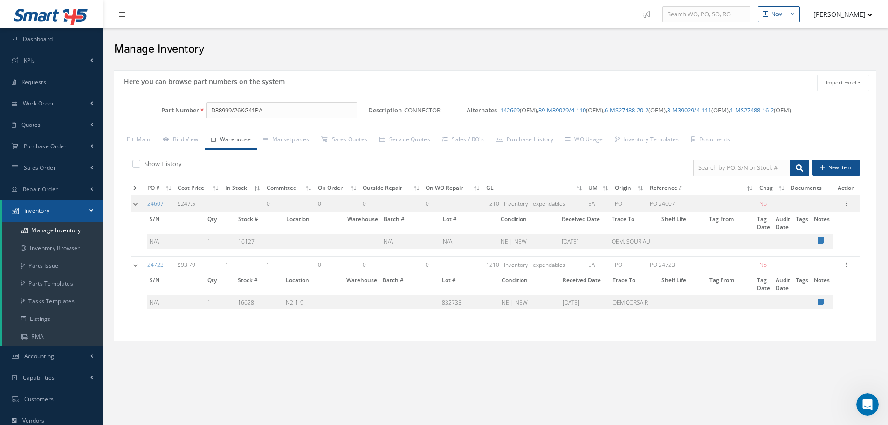
click at [136, 203] on td at bounding box center [138, 203] width 14 height 17
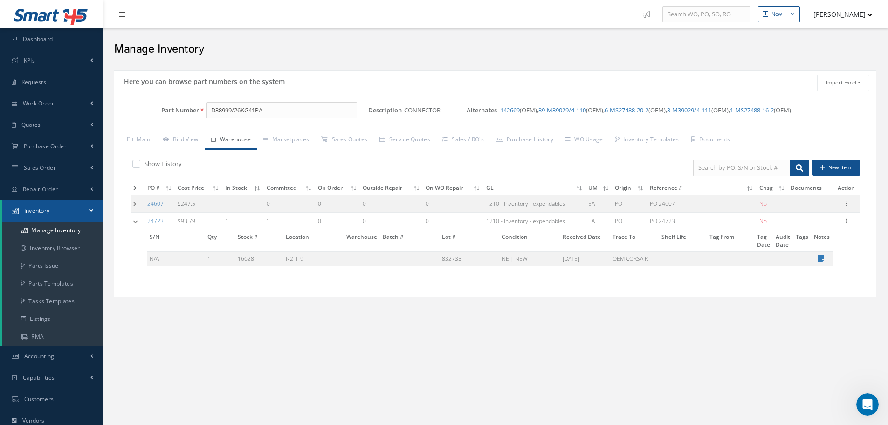
click at [136, 205] on td at bounding box center [138, 203] width 14 height 17
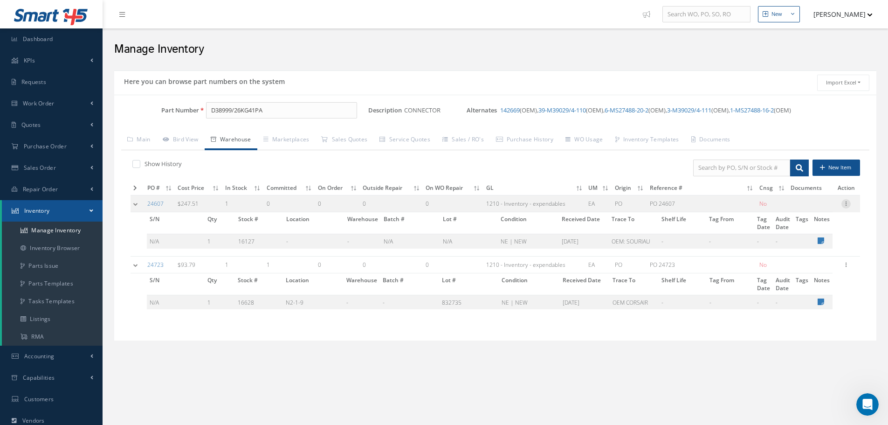
click at [848, 203] on icon at bounding box center [845, 202] width 9 height 7
click at [798, 211] on link "Edit" at bounding box center [803, 210] width 74 height 12
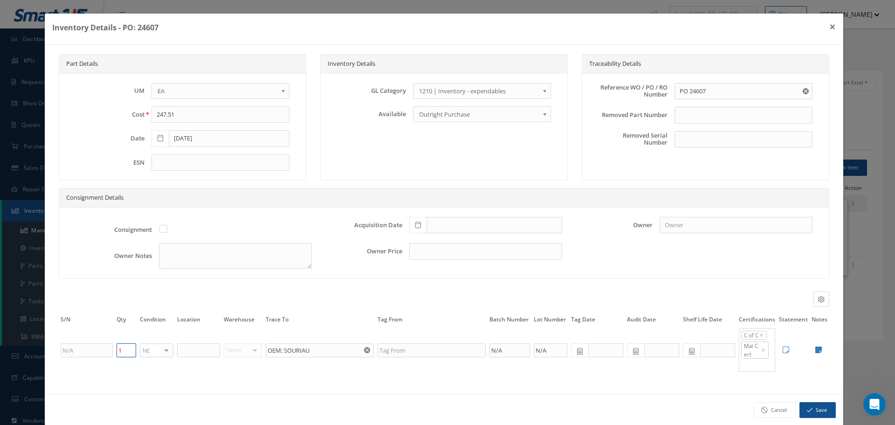
click at [121, 351] on input "1" at bounding box center [127, 350] width 20 height 14
type input "0"
click at [807, 412] on button "Save" at bounding box center [817, 410] width 36 height 16
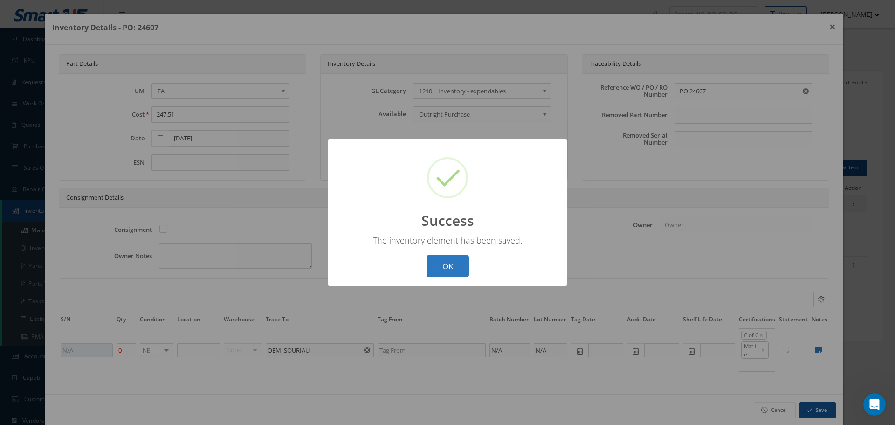
click at [452, 264] on button "OK" at bounding box center [447, 266] width 42 height 22
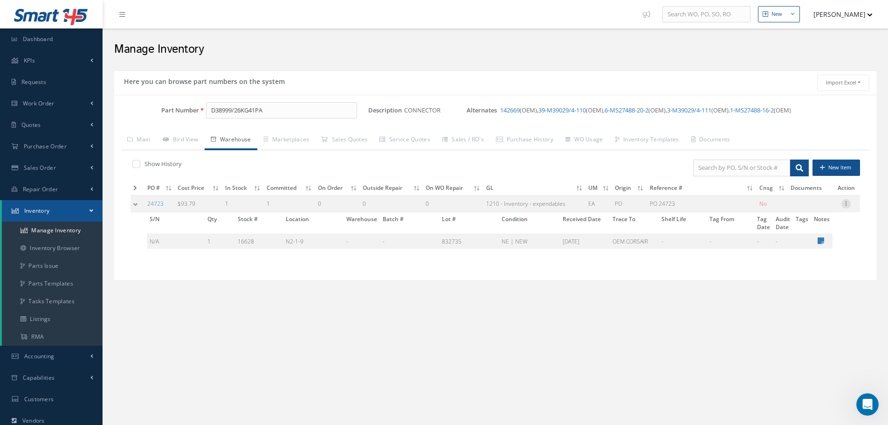
click at [848, 203] on icon at bounding box center [845, 202] width 9 height 7
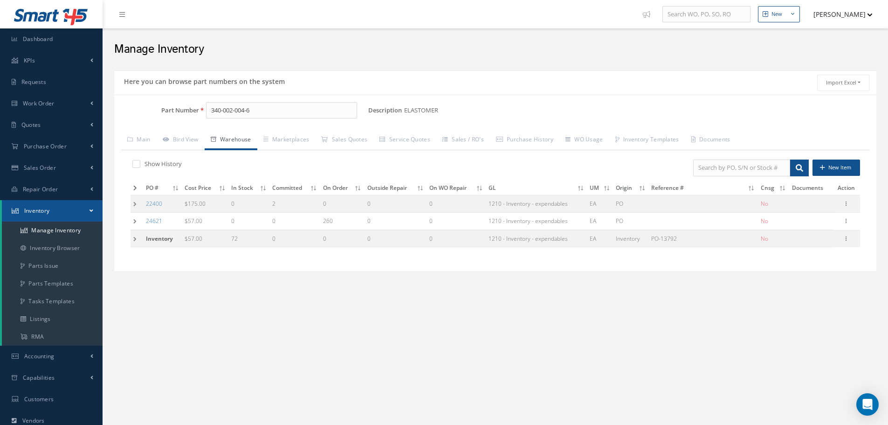
click at [267, 102] on input "340-002-004-6" at bounding box center [281, 110] width 151 height 17
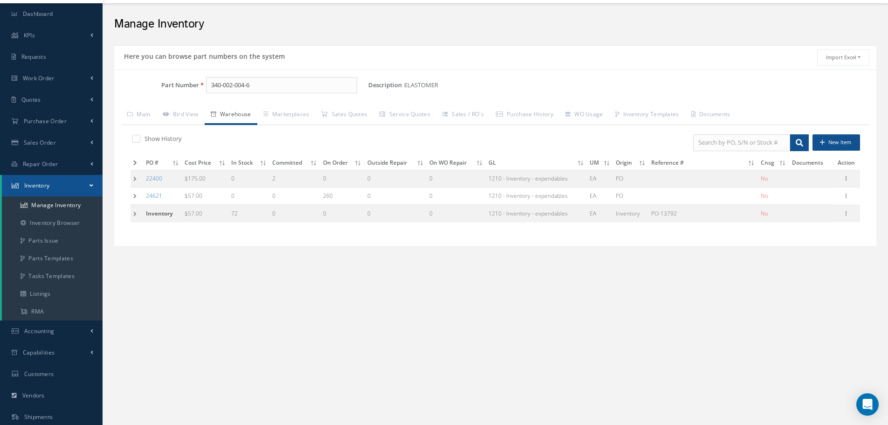
scroll to position [25, 0]
type input "3"
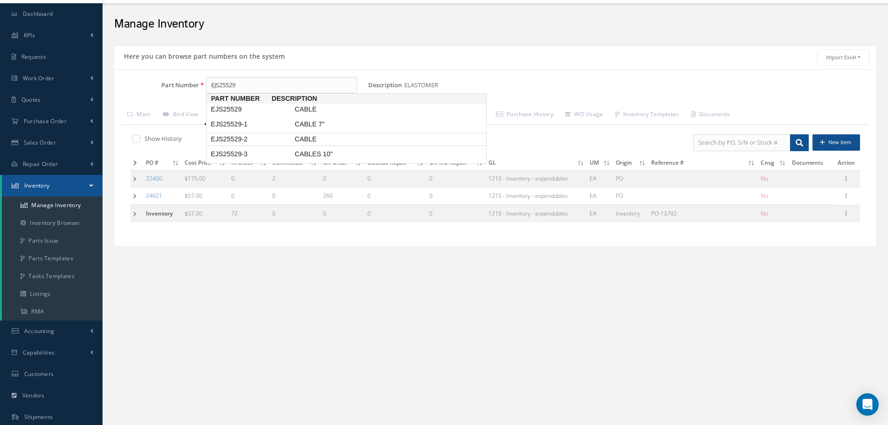
click at [227, 139] on span "EJS25529-2" at bounding box center [251, 139] width 84 height 10
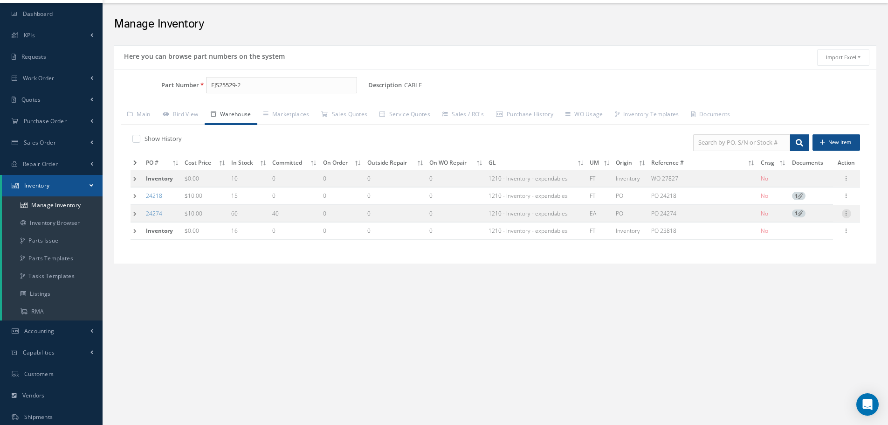
type input "EJS25529-2"
click at [848, 213] on icon at bounding box center [846, 212] width 9 height 7
click at [792, 251] on link "Label" at bounding box center [804, 251] width 74 height 12
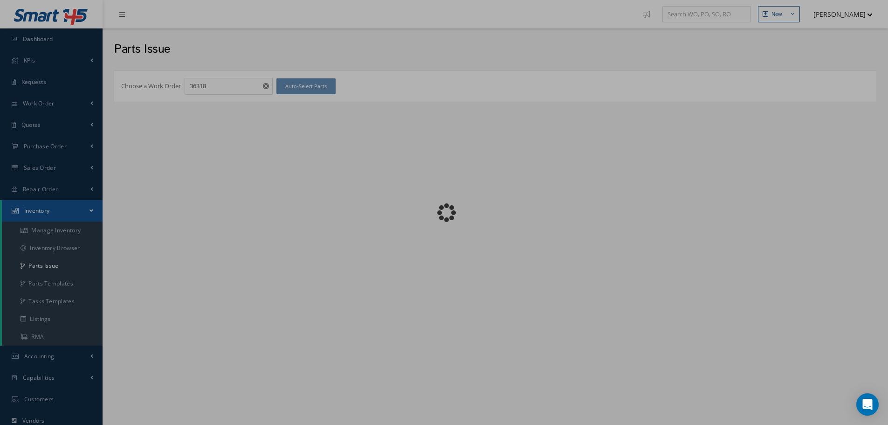
checkbox input "false"
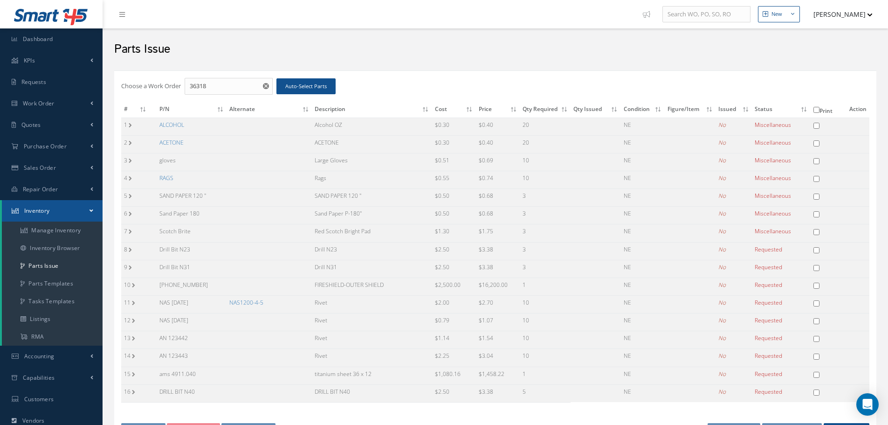
click at [246, 304] on link "NAS1200-4-5" at bounding box center [246, 302] width 34 height 8
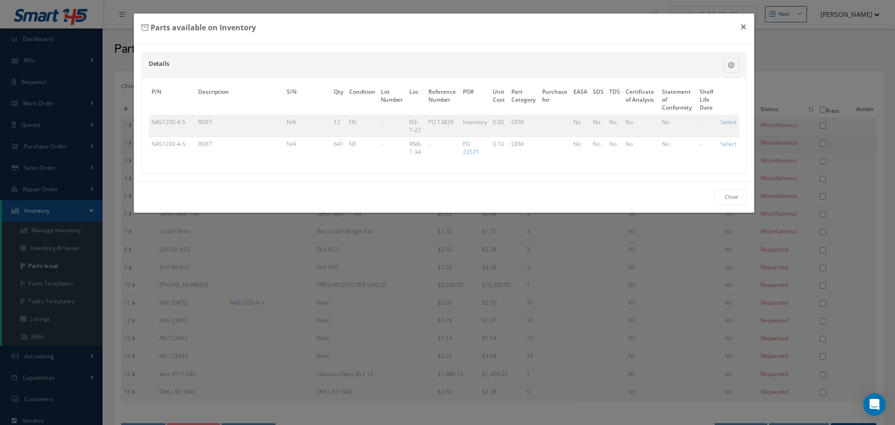
click at [731, 141] on link "Select" at bounding box center [729, 144] width 16 height 8
checkbox input "true"
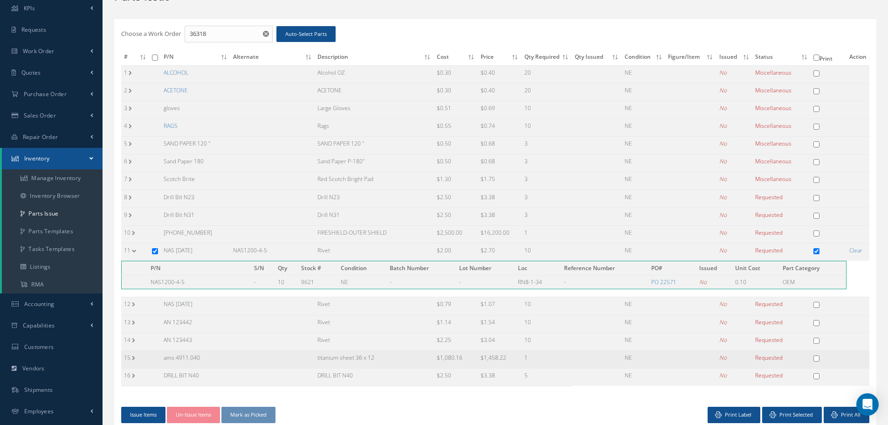
scroll to position [114, 0]
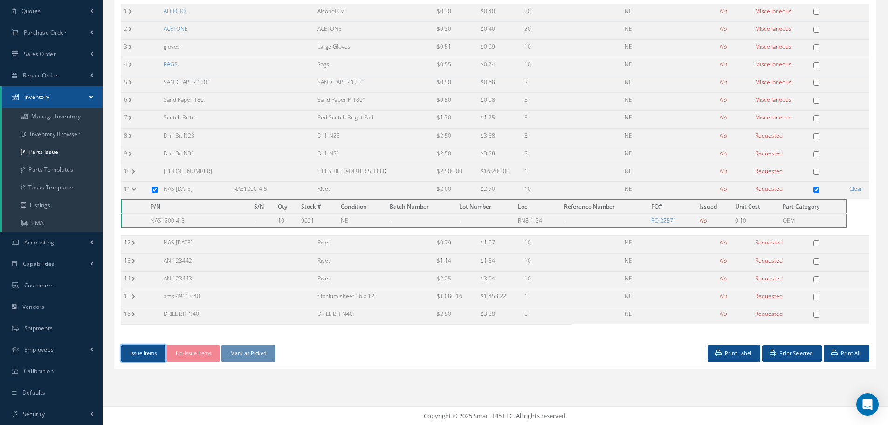
click at [151, 350] on button "Issue Items" at bounding box center [143, 353] width 44 height 16
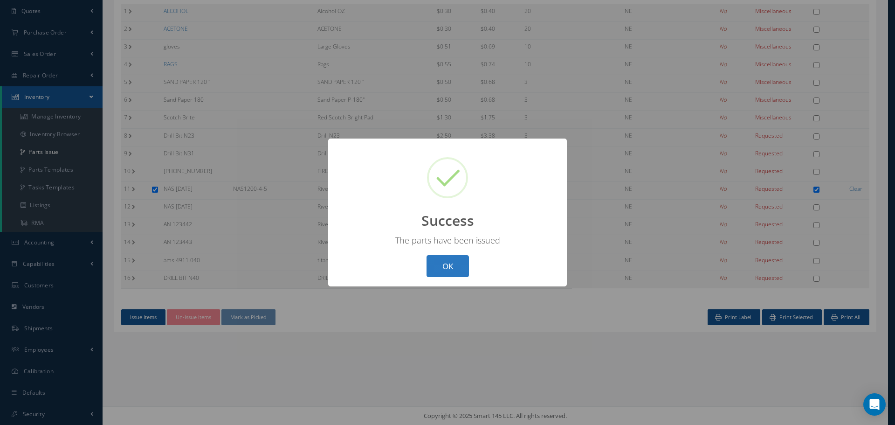
click at [437, 263] on button "OK" at bounding box center [447, 266] width 42 height 22
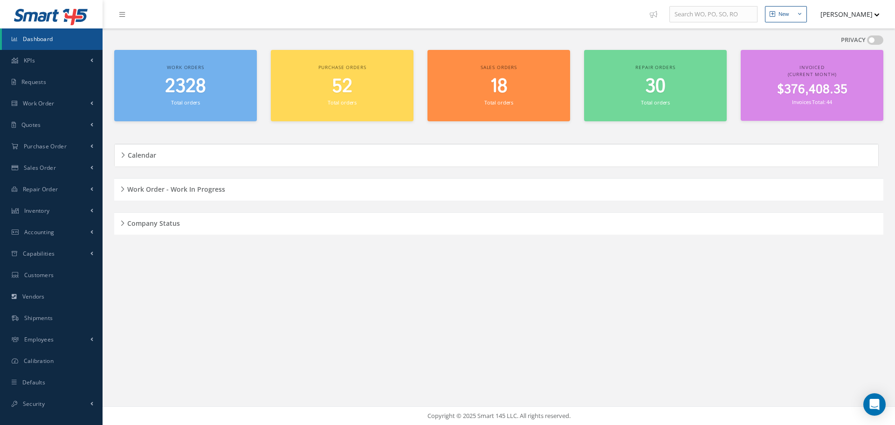
click at [121, 191] on div "Work Order - Work In Progress" at bounding box center [498, 189] width 769 height 14
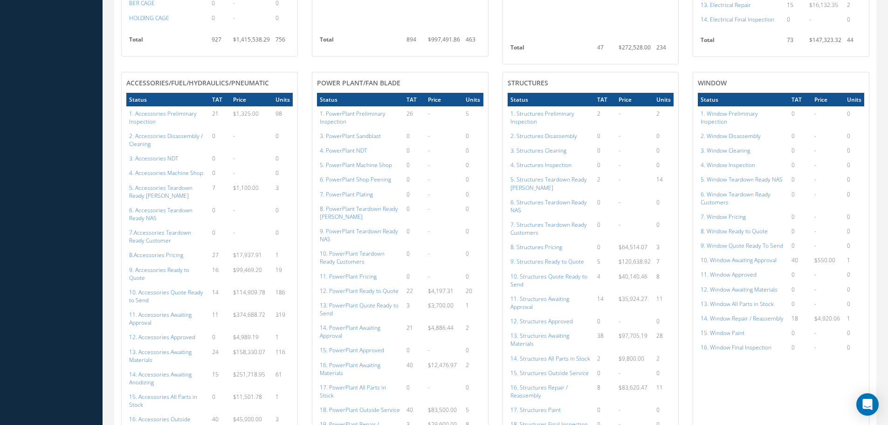
scroll to position [466, 0]
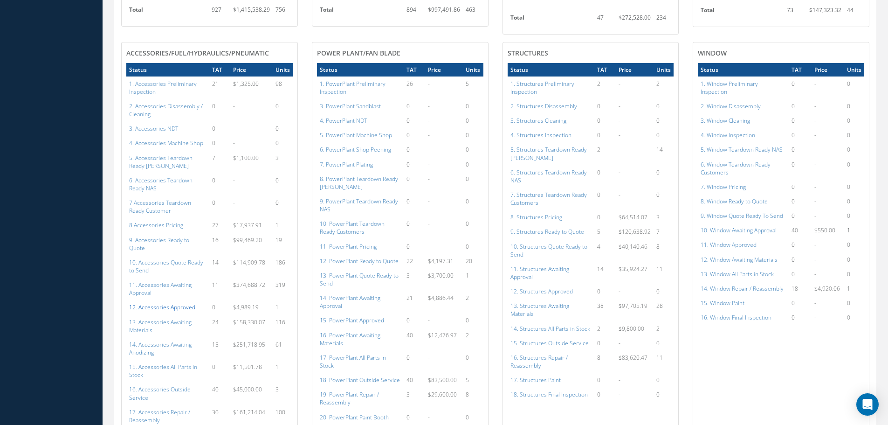
click at [178, 303] on a=112&excludeInternalCustomer=false&excludeInvoicedOrClosed=true&shop_id=14&filtersHidded"] "12. Accessories Approved" at bounding box center [162, 307] width 66 height 8
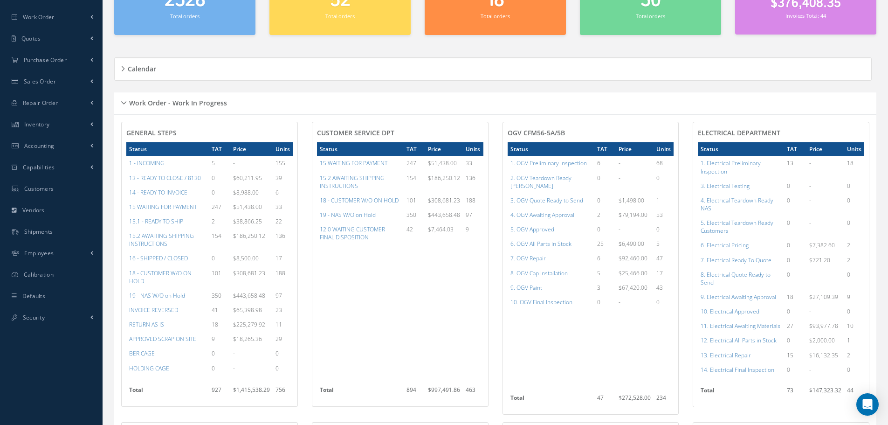
scroll to position [0, 0]
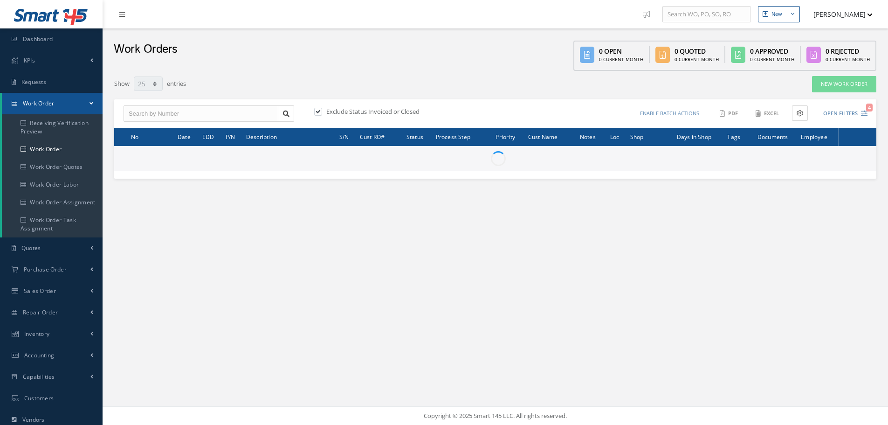
select select "25"
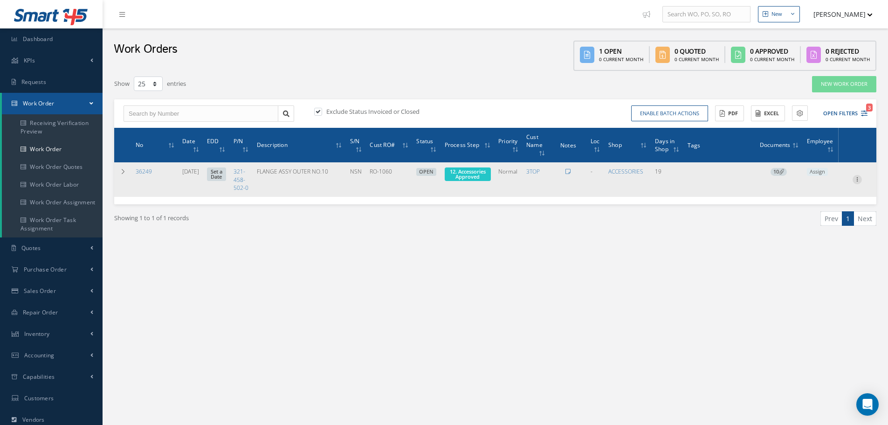
click at [859, 182] on icon at bounding box center [856, 178] width 9 height 7
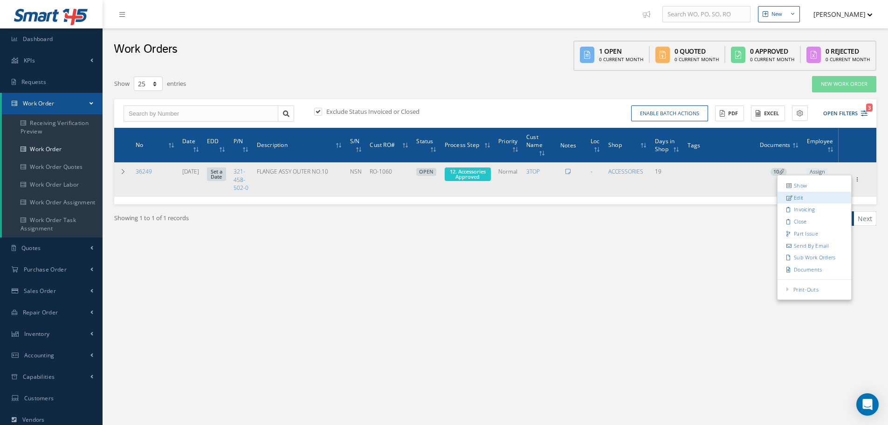
click at [810, 202] on link "Edit" at bounding box center [814, 198] width 74 height 12
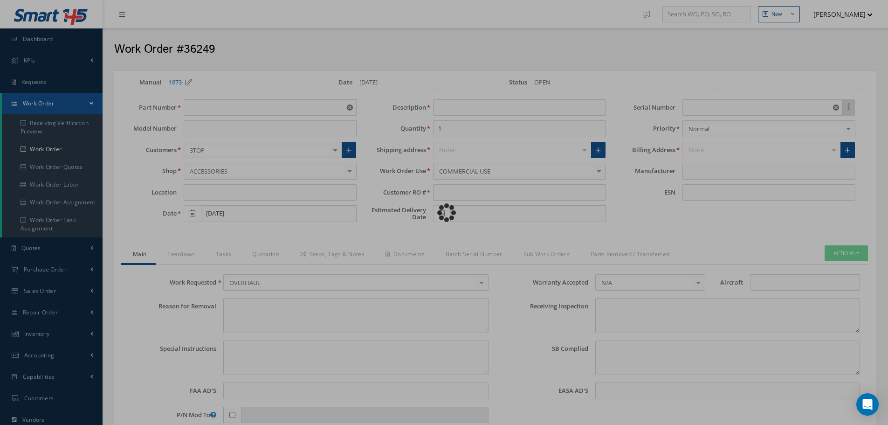
type input "321-458-502-0"
type input "[DATE]"
type input "FLANGE ASSY OUTER NO.10"
type input "RO-1060"
type input "NSN"
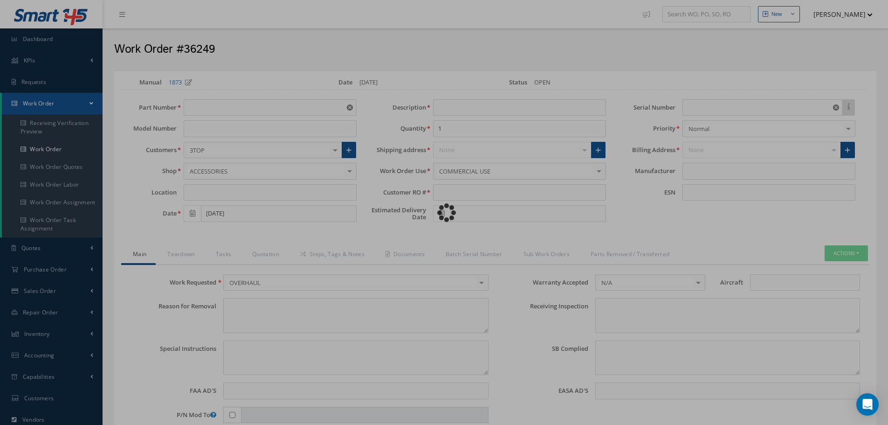
type input "779991"
type textarea "NONE"
type textarea "PLEASE SEE R.O. FOR DETAILS"
type textarea "NO VISUAL DAMAGE"
type textarea "None performed"
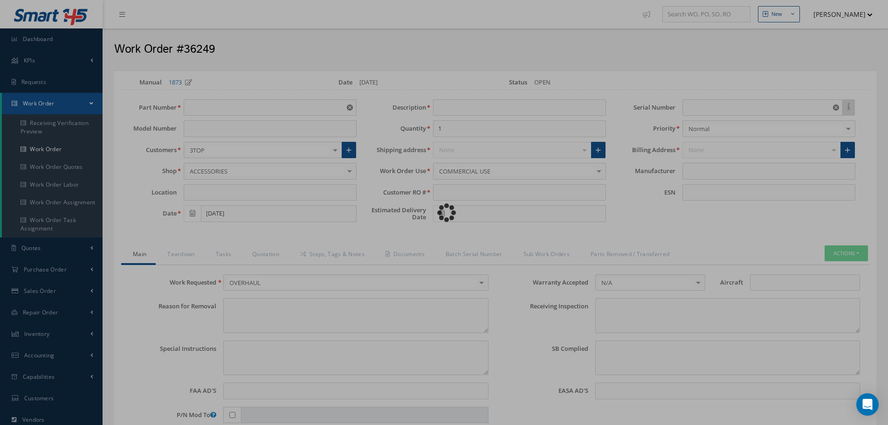
type textarea "Article was xxxxx in reference with the following Technical Standard : CFM56-5B…"
type textarea "Article has been approved to return to service."
type input "CFM56-5B"
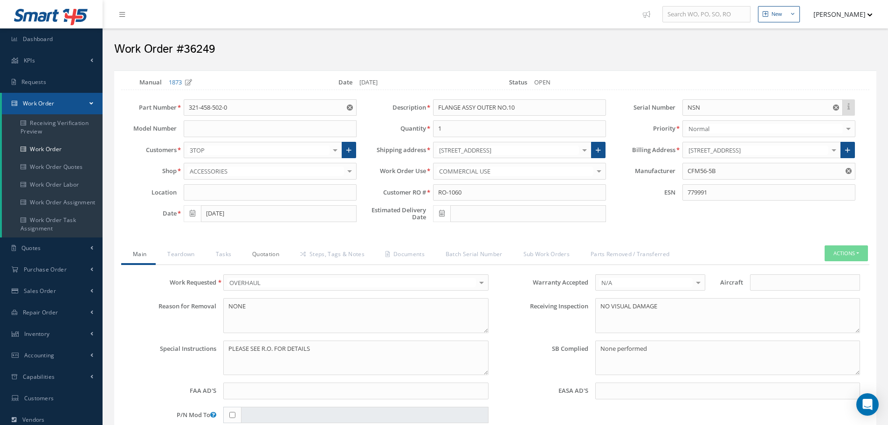
click at [269, 253] on link "Quotation" at bounding box center [264, 255] width 48 height 20
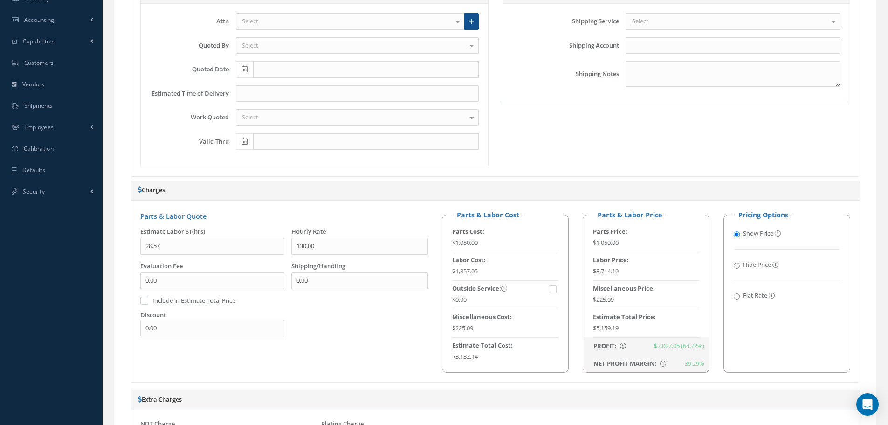
scroll to position [515, 0]
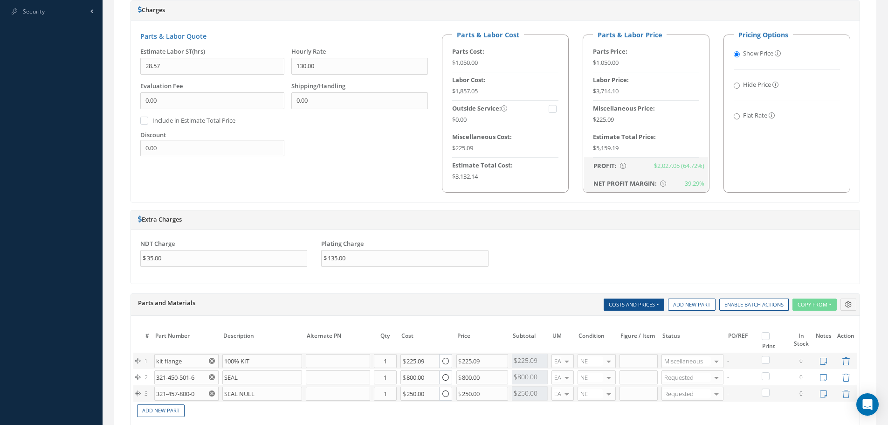
click at [769, 338] on label at bounding box center [770, 335] width 2 height 8
click at [764, 338] on input "checkbox" at bounding box center [767, 337] width 6 height 6
checkbox input "true"
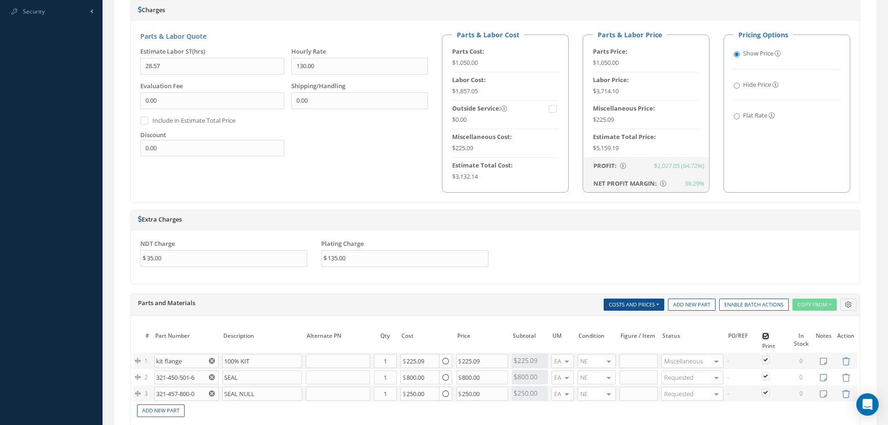
checkbox input "true"
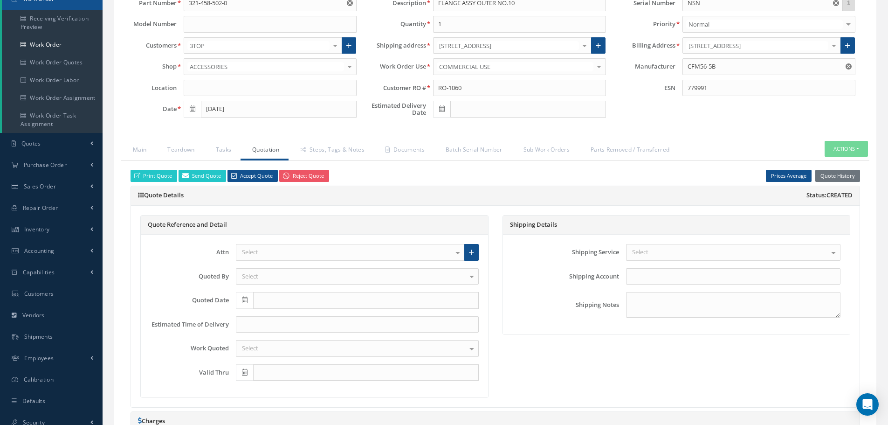
scroll to position [2, 0]
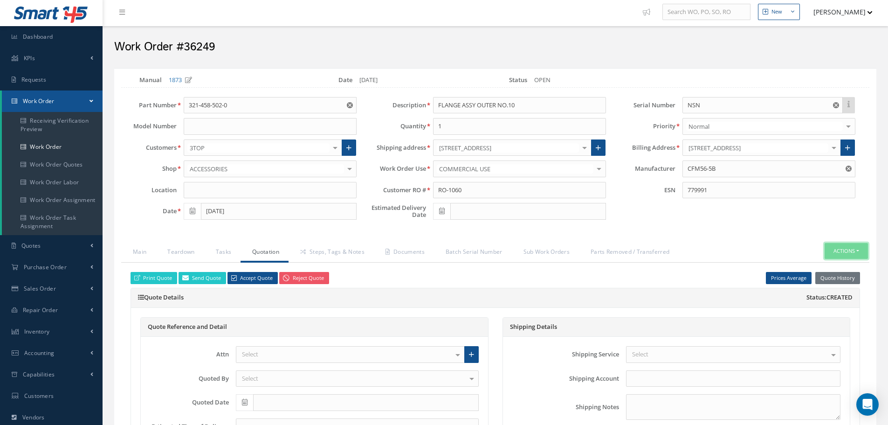
click at [858, 251] on button "Actions" at bounding box center [846, 251] width 43 height 16
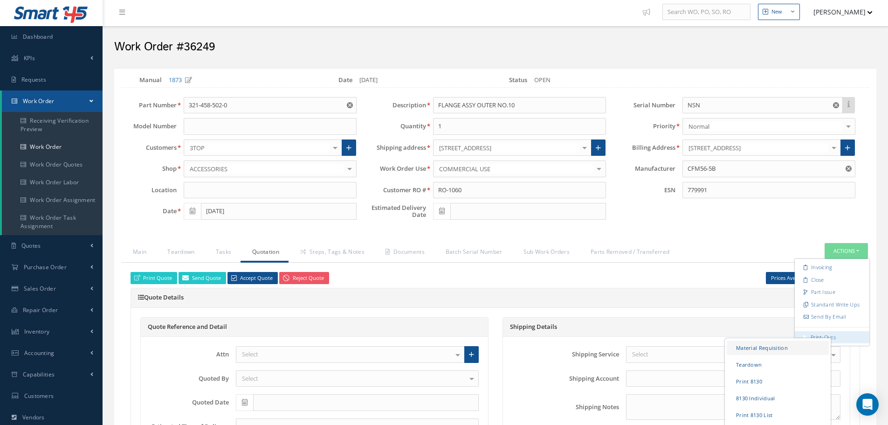
click at [770, 346] on link "Material Requisition" at bounding box center [778, 347] width 102 height 14
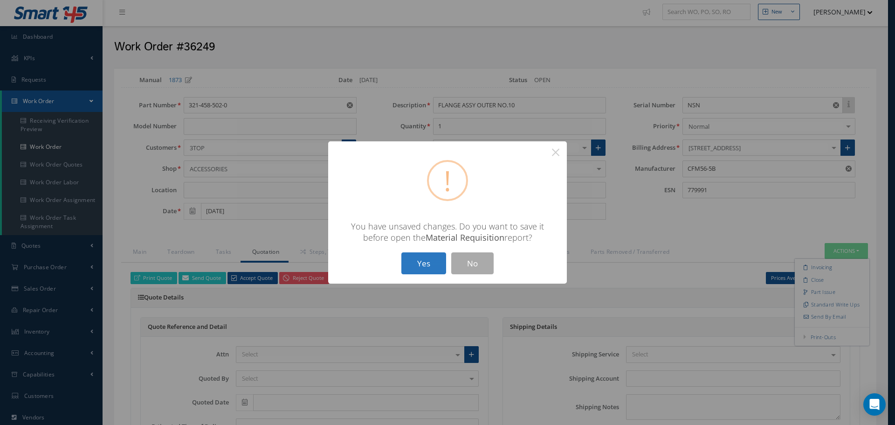
click at [429, 263] on button "Yes" at bounding box center [423, 263] width 45 height 22
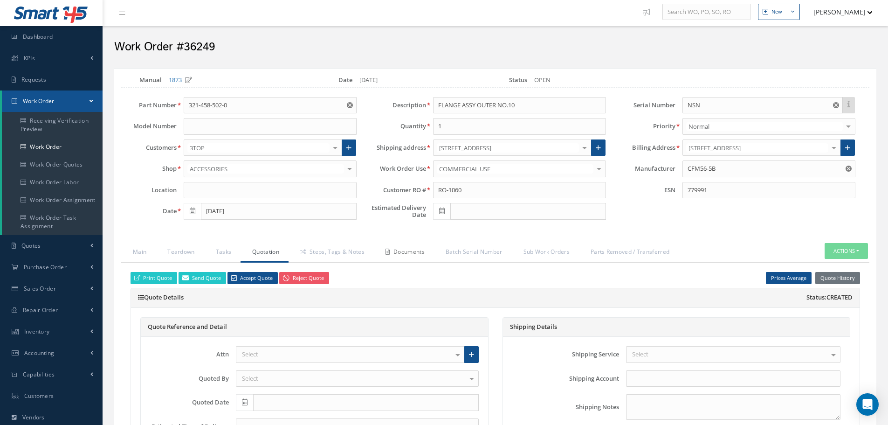
checkbox input "true"
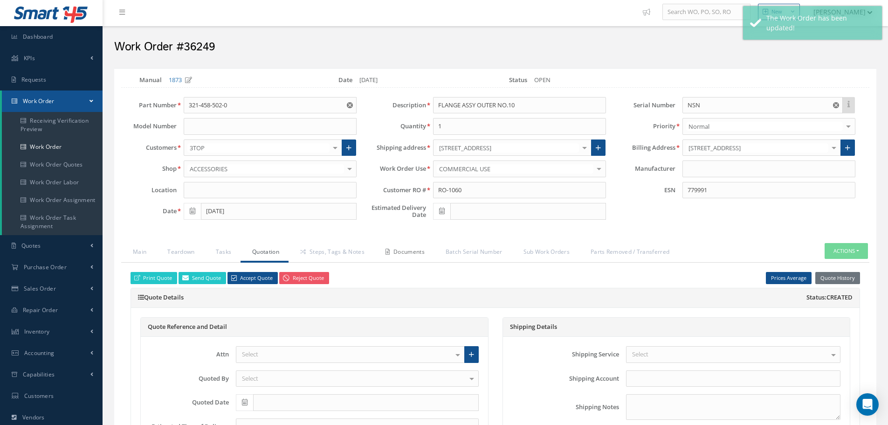
type input "CFM56-5B"
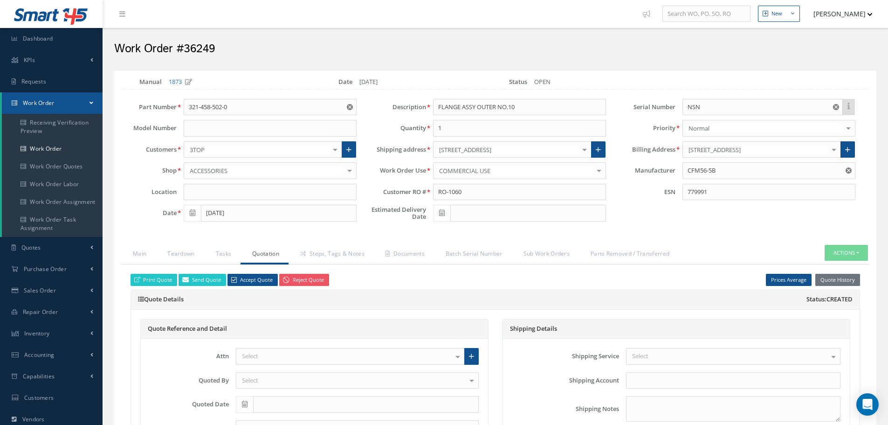
scroll to position [0, 0]
select select "25"
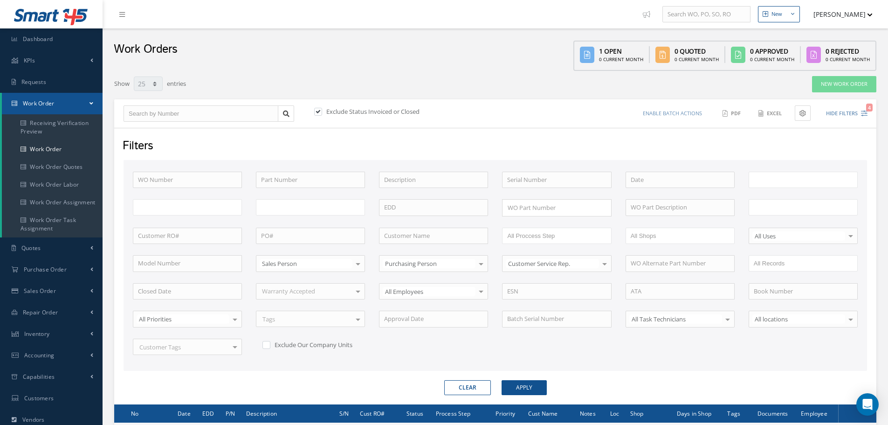
type input "All Work Request"
type input "All Work Performed"
type input "All Status"
type input "WO Part Status"
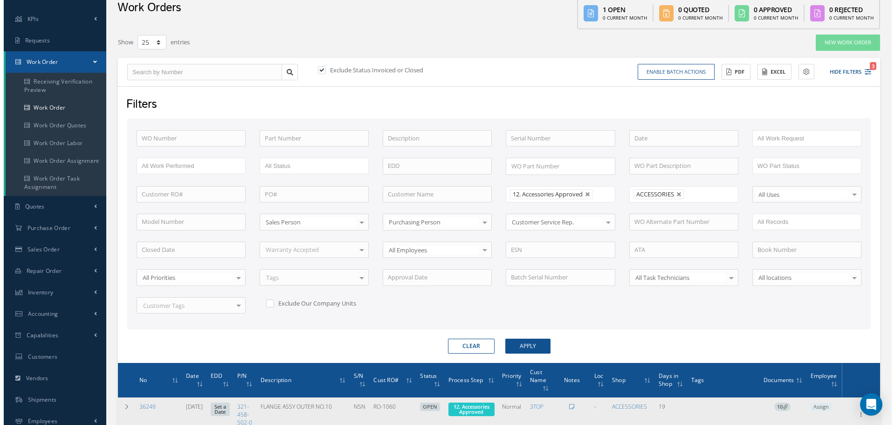
scroll to position [128, 0]
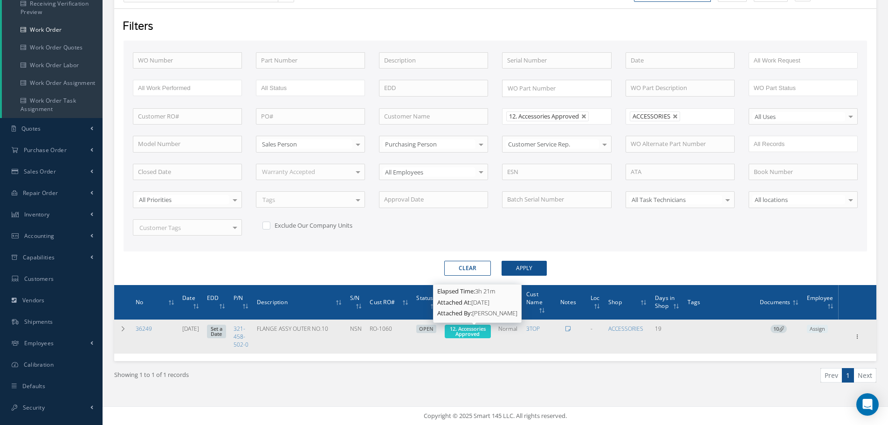
click at [477, 325] on span "12. Accessories Approved" at bounding box center [468, 331] width 36 height 12
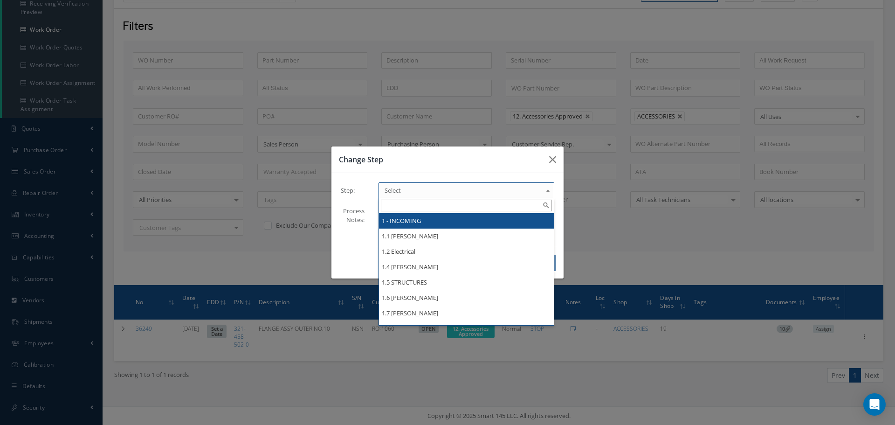
click at [546, 190] on b at bounding box center [549, 192] width 8 height 15
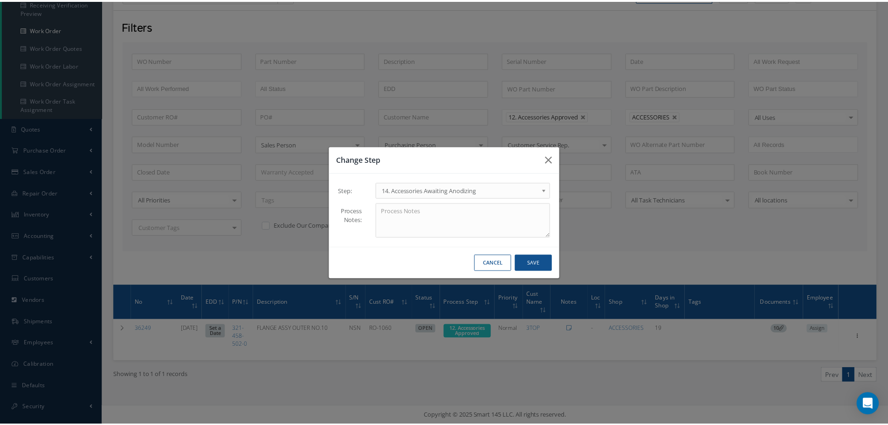
scroll to position [0, 0]
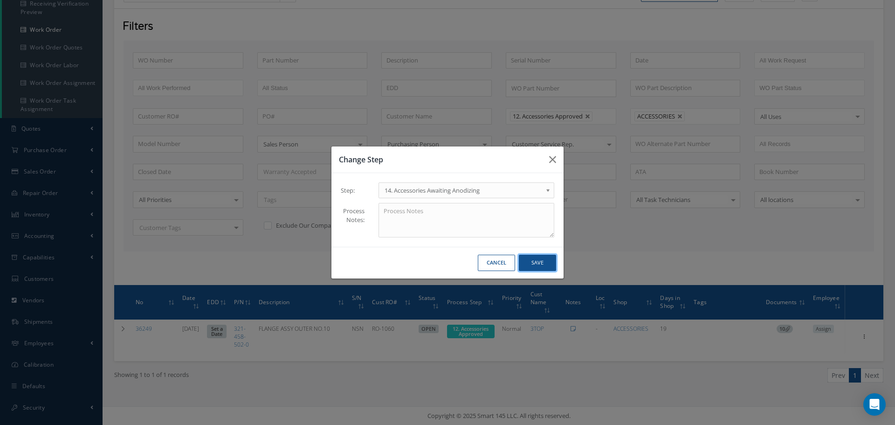
click at [545, 263] on button "Save" at bounding box center [537, 262] width 37 height 16
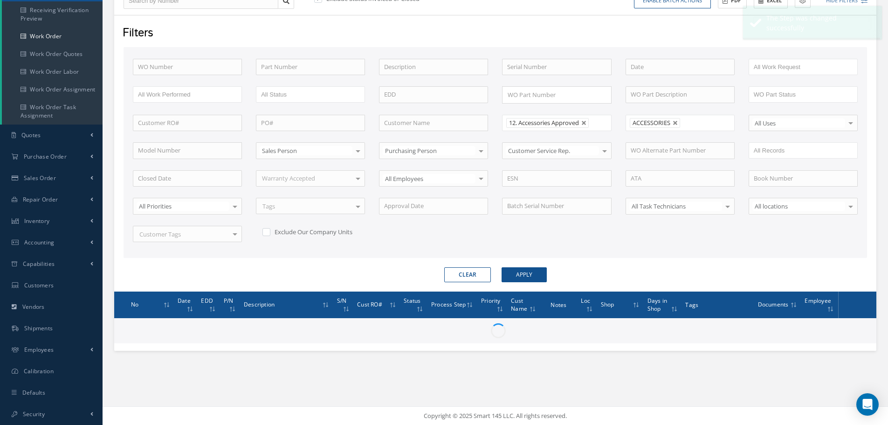
scroll to position [113, 0]
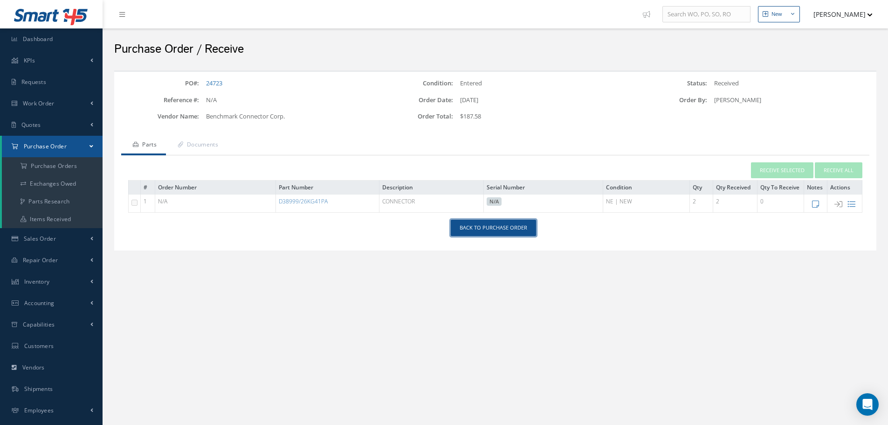
click at [485, 231] on link "Back to Purchase Order" at bounding box center [493, 228] width 85 height 16
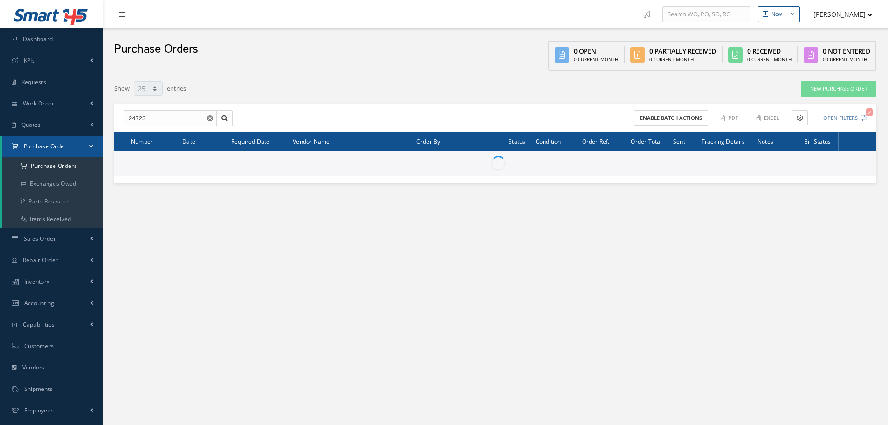
select select "25"
click at [151, 121] on input "24723" at bounding box center [170, 118] width 93 height 17
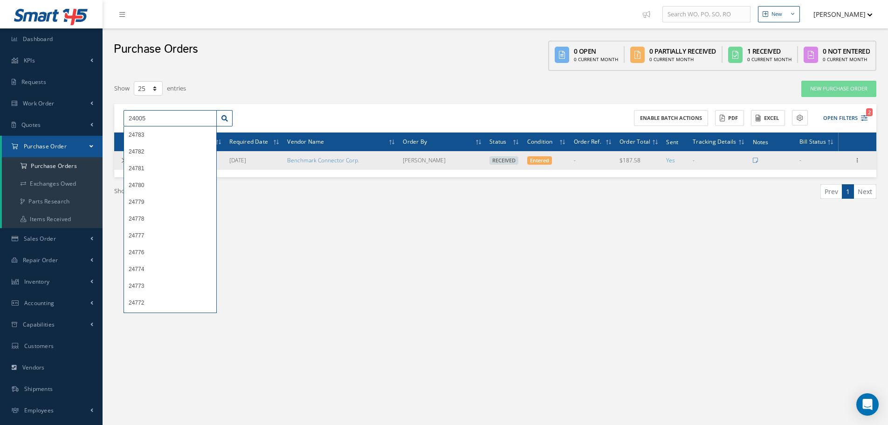
type input "24005"
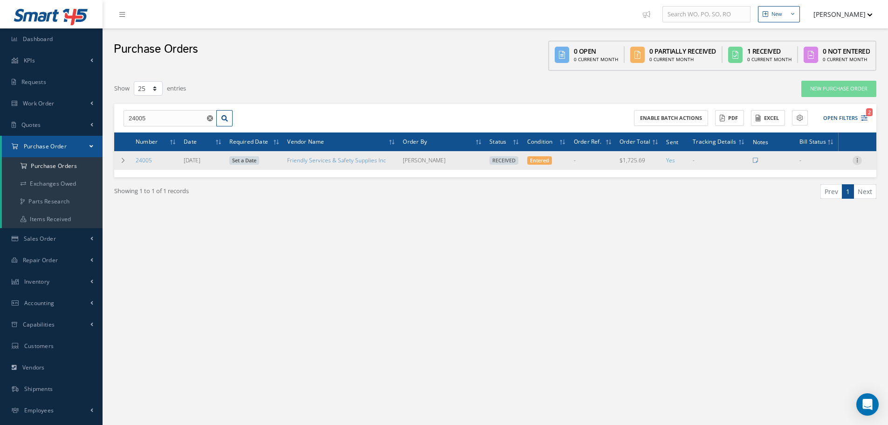
click at [856, 160] on icon at bounding box center [856, 159] width 9 height 7
click at [817, 166] on link "Receiving Details" at bounding box center [814, 166] width 74 height 12
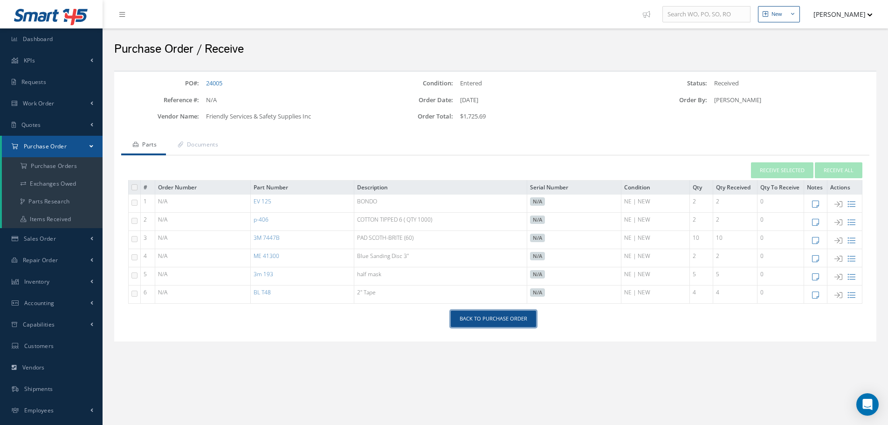
click at [491, 318] on link "Back to Purchase Order" at bounding box center [493, 318] width 85 height 16
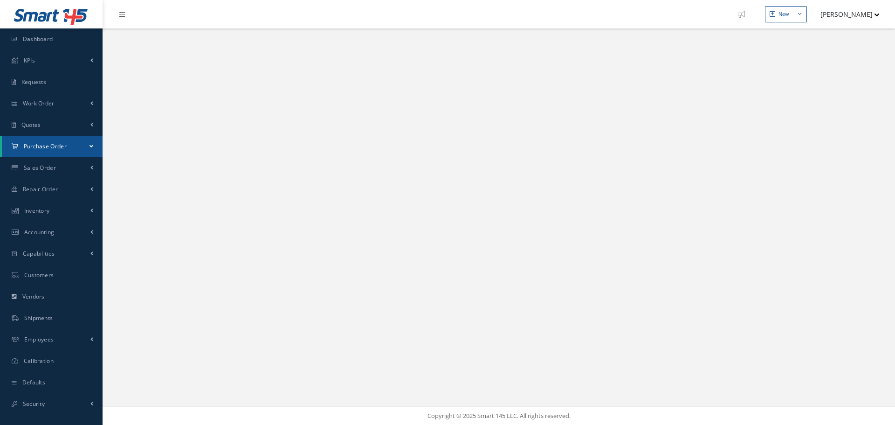
select select "25"
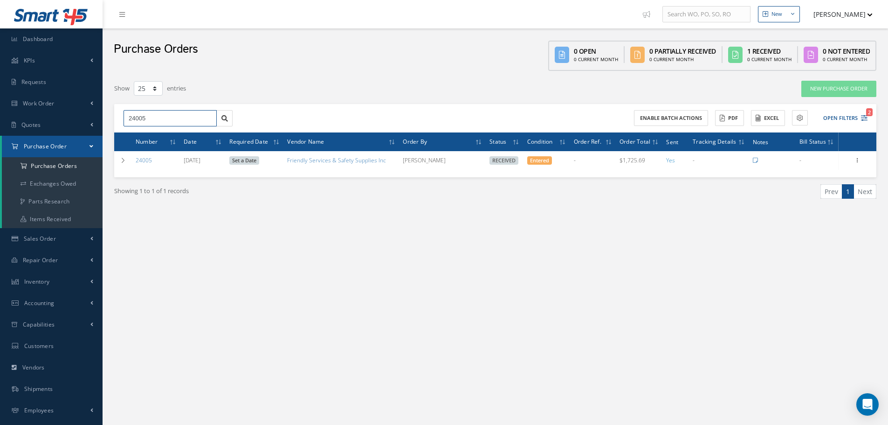
click at [157, 111] on input "24005" at bounding box center [170, 118] width 93 height 17
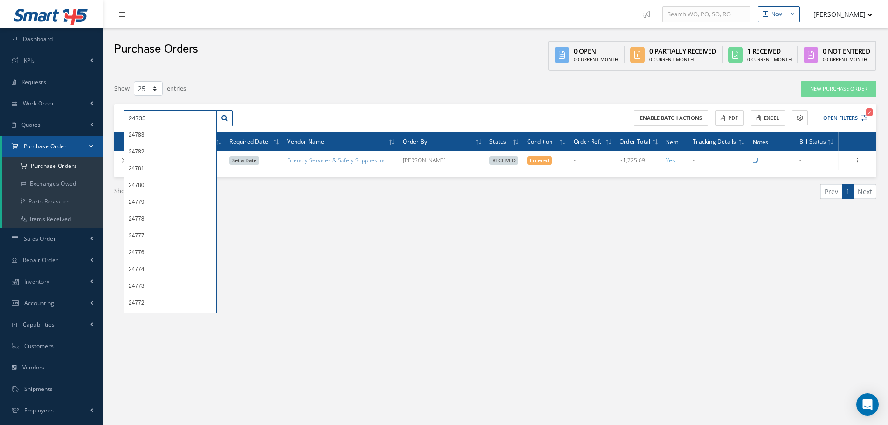
type input "24735"
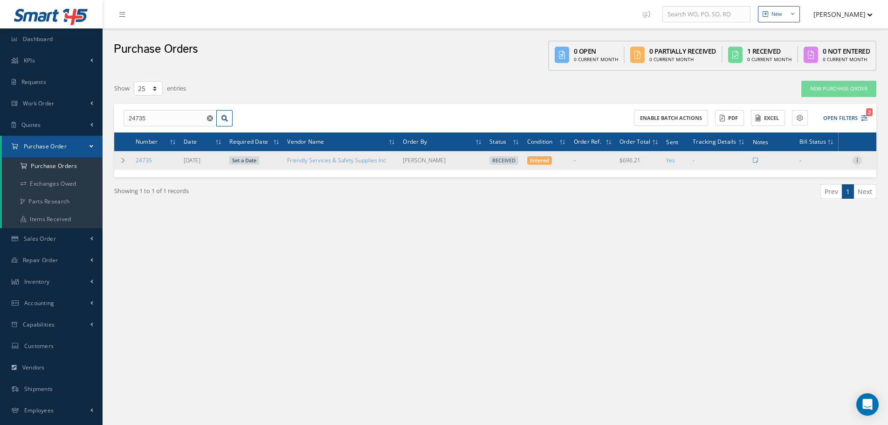
click at [861, 158] on icon at bounding box center [856, 159] width 9 height 7
click at [812, 169] on link "Receiving Details" at bounding box center [814, 166] width 74 height 12
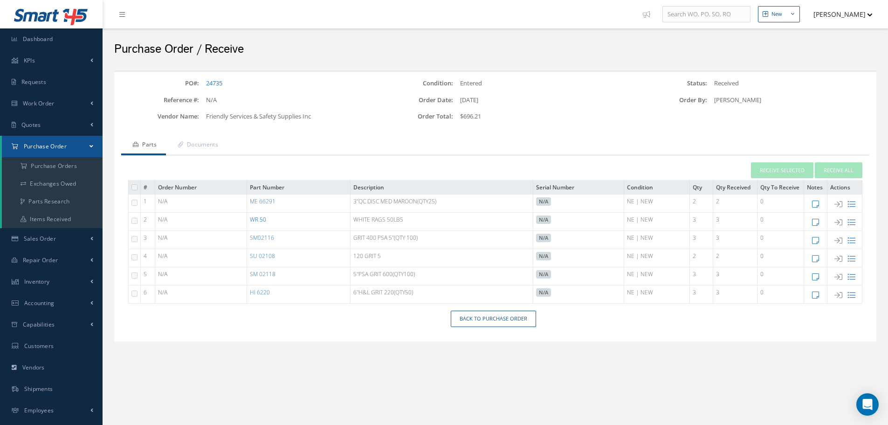
click at [256, 222] on link "WR 50" at bounding box center [258, 219] width 16 height 8
click at [514, 323] on link "Back to Purchase Order" at bounding box center [493, 318] width 85 height 16
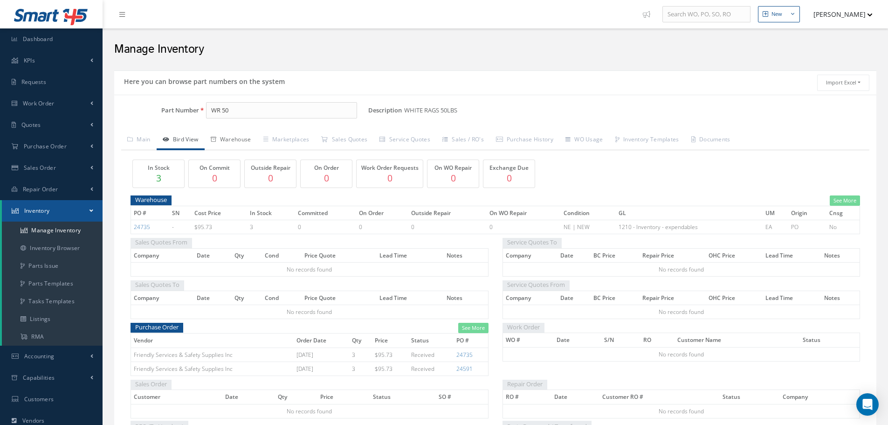
click at [231, 139] on link "Warehouse" at bounding box center [231, 141] width 53 height 20
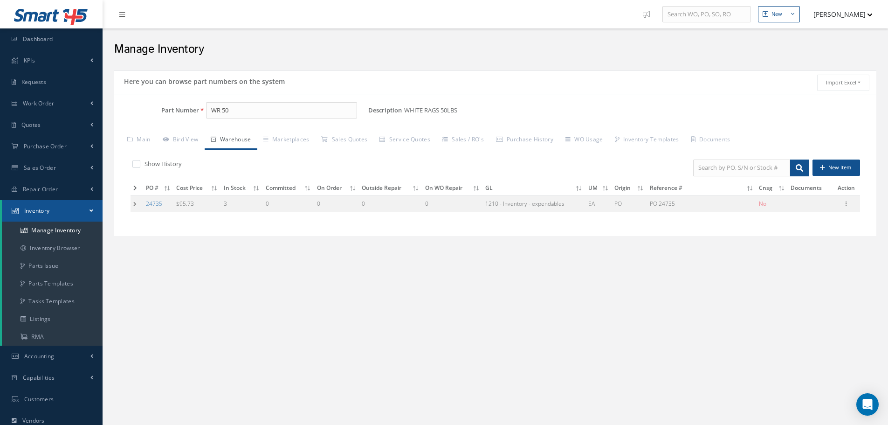
click at [140, 165] on label at bounding box center [141, 163] width 2 height 8
click at [137, 165] on input "checkbox" at bounding box center [135, 165] width 6 height 6
checkbox input "true"
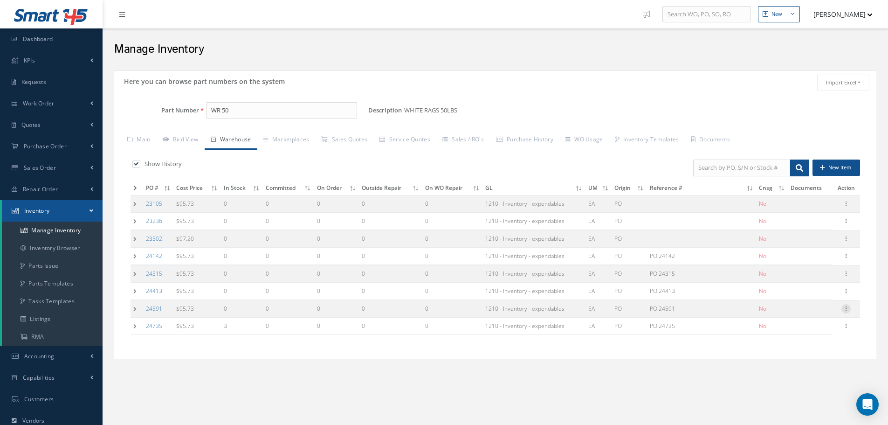
click at [849, 306] on icon at bounding box center [845, 307] width 9 height 7
click at [813, 311] on link "Edit" at bounding box center [803, 315] width 74 height 12
type input "95.73"
type input "07/15/2025"
type input "PO 24591"
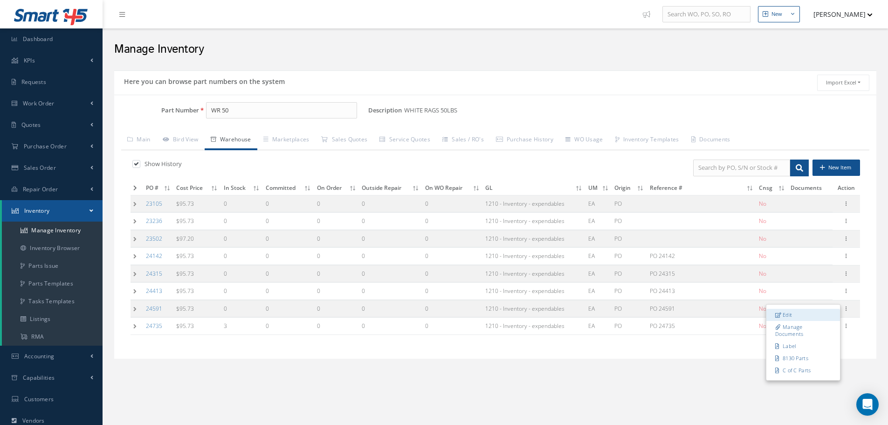
type input "07/15/2025"
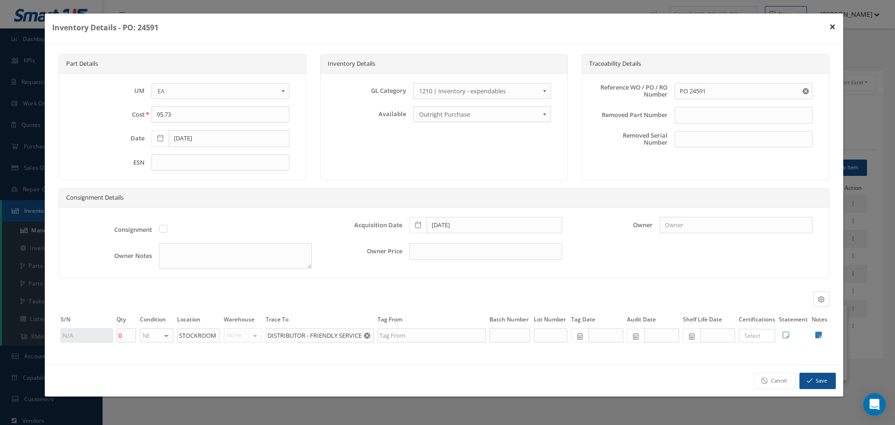
click at [833, 27] on button "×" at bounding box center [832, 27] width 21 height 26
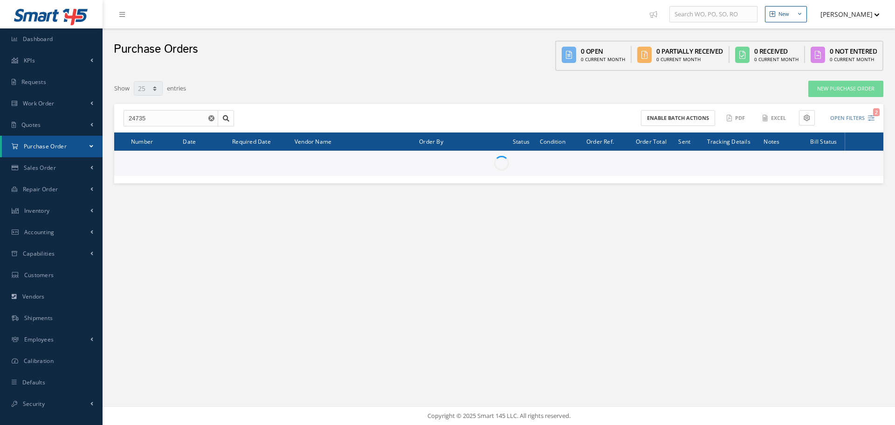
select select "25"
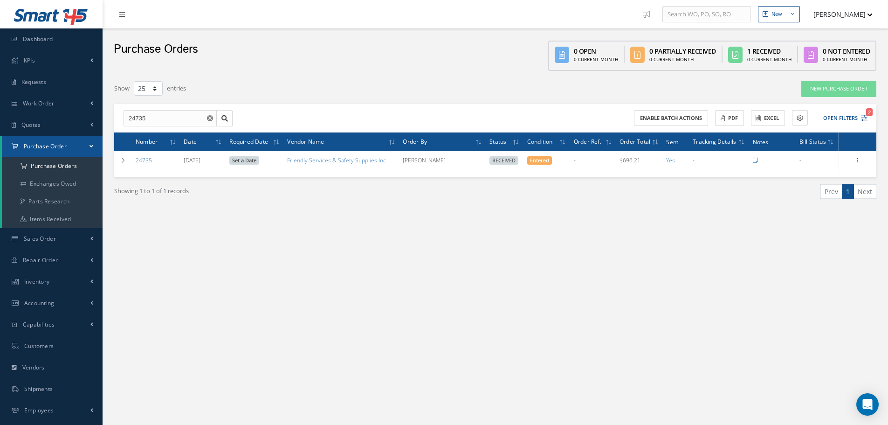
click at [211, 118] on icon "Reset" at bounding box center [210, 118] width 6 height 6
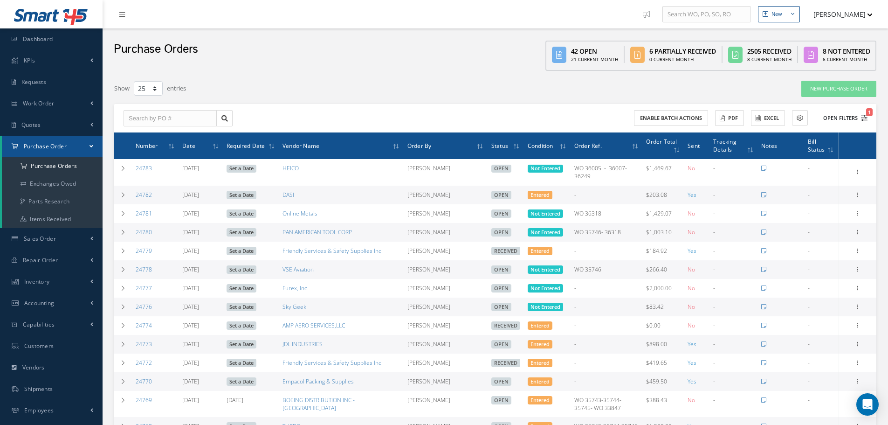
click at [865, 118] on icon "1" at bounding box center [864, 118] width 7 height 7
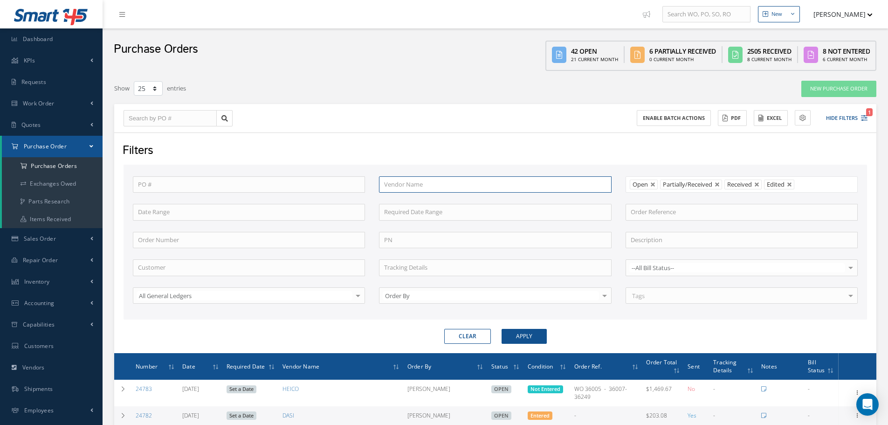
click at [564, 180] on input "text" at bounding box center [495, 184] width 232 height 17
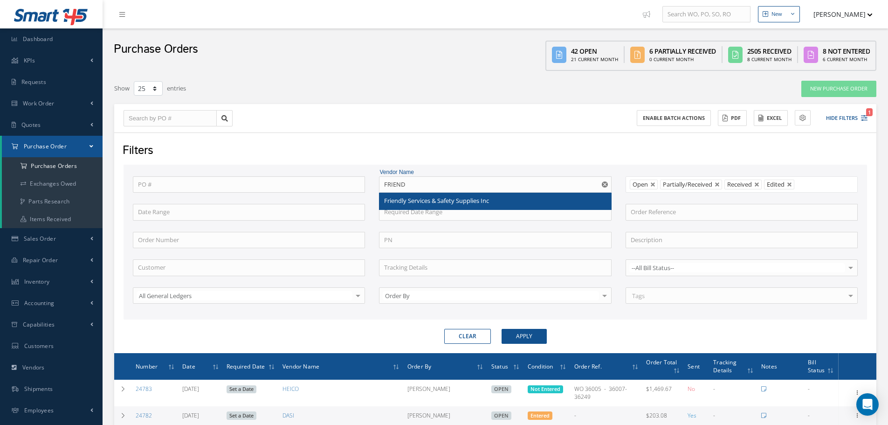
click at [518, 198] on div "Friendly Services & Safety Supplies Inc" at bounding box center [495, 200] width 222 height 9
type input "Friendly Services & Safety Supplies Inc"
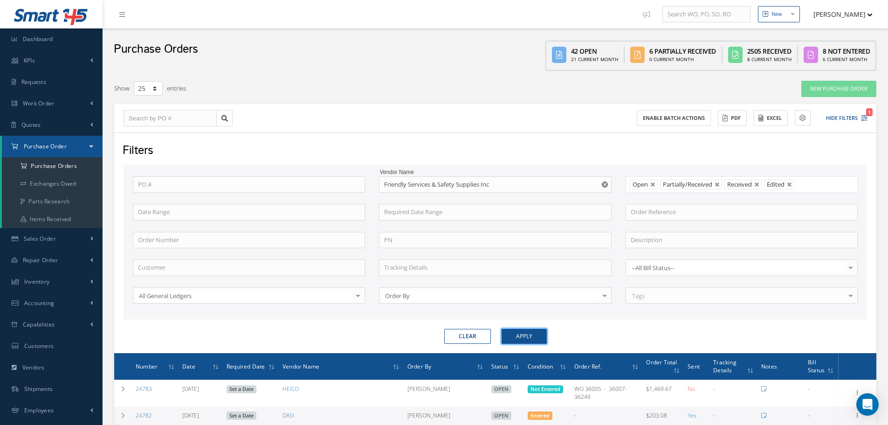
click at [532, 336] on button "Apply" at bounding box center [524, 336] width 45 height 15
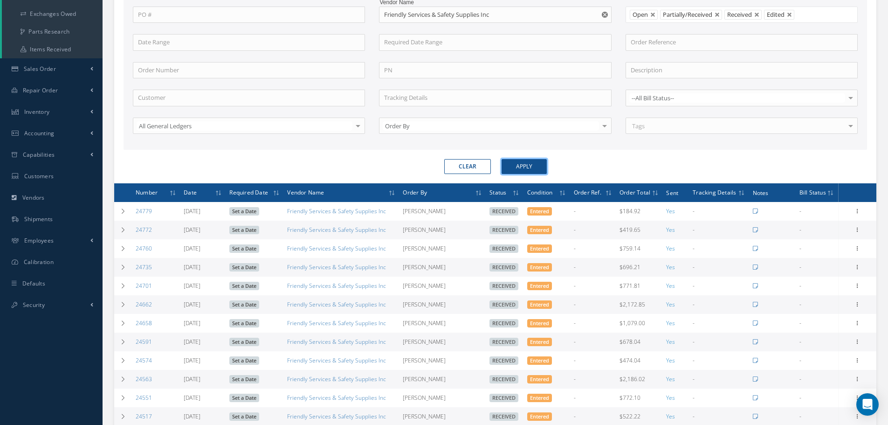
scroll to position [186, 0]
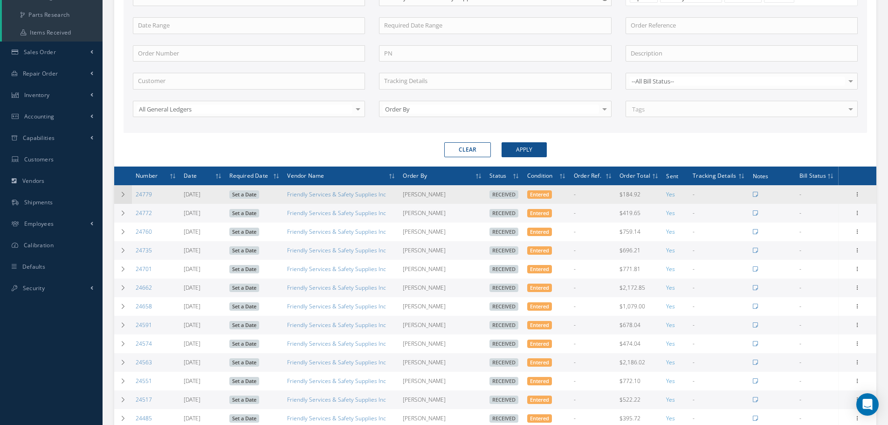
click at [121, 195] on icon at bounding box center [123, 195] width 7 height 6
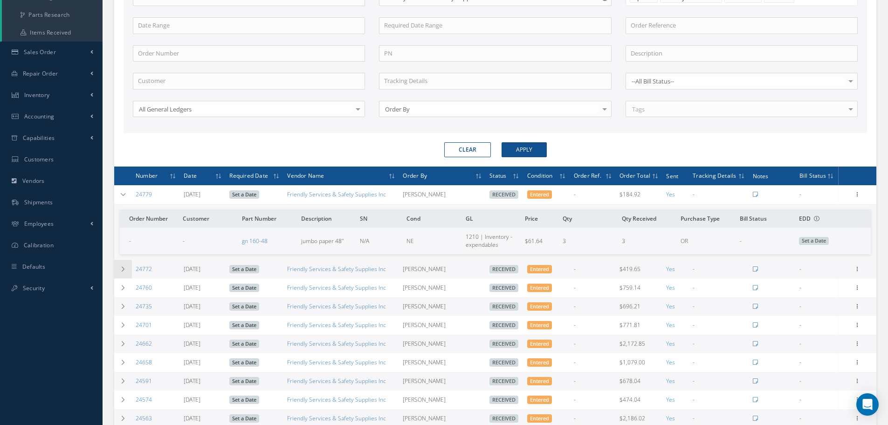
click at [124, 272] on td at bounding box center [123, 269] width 18 height 19
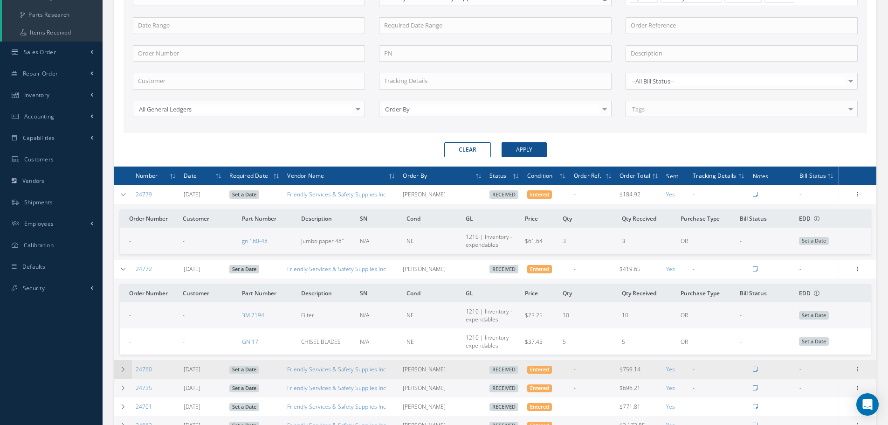
click at [124, 371] on icon at bounding box center [123, 369] width 7 height 6
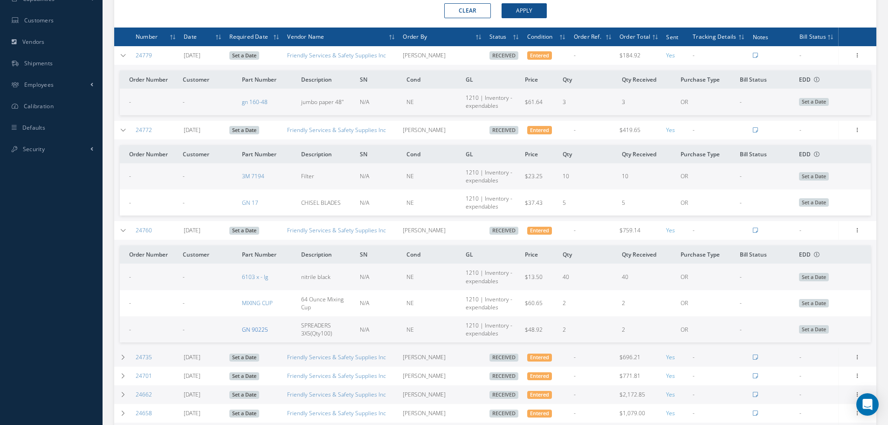
scroll to position [326, 0]
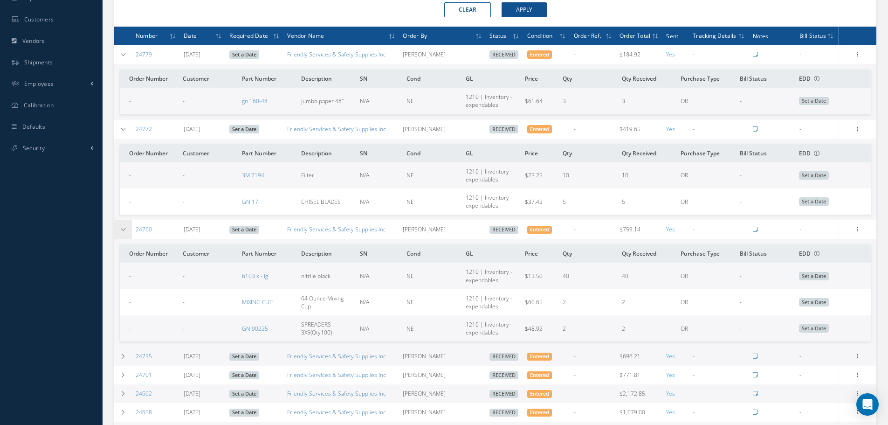
click at [122, 227] on icon at bounding box center [123, 230] width 7 height 6
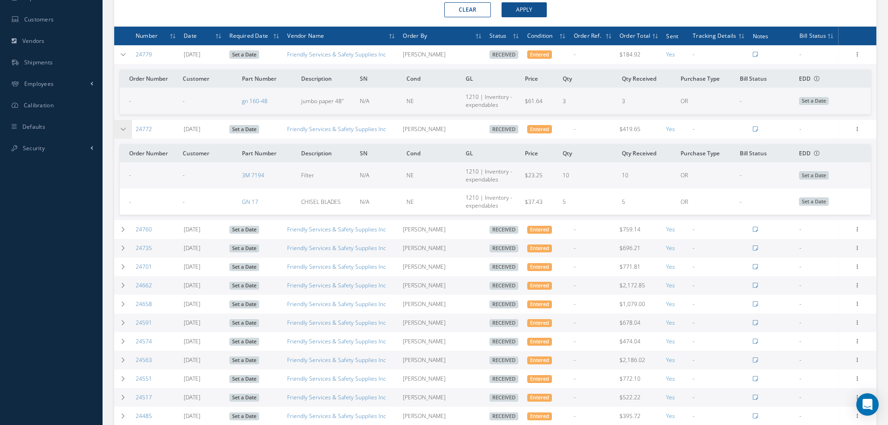
click at [121, 129] on icon at bounding box center [123, 129] width 7 height 6
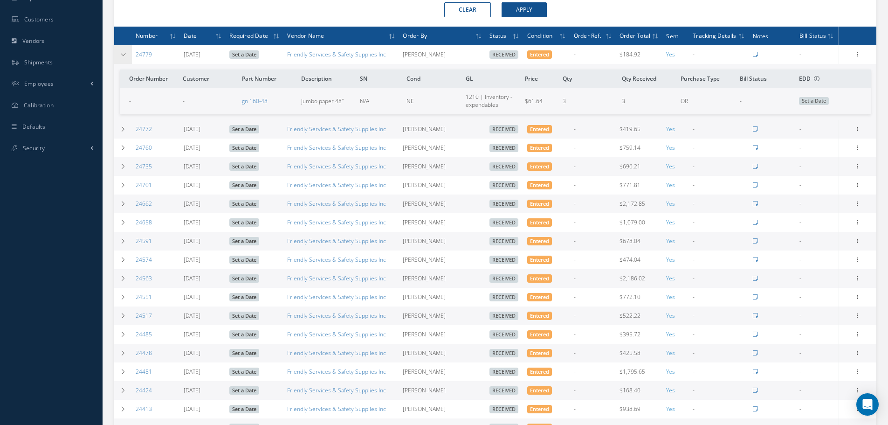
click at [127, 56] on td at bounding box center [123, 54] width 18 height 19
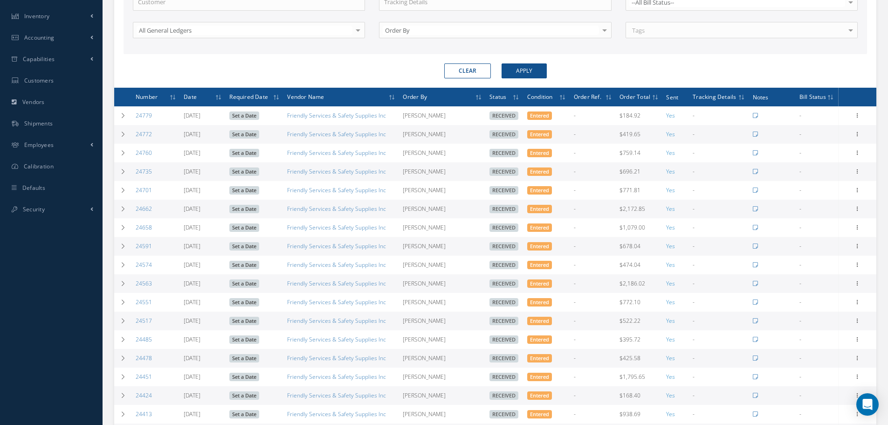
scroll to position [93, 0]
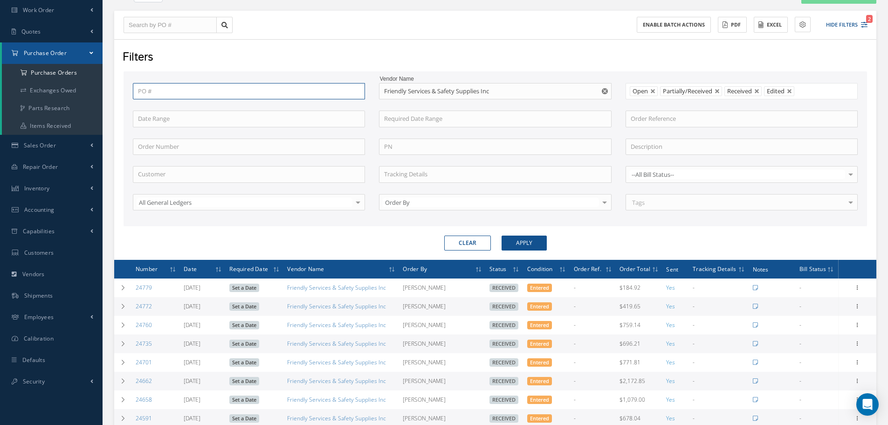
click at [169, 95] on input "text" at bounding box center [249, 91] width 232 height 17
type input "2"
type input "24"
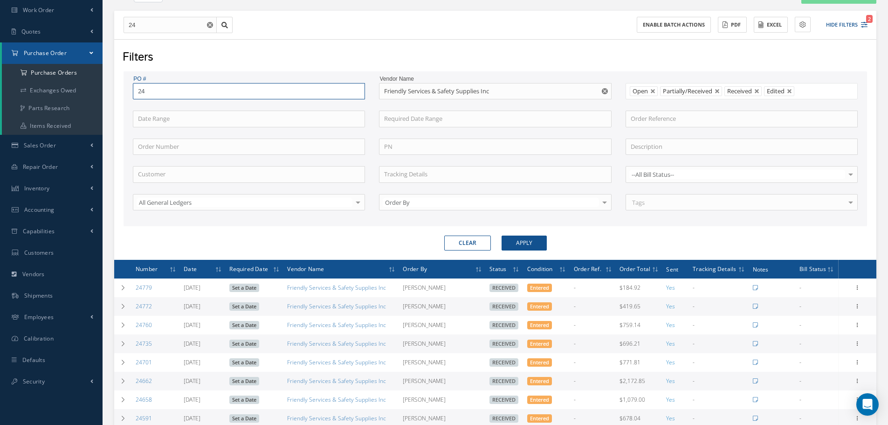
type input "247"
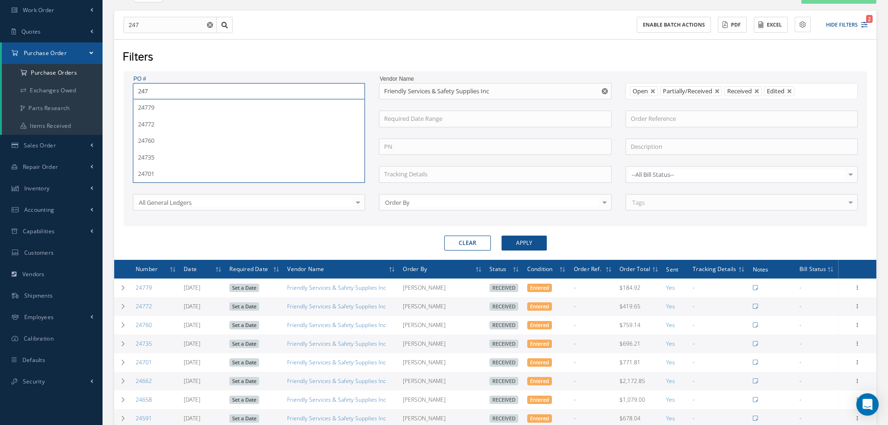
type input "2477"
type input "24779"
click at [502, 235] on button "Apply" at bounding box center [524, 242] width 45 height 15
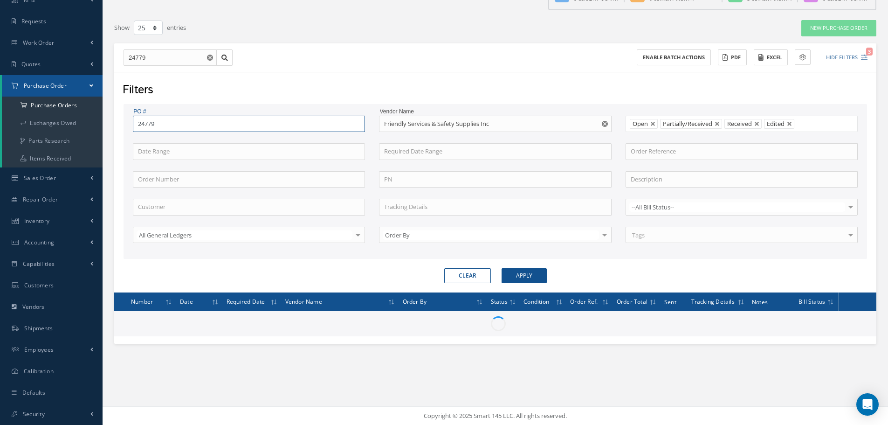
scroll to position [61, 0]
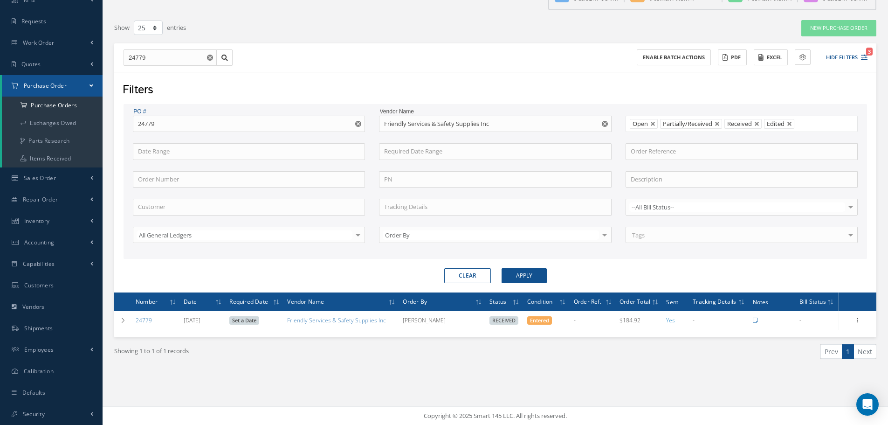
click at [603, 123] on use "Reset" at bounding box center [605, 124] width 6 height 6
click at [838, 57] on button "Hide Filters 3" at bounding box center [843, 57] width 50 height 15
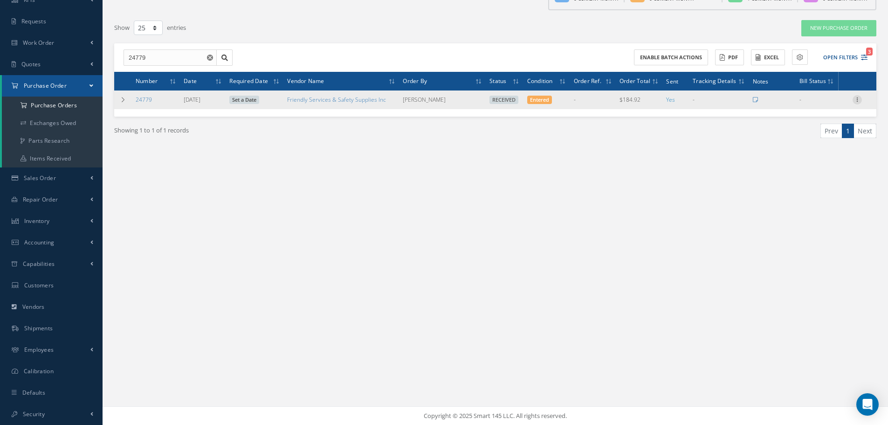
click at [856, 102] on icon at bounding box center [856, 98] width 9 height 7
click at [829, 103] on link "Receiving Details" at bounding box center [814, 106] width 74 height 12
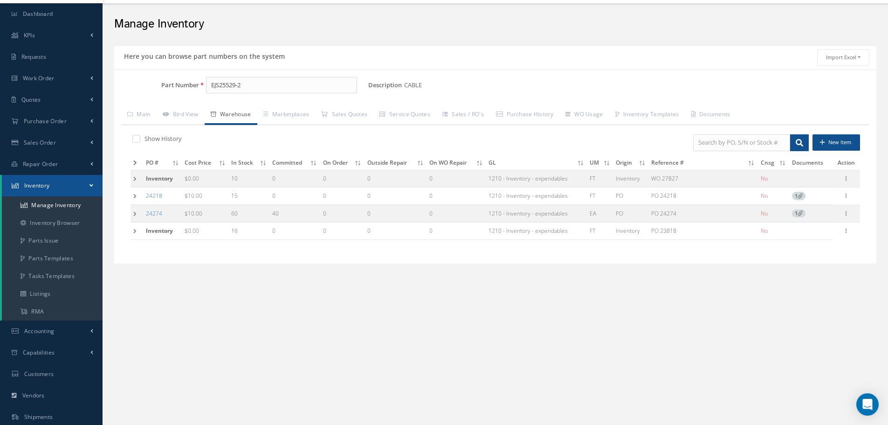
scroll to position [25, 0]
click at [248, 82] on input "EJS25529-2" at bounding box center [281, 85] width 151 height 17
type input "E"
click at [229, 106] on span "EN2714-011B006F" at bounding box center [251, 109] width 84 height 10
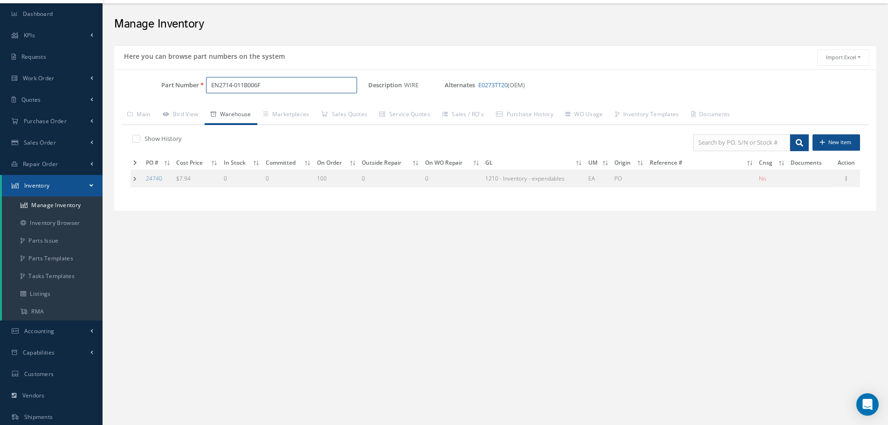
type input "EN2714-011B006F"
click at [140, 137] on label at bounding box center [141, 138] width 2 height 8
click at [137, 137] on input "checkbox" at bounding box center [135, 140] width 6 height 6
checkbox input "true"
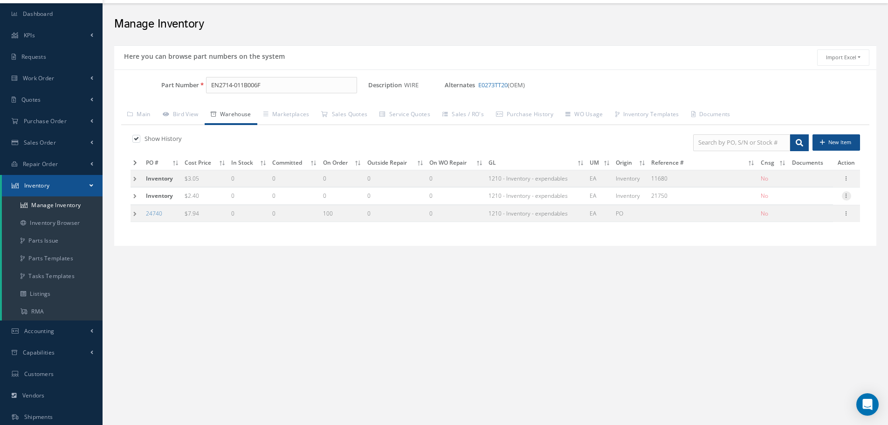
click at [849, 197] on icon at bounding box center [846, 194] width 9 height 7
click at [818, 201] on link "Edit" at bounding box center [804, 202] width 74 height 12
type input "2.40"
type input "21750"
checkbox input "false"
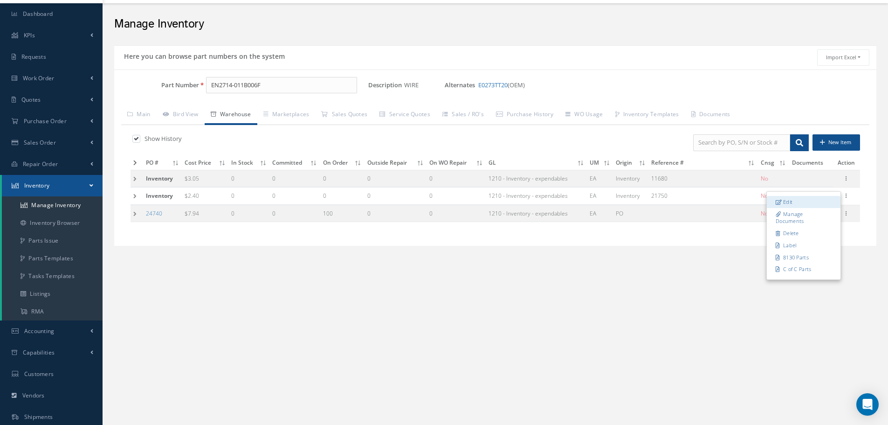
type input "N1-1-6"
type input "PRYSMIAN GROUP-OEM"
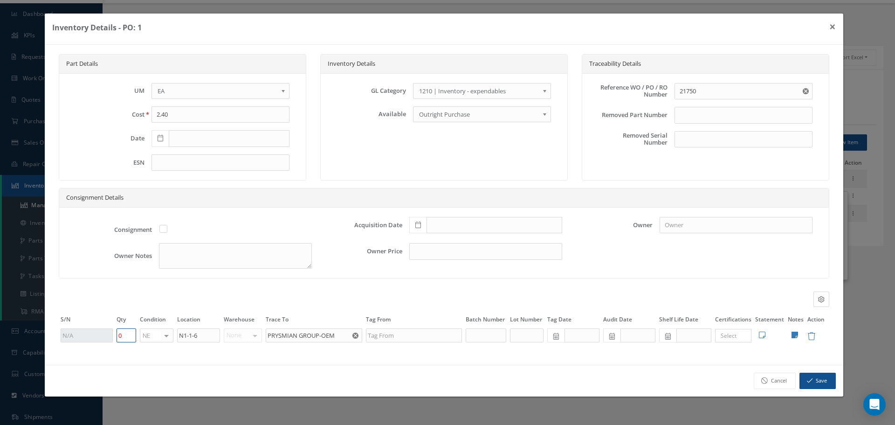
click at [132, 333] on input "0" at bounding box center [127, 335] width 20 height 14
type input "11"
click at [161, 139] on icon at bounding box center [161, 138] width 6 height 7
click at [418, 224] on icon at bounding box center [418, 224] width 6 height 7
click at [446, 228] on input "text" at bounding box center [494, 225] width 136 height 17
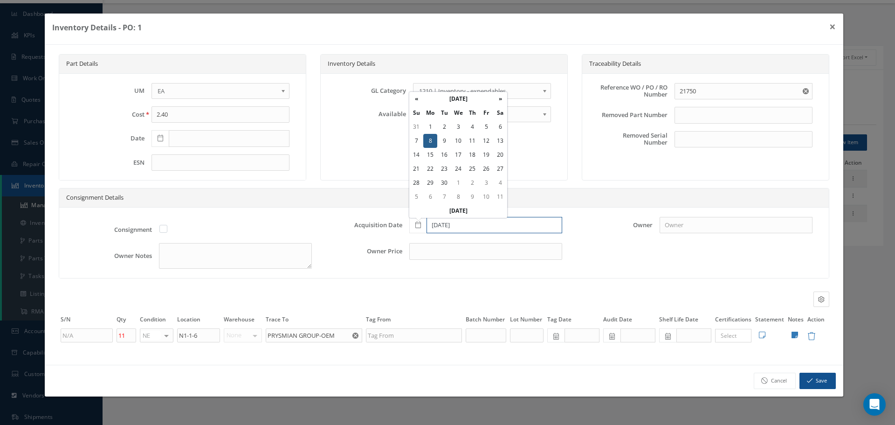
type input "11/08/2021"
click at [814, 381] on button "Save" at bounding box center [817, 380] width 36 height 16
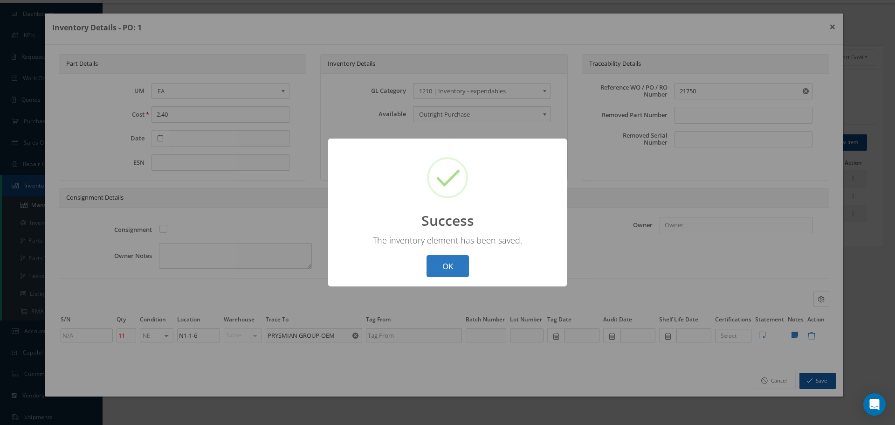
click at [436, 264] on button "OK" at bounding box center [447, 266] width 42 height 22
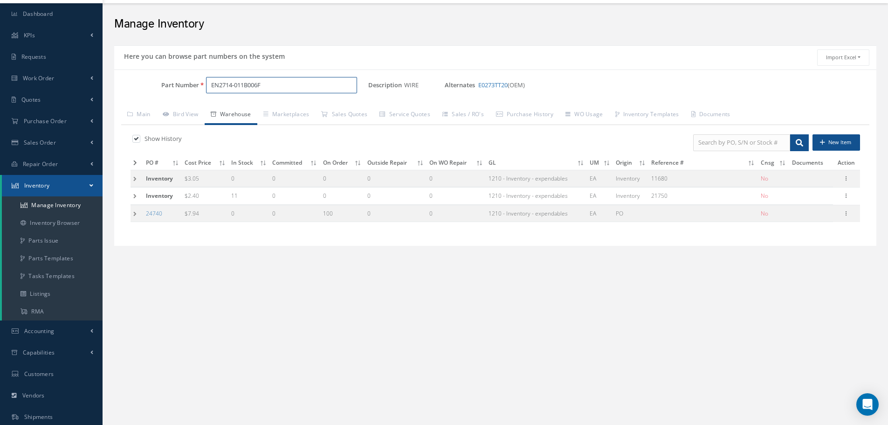
click at [295, 82] on input "EN2714-011B006F" at bounding box center [281, 85] width 151 height 17
type input "E"
click at [227, 110] on span "310A2037-4" at bounding box center [251, 109] width 84 height 10
click at [254, 82] on input "310A2037-4" at bounding box center [281, 85] width 151 height 17
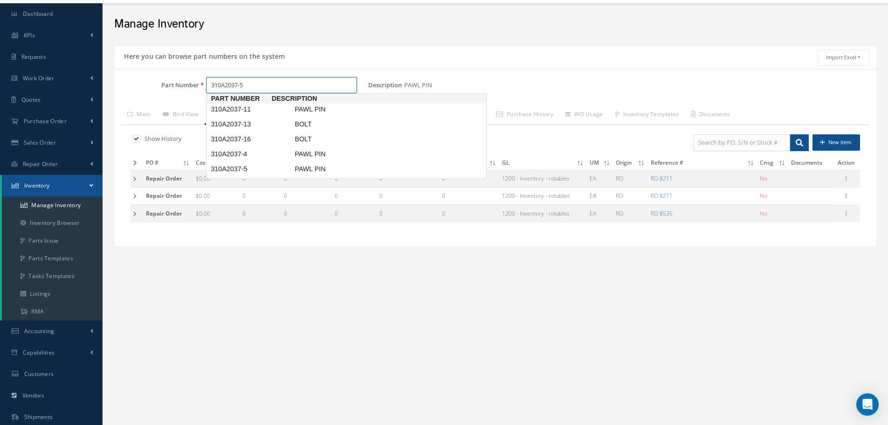
type input "310A2037-5"
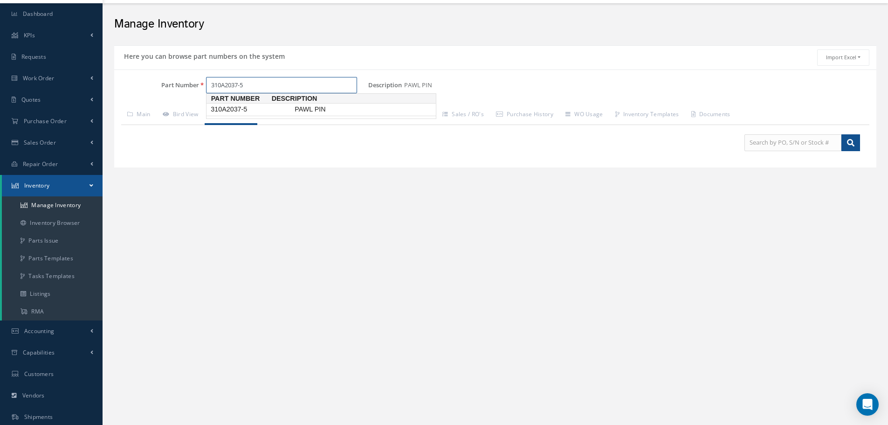
click at [218, 112] on span "310A2037-5" at bounding box center [251, 109] width 84 height 10
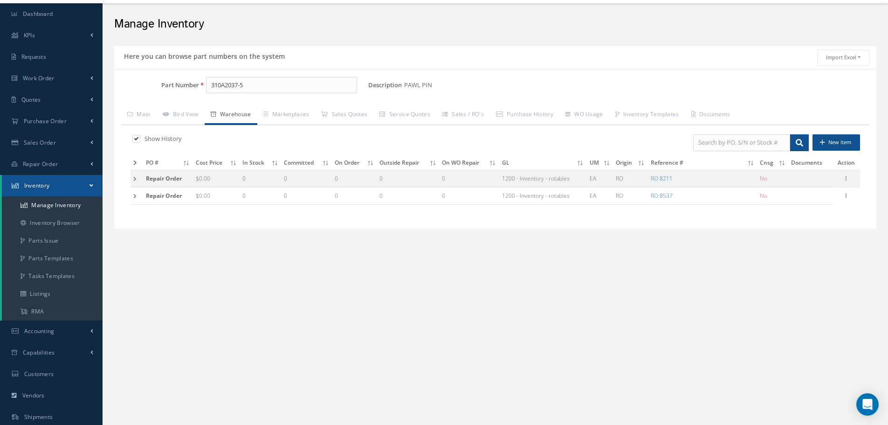
click at [140, 139] on label at bounding box center [141, 138] width 2 height 8
click at [138, 139] on input "checkbox" at bounding box center [135, 140] width 6 height 6
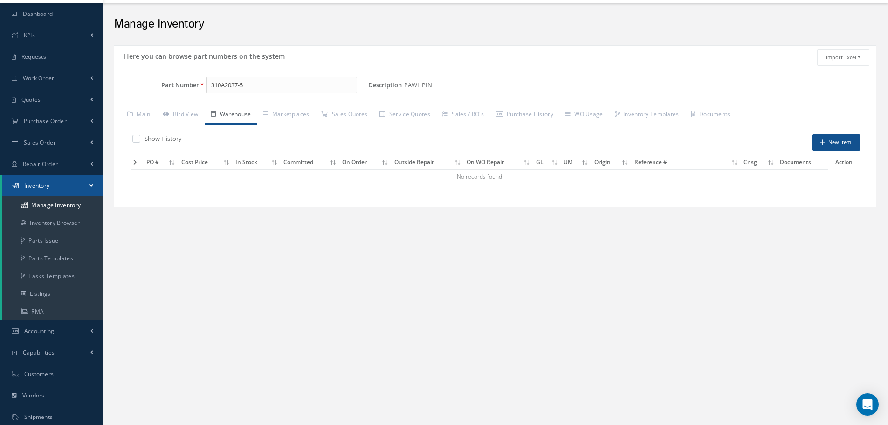
click at [140, 137] on label at bounding box center [141, 138] width 2 height 8
click at [136, 137] on input "checkbox" at bounding box center [135, 140] width 6 height 6
checkbox input "true"
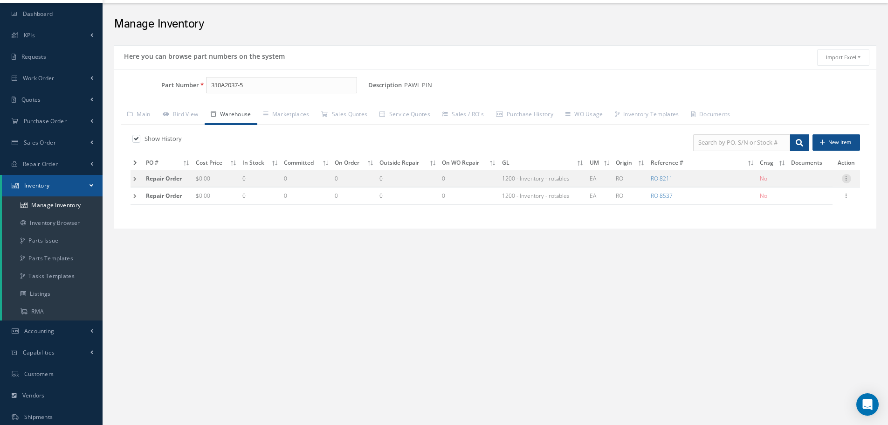
click at [847, 179] on icon at bounding box center [846, 177] width 9 height 7
drag, startPoint x: 689, startPoint y: 264, endPoint x: 692, endPoint y: 272, distance: 8.7
click at [692, 272] on div "New New Work Order New Purchase Order New Customer Quote New Sales Order New Re…" at bounding box center [495, 244] width 785 height 538
click at [136, 181] on td at bounding box center [137, 178] width 13 height 17
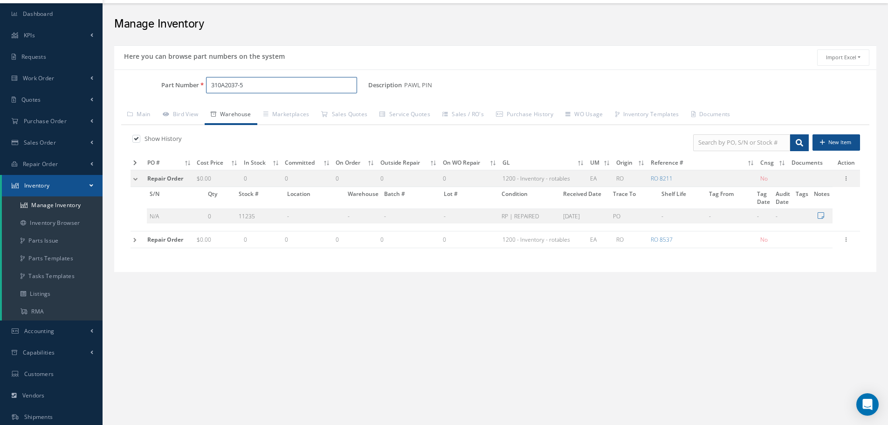
click at [262, 86] on input "310A2037-5" at bounding box center [281, 85] width 151 height 17
type input "310A2037-4"
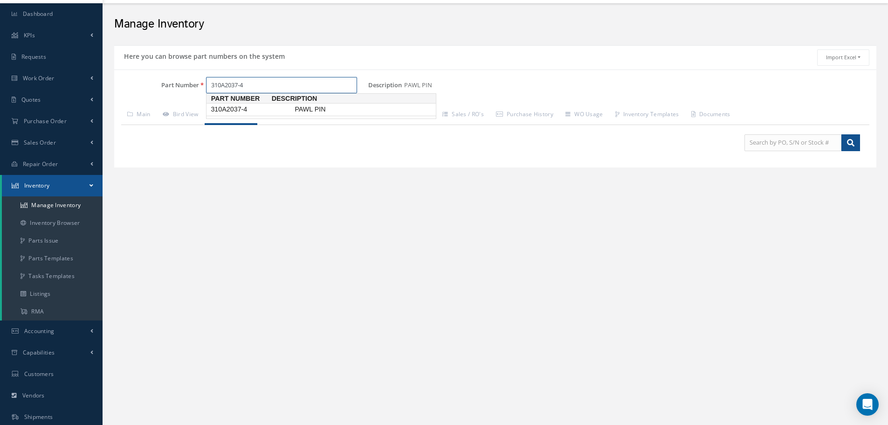
click at [233, 102] on span "Part Number" at bounding box center [238, 99] width 65 height 10
click at [237, 109] on span "310A2037-4" at bounding box center [251, 109] width 84 height 10
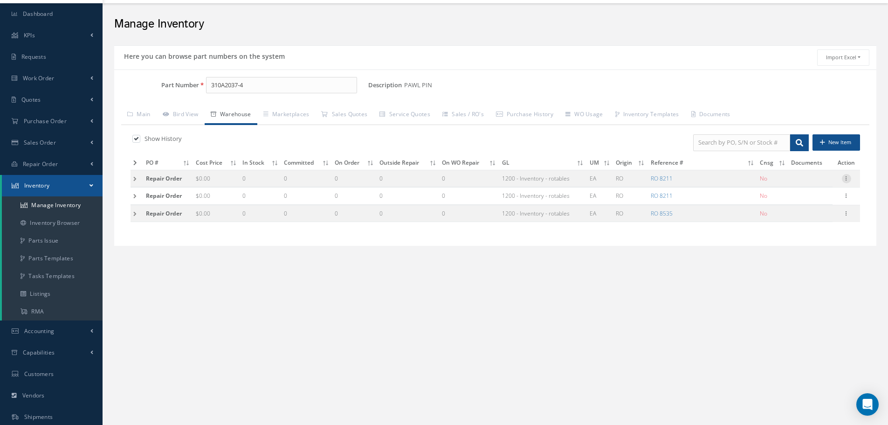
click at [849, 180] on icon at bounding box center [846, 177] width 9 height 7
click at [808, 186] on link "Edit" at bounding box center [804, 185] width 74 height 12
type input "0.00"
type input "11/13/2023"
type input "8211"
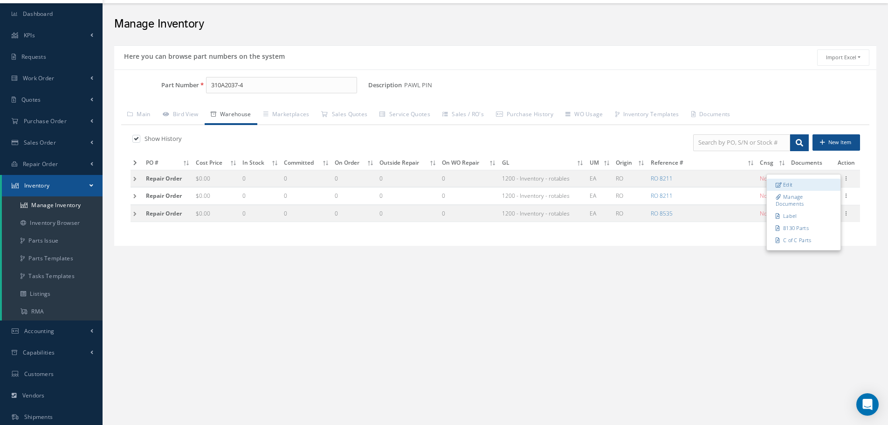
type input "0"
type input "PO"
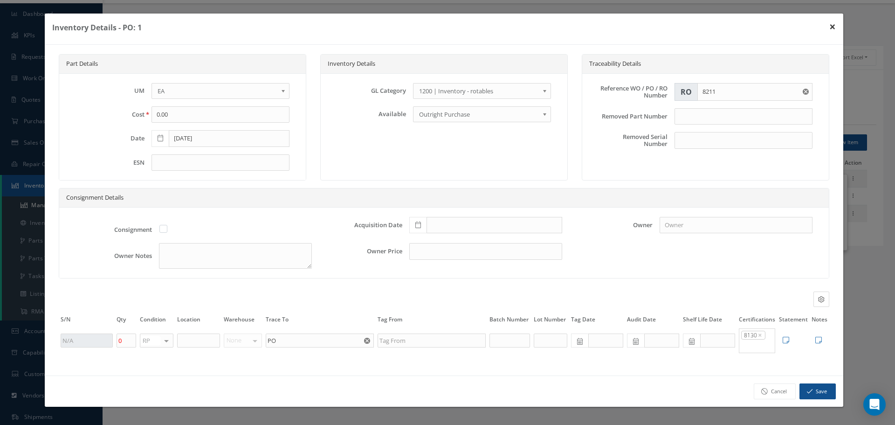
click at [832, 24] on button "×" at bounding box center [832, 27] width 21 height 26
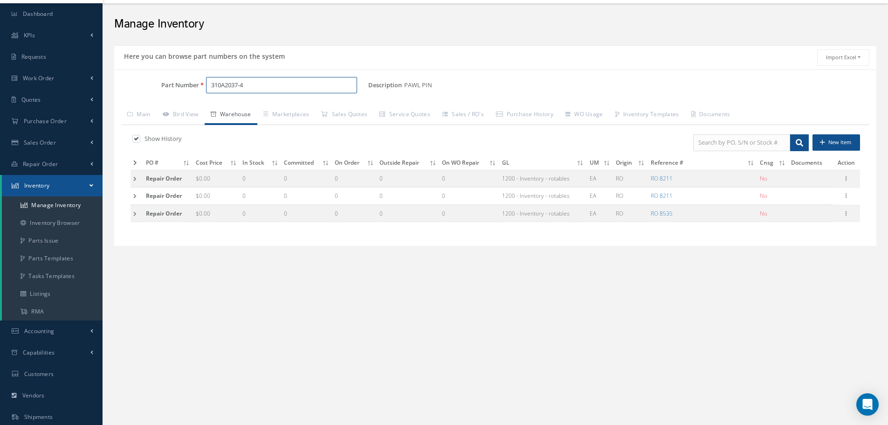
click at [264, 85] on input "310A2037-4" at bounding box center [281, 85] width 151 height 17
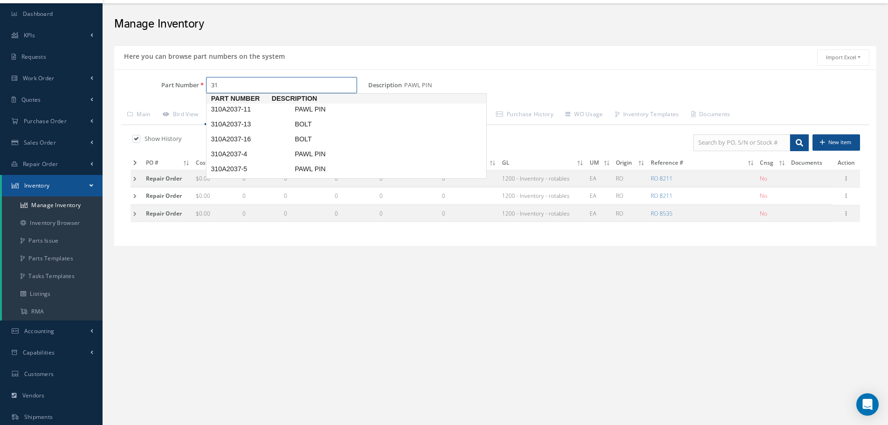
type input "3"
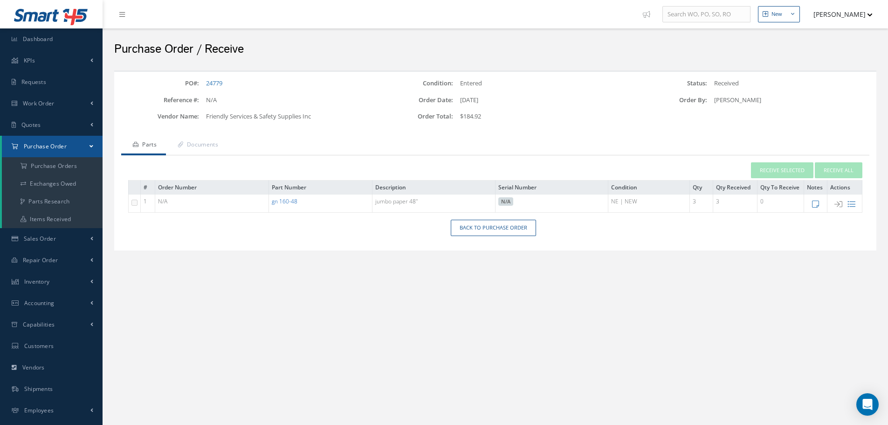
click at [294, 202] on link "gn 160-48" at bounding box center [285, 201] width 26 height 8
click at [477, 227] on link "Back to Purchase Order" at bounding box center [493, 228] width 85 height 16
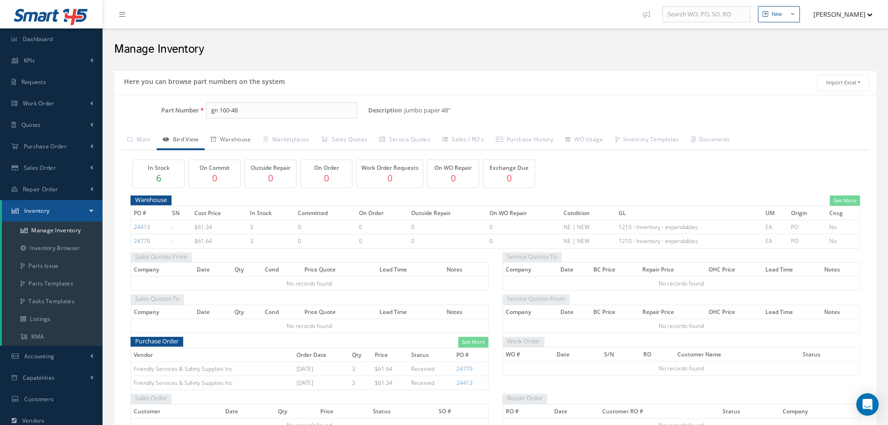
click at [238, 144] on link "Warehouse" at bounding box center [231, 141] width 53 height 20
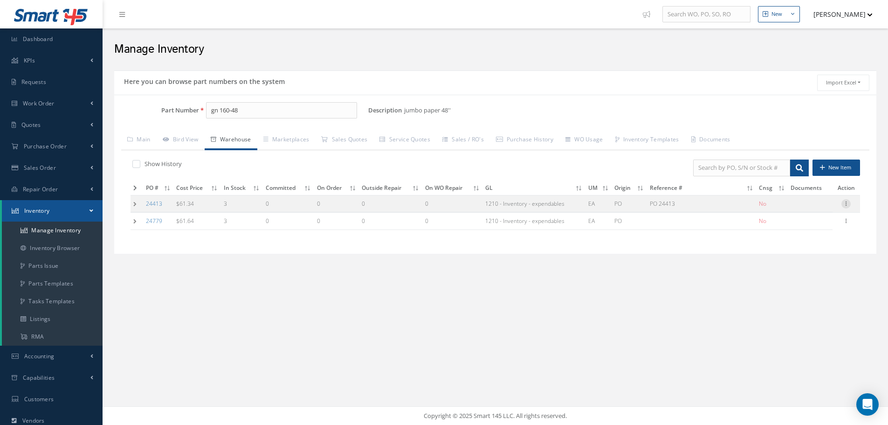
click at [845, 204] on icon at bounding box center [845, 202] width 9 height 7
click at [800, 208] on link "Edit" at bounding box center [803, 210] width 74 height 12
type input "61.34"
type input "05/20/2025"
type input "PO 24413"
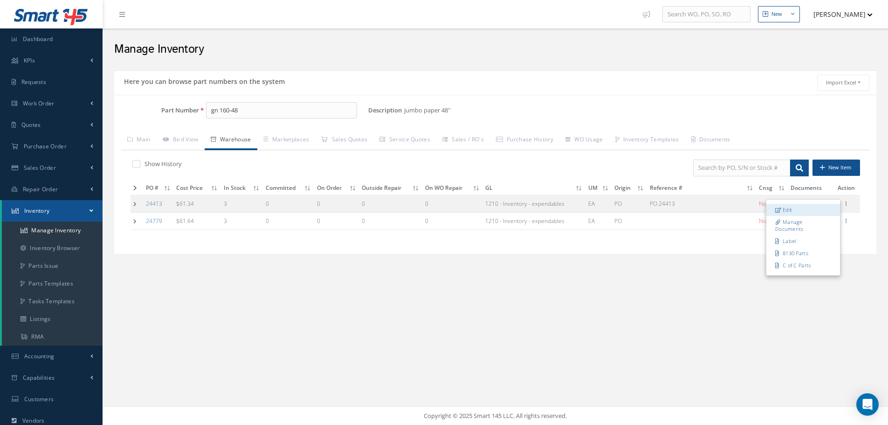
type input "05/20/2025"
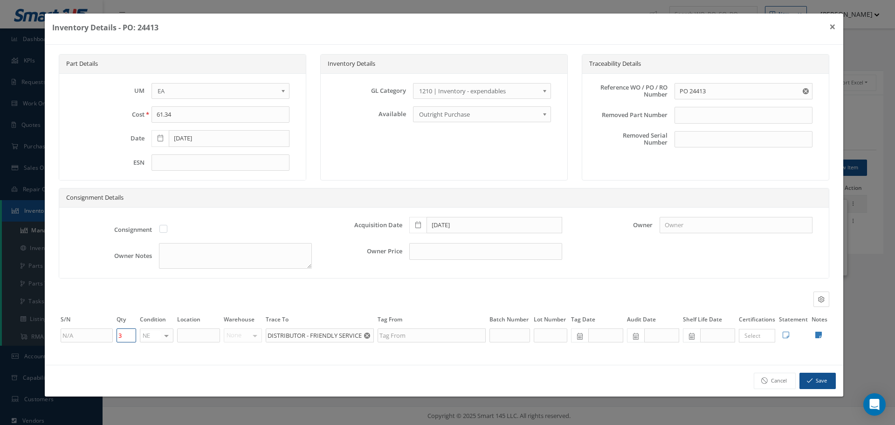
click at [122, 336] on input "3" at bounding box center [127, 335] width 20 height 14
type input "0"
click at [823, 380] on button "Save" at bounding box center [817, 380] width 36 height 16
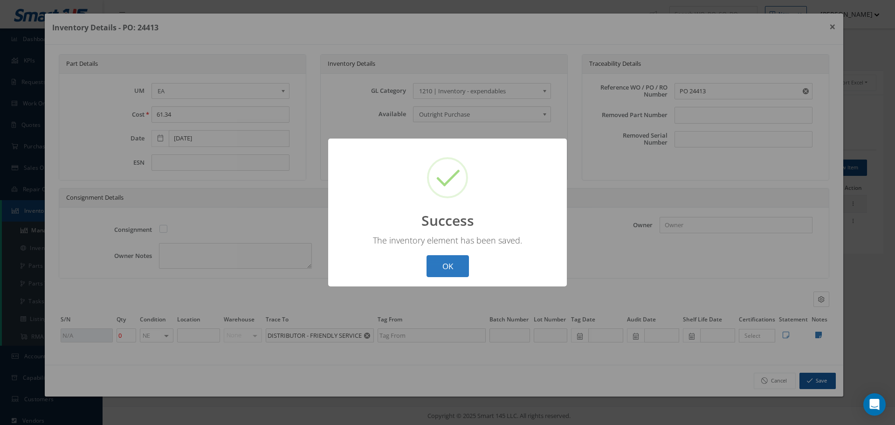
click at [444, 260] on button "OK" at bounding box center [447, 266] width 42 height 22
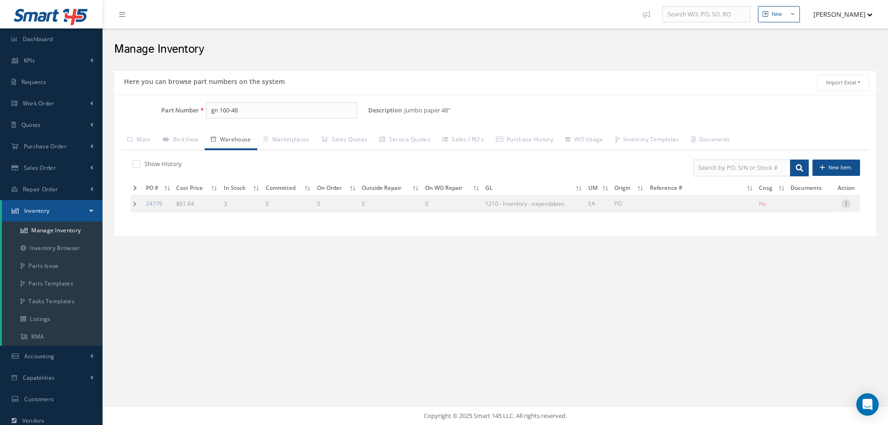
click at [844, 203] on icon at bounding box center [845, 202] width 9 height 7
click at [810, 206] on link "Edit" at bounding box center [803, 210] width 74 height 12
type input "61.64"
type input "[DATE]"
type input "3"
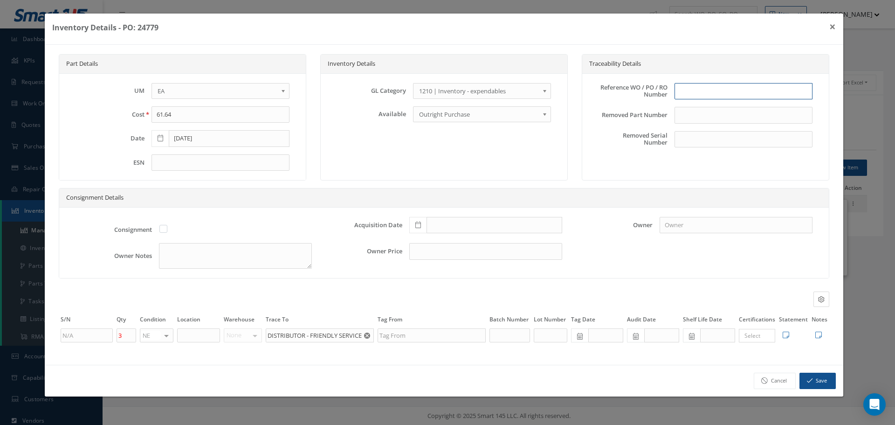
click at [709, 94] on input "text" at bounding box center [743, 91] width 138 height 17
type input "["
type input "PO 24779"
click at [416, 225] on icon at bounding box center [418, 224] width 6 height 7
click at [426, 154] on td "15" at bounding box center [430, 155] width 14 height 14
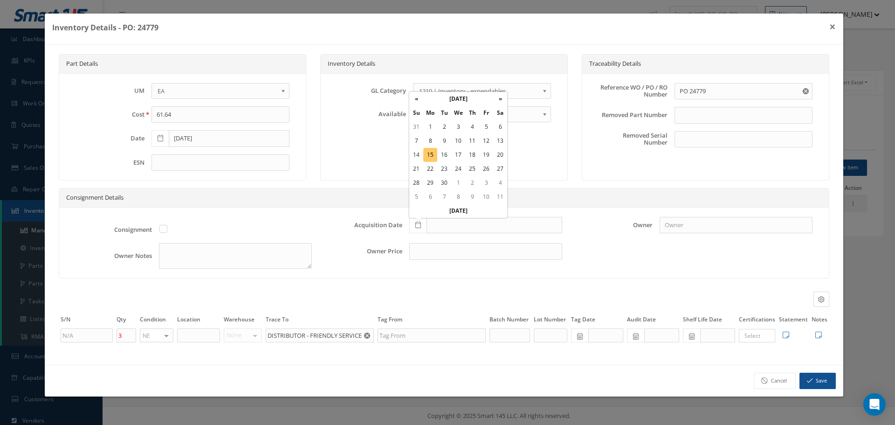
type input "[DATE]"
click at [191, 330] on input "text" at bounding box center [198, 335] width 43 height 14
type input "STOCKROOM"
click at [818, 333] on icon at bounding box center [818, 334] width 7 height 7
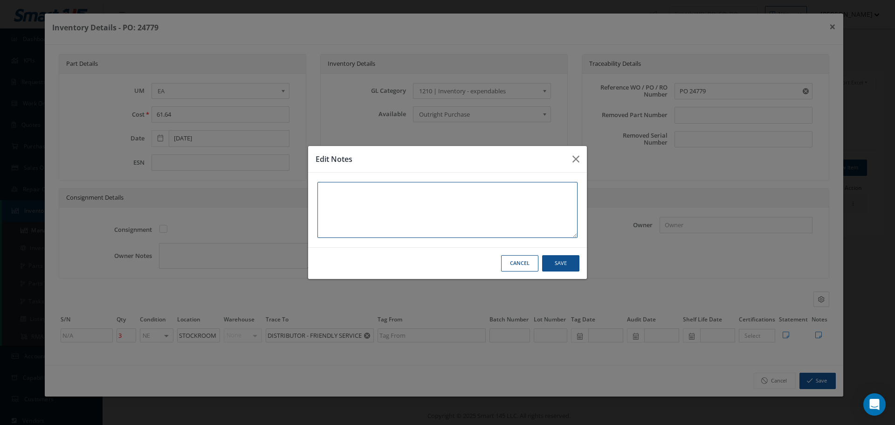
click at [355, 194] on textarea at bounding box center [447, 210] width 260 height 56
type textarea "*"
type textarea "**"
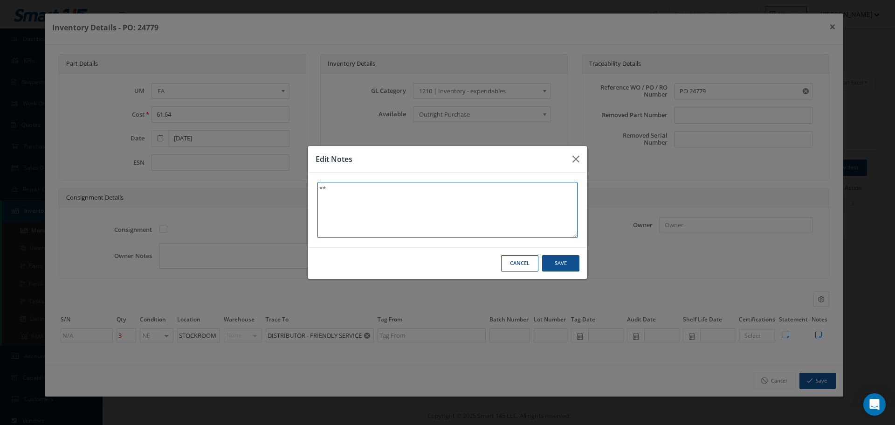
type textarea "** R"
type textarea "** RE"
type textarea "** REC"
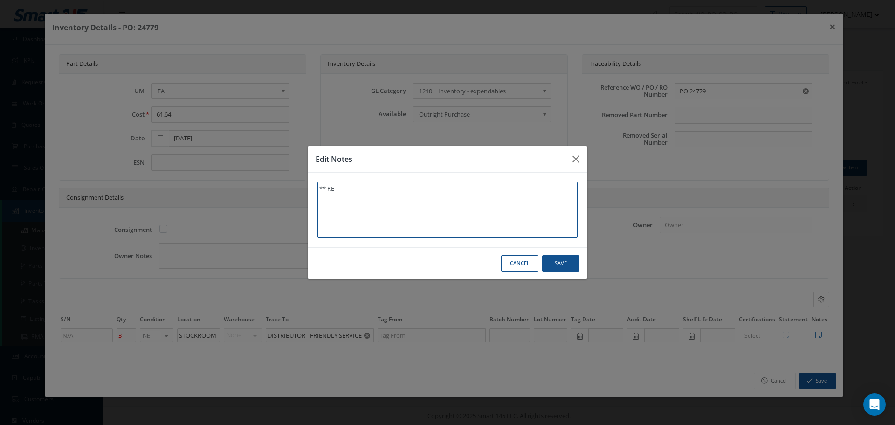
type textarea "** REC"
type textarea "** RECE"
type textarea "** RECEI"
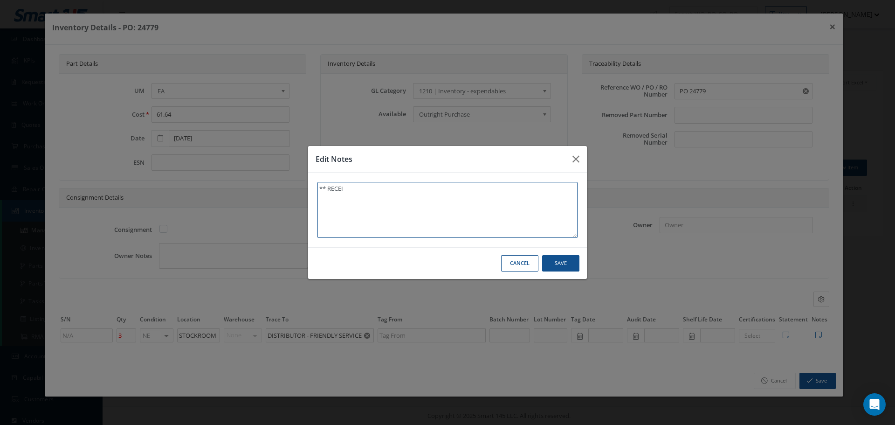
type textarea "** RECEIV"
type textarea "** RECEIVE"
type textarea "** RECEIVED"
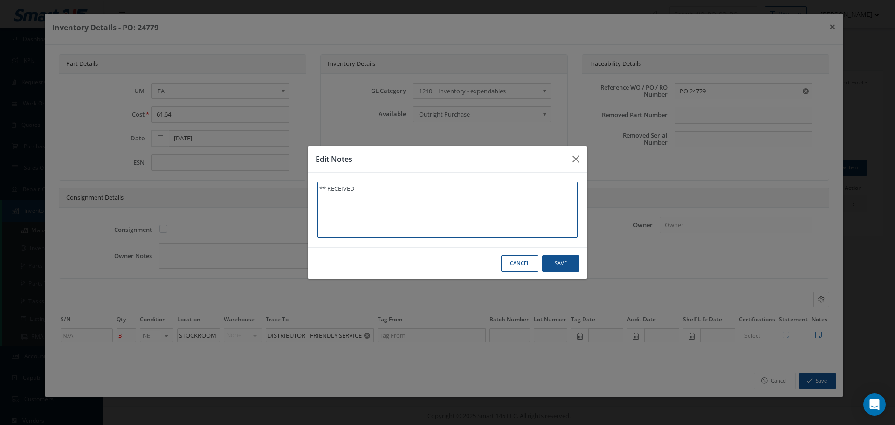
type textarea "** RECEIVED"
type textarea "** RECEIVED S"
type textarea "** RECEIVED ST"
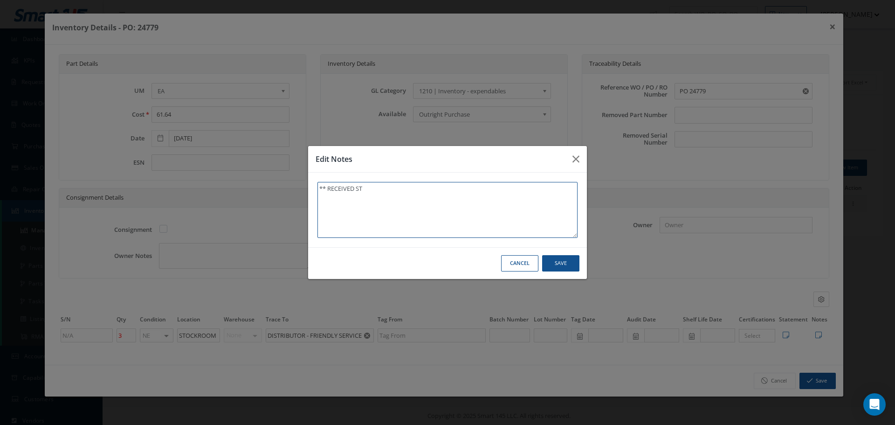
type textarea "** RECEIVED STO"
type textarea "** RECEIVED STOC"
type textarea "** RECEIVED STOCK"
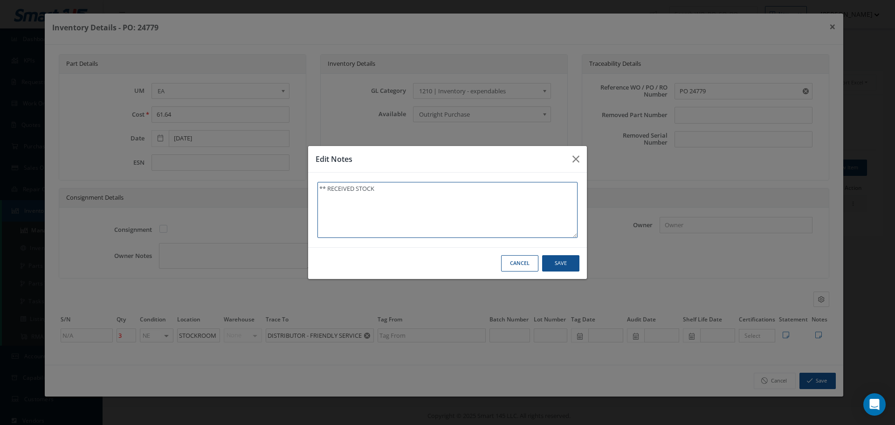
type textarea "** RECEIVED STOCK"
type textarea "** RECEIVED STOCK 0"
type textarea "** RECEIVED STOCK 09"
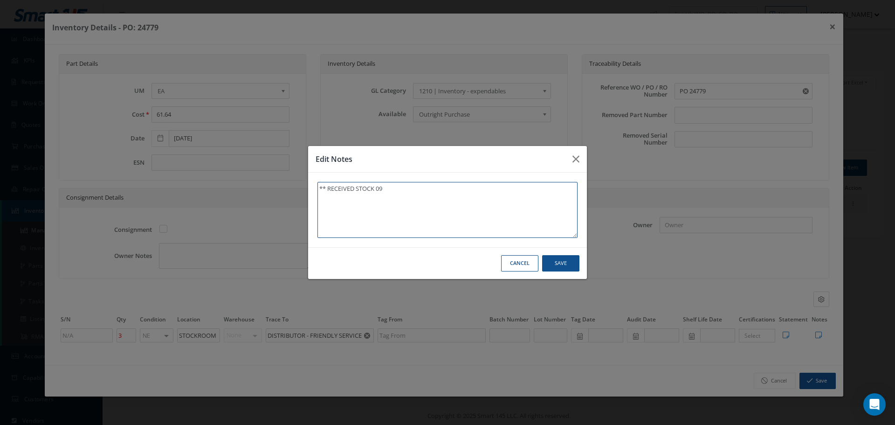
type textarea "** RECEIVED STOCK 09/"
type textarea "** RECEIVED STOCK 09/1"
type textarea "** RECEIVED STOCK 09/15"
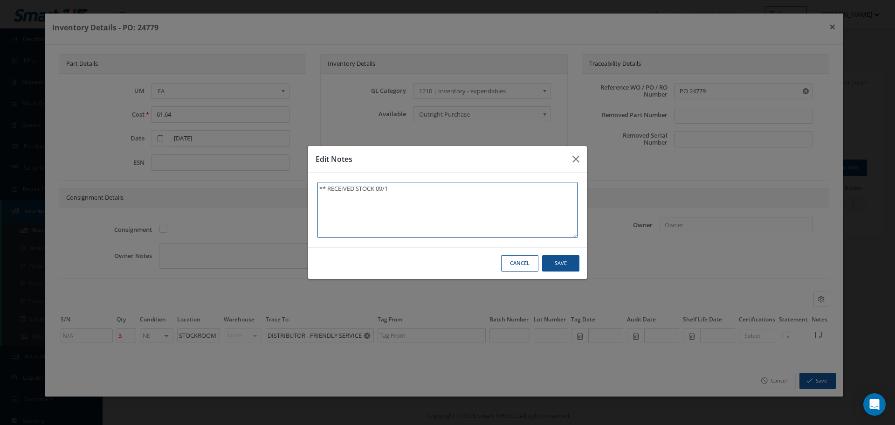
type textarea "** RECEIVED STOCK 09/15"
type textarea "** RECEIVED STOCK 09/15/"
type textarea "** RECEIVED STOCK 09/15/2"
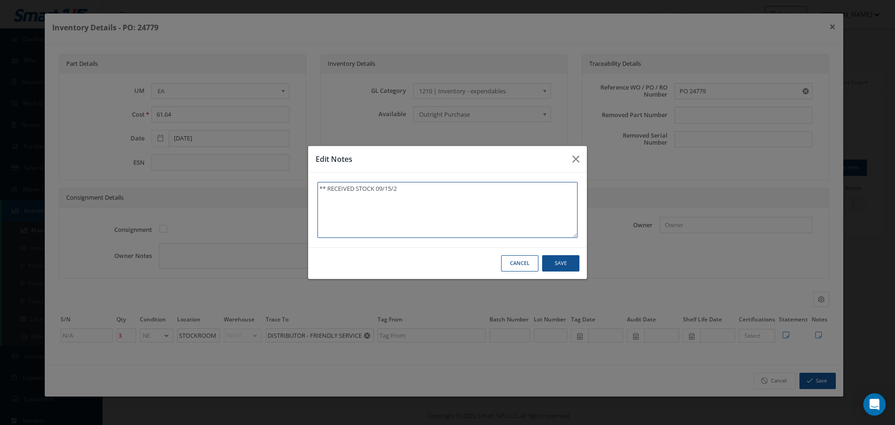
type textarea "** RECEIVED STOCK 09/15/20"
type textarea "** RECEIVED STOCK 09/15/202"
type textarea "** RECEIVED STOCK 09/15/2025"
type textarea "** RECEIVED STOCK 09/15/20258"
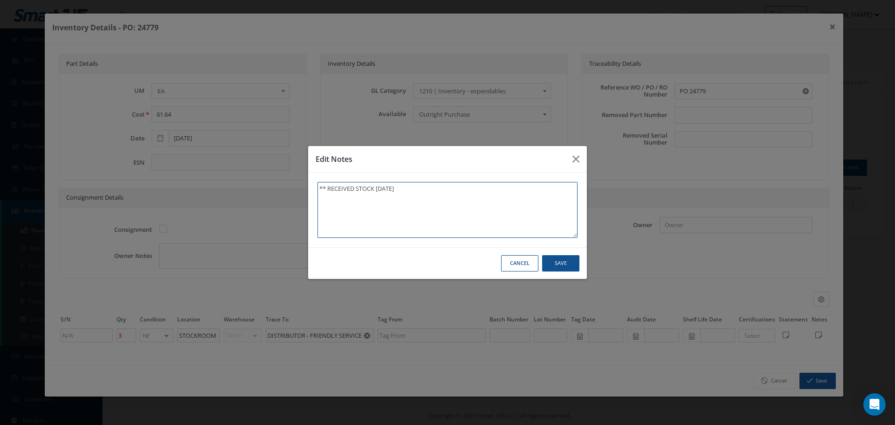
type textarea "** RECEIVED STOCK 09/15/20258"
type textarea "** RECEIVED STOCK 09/15/2025"
type textarea "** RECEIVED STOCK [DATE]."
drag, startPoint x: 319, startPoint y: 188, endPoint x: 427, endPoint y: 199, distance: 109.2
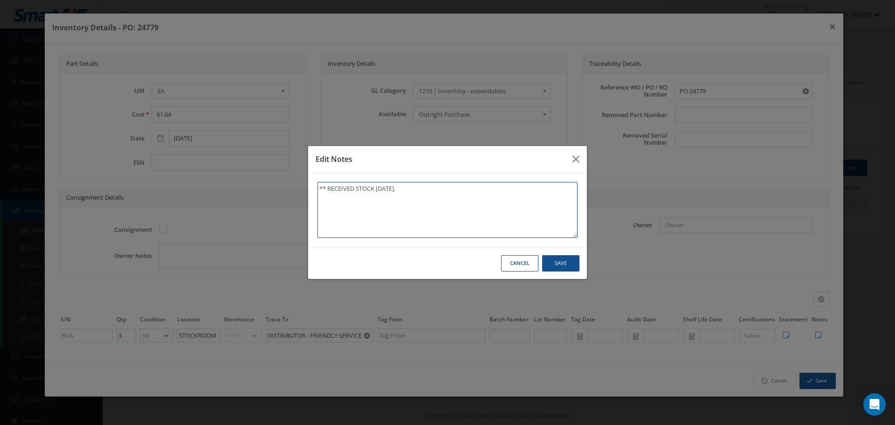
click at [427, 199] on textarea "** RECEIVED STOCK [DATE]." at bounding box center [447, 210] width 260 height 56
type textarea "** RECEIVED STOCK [DATE]."
click at [557, 268] on button "Save" at bounding box center [560, 263] width 37 height 16
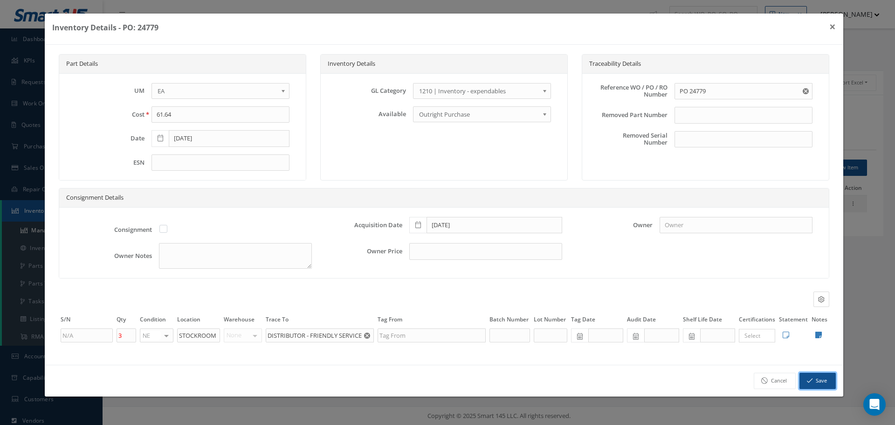
click at [815, 381] on button "Save" at bounding box center [817, 380] width 36 height 16
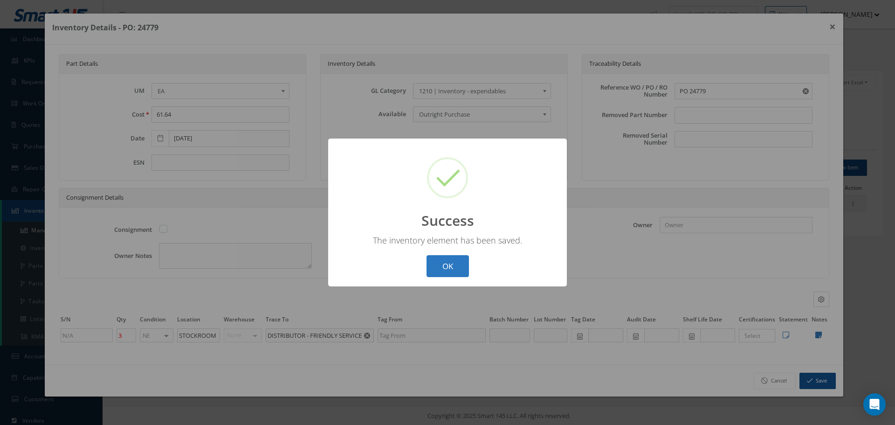
click at [459, 270] on button "OK" at bounding box center [447, 266] width 42 height 22
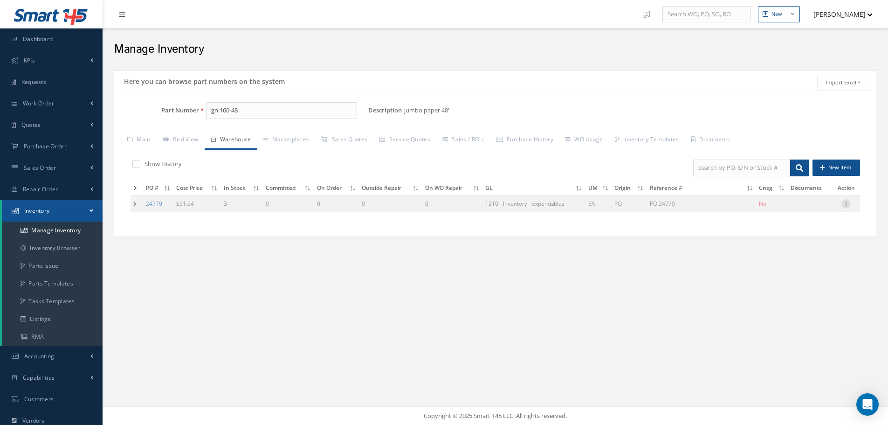
click at [849, 205] on icon at bounding box center [845, 202] width 9 height 7
click at [795, 242] on link "Label" at bounding box center [803, 241] width 74 height 12
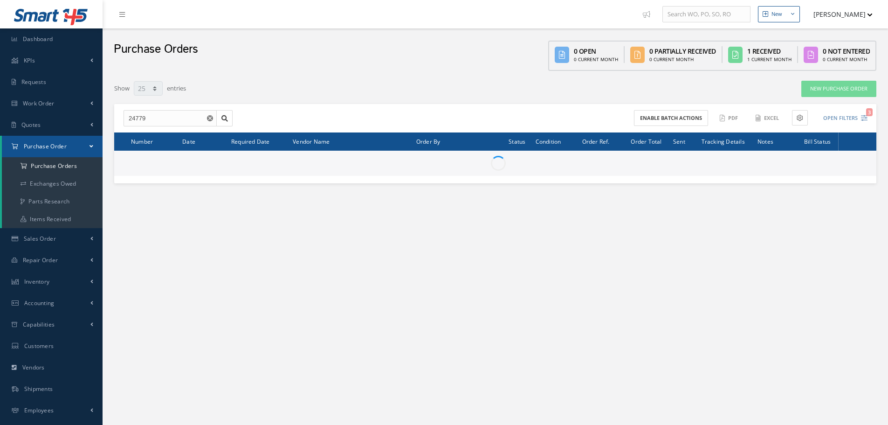
select select "25"
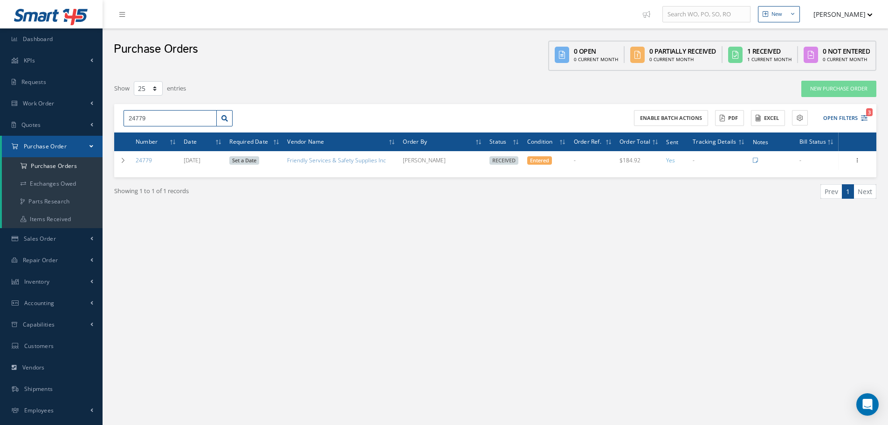
click at [152, 117] on input "24779" at bounding box center [170, 118] width 93 height 17
type input "24772"
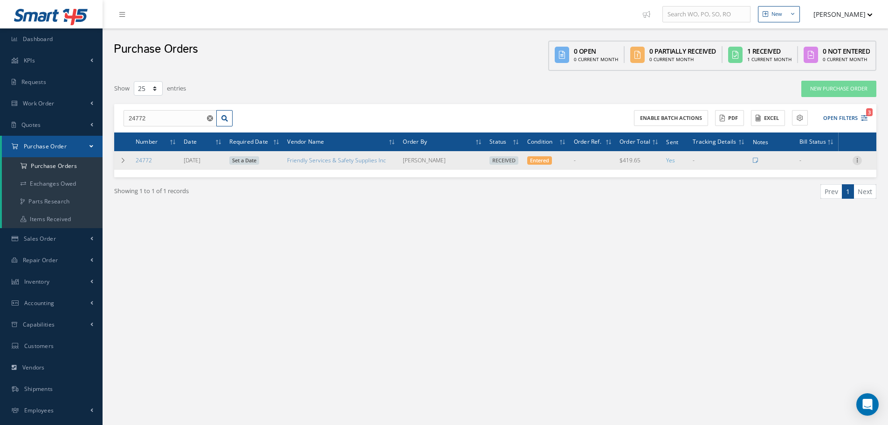
click at [859, 158] on icon at bounding box center [856, 159] width 9 height 7
click at [839, 165] on link "Receiving Details" at bounding box center [814, 166] width 74 height 12
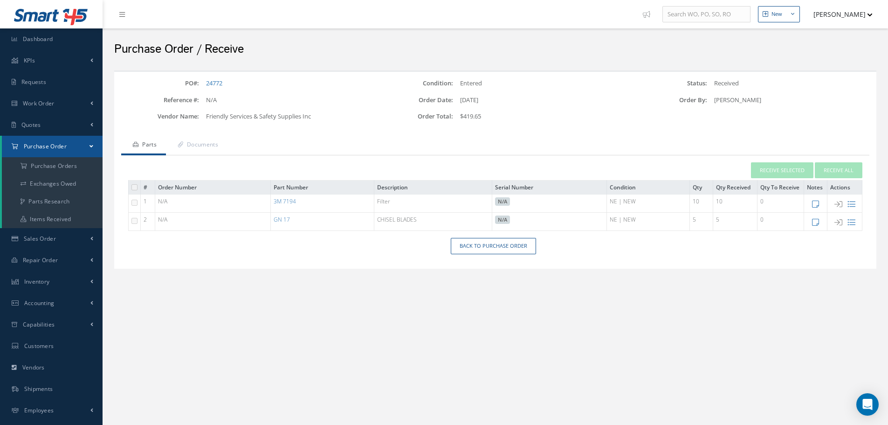
click at [285, 215] on td "GN 17" at bounding box center [322, 222] width 103 height 18
click at [283, 217] on link "GN 17" at bounding box center [282, 219] width 16 height 8
click at [295, 203] on link "3M 7194" at bounding box center [285, 201] width 22 height 8
click at [494, 243] on link "Back to Purchase Order" at bounding box center [493, 246] width 85 height 16
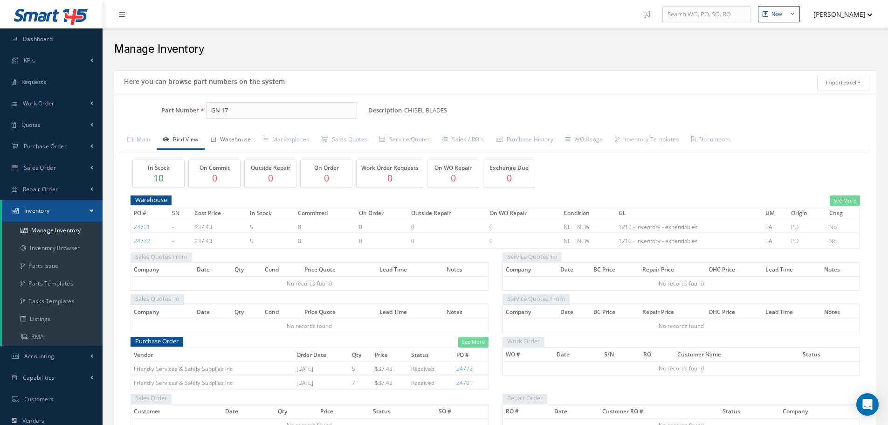
click at [240, 139] on link "Warehouse" at bounding box center [231, 141] width 53 height 20
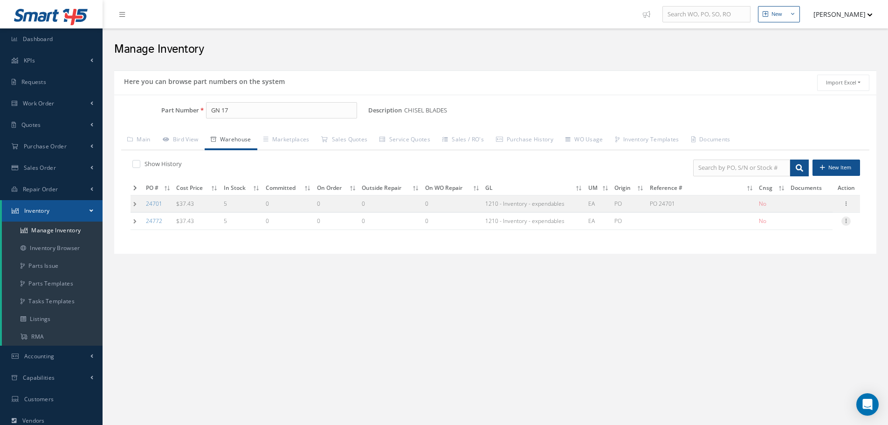
click at [847, 220] on icon at bounding box center [845, 219] width 9 height 7
click at [811, 223] on link "Edit" at bounding box center [803, 227] width 74 height 12
type input "37.43"
type input "[DATE]"
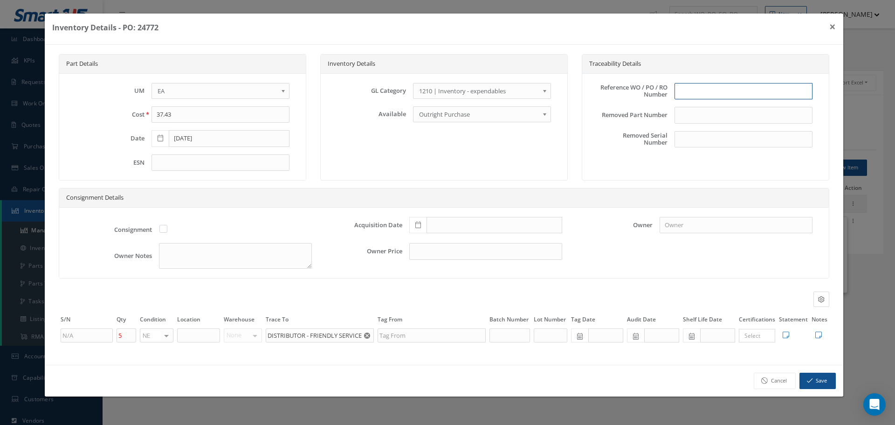
click at [698, 96] on input "text" at bounding box center [743, 91] width 138 height 17
type input "PO 24772"
click at [419, 226] on icon at bounding box center [418, 224] width 6 height 7
click at [434, 155] on td "15" at bounding box center [430, 155] width 14 height 14
type input "[DATE]"
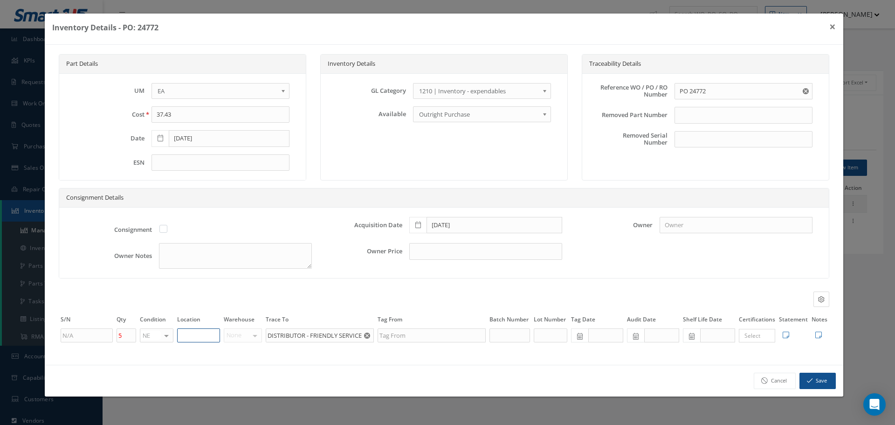
click at [204, 339] on input "text" at bounding box center [198, 335] width 43 height 14
type input "STOCK ROOM"
click at [818, 331] on icon at bounding box center [818, 334] width 7 height 7
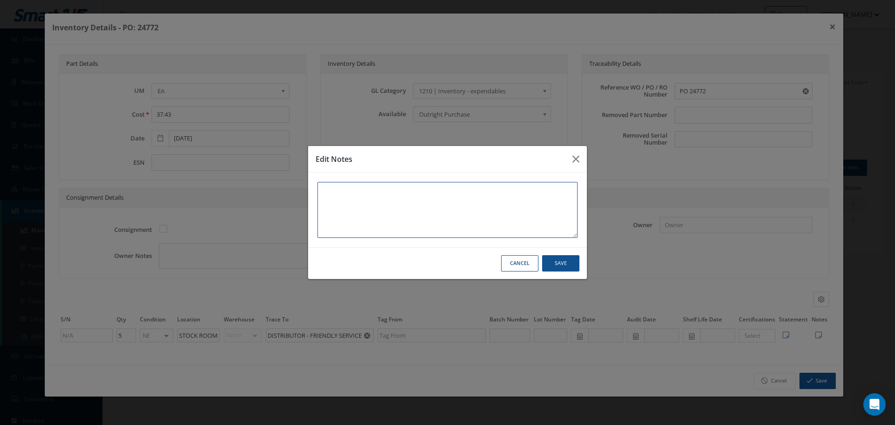
click at [345, 197] on textarea at bounding box center [447, 210] width 260 height 56
paste textarea "** RECEIVED STOCK [DATE]."
type textarea "** RECEIVED STOCK [DATE]."
click at [561, 264] on button "Save" at bounding box center [560, 263] width 37 height 16
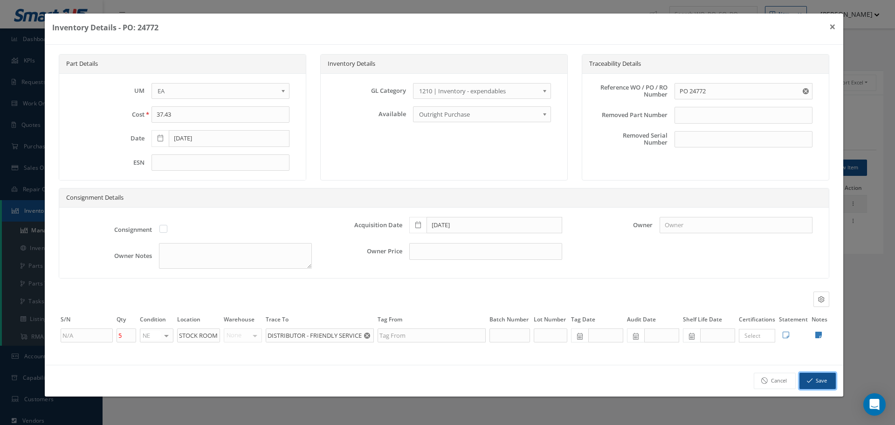
click at [819, 379] on button "Save" at bounding box center [817, 380] width 36 height 16
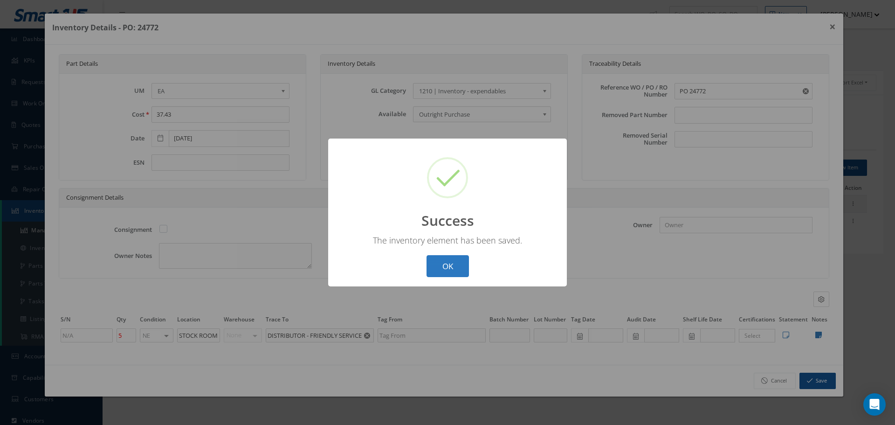
click at [454, 270] on button "OK" at bounding box center [447, 266] width 42 height 22
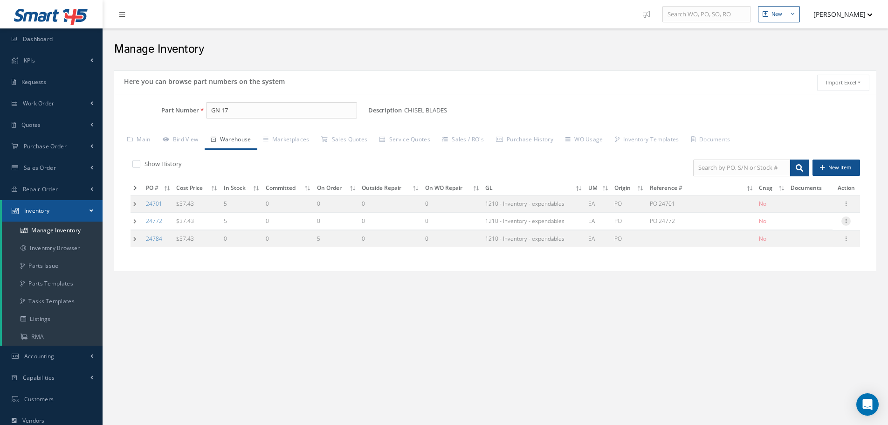
click at [847, 222] on icon at bounding box center [845, 219] width 9 height 7
click at [798, 260] on link "Label" at bounding box center [803, 258] width 74 height 12
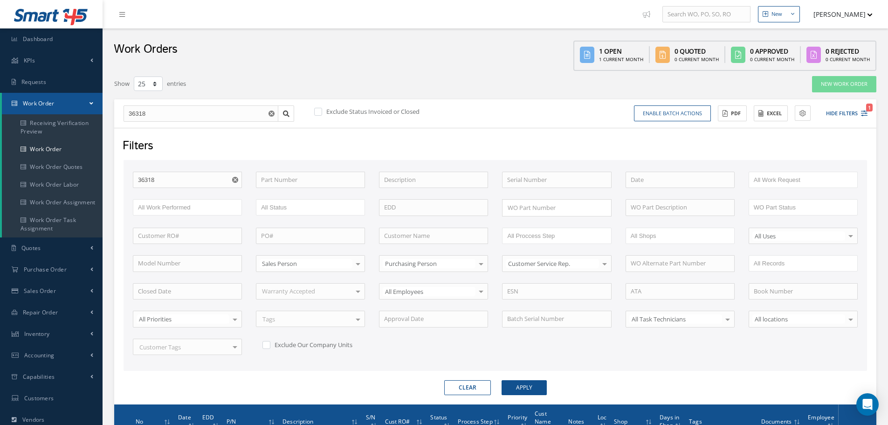
select select "25"
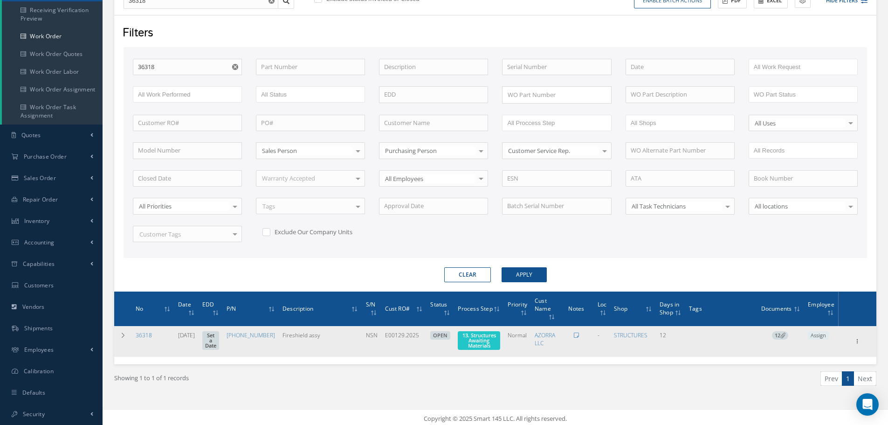
scroll to position [113, 0]
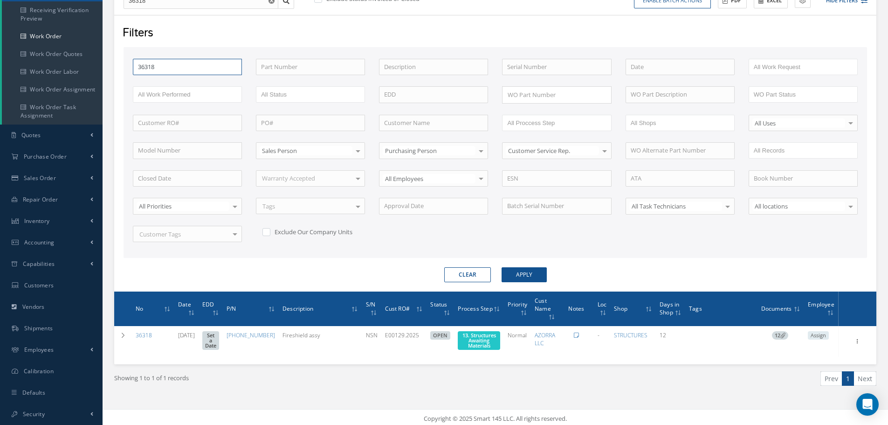
click at [158, 74] on input "36318" at bounding box center [187, 67] width 109 height 17
type input "3631"
type input "363"
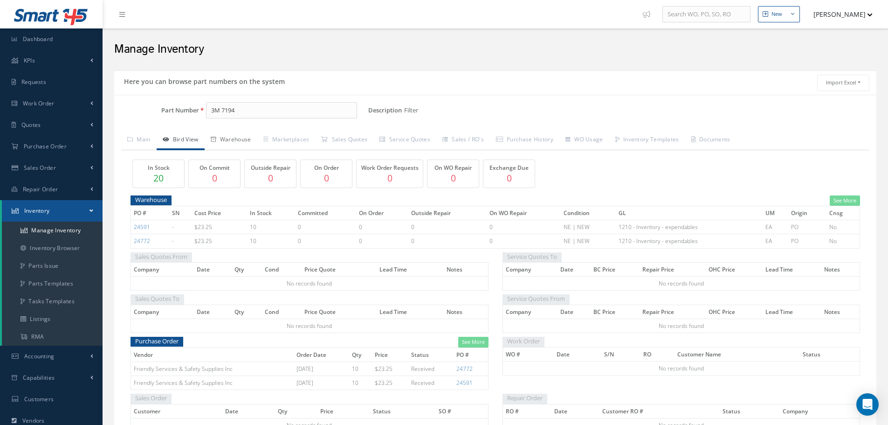
click at [237, 133] on link "Warehouse" at bounding box center [231, 141] width 53 height 20
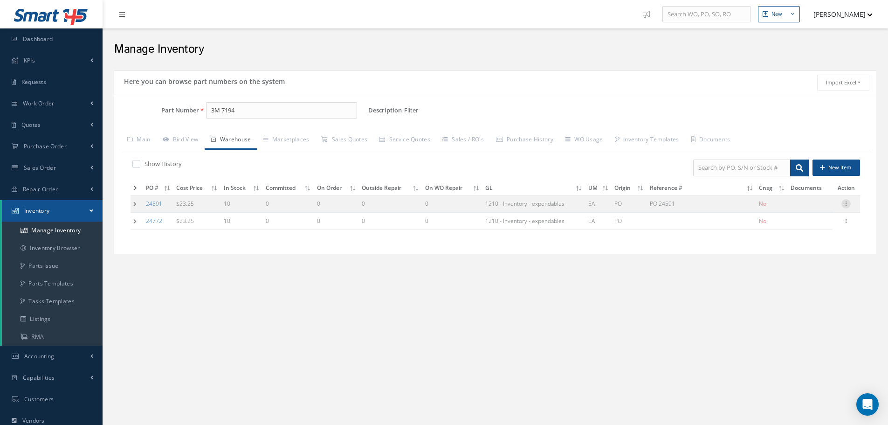
click at [847, 204] on icon at bounding box center [845, 202] width 9 height 7
click at [785, 213] on link "Edit" at bounding box center [803, 210] width 74 height 12
type input "23.25"
type input "[DATE]"
type input "PO 24591"
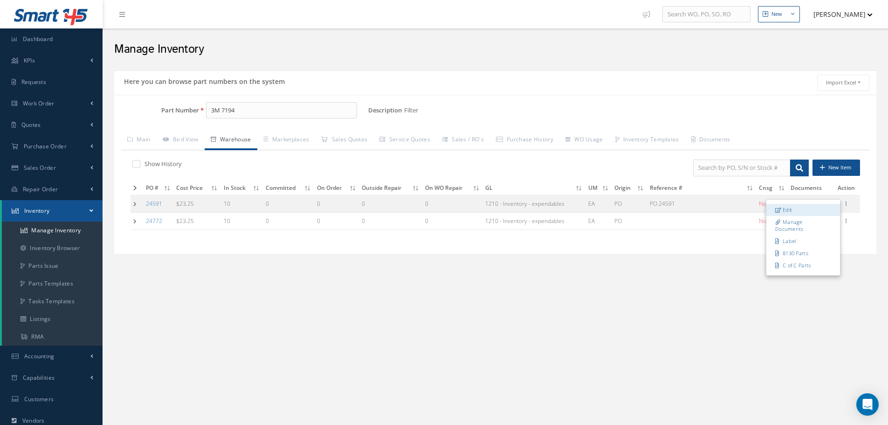
type input "[DATE]"
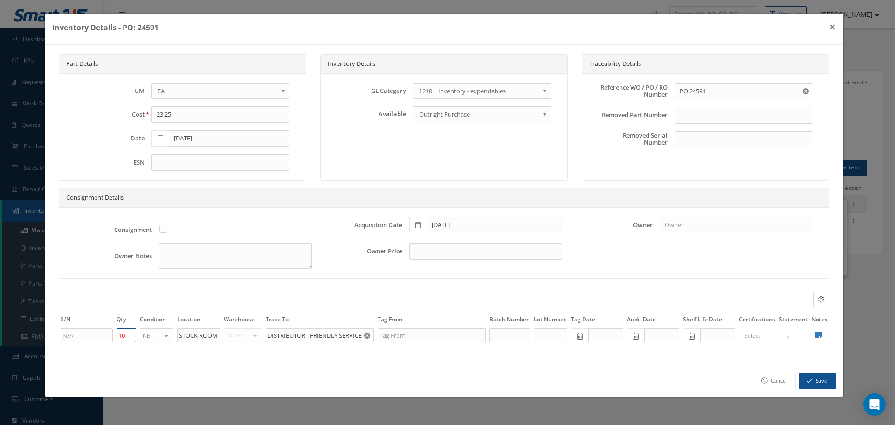
click at [125, 337] on input "10" at bounding box center [127, 335] width 20 height 14
type input "1"
click at [812, 378] on button "Save" at bounding box center [817, 380] width 36 height 16
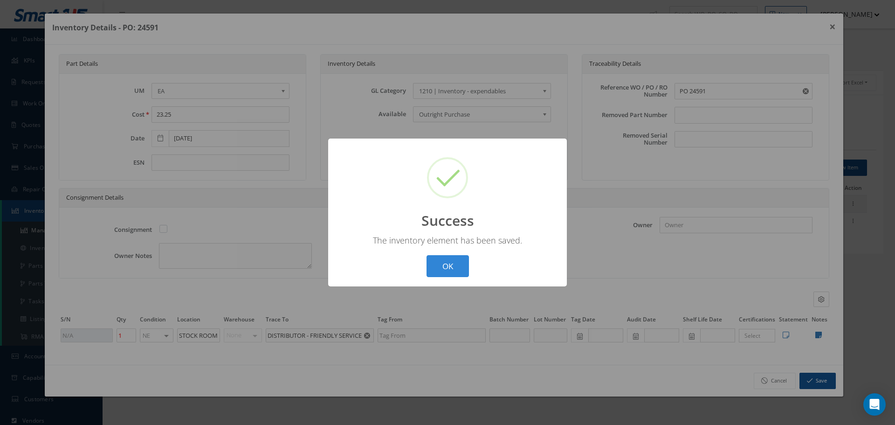
click at [449, 262] on button "OK" at bounding box center [447, 266] width 42 height 22
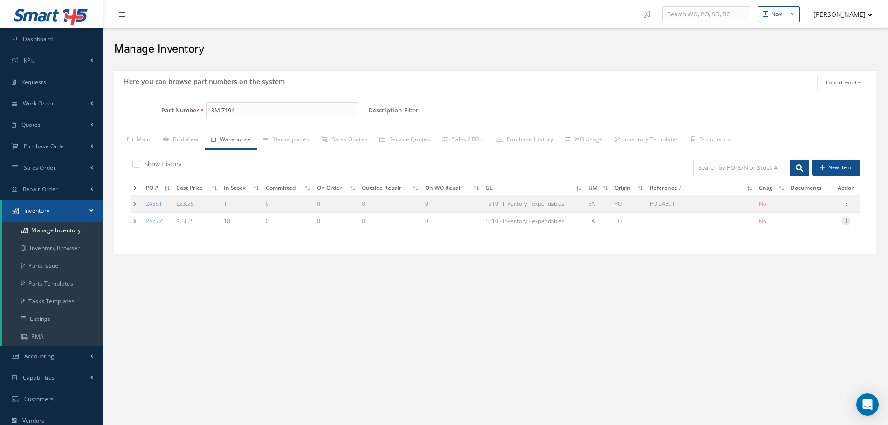
click at [847, 221] on icon at bounding box center [845, 219] width 9 height 7
click at [806, 225] on link "Edit" at bounding box center [803, 227] width 74 height 12
type input "[DATE]"
type input "10"
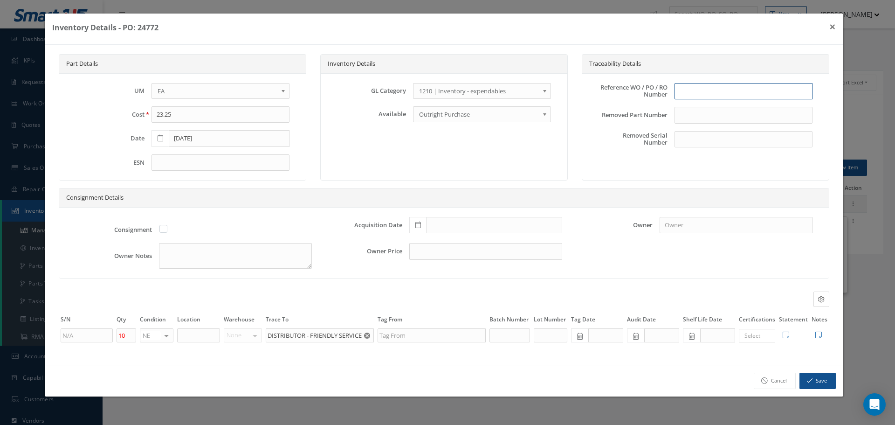
click at [697, 94] on input "text" at bounding box center [743, 91] width 138 height 17
type input "PO 24772"
click at [418, 223] on icon at bounding box center [418, 224] width 6 height 7
click at [431, 153] on td "15" at bounding box center [430, 155] width 14 height 14
type input "[DATE]"
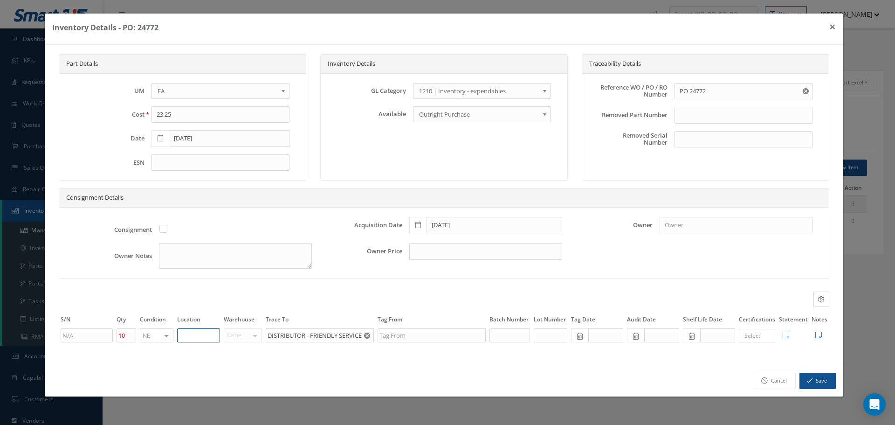
click at [197, 335] on input "text" at bounding box center [198, 335] width 43 height 14
type input "STOCK ROOM"
click at [818, 337] on icon at bounding box center [818, 334] width 7 height 7
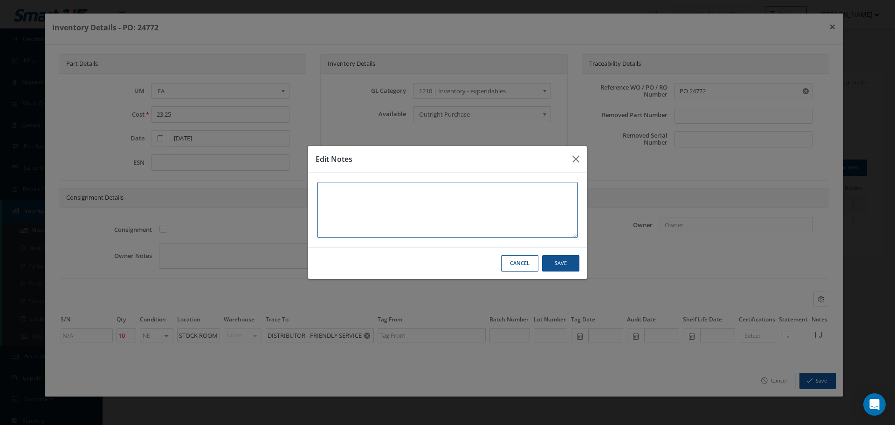
click at [386, 197] on textarea at bounding box center [447, 210] width 260 height 56
paste textarea "** RECEIVED STOCK [DATE]."
type textarea "** RECEIVED STOCK [DATE]."
click at [550, 266] on button "Save" at bounding box center [560, 263] width 37 height 16
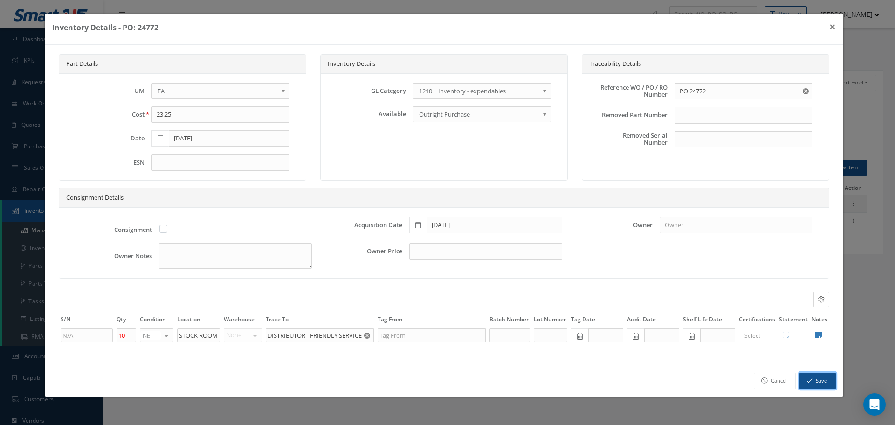
click at [828, 383] on button "Save" at bounding box center [817, 380] width 36 height 16
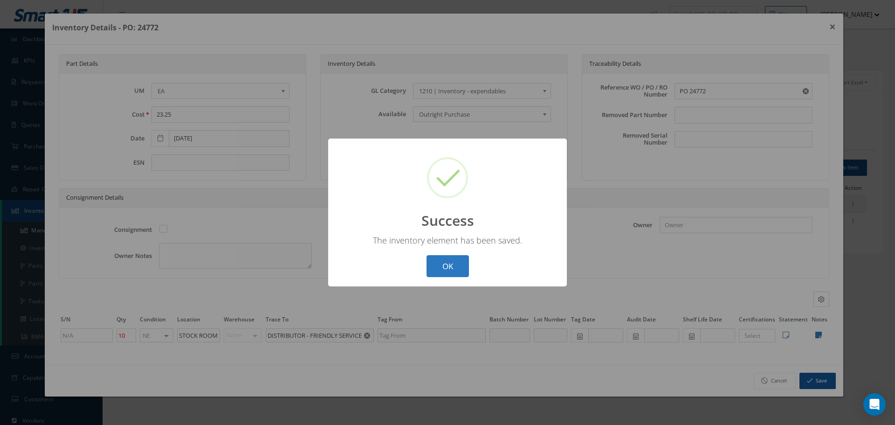
click at [445, 263] on button "OK" at bounding box center [447, 266] width 42 height 22
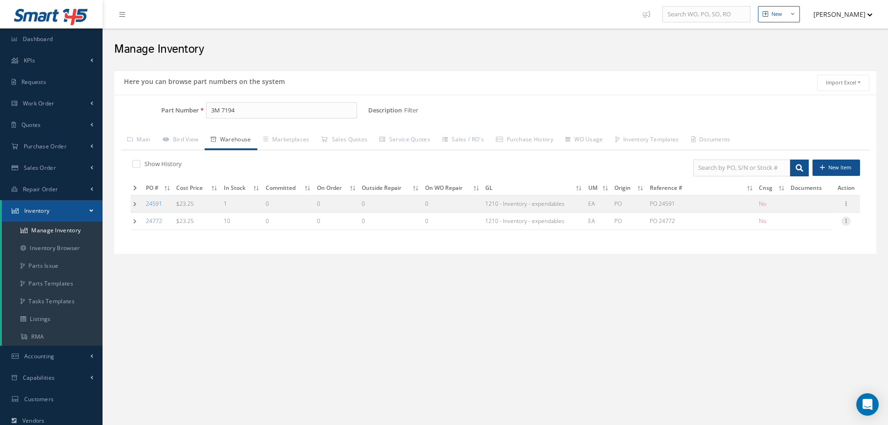
click at [844, 222] on icon at bounding box center [845, 219] width 9 height 7
click at [792, 258] on link "Label" at bounding box center [803, 258] width 74 height 12
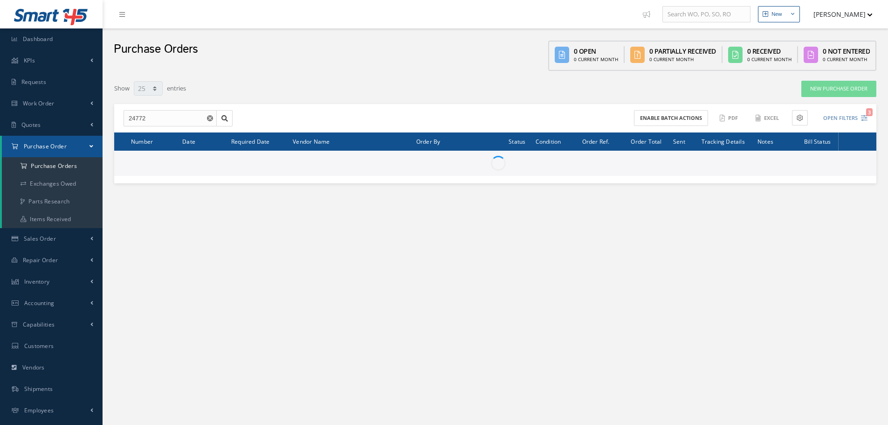
select select "25"
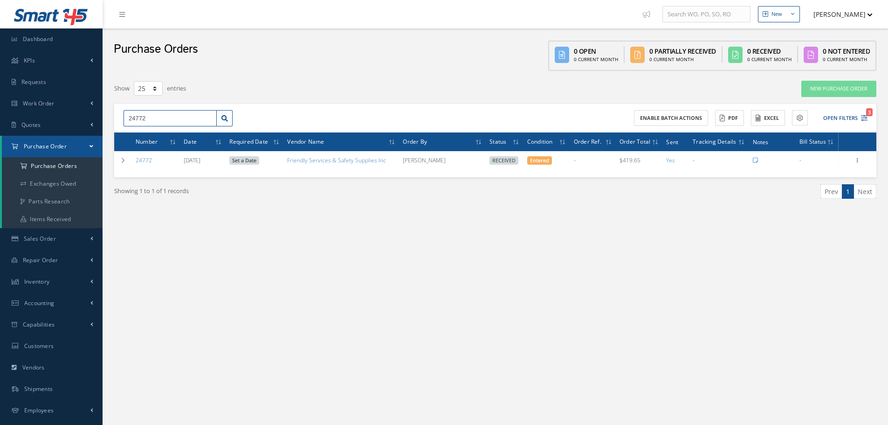
click at [161, 118] on input "24772" at bounding box center [170, 118] width 93 height 17
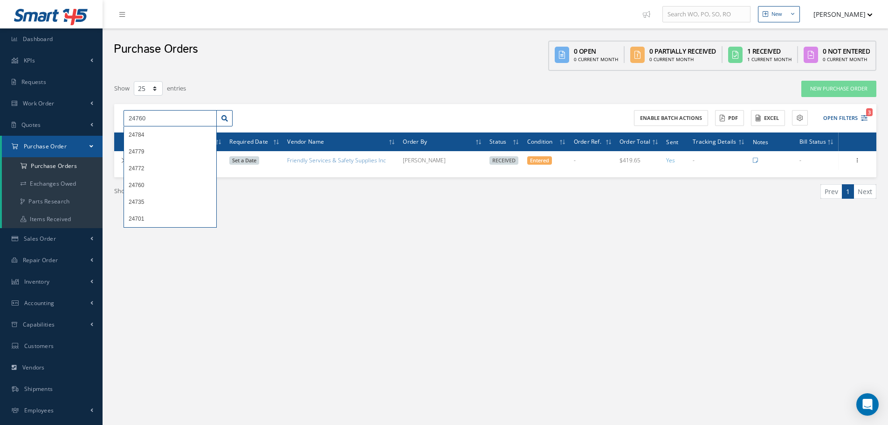
type input "24760"
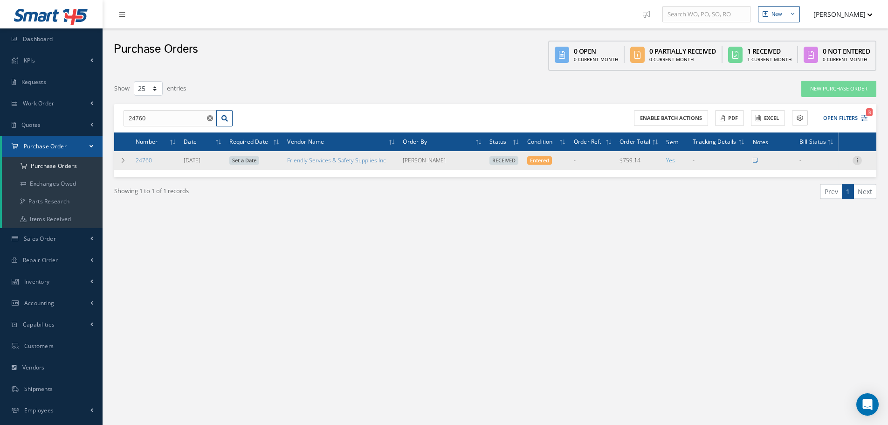
click at [859, 160] on icon at bounding box center [856, 159] width 9 height 7
click at [822, 166] on link "Receiving Details" at bounding box center [814, 166] width 74 height 12
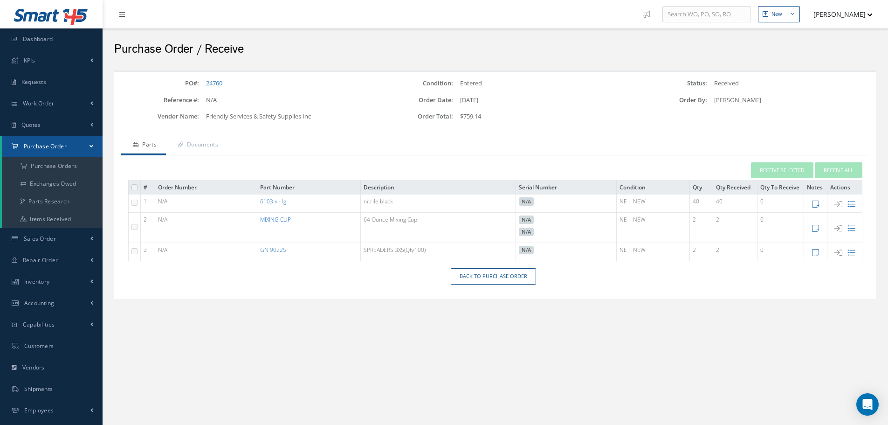
click at [272, 220] on link "MIXING CUP" at bounding box center [275, 219] width 31 height 8
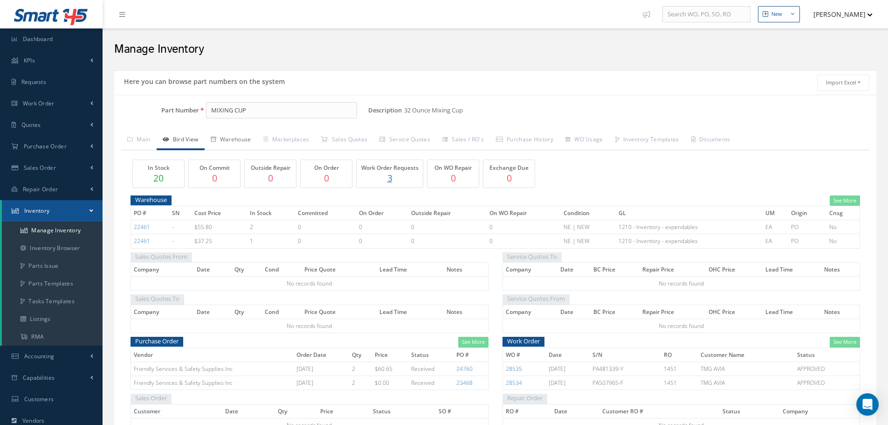
click at [248, 139] on link "Warehouse" at bounding box center [231, 141] width 53 height 20
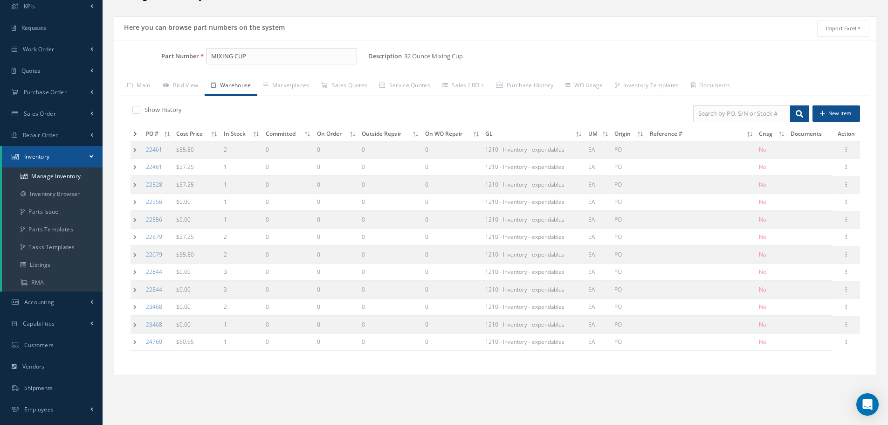
scroll to position [114, 0]
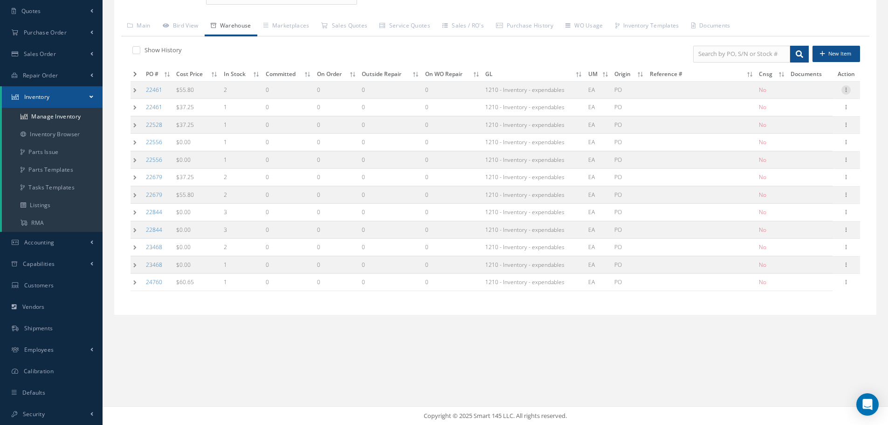
click at [848, 92] on icon at bounding box center [845, 88] width 9 height 7
click at [807, 97] on link "Edit" at bounding box center [803, 96] width 74 height 12
type input "55.80"
type input "11/30/2022"
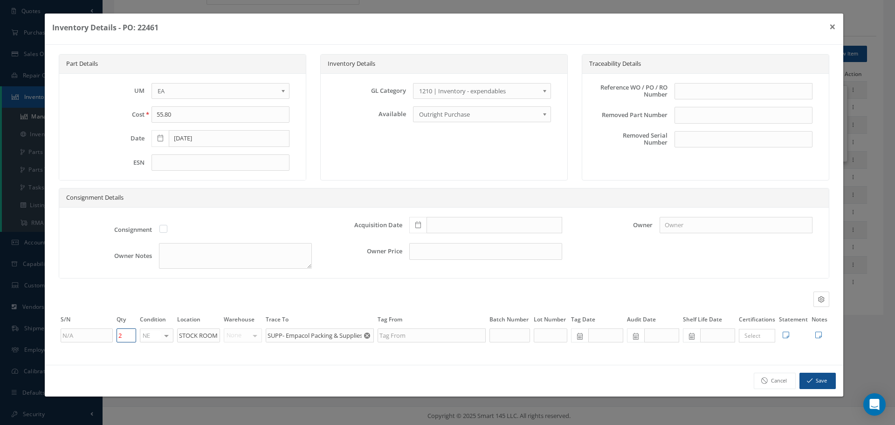
click at [133, 334] on input "2" at bounding box center [127, 335] width 20 height 14
type input "0"
click at [817, 383] on button "Save" at bounding box center [817, 380] width 36 height 16
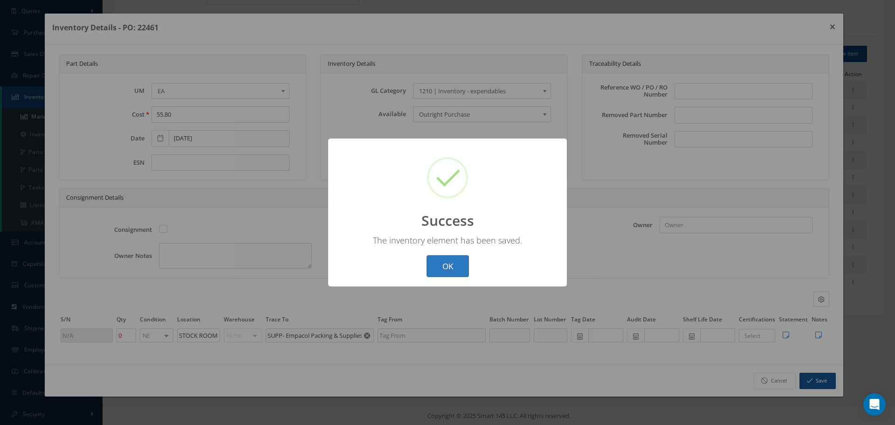
click at [448, 265] on button "OK" at bounding box center [447, 266] width 42 height 22
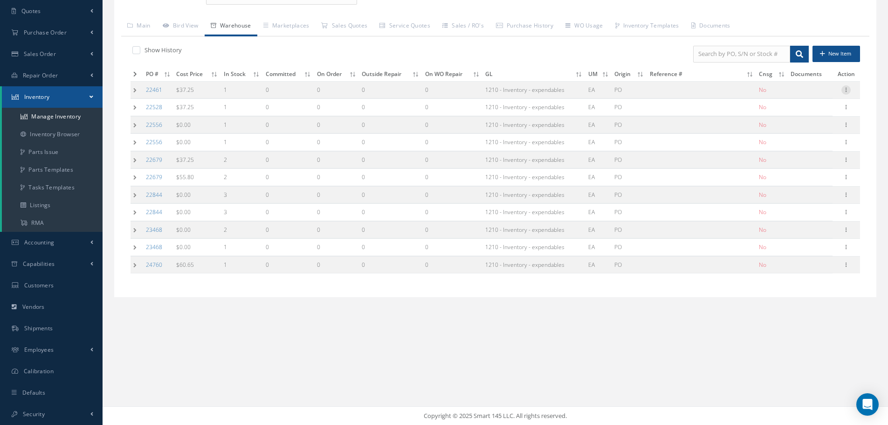
click at [846, 92] on icon at bounding box center [845, 88] width 9 height 7
click at [822, 96] on link "Edit" at bounding box center [803, 96] width 74 height 12
type input "37.25"
type input "1"
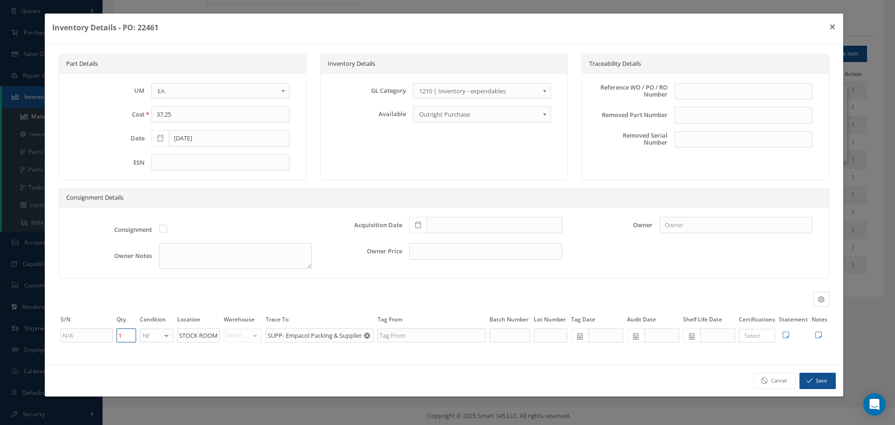
click at [126, 331] on input "1" at bounding box center [127, 335] width 20 height 14
type input "0"
drag, startPoint x: 816, startPoint y: 380, endPoint x: 811, endPoint y: 369, distance: 12.1
click at [818, 379] on button "Save" at bounding box center [817, 380] width 36 height 16
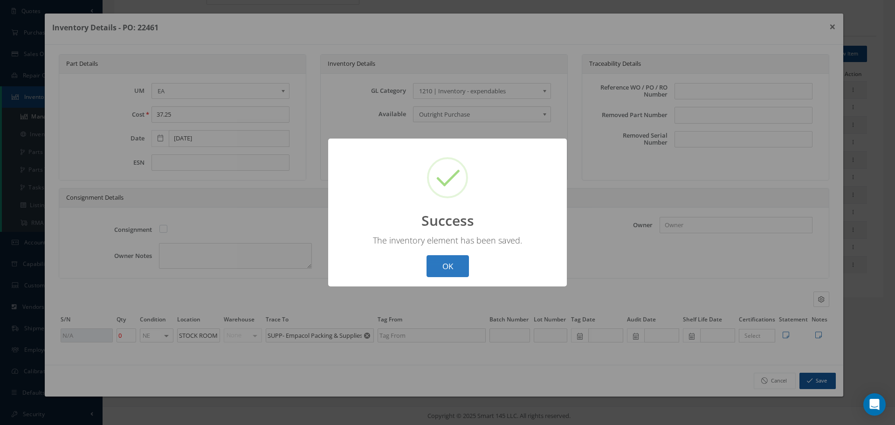
click at [434, 263] on button "OK" at bounding box center [447, 266] width 42 height 22
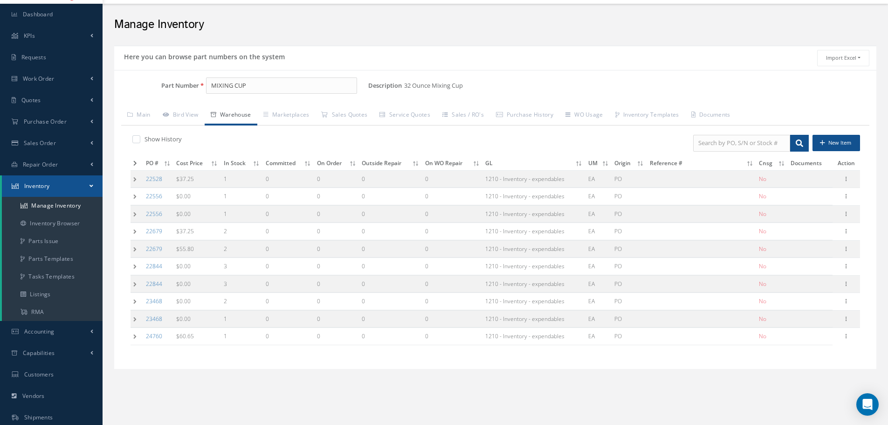
scroll to position [21, 0]
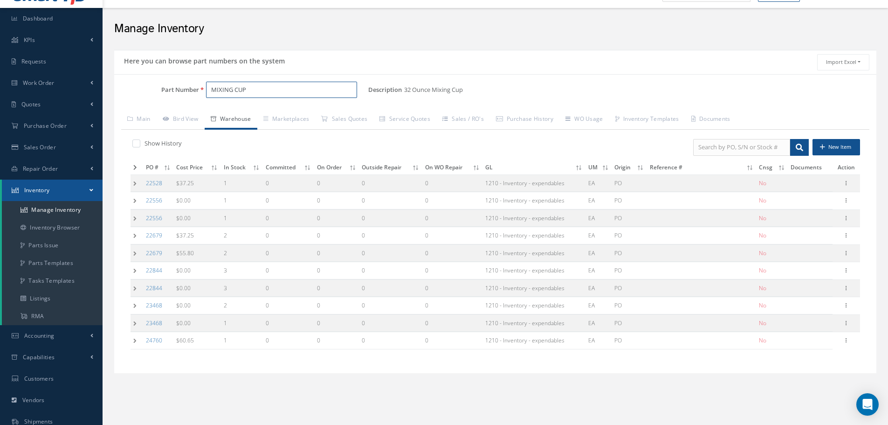
click at [272, 94] on input "MIXING CUP" at bounding box center [281, 90] width 151 height 17
click at [247, 112] on span "MIXING CUP" at bounding box center [251, 114] width 84 height 10
type input "MIXING CUP"
click at [845, 181] on icon at bounding box center [845, 182] width 9 height 7
click at [787, 187] on link "Edit" at bounding box center [803, 189] width 74 height 12
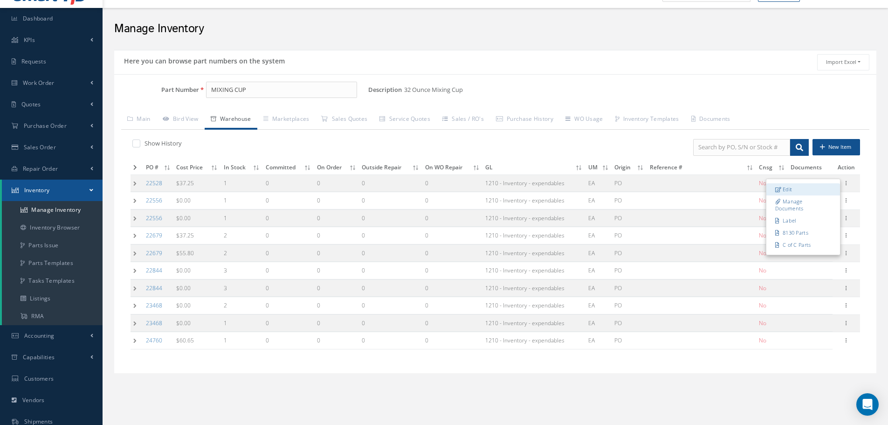
type input "01/31/2023"
type input "1"
type input "SUPP - FRIENDLY SERVICES & SAFETY SUPPLIES INC"
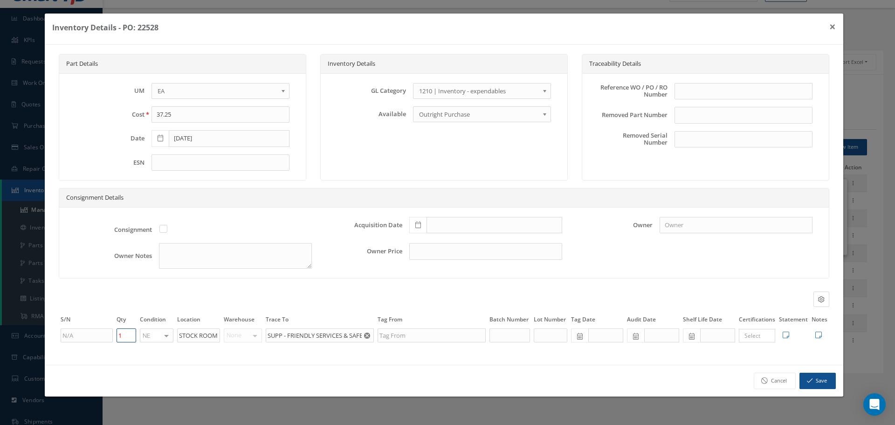
click at [124, 337] on input "1" at bounding box center [127, 335] width 20 height 14
type input "0"
click at [814, 383] on button "Save" at bounding box center [817, 380] width 36 height 16
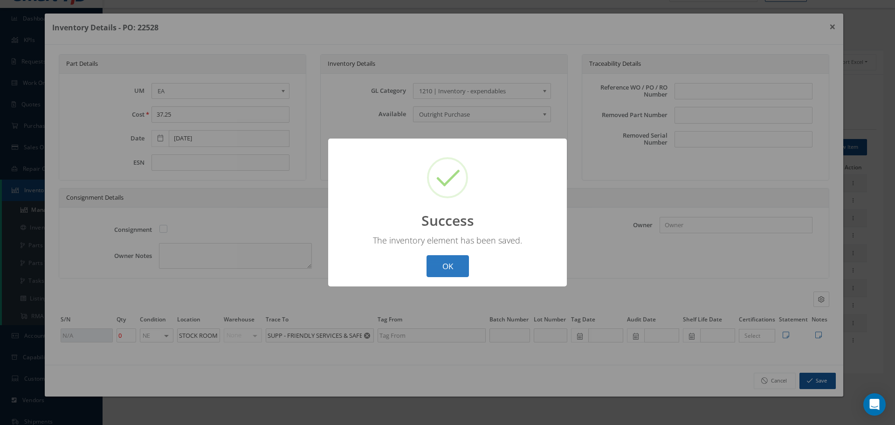
click at [438, 270] on button "OK" at bounding box center [447, 266] width 42 height 22
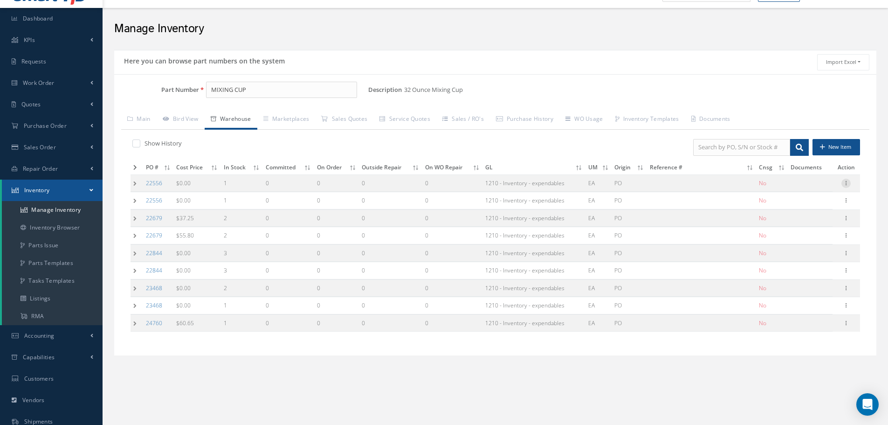
click at [845, 184] on icon at bounding box center [845, 182] width 9 height 7
click at [792, 188] on link "Edit" at bounding box center [803, 189] width 74 height 12
type input "0.00"
type input "02/13/2023"
type input "1"
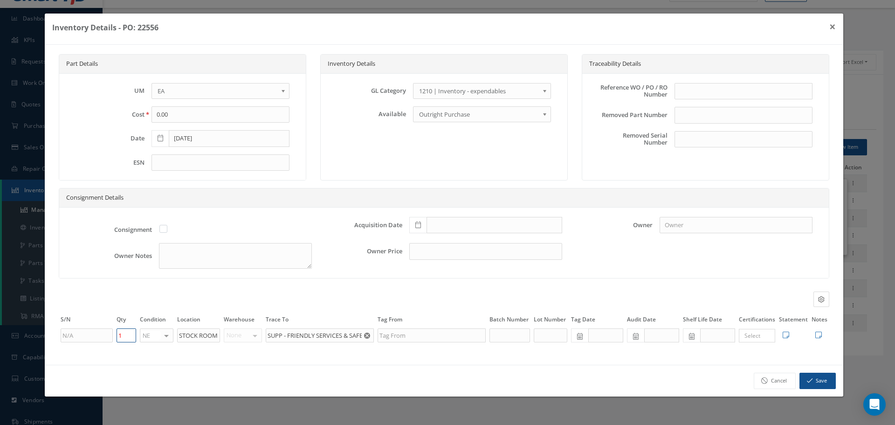
click at [132, 331] on input "1" at bounding box center [127, 335] width 20 height 14
click at [811, 378] on icon "button" at bounding box center [810, 380] width 6 height 7
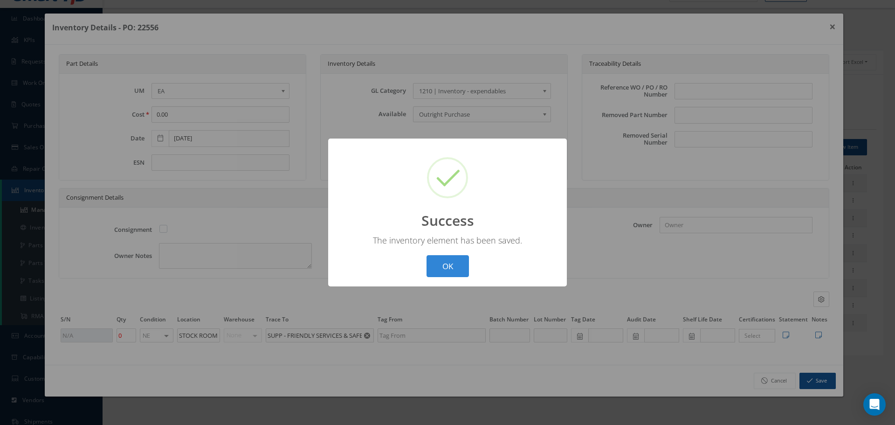
click at [438, 261] on button "OK" at bounding box center [447, 266] width 42 height 22
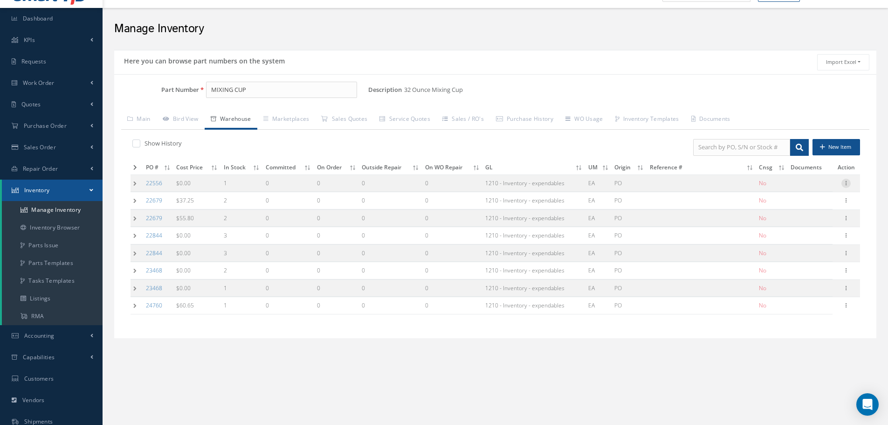
click at [845, 183] on icon at bounding box center [845, 182] width 9 height 7
click at [818, 187] on link "Edit" at bounding box center [803, 189] width 74 height 12
type input "1"
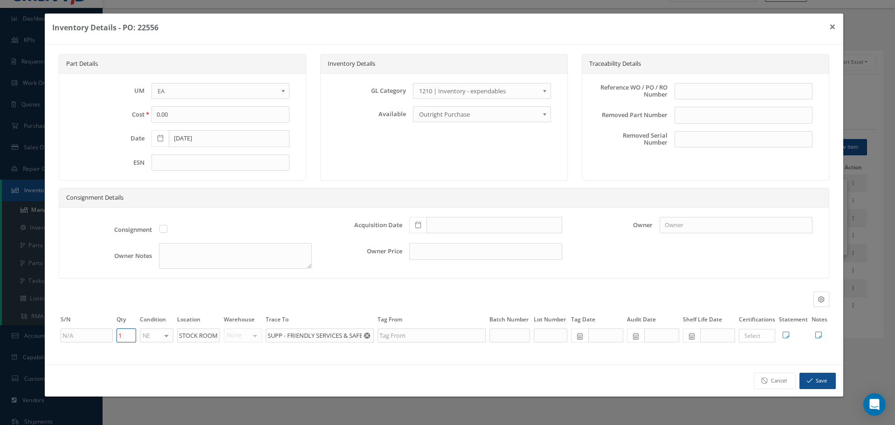
click at [124, 335] on input "1" at bounding box center [127, 335] width 20 height 14
type input "0"
click at [814, 378] on button "Save" at bounding box center [817, 380] width 36 height 16
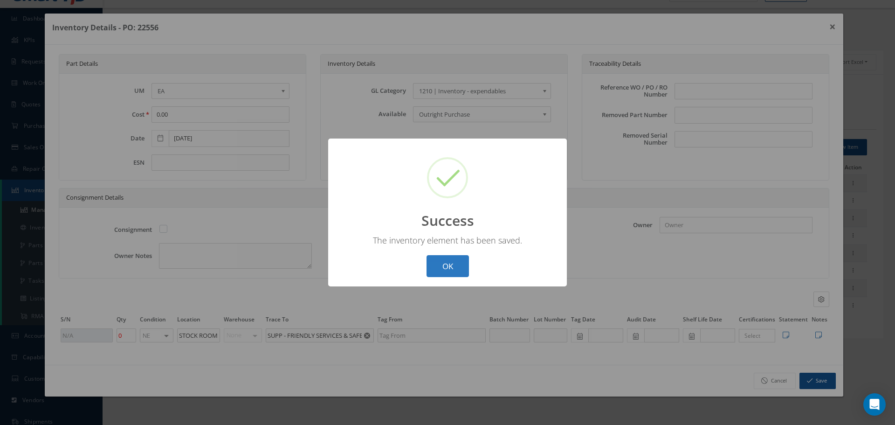
click at [451, 262] on button "OK" at bounding box center [447, 266] width 42 height 22
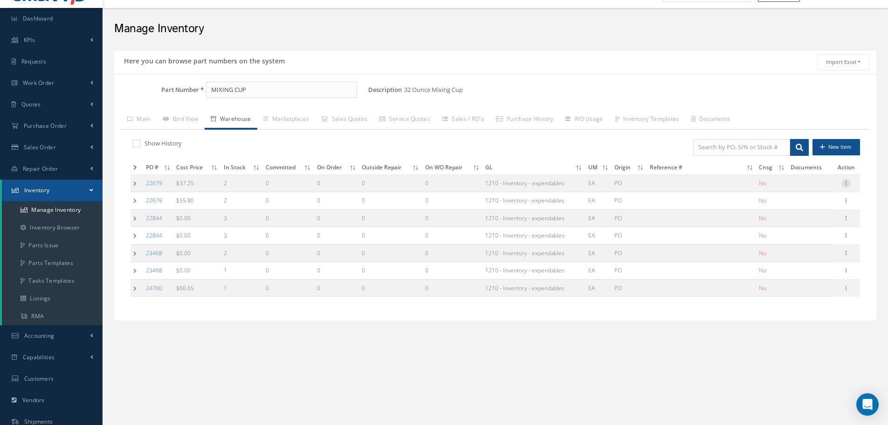
click at [846, 183] on icon at bounding box center [845, 182] width 9 height 7
click at [806, 186] on link "Edit" at bounding box center [803, 189] width 74 height 12
type input "37.25"
type input "04/06/2023"
type input "1"
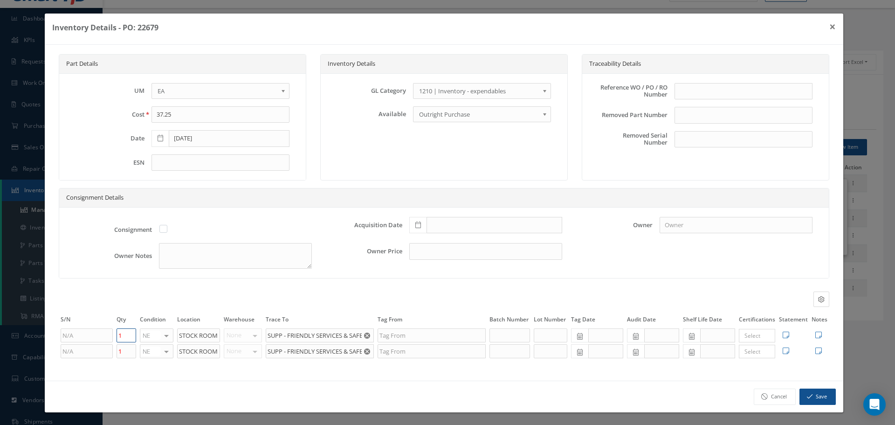
click at [126, 337] on input "1" at bounding box center [127, 335] width 20 height 14
click at [125, 351] on input "1" at bounding box center [127, 351] width 20 height 14
type input "0"
click at [215, 283] on div "Consignment Details Consignment Acquisition Date Owner Owner Notes Owner Price" at bounding box center [444, 238] width 784 height 100
click at [129, 334] on input "text" at bounding box center [127, 335] width 20 height 14
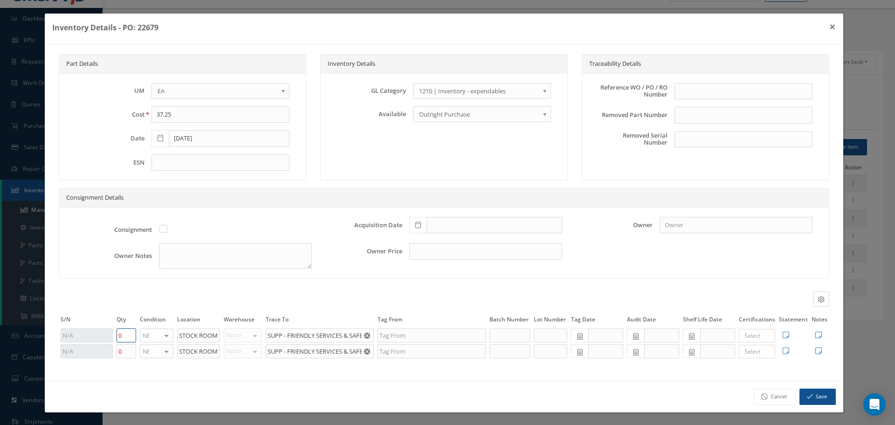
type input "0"
click at [812, 394] on button "Save" at bounding box center [817, 396] width 36 height 16
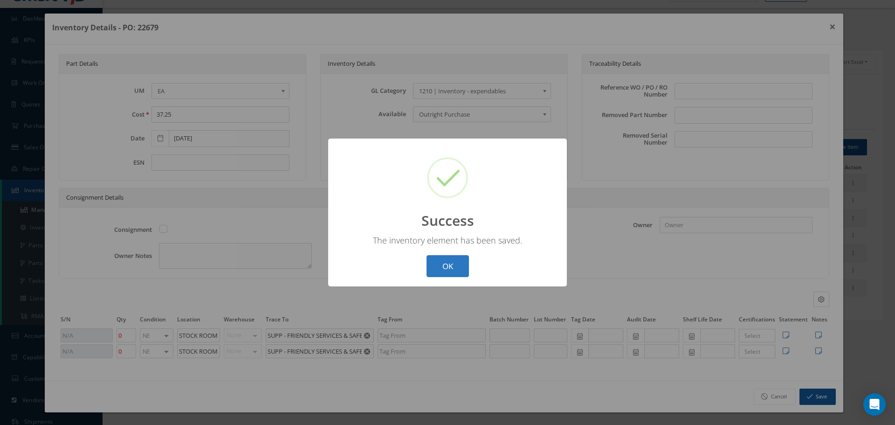
click at [452, 260] on button "OK" at bounding box center [447, 266] width 42 height 22
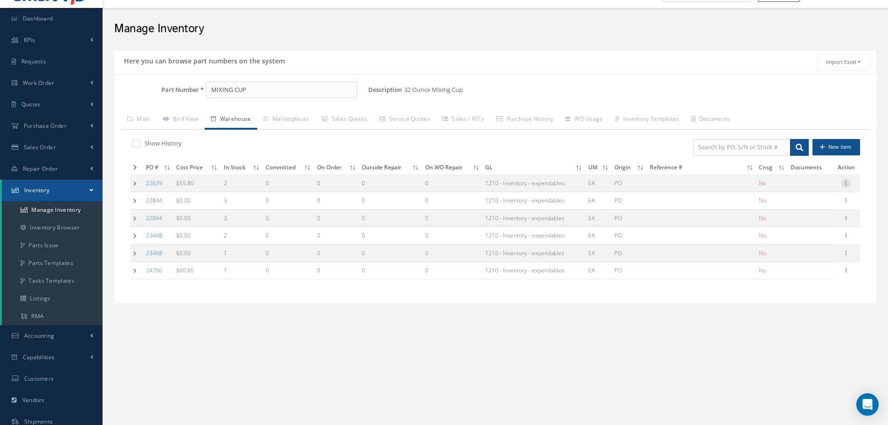
click at [847, 185] on icon at bounding box center [845, 182] width 9 height 7
click at [808, 193] on link "Edit" at bounding box center [803, 189] width 74 height 12
type input "55.80"
type input "2"
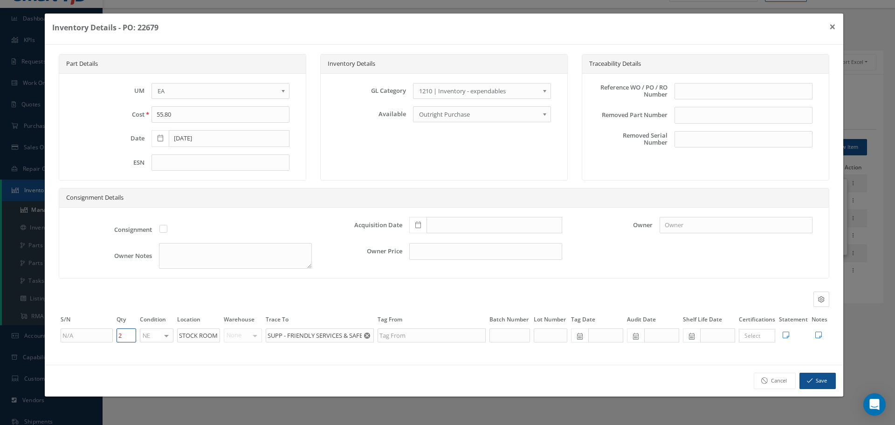
click at [130, 338] on input "2" at bounding box center [127, 335] width 20 height 14
type input "0"
click at [819, 380] on button "Save" at bounding box center [817, 380] width 36 height 16
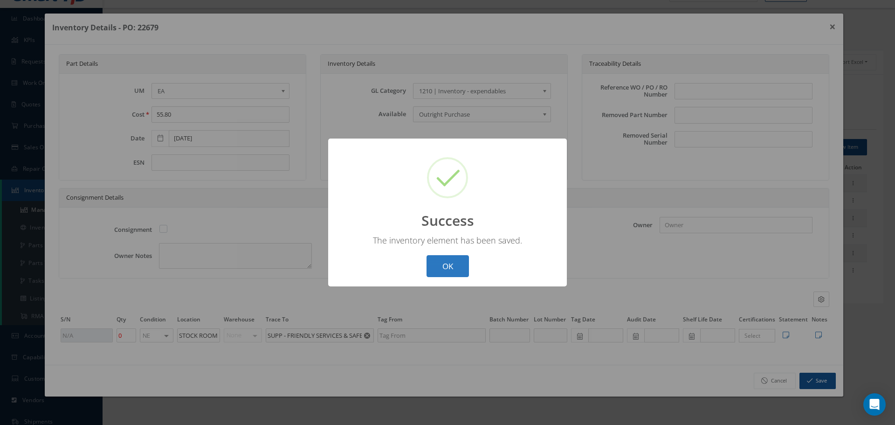
click at [453, 264] on button "OK" at bounding box center [447, 266] width 42 height 22
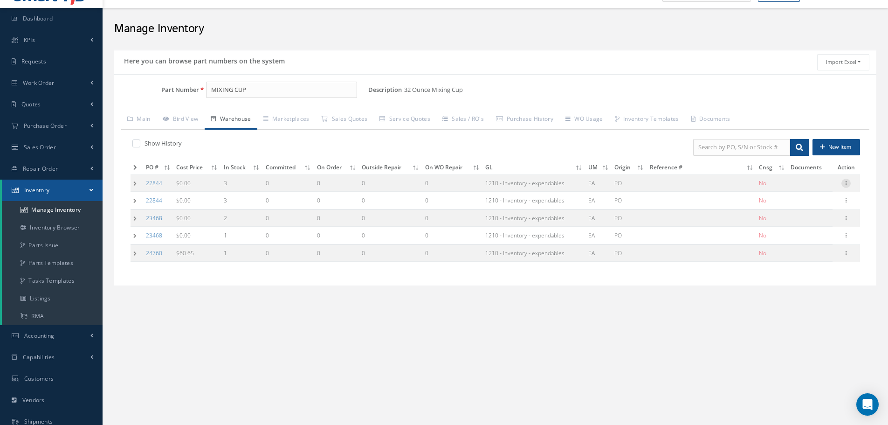
click at [850, 182] on icon at bounding box center [845, 182] width 9 height 7
click at [807, 187] on link "Edit" at bounding box center [803, 189] width 74 height 12
type input "0.00"
type input "06/14/2023"
type input "3"
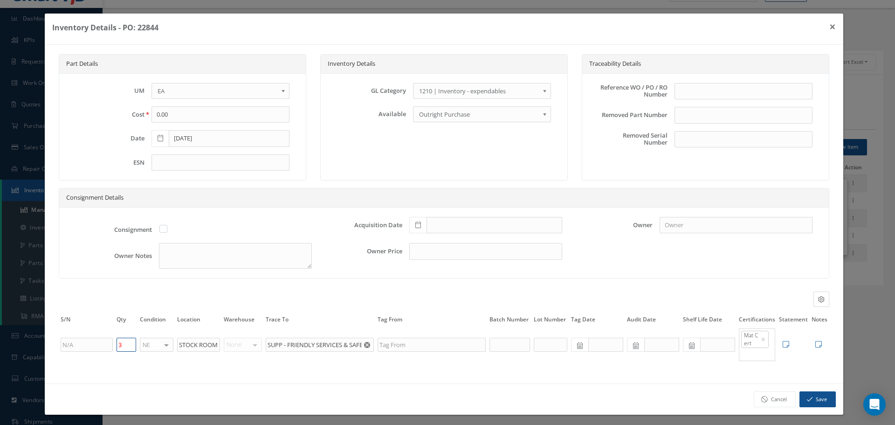
click at [127, 347] on input "3" at bounding box center [127, 344] width 20 height 14
click at [807, 396] on icon "button" at bounding box center [810, 399] width 6 height 7
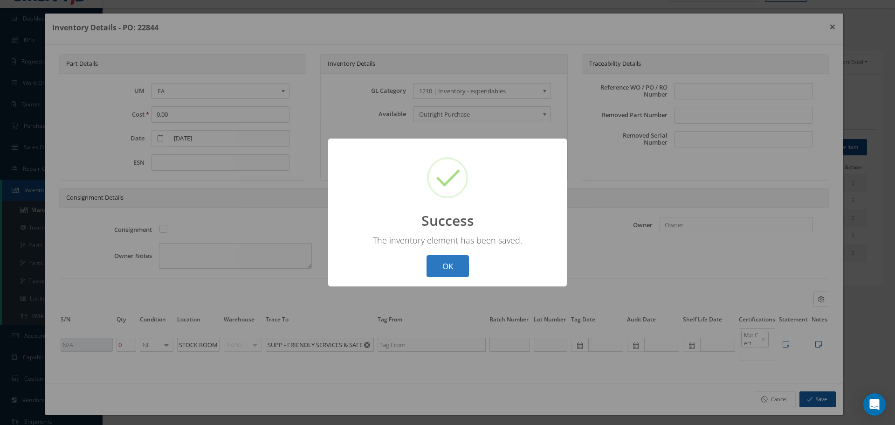
click at [455, 261] on button "OK" at bounding box center [447, 266] width 42 height 22
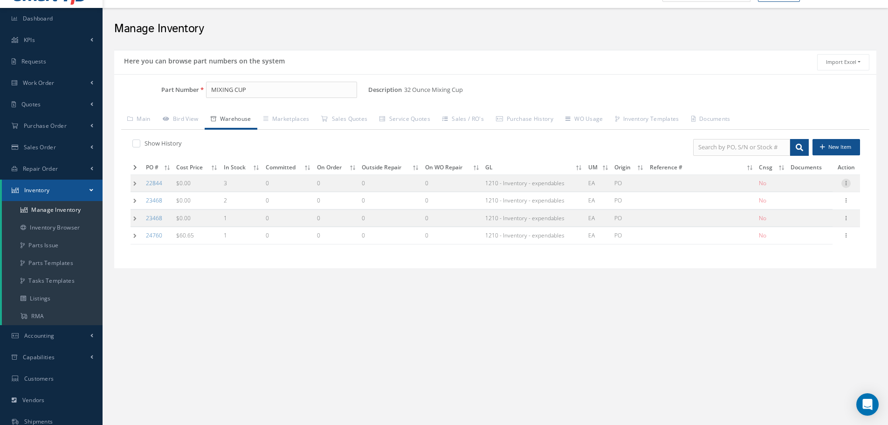
click at [848, 182] on icon at bounding box center [845, 182] width 9 height 7
click at [806, 191] on link "Edit" at bounding box center [803, 189] width 74 height 12
type input "3"
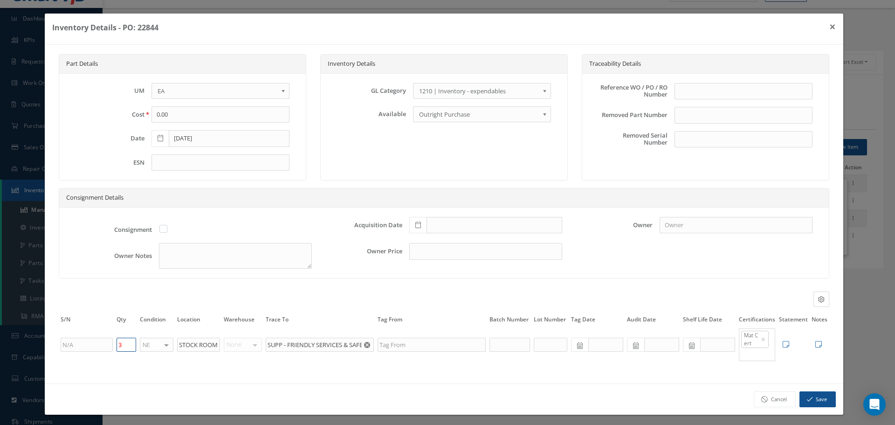
click at [120, 345] on input "3" at bounding box center [127, 344] width 20 height 14
click at [127, 344] on input "3" at bounding box center [127, 344] width 20 height 14
type input "0"
click at [809, 399] on button "Save" at bounding box center [817, 399] width 36 height 16
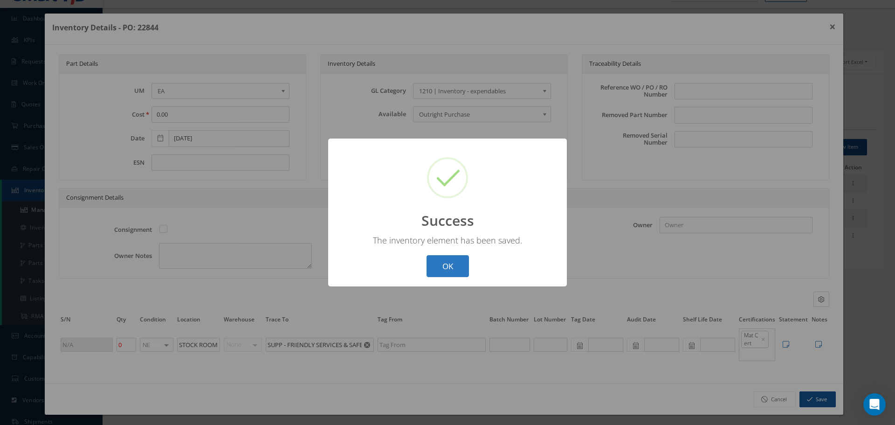
click at [450, 268] on button "OK" at bounding box center [447, 266] width 42 height 22
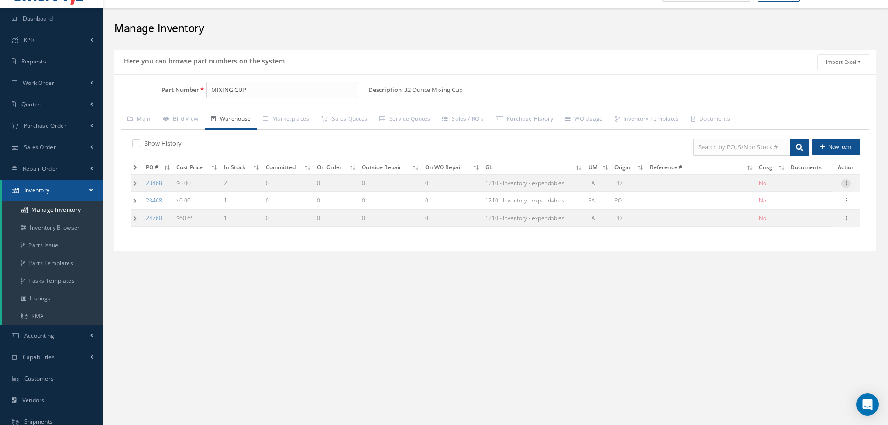
click at [847, 182] on icon at bounding box center [845, 182] width 9 height 7
drag, startPoint x: 794, startPoint y: 191, endPoint x: 732, endPoint y: 201, distance: 62.5
click at [795, 191] on link "Edit" at bounding box center [803, 189] width 74 height 12
type input "03/11/2024"
type input "2"
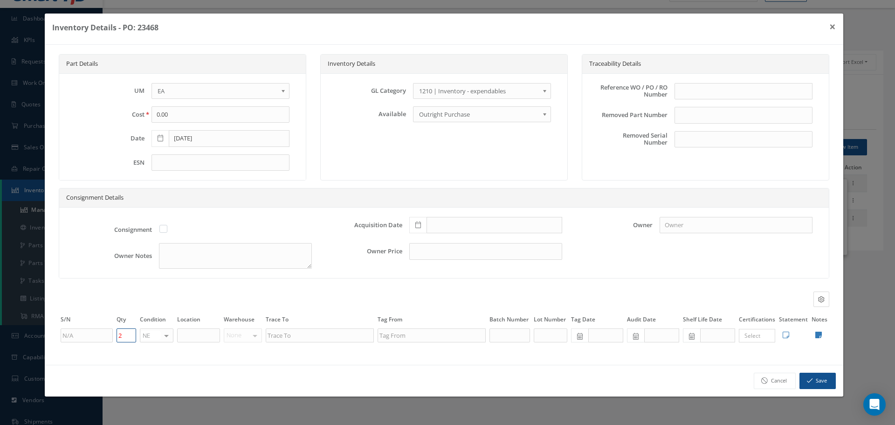
click at [129, 338] on input "2" at bounding box center [127, 335] width 20 height 14
type input "1"
click at [825, 381] on button "Save" at bounding box center [817, 380] width 36 height 16
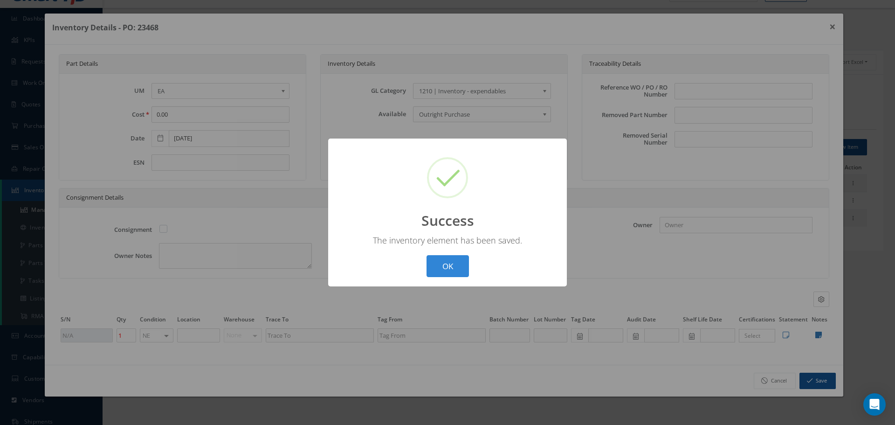
click at [455, 269] on button "OK" at bounding box center [447, 266] width 42 height 22
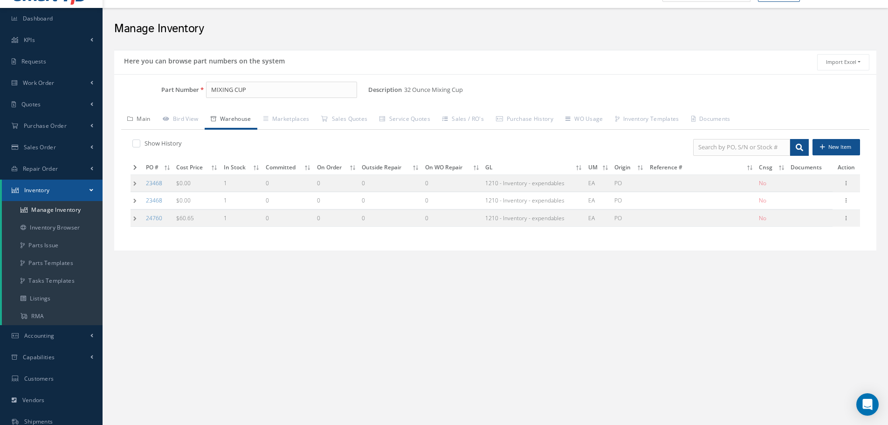
click at [148, 123] on link "Main" at bounding box center [138, 120] width 35 height 20
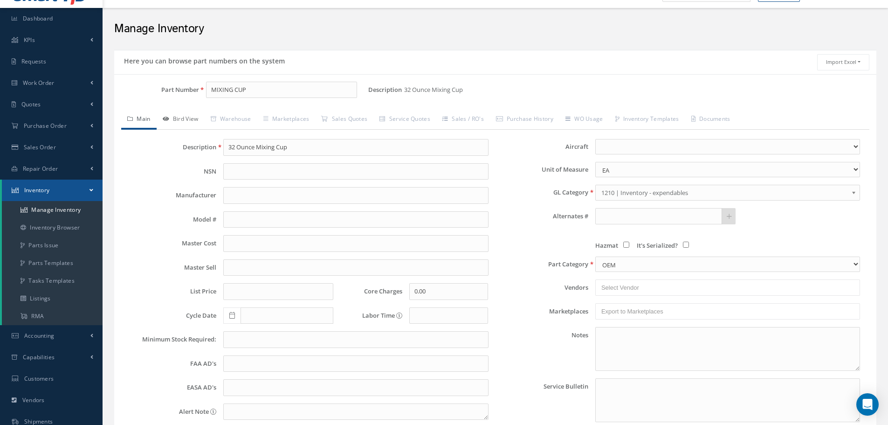
click at [177, 117] on link "Bird View" at bounding box center [181, 120] width 48 height 20
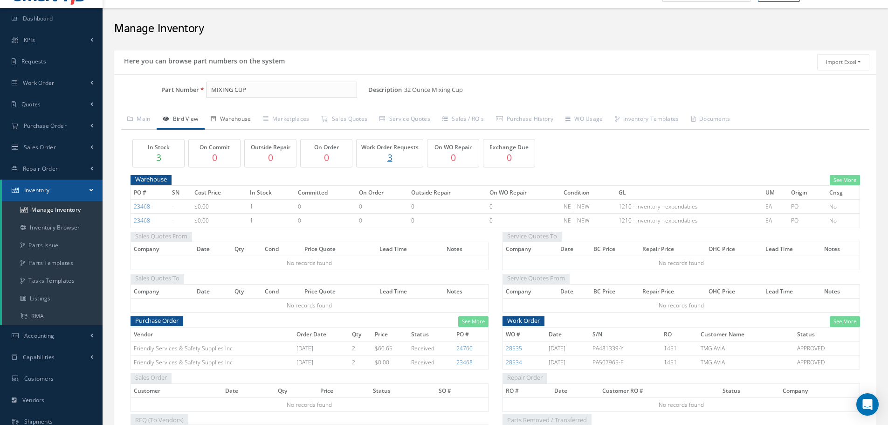
click at [236, 119] on link "Warehouse" at bounding box center [231, 120] width 53 height 20
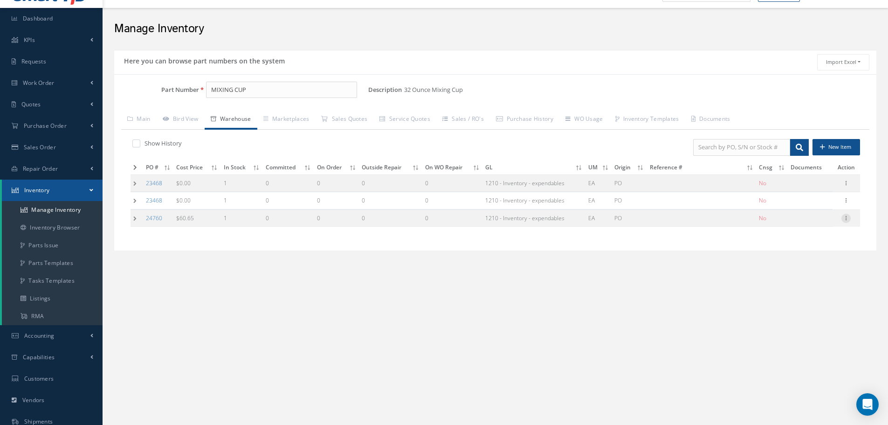
click at [846, 219] on icon at bounding box center [845, 216] width 9 height 7
drag, startPoint x: 799, startPoint y: 221, endPoint x: 445, endPoint y: 206, distance: 354.1
click at [800, 222] on link "Edit" at bounding box center [803, 224] width 74 height 12
type input "60.65"
type input "09/10/2025"
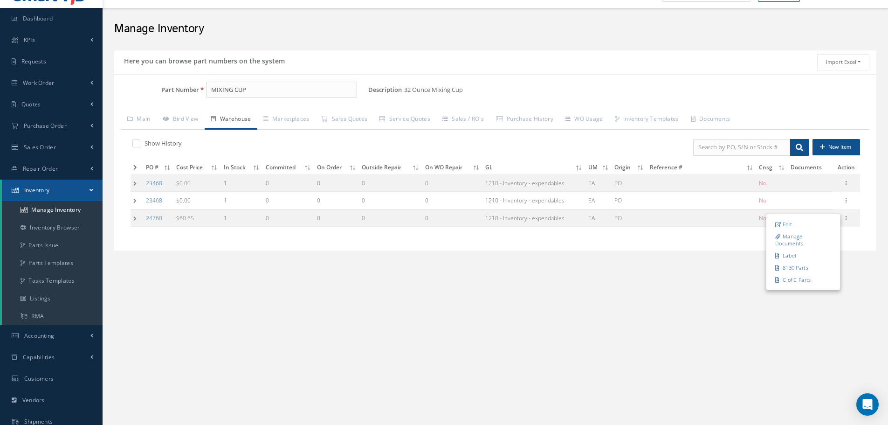
type input "0"
type input "N/A"
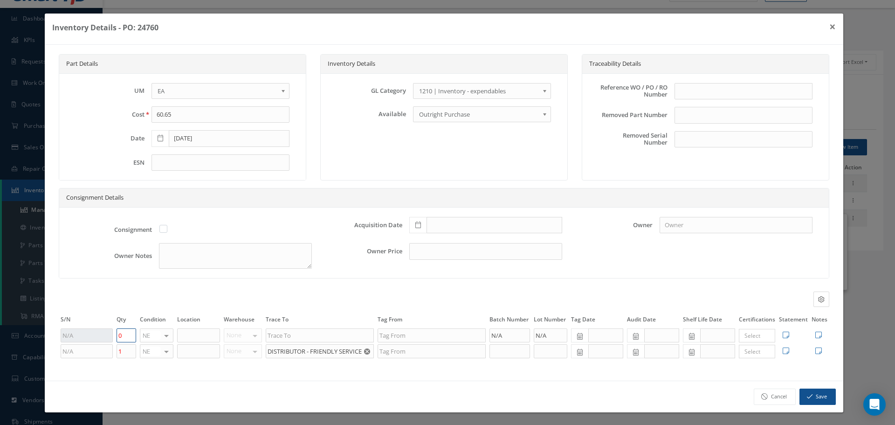
click at [130, 337] on input "0" at bounding box center [127, 335] width 20 height 14
type input "1"
click at [813, 395] on button "Save" at bounding box center [817, 396] width 36 height 16
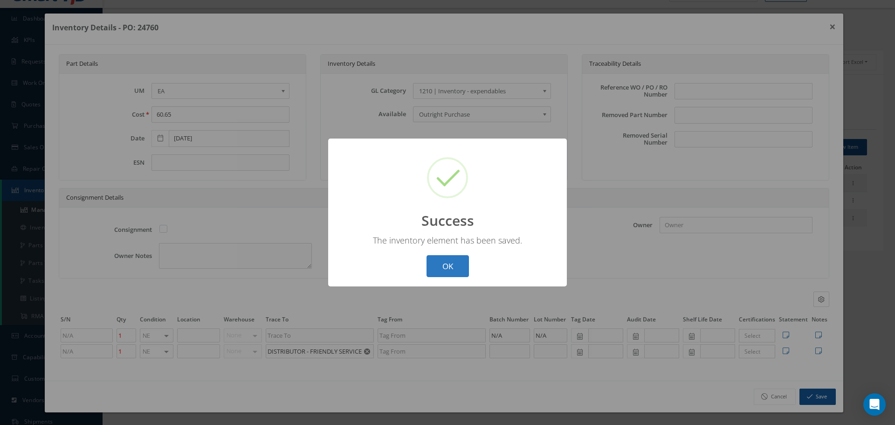
click at [454, 267] on button "OK" at bounding box center [447, 266] width 42 height 22
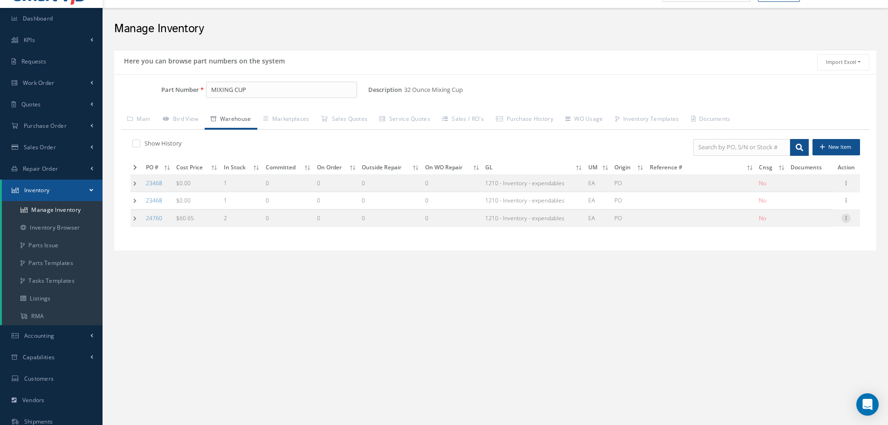
click at [846, 218] on icon at bounding box center [845, 216] width 9 height 7
click at [800, 226] on link "Edit" at bounding box center [803, 224] width 74 height 12
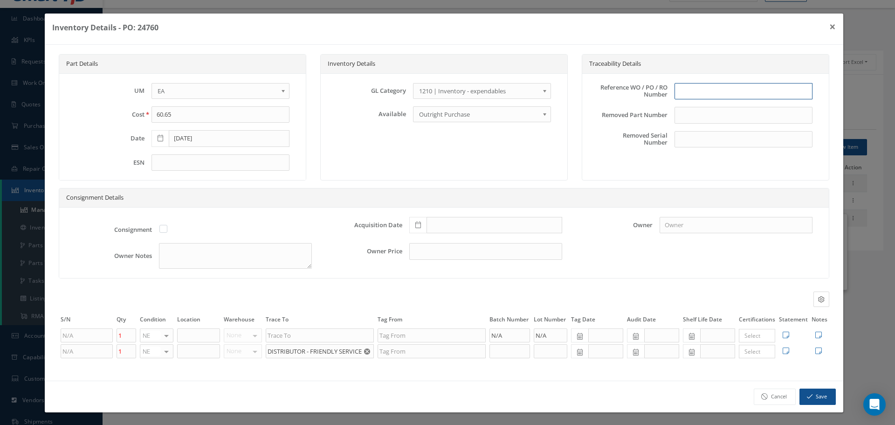
click at [700, 90] on input "text" at bounding box center [743, 91] width 138 height 17
type input "PO 24760"
click at [416, 228] on span at bounding box center [417, 225] width 17 height 17
click at [455, 139] on td "10" at bounding box center [455, 141] width 14 height 14
type input "09/10/2025"
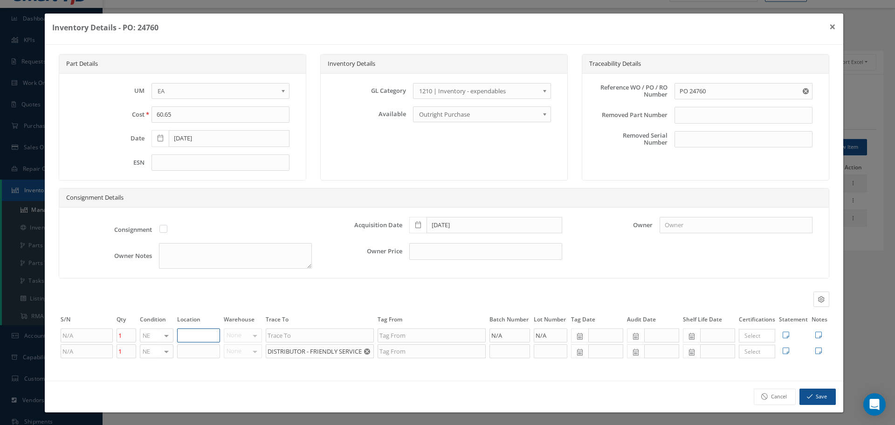
click at [186, 332] on input "text" at bounding box center [198, 335] width 43 height 14
type input "STOCK ROOM"
click at [179, 354] on input "text" at bounding box center [198, 351] width 43 height 14
type input "STOCK ROOM"
click at [815, 334] on icon at bounding box center [818, 334] width 7 height 7
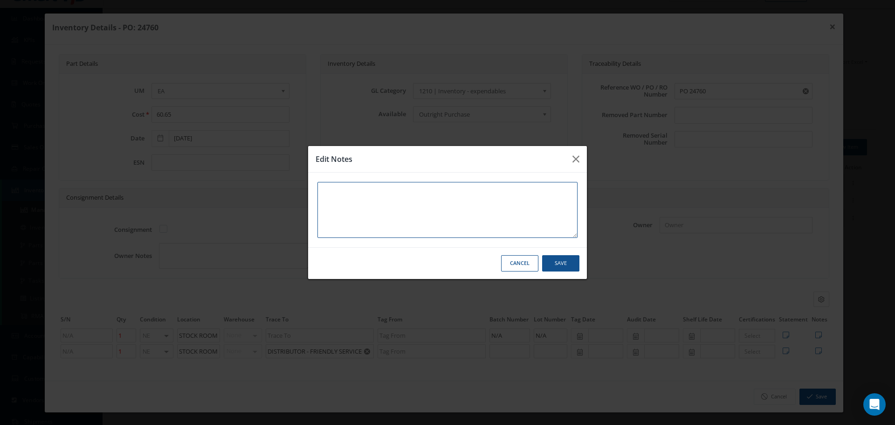
click at [338, 193] on textarea at bounding box center [447, 210] width 260 height 56
paste textarea "** RECEIVED STOCK 09/15/2025."
type textarea "** RECEIVED STOCK 09/15/2025."
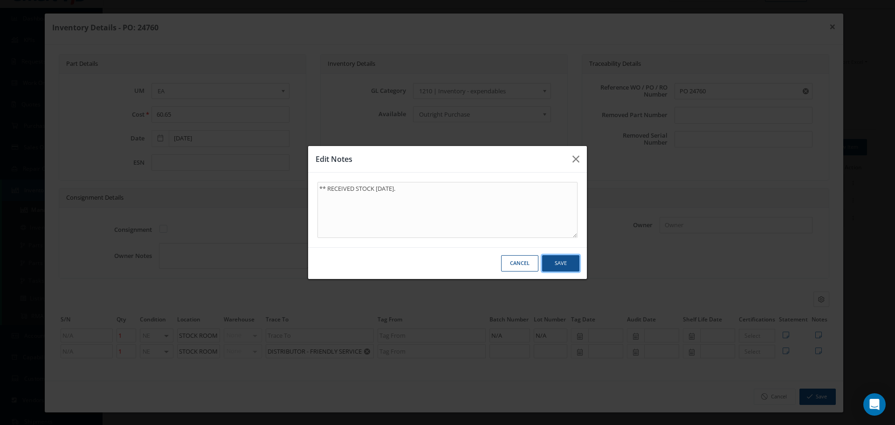
click at [550, 264] on button "Save" at bounding box center [560, 263] width 37 height 16
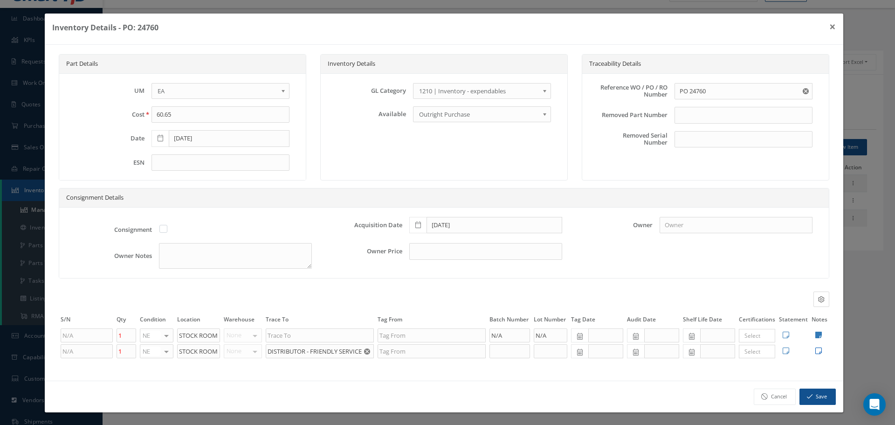
click at [815, 351] on icon at bounding box center [818, 350] width 7 height 7
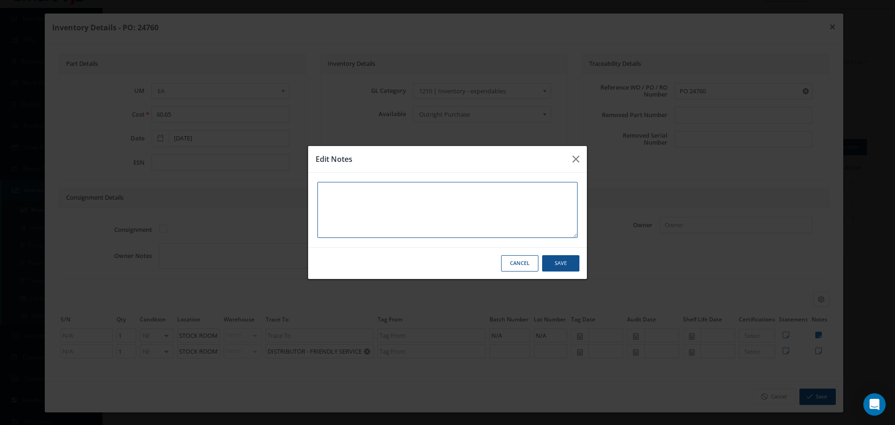
click at [336, 197] on textarea at bounding box center [447, 210] width 260 height 56
paste textarea "** RECEIVED STOCK 09/15/2025."
type textarea "** RECEIVED STOCK 09/15/2025."
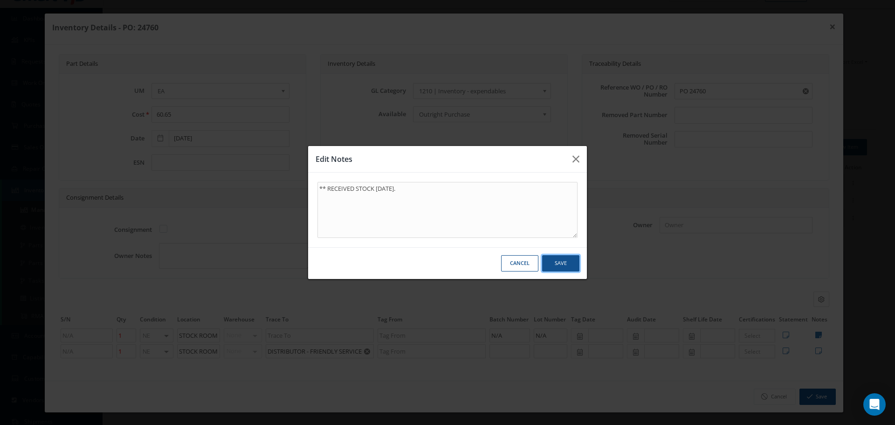
click at [565, 263] on button "Save" at bounding box center [560, 263] width 37 height 16
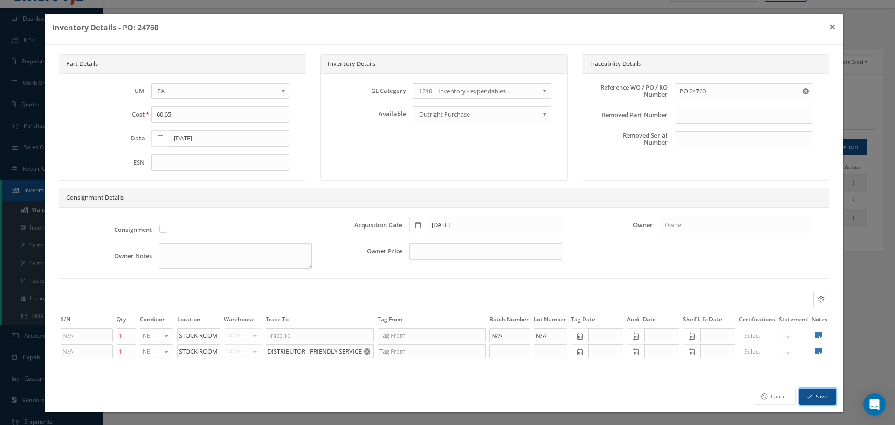
click at [813, 400] on button "Save" at bounding box center [817, 396] width 36 height 16
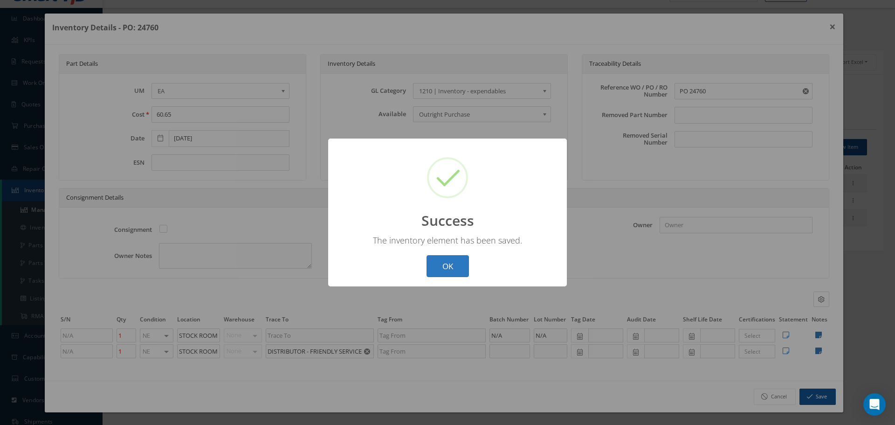
click at [457, 268] on button "OK" at bounding box center [447, 266] width 42 height 22
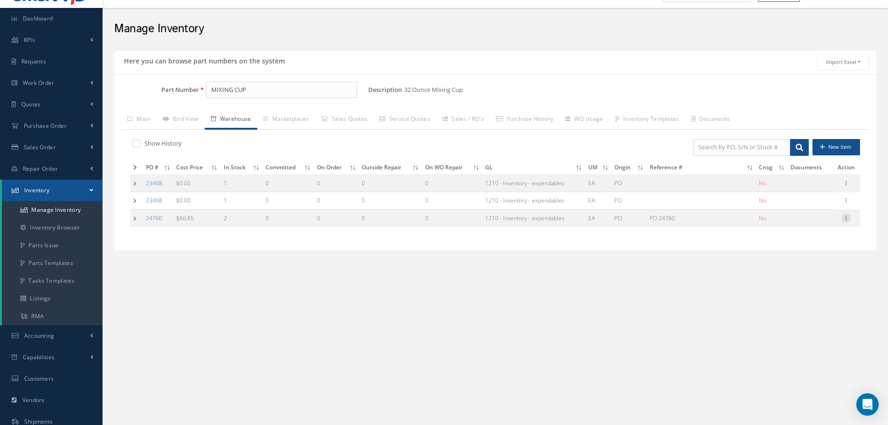
click at [845, 220] on icon at bounding box center [845, 216] width 9 height 7
click at [804, 252] on link "Label" at bounding box center [803, 255] width 74 height 12
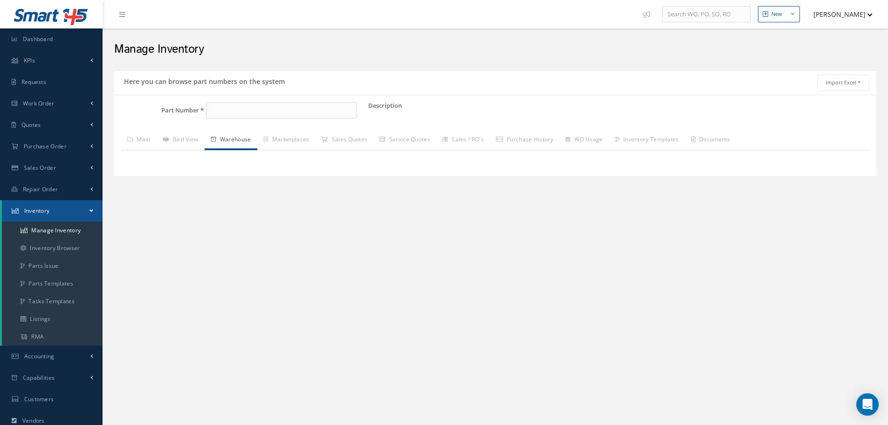
click at [226, 111] on input "Part Number" at bounding box center [281, 110] width 151 height 17
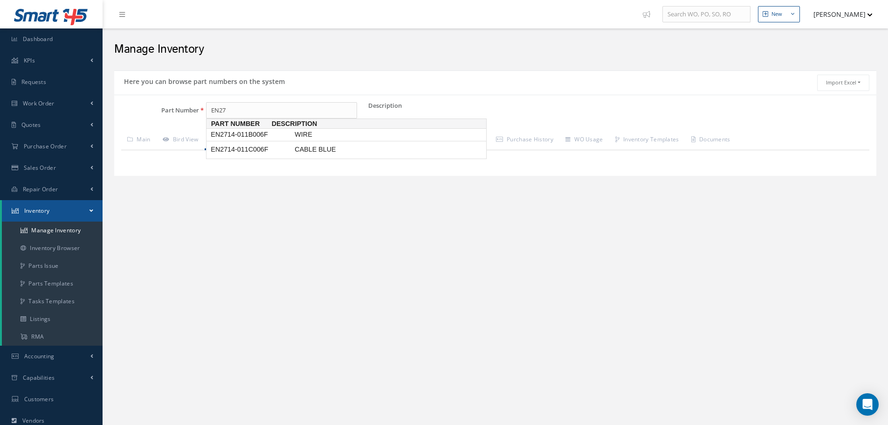
click at [261, 135] on span "EN2714-011B006F" at bounding box center [251, 135] width 84 height 10
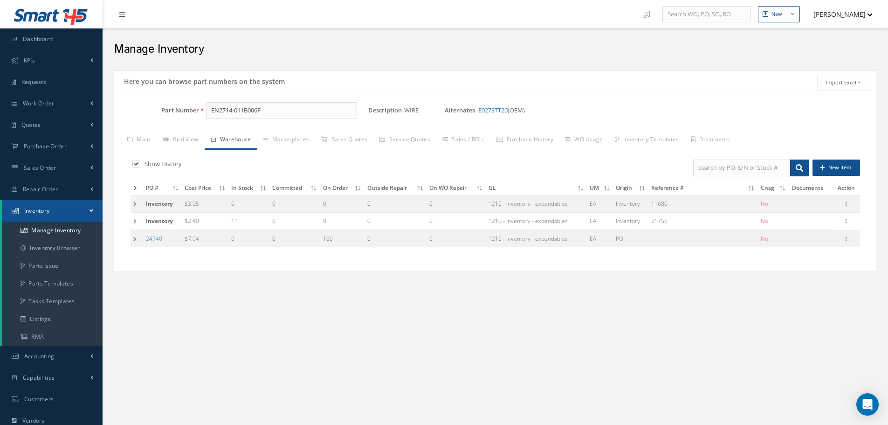
click at [278, 113] on input "EN2714-011B006F" at bounding box center [281, 110] width 151 height 17
type input "E"
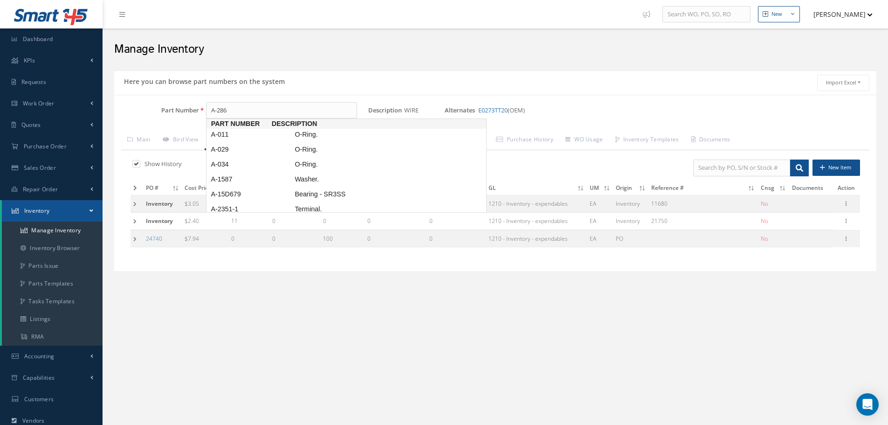
type input "A-286"
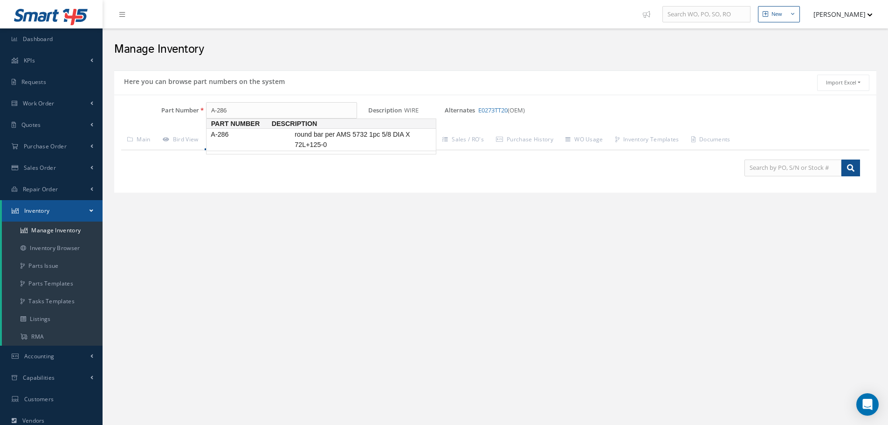
click at [316, 145] on span "round bar per AMS 5732 1pc 5/8 DIA X 72L+125-0" at bounding box center [363, 140] width 140 height 20
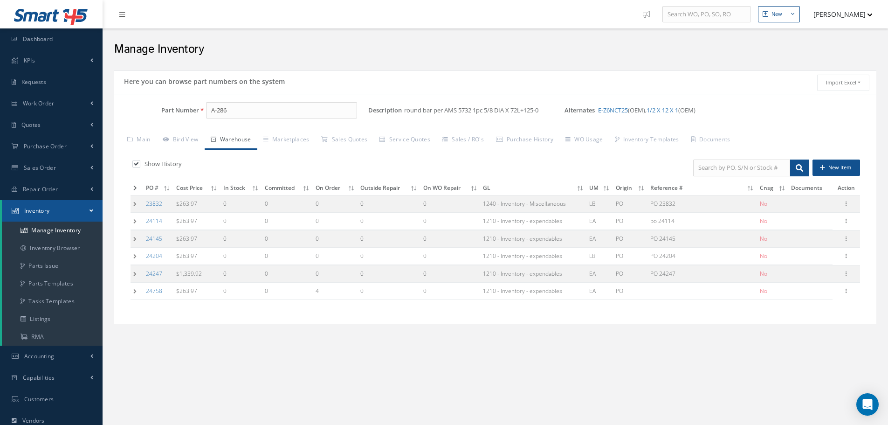
click at [140, 165] on label at bounding box center [141, 163] width 2 height 8
click at [136, 165] on input "checkbox" at bounding box center [135, 165] width 6 height 6
checkbox input "false"
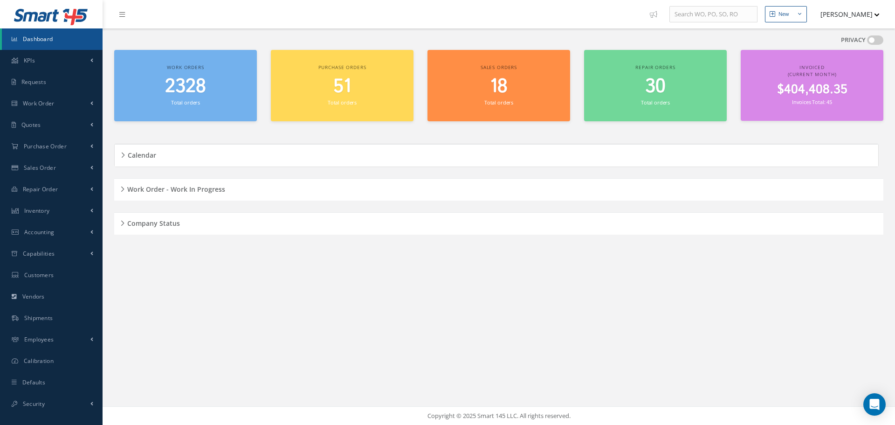
click at [122, 189] on div "Work Order - Work In Progress" at bounding box center [498, 189] width 769 height 14
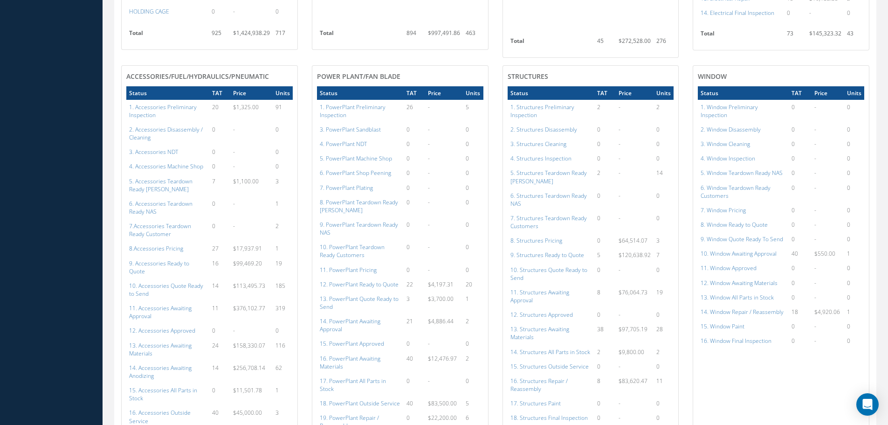
scroll to position [419, 0]
